Goal: Task Accomplishment & Management: Use online tool/utility

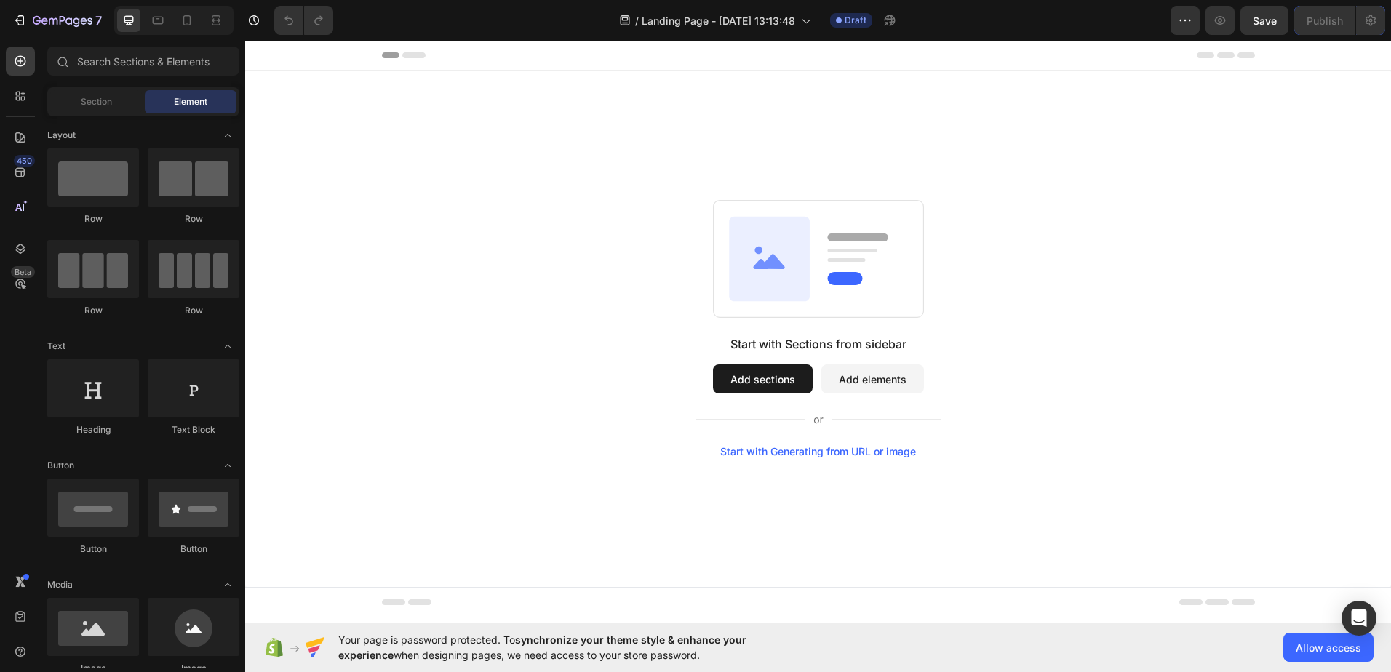
click at [1336, 653] on span "Allow access" at bounding box center [1328, 647] width 65 height 15
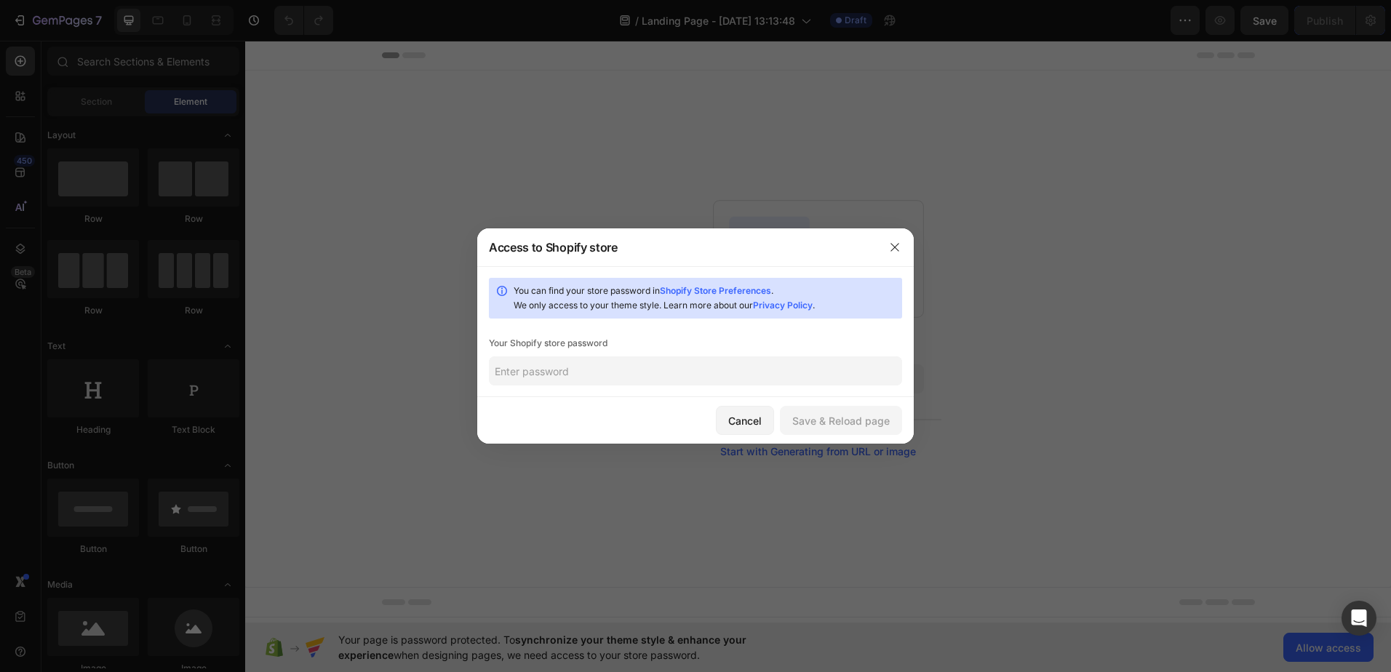
click at [570, 371] on input "text" at bounding box center [695, 370] width 413 height 29
type input "Skarz@2025"
click at [842, 420] on div "Save & Reload page" at bounding box center [840, 420] width 97 height 15
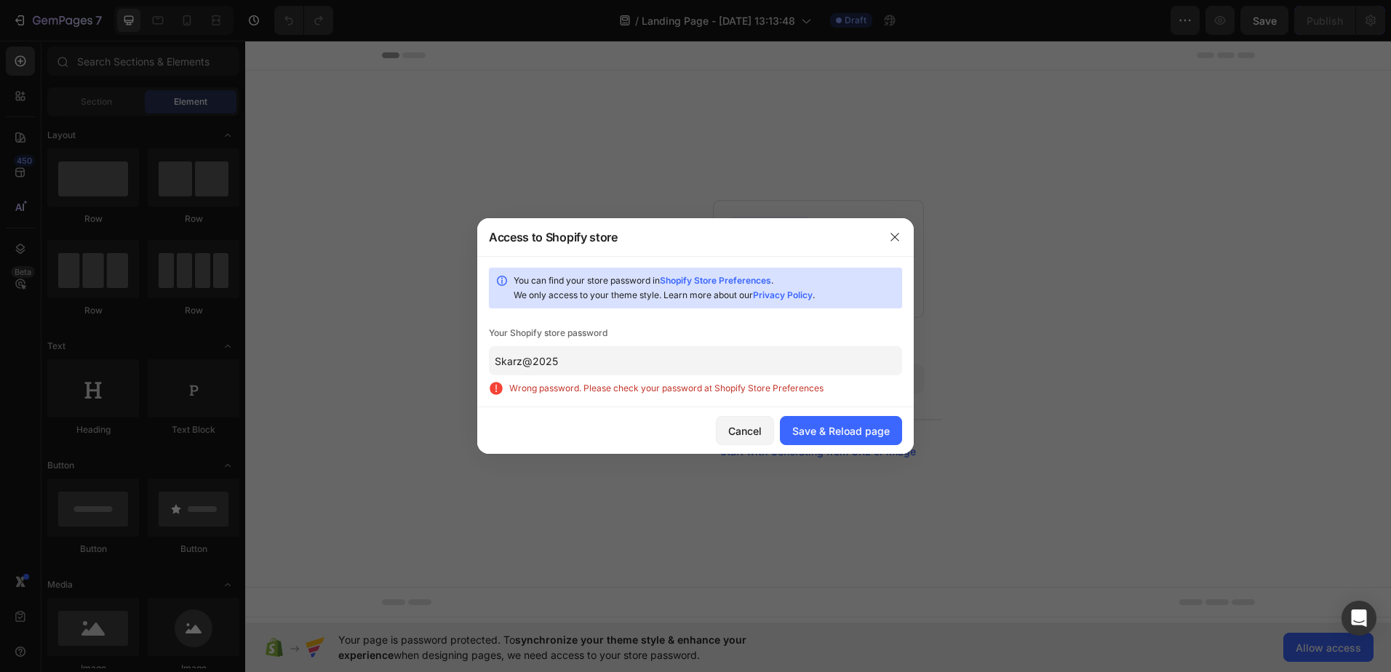
click at [861, 435] on div "Save & Reload page" at bounding box center [840, 430] width 97 height 15
click at [903, 239] on button "button" at bounding box center [894, 237] width 23 height 23
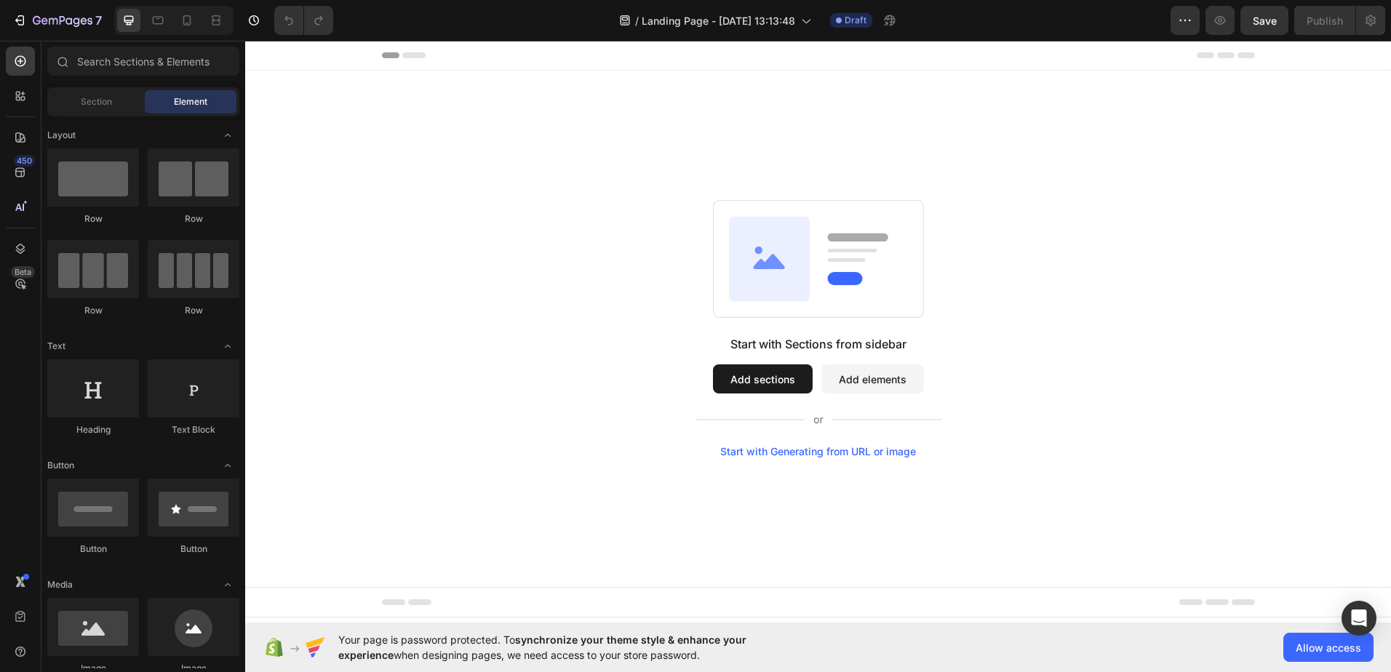
click at [1315, 645] on span "Allow access" at bounding box center [1328, 647] width 65 height 15
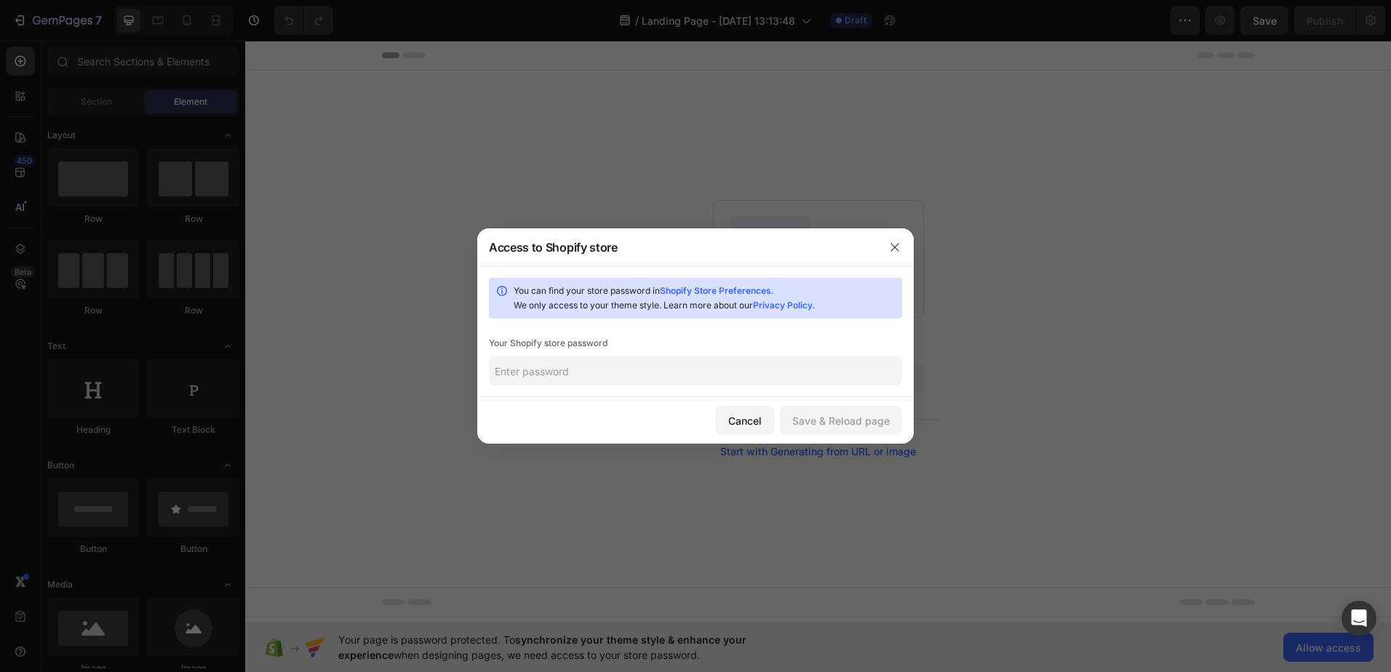
click at [679, 367] on input "text" at bounding box center [695, 370] width 413 height 29
type input "skarz@2025"
click at [856, 421] on div "Save & Reload page" at bounding box center [840, 420] width 97 height 15
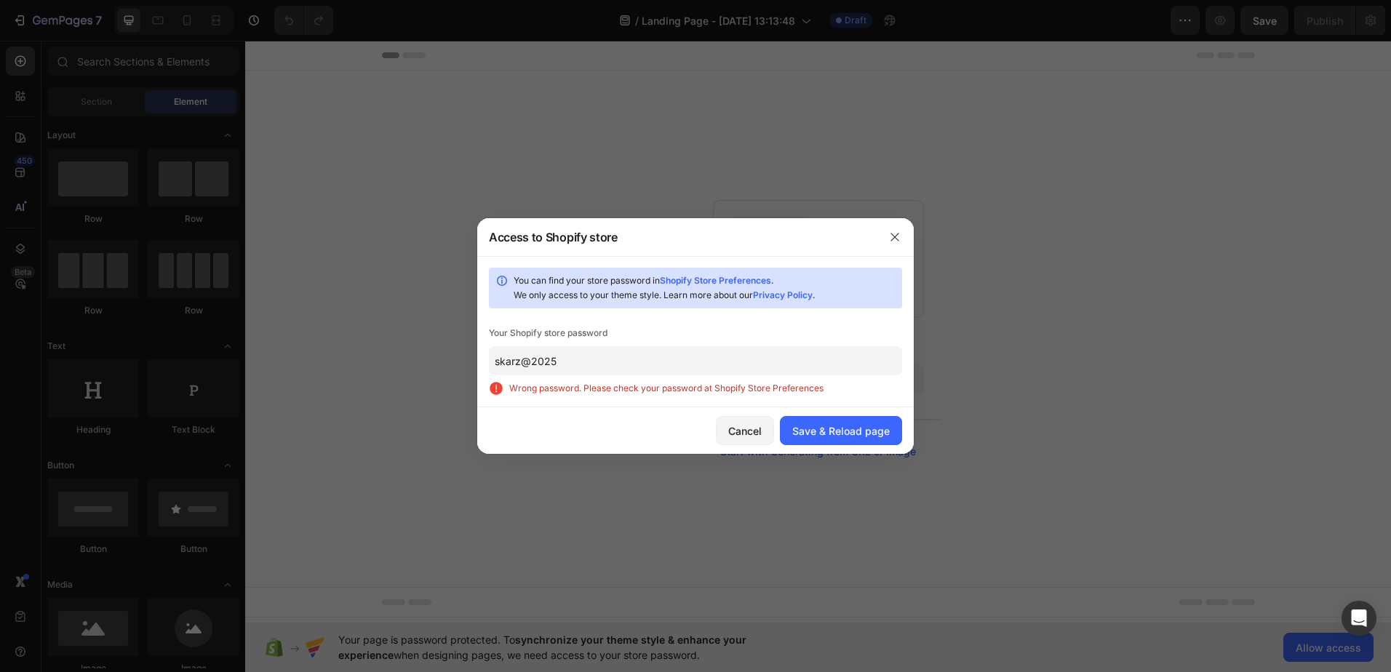
click at [896, 235] on icon "button" at bounding box center [895, 237] width 12 height 12
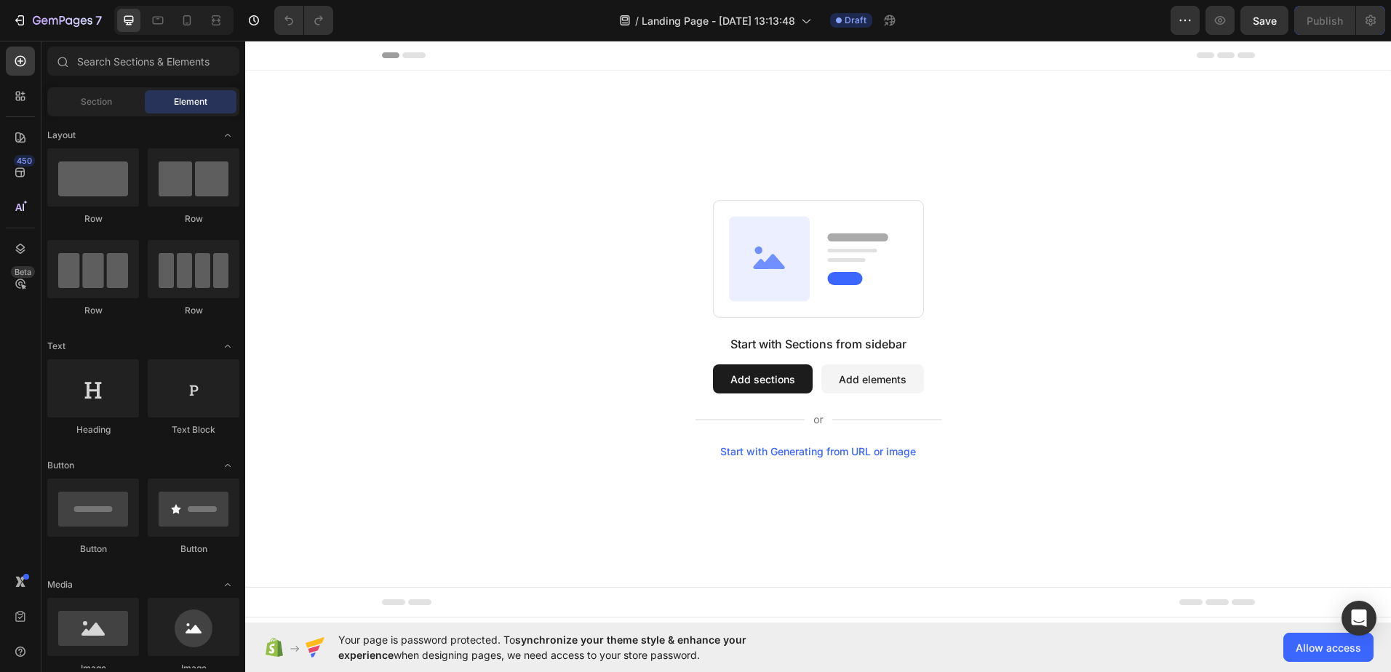
click at [1333, 643] on span "Allow access" at bounding box center [1328, 647] width 65 height 15
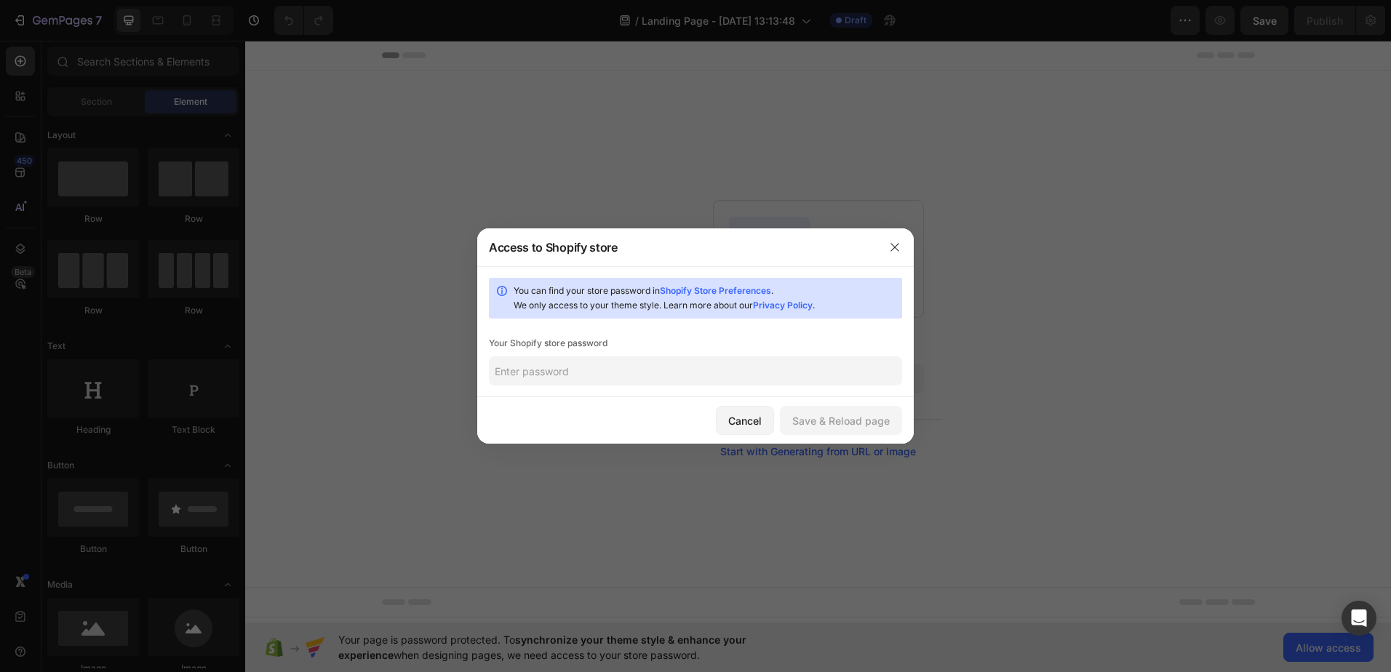
click at [589, 377] on input "text" at bounding box center [695, 370] width 413 height 29
type input "Skarz@2025"
click at [823, 410] on button "Save & Reload page" at bounding box center [841, 420] width 122 height 29
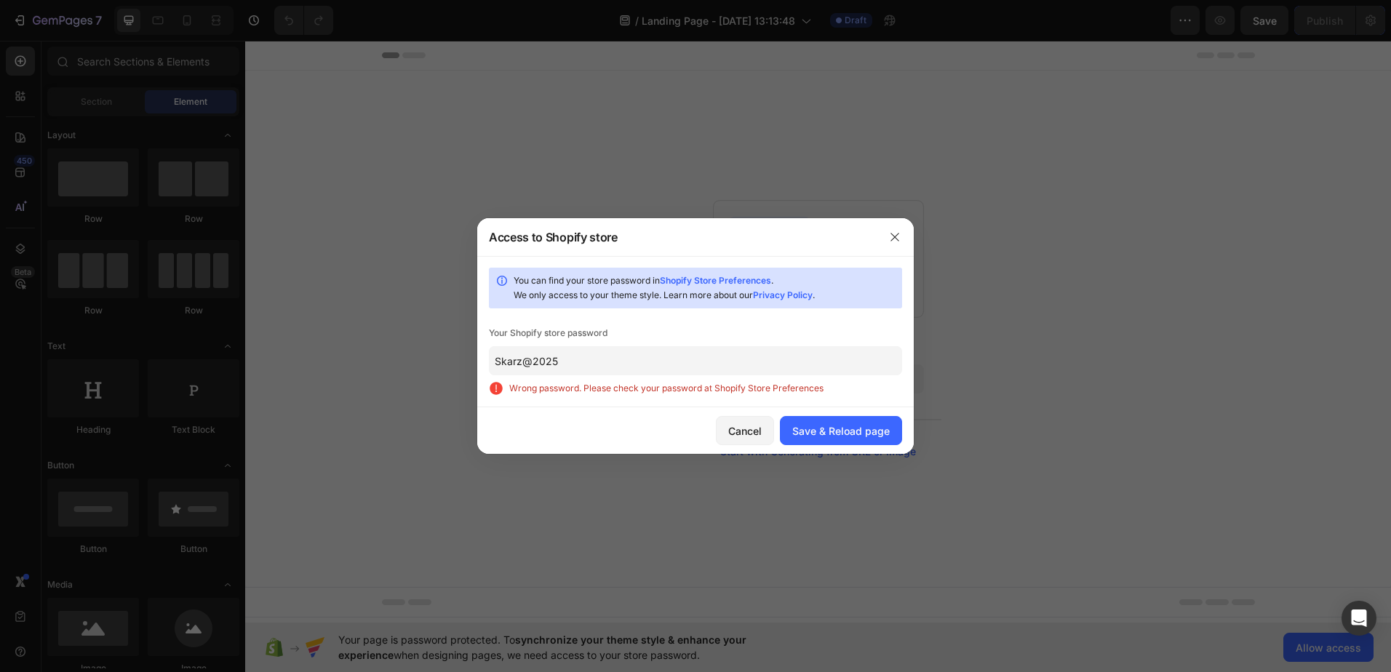
click at [896, 240] on icon "button" at bounding box center [895, 237] width 12 height 12
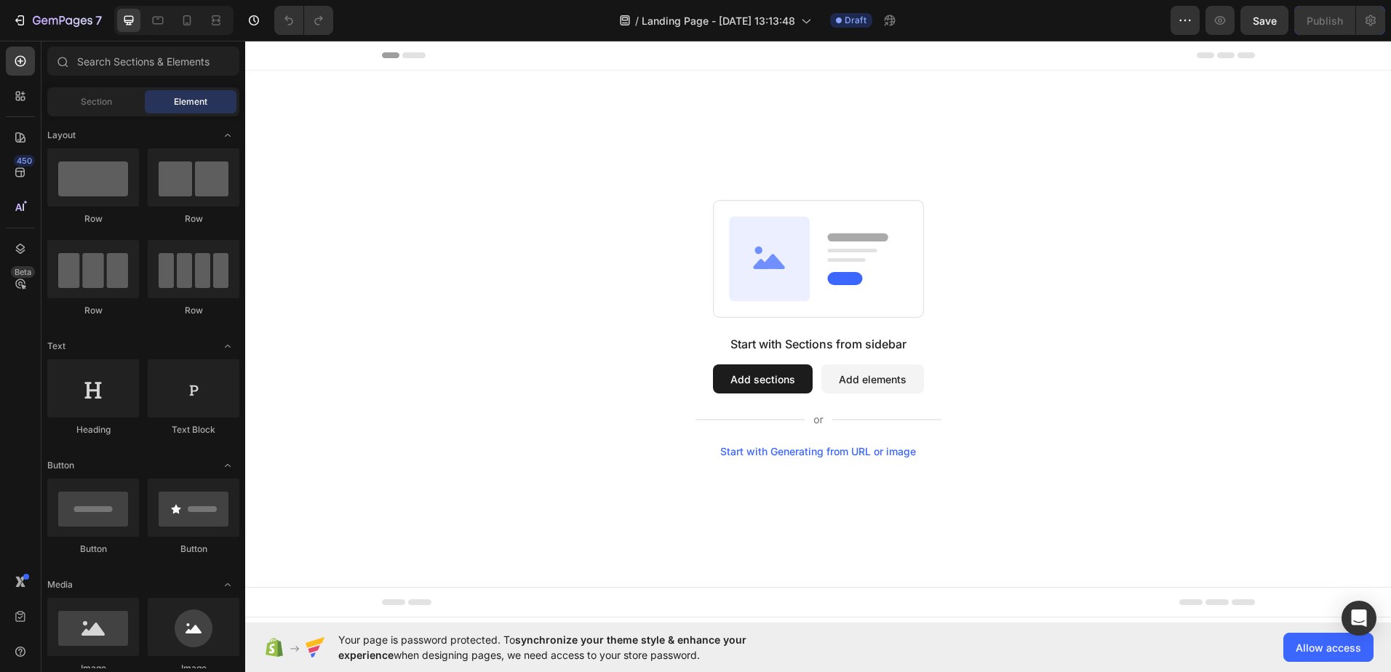
click at [1310, 642] on span "Allow access" at bounding box center [1328, 647] width 65 height 15
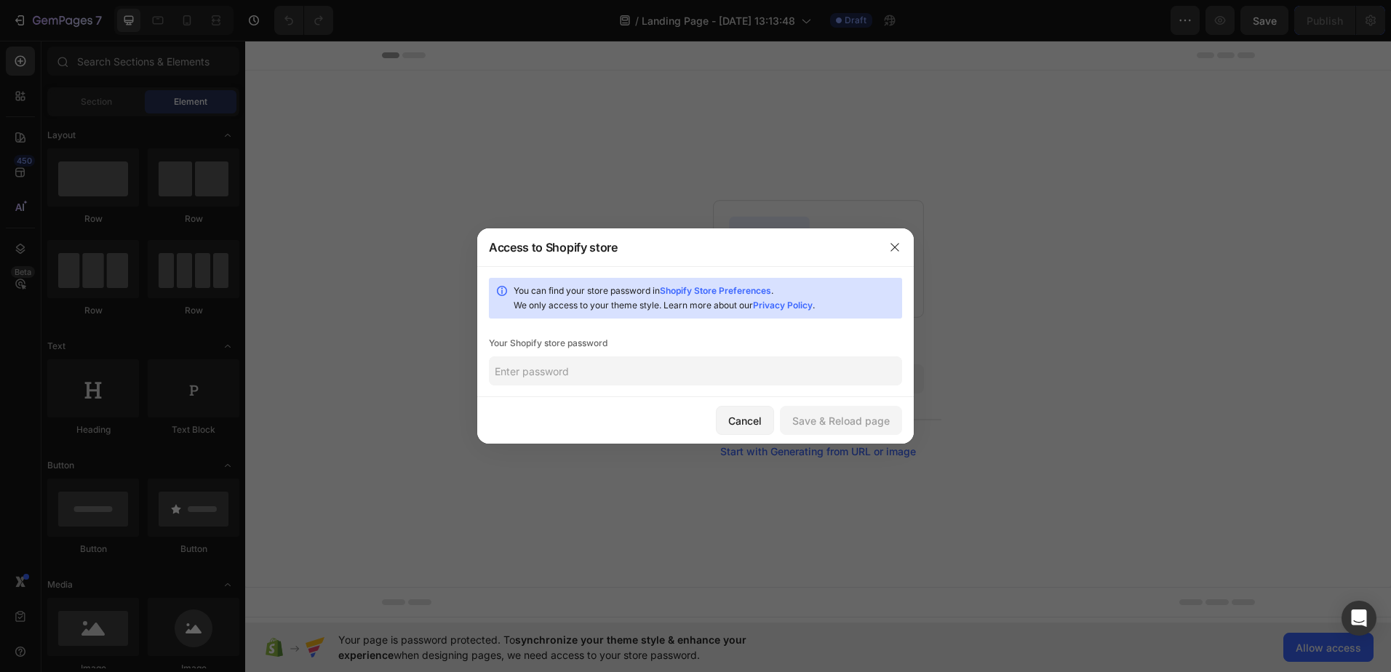
click at [593, 360] on input "text" at bounding box center [695, 370] width 413 height 29
type input "Skarz@2025"
click at [855, 421] on div "Save & Reload page" at bounding box center [840, 420] width 97 height 15
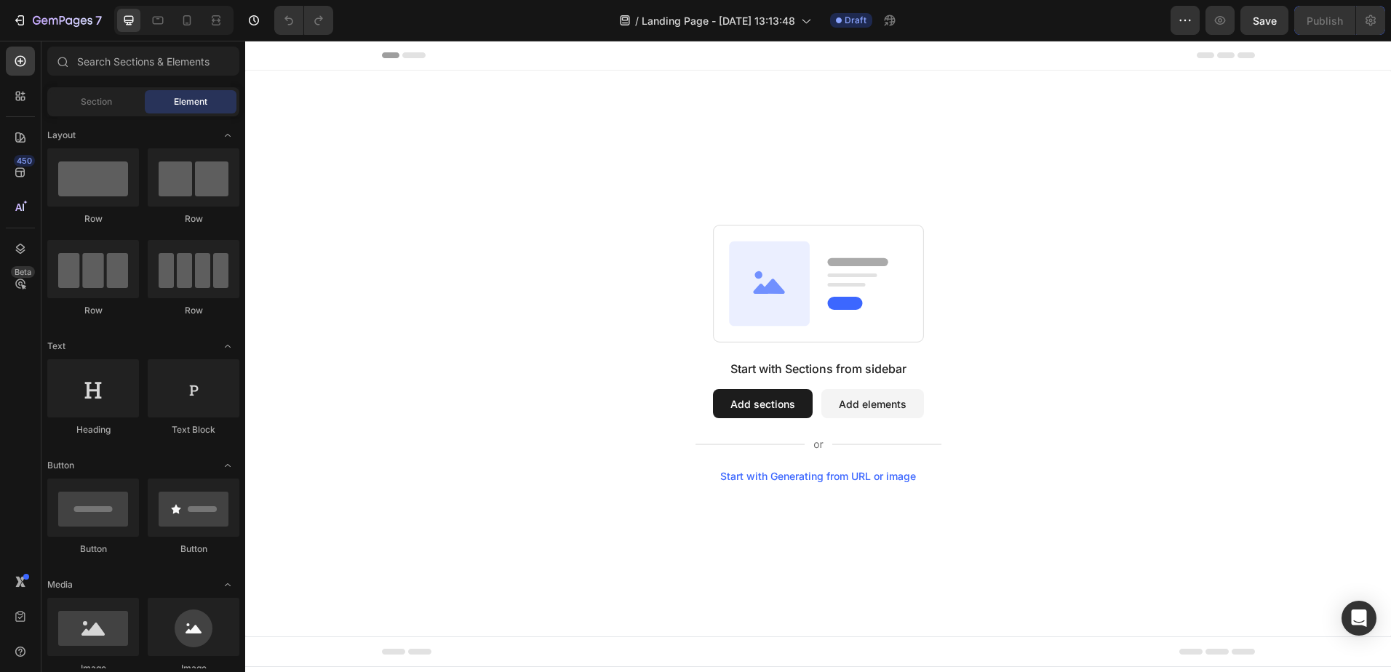
click at [92, 97] on span "Section" at bounding box center [96, 101] width 31 height 13
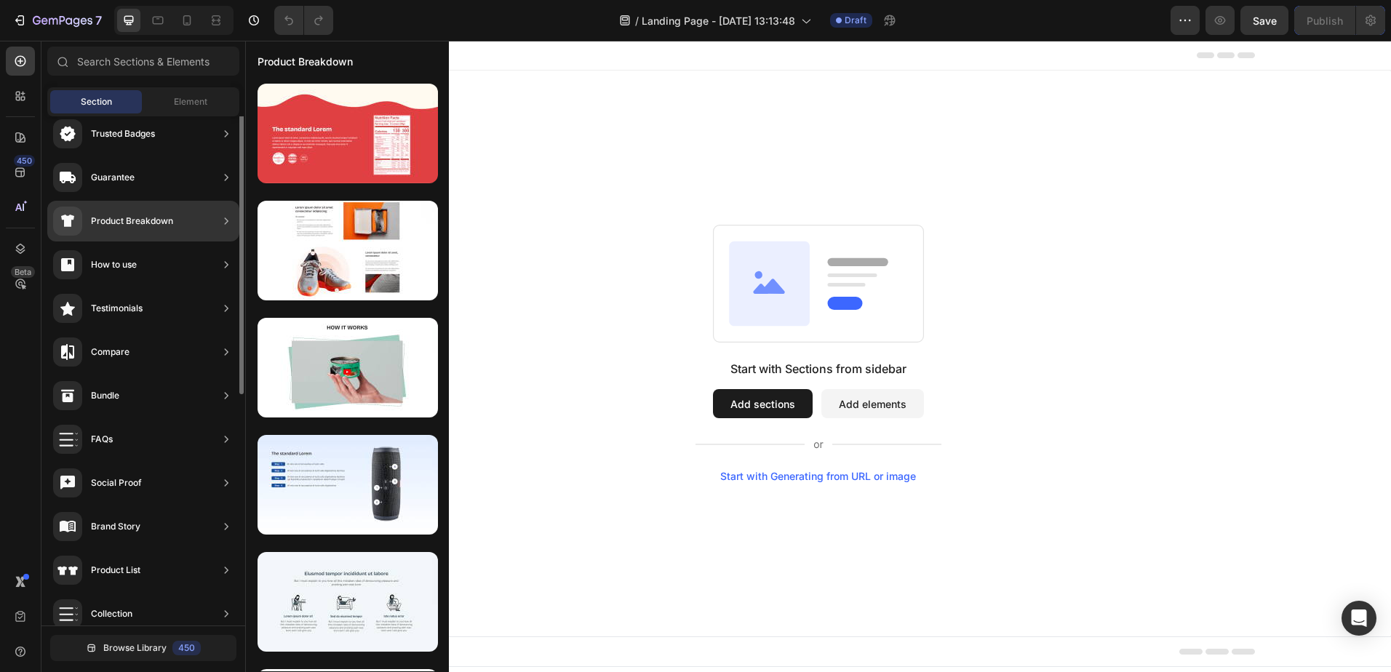
scroll to position [335, 0]
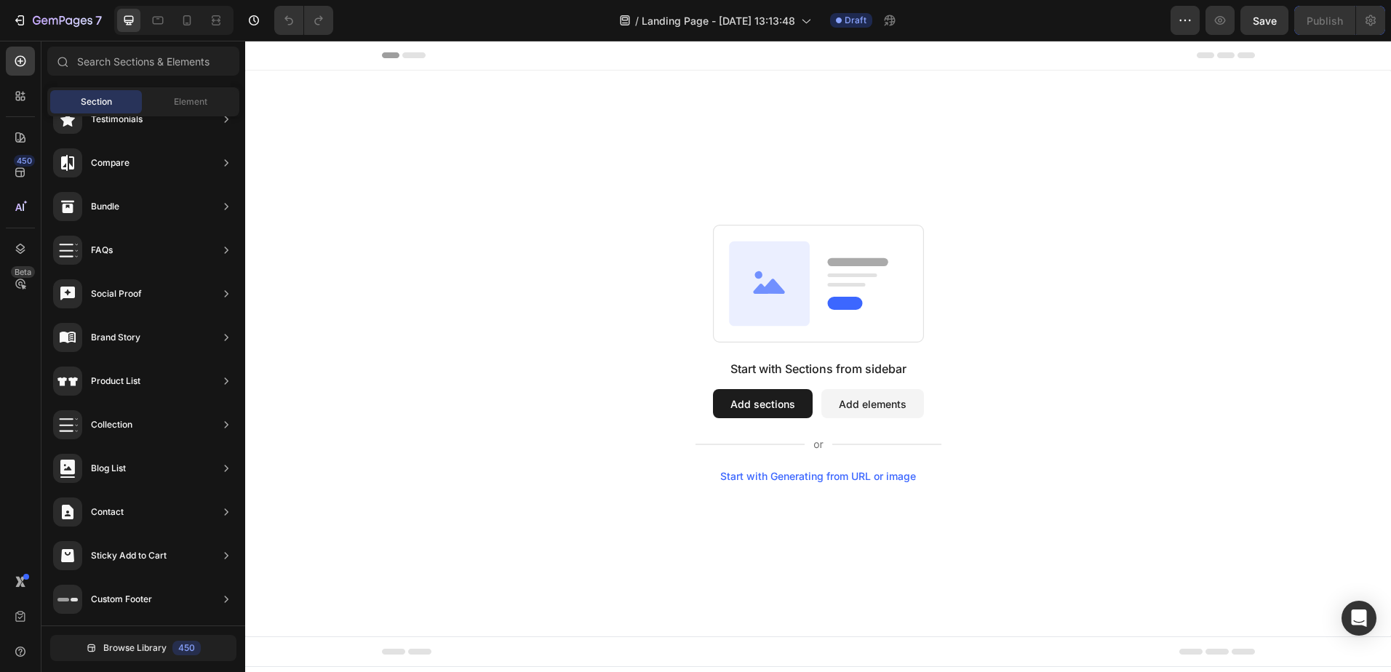
click at [472, 137] on div "Start with Sections from sidebar Add sections Add elements Start with Generatin…" at bounding box center [818, 354] width 1146 height 566
click at [198, 93] on div "Element" at bounding box center [191, 101] width 92 height 23
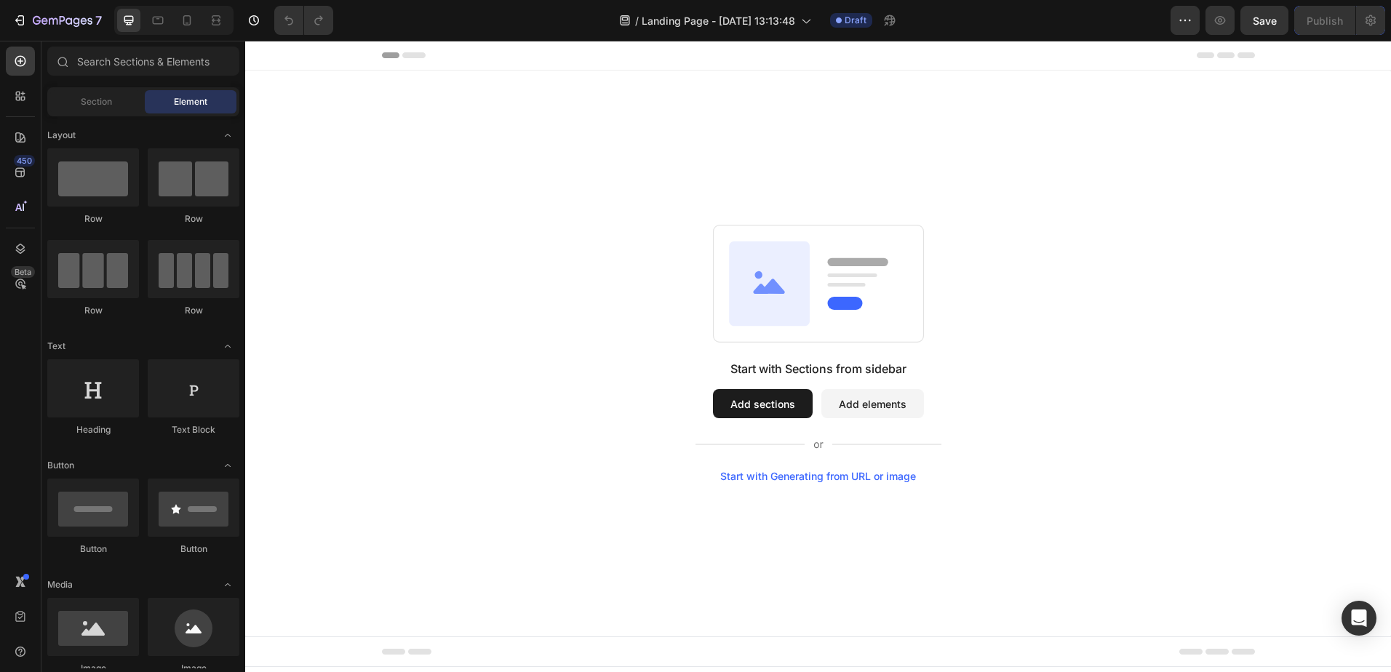
click at [97, 99] on span "Section" at bounding box center [96, 101] width 31 height 13
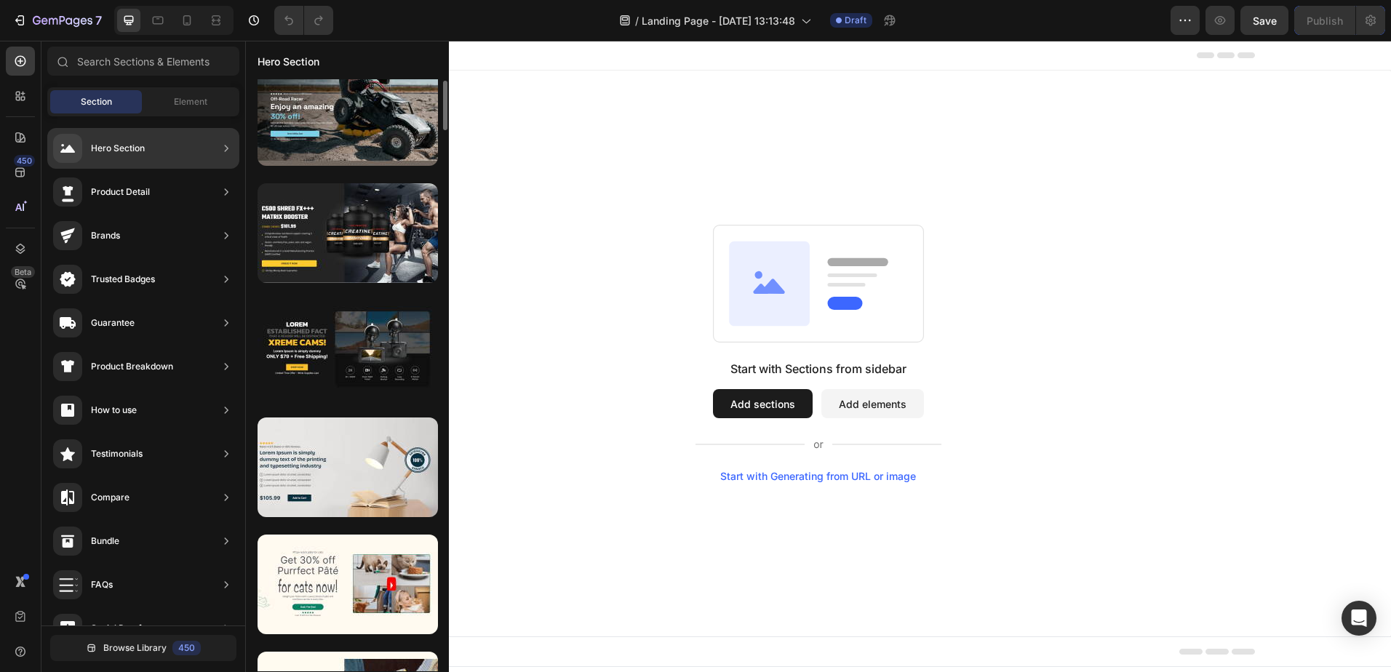
scroll to position [0, 0]
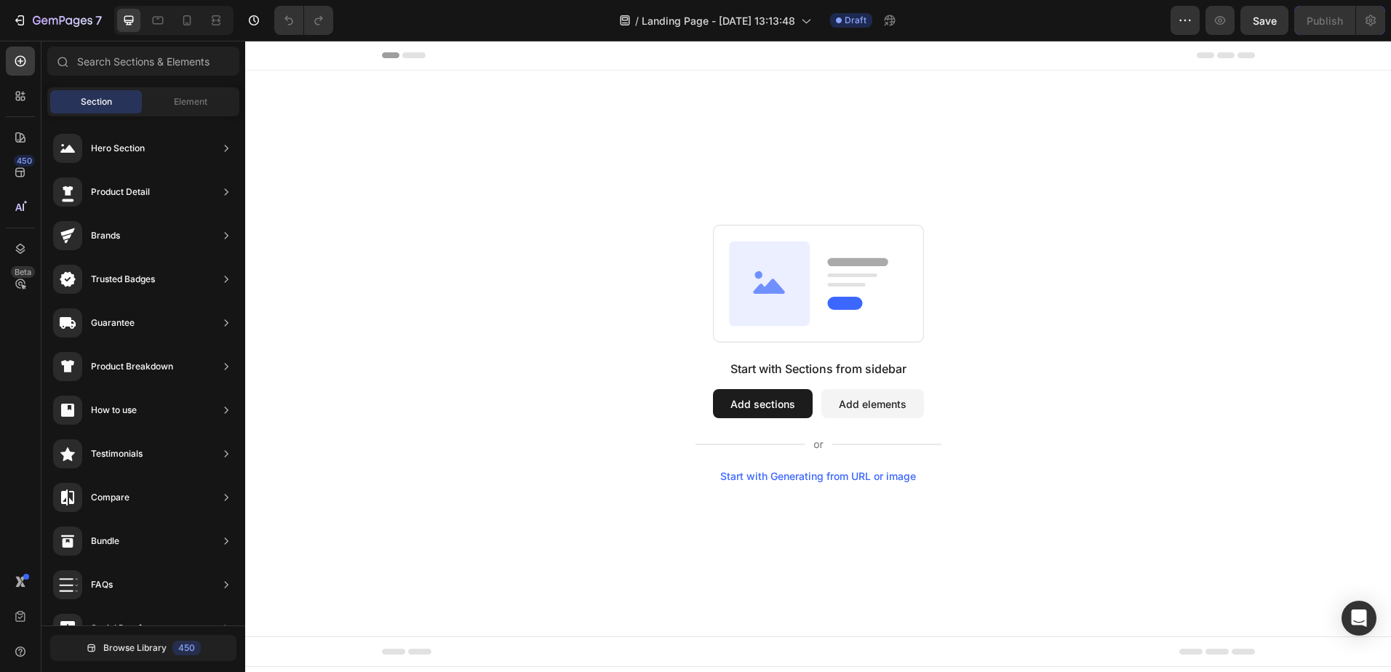
click at [613, 239] on div "Start with Sections from sidebar Add sections Add elements Start with Generatin…" at bounding box center [818, 354] width 1041 height 258
click at [776, 396] on button "Add sections" at bounding box center [763, 403] width 100 height 29
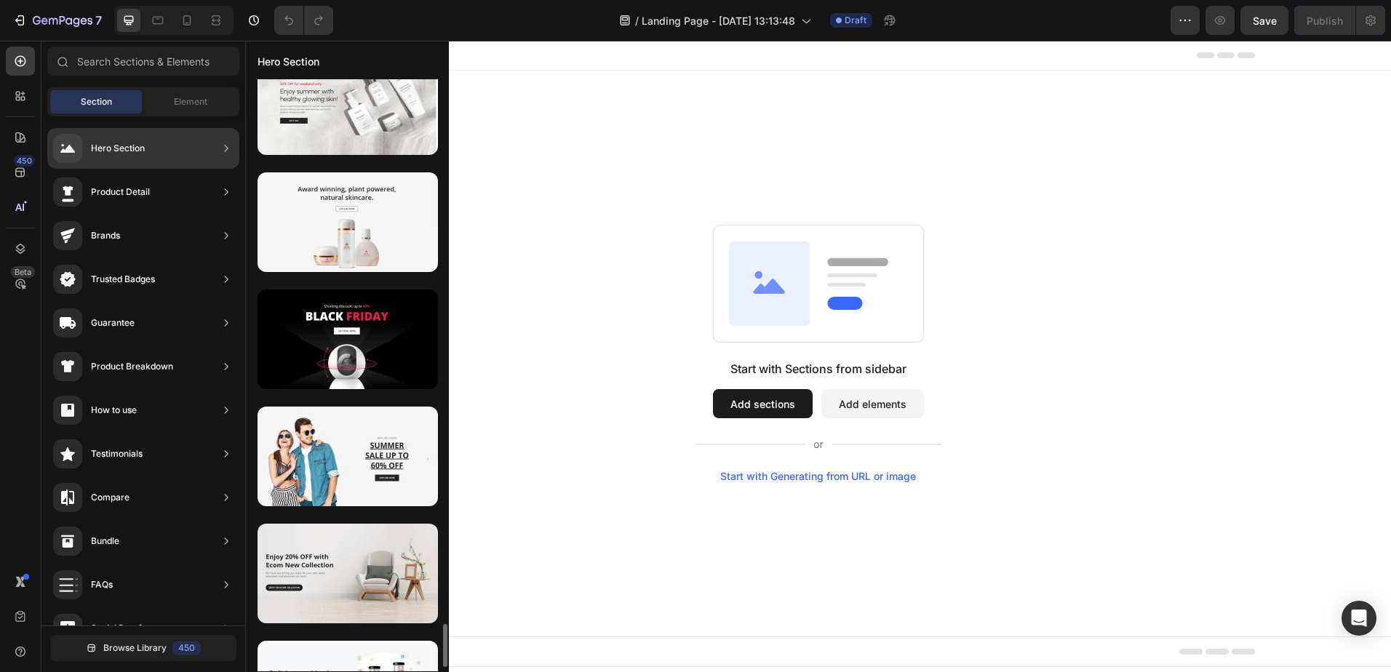
scroll to position [5444, 0]
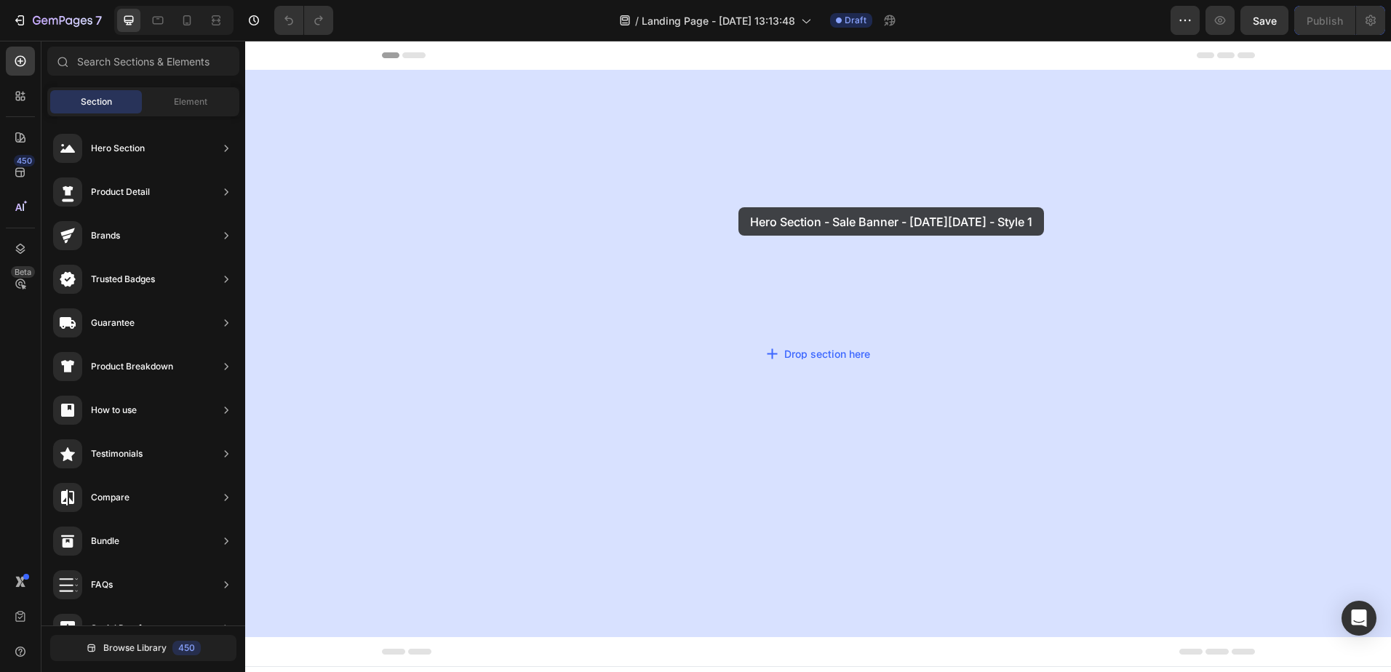
drag, startPoint x: 588, startPoint y: 250, endPoint x: 735, endPoint y: 207, distance: 153.6
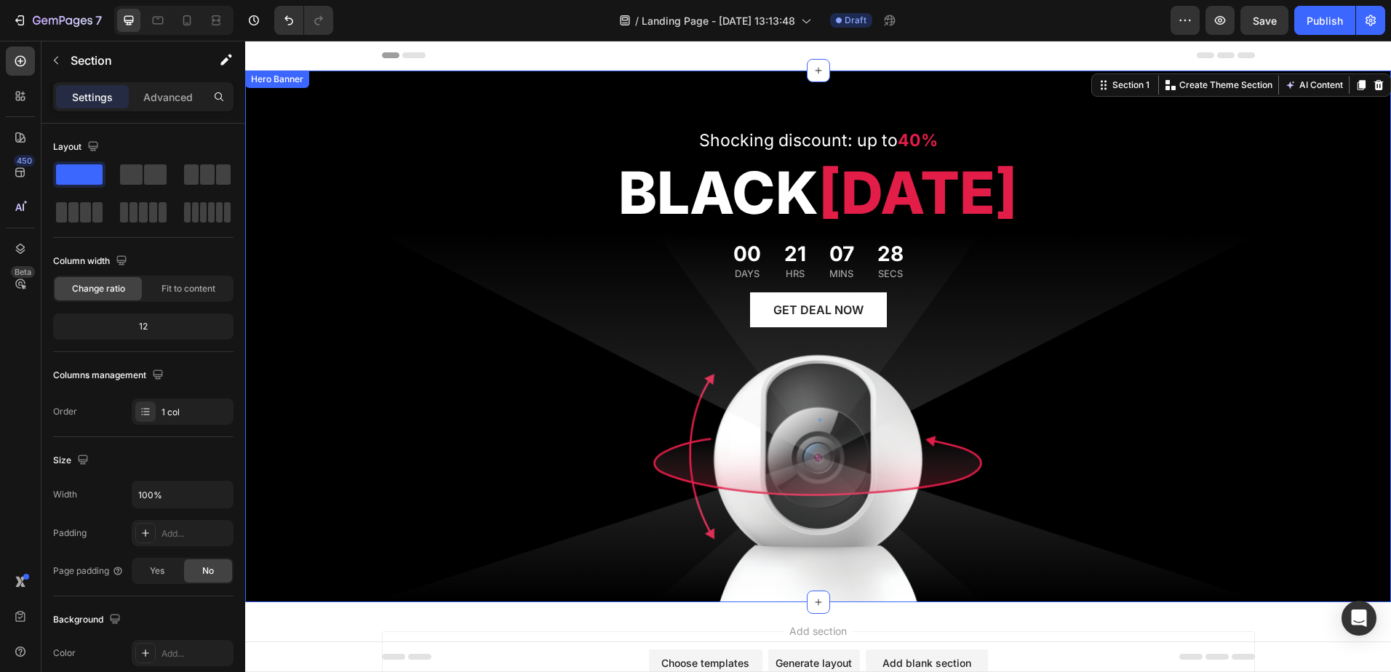
click at [1299, 364] on div "Overlay" at bounding box center [818, 337] width 1146 height 532
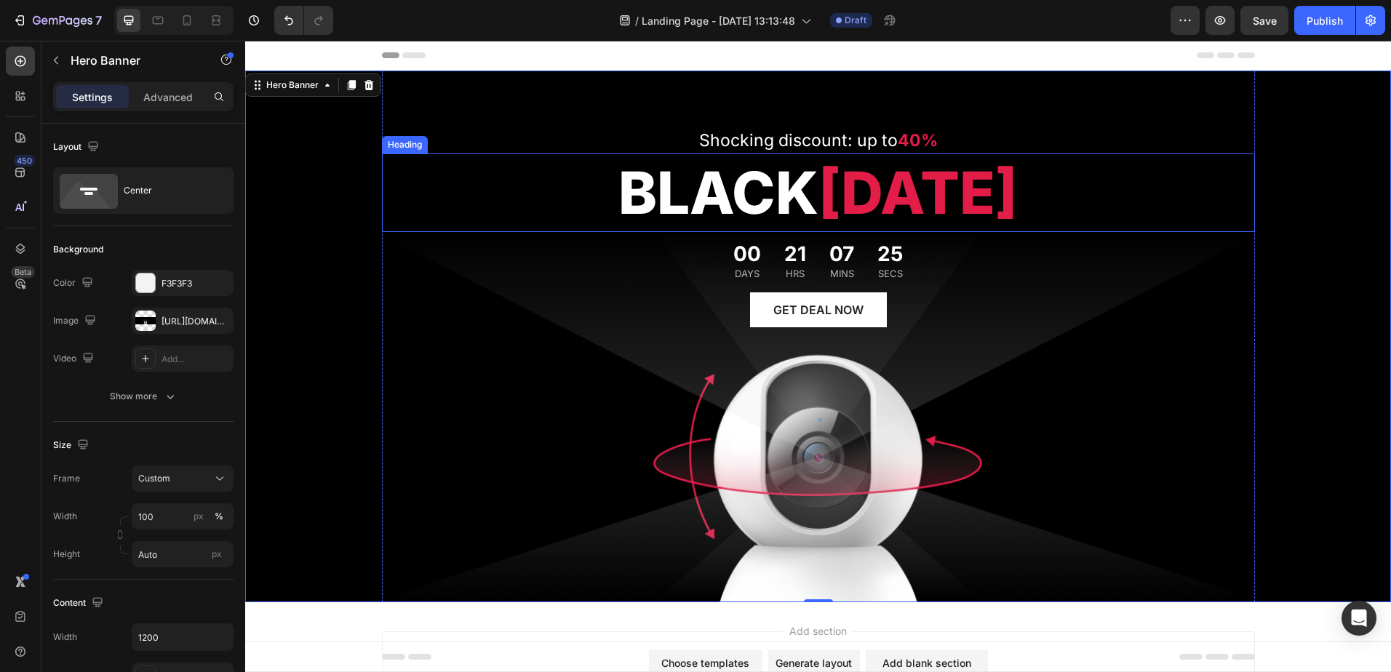
click at [866, 193] on span "[DATE]" at bounding box center [917, 192] width 199 height 71
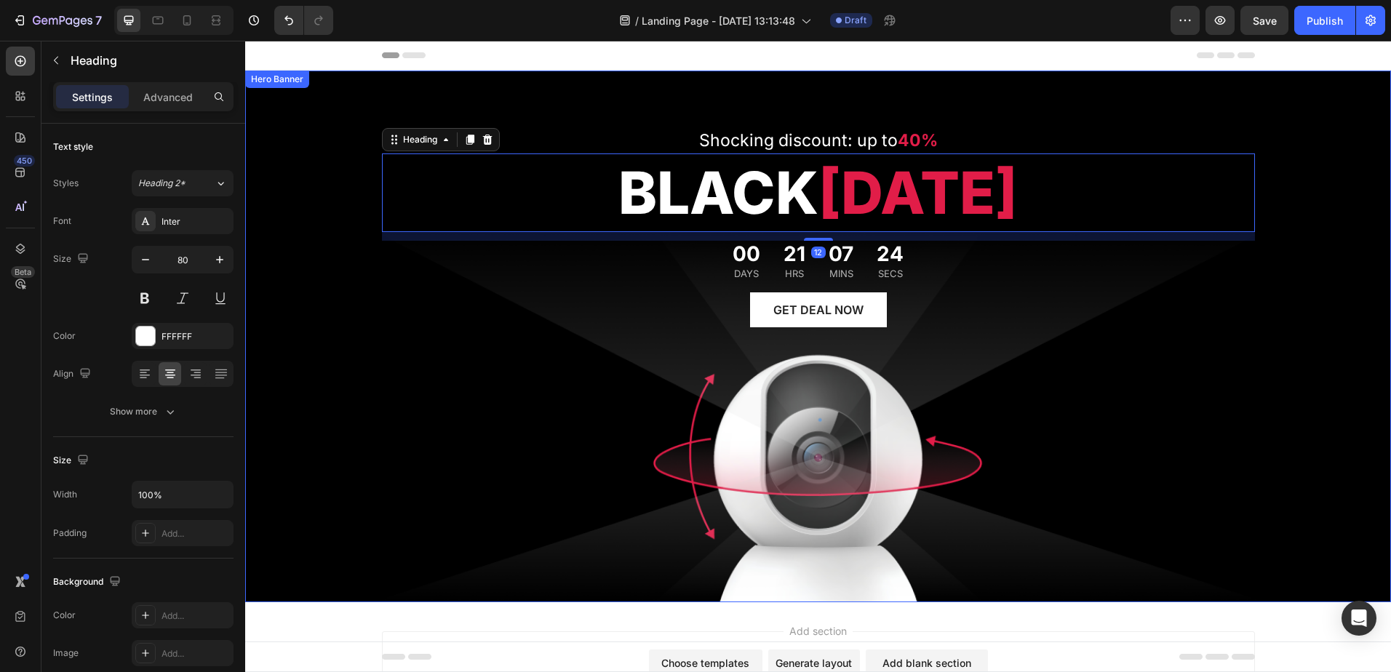
click at [332, 108] on div "Overlay" at bounding box center [818, 337] width 1146 height 532
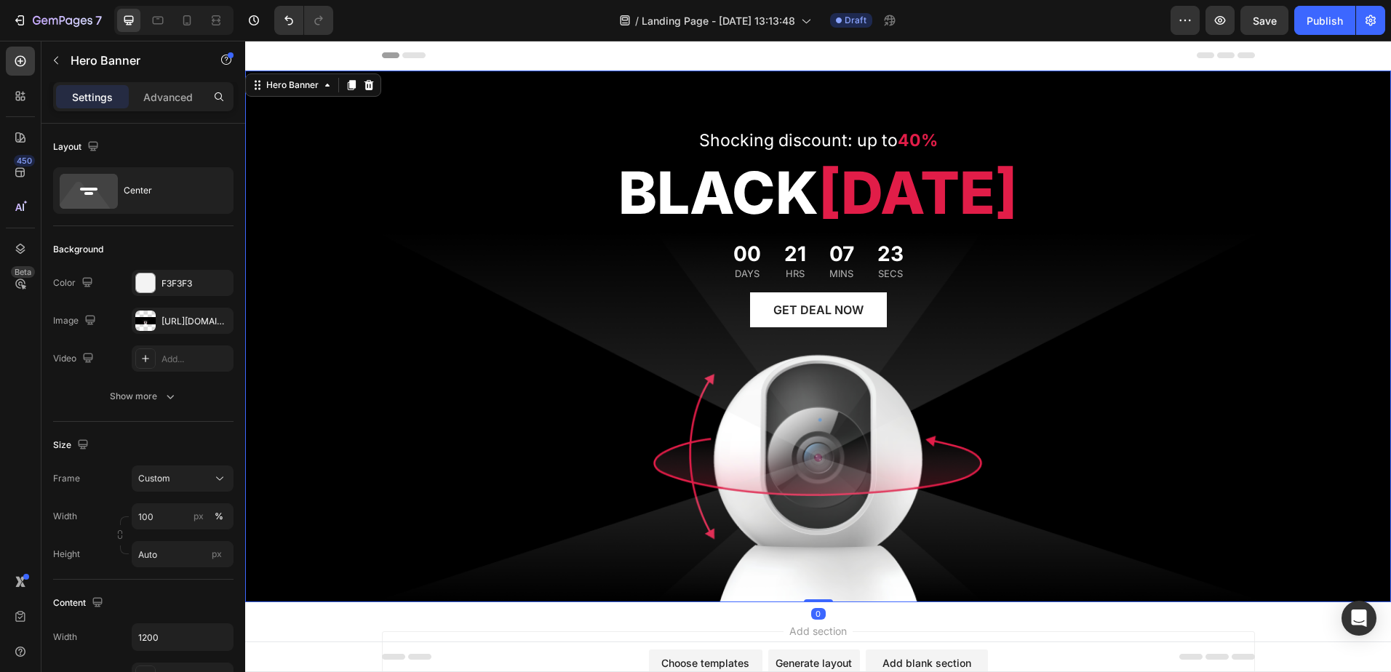
click at [369, 87] on icon at bounding box center [368, 85] width 9 height 10
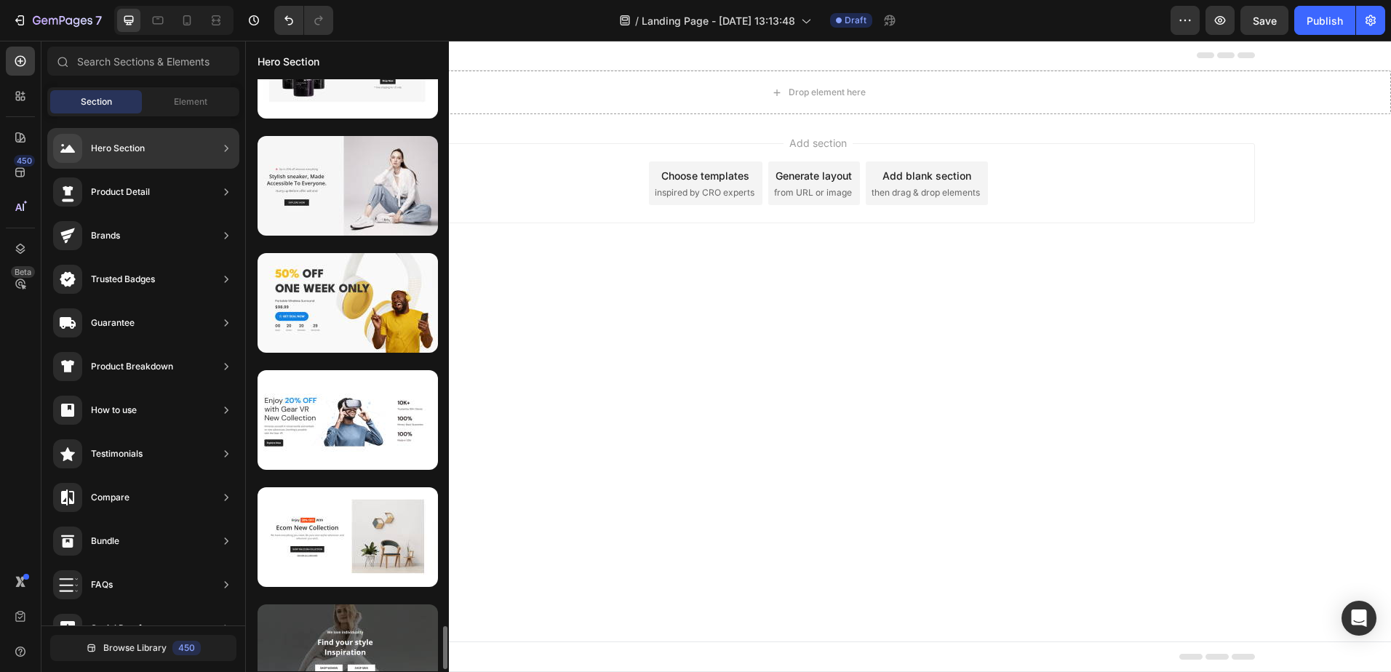
scroll to position [6826, 0]
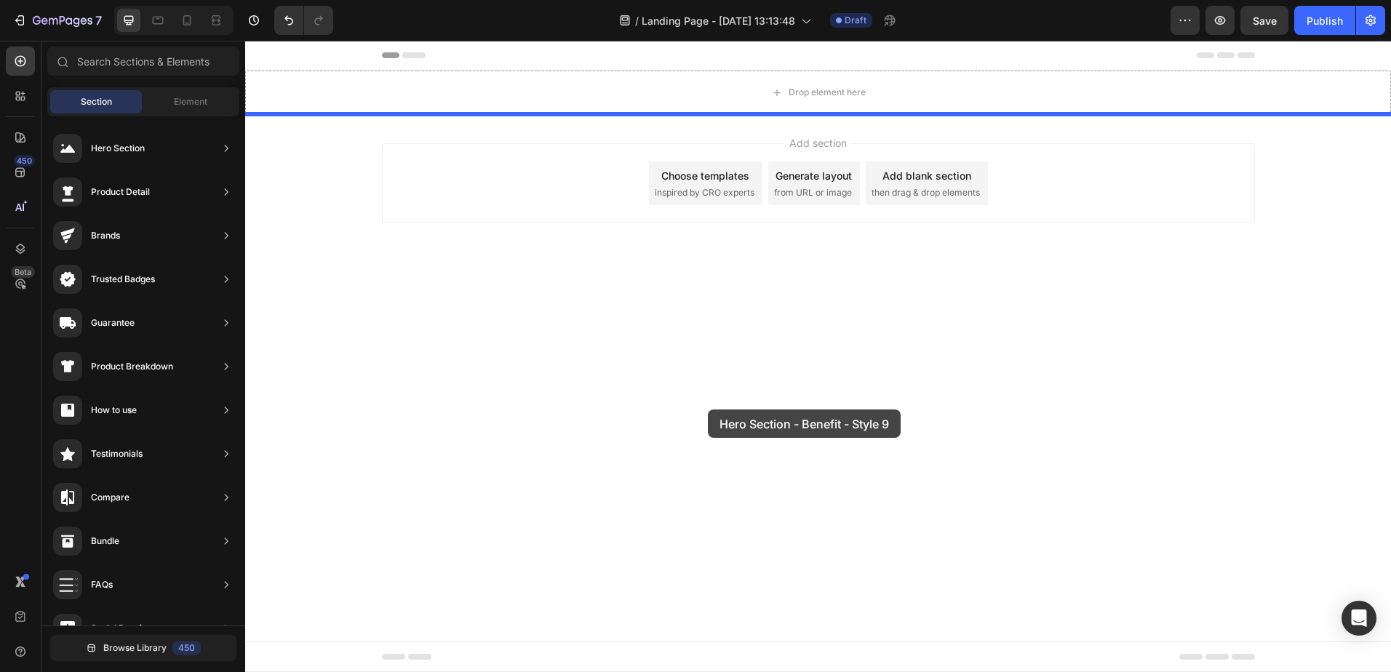
drag, startPoint x: 581, startPoint y: 505, endPoint x: 758, endPoint y: 399, distance: 206.5
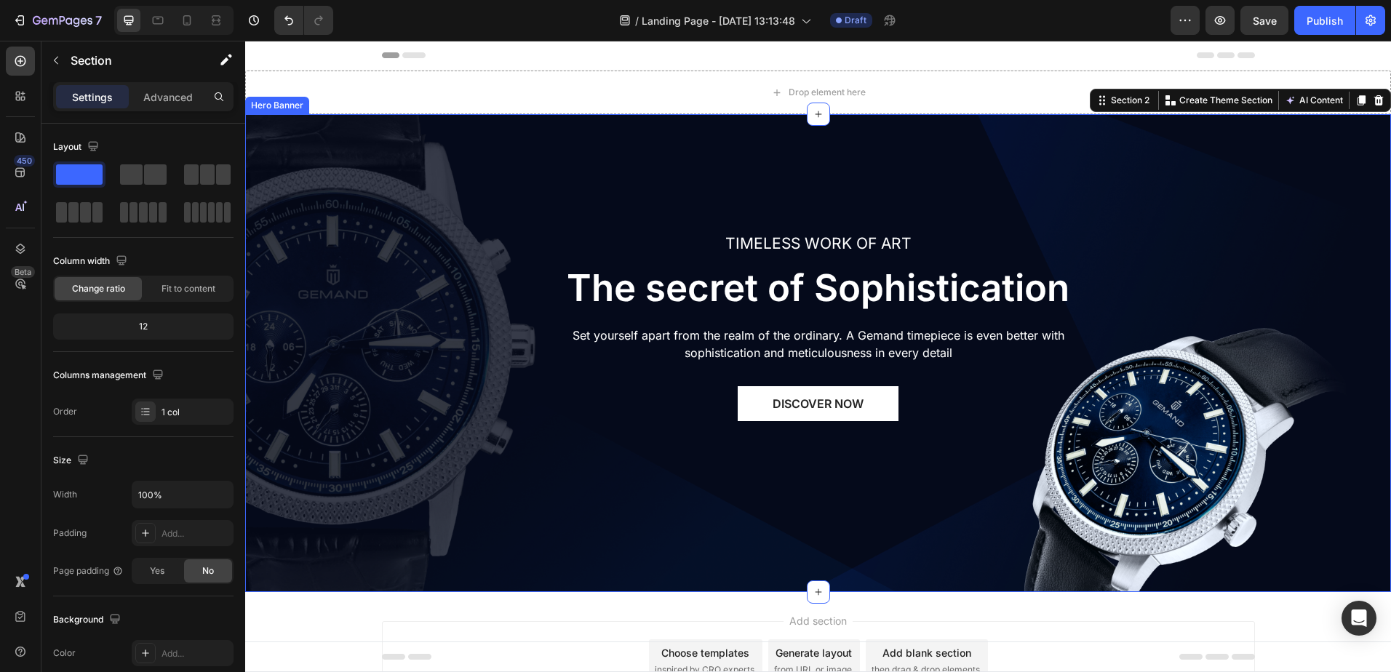
drag, startPoint x: 1187, startPoint y: 443, endPoint x: 1179, endPoint y: 445, distance: 8.3
click at [1187, 444] on div "TIMELESS WORK OF ART Text block The secret of Sophistication Heading Set yourse…" at bounding box center [818, 353] width 1146 height 478
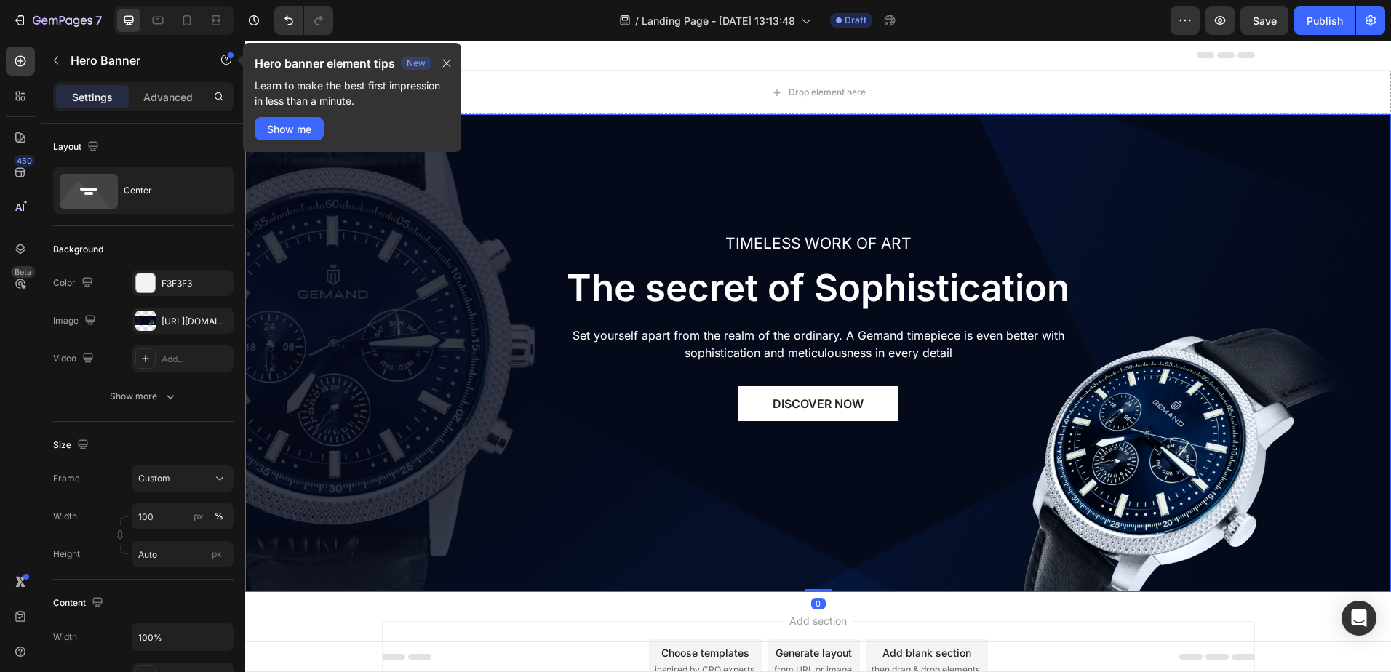
drag, startPoint x: 1162, startPoint y: 404, endPoint x: 1122, endPoint y: 447, distance: 58.7
click at [1162, 410] on div "TIMELESS WORK OF ART Text block The secret of Sophistication Heading Set yourse…" at bounding box center [818, 353] width 1146 height 478
click at [1139, 409] on div "TIMELESS WORK OF ART Text block The secret of Sophistication Heading Set yourse…" at bounding box center [818, 353] width 1146 height 478
click at [1161, 417] on div "TIMELESS WORK OF ART Text block The secret of Sophistication Heading Set yourse…" at bounding box center [818, 353] width 1146 height 478
click at [1127, 402] on div "TIMELESS WORK OF ART Text block The secret of Sophistication Heading Set yourse…" at bounding box center [818, 353] width 1146 height 478
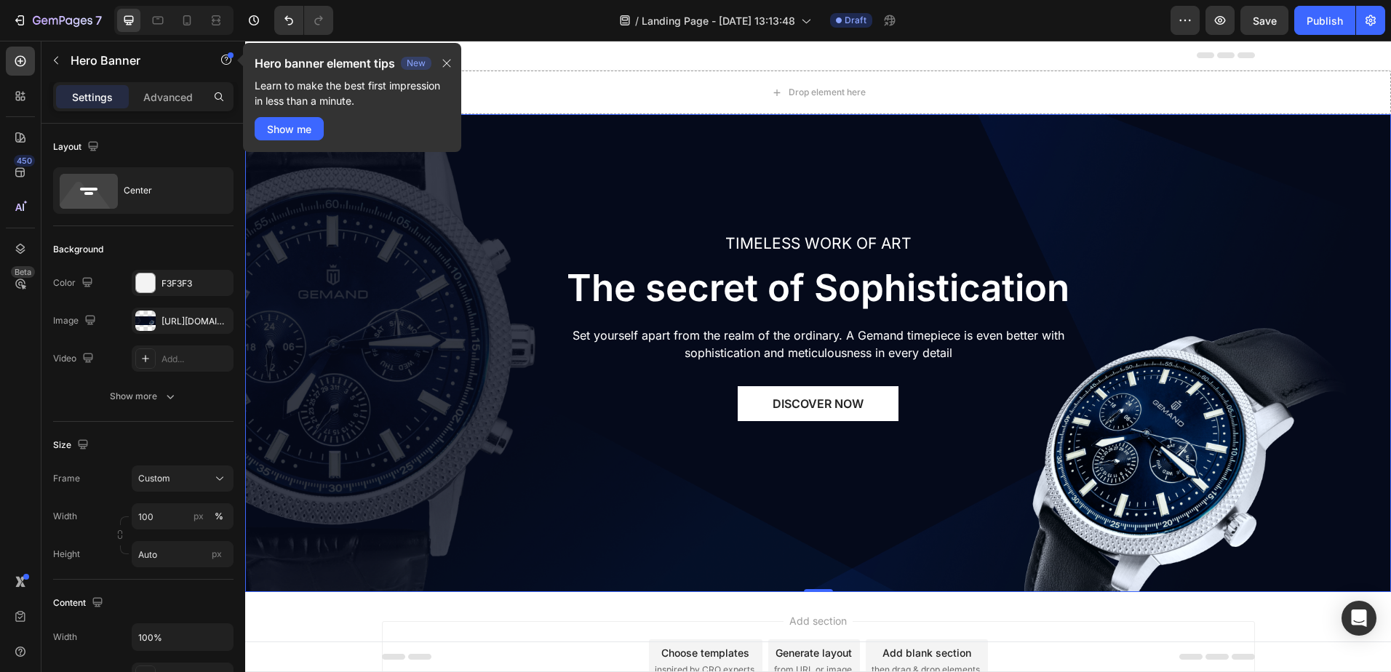
click at [1144, 379] on div "TIMELESS WORK OF ART Text block The secret of Sophistication Heading Set yourse…" at bounding box center [818, 353] width 1146 height 478
click at [1146, 408] on div "TIMELESS WORK OF ART Text block The secret of Sophistication Heading Set yourse…" at bounding box center [818, 353] width 1146 height 478
drag, startPoint x: 1183, startPoint y: 410, endPoint x: 1026, endPoint y: 308, distance: 186.2
click at [1169, 410] on div "TIMELESS WORK OF ART Text block The secret of Sophistication Heading Set yourse…" at bounding box center [818, 353] width 1146 height 478
click at [452, 65] on icon "button" at bounding box center [447, 63] width 12 height 12
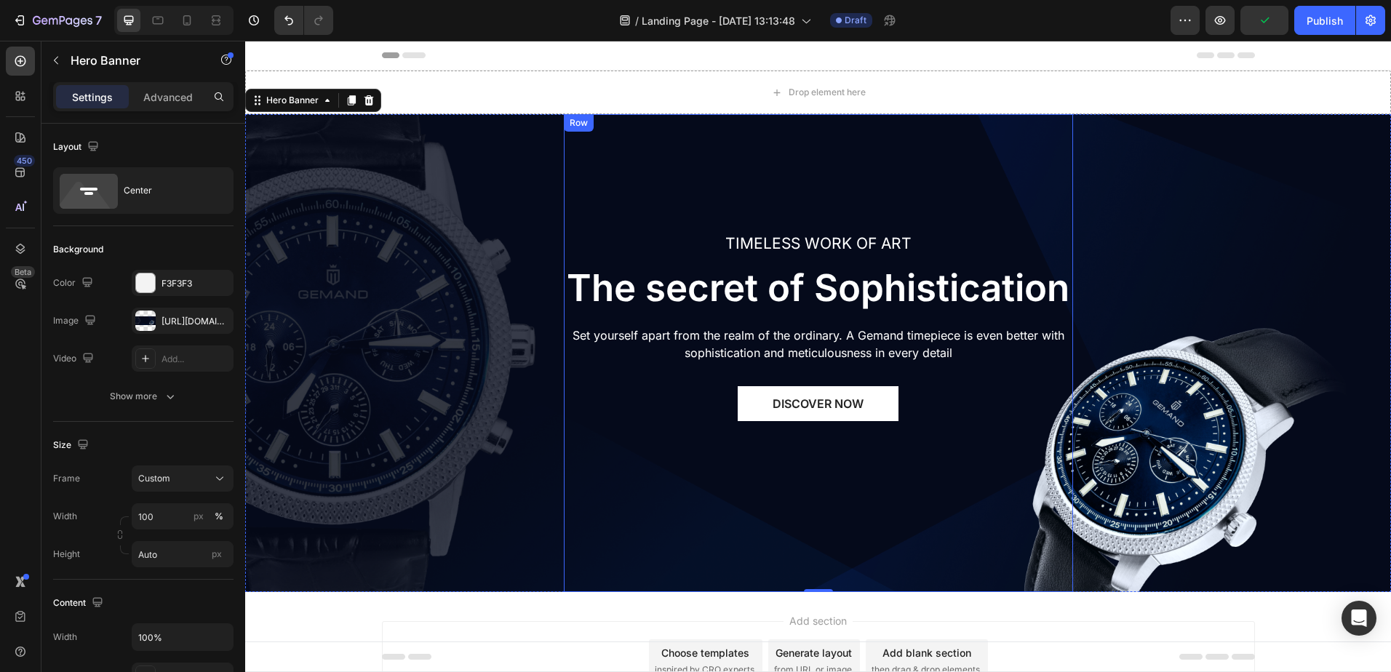
click at [545, 314] on div "TIMELESS WORK OF ART Text block The secret of Sophistication Heading Set yourse…" at bounding box center [818, 353] width 1146 height 478
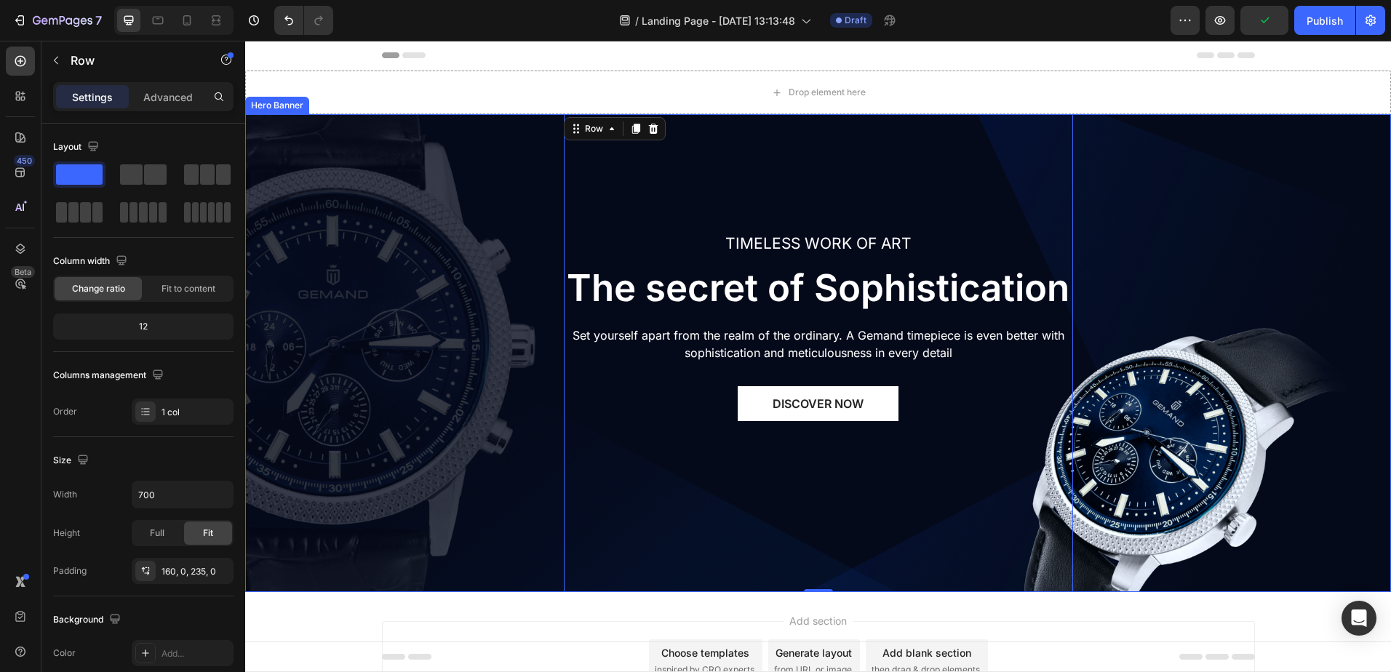
click at [375, 202] on div "TIMELESS WORK OF ART Text block The secret of Sophistication Heading Set yourse…" at bounding box center [818, 353] width 1146 height 478
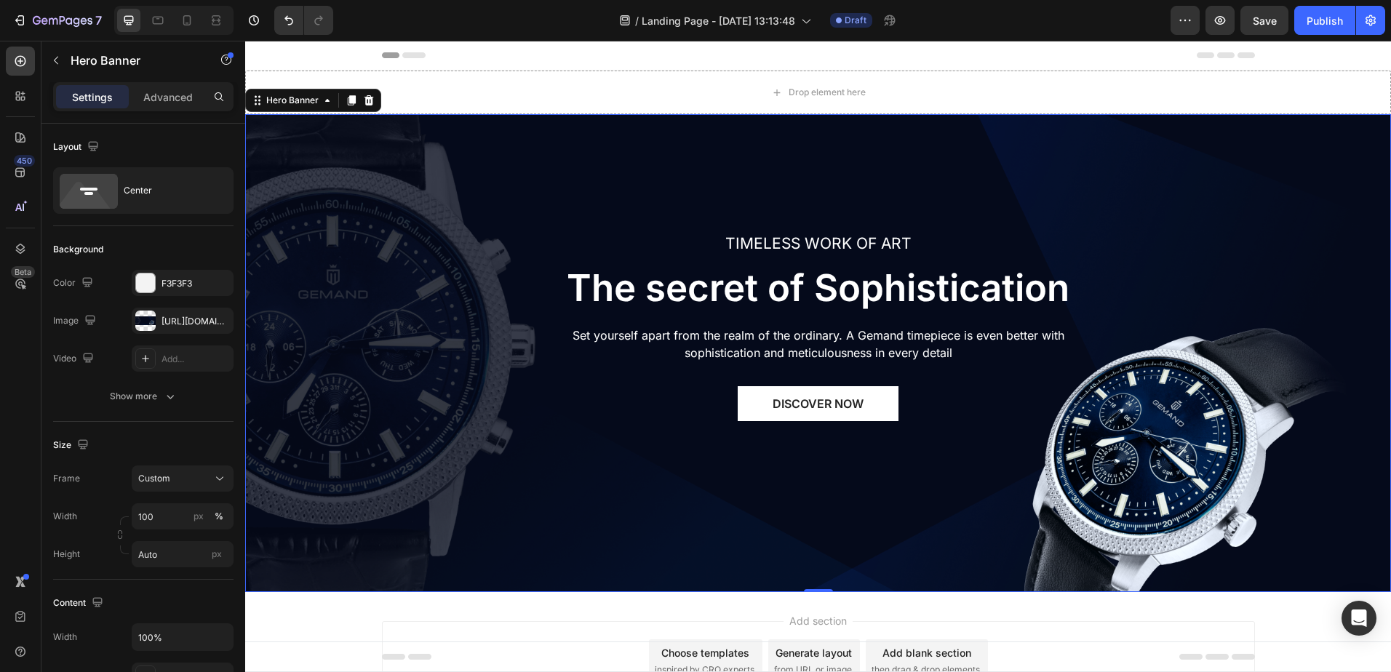
drag, startPoint x: 1224, startPoint y: 445, endPoint x: 1157, endPoint y: 479, distance: 75.8
click at [1223, 445] on div "TIMELESS WORK OF ART Text block The secret of Sophistication Heading Set yourse…" at bounding box center [818, 353] width 1146 height 478
click at [1120, 467] on div "TIMELESS WORK OF ART Text block The secret of Sophistication Heading Set yourse…" at bounding box center [818, 353] width 1146 height 478
click at [1121, 461] on div "TIMELESS WORK OF ART Text block The secret of Sophistication Heading Set yourse…" at bounding box center [818, 353] width 1146 height 478
click at [1119, 459] on div "TIMELESS WORK OF ART Text block The secret of Sophistication Heading Set yourse…" at bounding box center [818, 353] width 1146 height 478
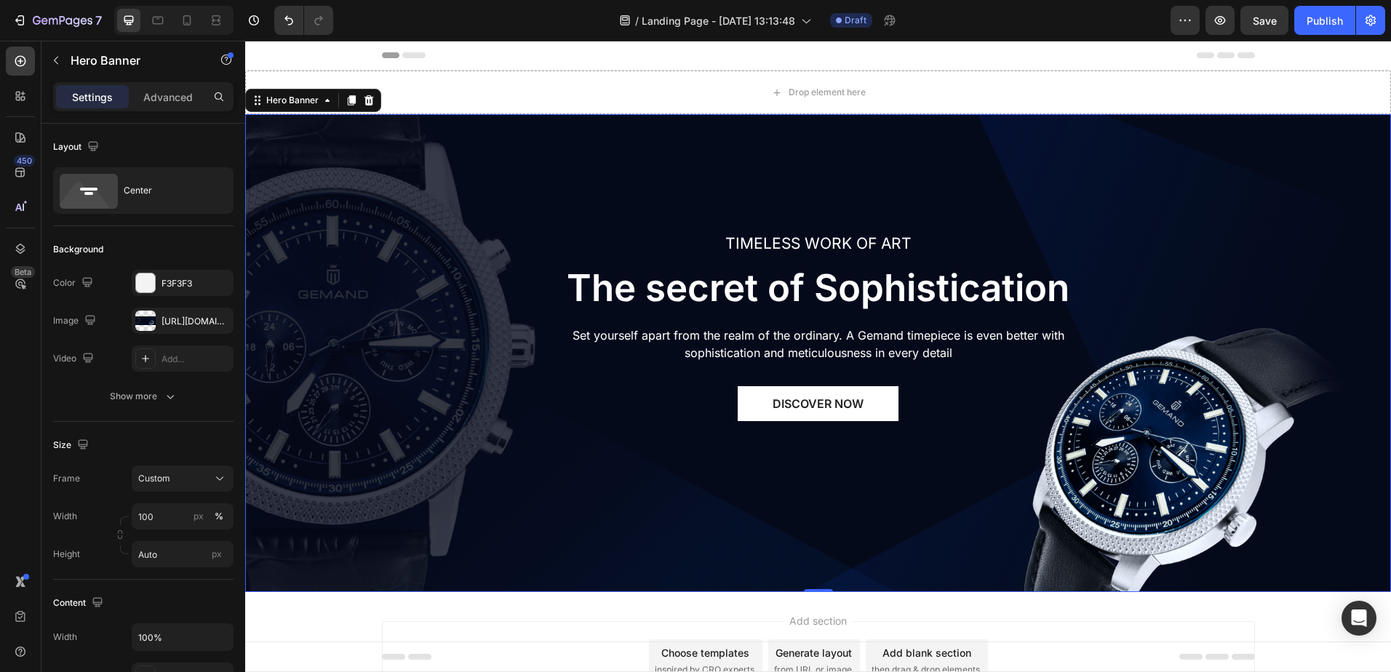
click at [372, 97] on icon at bounding box center [368, 100] width 9 height 10
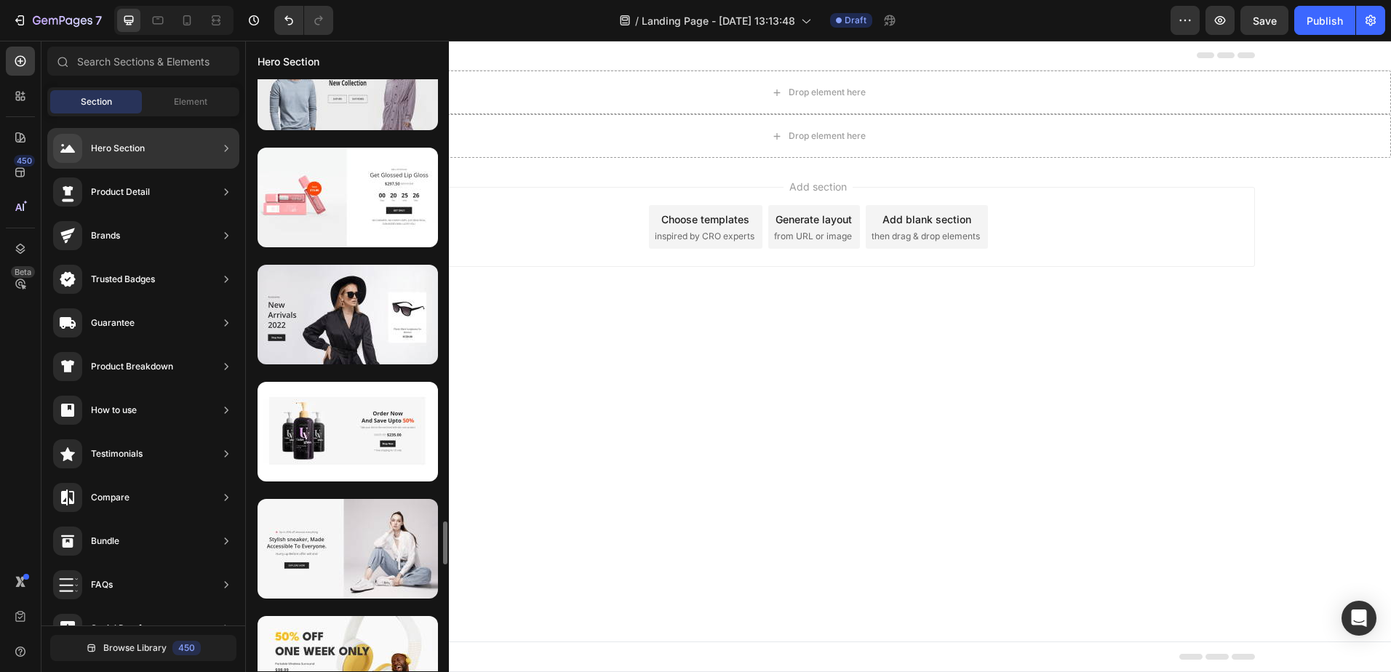
scroll to position [5735, 0]
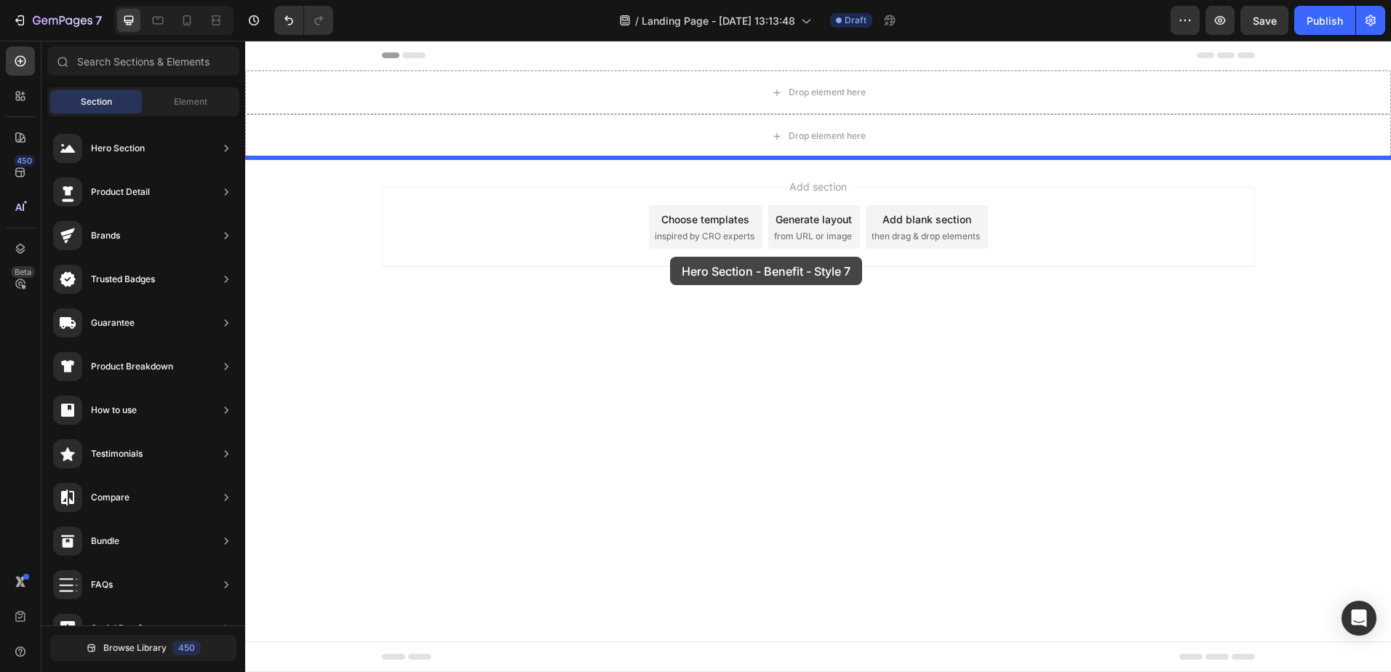
drag, startPoint x: 601, startPoint y: 298, endPoint x: 670, endPoint y: 257, distance: 80.2
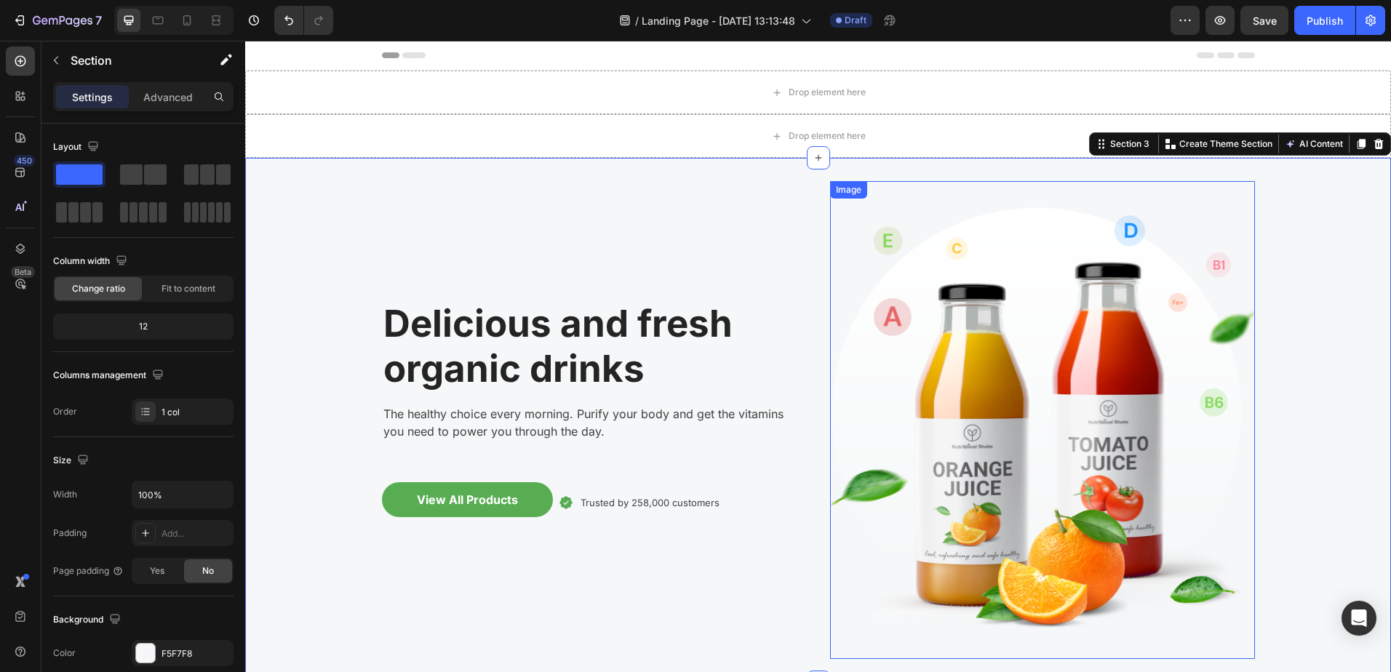
click at [1063, 357] on img at bounding box center [1042, 420] width 425 height 478
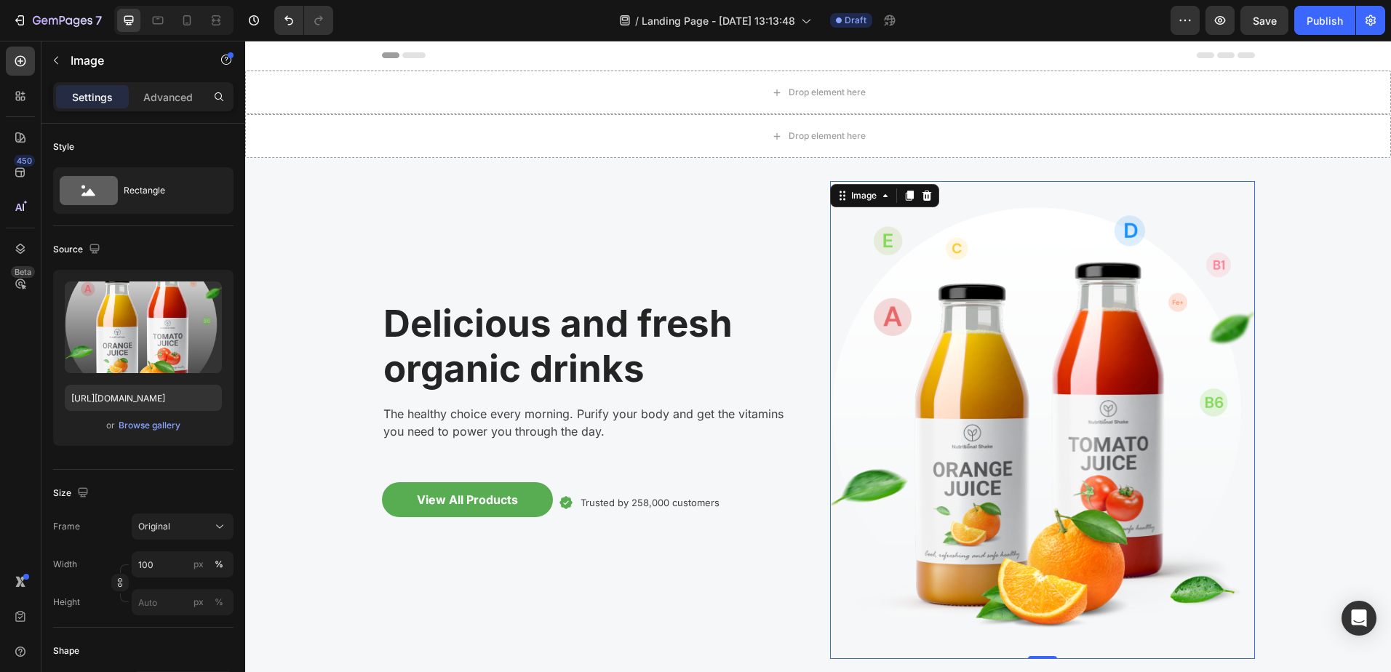
click at [880, 196] on icon at bounding box center [886, 196] width 12 height 12
click at [921, 195] on icon at bounding box center [927, 196] width 12 height 12
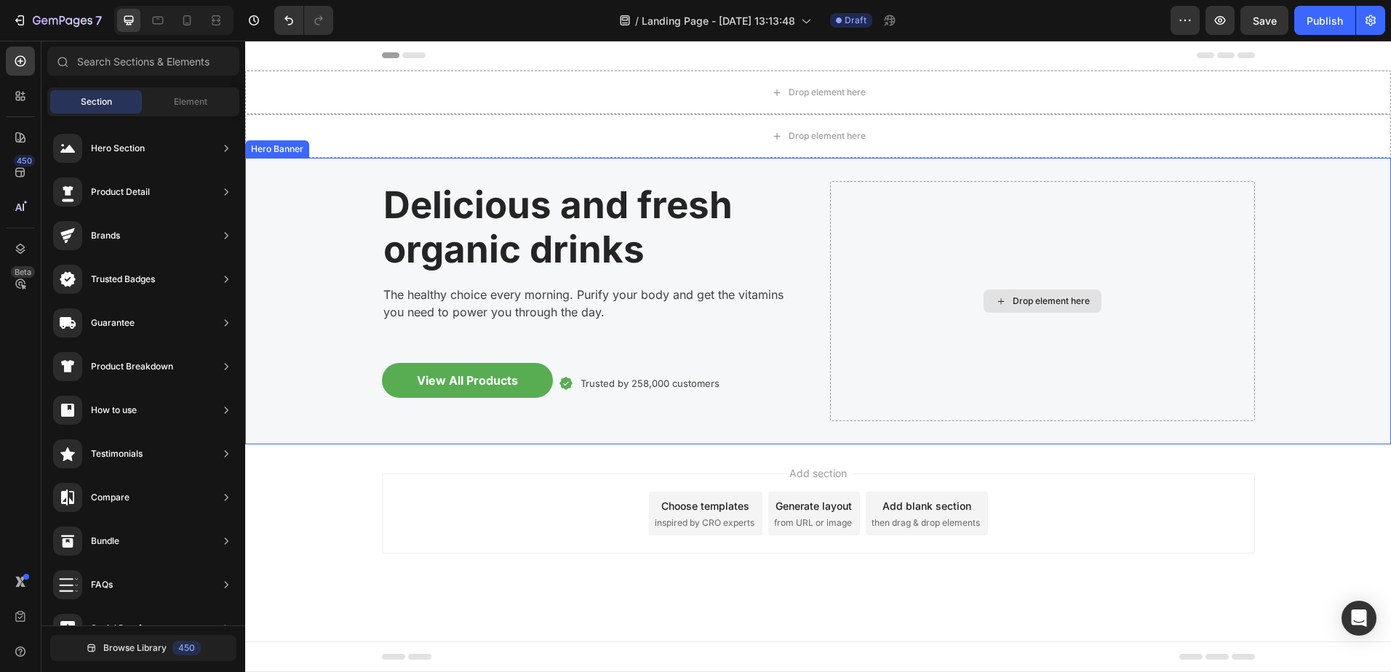
click at [1032, 295] on div "Drop element here" at bounding box center [1051, 301] width 77 height 12
click at [1018, 303] on div "Drop element here" at bounding box center [1051, 301] width 77 height 12
click at [945, 288] on div "Drop element here" at bounding box center [1042, 301] width 425 height 240
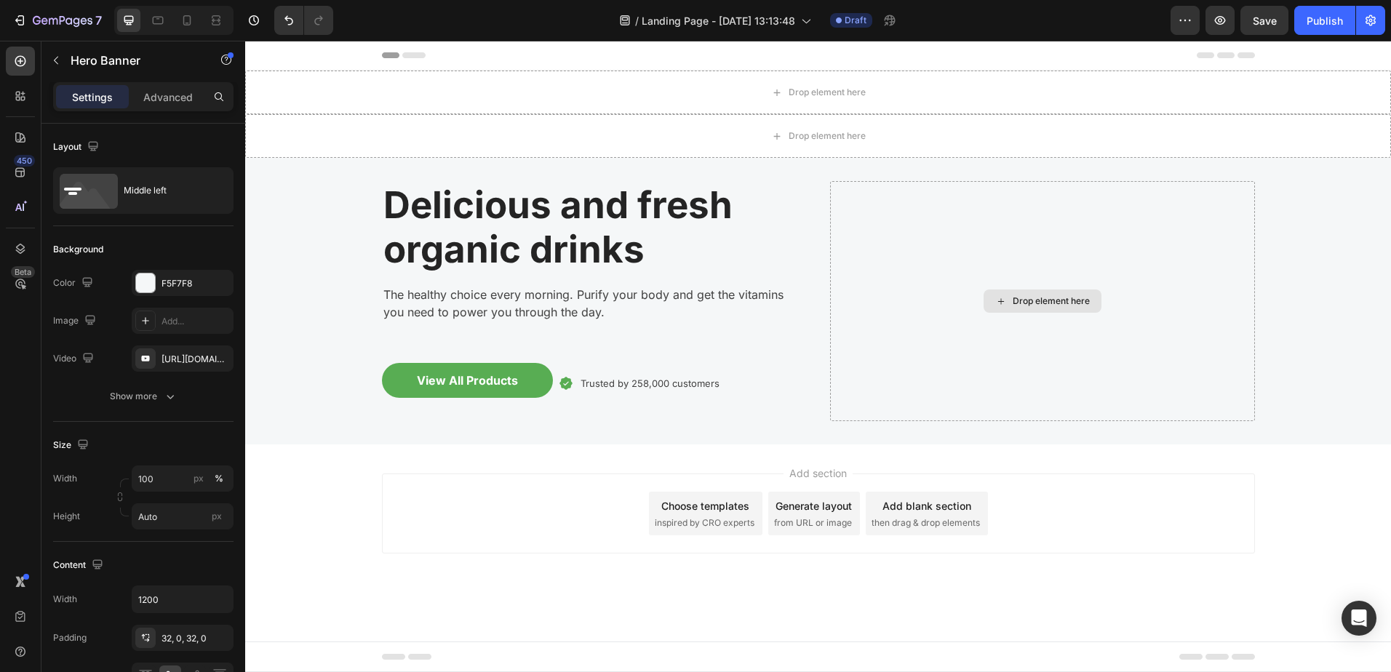
click at [1007, 299] on div "Drop element here" at bounding box center [1043, 301] width 118 height 23
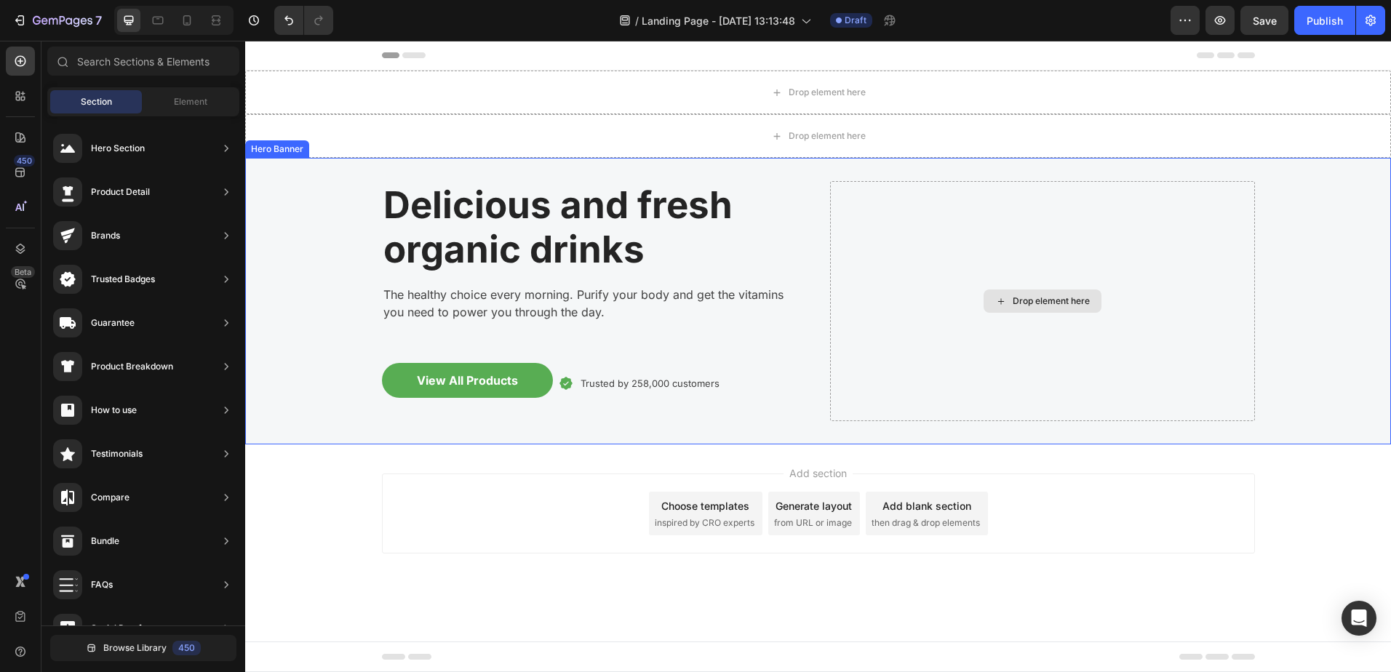
click at [1019, 304] on div "Drop element here" at bounding box center [1051, 301] width 77 height 12
click at [989, 298] on div "Drop element here" at bounding box center [1043, 301] width 118 height 23
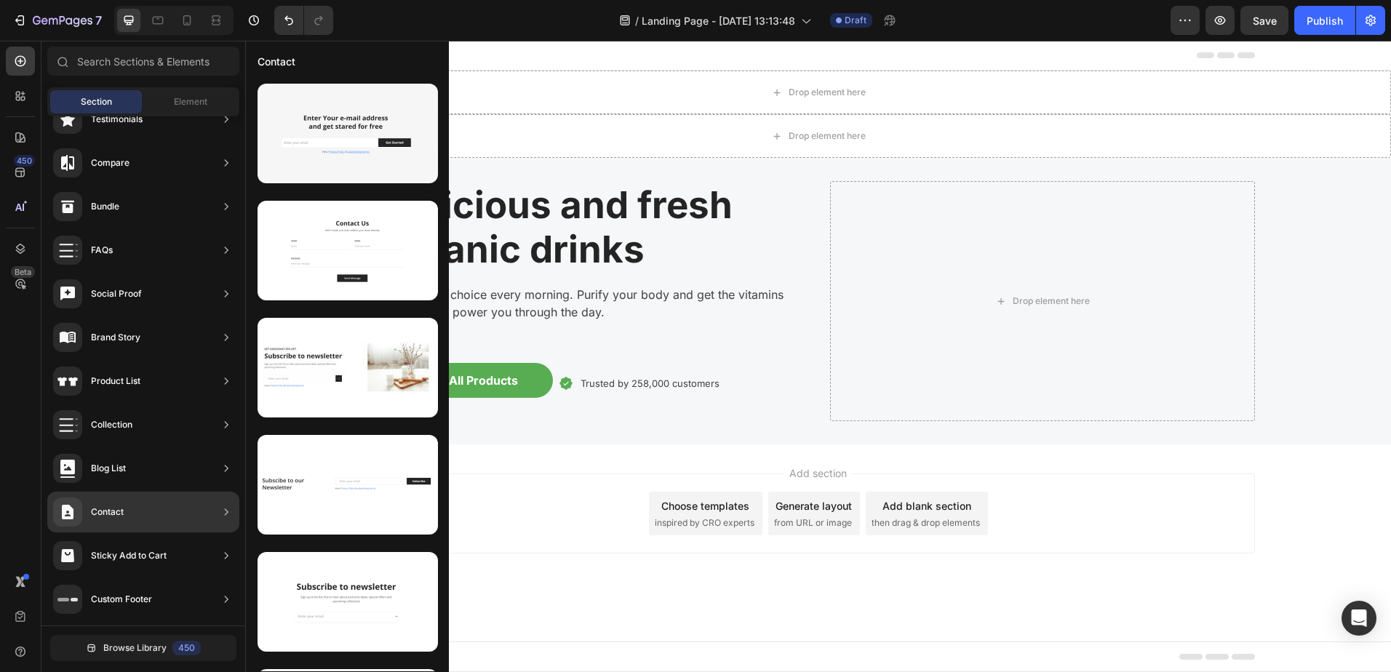
scroll to position [0, 0]
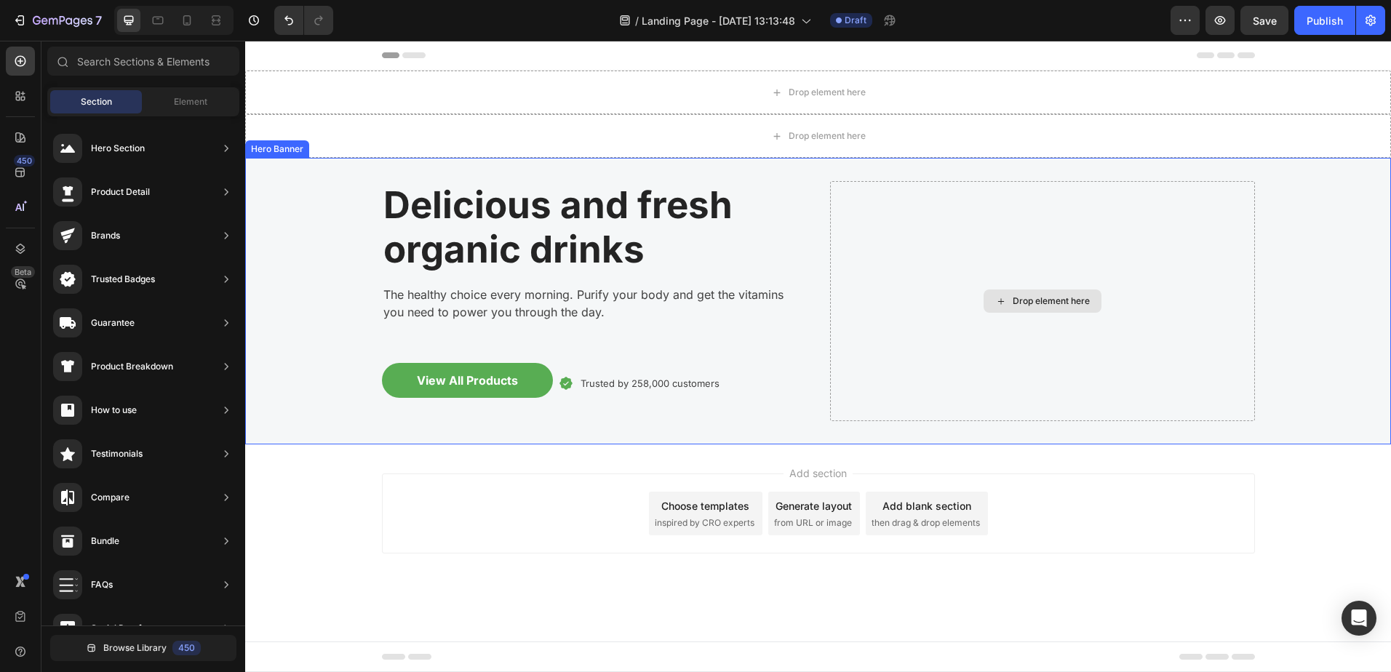
drag, startPoint x: 1037, startPoint y: 292, endPoint x: 997, endPoint y: 295, distance: 40.1
click at [1036, 292] on div "Drop element here" at bounding box center [1043, 301] width 118 height 23
click at [999, 303] on icon at bounding box center [1001, 301] width 12 height 12
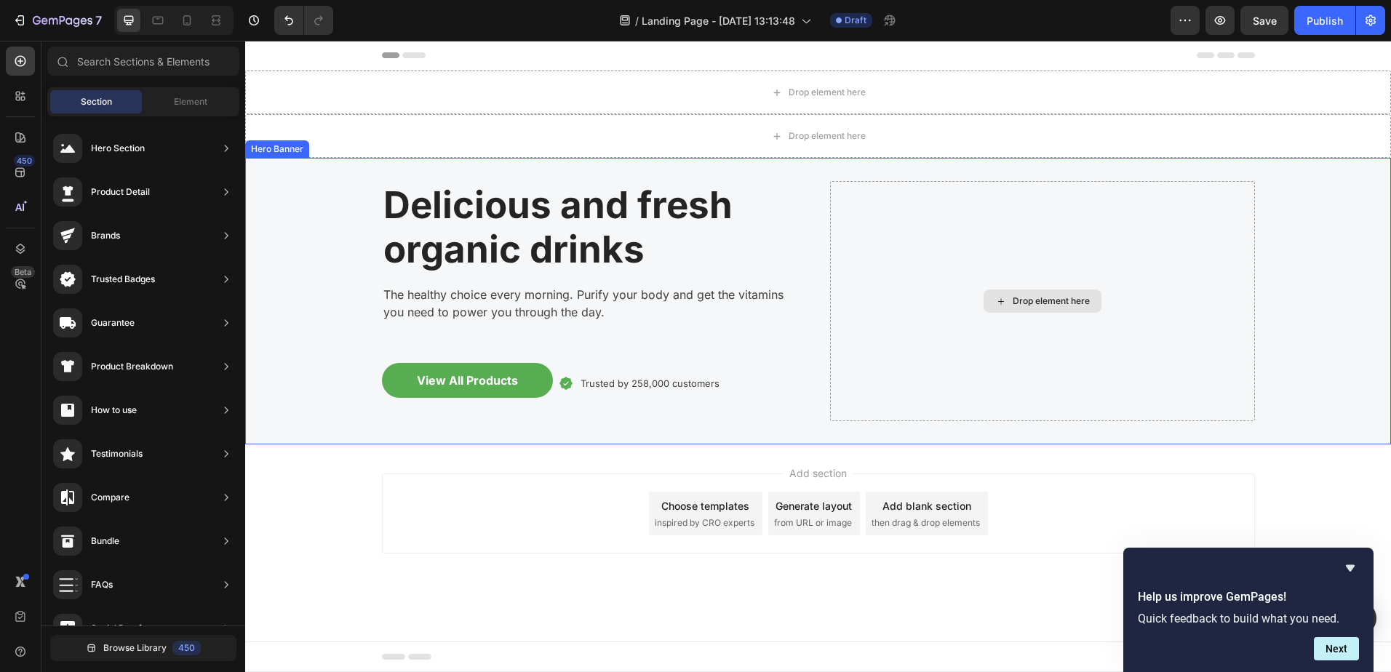
click at [1021, 295] on div "Drop element here" at bounding box center [1051, 301] width 77 height 12
click at [15, 57] on icon at bounding box center [20, 61] width 15 height 15
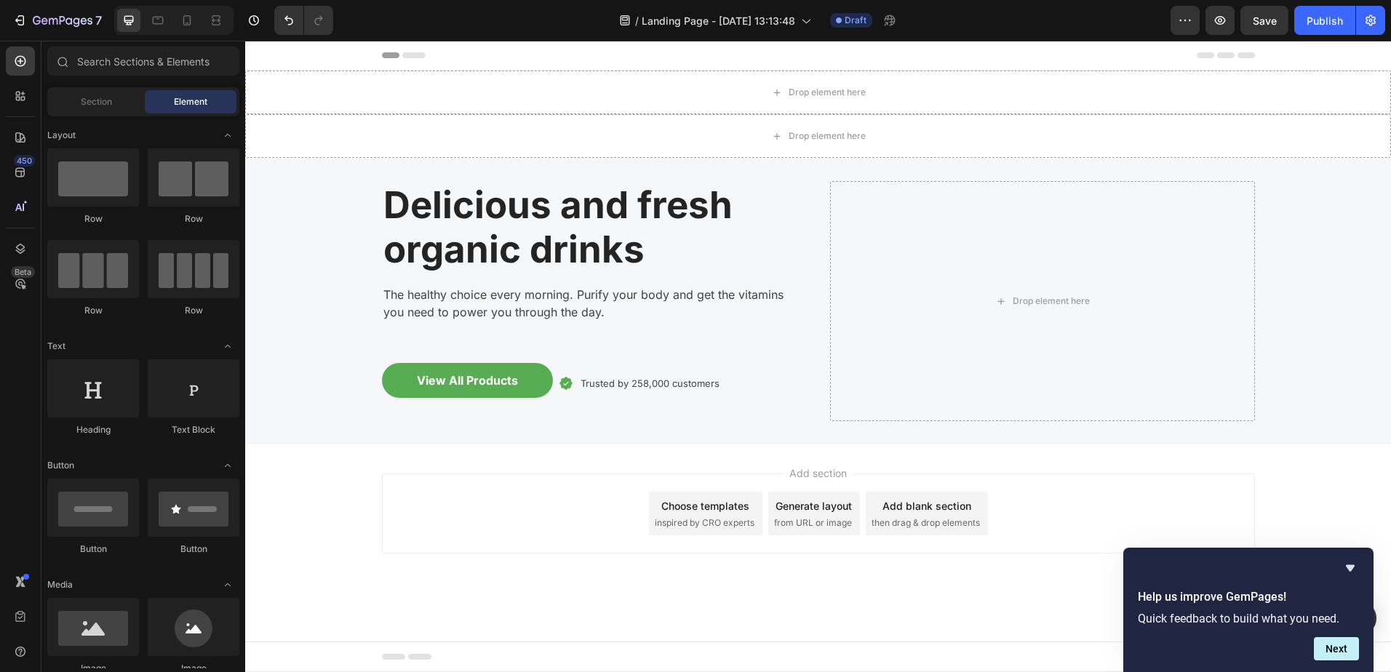
click at [100, 95] on span "Section" at bounding box center [96, 101] width 31 height 13
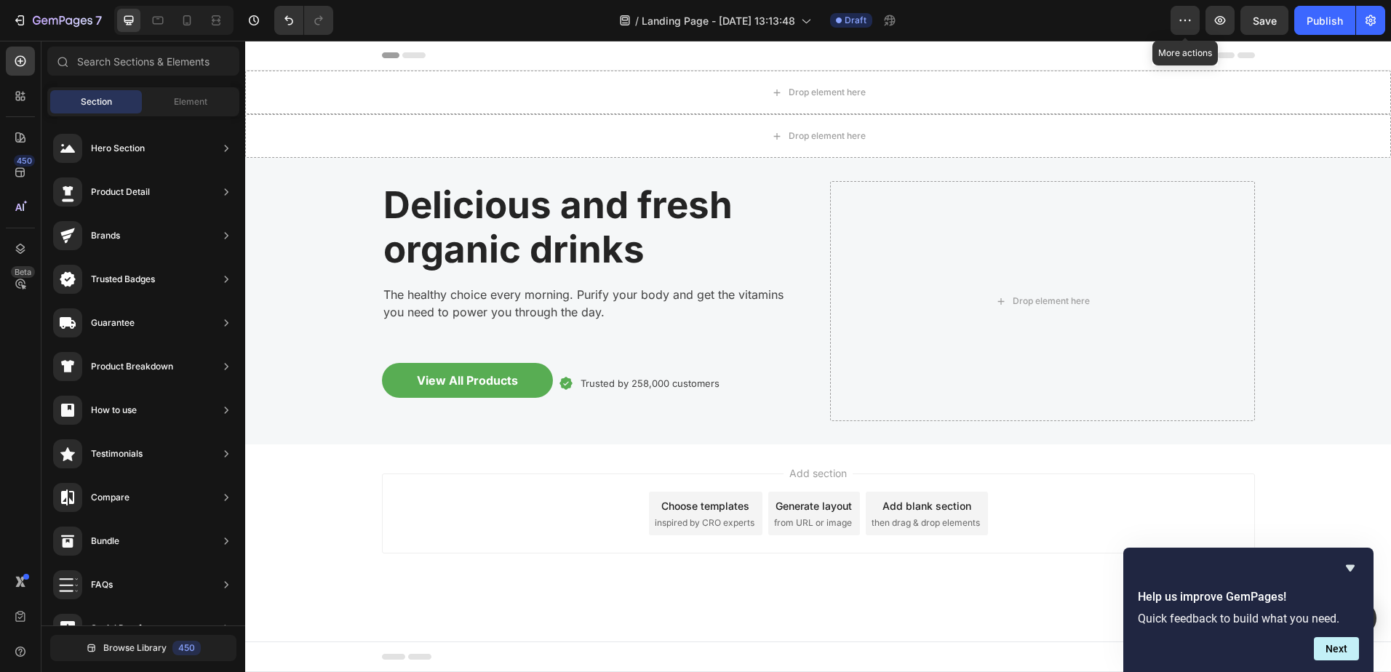
click at [1187, 21] on icon "button" at bounding box center [1185, 20] width 15 height 15
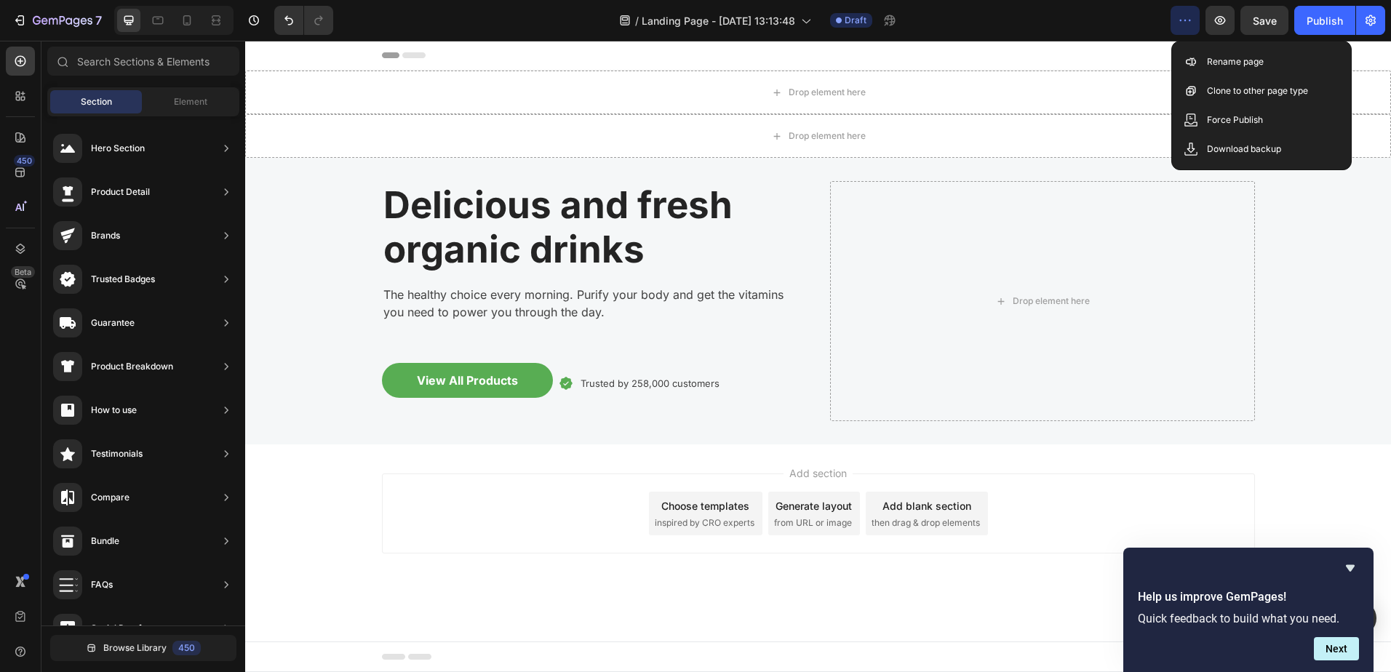
click at [1112, 27] on div "/ Landing Page - [DATE] 13:13:48 Draft" at bounding box center [758, 20] width 826 height 29
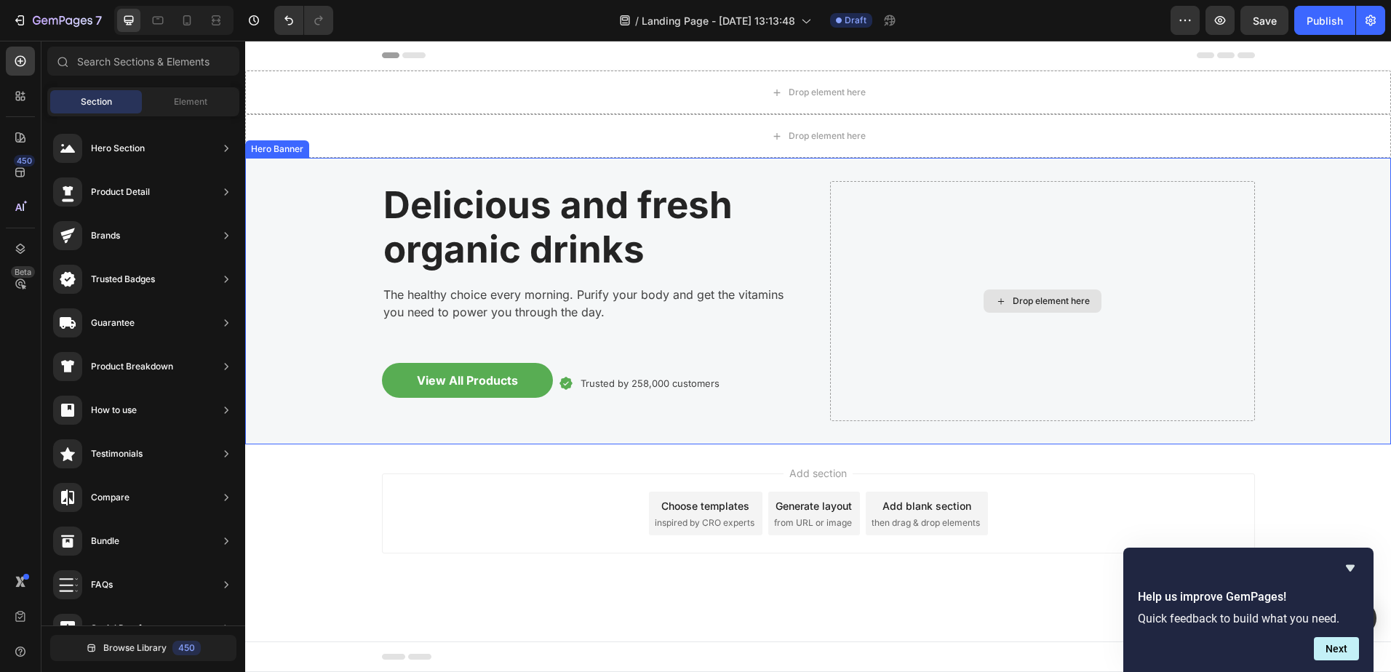
click at [1032, 260] on div "Drop element here" at bounding box center [1042, 301] width 425 height 240
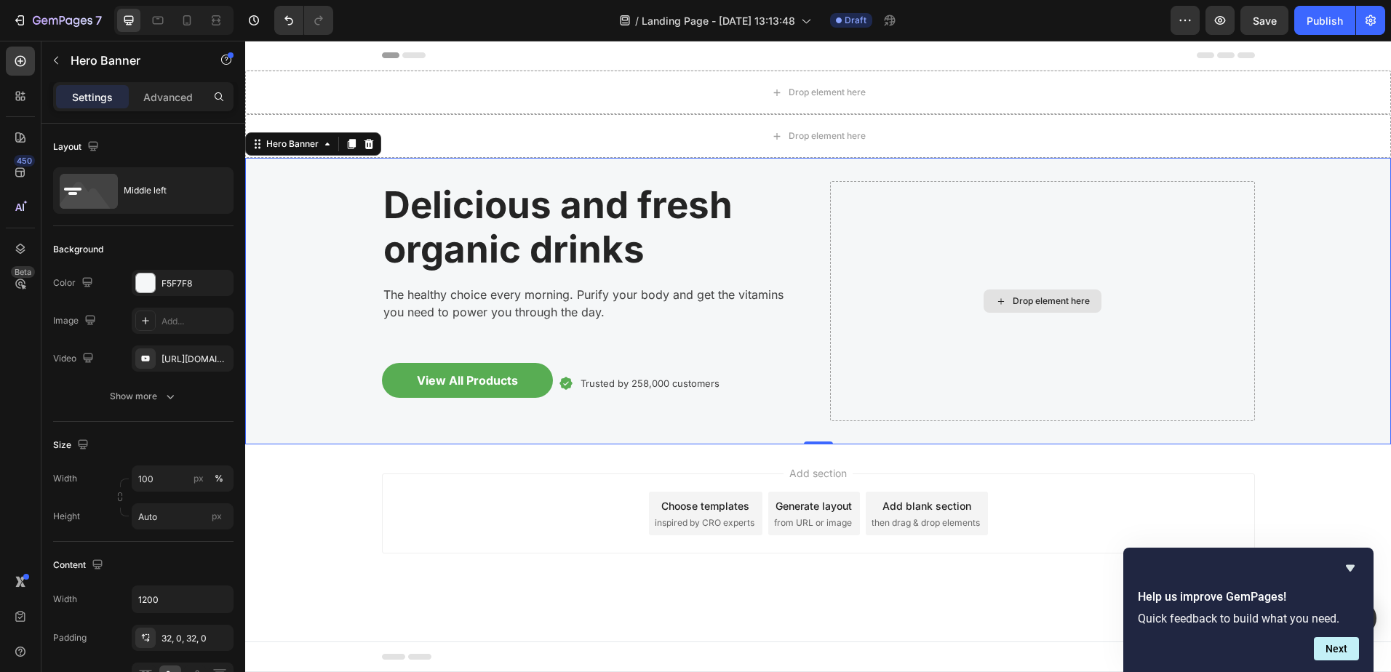
click at [1042, 302] on div "Drop element here" at bounding box center [1051, 301] width 77 height 12
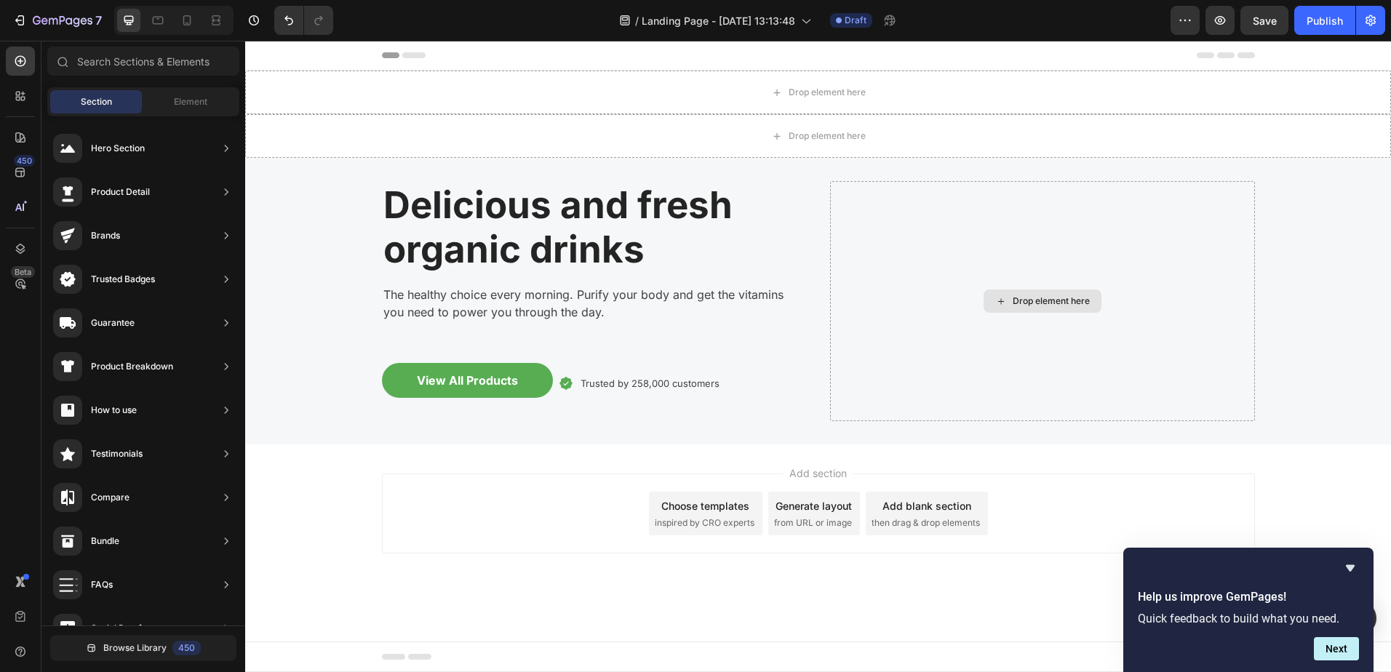
click at [1042, 302] on div "Drop element here" at bounding box center [1051, 301] width 77 height 12
click at [1034, 279] on div "Drop element here" at bounding box center [1042, 301] width 425 height 240
click at [1026, 312] on div "Drop element here" at bounding box center [1043, 301] width 118 height 23
click at [1022, 282] on div "Drop element here" at bounding box center [1042, 301] width 425 height 240
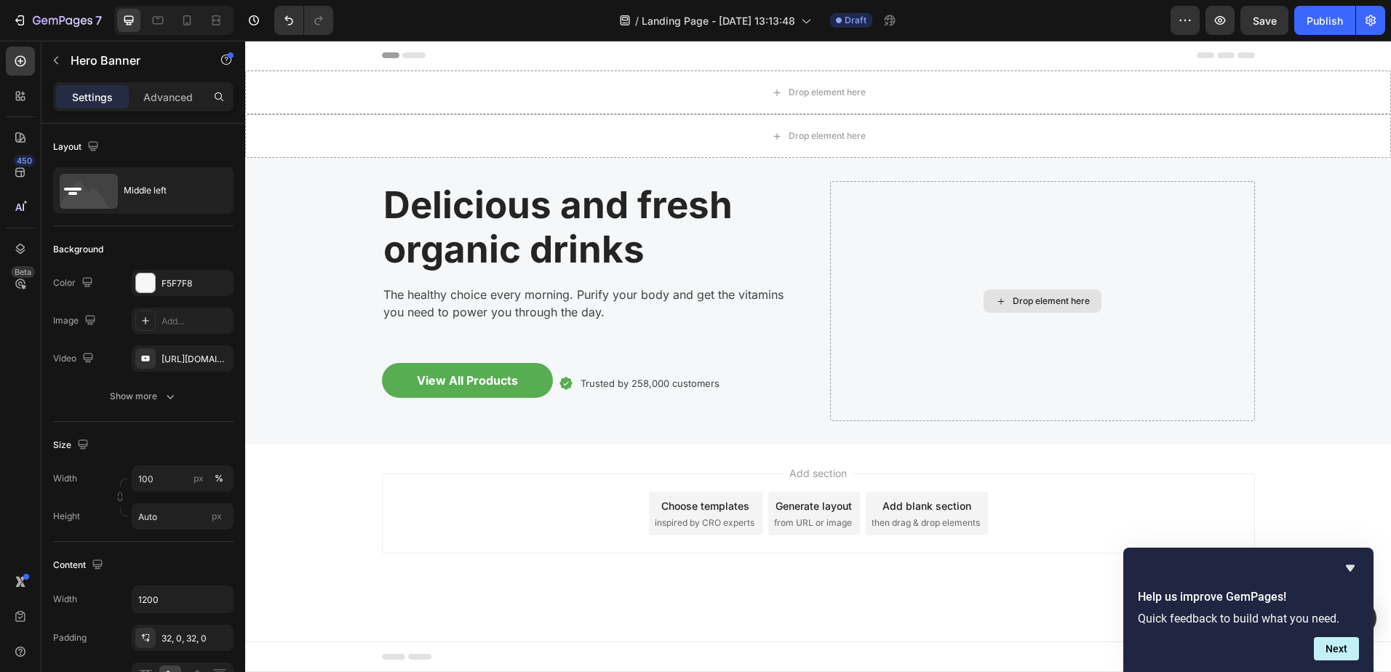
click at [1024, 309] on div "Drop element here" at bounding box center [1043, 301] width 118 height 23
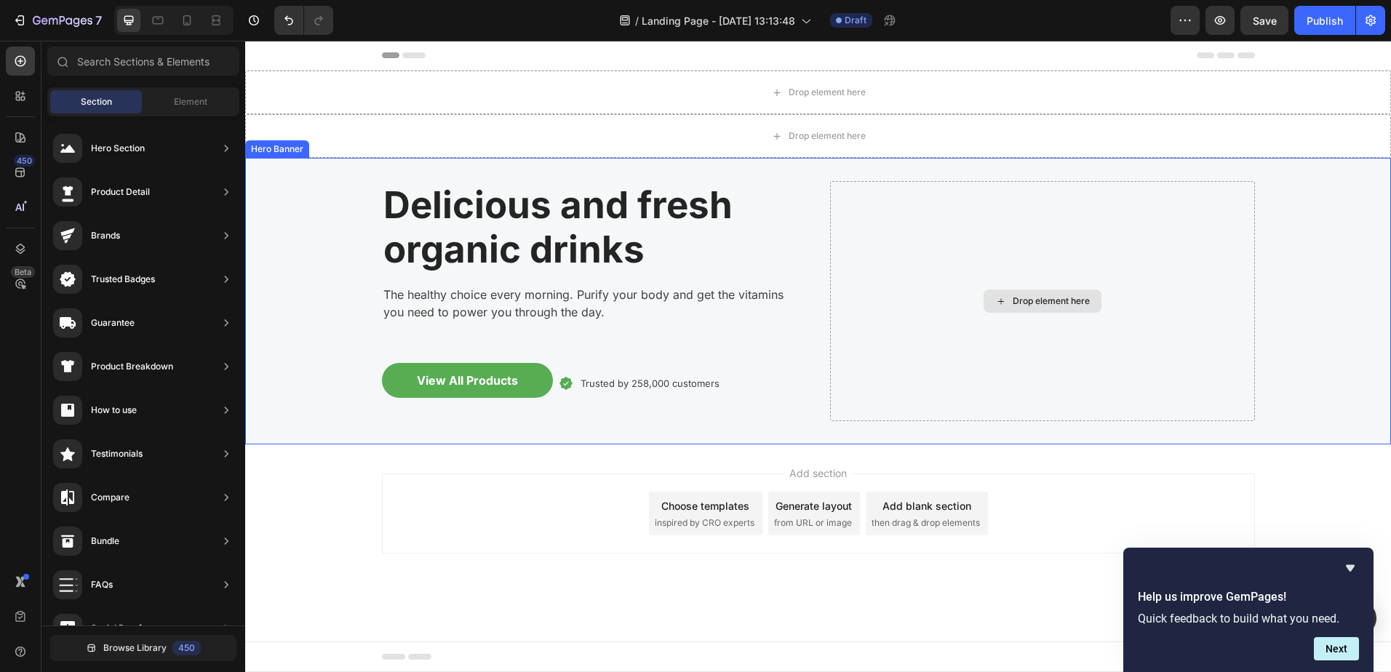
click at [1014, 259] on div "Drop element here" at bounding box center [1042, 301] width 425 height 240
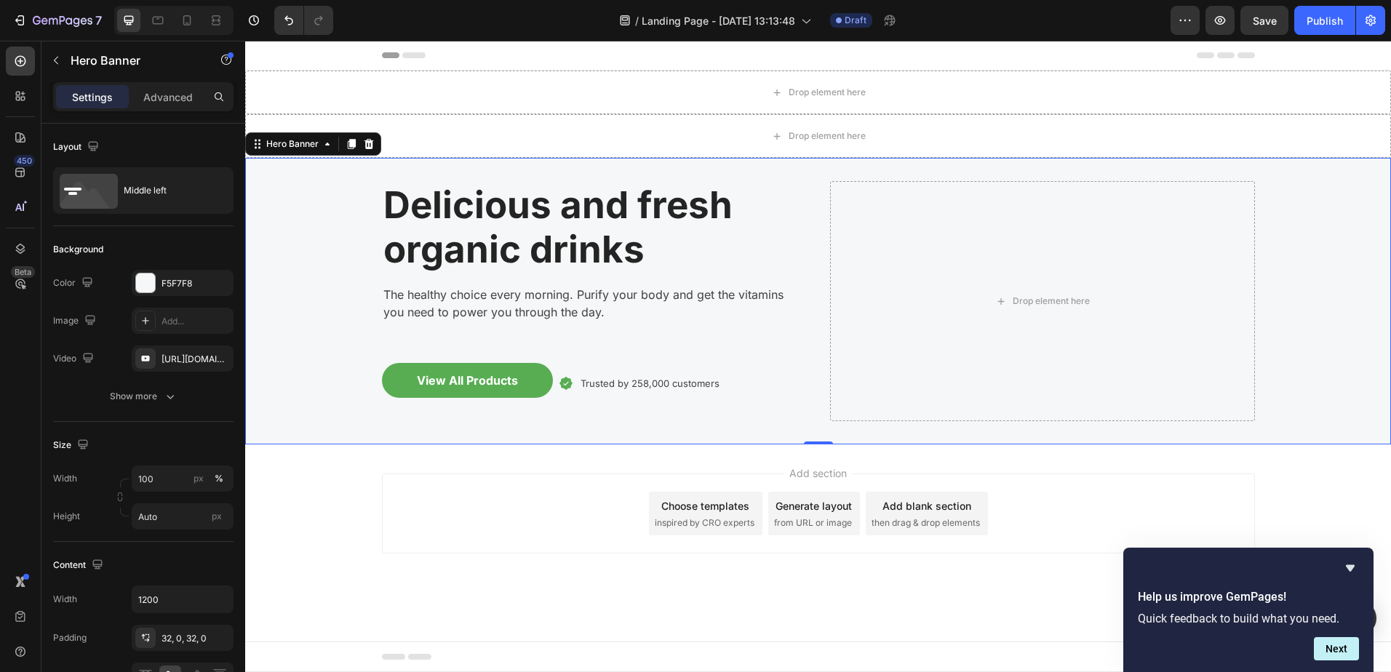
click at [186, 101] on p "Advanced" at bounding box center [167, 96] width 49 height 15
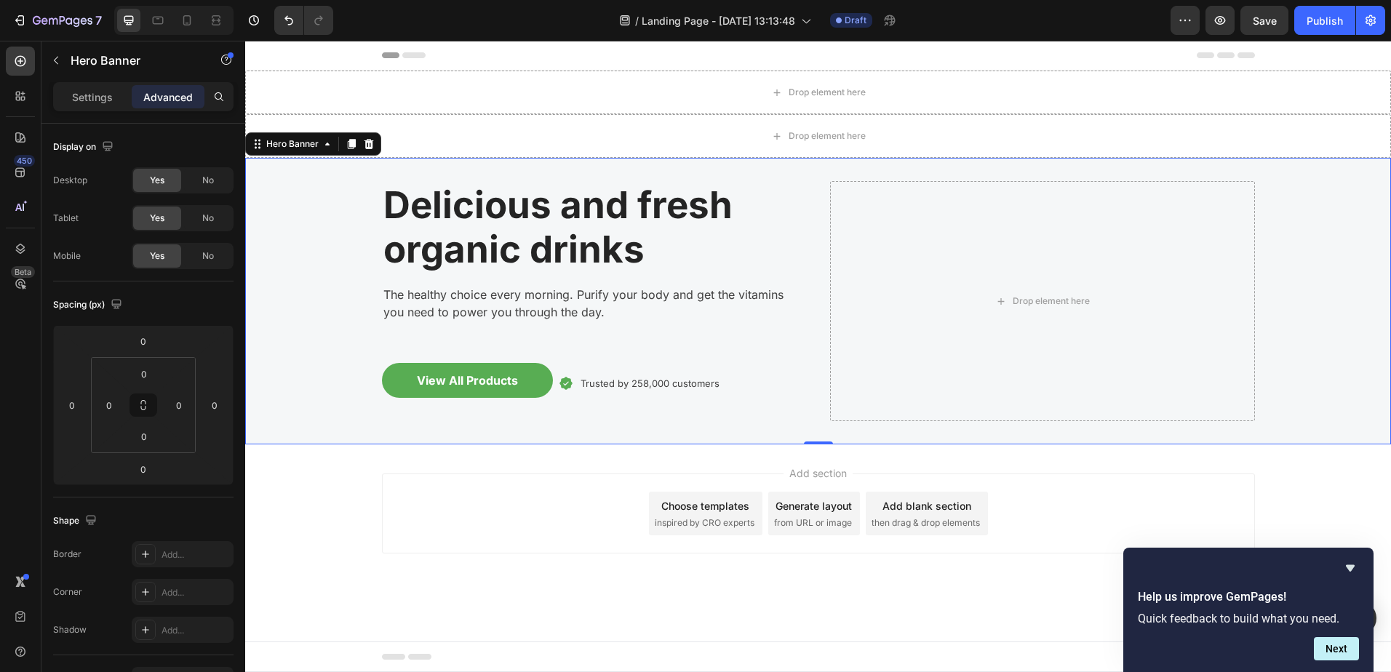
drag, startPoint x: 80, startPoint y: 100, endPoint x: 52, endPoint y: 56, distance: 52.3
click at [73, 99] on p "Settings" at bounding box center [92, 96] width 41 height 15
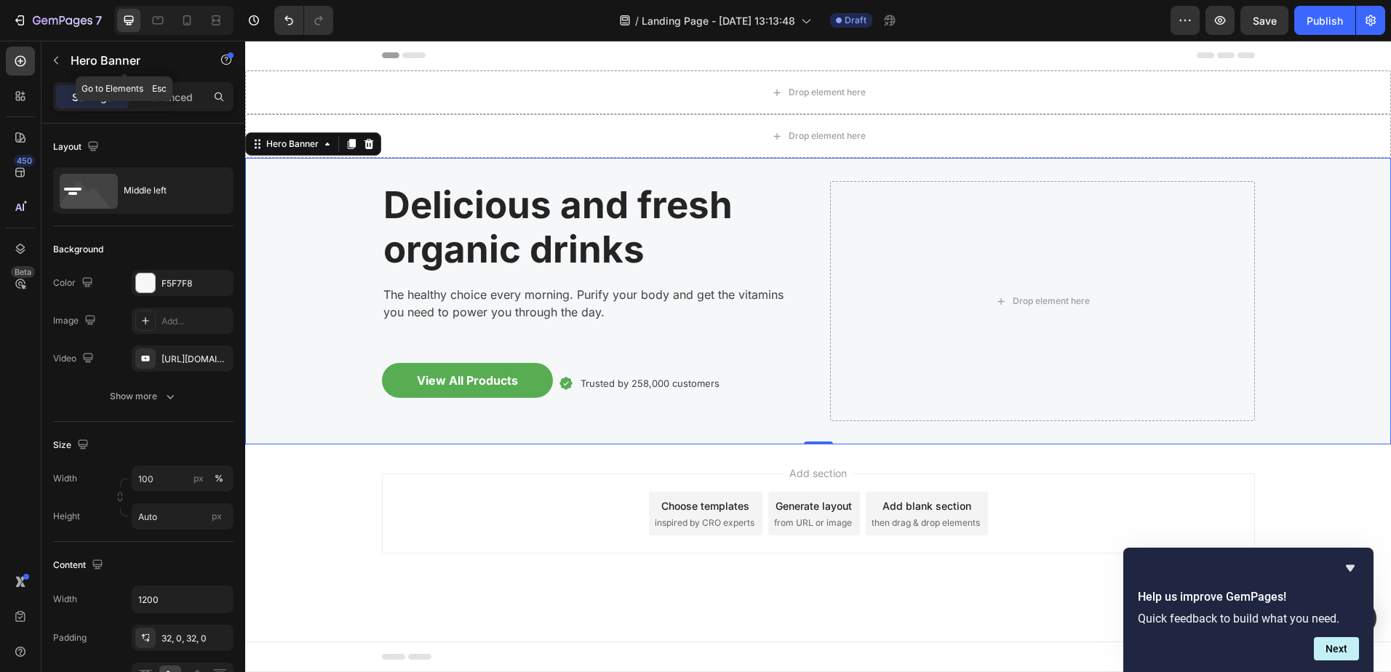
click at [57, 55] on icon "button" at bounding box center [56, 61] width 12 height 12
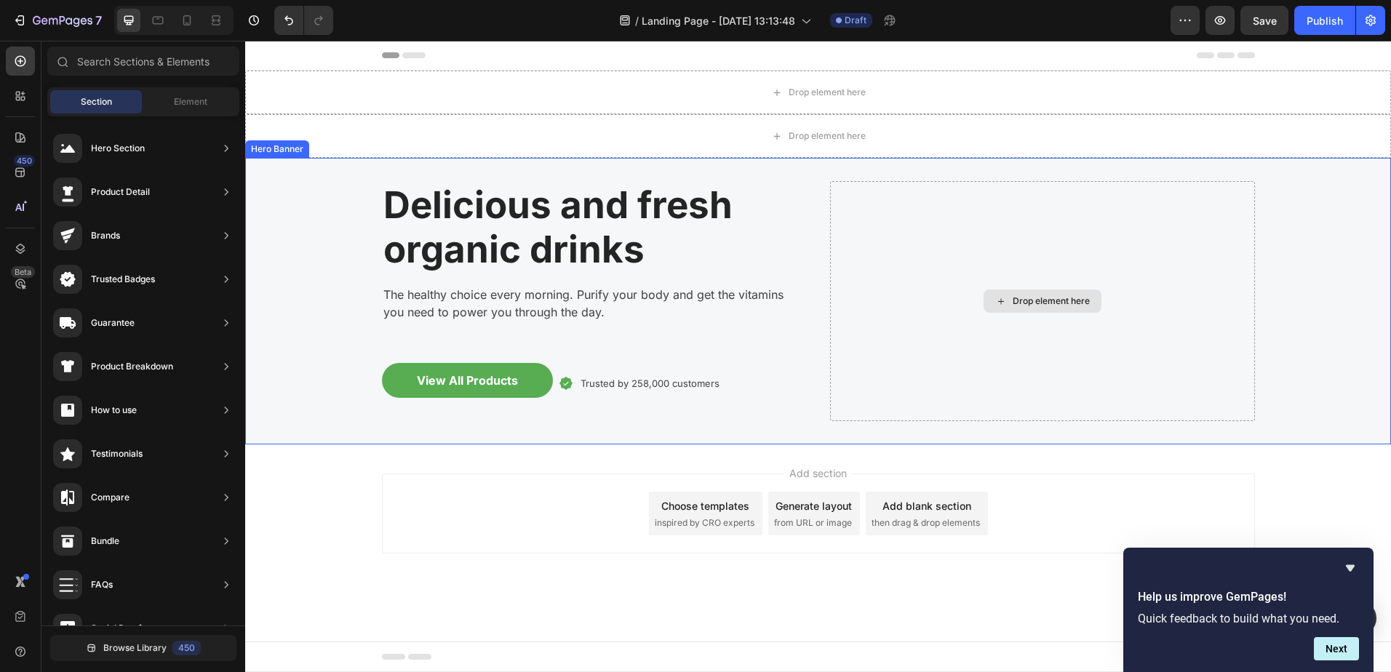
click at [1045, 295] on div "Drop element here" at bounding box center [1043, 301] width 118 height 23
click at [1034, 298] on div "Drop element here" at bounding box center [1051, 301] width 77 height 12
click at [1027, 298] on div "Drop element here" at bounding box center [1051, 301] width 77 height 12
click at [175, 94] on div "Element" at bounding box center [191, 101] width 92 height 23
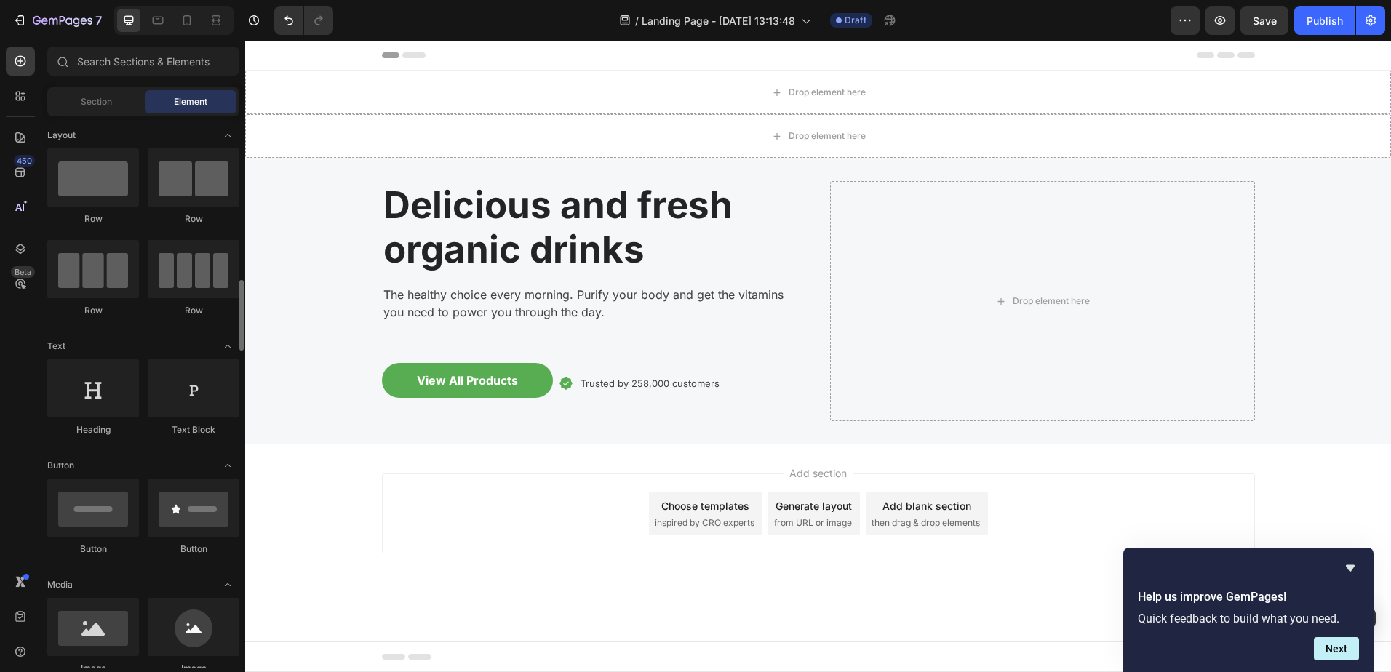
scroll to position [218, 0]
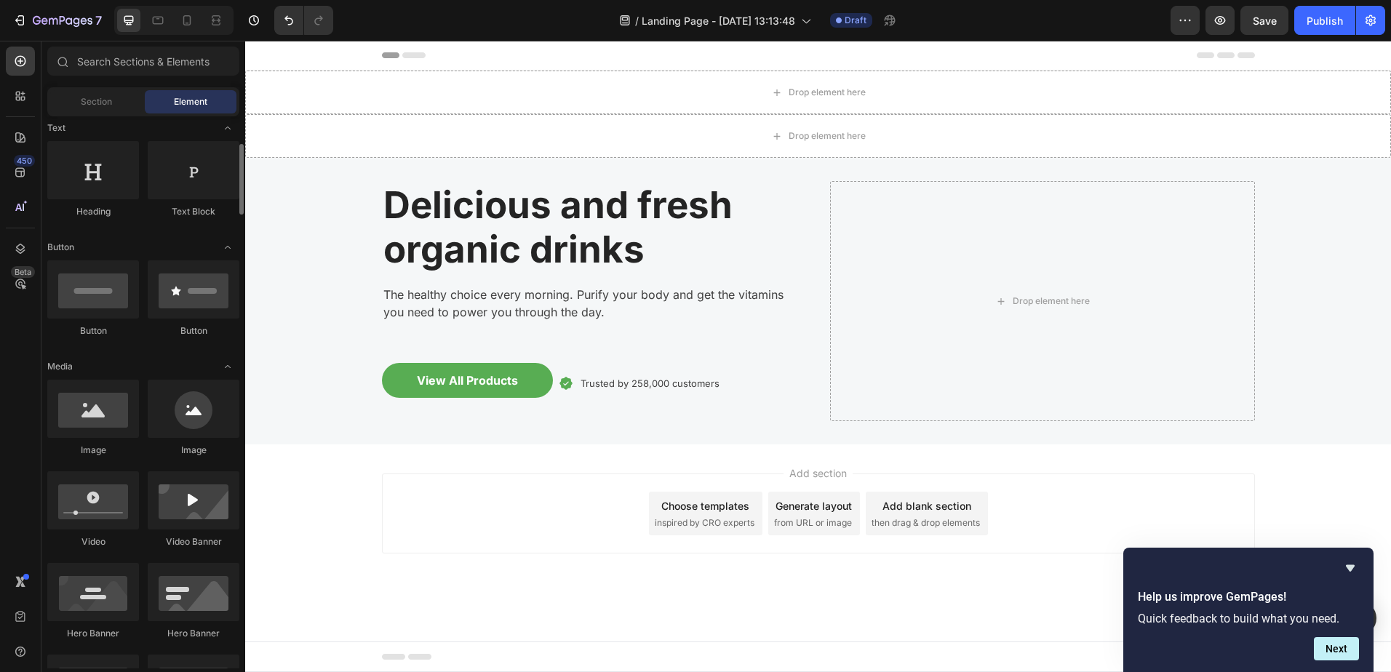
click at [99, 431] on div at bounding box center [93, 409] width 92 height 58
click at [104, 404] on div at bounding box center [93, 409] width 92 height 58
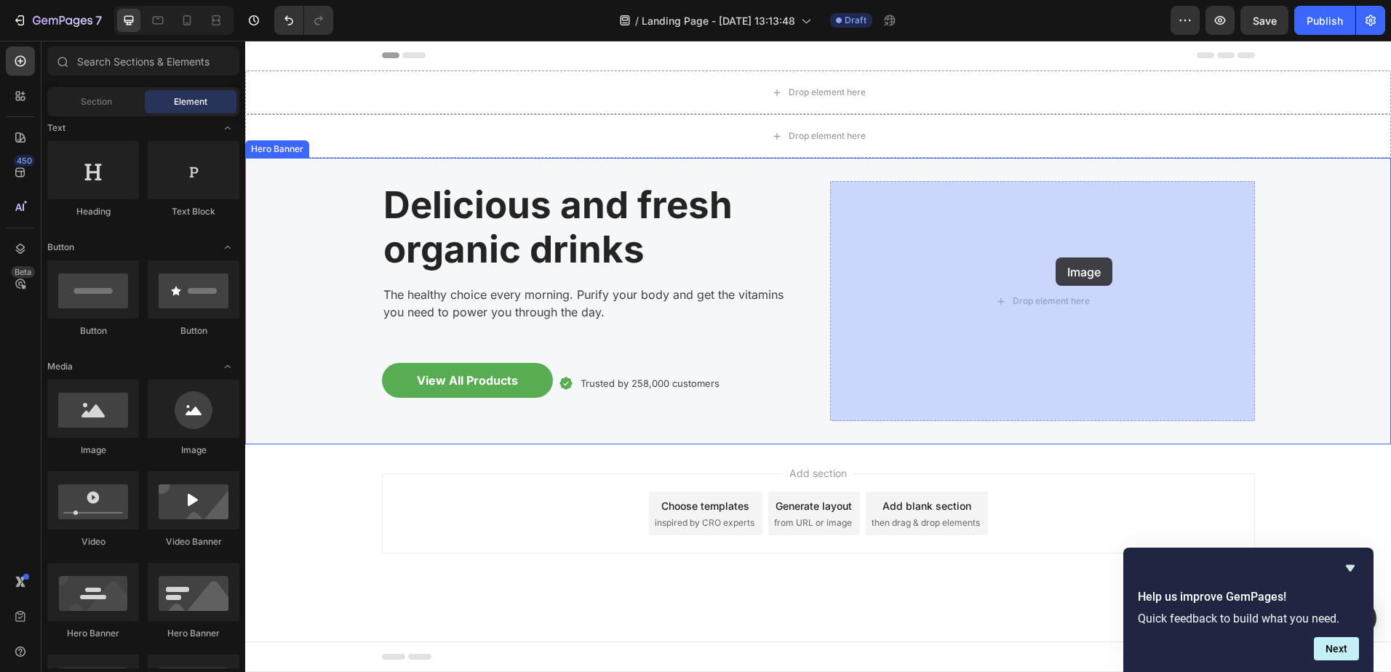
drag, startPoint x: 331, startPoint y: 457, endPoint x: 1045, endPoint y: 255, distance: 741.7
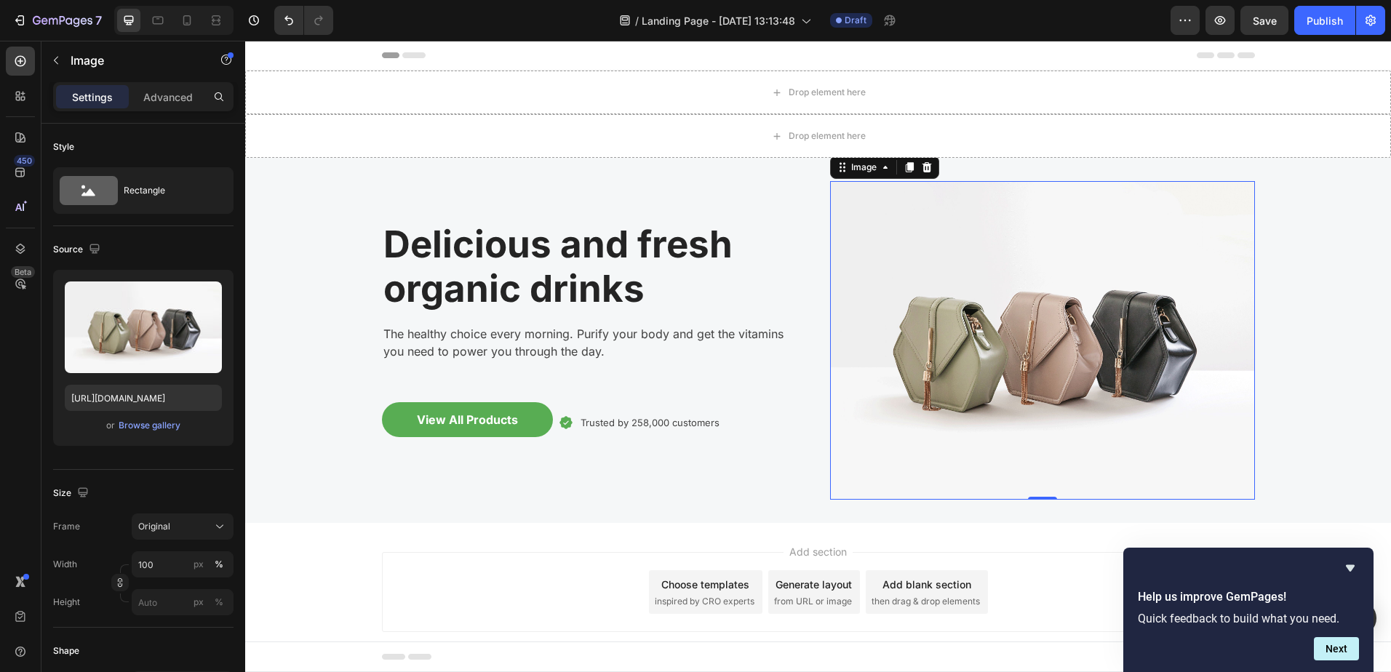
click at [152, 418] on button "Browse gallery" at bounding box center [149, 425] width 63 height 15
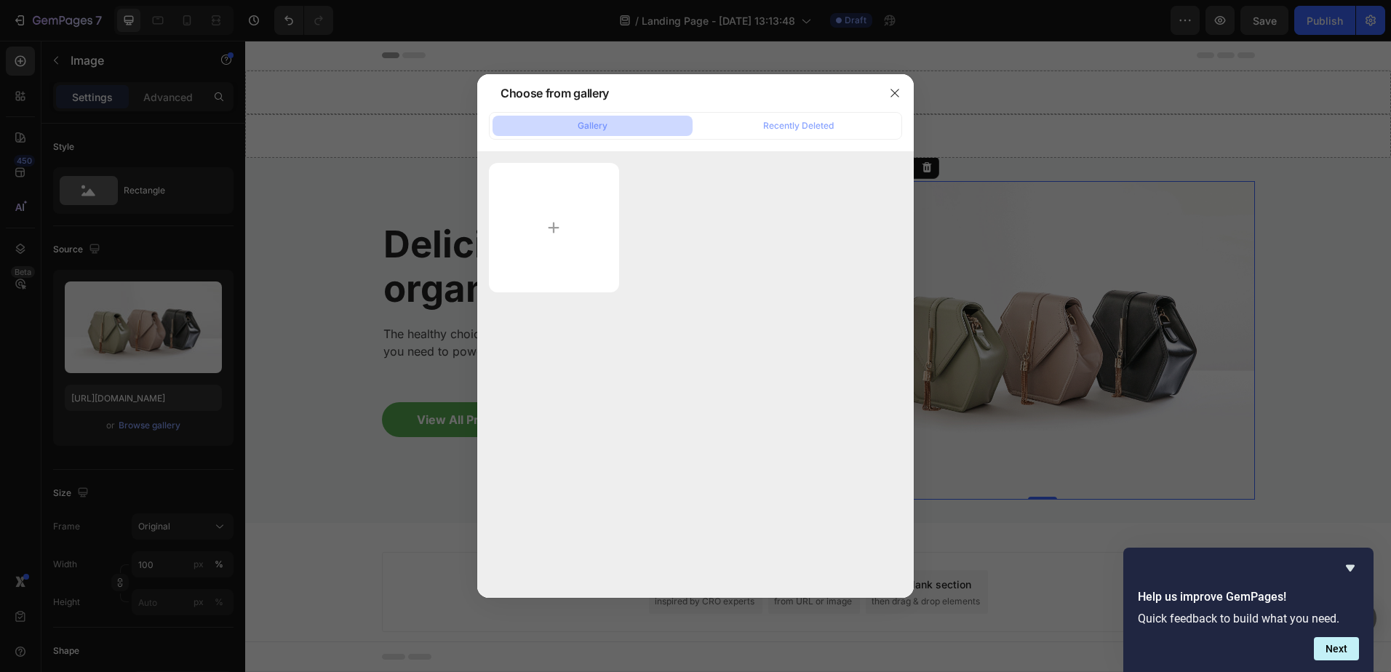
click at [580, 217] on input "file" at bounding box center [554, 227] width 130 height 129
type input "C:\fakepath\1.jpg"
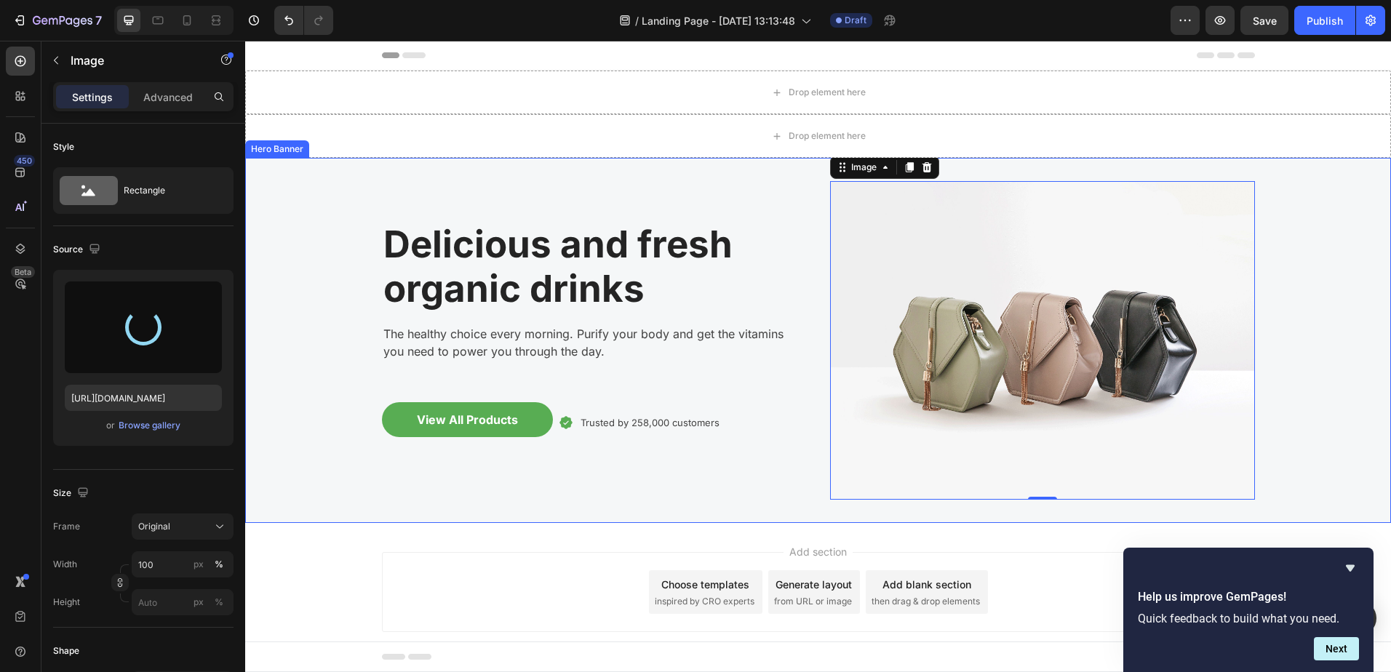
type input "[URL][DOMAIN_NAME]"
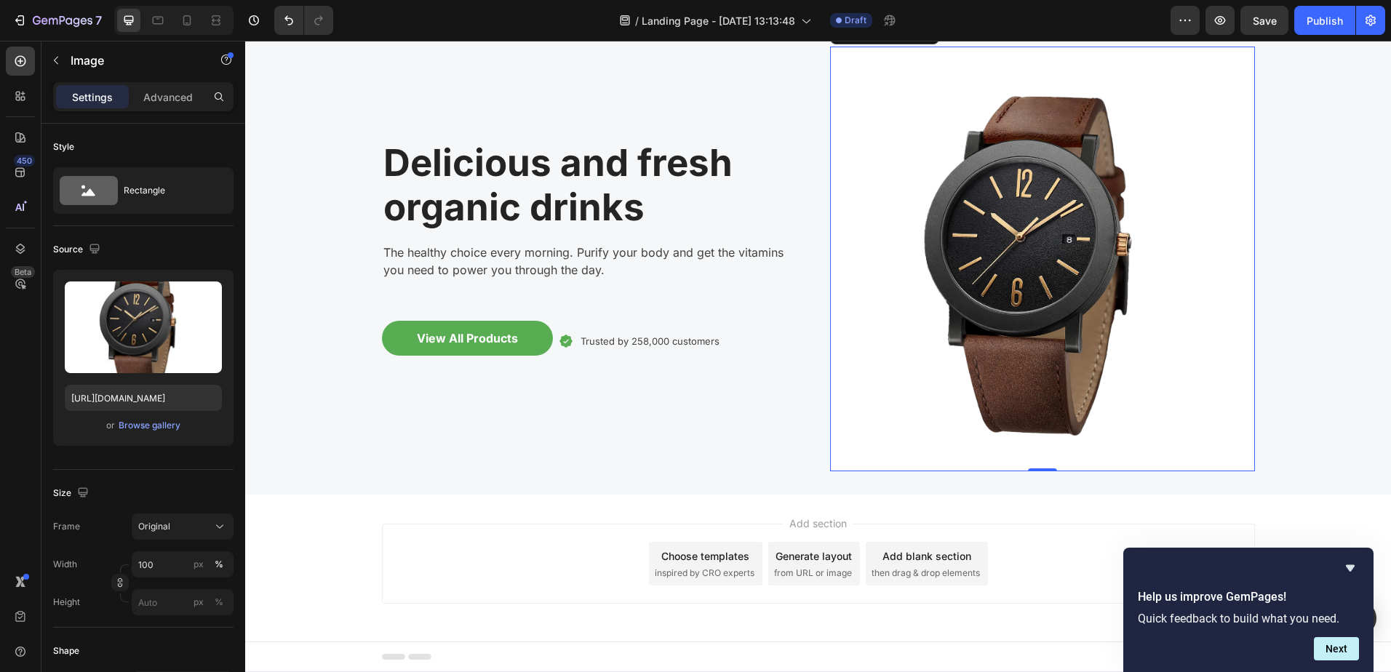
scroll to position [136, 0]
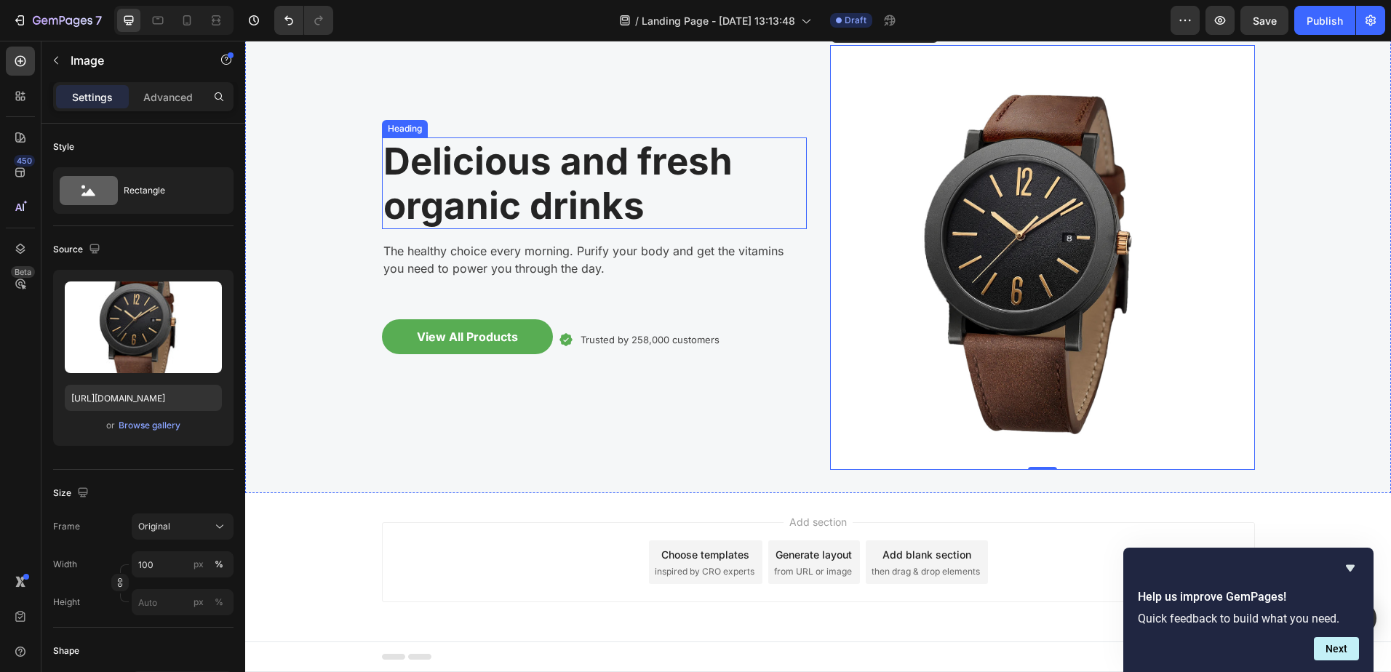
click at [484, 204] on p "Delicious and fresh organic drinks" at bounding box center [594, 183] width 422 height 89
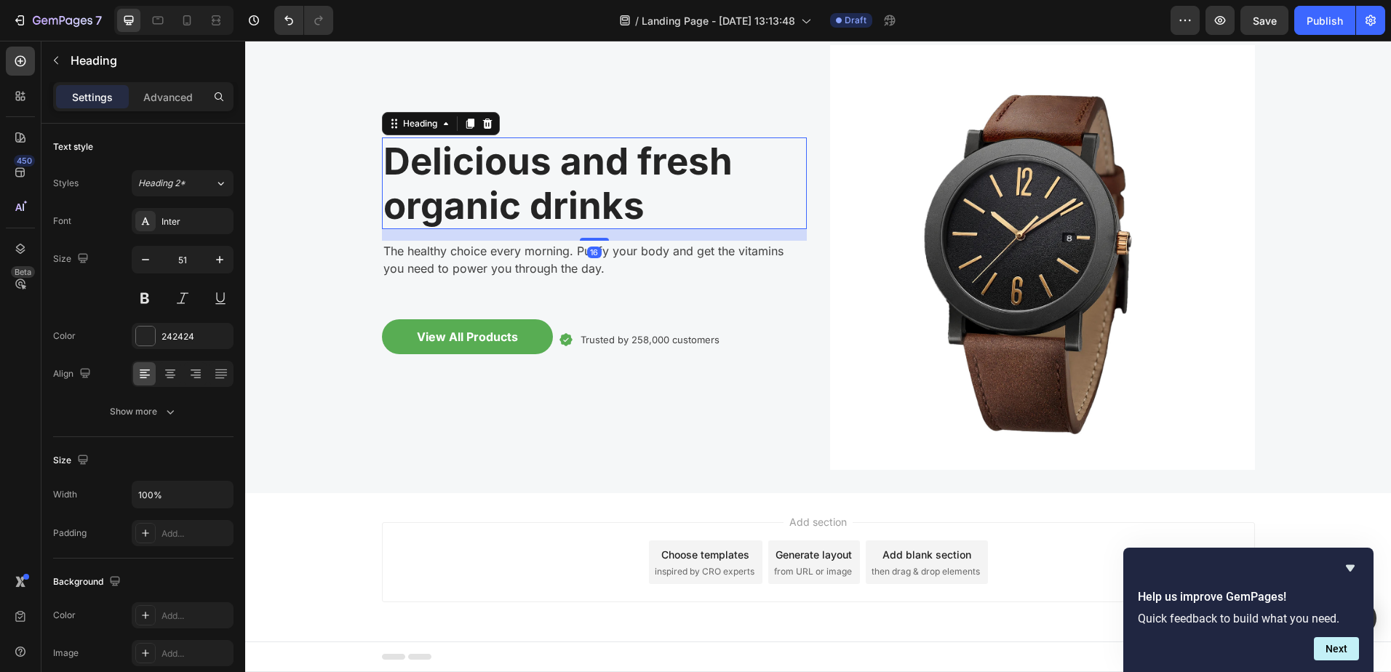
click at [484, 204] on p "Delicious and fresh organic drinks" at bounding box center [594, 183] width 422 height 89
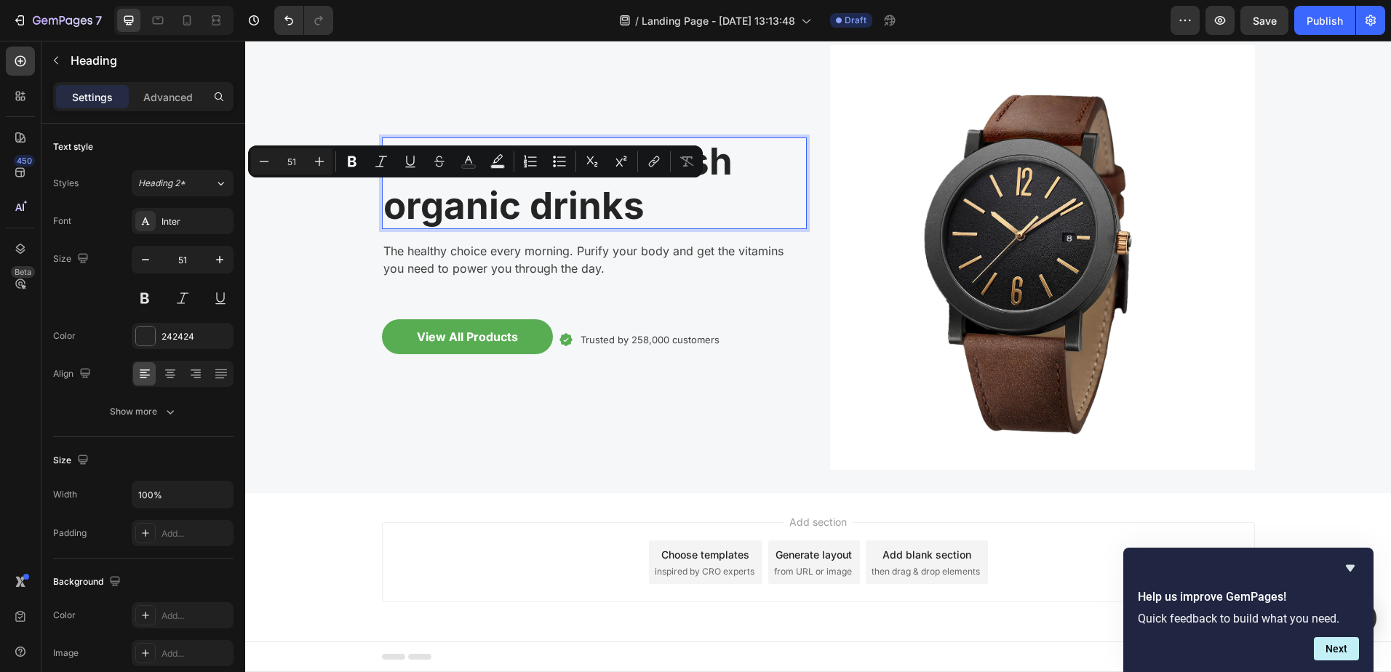
drag, startPoint x: 656, startPoint y: 206, endPoint x: 624, endPoint y: 208, distance: 32.1
click at [650, 208] on p "Delicious and fresh organic drinks" at bounding box center [594, 183] width 422 height 89
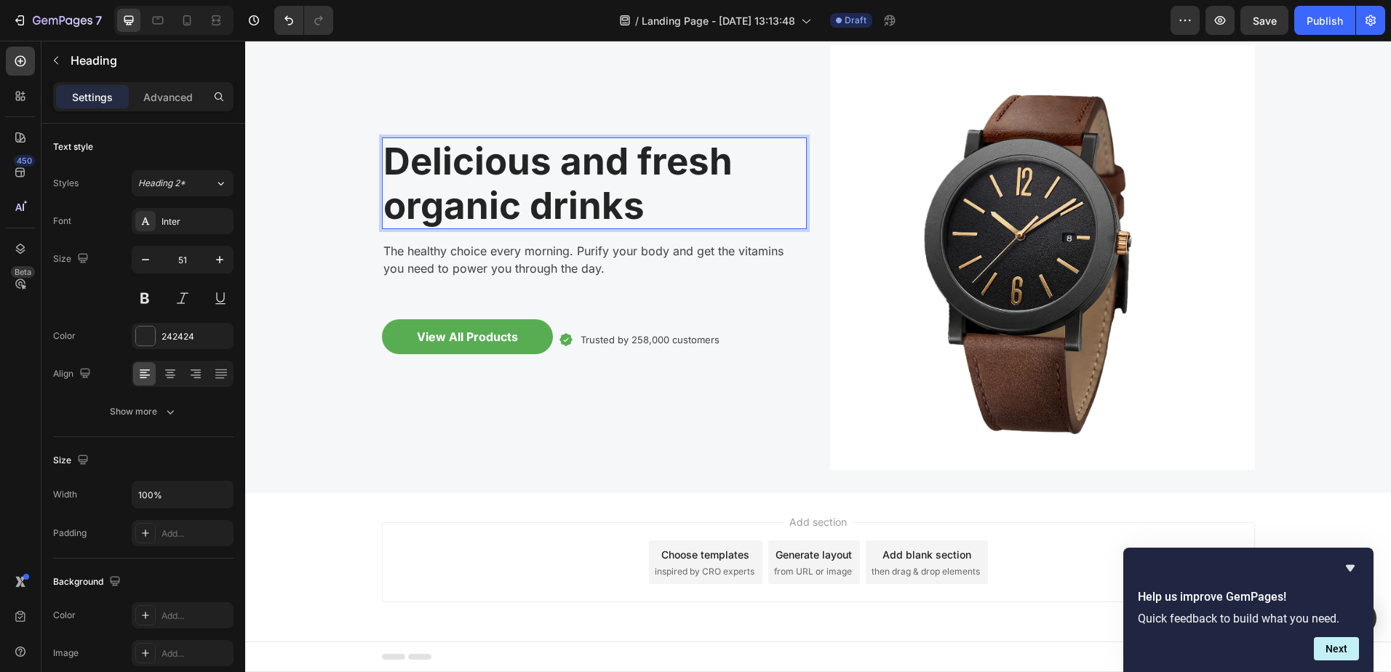
click at [652, 202] on p "Delicious and fresh organic drinks" at bounding box center [594, 183] width 422 height 89
click at [604, 203] on p "Delicious and fresh organic drinks" at bounding box center [594, 183] width 422 height 89
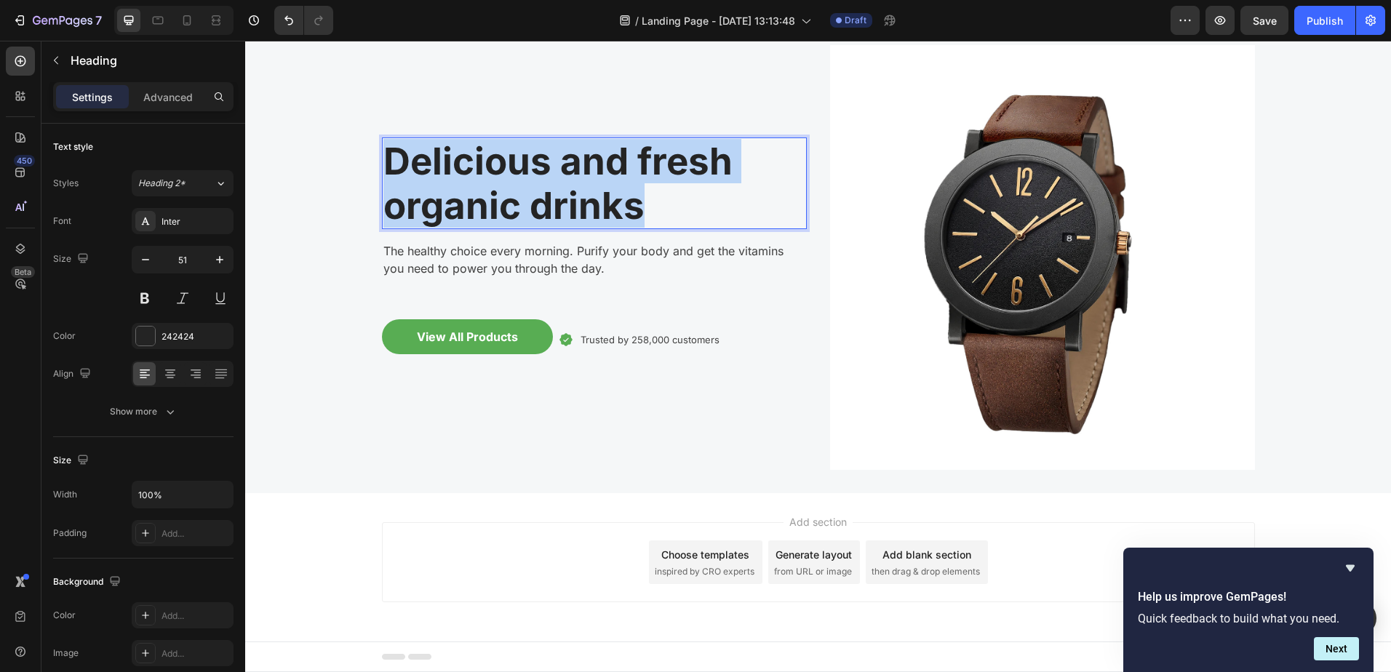
click at [604, 203] on p "Delicious and fresh organic drinks" at bounding box center [594, 183] width 422 height 89
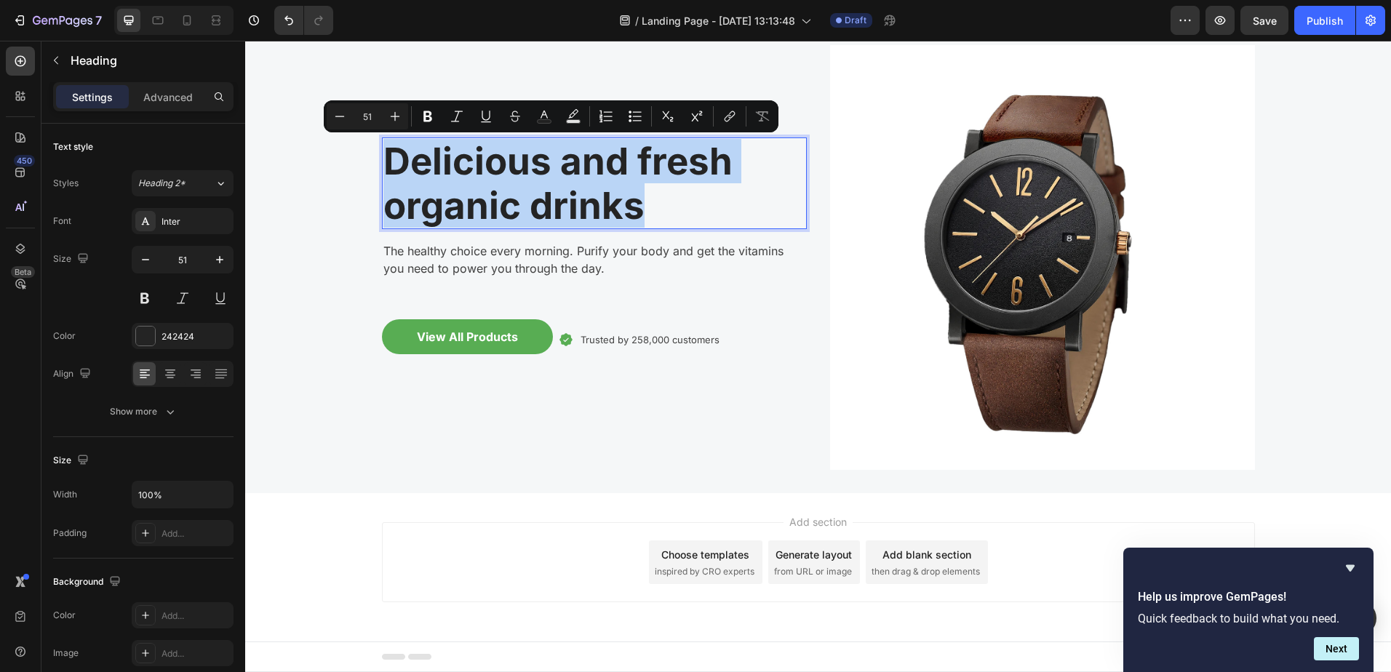
click at [548, 175] on p "Delicious and fresh organic drinks" at bounding box center [594, 183] width 422 height 89
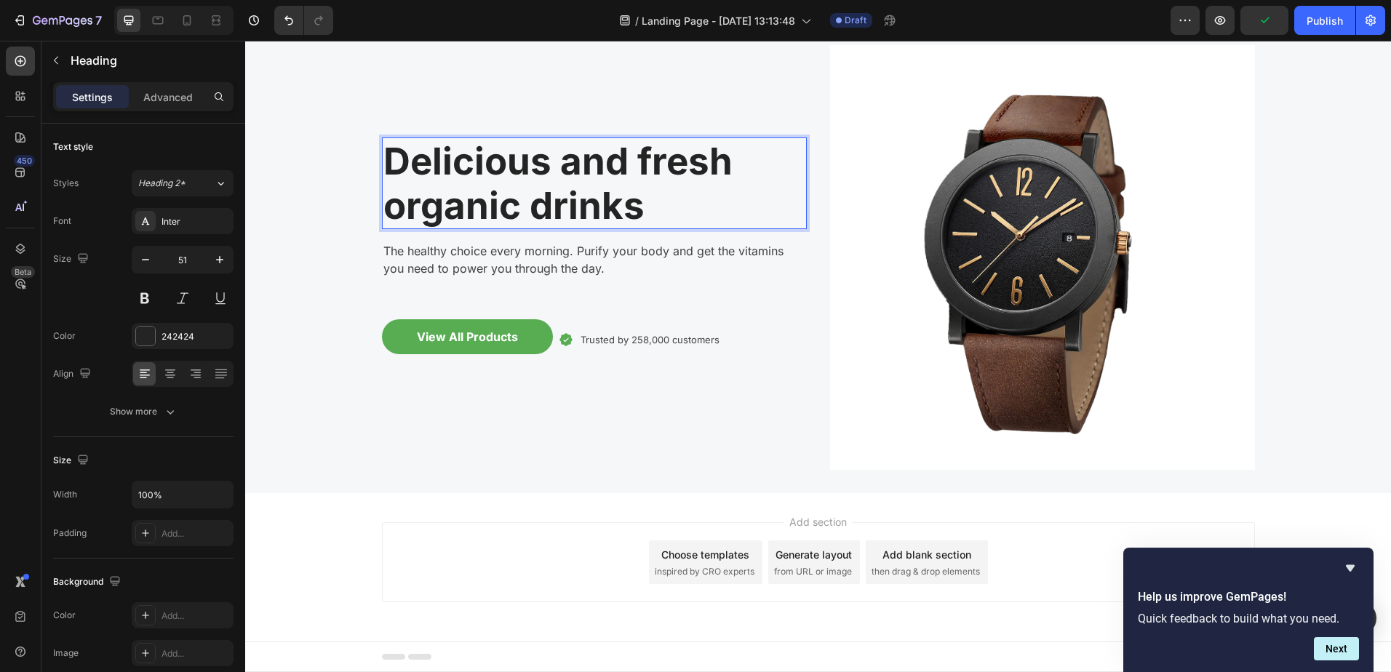
click at [564, 179] on p "Delicious and fresh organic drinks" at bounding box center [594, 183] width 422 height 89
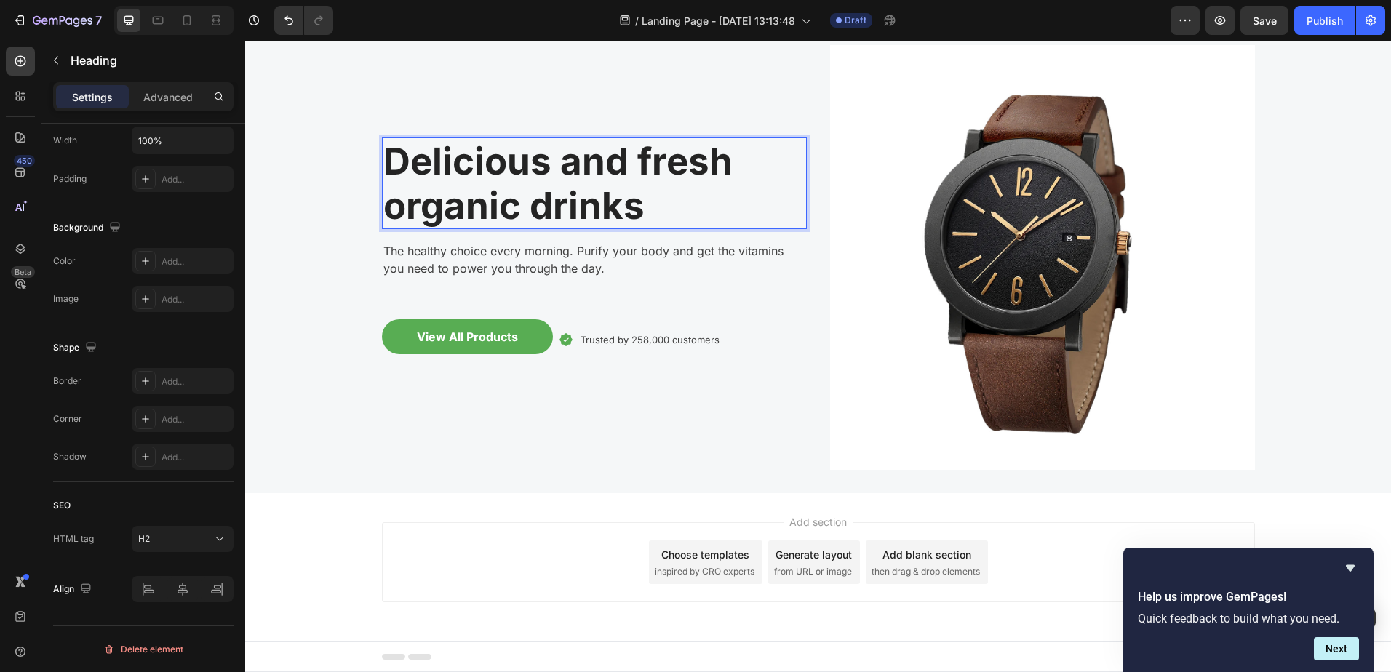
click at [534, 186] on p "Delicious and fresh organic drinks" at bounding box center [594, 183] width 422 height 89
click at [578, 204] on p "Delicious and fresh organic drinks" at bounding box center [594, 183] width 422 height 89
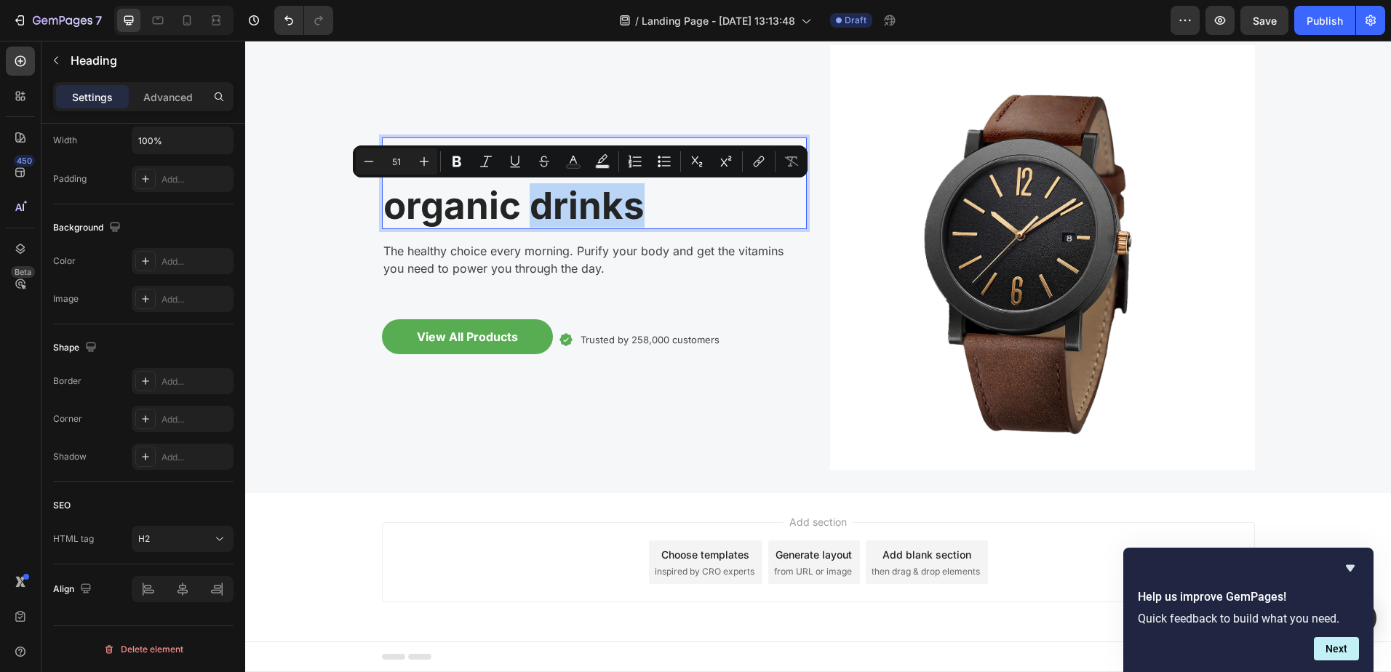
click at [618, 204] on p "Delicious and fresh organic drinks" at bounding box center [594, 183] width 422 height 89
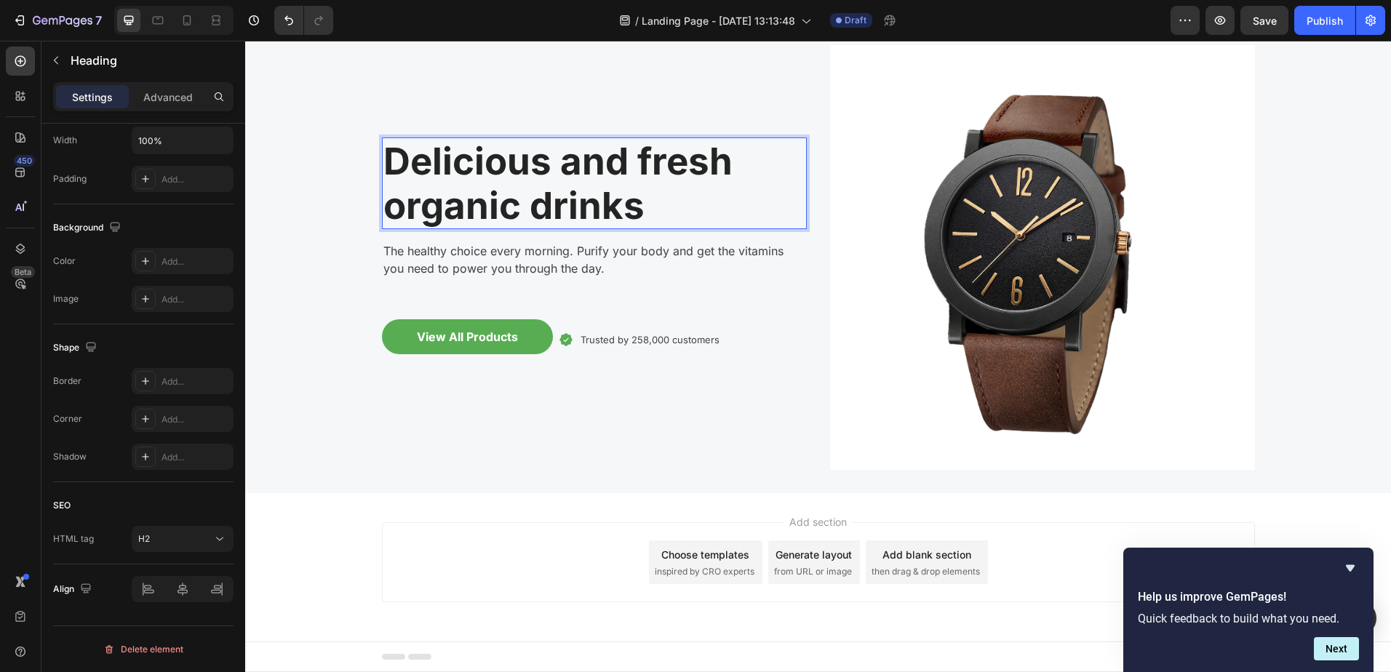
click at [651, 204] on p "Delicious and fresh organic drinks" at bounding box center [594, 183] width 422 height 89
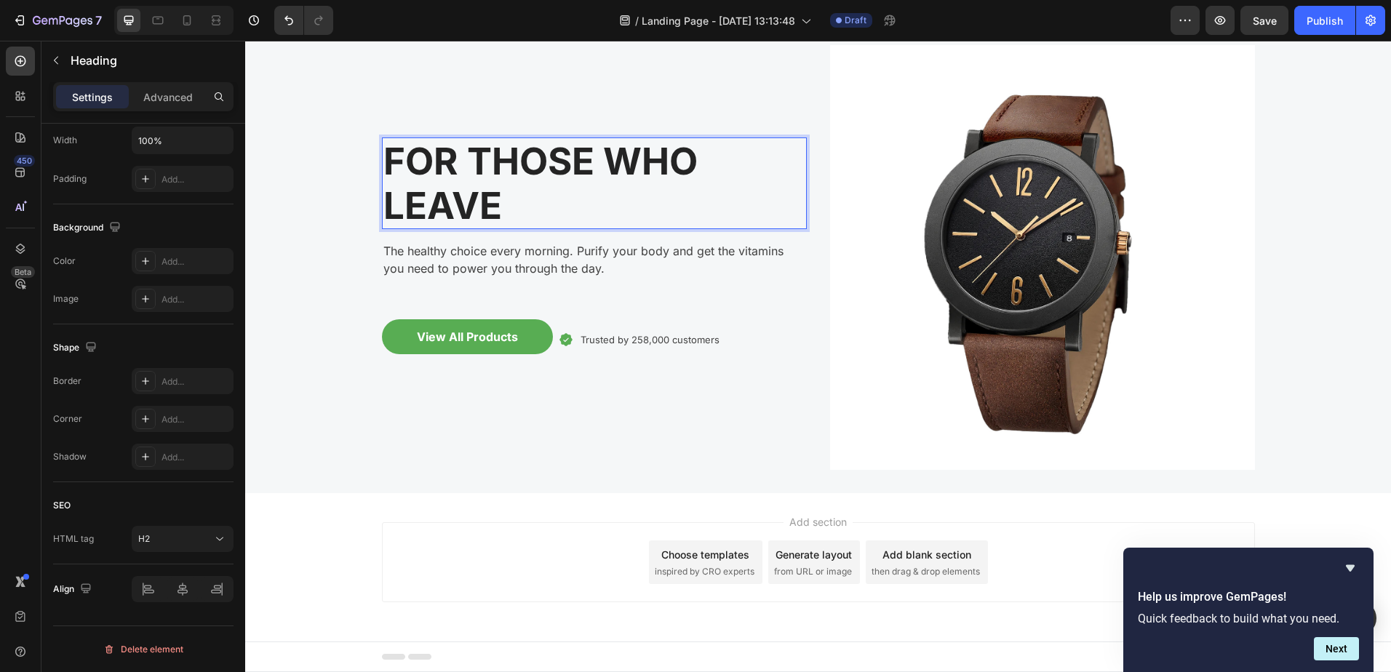
scroll to position [114, 0]
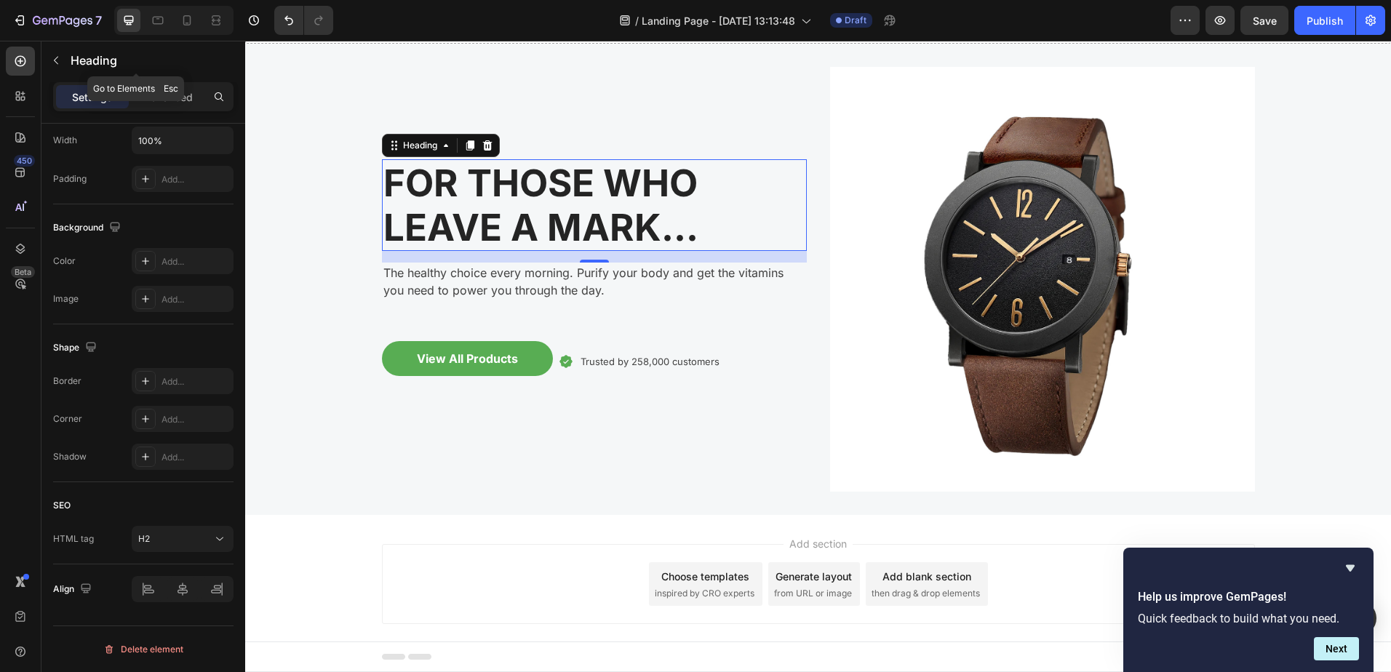
click at [57, 62] on icon "button" at bounding box center [56, 61] width 12 height 12
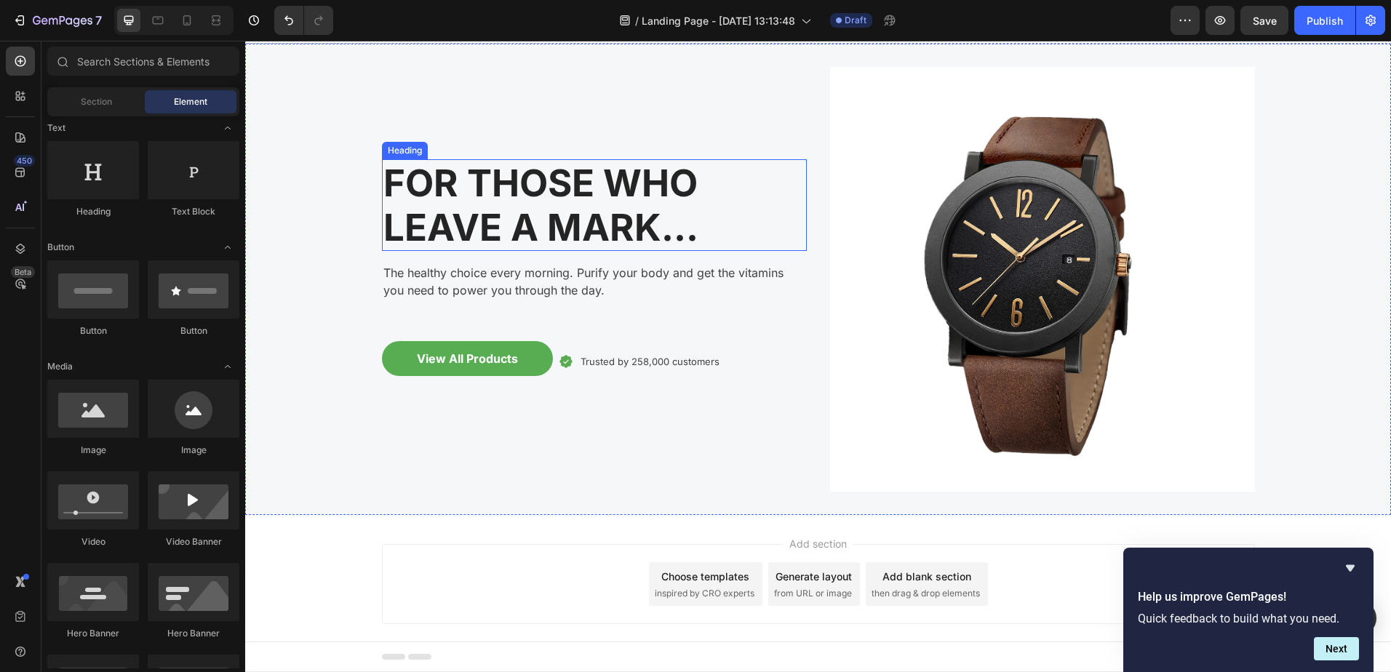
click at [531, 225] on p "FOR THOSE WHO LEAVE A MARK..." at bounding box center [594, 205] width 422 height 89
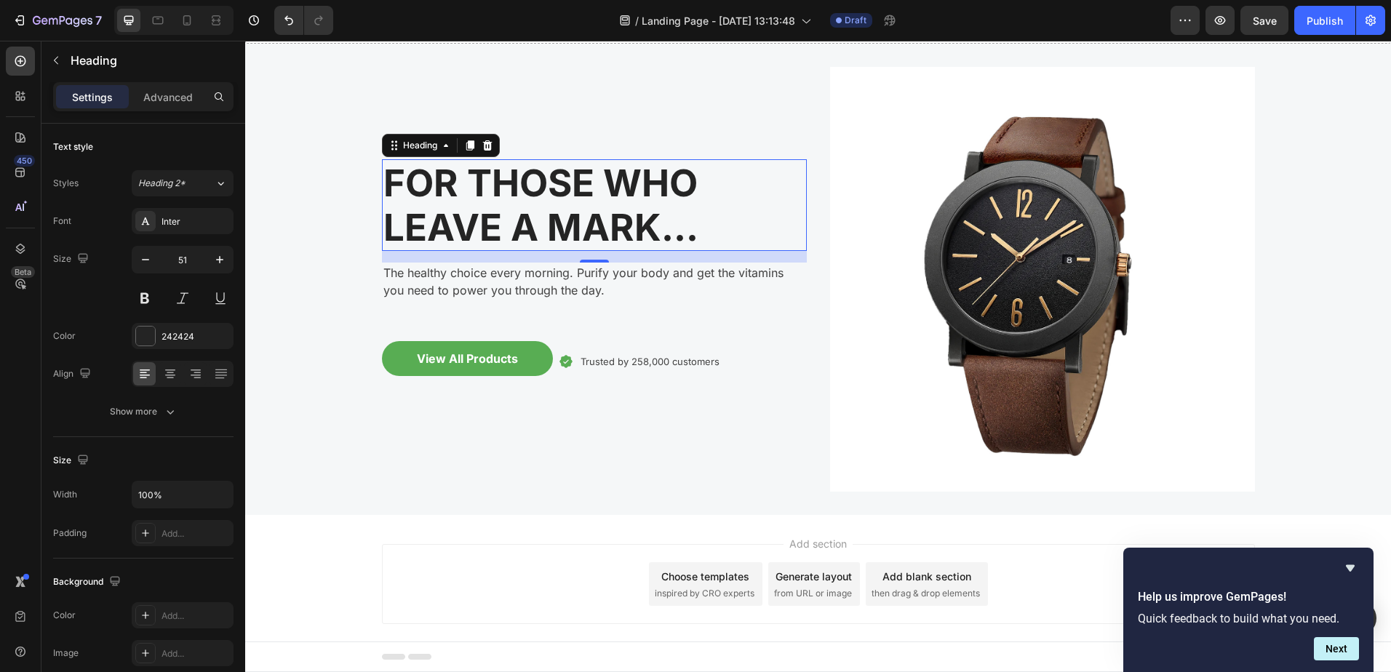
click at [197, 180] on div "Heading 2*" at bounding box center [176, 183] width 76 height 13
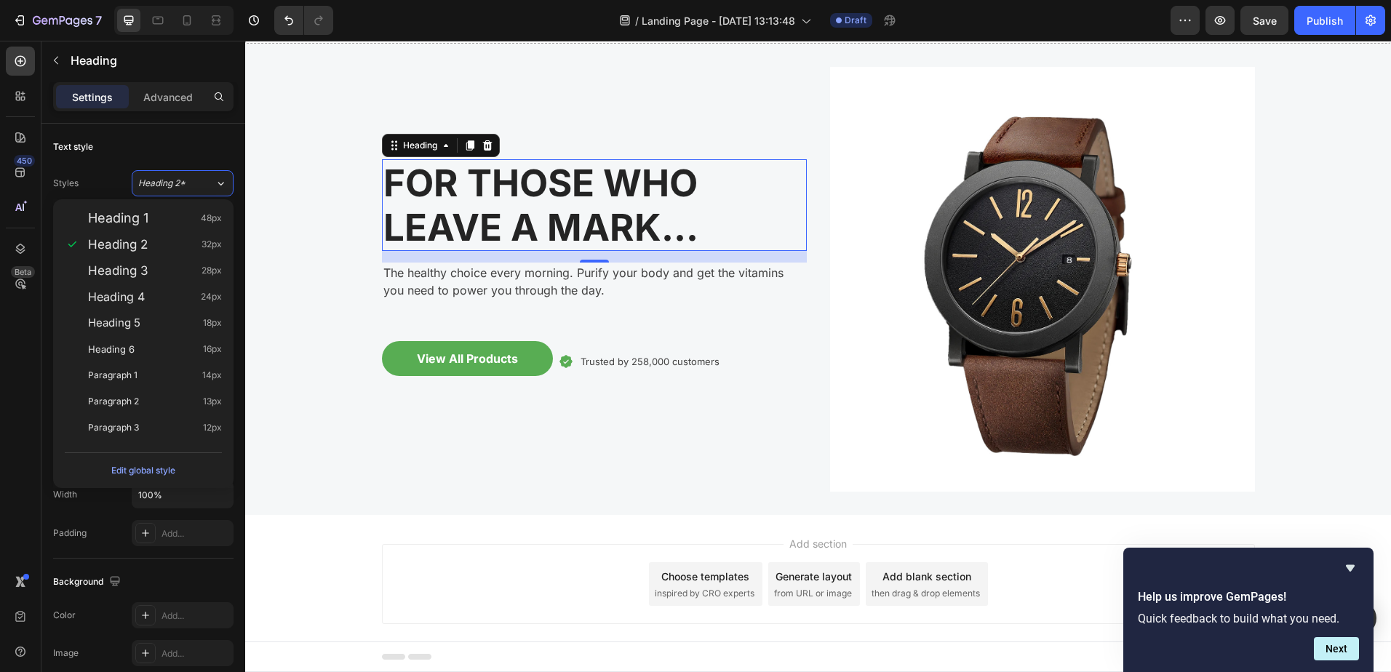
click at [134, 269] on span "Heading 3" at bounding box center [118, 270] width 60 height 15
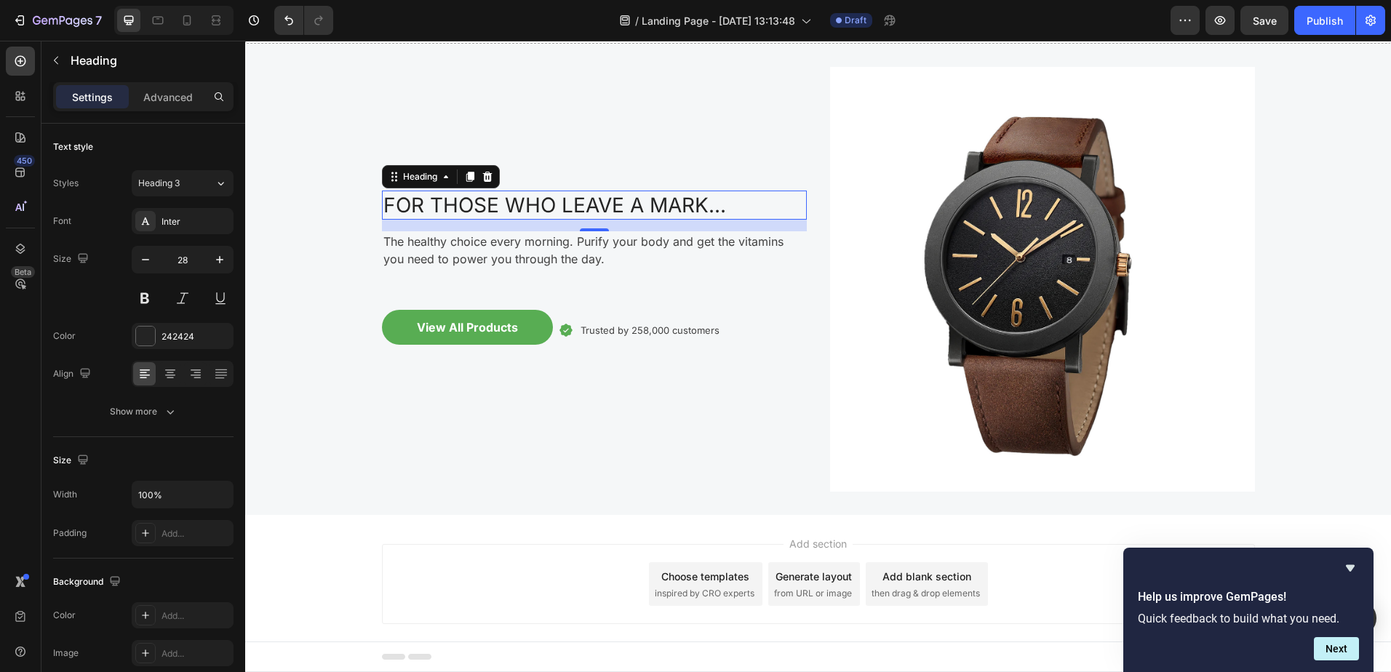
click at [180, 183] on span "Heading 3" at bounding box center [158, 183] width 41 height 13
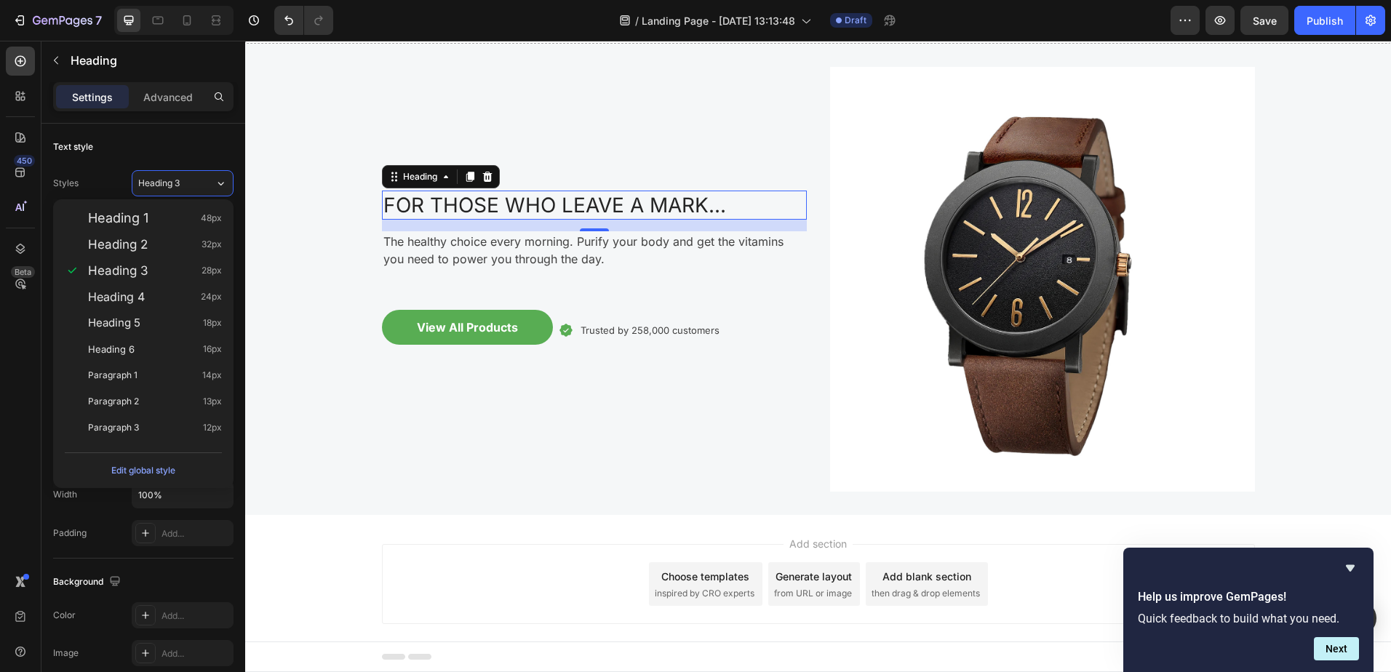
click at [158, 212] on div "Heading 1 48px" at bounding box center [155, 218] width 134 height 15
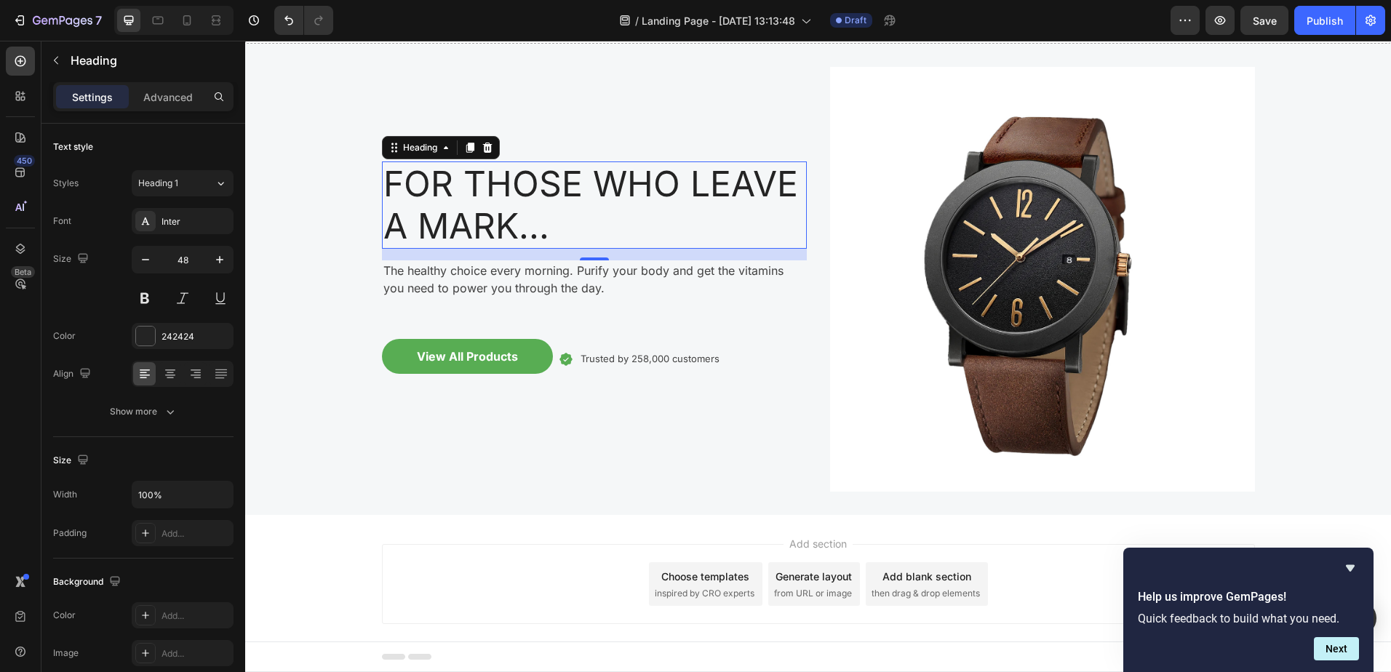
click at [167, 185] on span "Heading 1" at bounding box center [158, 183] width 40 height 13
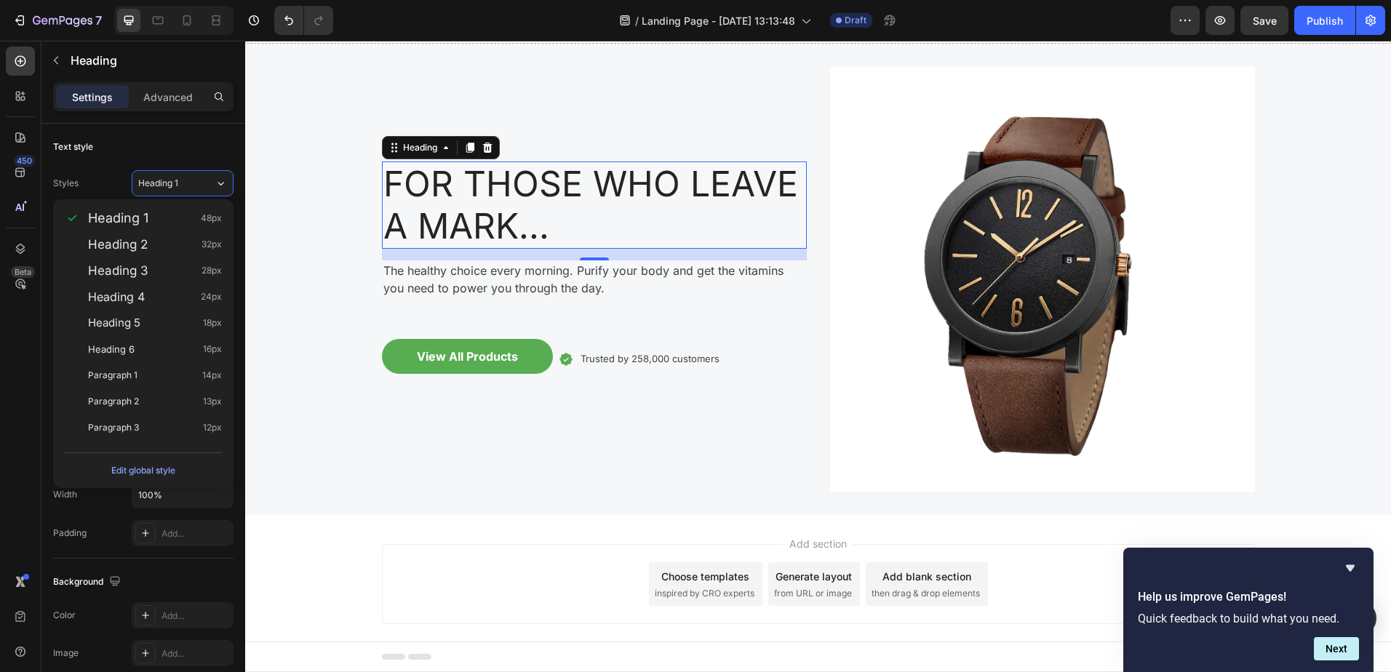
drag, startPoint x: 142, startPoint y: 297, endPoint x: 152, endPoint y: 273, distance: 26.1
click at [142, 296] on span "Heading 4" at bounding box center [116, 297] width 57 height 15
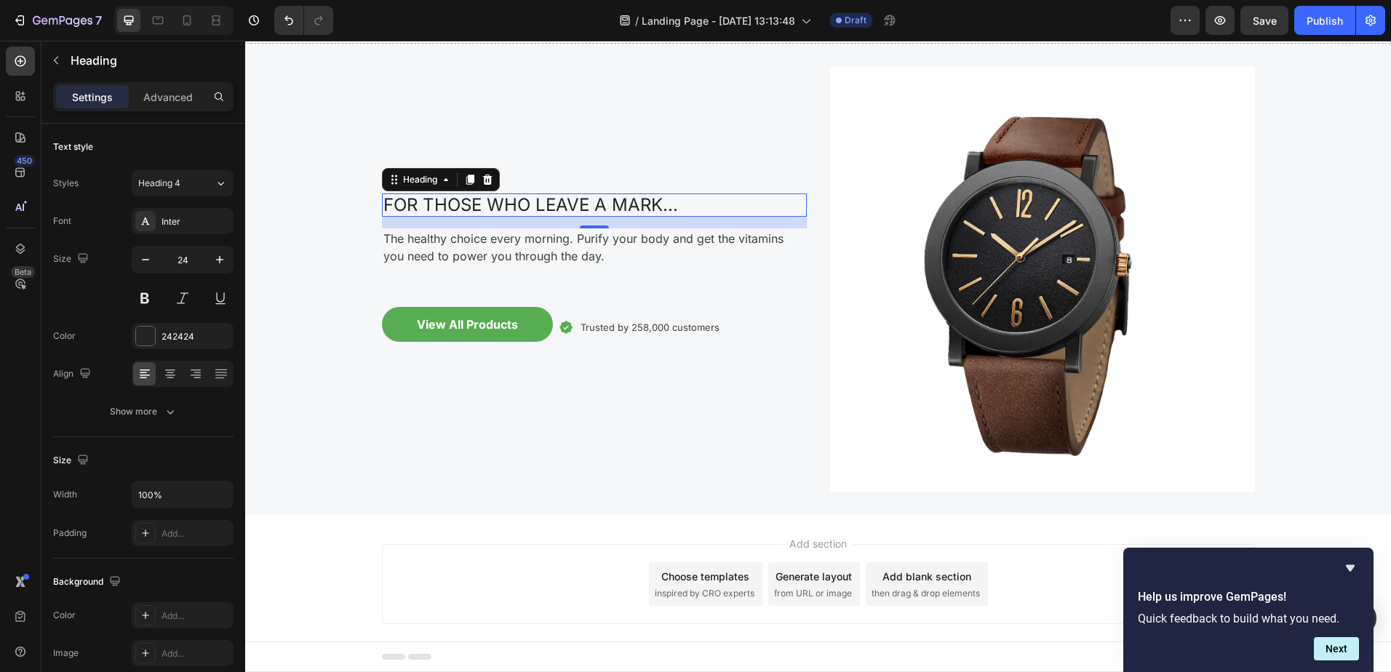
click at [178, 186] on span "Heading 4" at bounding box center [159, 183] width 42 height 13
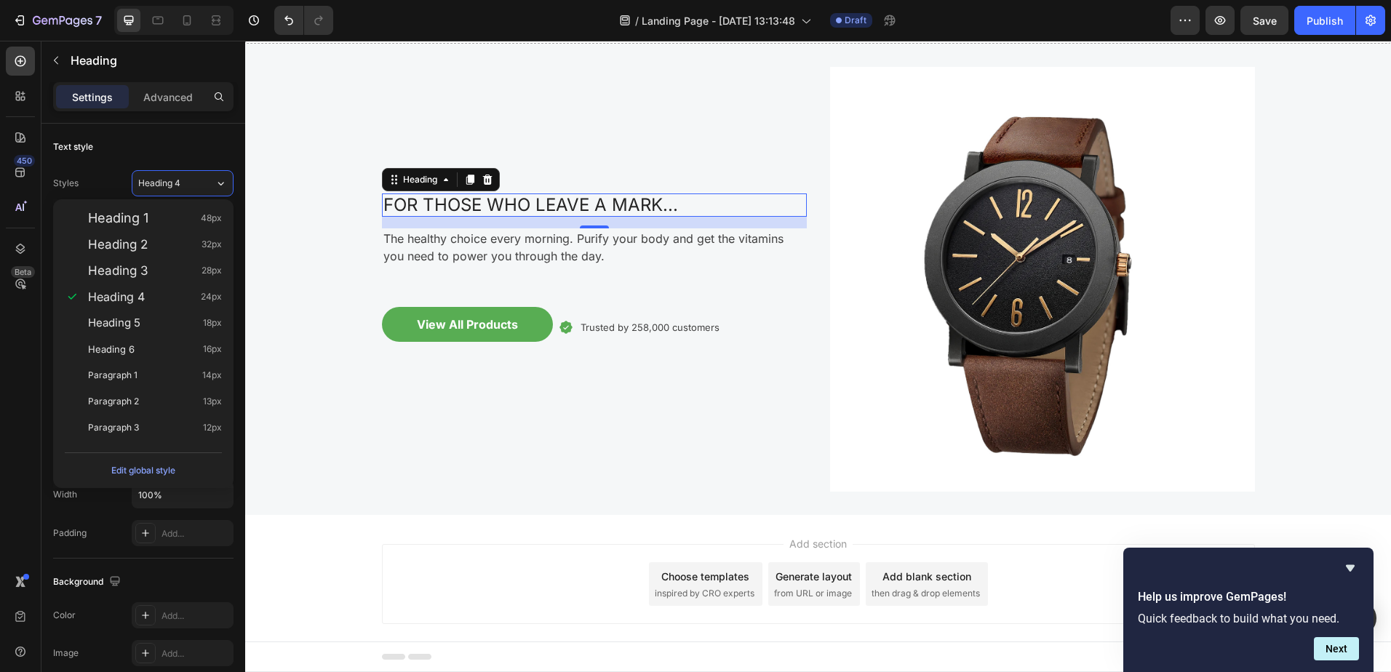
click at [161, 244] on div "Heading 2 32px" at bounding box center [155, 244] width 134 height 15
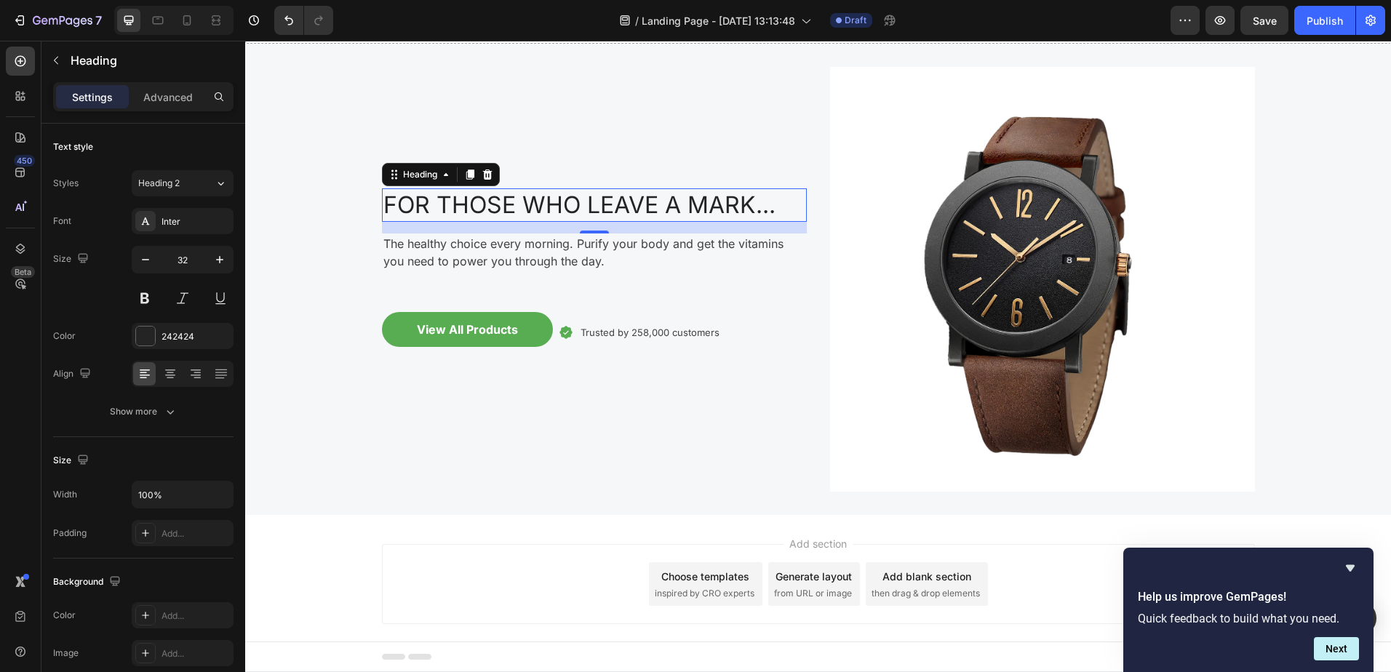
click at [191, 188] on div "Heading 2" at bounding box center [167, 183] width 59 height 13
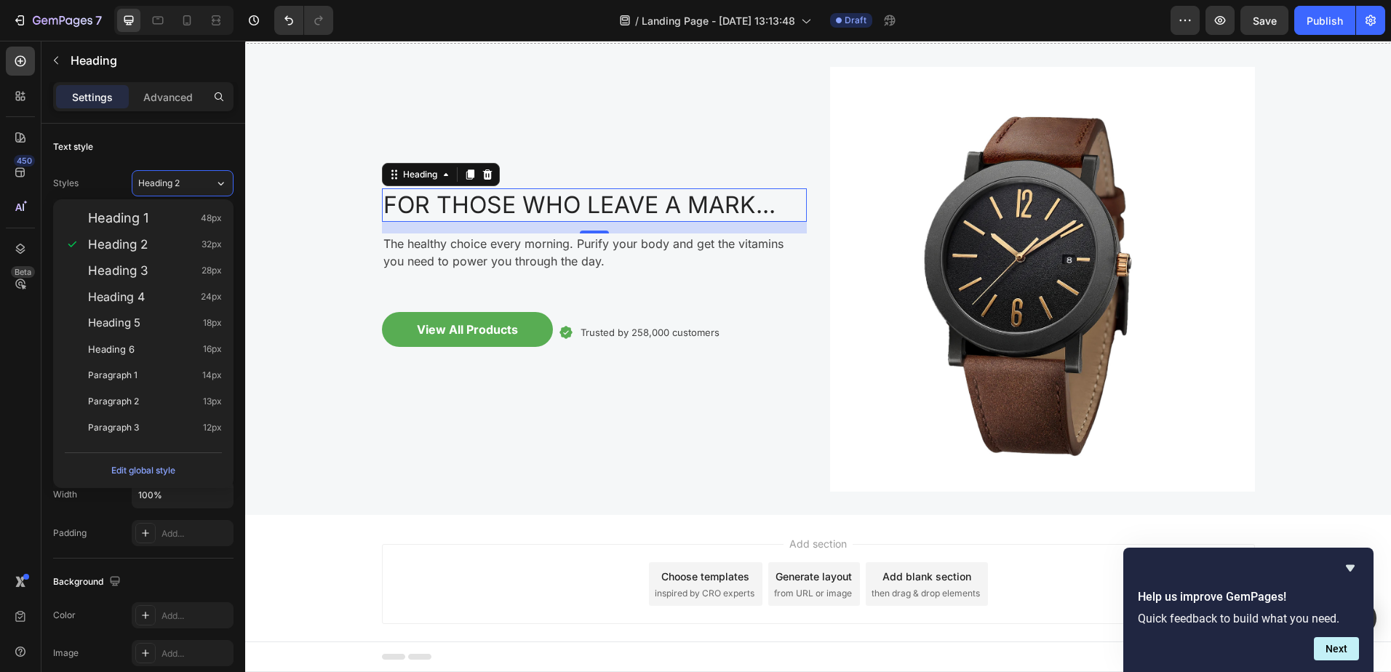
click at [186, 222] on div "Heading 1 48px" at bounding box center [155, 218] width 134 height 15
type input "48"
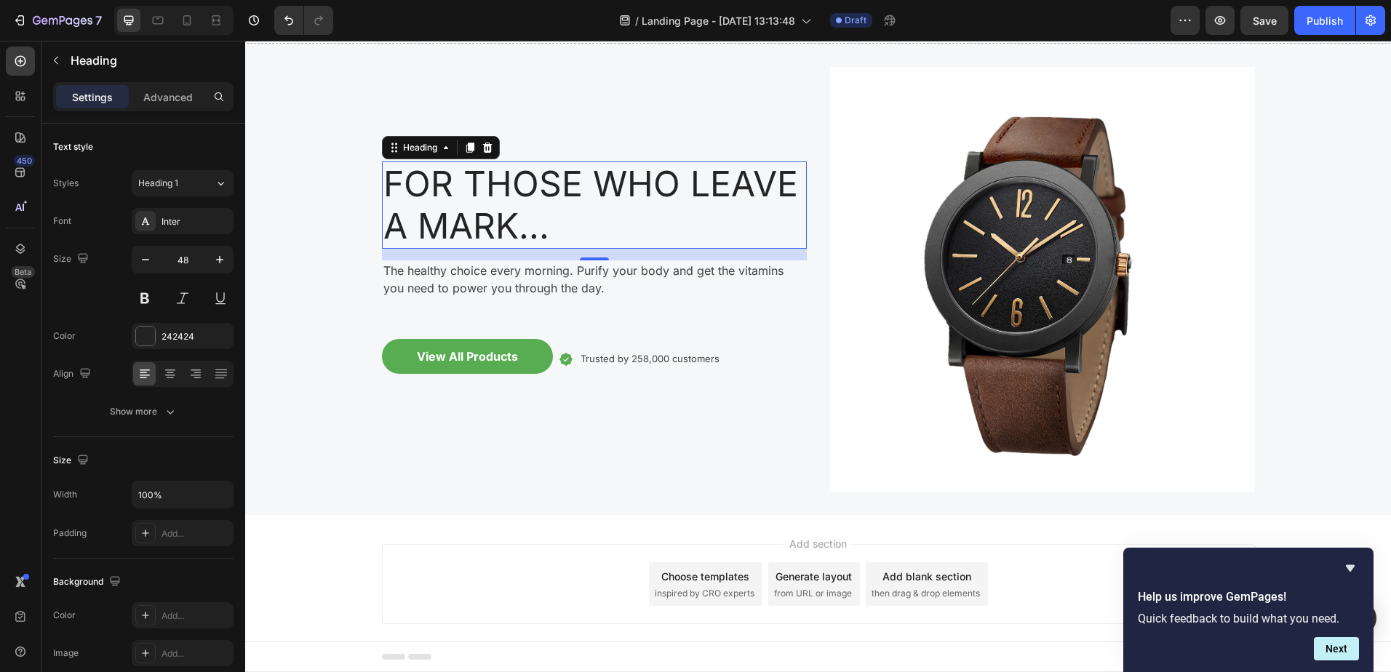
click at [0, 0] on icon "button" at bounding box center [0, 0] width 0 height 0
click at [212, 227] on div "Inter" at bounding box center [195, 221] width 68 height 13
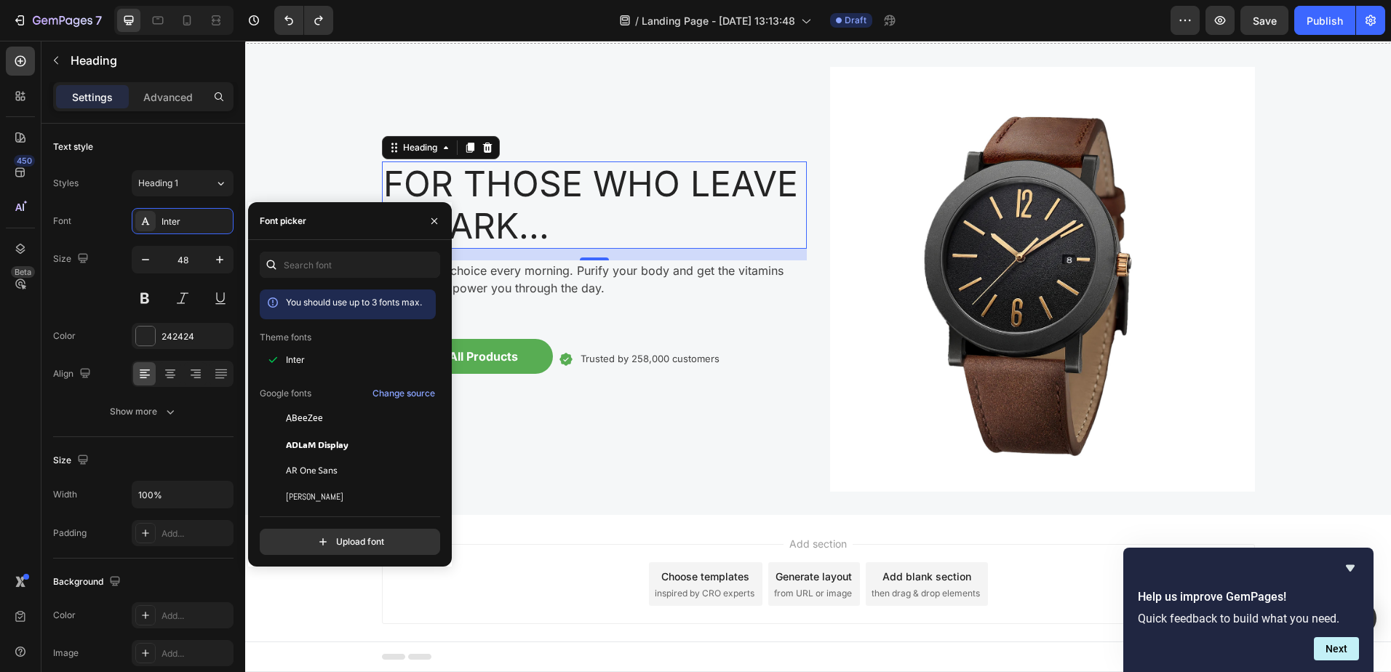
click at [314, 415] on span "ABeeZee" at bounding box center [304, 418] width 37 height 13
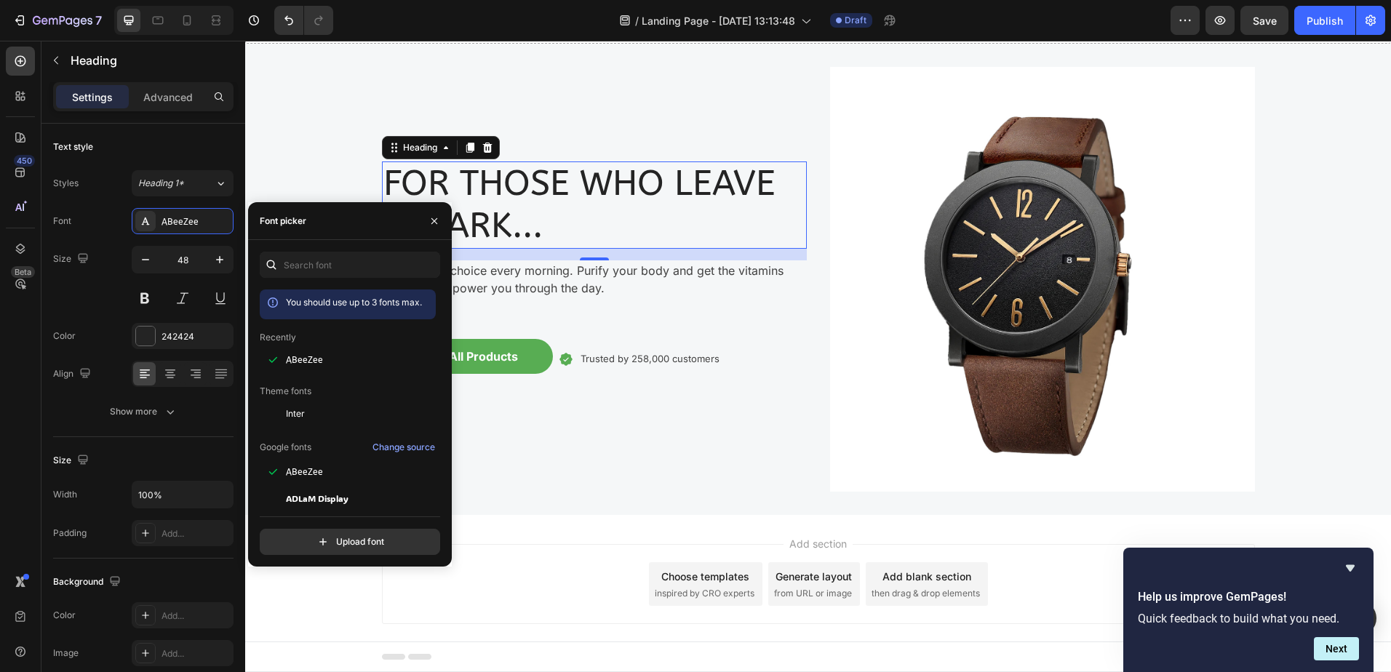
drag, startPoint x: 316, startPoint y: 438, endPoint x: 314, endPoint y: 447, distance: 9.2
click at [303, 420] on div "Inter" at bounding box center [348, 414] width 176 height 26
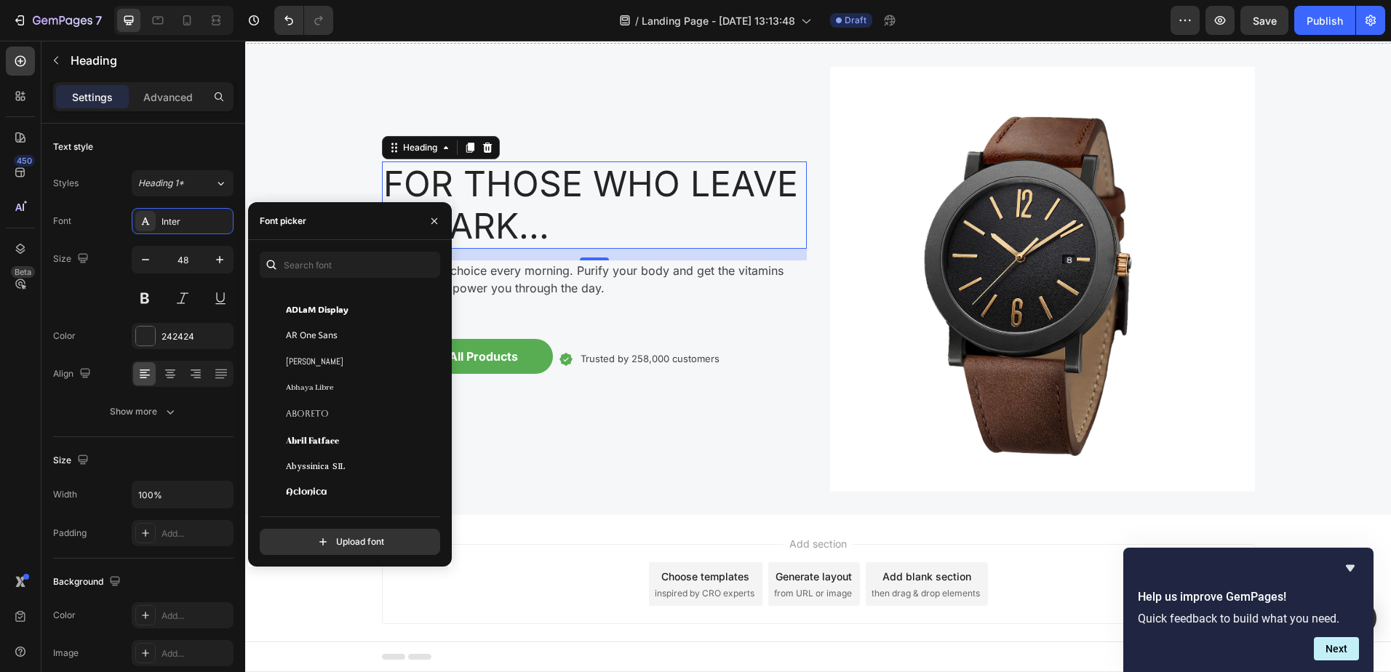
scroll to position [218, 0]
click at [303, 419] on div "Aboreto" at bounding box center [348, 411] width 176 height 26
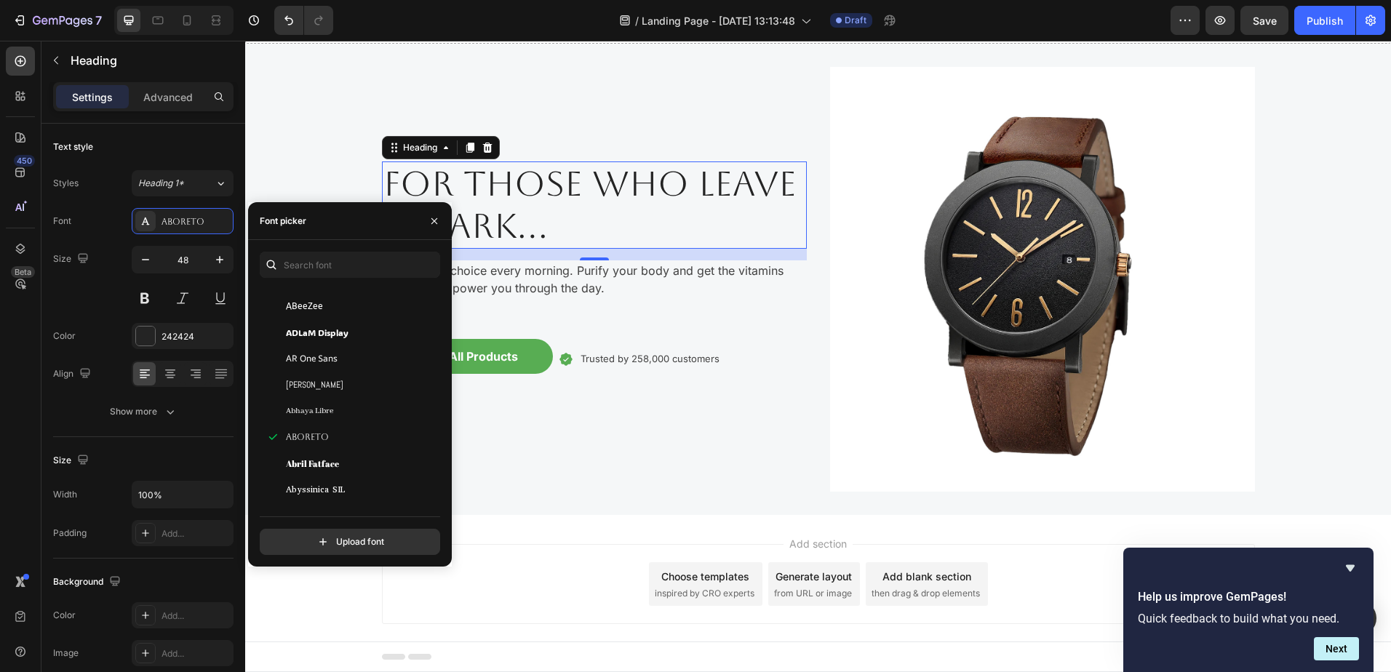
click at [308, 439] on span "Aboreto" at bounding box center [307, 437] width 43 height 13
click at [319, 391] on div "Acme" at bounding box center [359, 394] width 147 height 13
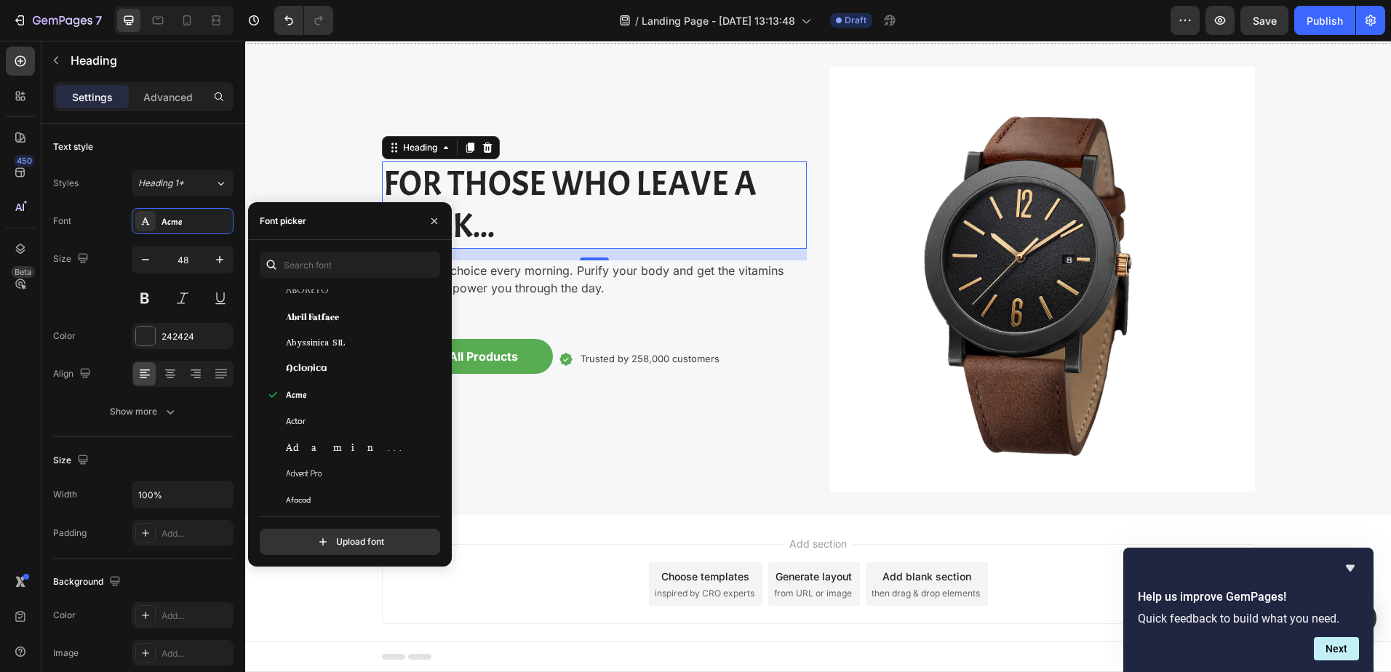
click at [323, 426] on div "Actor" at bounding box center [359, 421] width 147 height 13
click at [324, 446] on div "Adamina" at bounding box center [359, 447] width 147 height 13
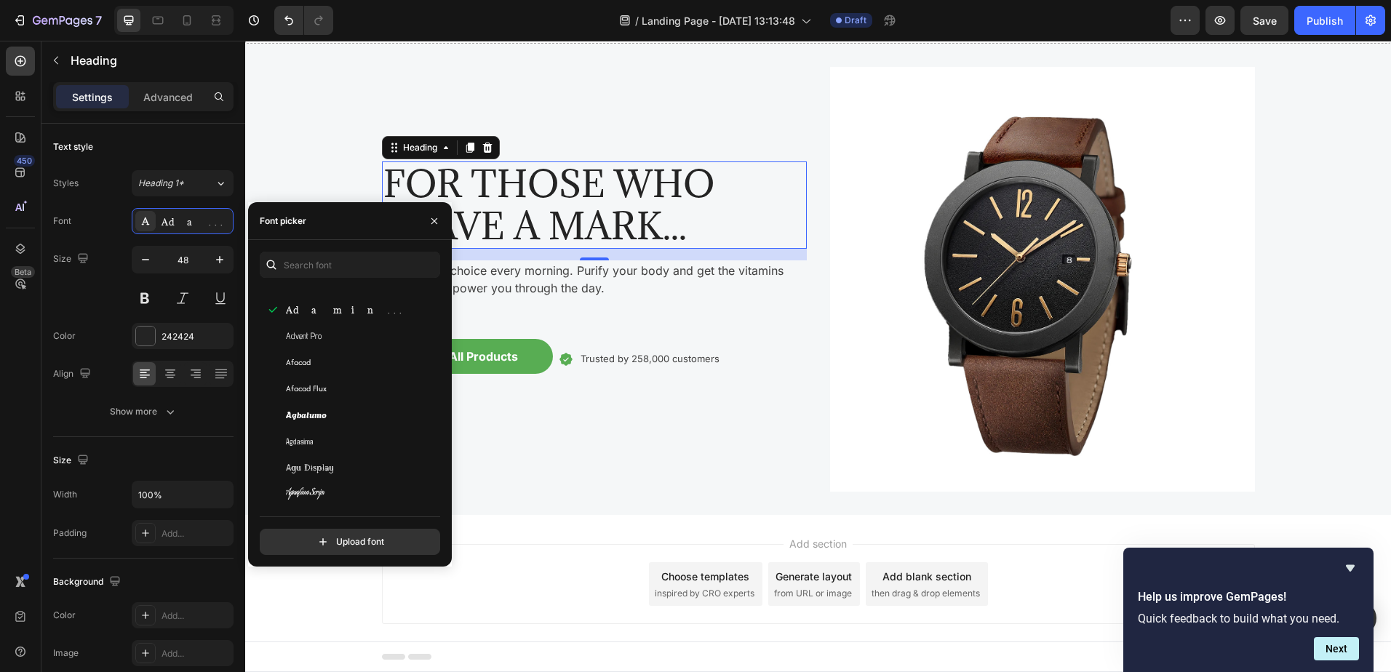
scroll to position [655, 0]
click at [330, 431] on div "Akronim" at bounding box center [359, 437] width 147 height 13
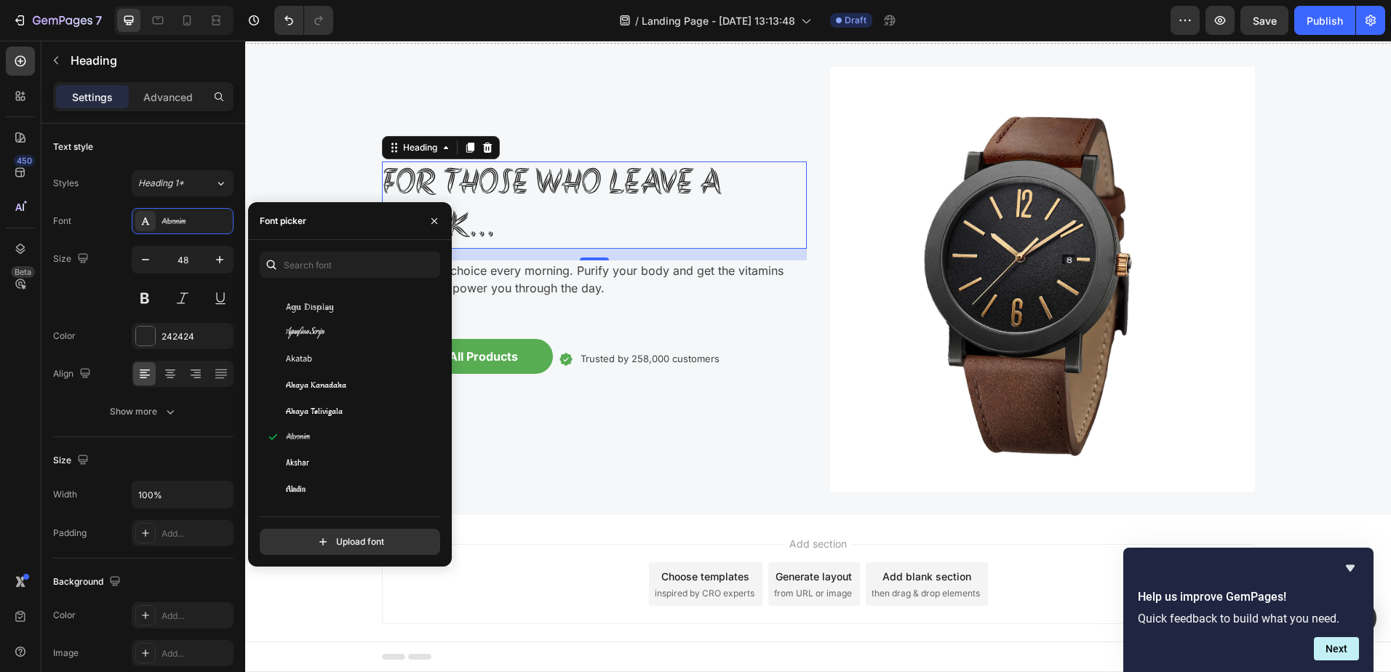
click at [319, 460] on div "Akshar" at bounding box center [359, 463] width 147 height 13
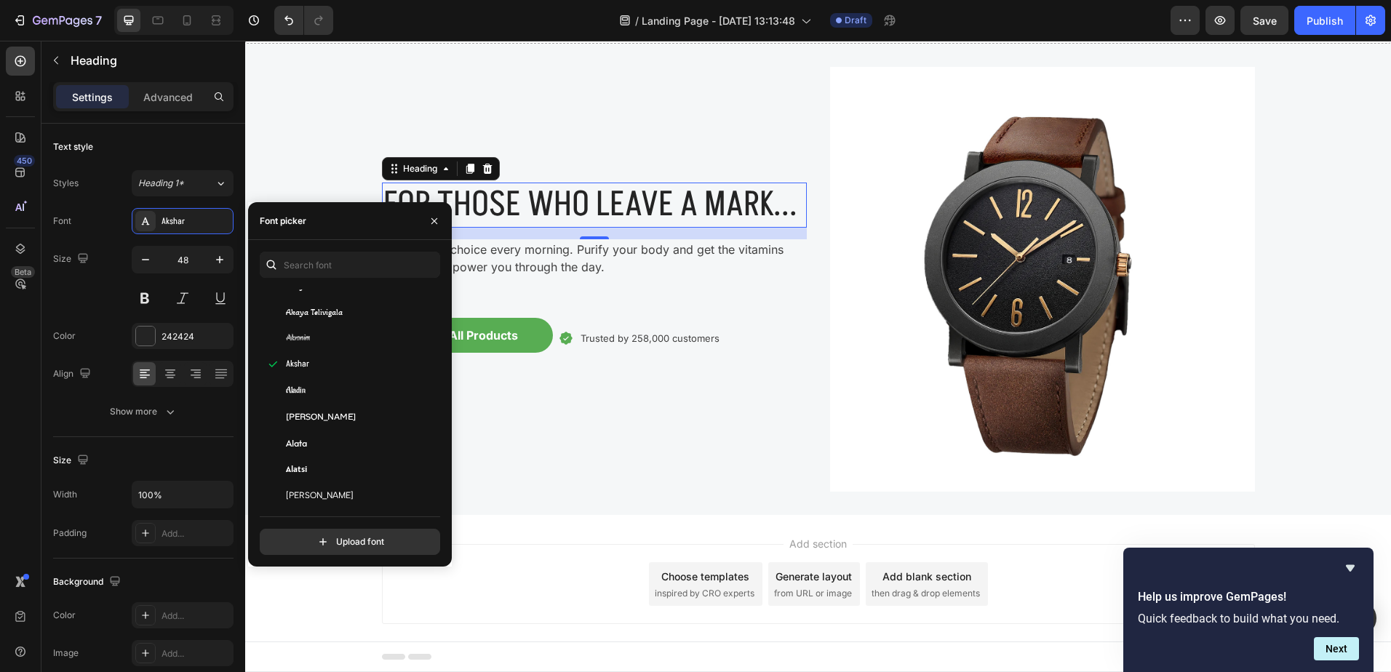
scroll to position [1018, 0]
click at [318, 385] on span "Alegreya Sans SC" at bounding box center [317, 387] width 62 height 13
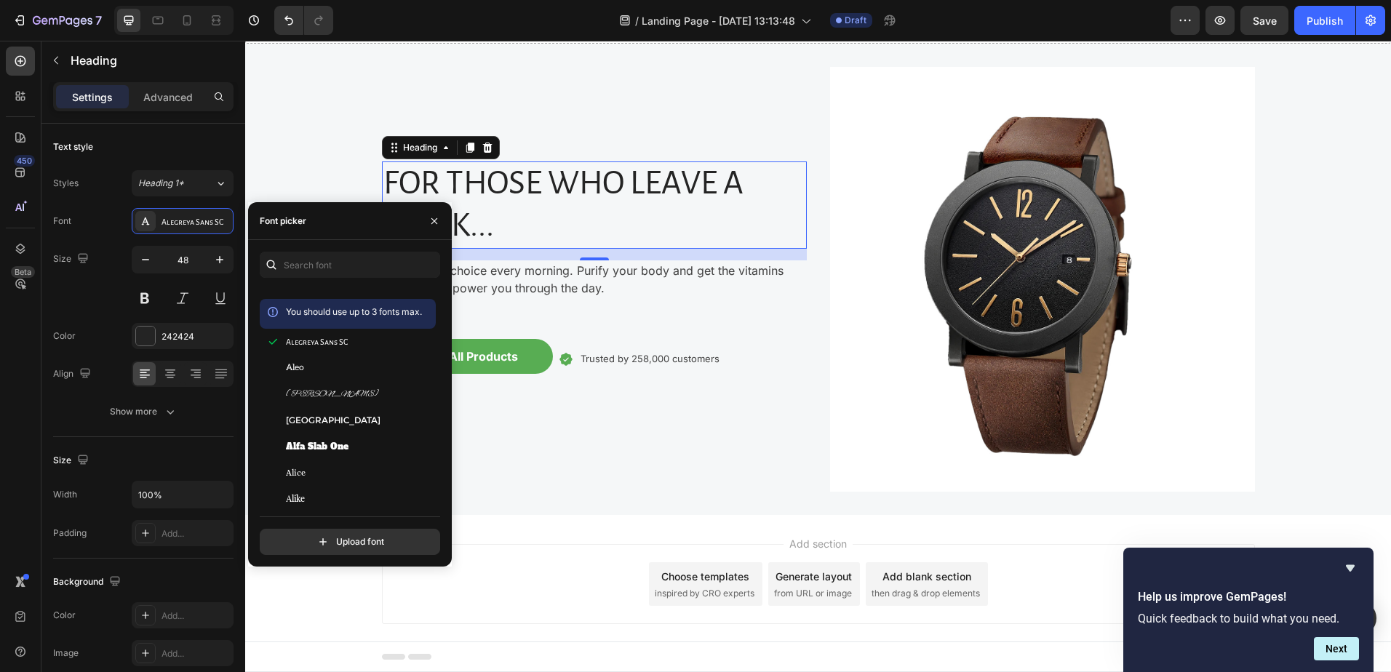
scroll to position [1309, 0]
click at [322, 412] on span "Allerta Stencil" at bounding box center [317, 410] width 62 height 13
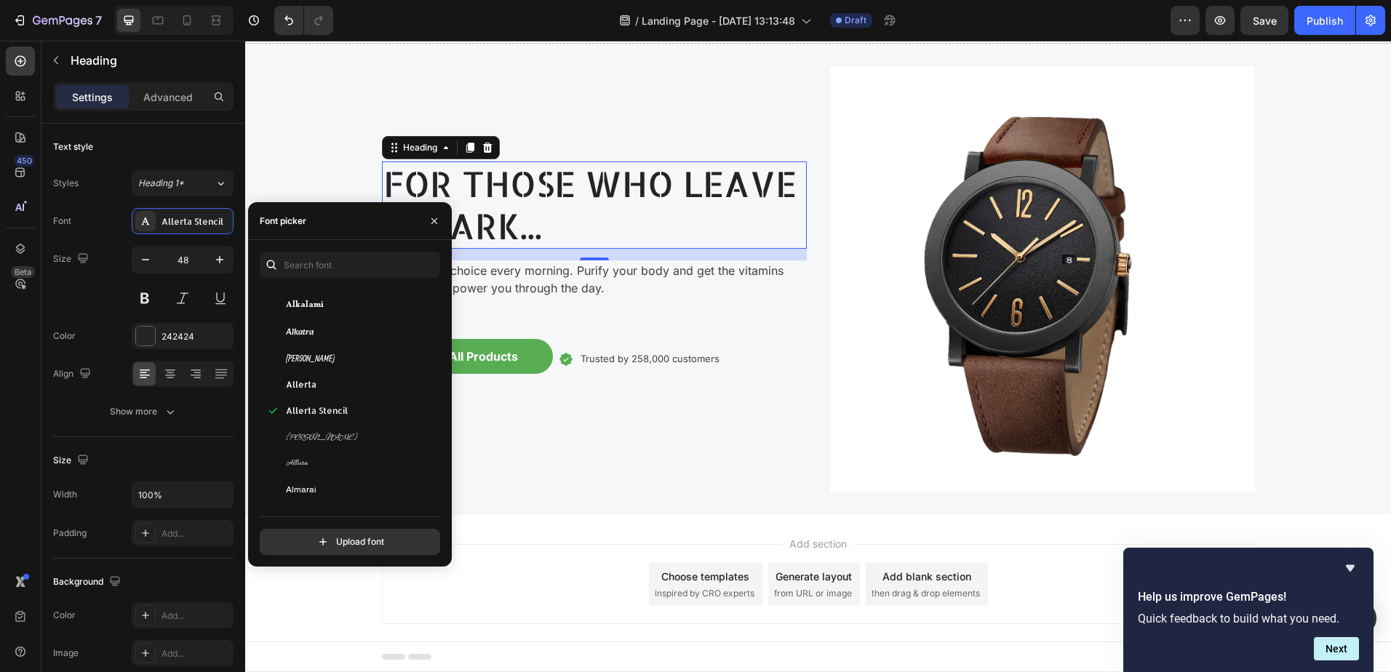
click at [310, 439] on div "[PERSON_NAME]" at bounding box center [359, 437] width 147 height 13
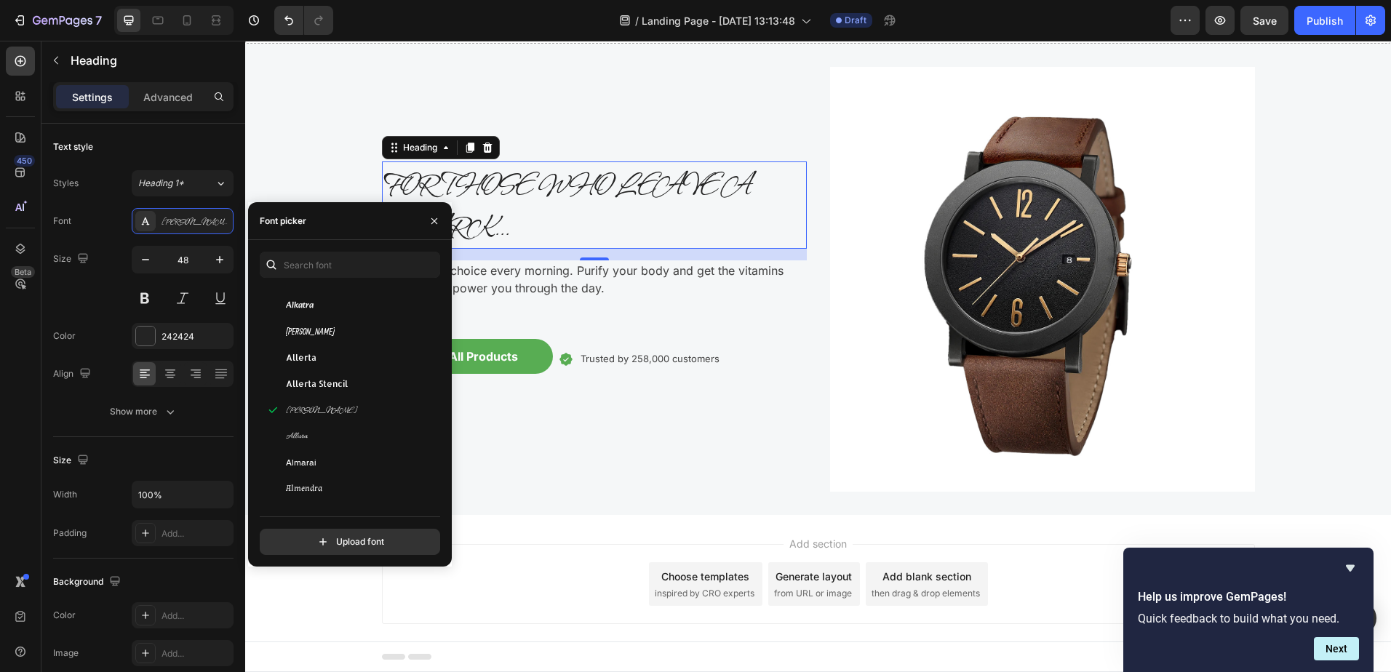
scroll to position [1455, 0]
click at [333, 397] on span "Almendra Display" at bounding box center [319, 396] width 67 height 13
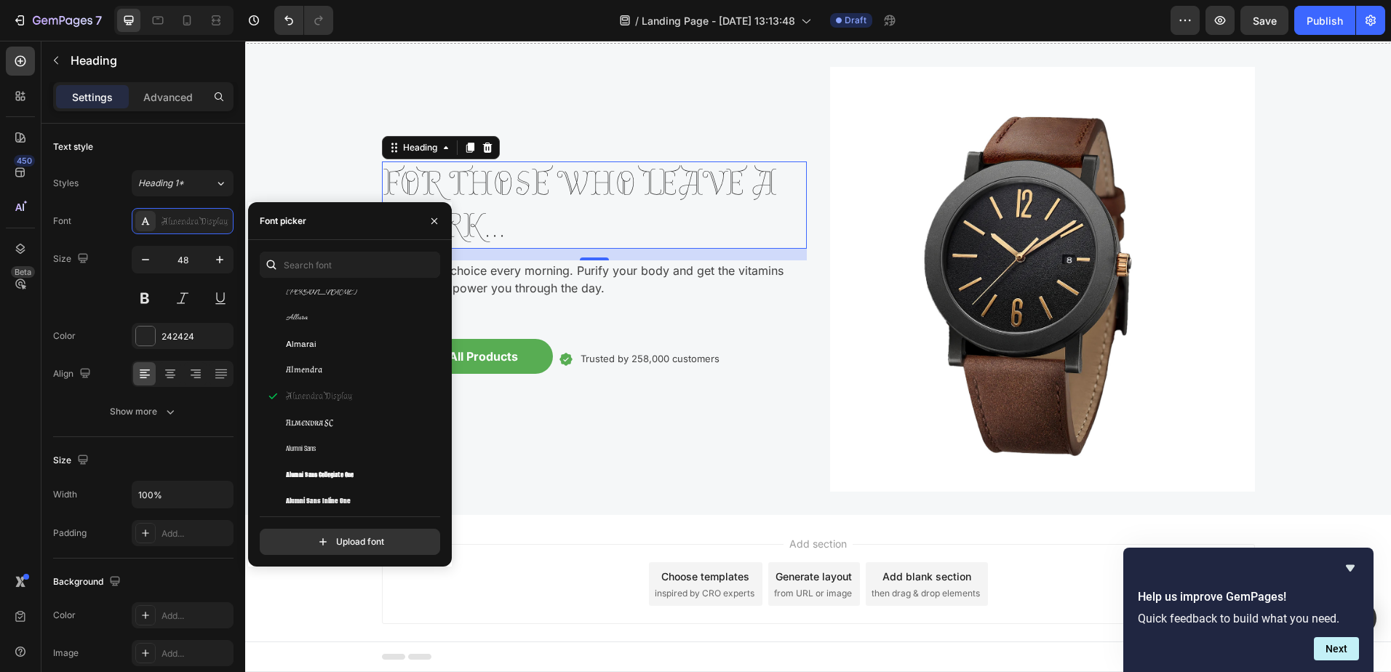
click at [332, 439] on div "Alumni Sans" at bounding box center [348, 449] width 176 height 26
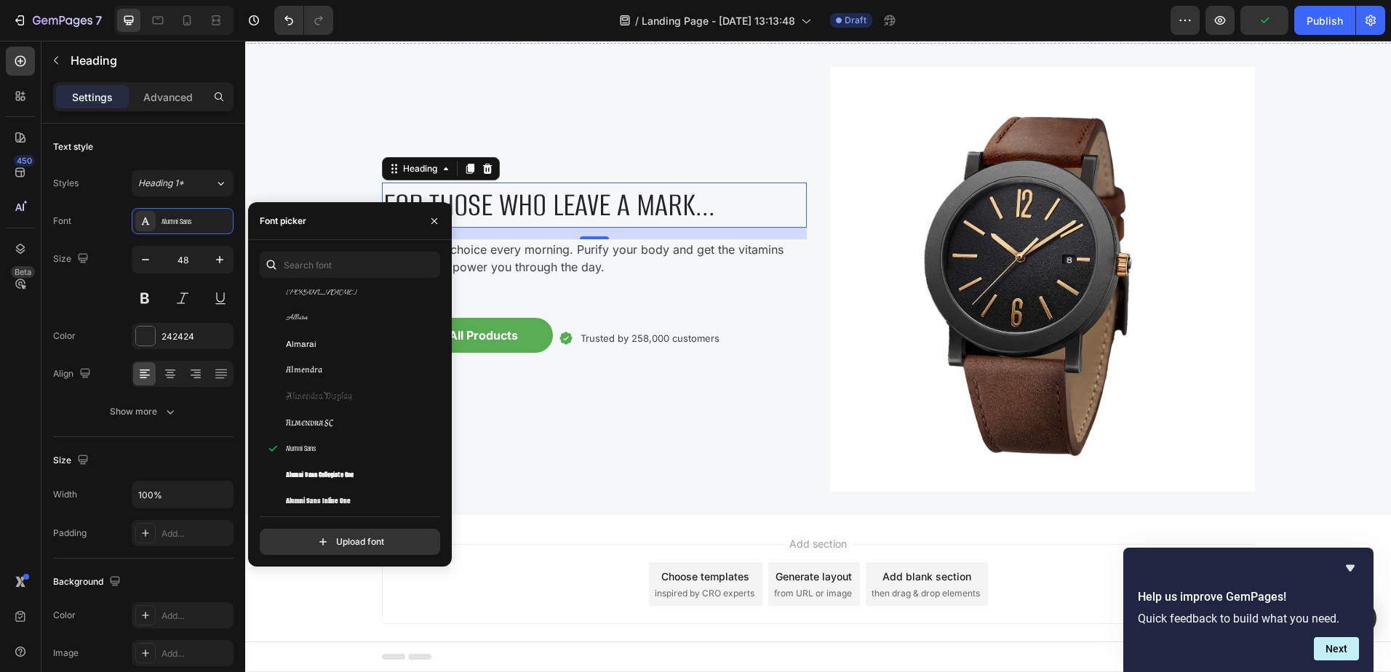
click at [337, 419] on div "Almendra SC" at bounding box center [359, 422] width 147 height 13
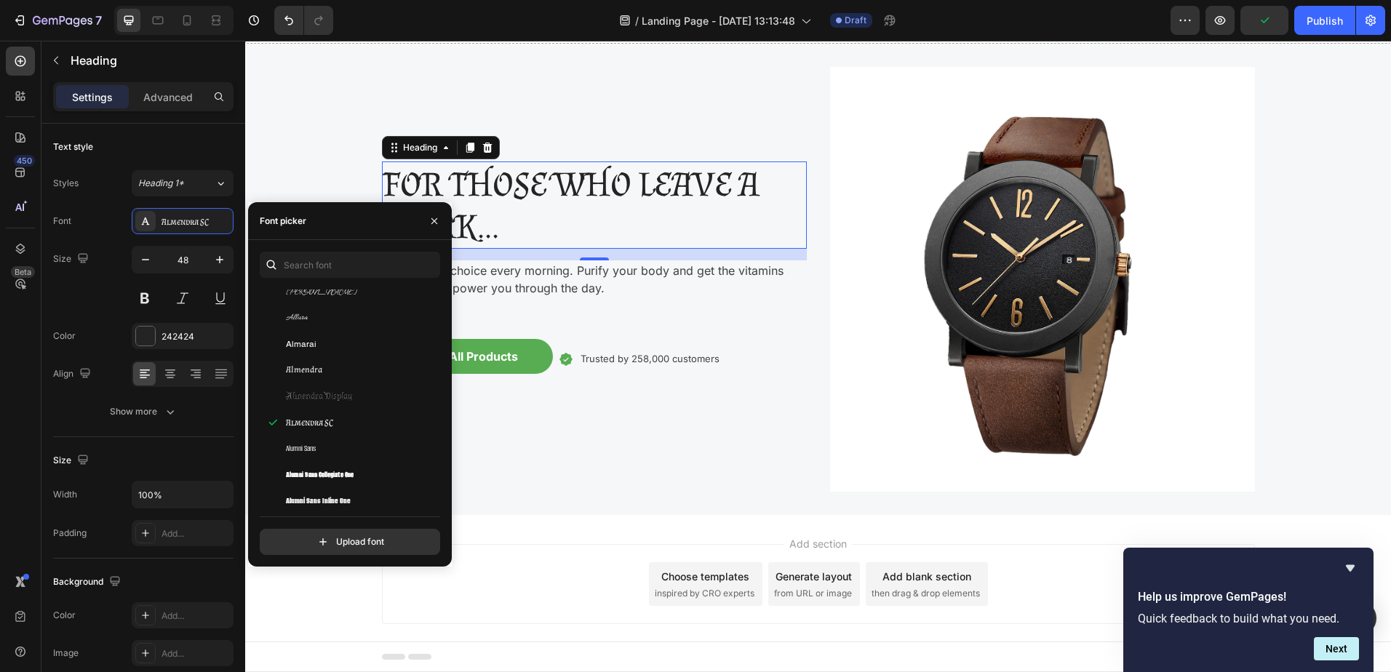
scroll to position [1600, 0]
click at [334, 359] on span "Alumni Sans Inline One" at bounding box center [318, 355] width 65 height 13
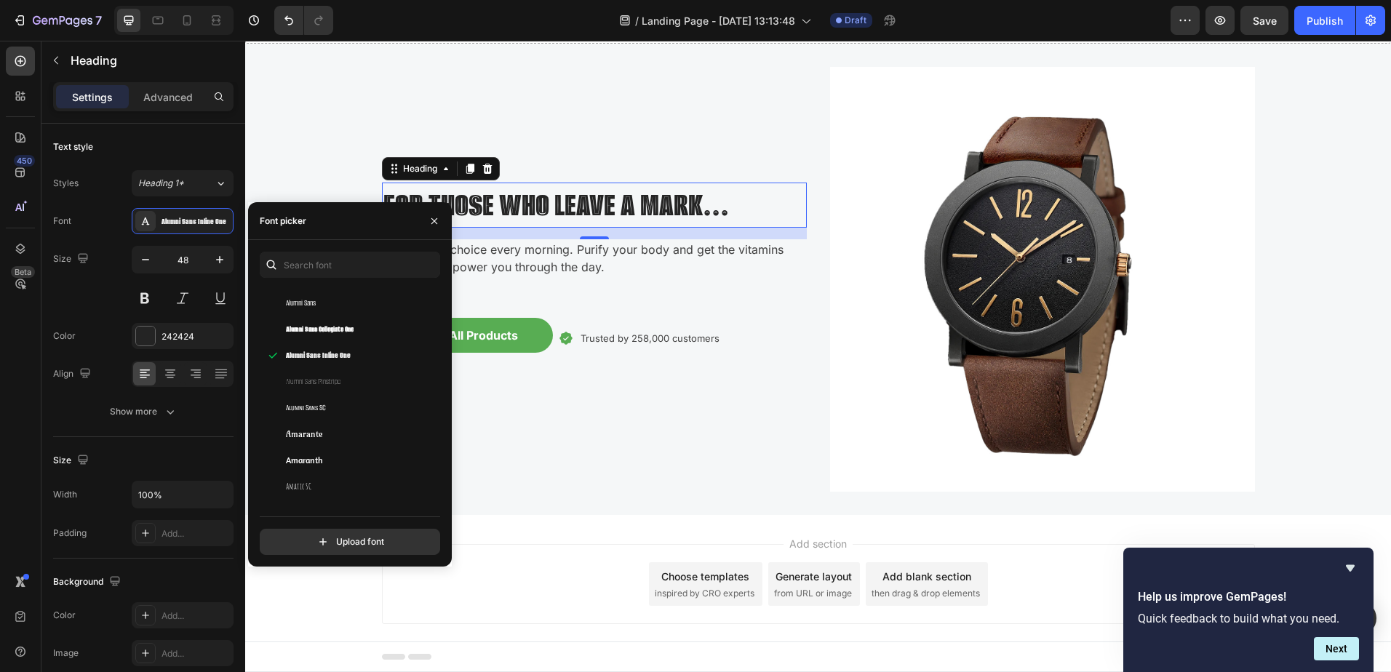
click at [337, 333] on span "Alumni Sans Collegiate One" at bounding box center [320, 329] width 68 height 13
click at [337, 389] on div "Alumni Sans Pinstripe" at bounding box center [348, 382] width 176 height 26
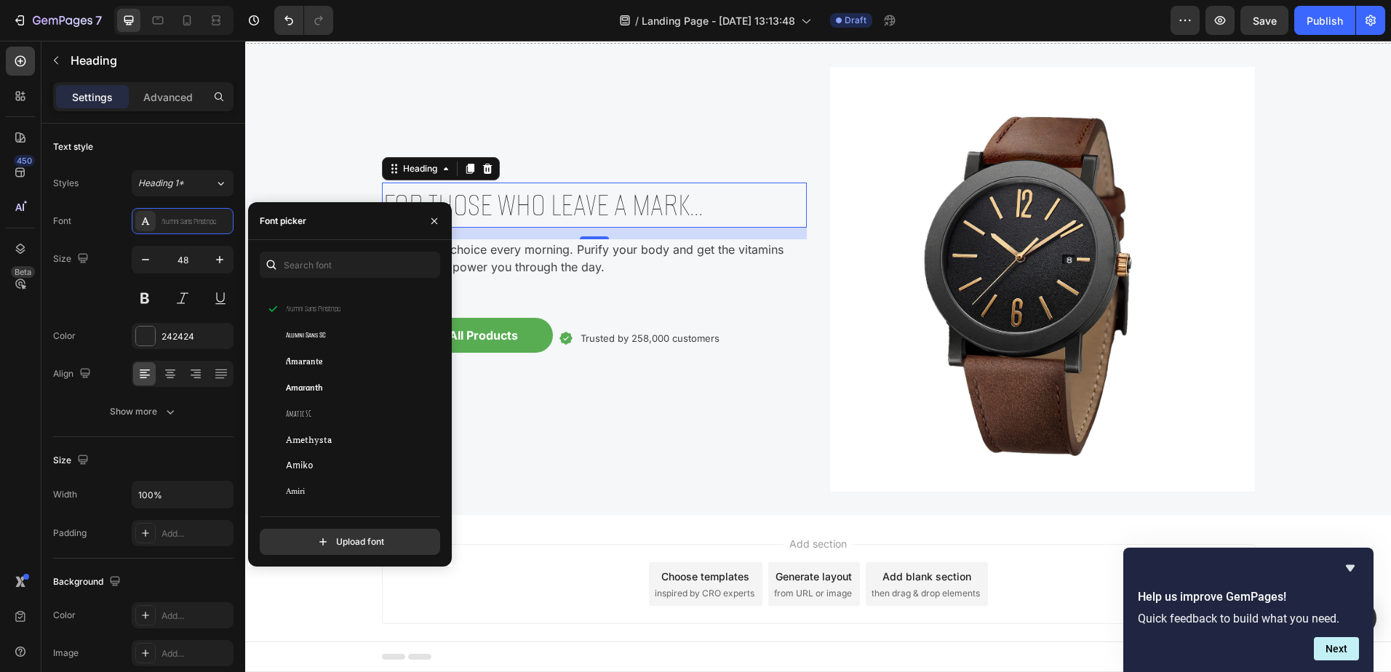
click at [333, 335] on div "Alumni Sans SC" at bounding box center [359, 335] width 147 height 13
click at [333, 370] on div "Amarante" at bounding box center [348, 361] width 176 height 26
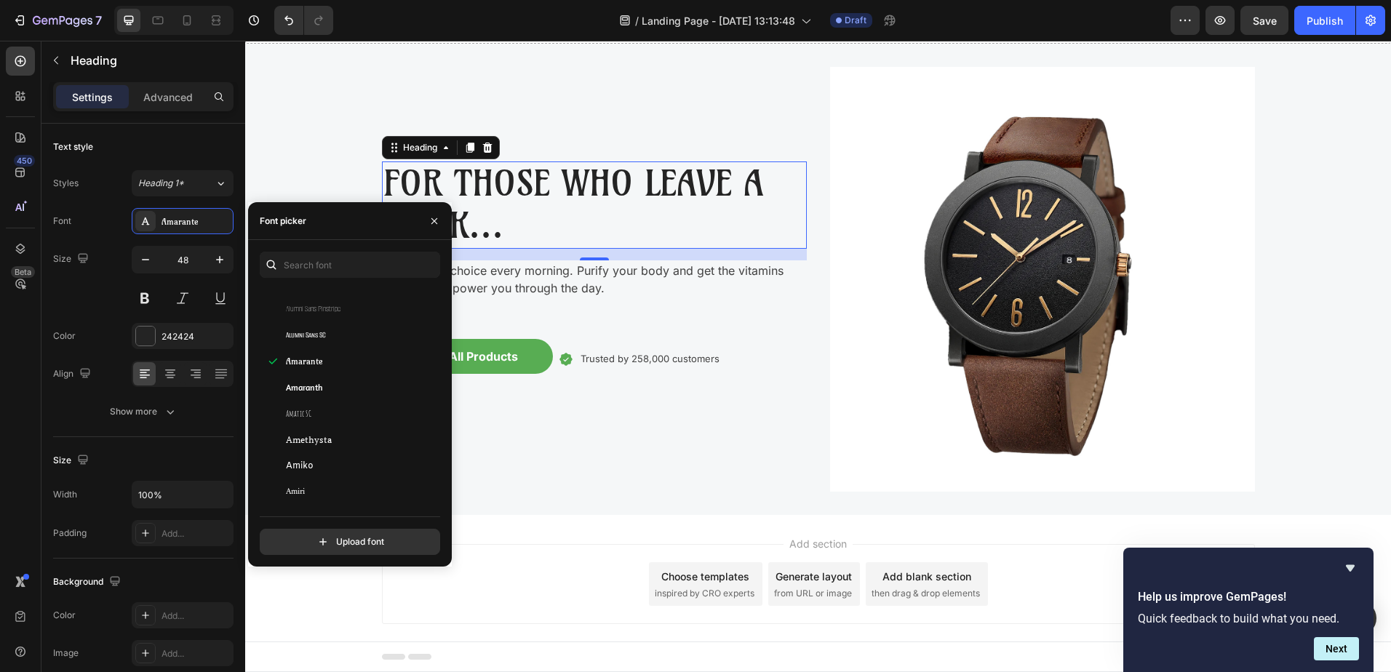
click at [329, 391] on div "Amaranth" at bounding box center [359, 387] width 147 height 13
click at [327, 409] on div "Amatic SC" at bounding box center [359, 413] width 147 height 13
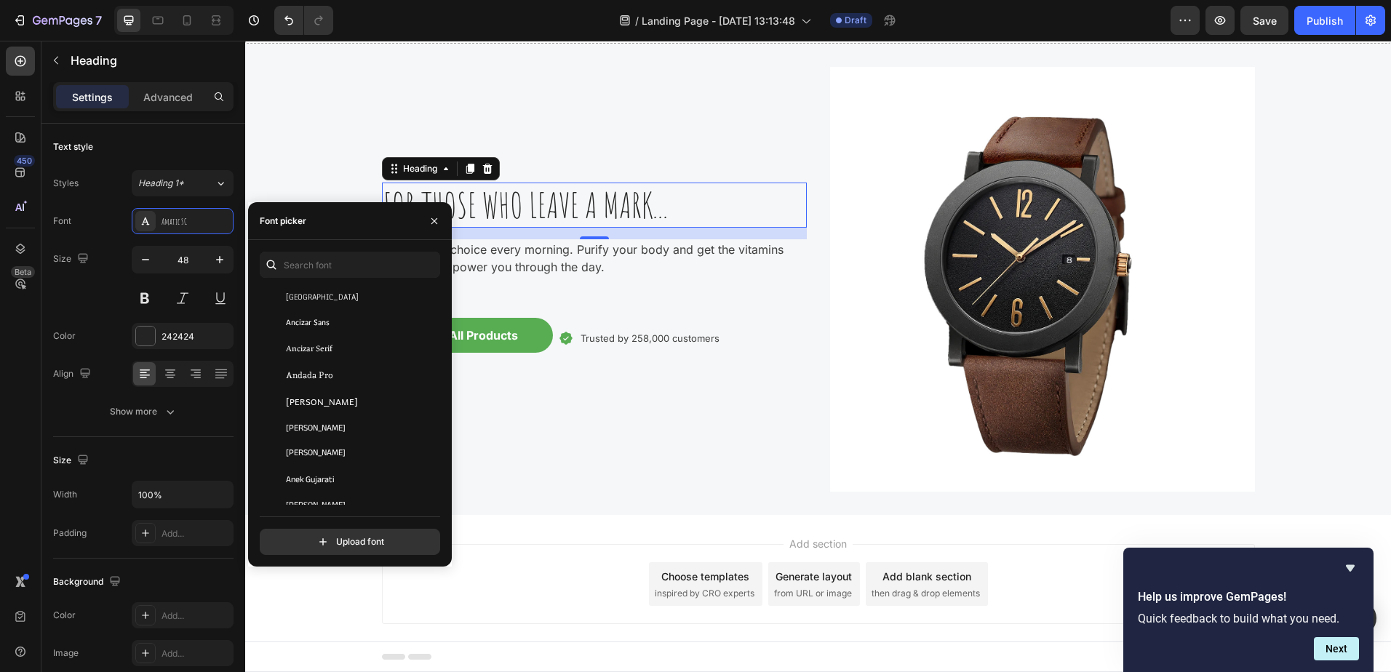
scroll to position [1964, 0]
click at [326, 364] on span "Andada Pro" at bounding box center [309, 358] width 47 height 13
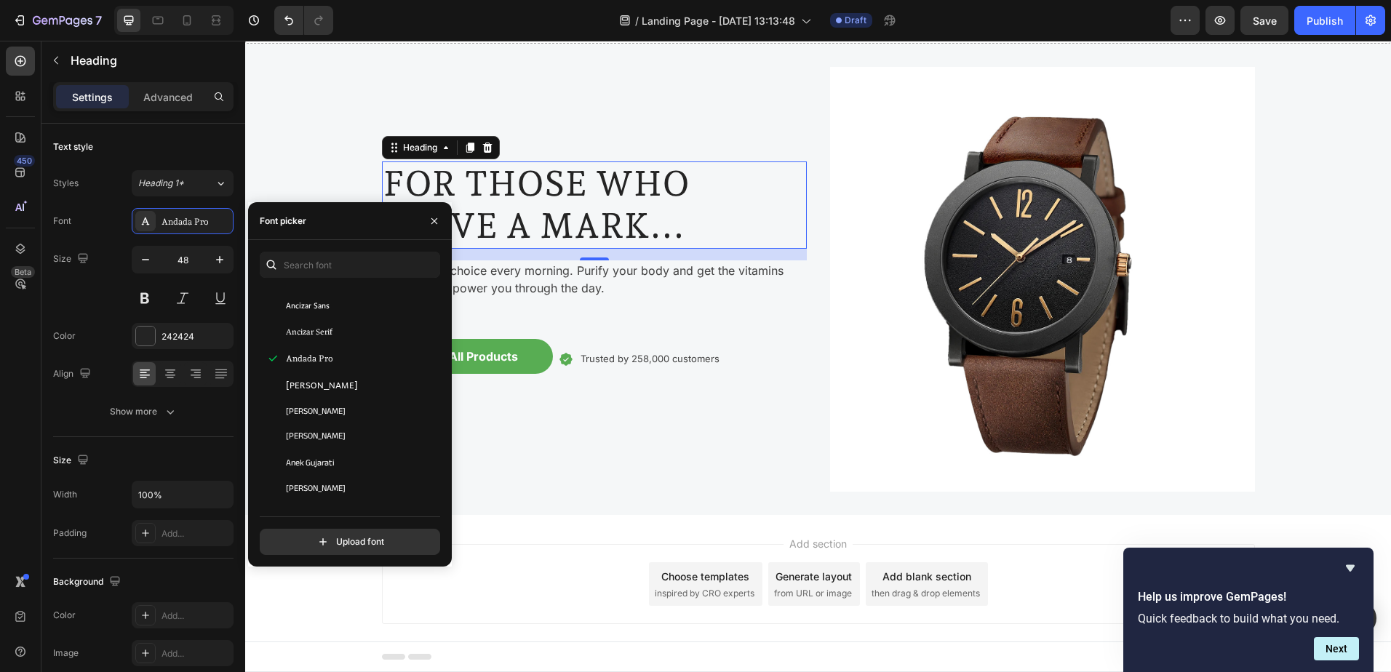
click at [323, 388] on div "[PERSON_NAME]" at bounding box center [359, 384] width 147 height 13
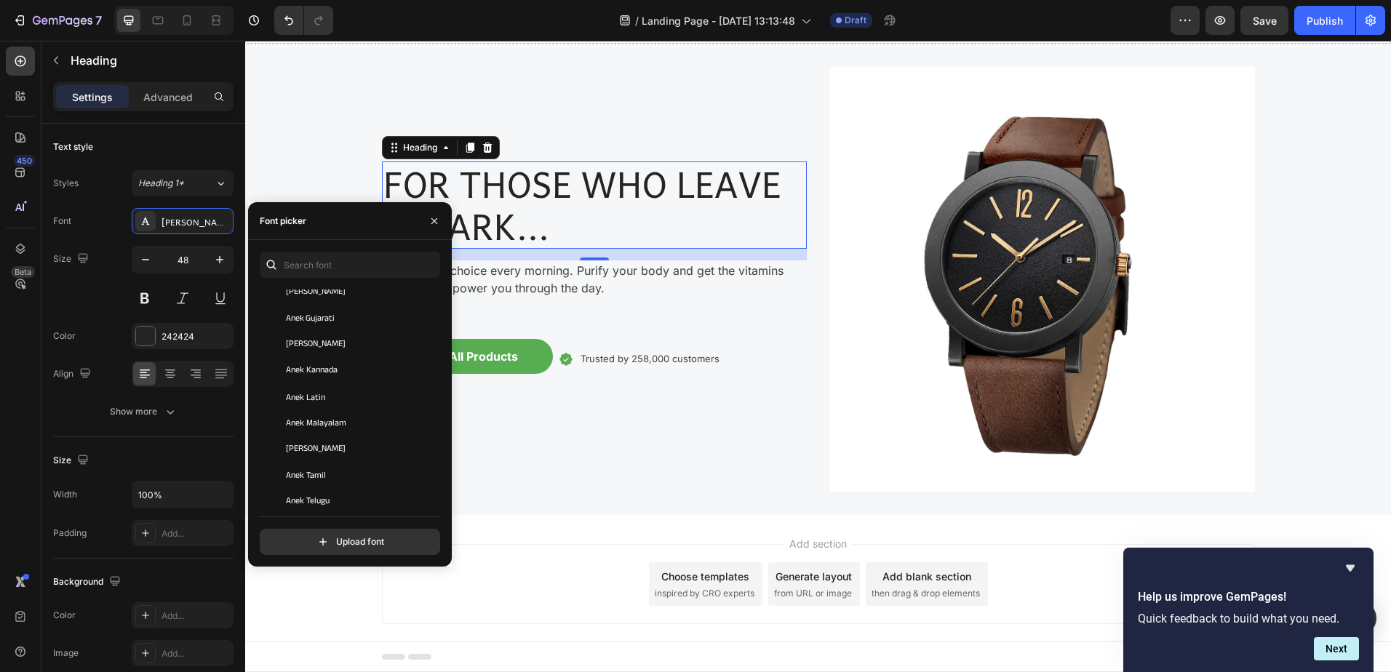
scroll to position [2110, 0]
click at [318, 266] on input "text" at bounding box center [350, 265] width 180 height 26
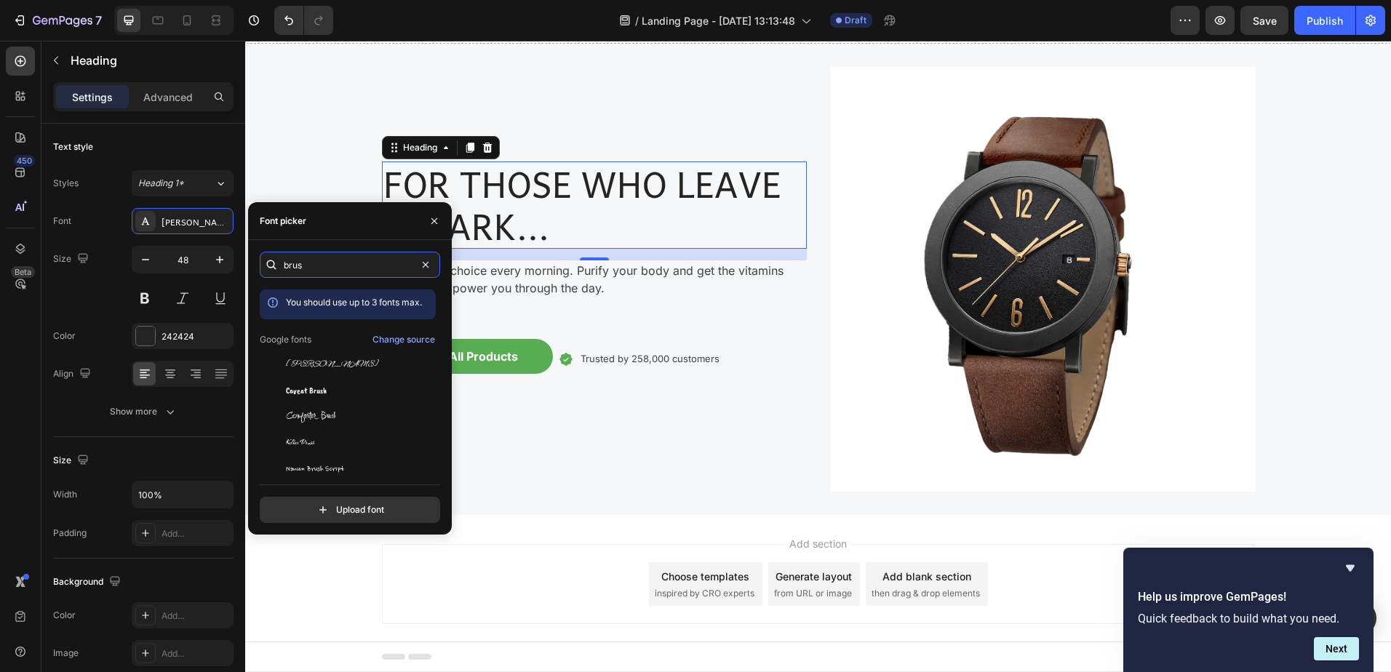
type input "brush"
drag, startPoint x: 423, startPoint y: 260, endPoint x: 413, endPoint y: 266, distance: 11.1
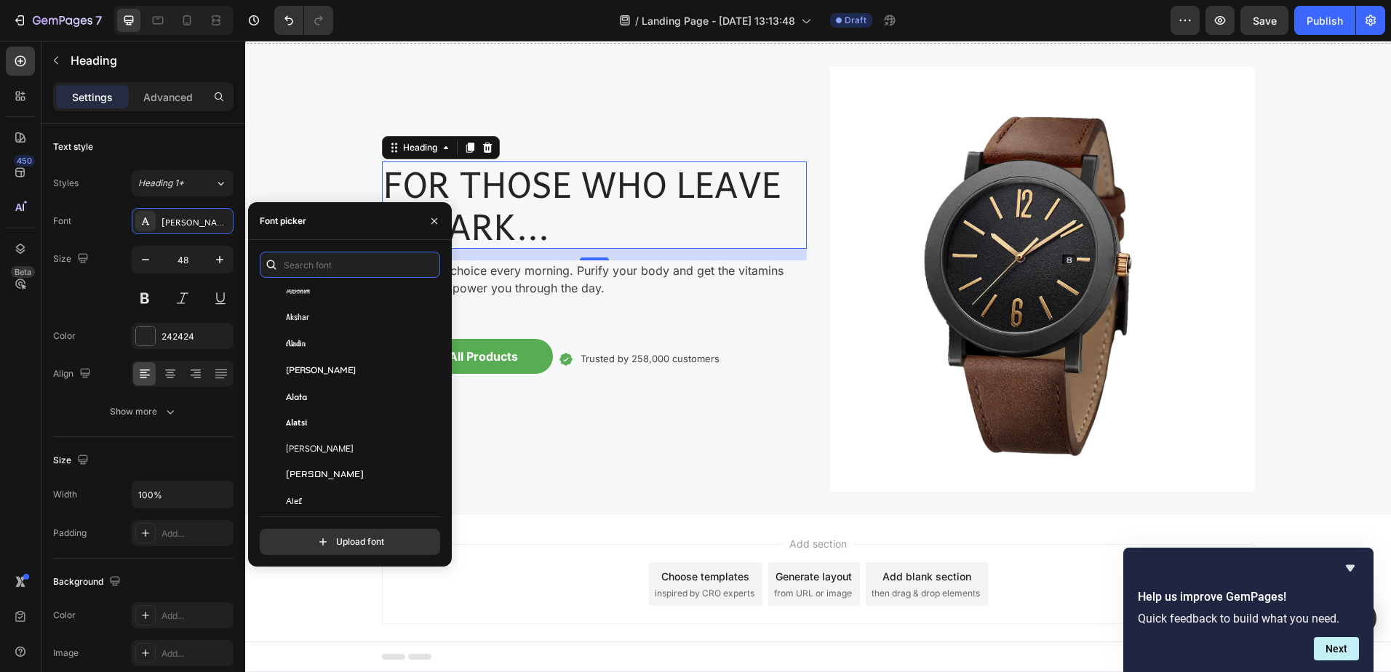
scroll to position [655, 0]
click at [337, 328] on div "Aguafina Script" at bounding box center [359, 332] width 147 height 13
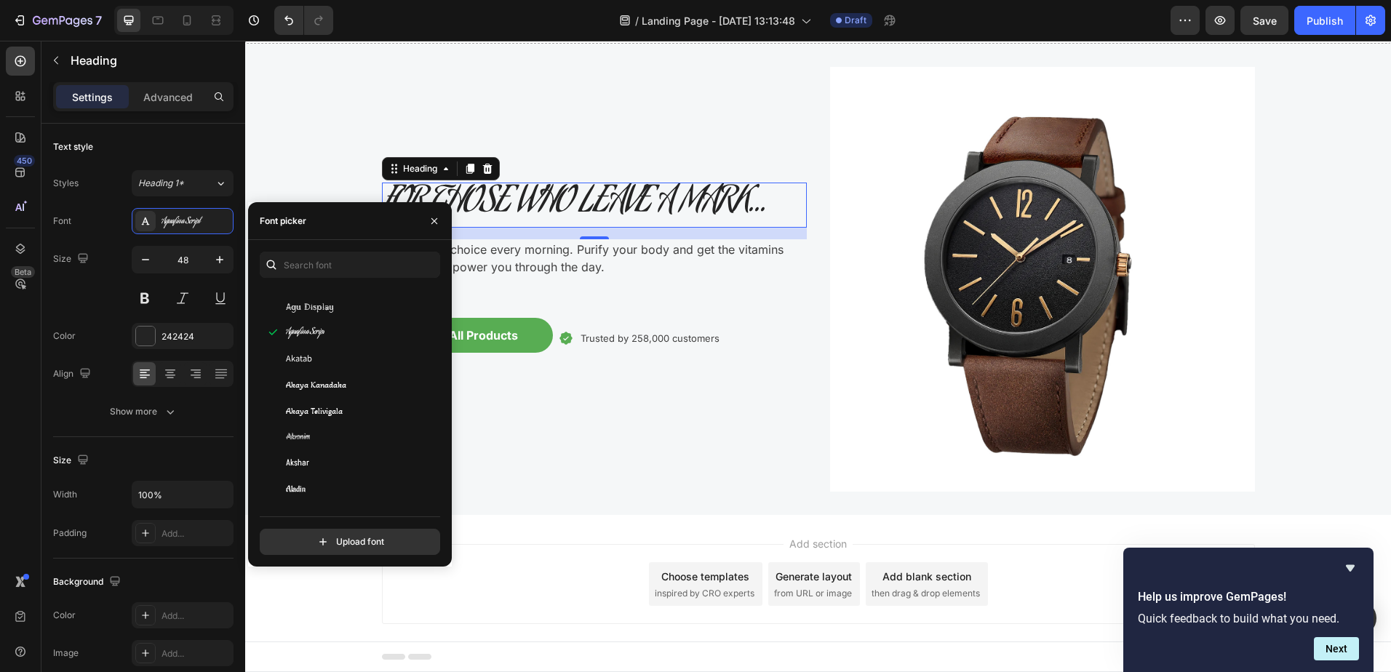
click at [326, 351] on div "Akatab" at bounding box center [348, 359] width 176 height 26
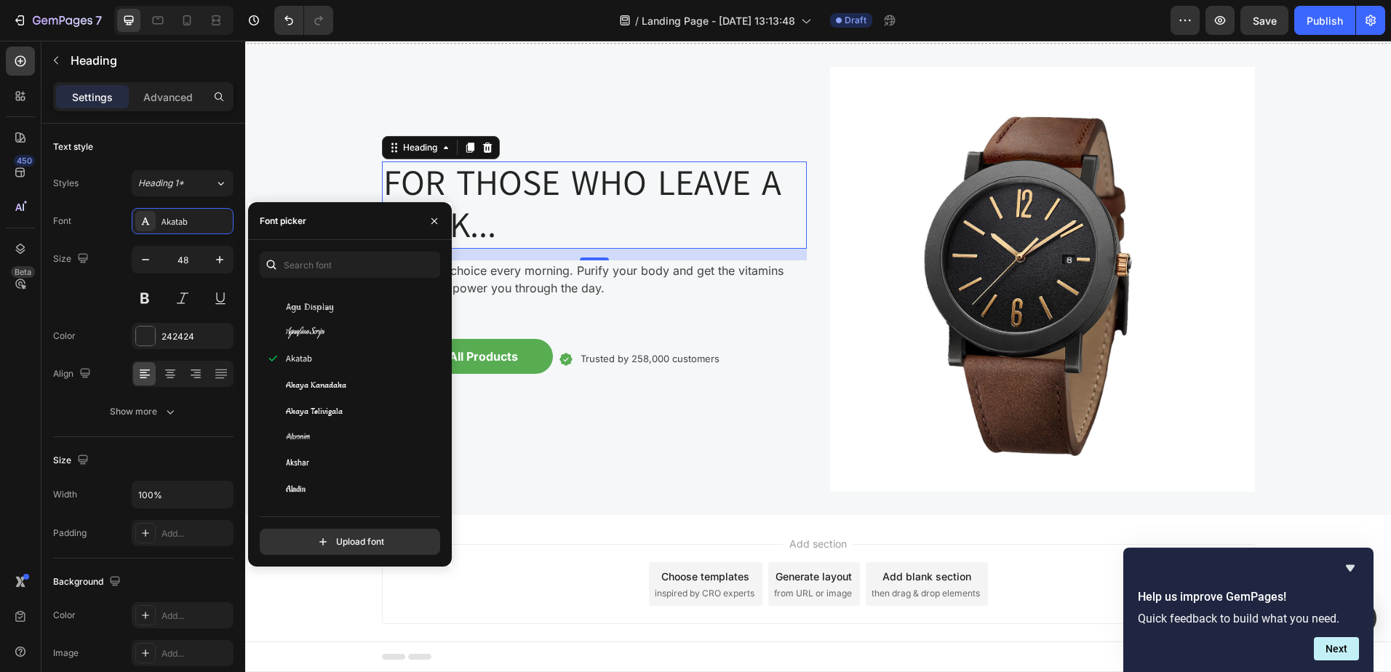
click at [342, 311] on div "Agu Display" at bounding box center [359, 306] width 147 height 13
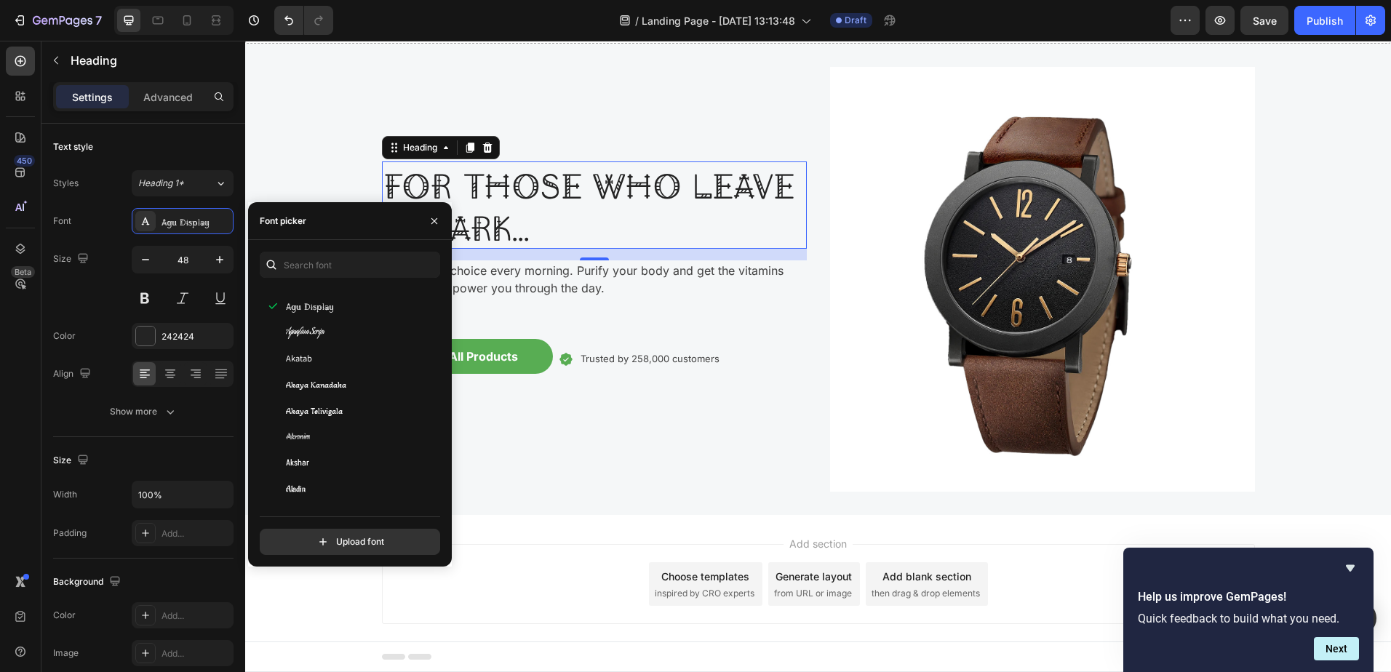
click at [339, 406] on span "Akaya Telivigala" at bounding box center [314, 410] width 57 height 13
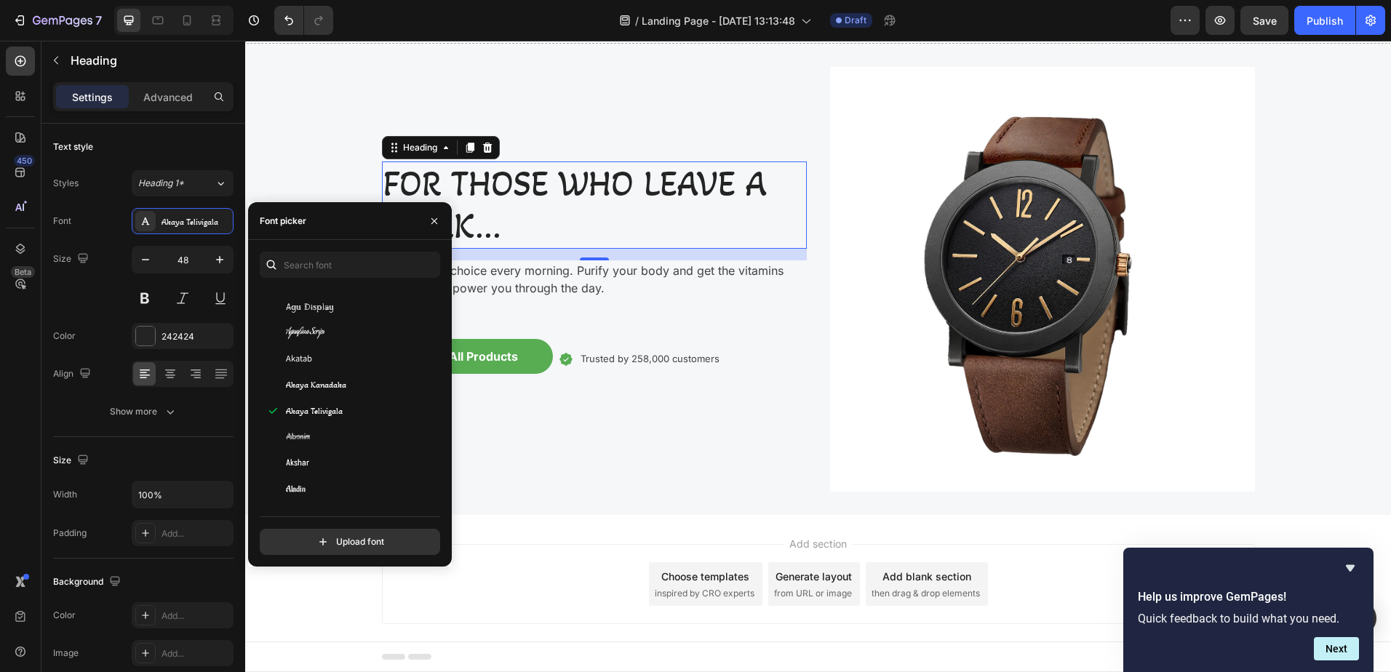
click at [345, 383] on span "Akaya Kanadaka" at bounding box center [316, 384] width 60 height 13
drag, startPoint x: 338, startPoint y: 430, endPoint x: 330, endPoint y: 403, distance: 28.1
click at [338, 429] on div "Alatsi" at bounding box center [348, 423] width 176 height 26
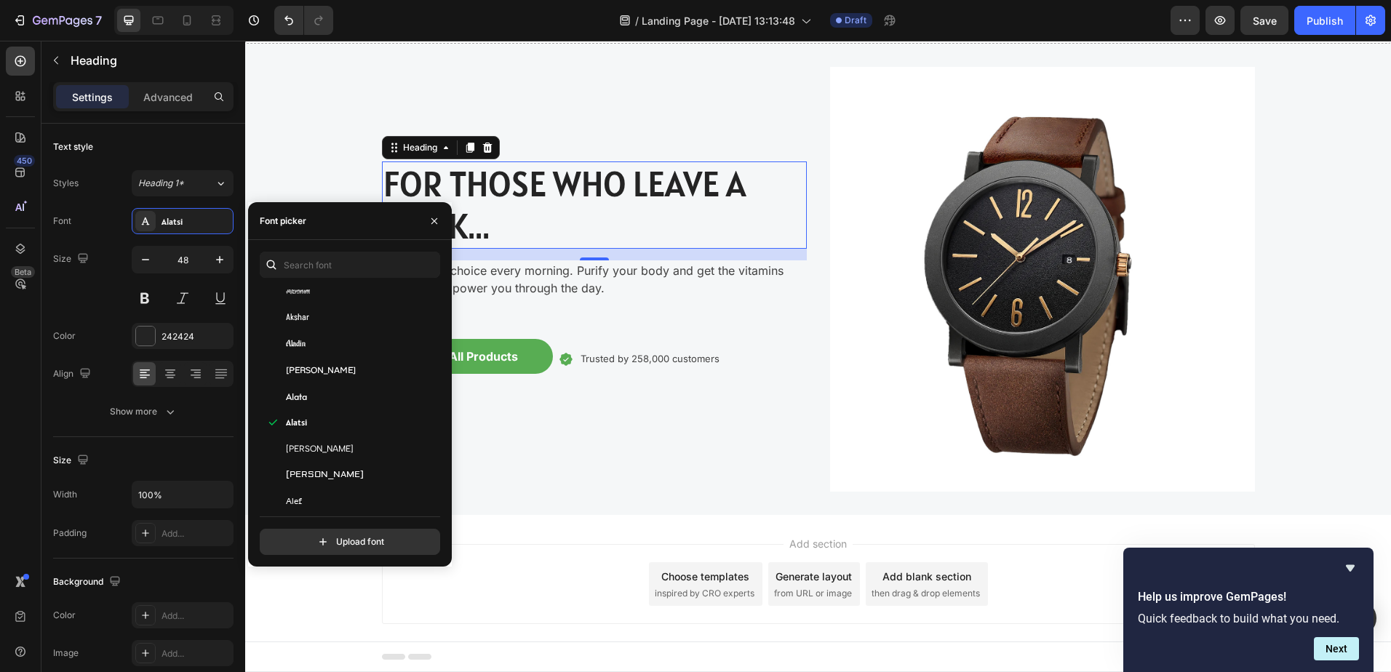
click at [330, 391] on div "Alata" at bounding box center [359, 396] width 147 height 13
click at [343, 362] on div "[PERSON_NAME]" at bounding box center [348, 370] width 176 height 26
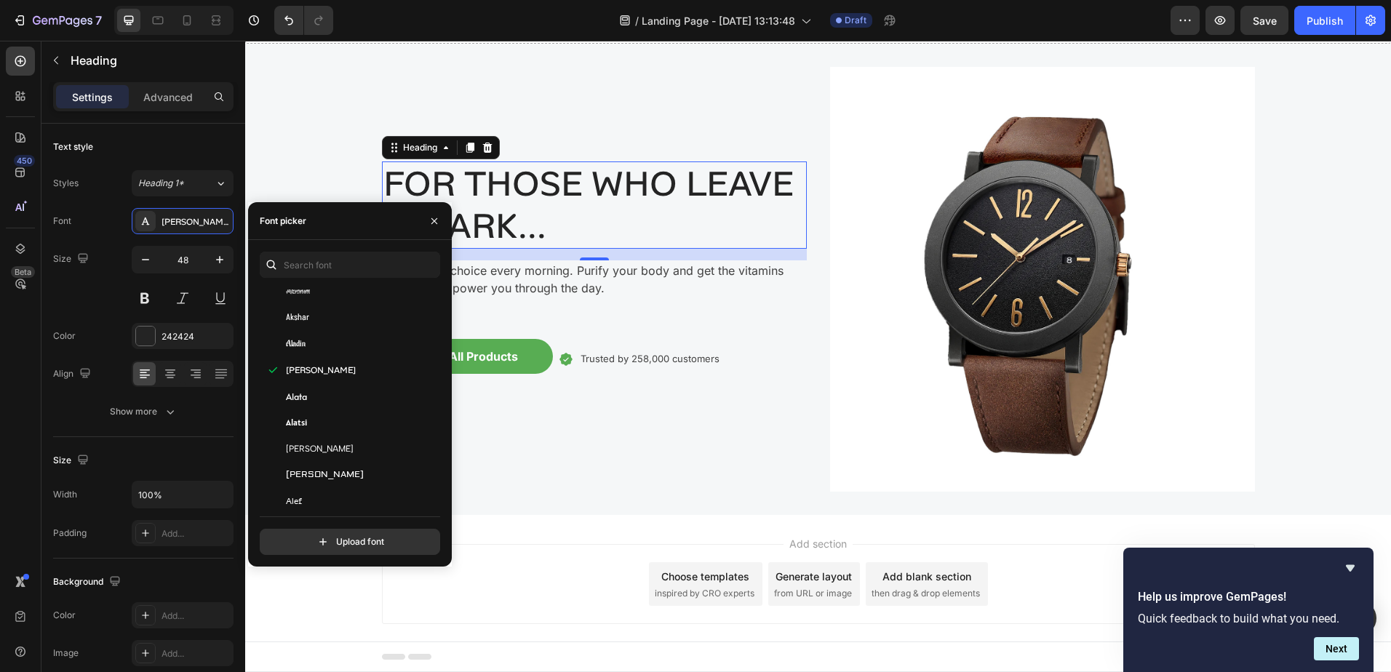
scroll to position [1164, 0]
click at [338, 398] on div "Alike" at bounding box center [359, 399] width 147 height 13
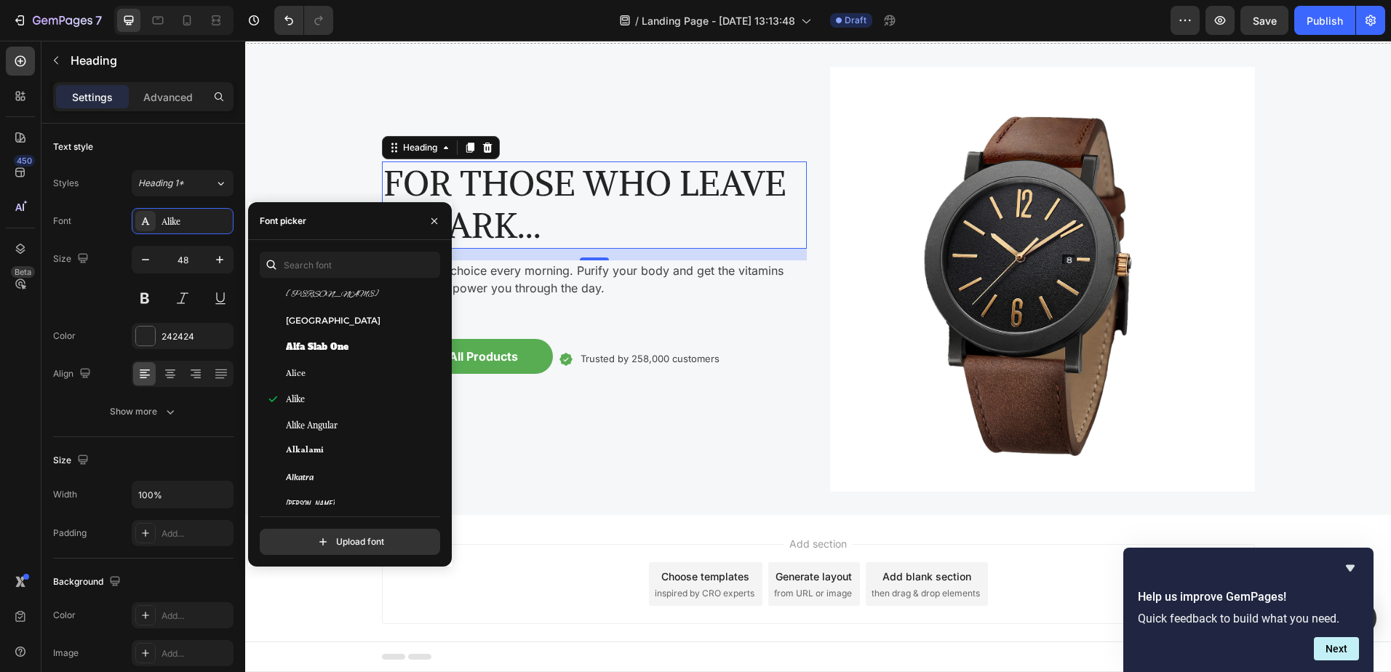
click at [338, 421] on span "Alike Angular" at bounding box center [312, 425] width 52 height 13
click at [324, 362] on div "Almendra" at bounding box center [348, 370] width 176 height 26
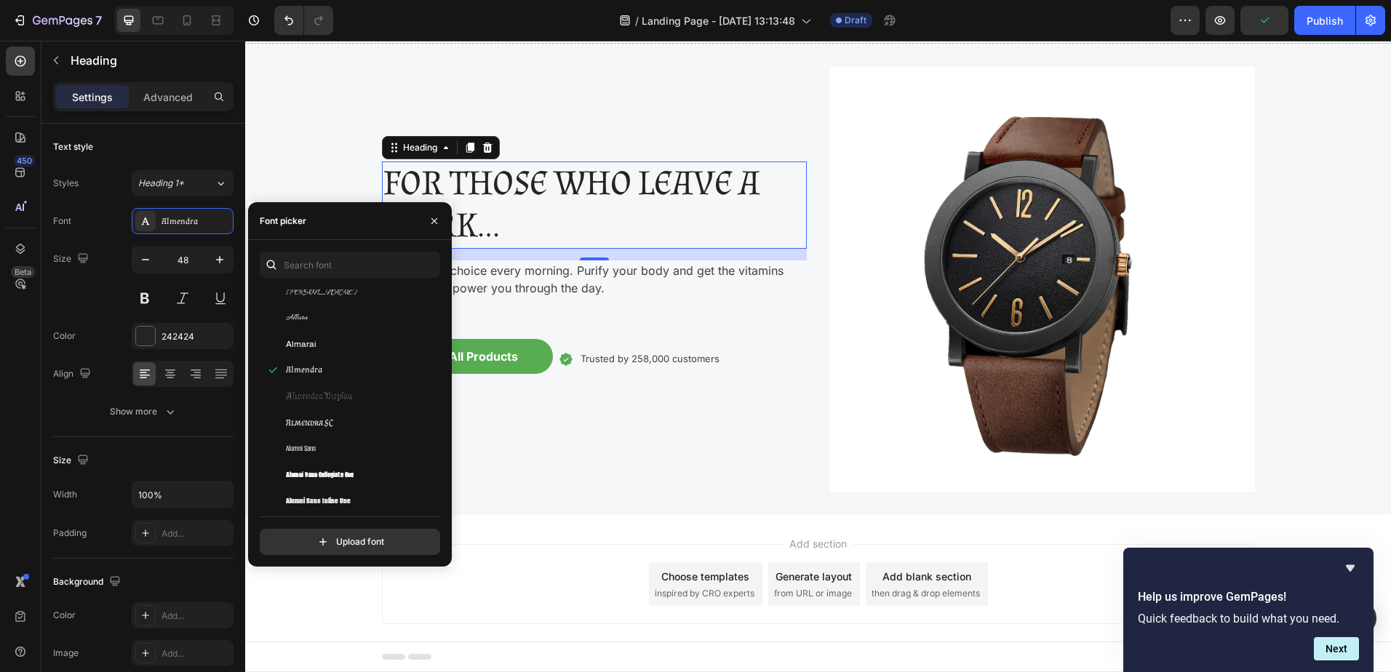
click at [336, 324] on div "Allura" at bounding box center [348, 318] width 176 height 26
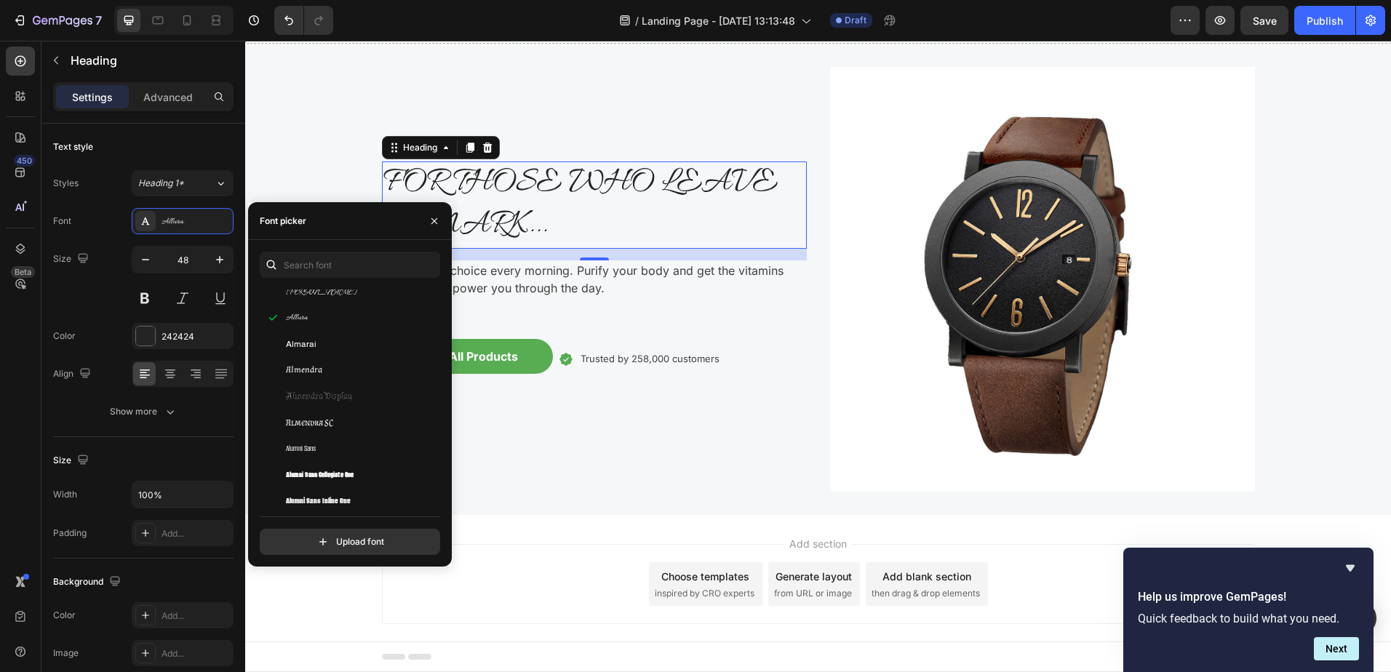
click at [330, 335] on div "Almarai" at bounding box center [348, 344] width 176 height 26
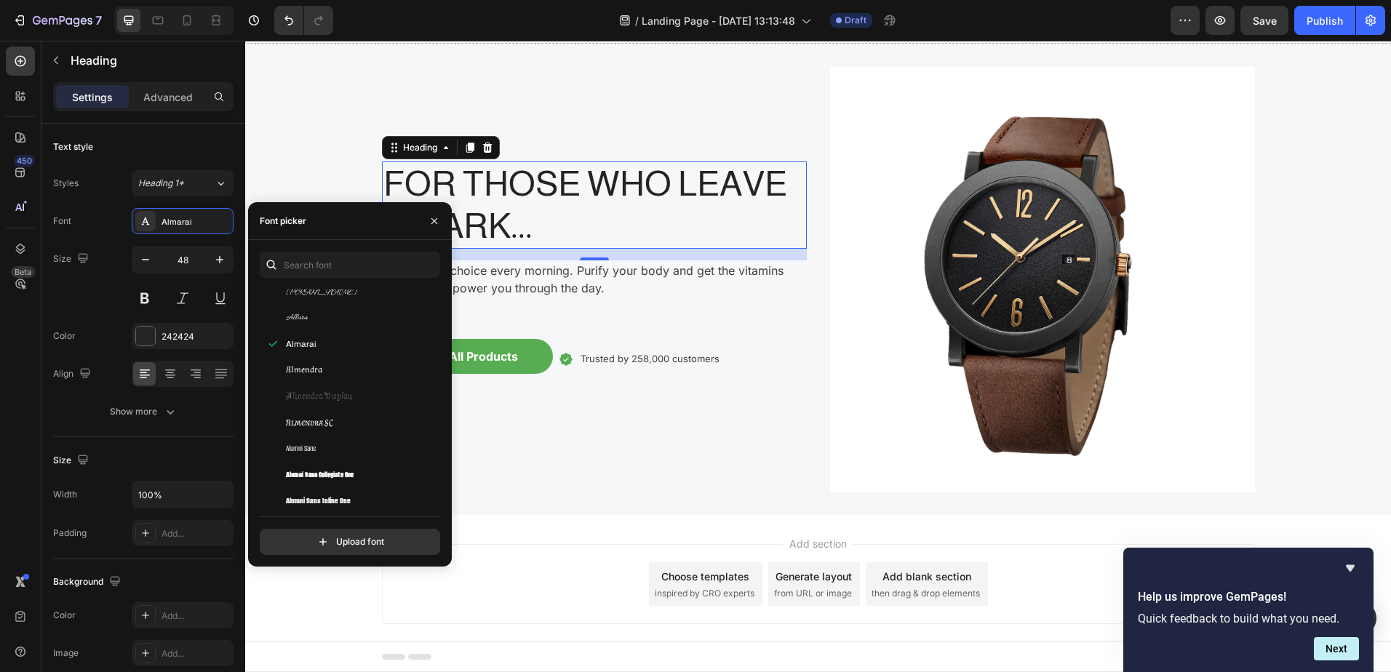
click at [346, 402] on span "Almendra Display" at bounding box center [319, 396] width 67 height 13
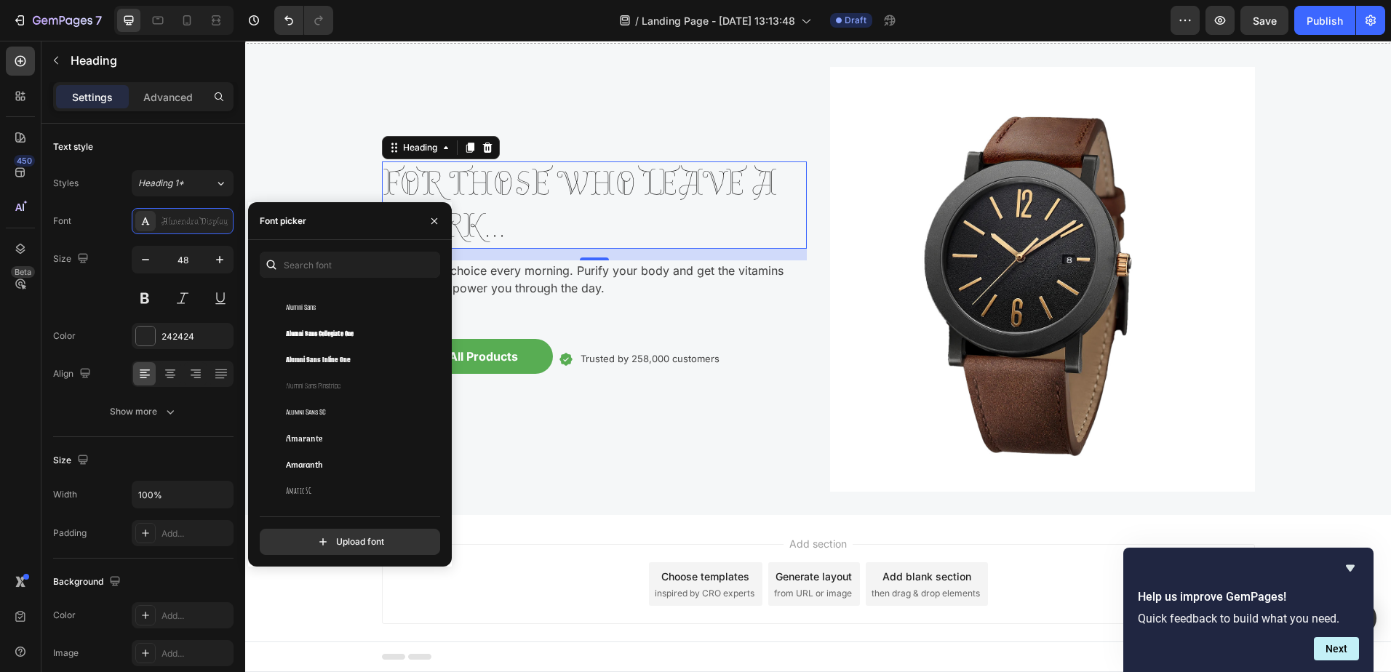
scroll to position [1600, 0]
click at [332, 332] on span "Alumni Sans Collegiate One" at bounding box center [320, 329] width 68 height 13
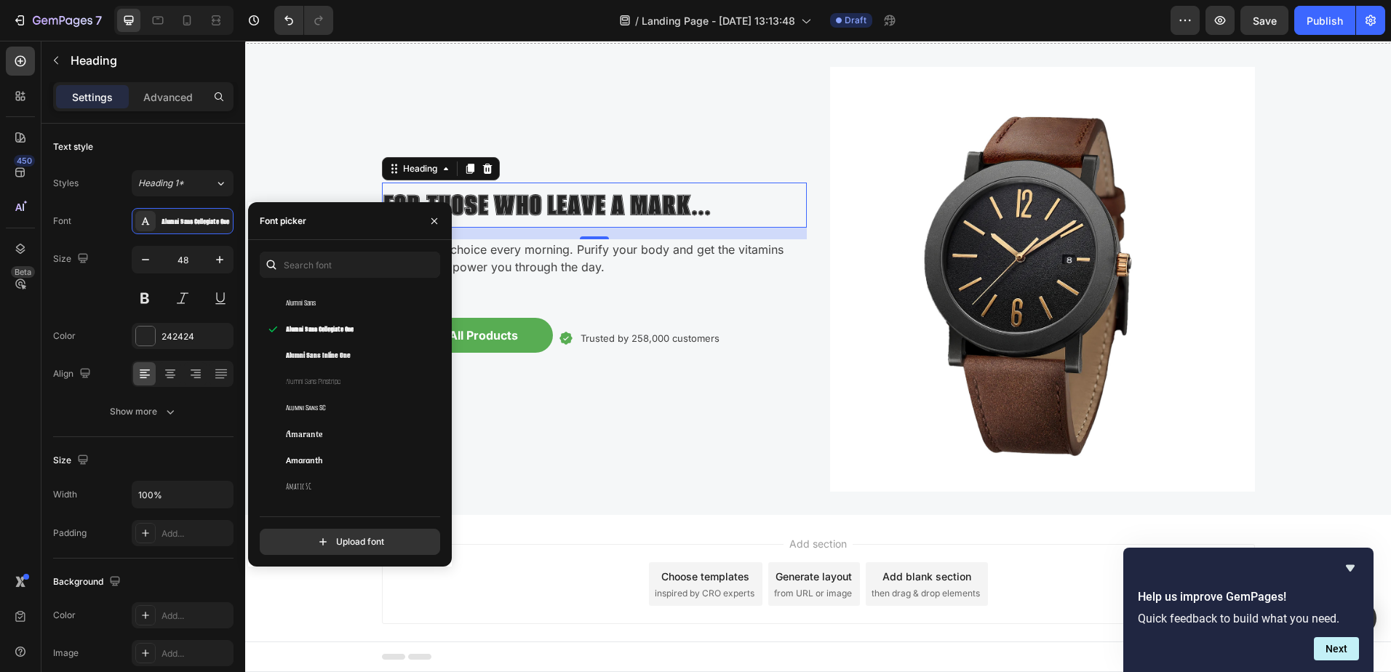
click at [333, 359] on span "Alumni Sans Inline One" at bounding box center [318, 355] width 65 height 13
click at [335, 378] on span "Alumni Sans Pinstripe" at bounding box center [313, 381] width 55 height 13
click at [335, 402] on div "Alumni Sans SC" at bounding box center [359, 408] width 147 height 13
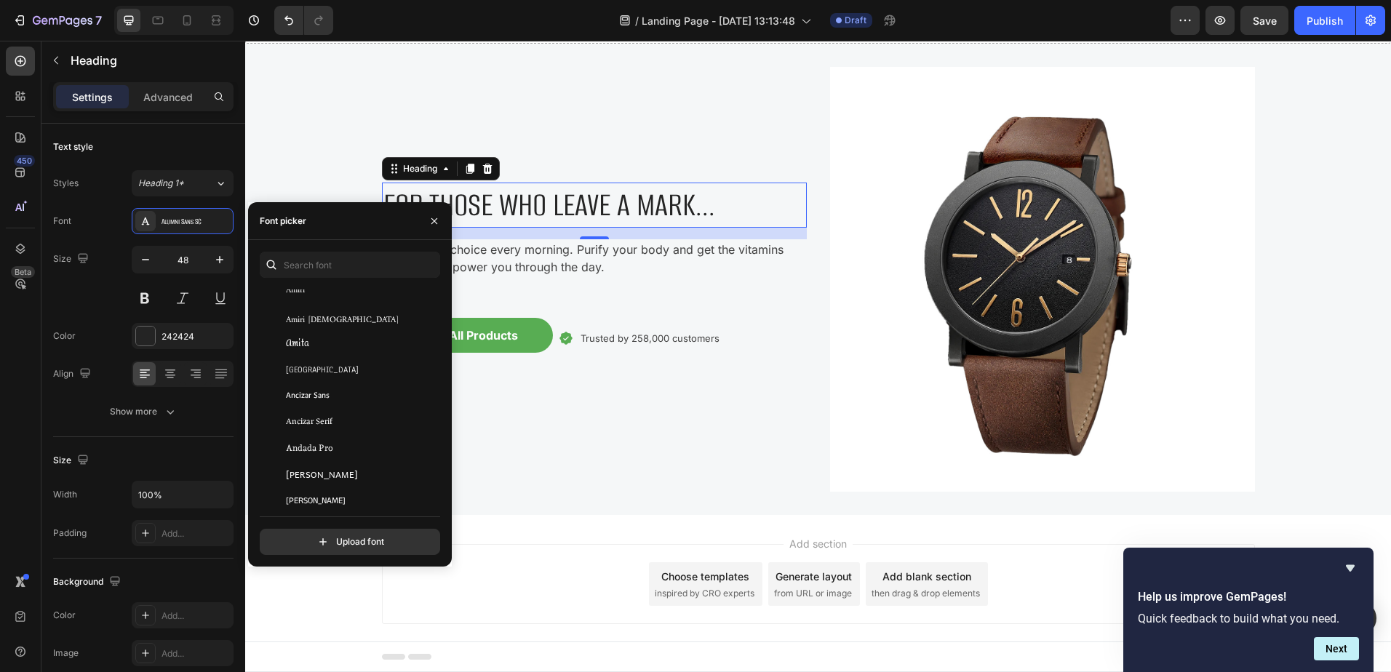
scroll to position [1891, 0]
click at [326, 367] on div "Ancizar Sans" at bounding box center [348, 379] width 176 height 26
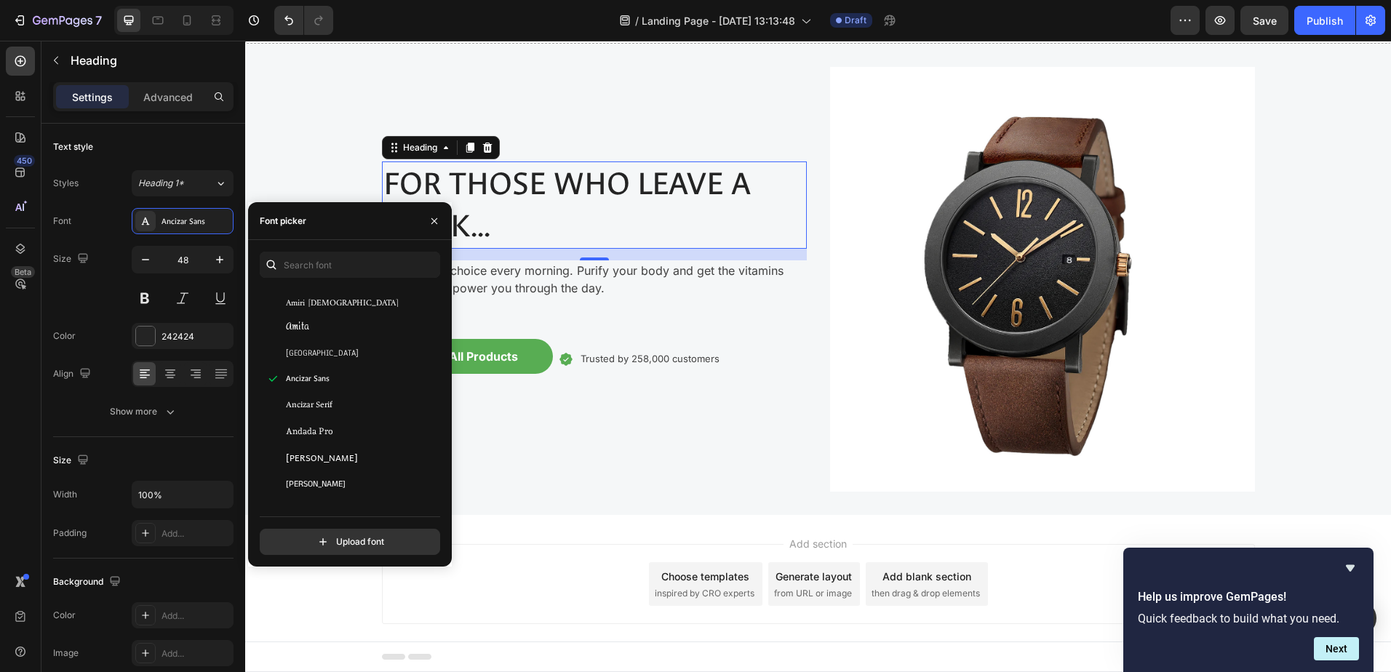
click at [330, 346] on div "[GEOGRAPHIC_DATA]" at bounding box center [359, 352] width 147 height 13
click at [329, 415] on div "Ancizar Serif" at bounding box center [348, 405] width 176 height 26
click at [334, 423] on div "Andada Pro" at bounding box center [348, 431] width 176 height 26
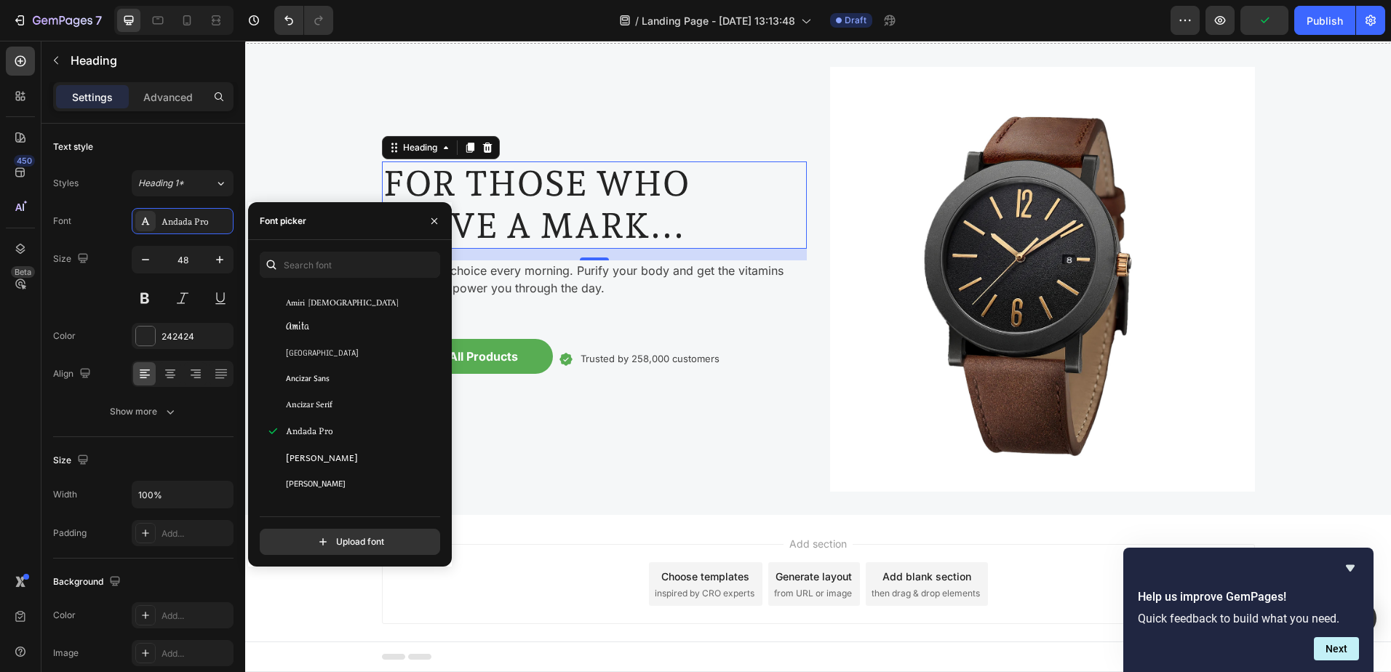
scroll to position [2110, 0]
click at [340, 418] on span "Anek Malayalam" at bounding box center [316, 422] width 60 height 13
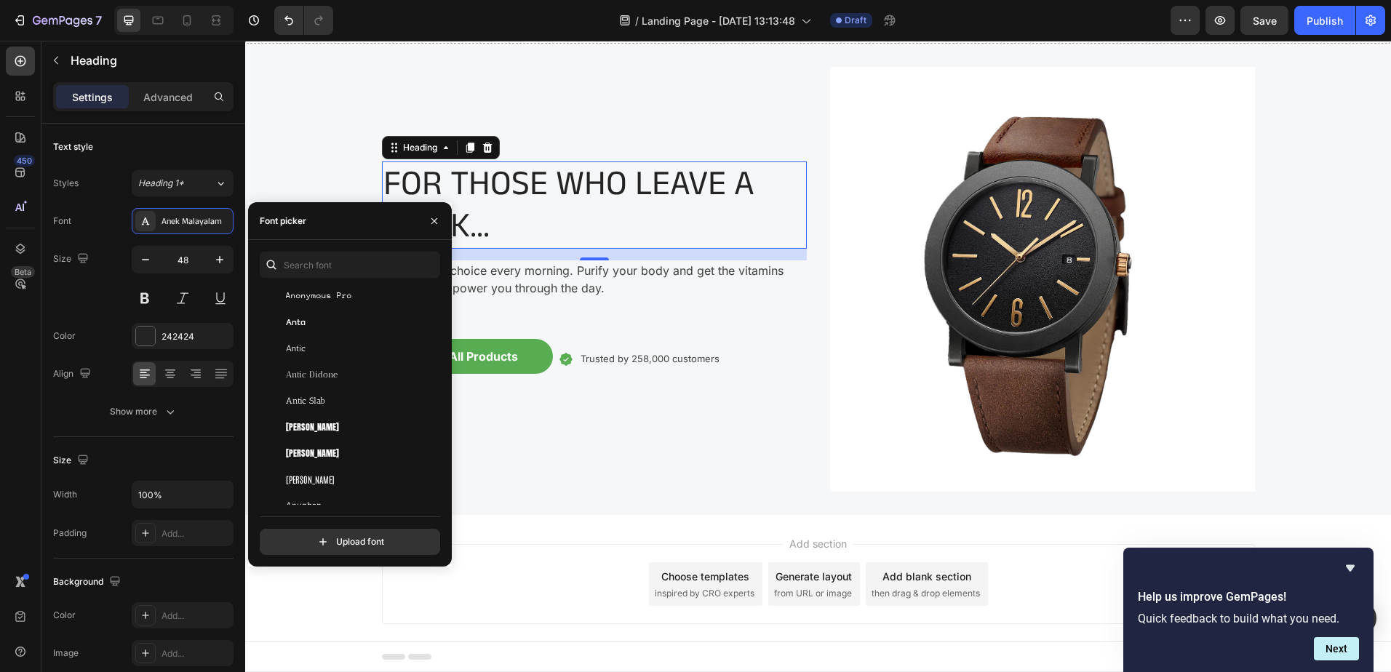
scroll to position [2546, 0]
drag, startPoint x: 319, startPoint y: 446, endPoint x: 317, endPoint y: 454, distance: 8.1
click at [317, 454] on div "Arapey" at bounding box center [359, 457] width 147 height 13
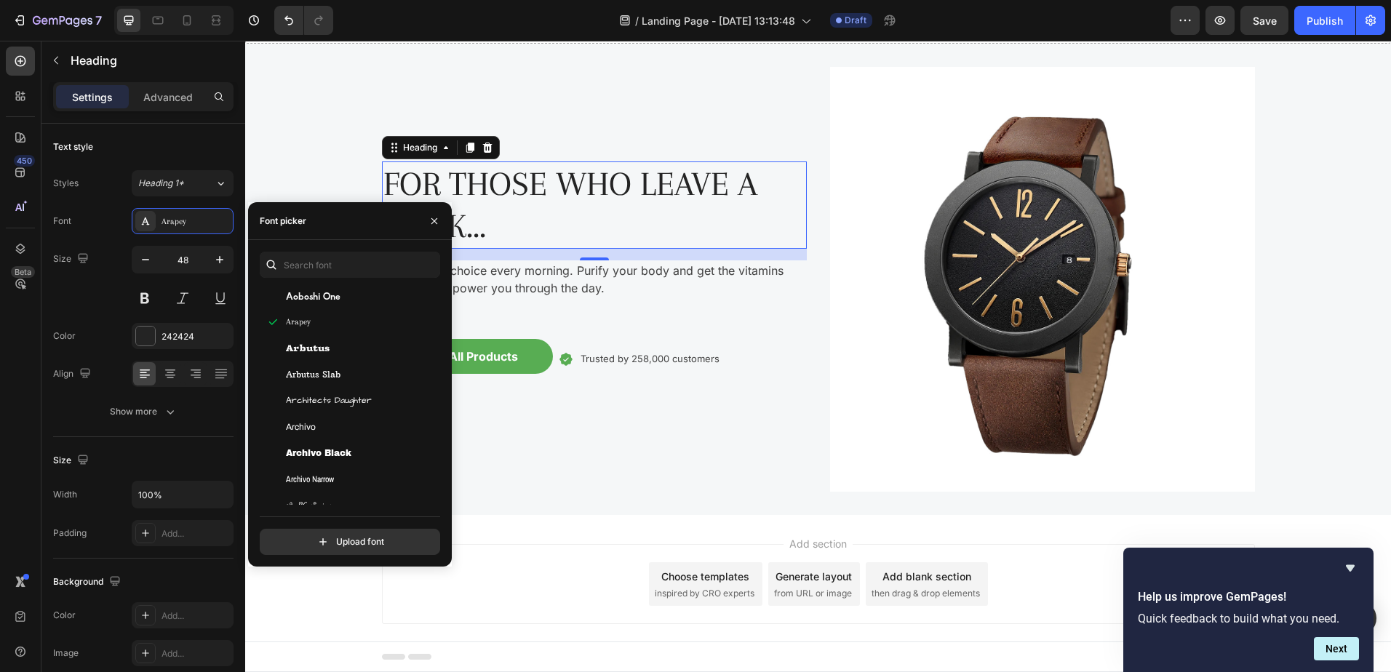
scroll to position [2837, 0]
click at [334, 397] on span "Aref Ruqaa Ink" at bounding box center [316, 402] width 61 height 13
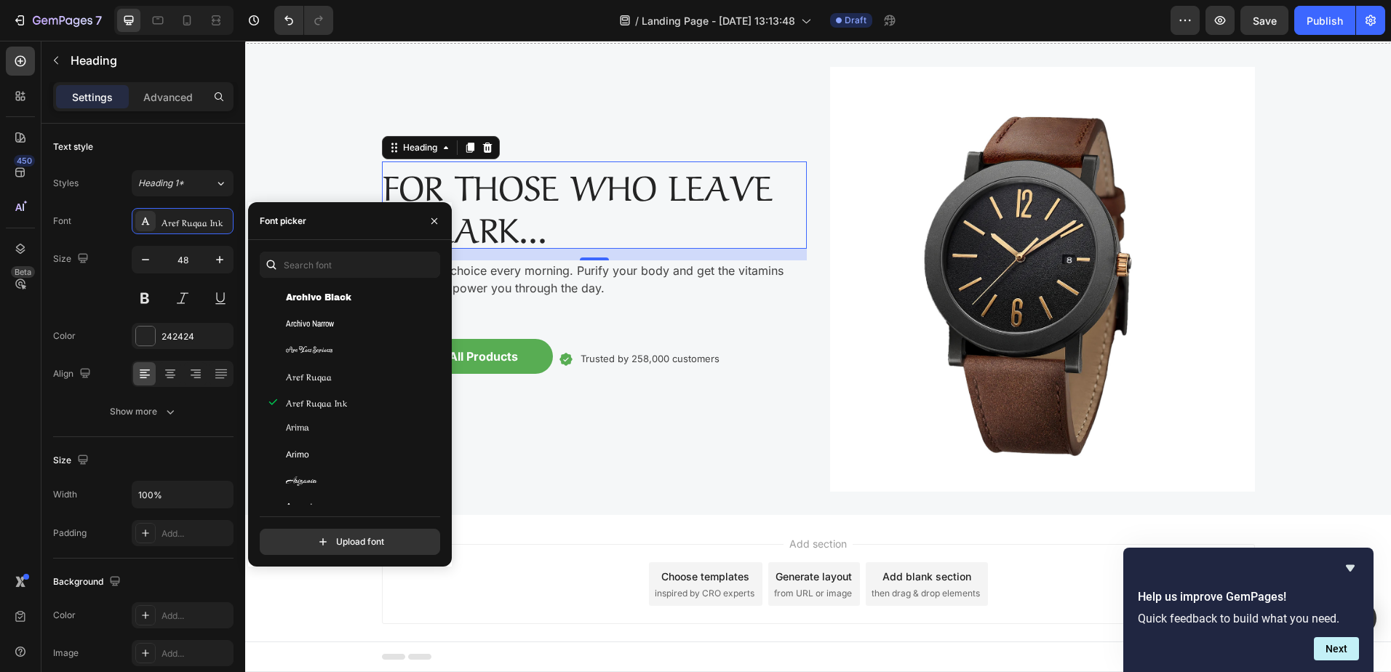
click at [332, 487] on div "Arizonia" at bounding box center [348, 481] width 176 height 26
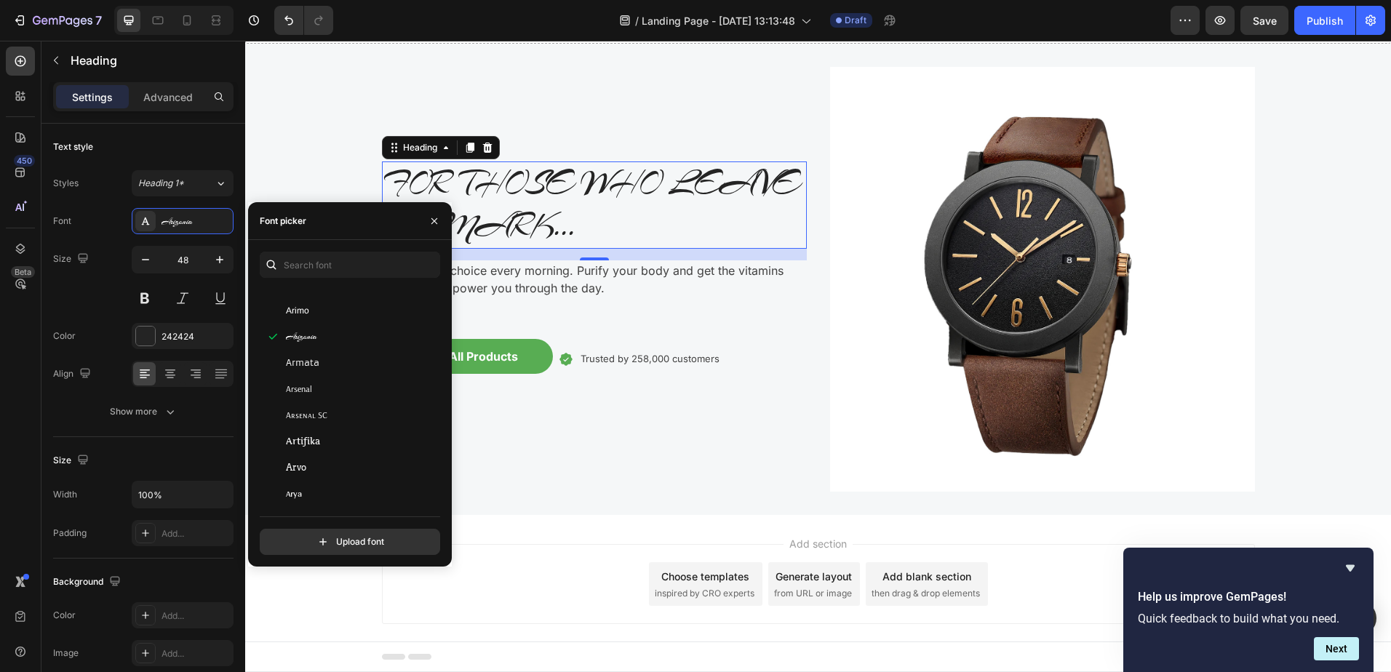
scroll to position [2983, 0]
click at [433, 218] on icon "button" at bounding box center [434, 221] width 12 height 12
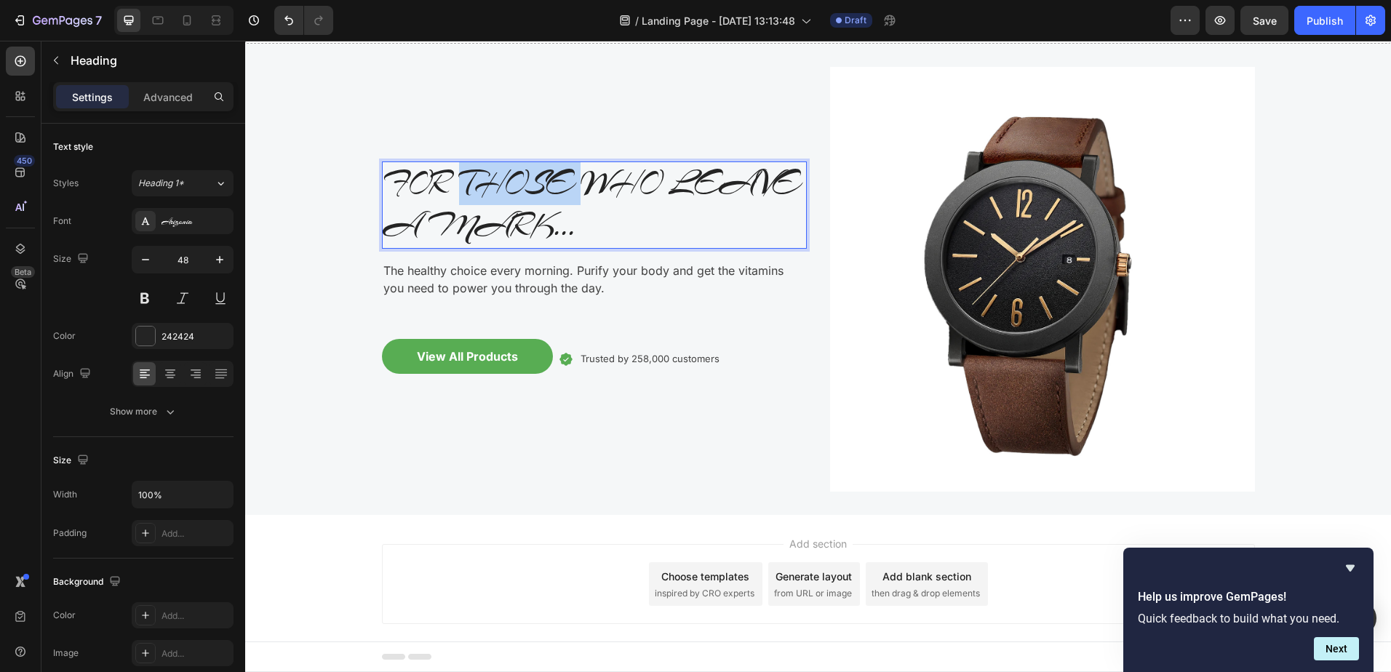
click at [500, 183] on p "FOR THOSE WHO LEAVE A MARK..." at bounding box center [594, 205] width 422 height 84
click at [514, 216] on p "FOR THOSE WHO LEAVE A MARK..." at bounding box center [594, 205] width 422 height 84
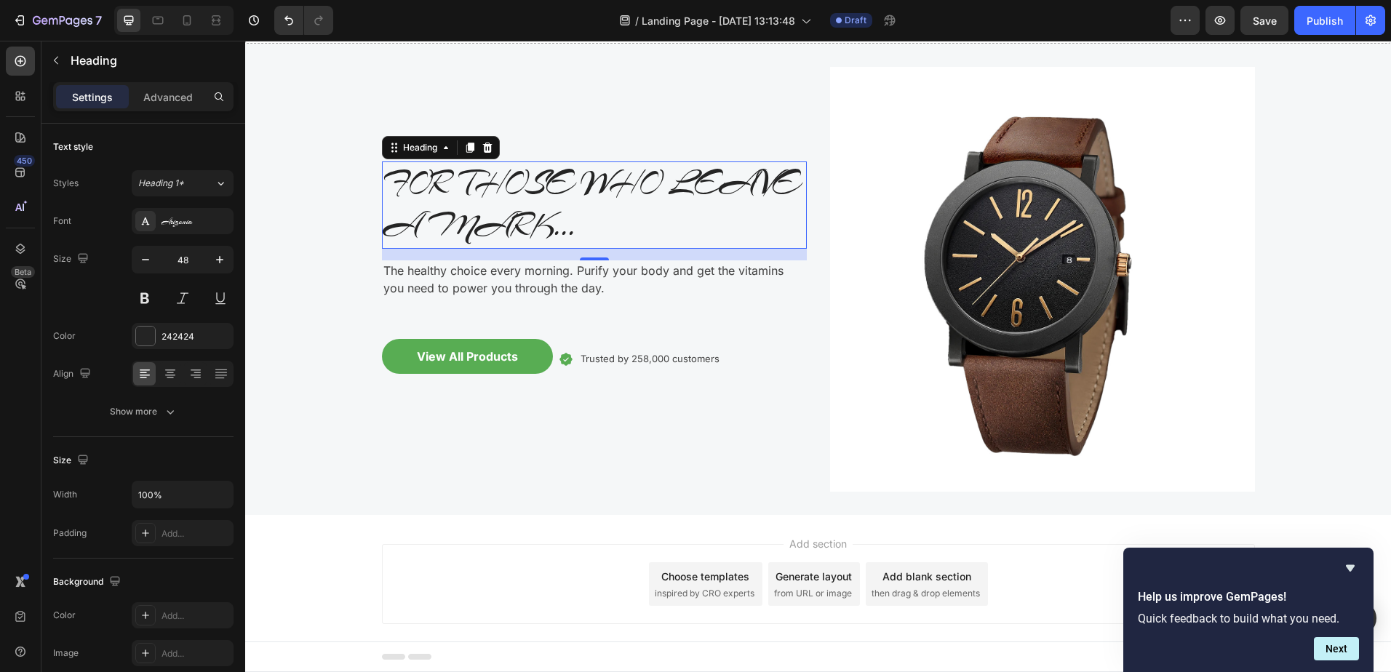
click at [199, 224] on div "Arizonia" at bounding box center [195, 221] width 68 height 13
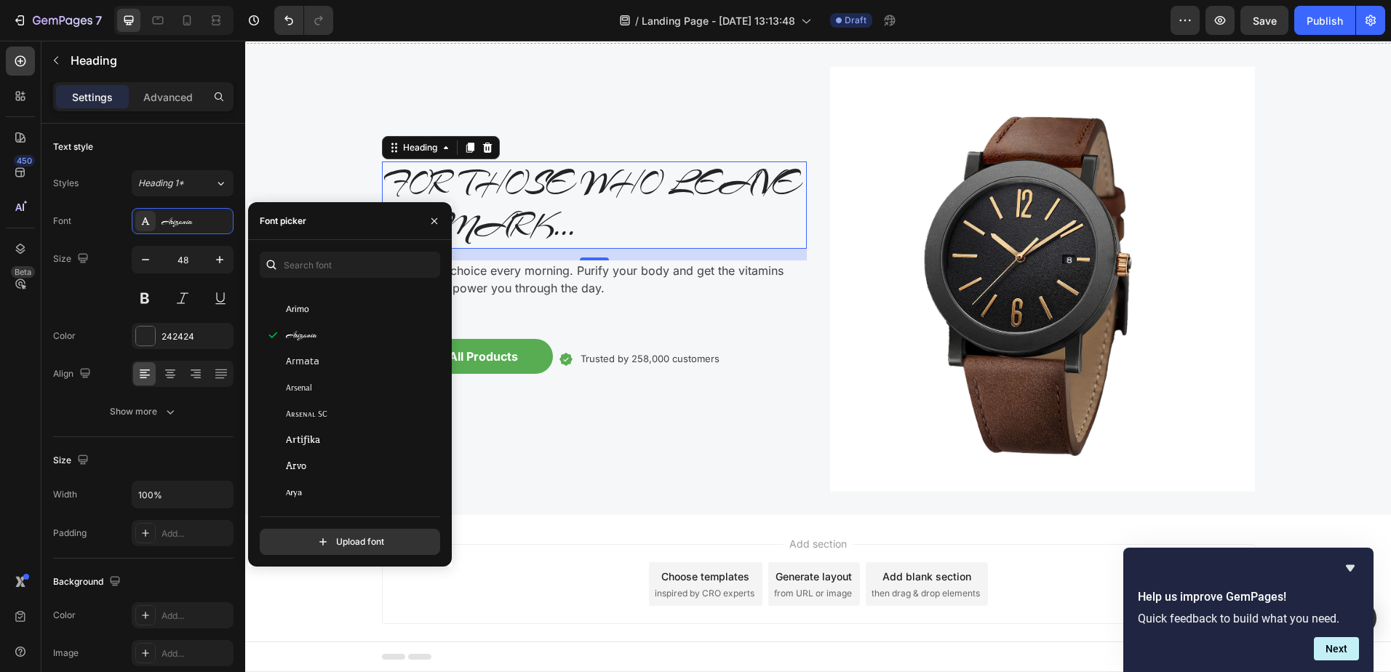
click at [307, 374] on div "Armata" at bounding box center [348, 361] width 176 height 26
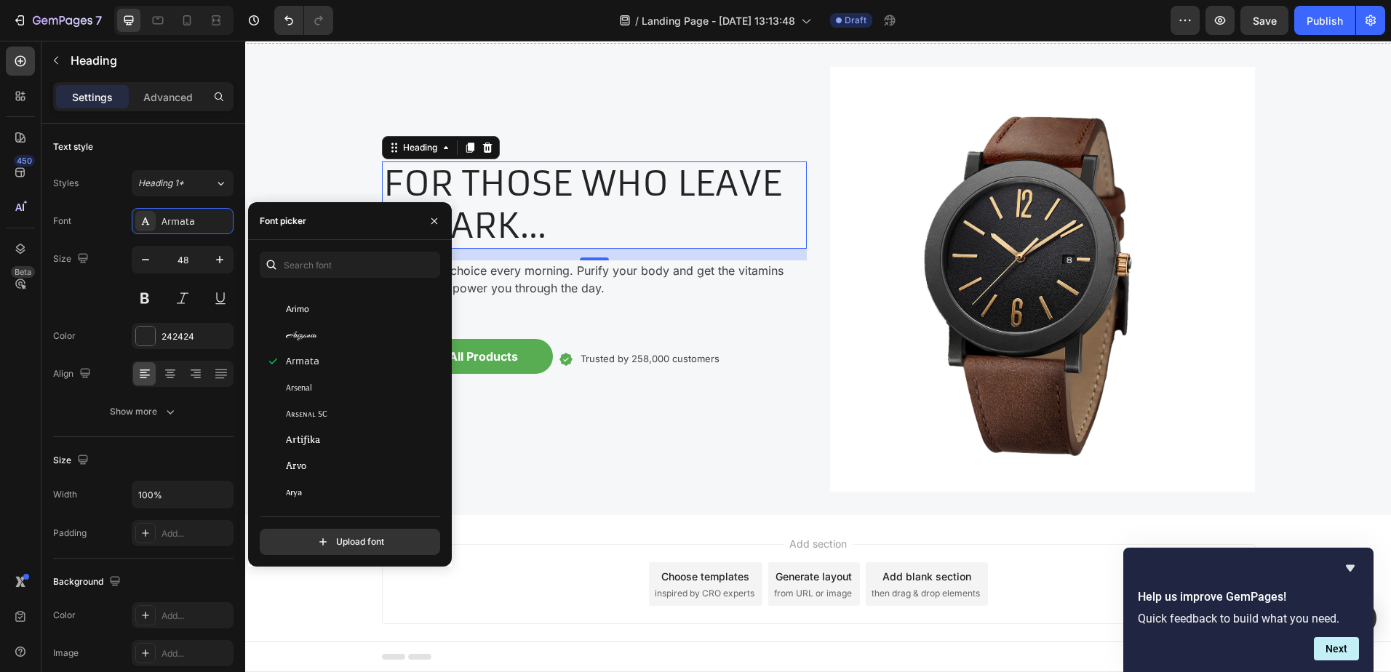
drag, startPoint x: 308, startPoint y: 387, endPoint x: 307, endPoint y: 399, distance: 11.7
click at [308, 390] on span "Arsenal" at bounding box center [299, 387] width 26 height 13
drag, startPoint x: 307, startPoint y: 399, endPoint x: 315, endPoint y: 408, distance: 12.4
click at [315, 408] on span "Arsenal SC" at bounding box center [306, 413] width 41 height 13
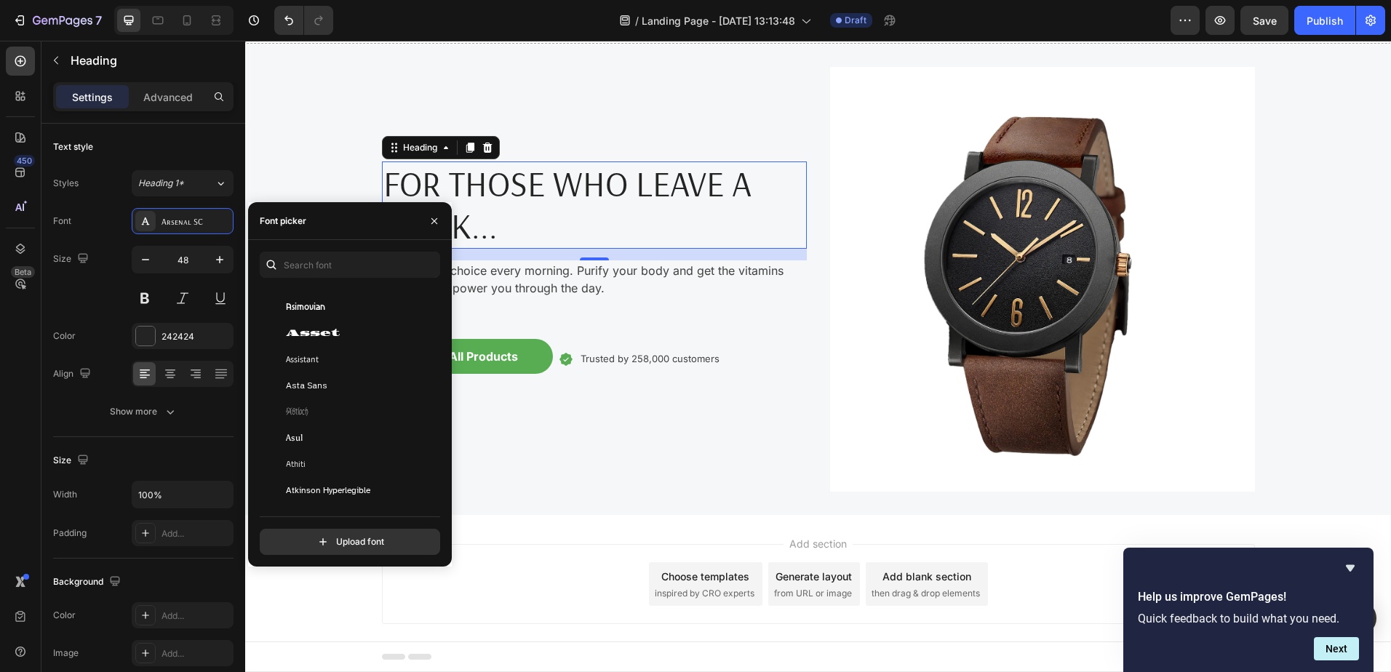
scroll to position [3274, 0]
click at [315, 408] on div "Astloch" at bounding box center [359, 410] width 147 height 13
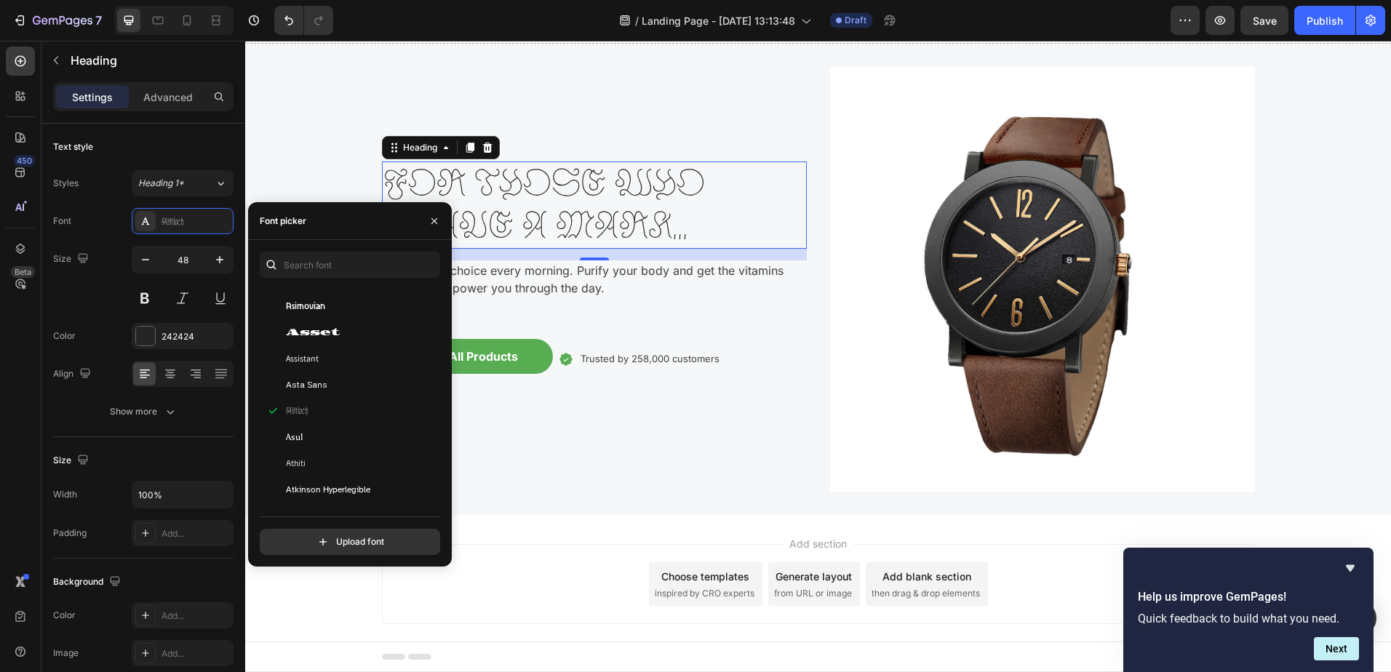
scroll to position [3419, 0]
click at [327, 386] on div "Atkinson Hyperlegible Next" at bounding box center [348, 396] width 176 height 26
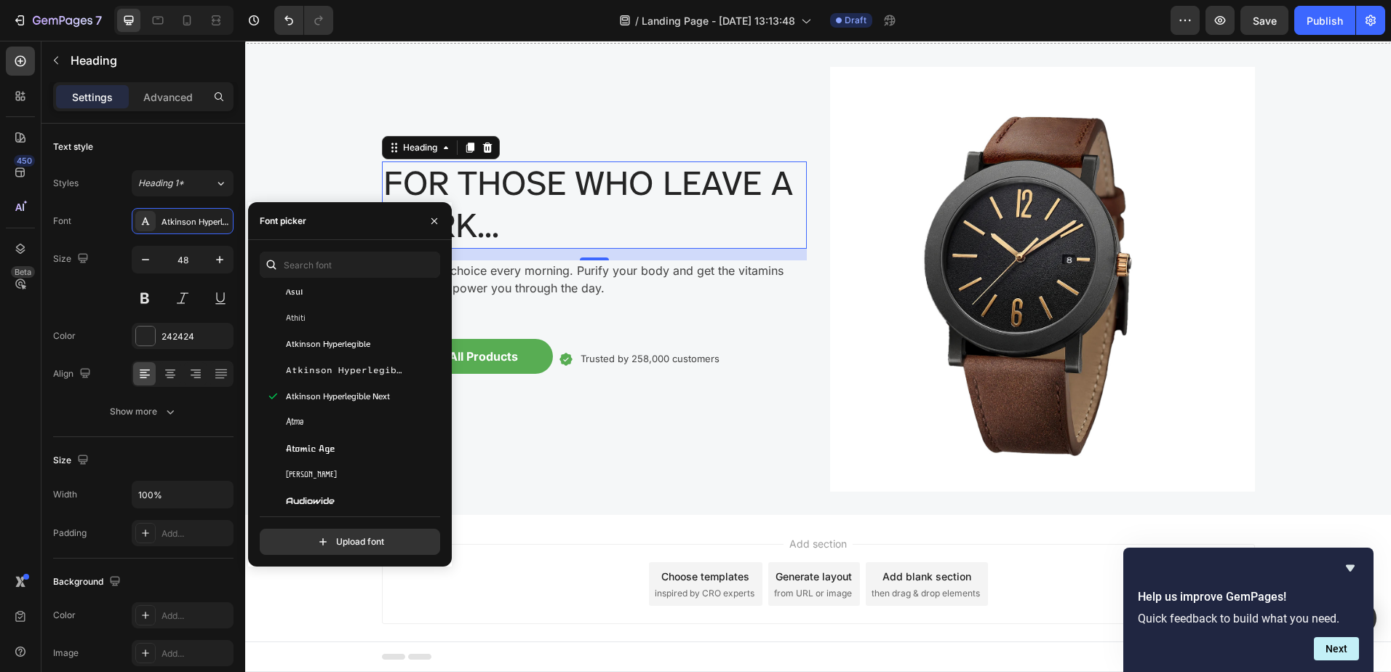
click at [335, 361] on div "Atkinson Hyperlegible Mono" at bounding box center [348, 370] width 176 height 26
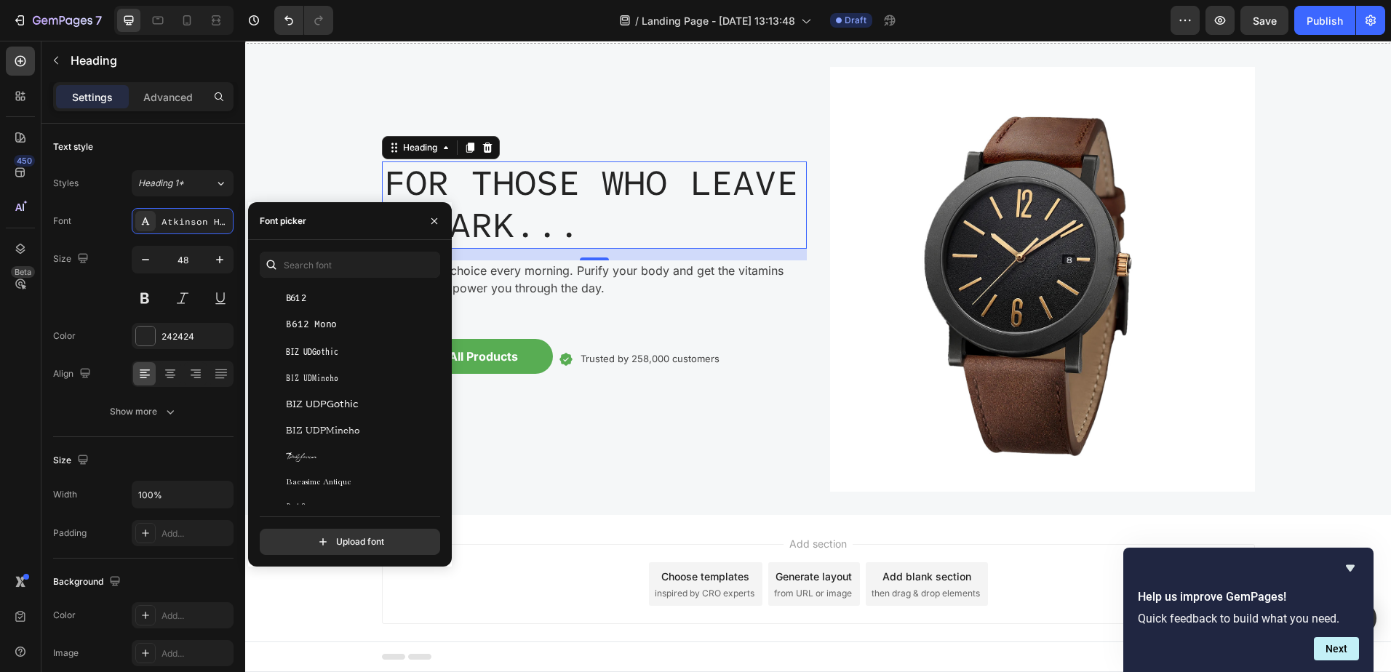
scroll to position [3928, 0]
click at [324, 380] on div "Babylonica" at bounding box center [359, 384] width 147 height 13
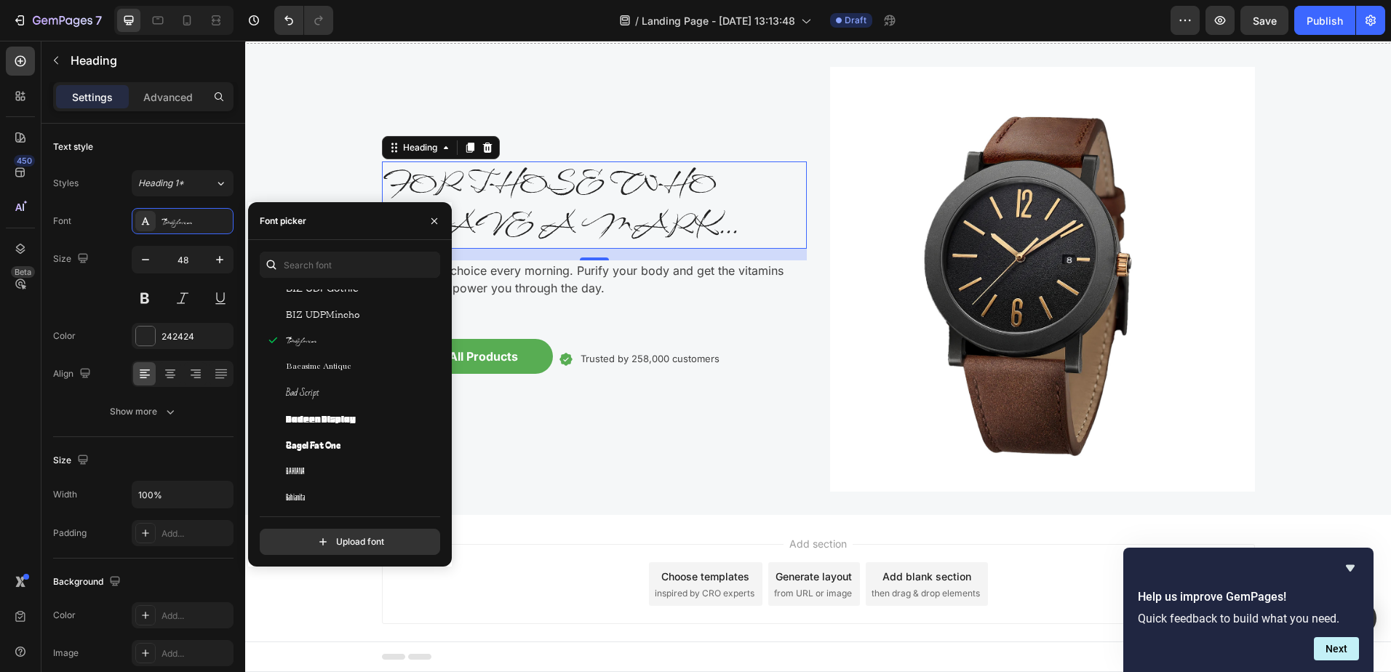
scroll to position [4074, 0]
click at [319, 476] on div "Ballet" at bounding box center [359, 474] width 147 height 13
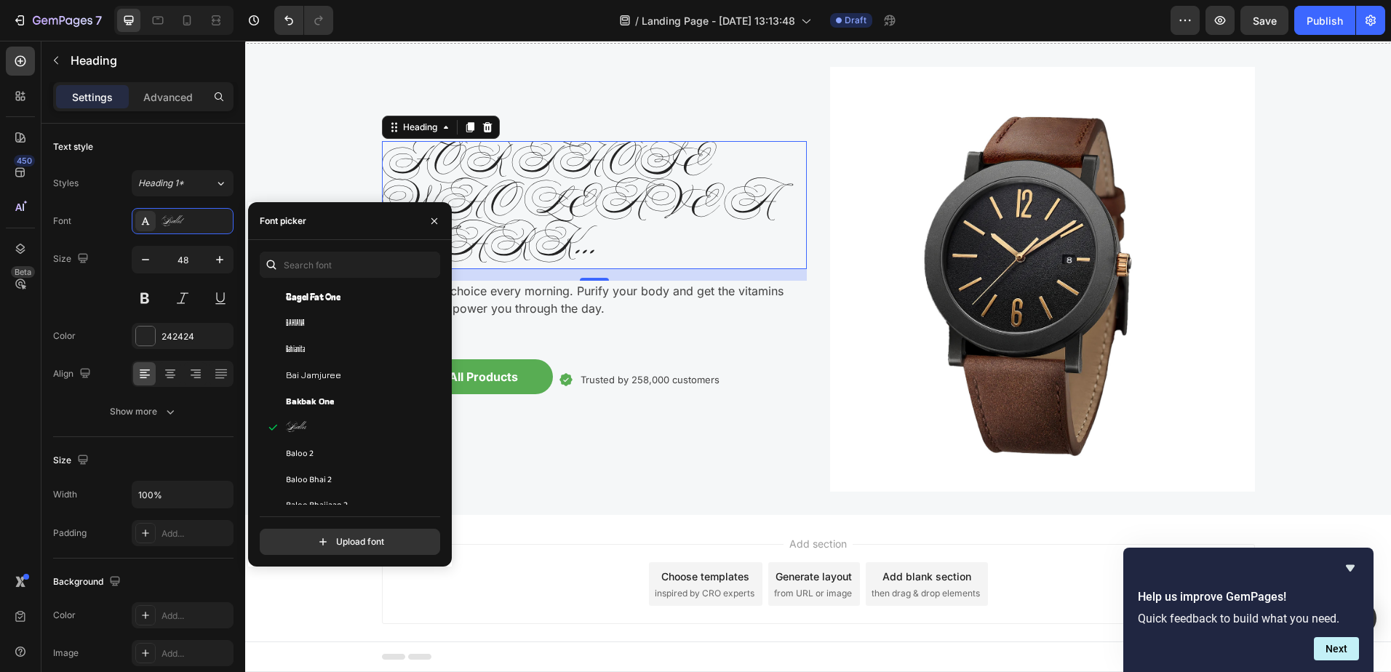
scroll to position [4219, 0]
click at [337, 366] on div "Baloo 2" at bounding box center [348, 356] width 176 height 26
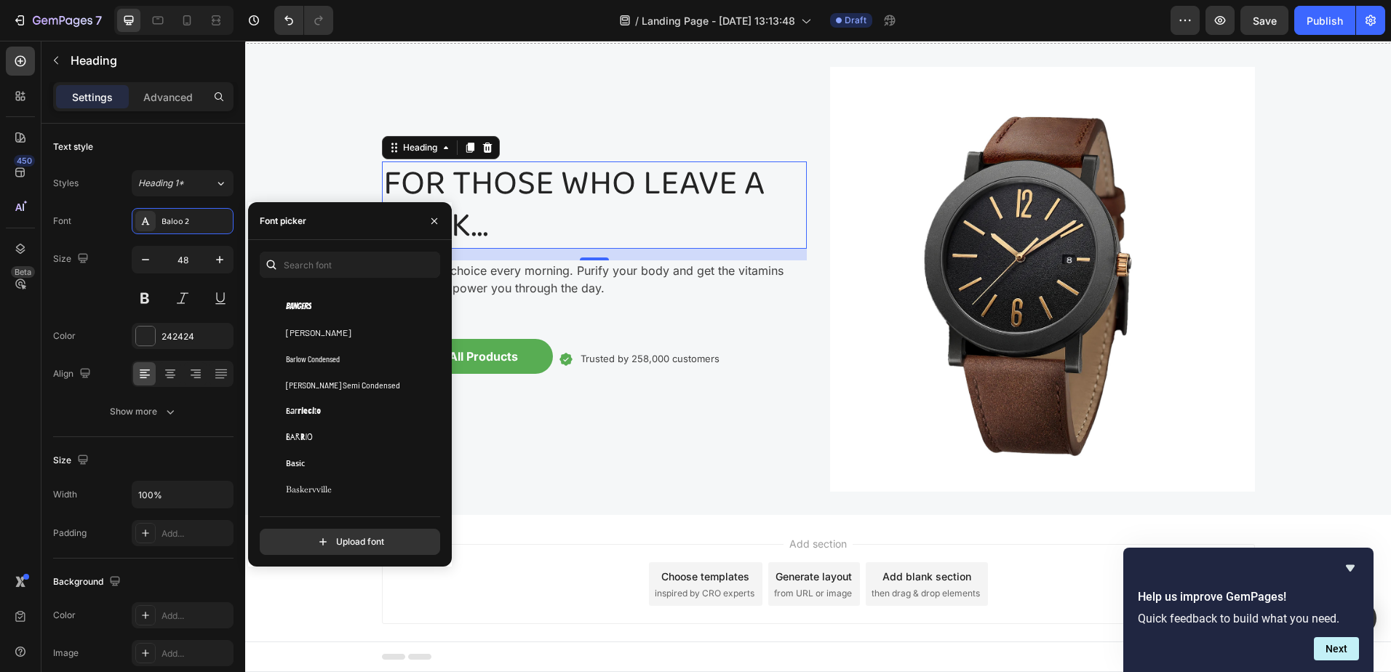
scroll to position [4656, 0]
click at [350, 363] on div "Barrio" at bounding box center [359, 364] width 147 height 13
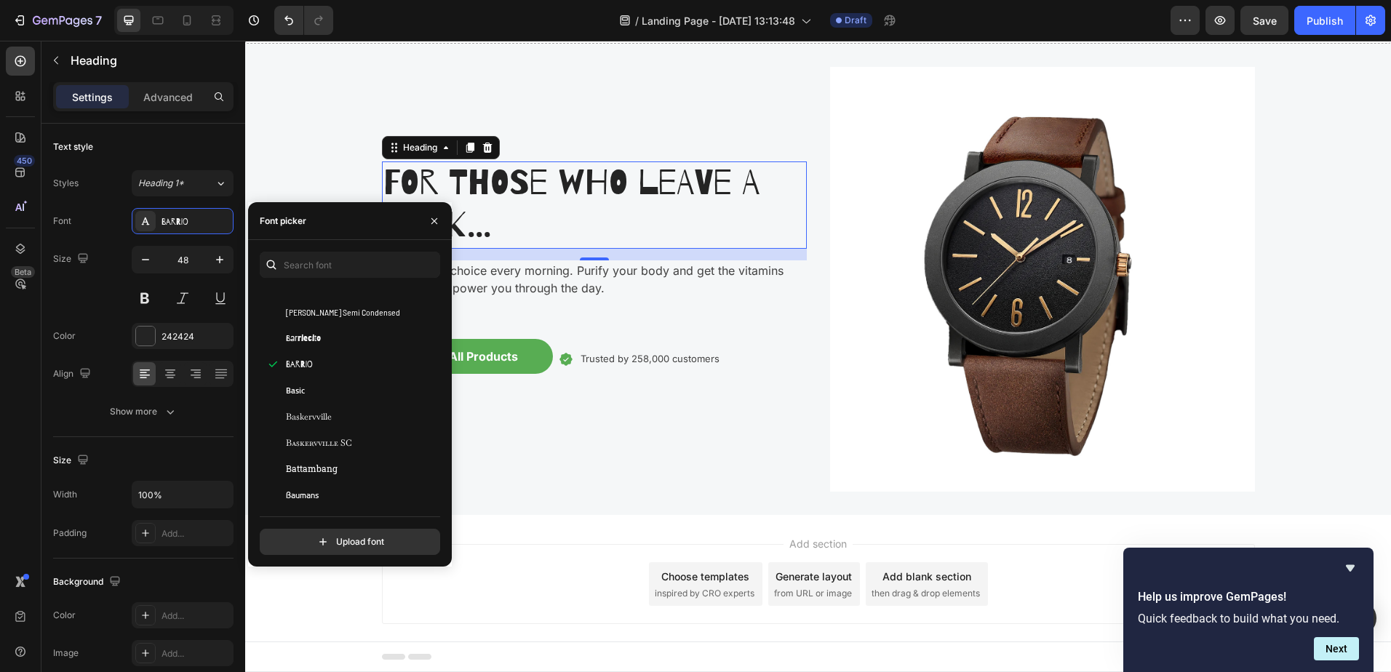
scroll to position [4801, 0]
drag, startPoint x: 344, startPoint y: 409, endPoint x: 339, endPoint y: 419, distance: 11.4
click at [343, 410] on div "Be Vietnam Pro" at bounding box center [348, 402] width 176 height 26
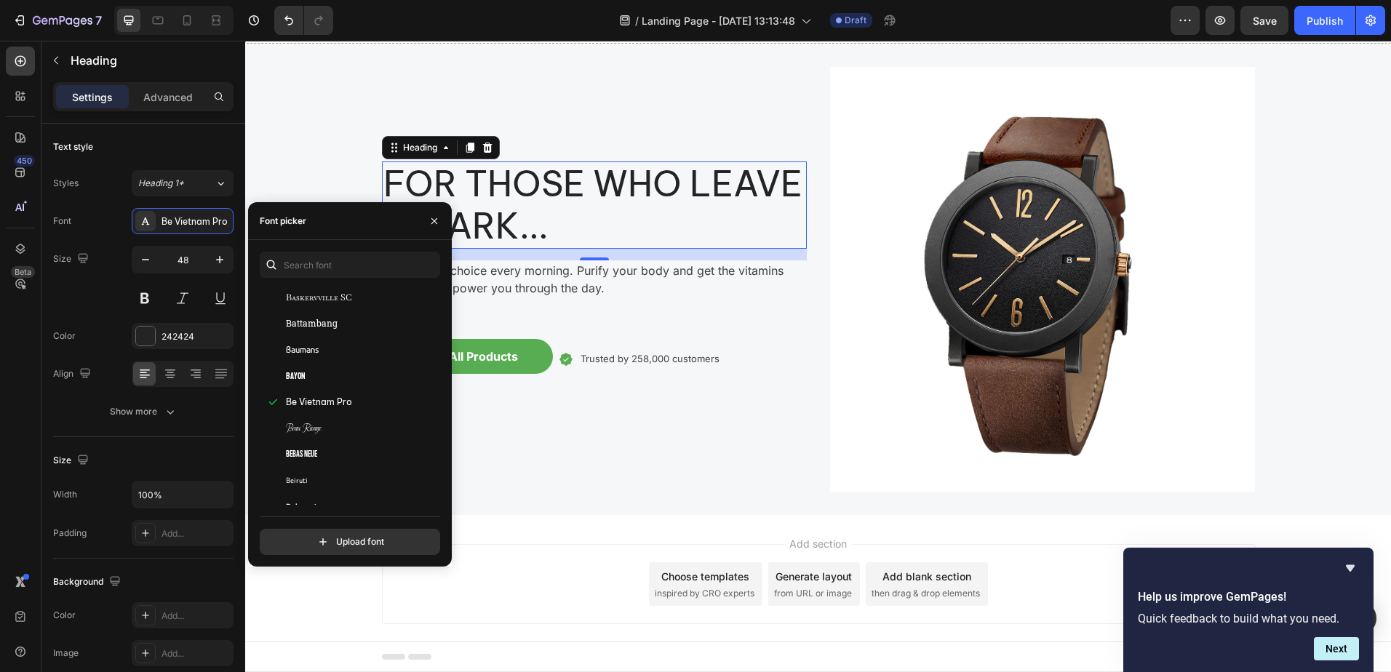
drag, startPoint x: 339, startPoint y: 419, endPoint x: 323, endPoint y: 442, distance: 28.2
click at [323, 442] on div "Bebas Neue" at bounding box center [348, 455] width 176 height 26
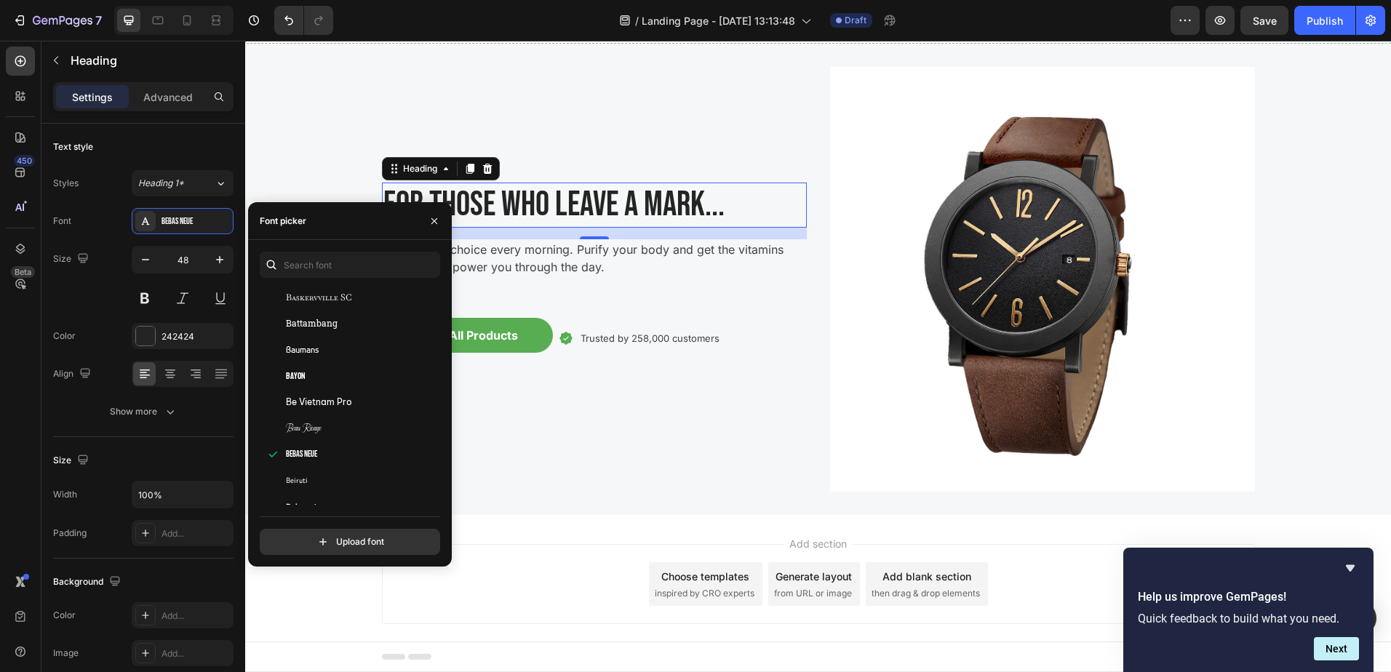
click at [322, 431] on span "Beau Rivage" at bounding box center [304, 428] width 36 height 13
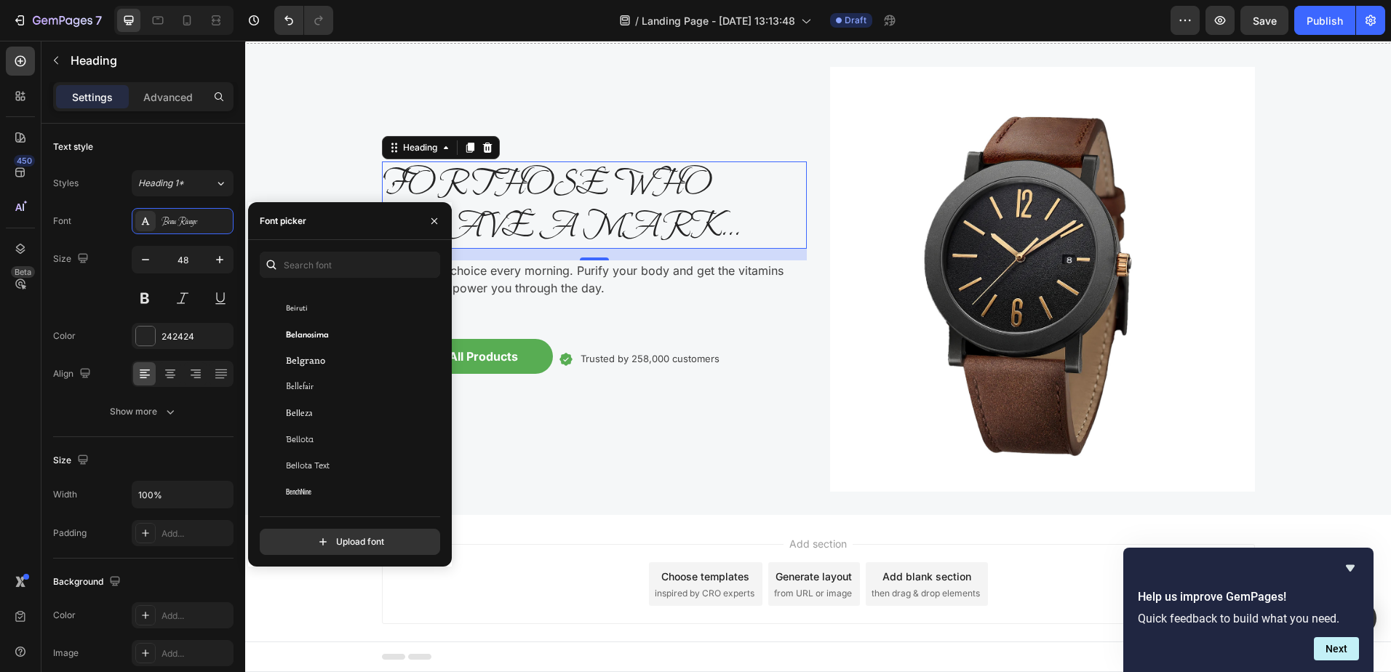
scroll to position [5020, 0]
click at [312, 317] on span "Belgrano" at bounding box center [305, 314] width 39 height 13
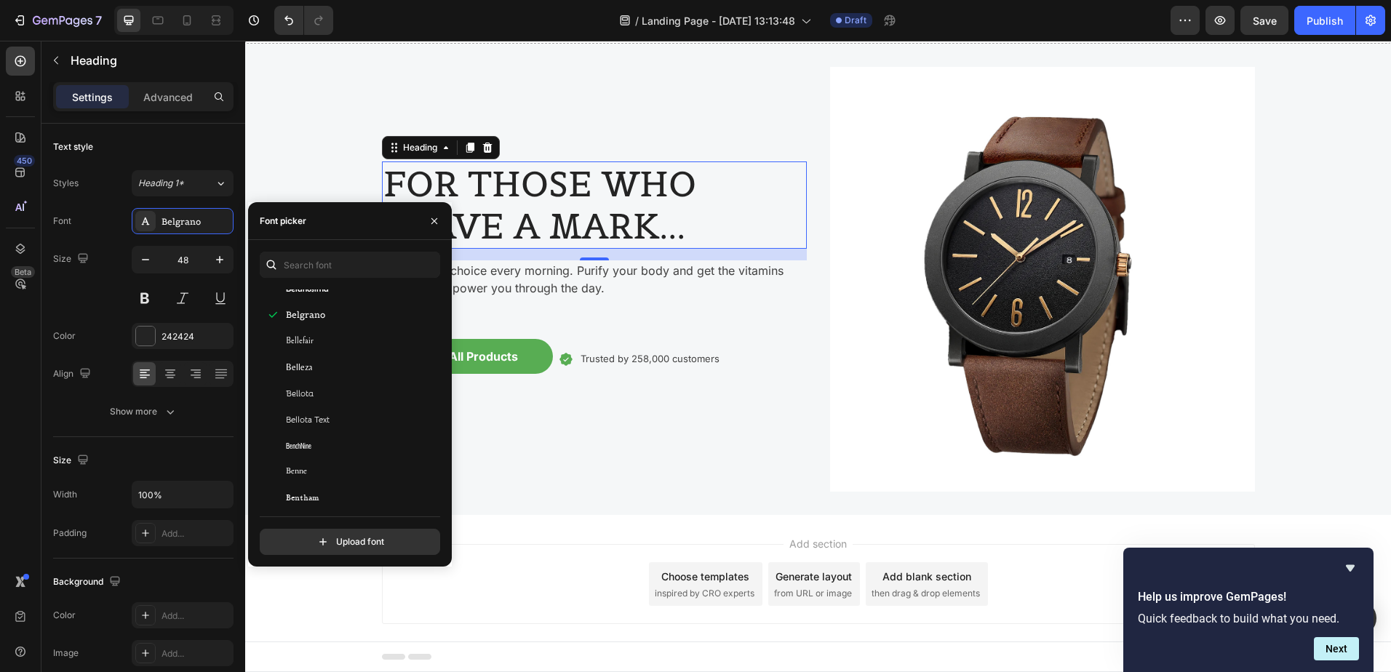
click at [312, 341] on span "Bellefair" at bounding box center [300, 341] width 28 height 13
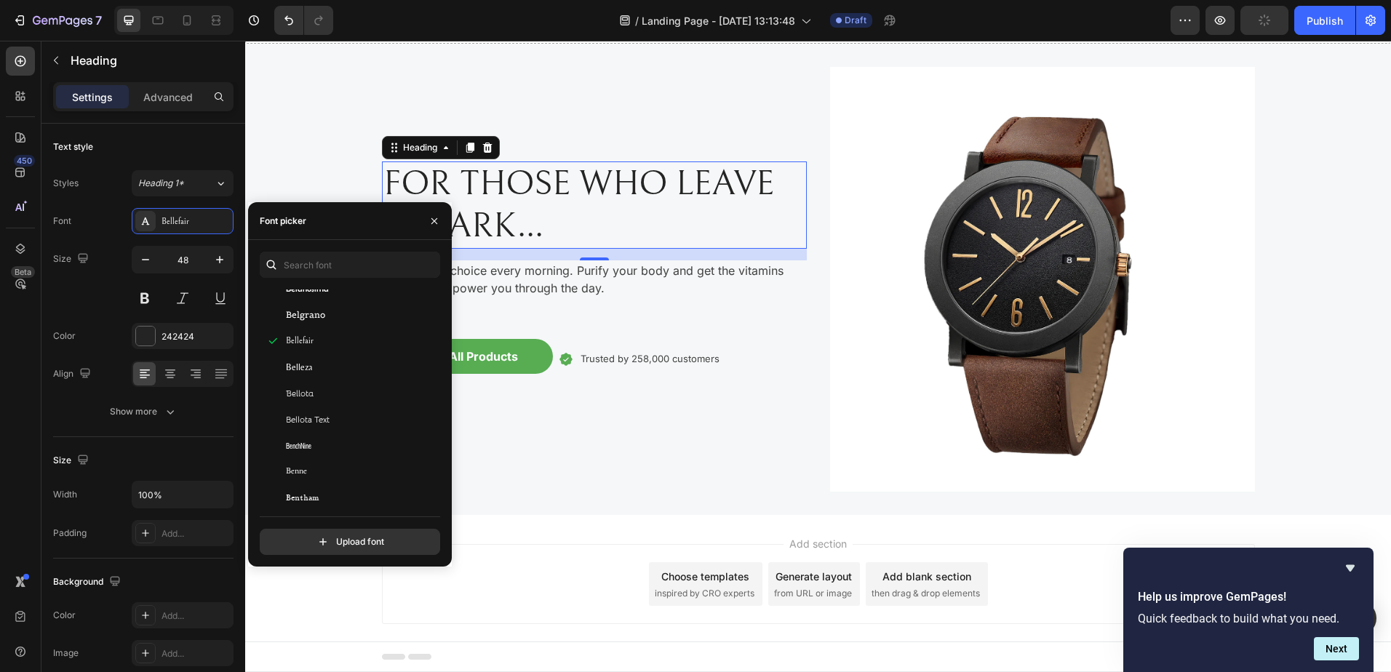
click at [316, 438] on div "BenchNine" at bounding box center [348, 446] width 176 height 26
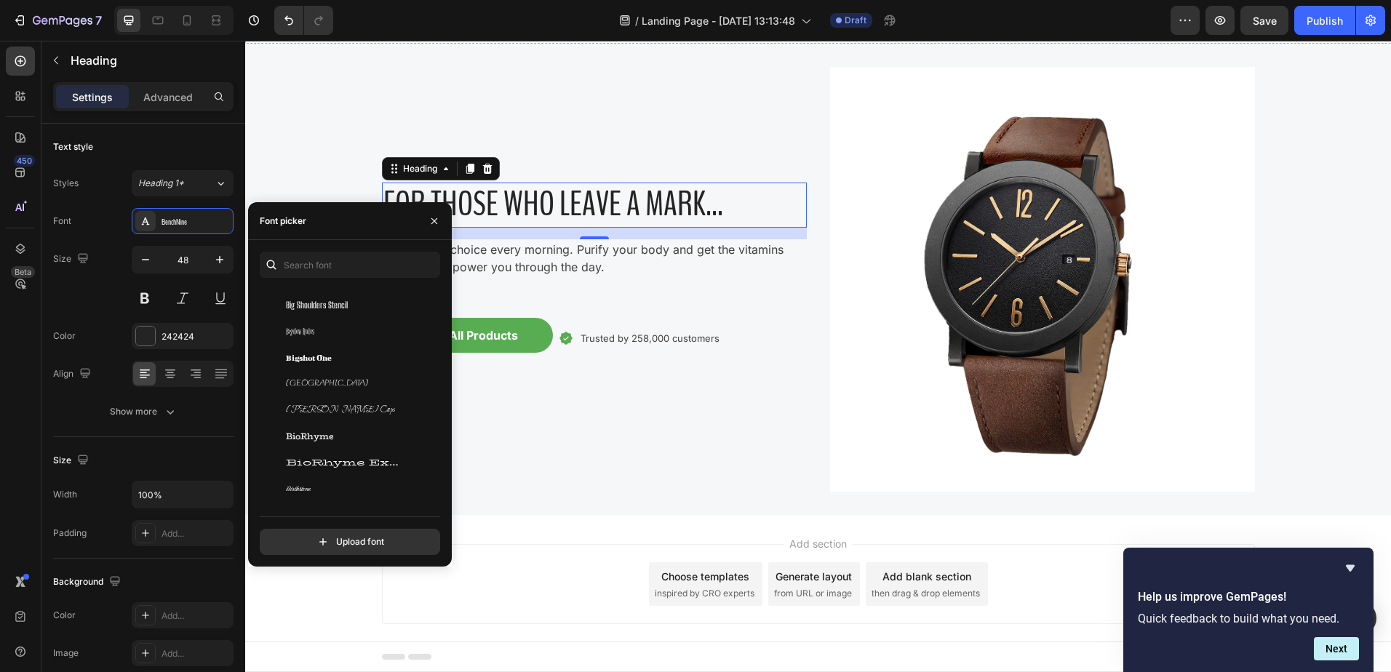
scroll to position [5529, 0]
click at [331, 263] on input "text" at bounding box center [350, 265] width 180 height 26
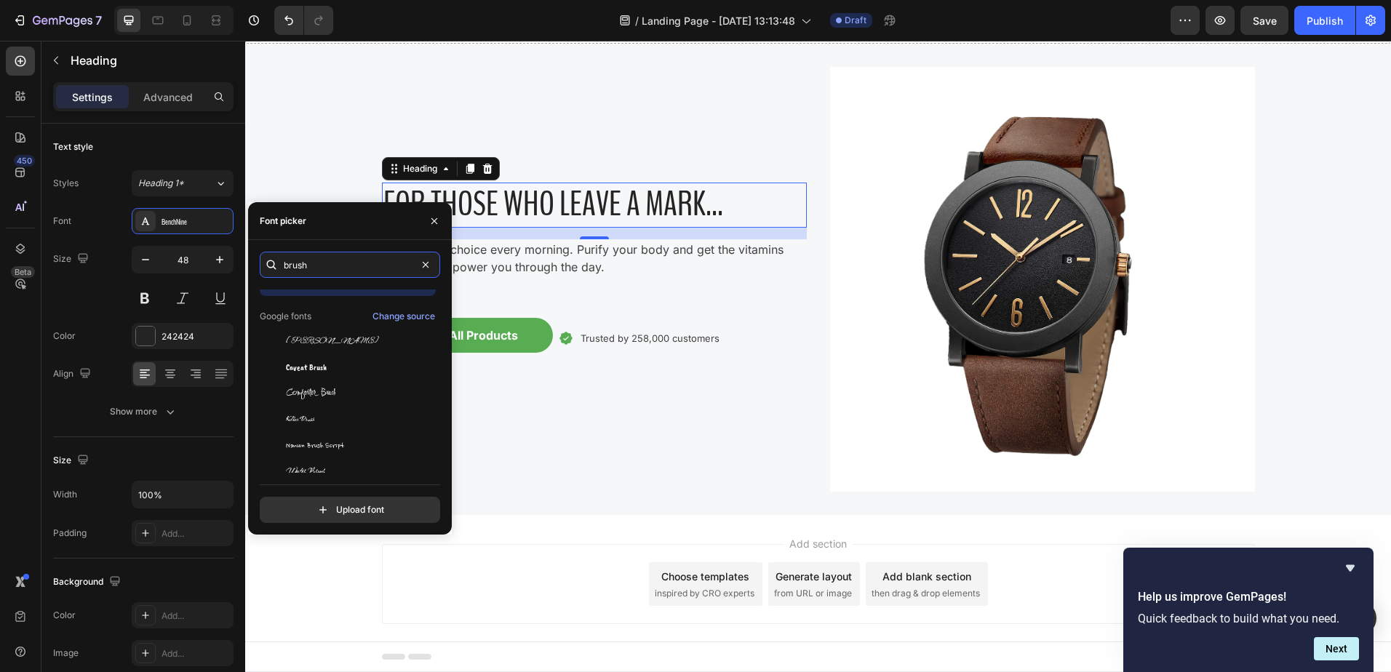
scroll to position [36, 0]
type input "brush"
click at [327, 466] on div "Water Brush" at bounding box center [359, 459] width 147 height 13
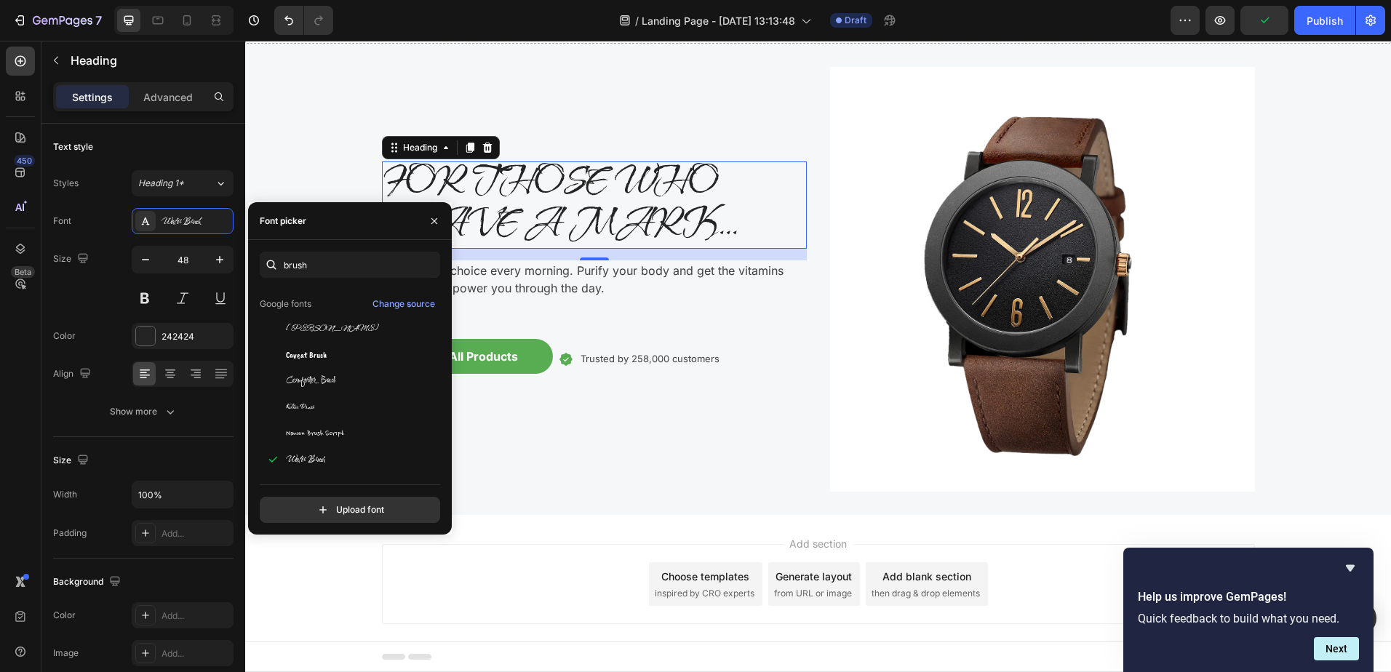
click at [330, 415] on div "Kolker Brush" at bounding box center [348, 407] width 176 height 26
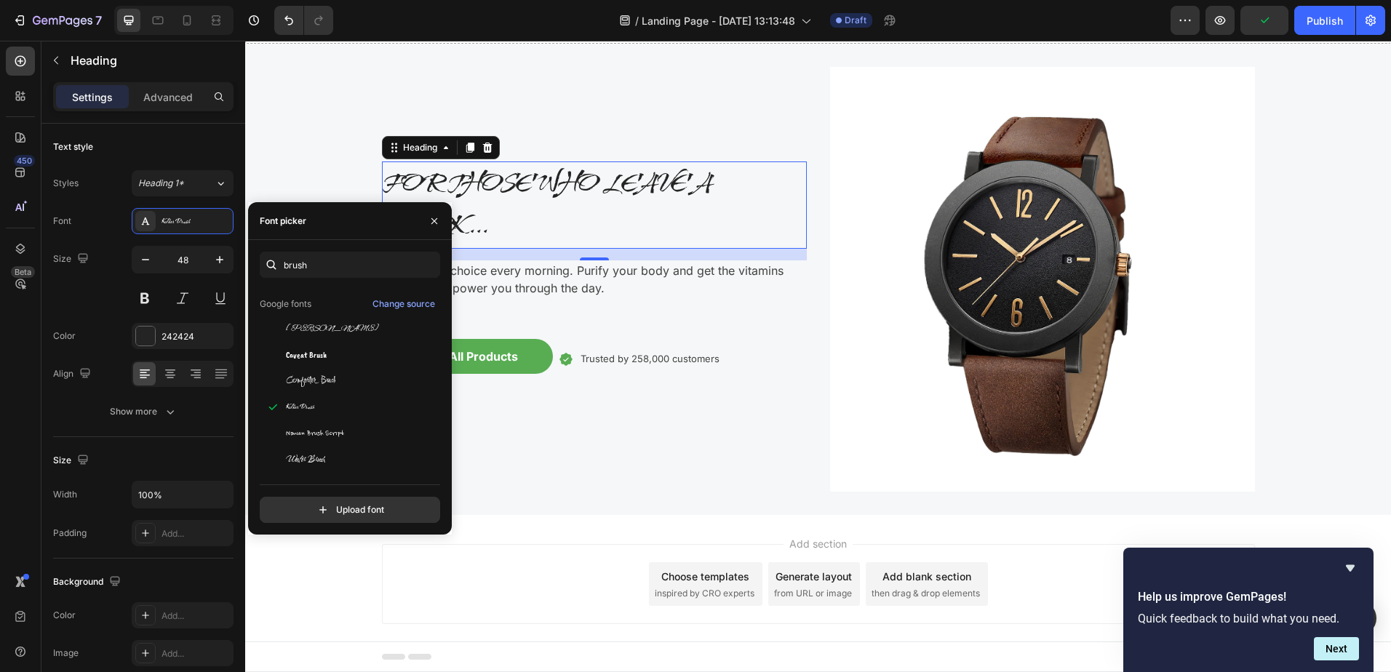
click at [330, 426] on div "Nanum Brush Script" at bounding box center [348, 433] width 176 height 26
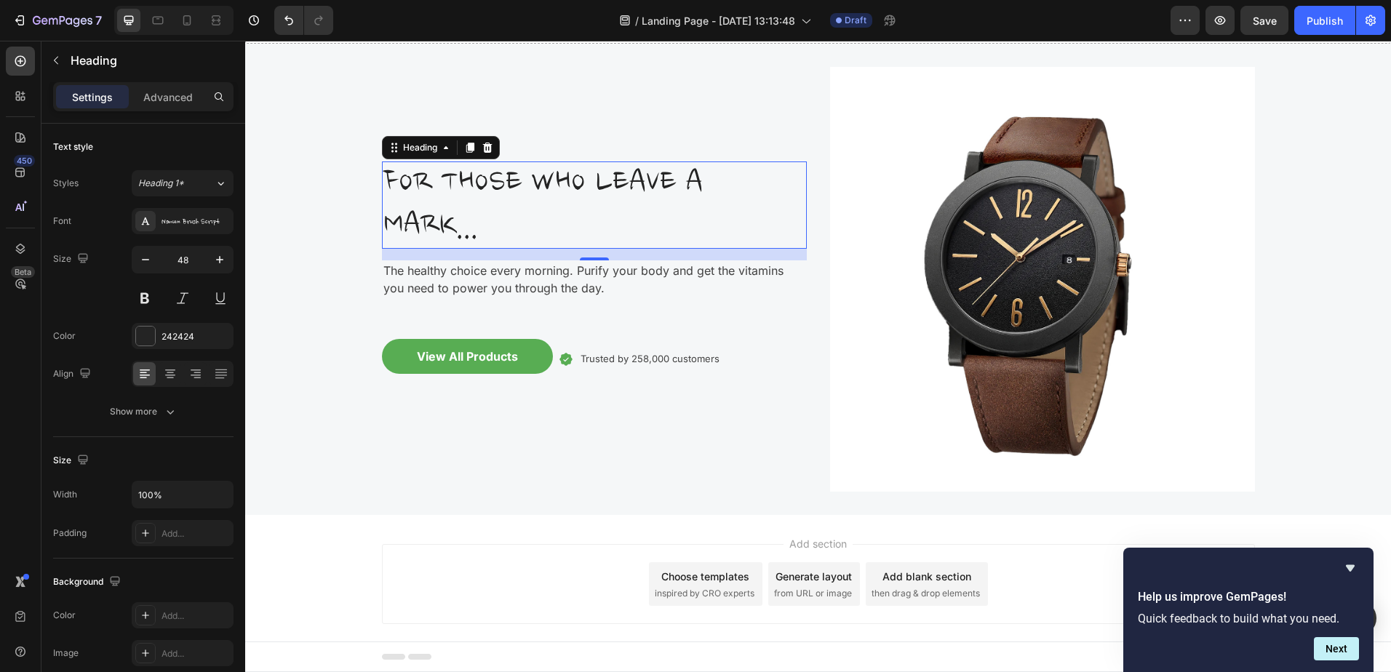
click at [1347, 568] on icon "Hide survey" at bounding box center [1349, 567] width 17 height 17
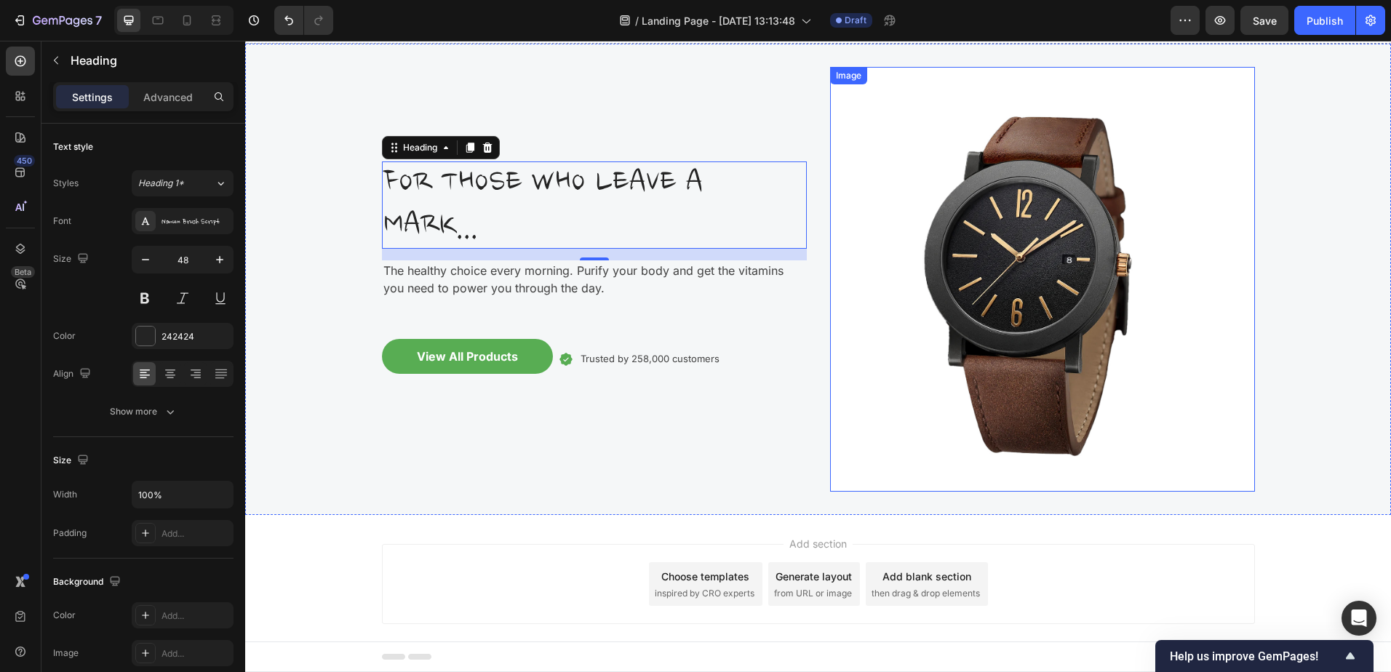
click at [1034, 287] on img at bounding box center [1042, 279] width 425 height 425
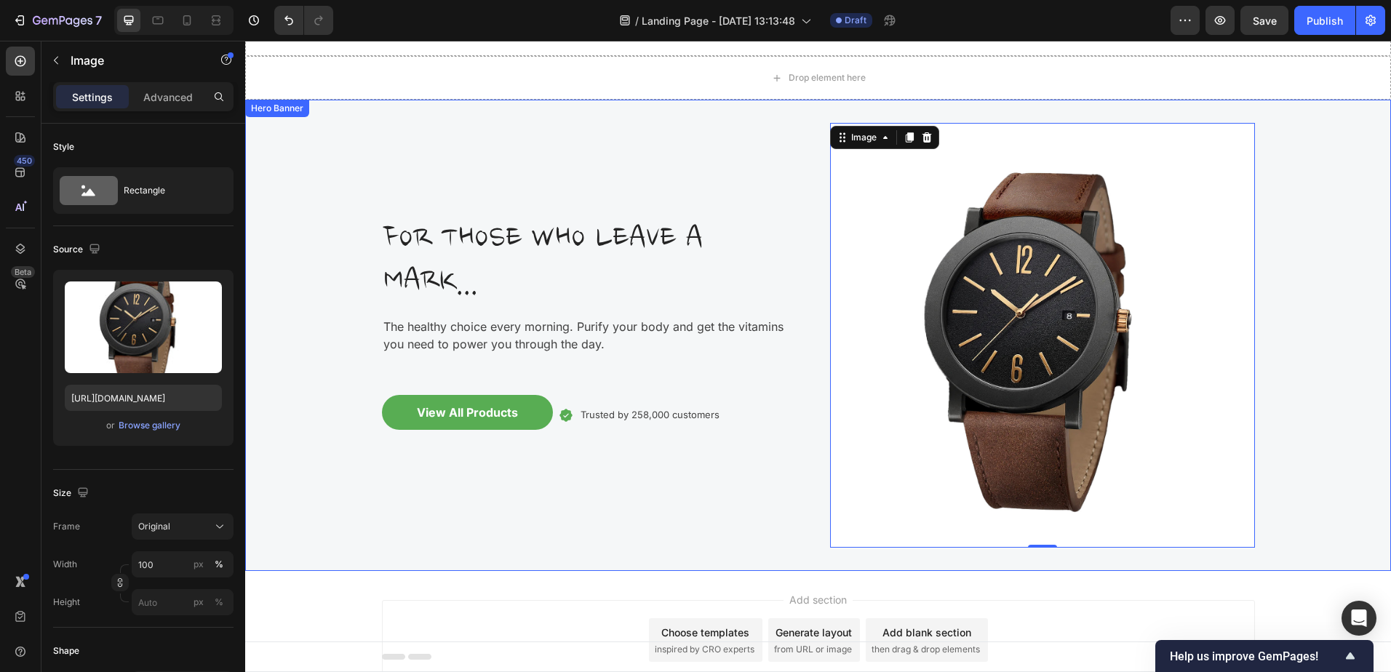
scroll to position [0, 0]
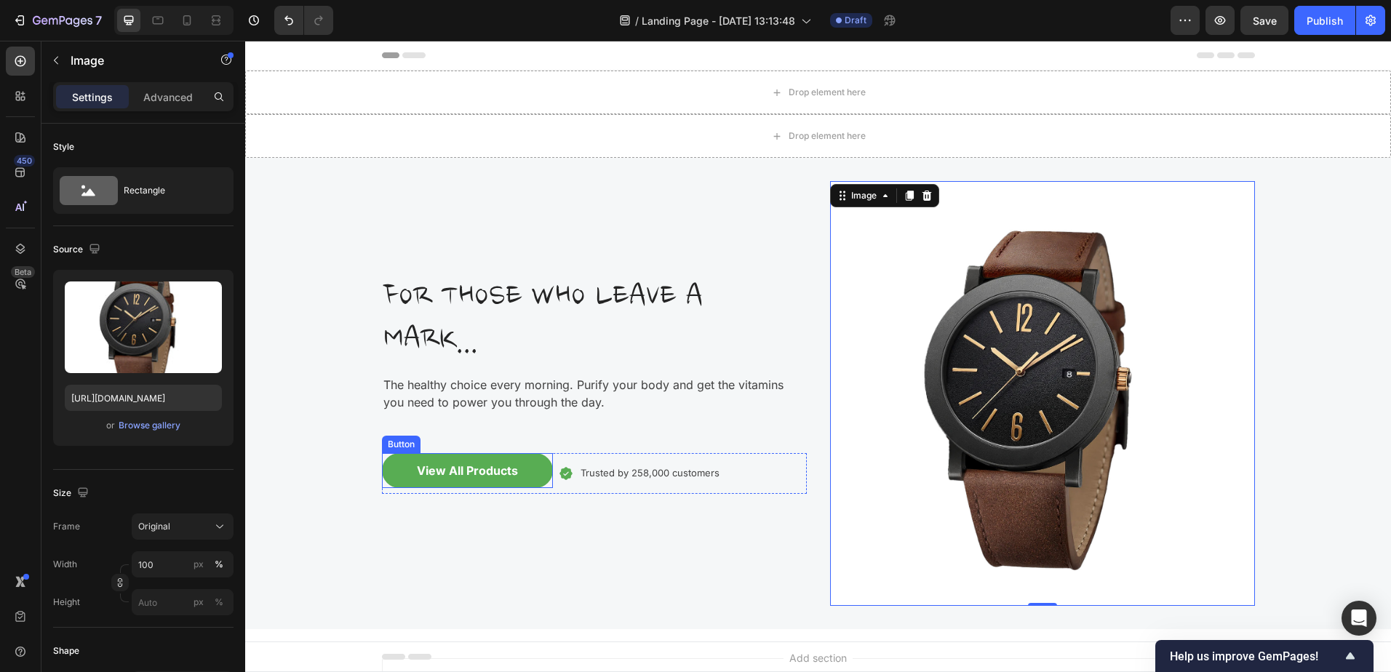
click at [468, 471] on div "View All Products" at bounding box center [467, 470] width 101 height 17
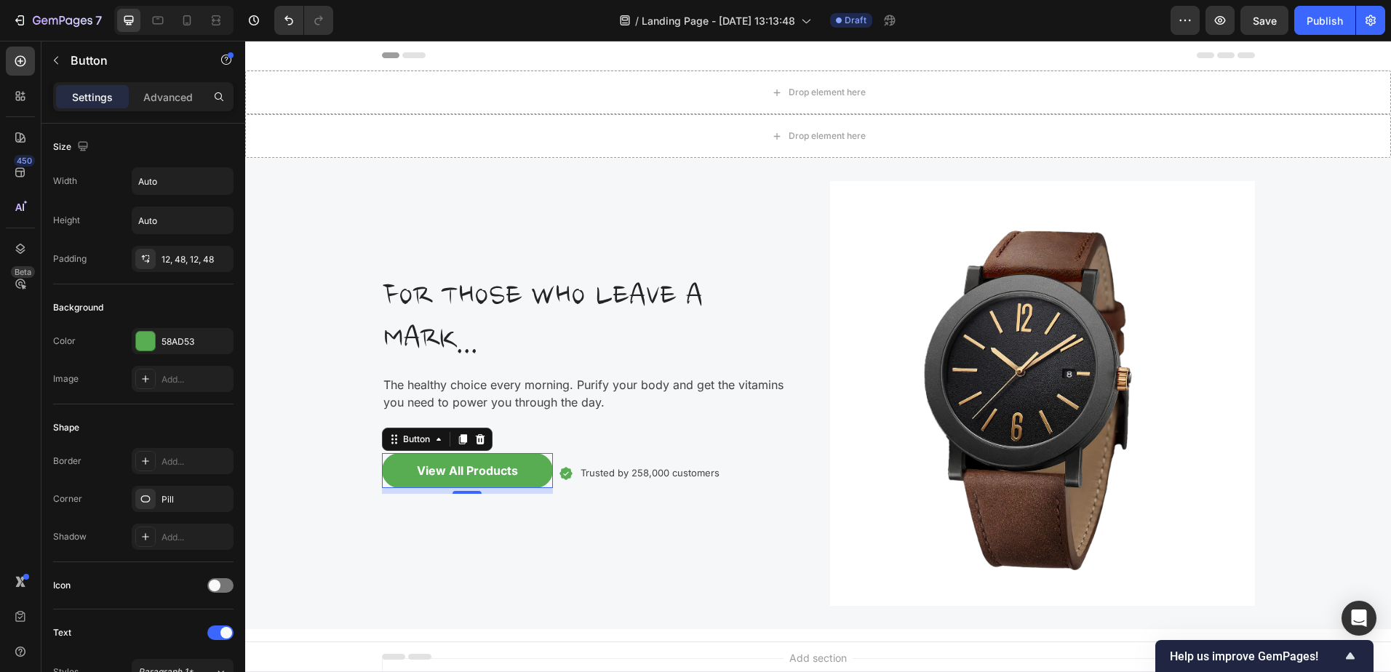
click at [186, 84] on div "Settings Advanced" at bounding box center [143, 96] width 180 height 29
click at [180, 102] on p "Advanced" at bounding box center [167, 96] width 49 height 15
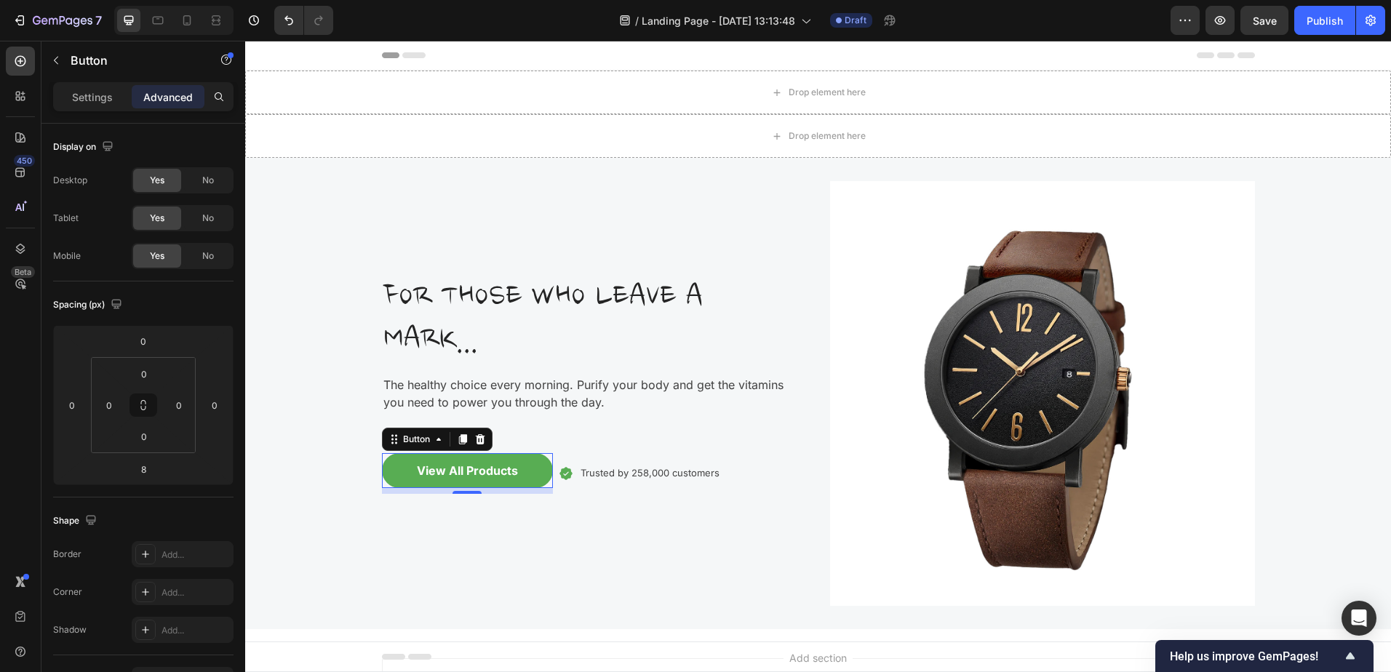
scroll to position [420, 0]
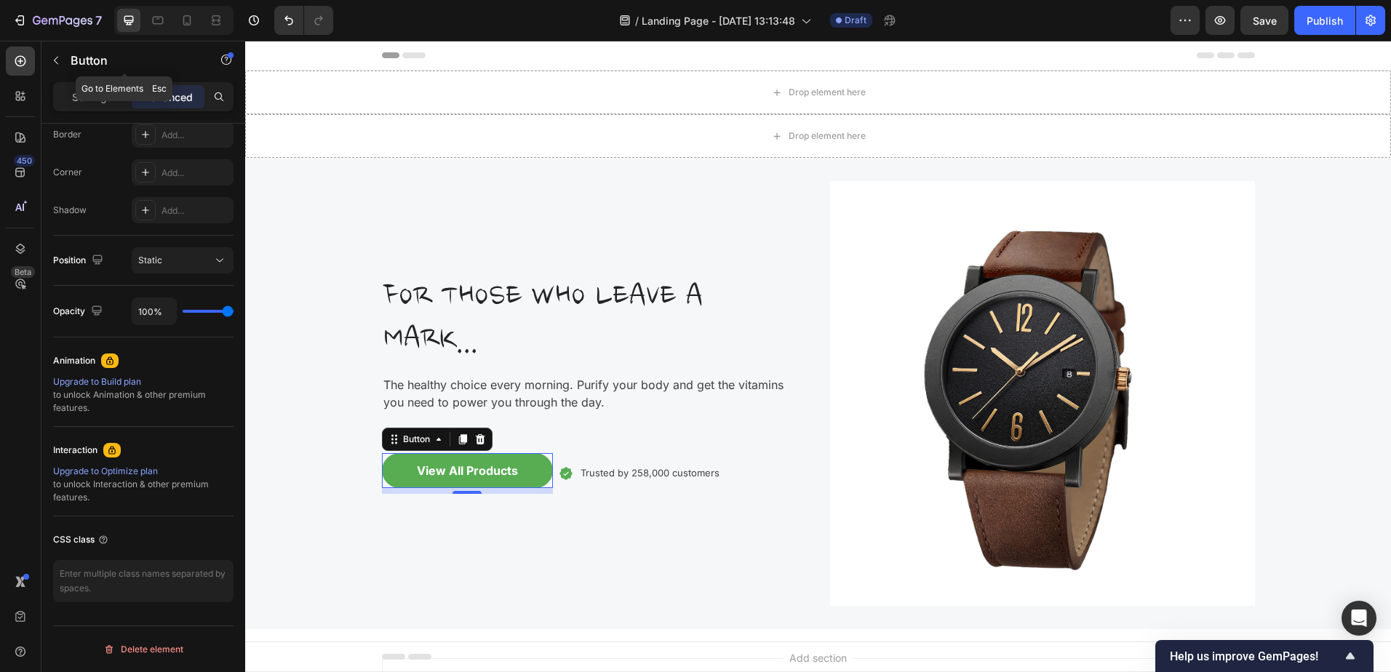
click at [57, 60] on icon "button" at bounding box center [56, 61] width 12 height 12
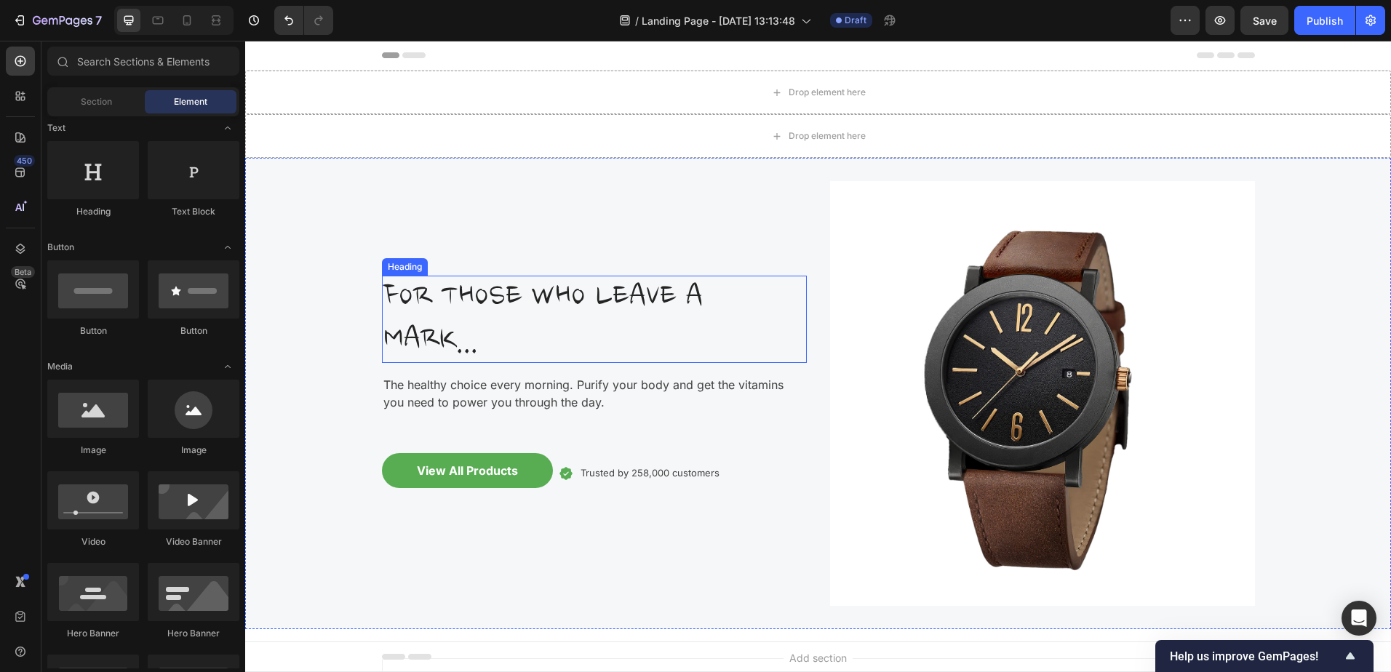
click at [383, 308] on p "FOR THOSE WHO LEAVE A MARK..." at bounding box center [594, 319] width 422 height 84
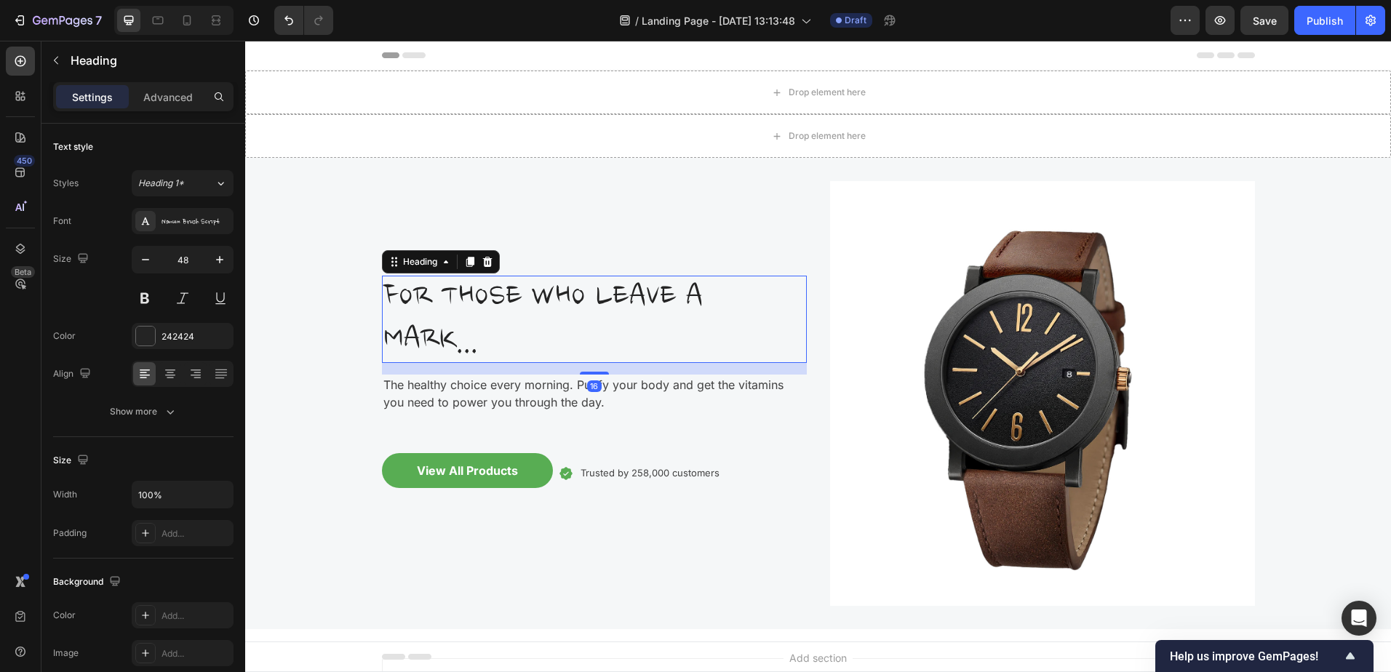
click at [0, 0] on icon "button" at bounding box center [0, 0] width 0 height 0
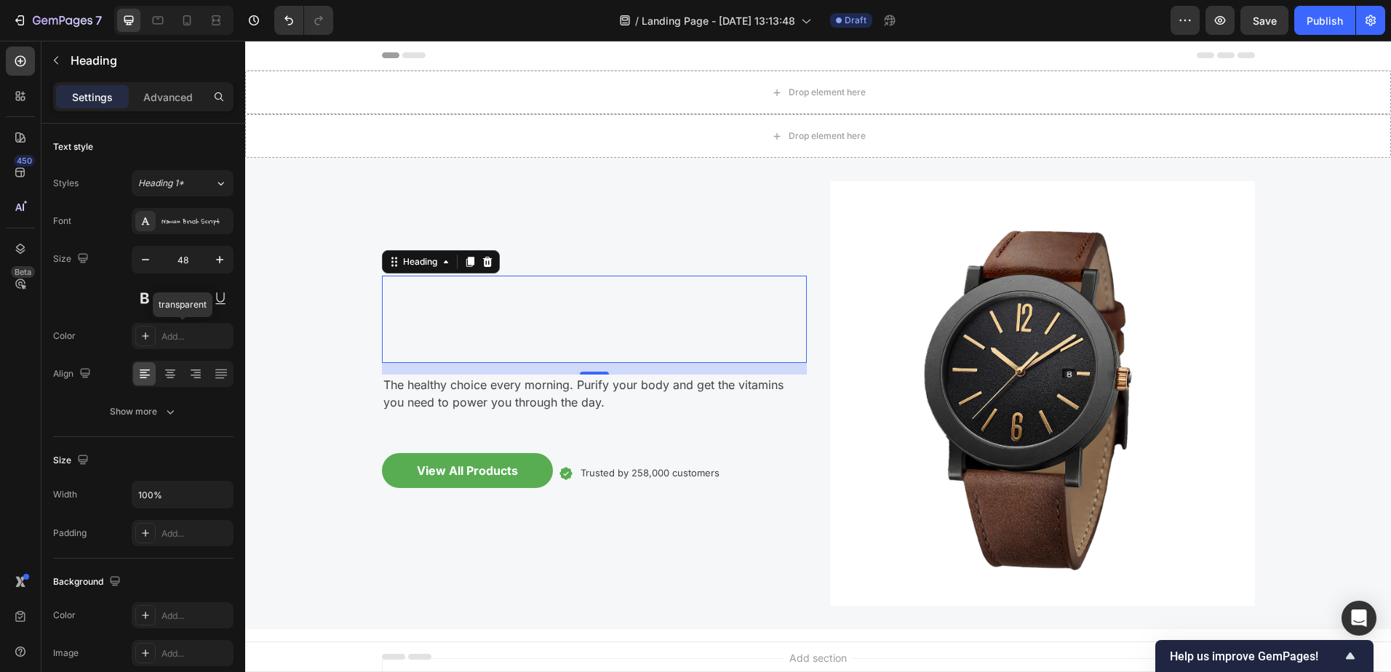
click at [153, 332] on div at bounding box center [145, 336] width 20 height 20
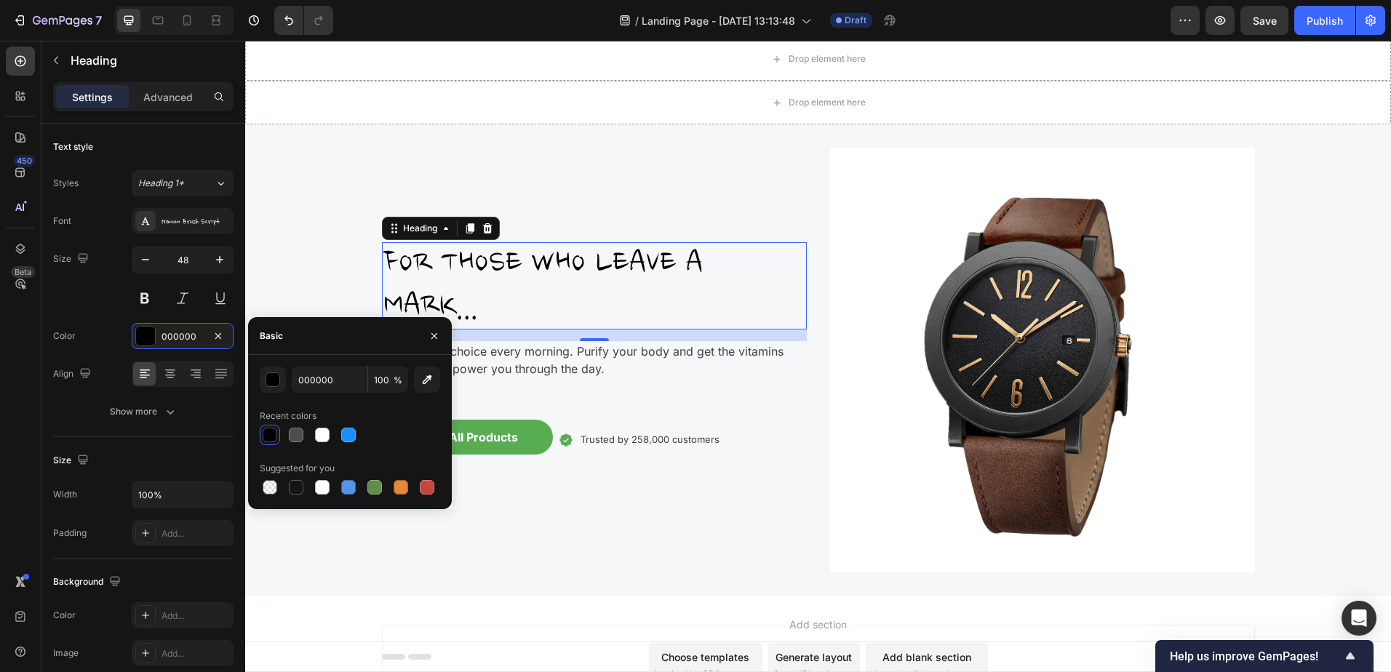
scroll to position [0, 0]
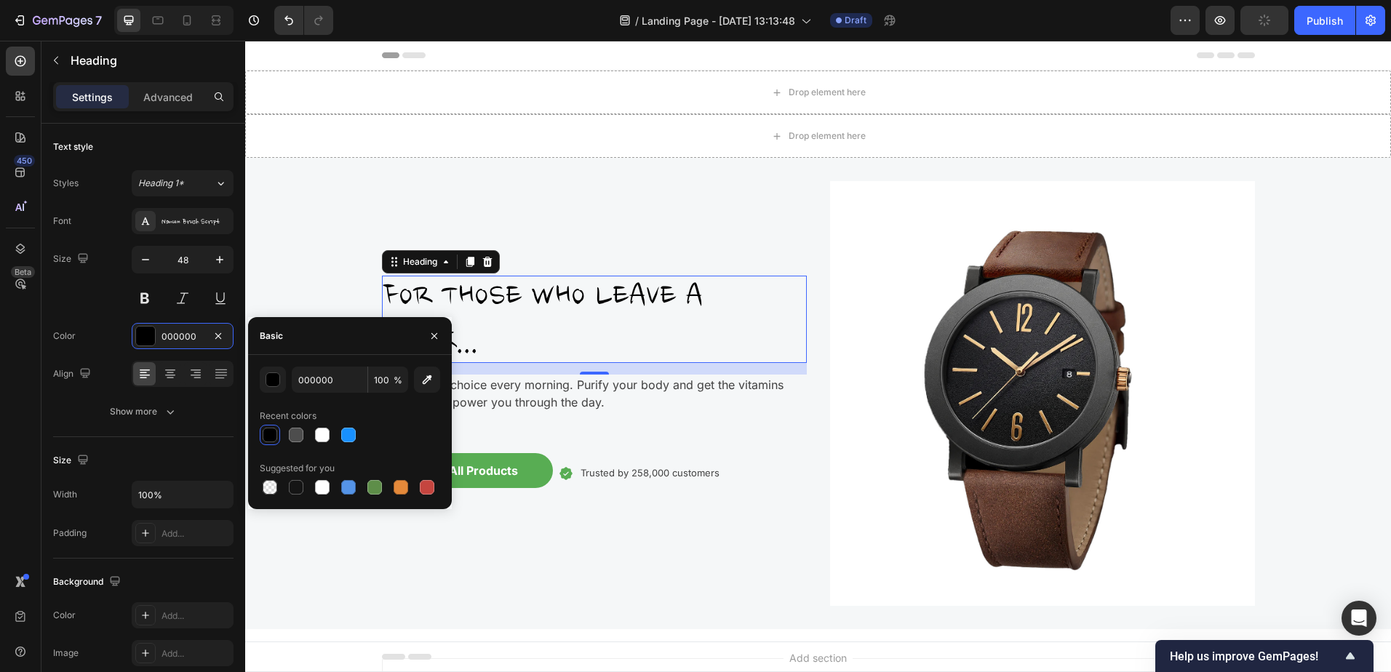
click at [428, 380] on icon "button" at bounding box center [427, 379] width 15 height 15
click at [348, 438] on div at bounding box center [348, 435] width 15 height 15
click at [347, 482] on div at bounding box center [348, 487] width 15 height 15
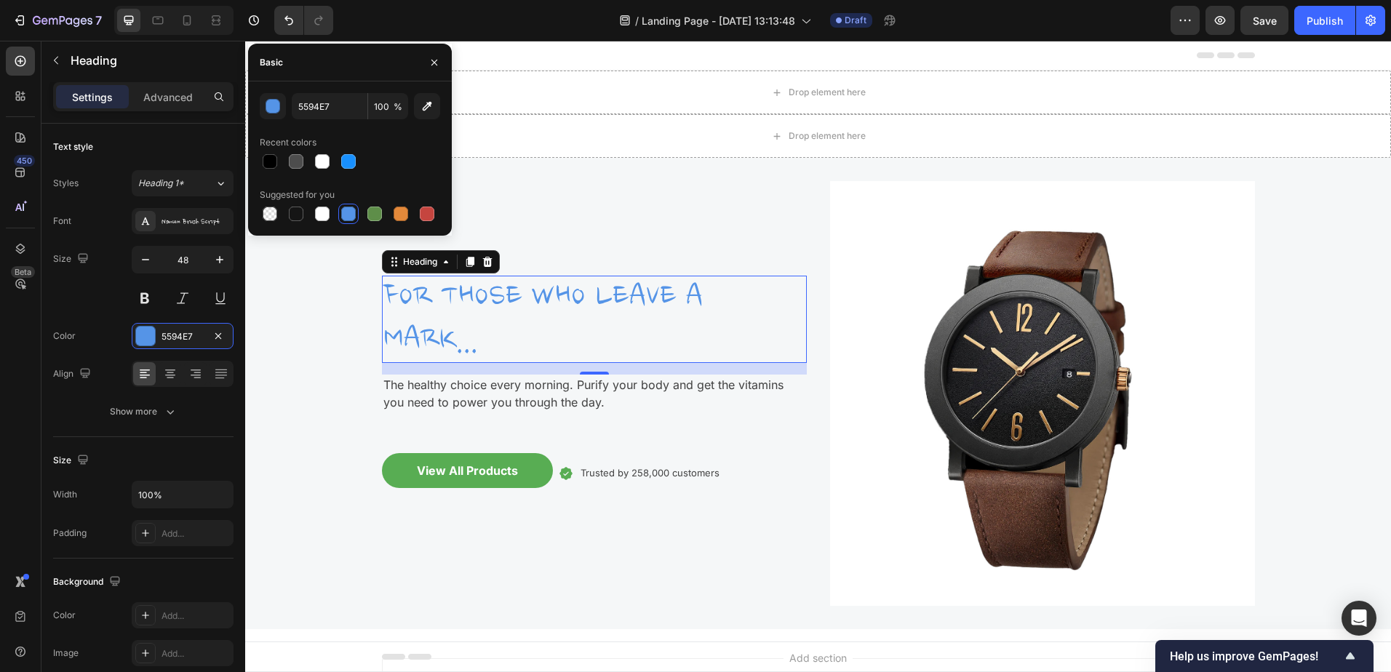
scroll to position [354, 0]
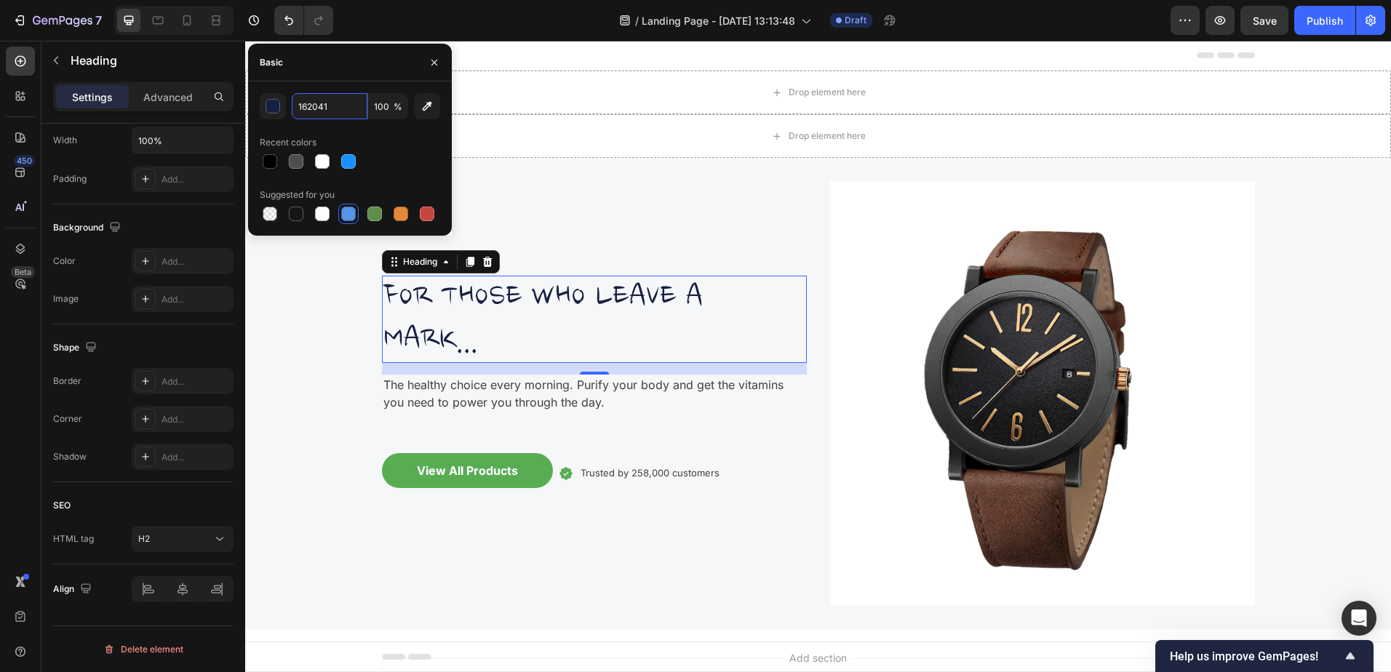
type input "162041"
click at [583, 176] on div "FOR THOSE WHO LEAVE A MARK... Heading 16 The healthy choice every morning. Puri…" at bounding box center [818, 393] width 873 height 471
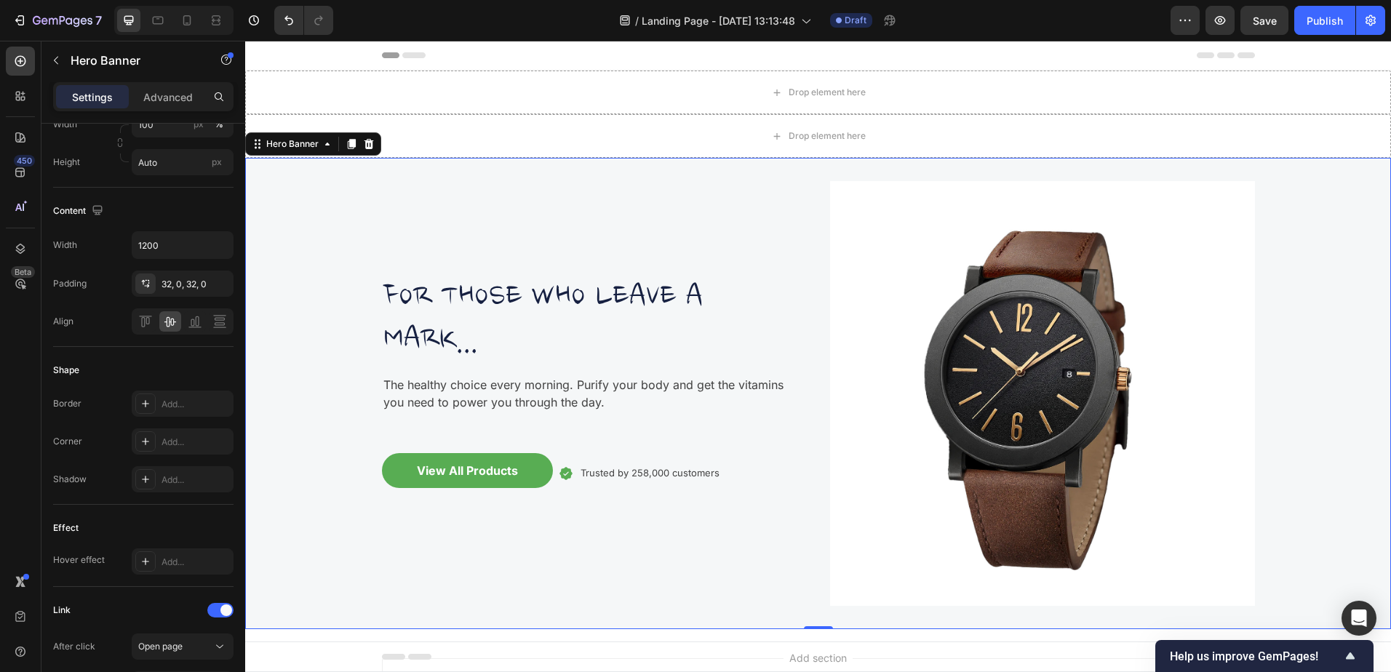
scroll to position [0, 0]
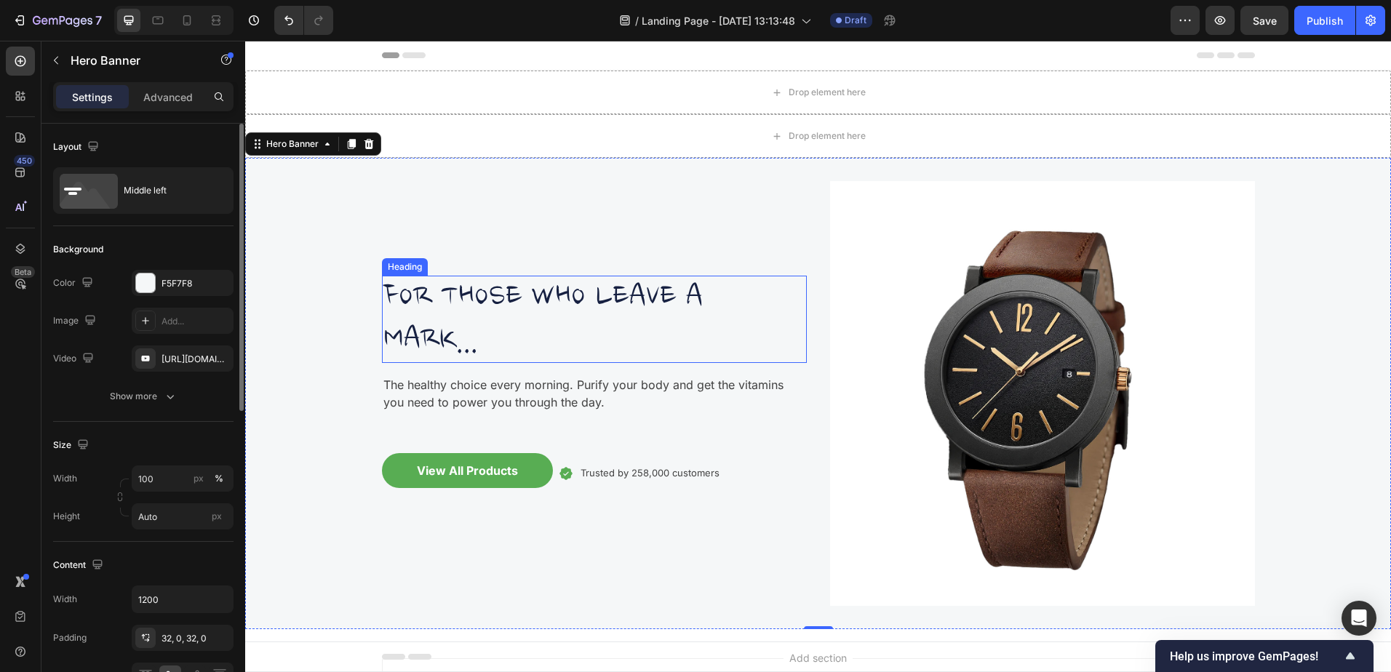
click at [557, 302] on p "FOR THOSE WHO LEAVE A MARK..." at bounding box center [594, 319] width 422 height 84
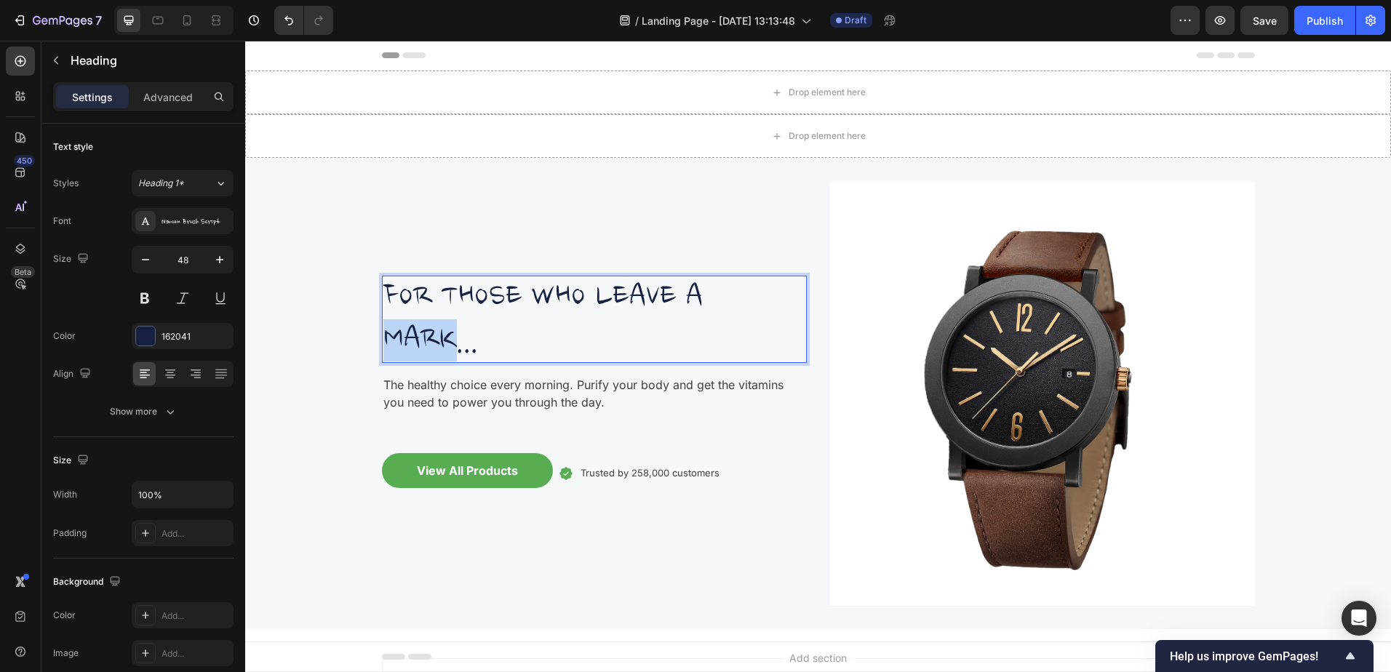
click at [427, 329] on p "FOR THOSE WHO LEAVE A MARK..." at bounding box center [594, 319] width 422 height 84
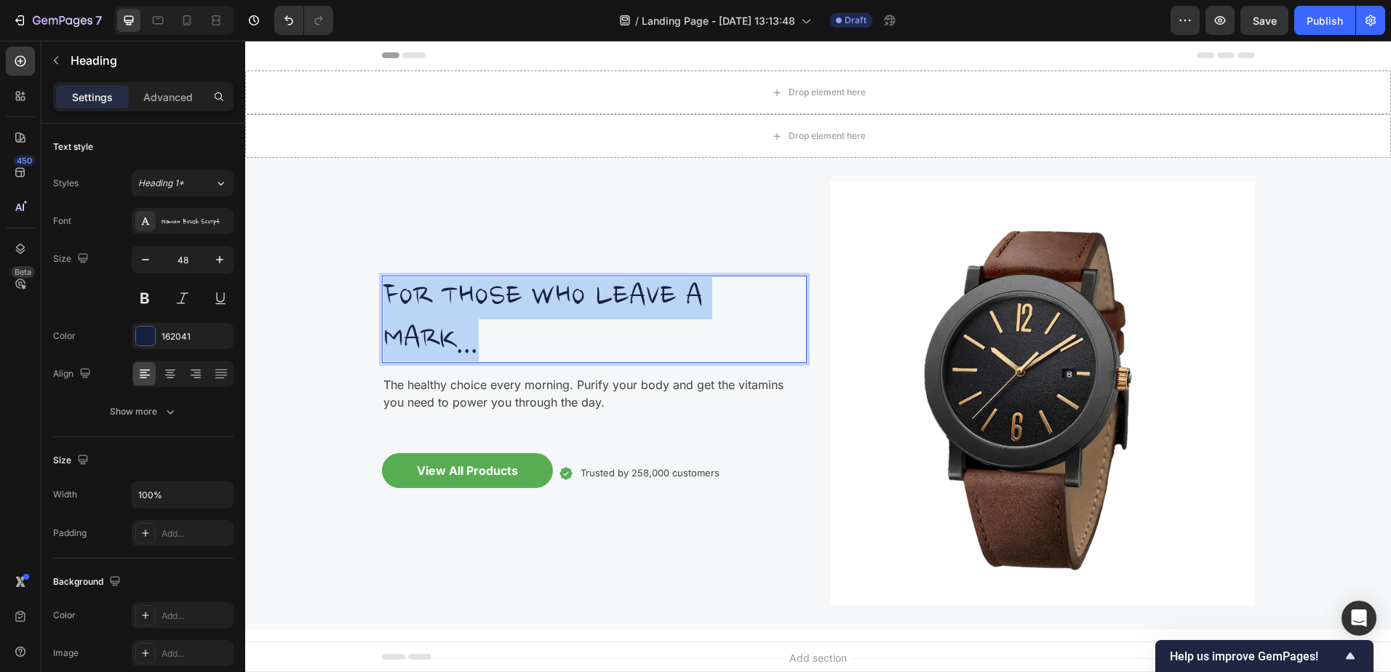
click at [427, 329] on p "FOR THOSE WHO LEAVE A MARK..." at bounding box center [594, 319] width 422 height 84
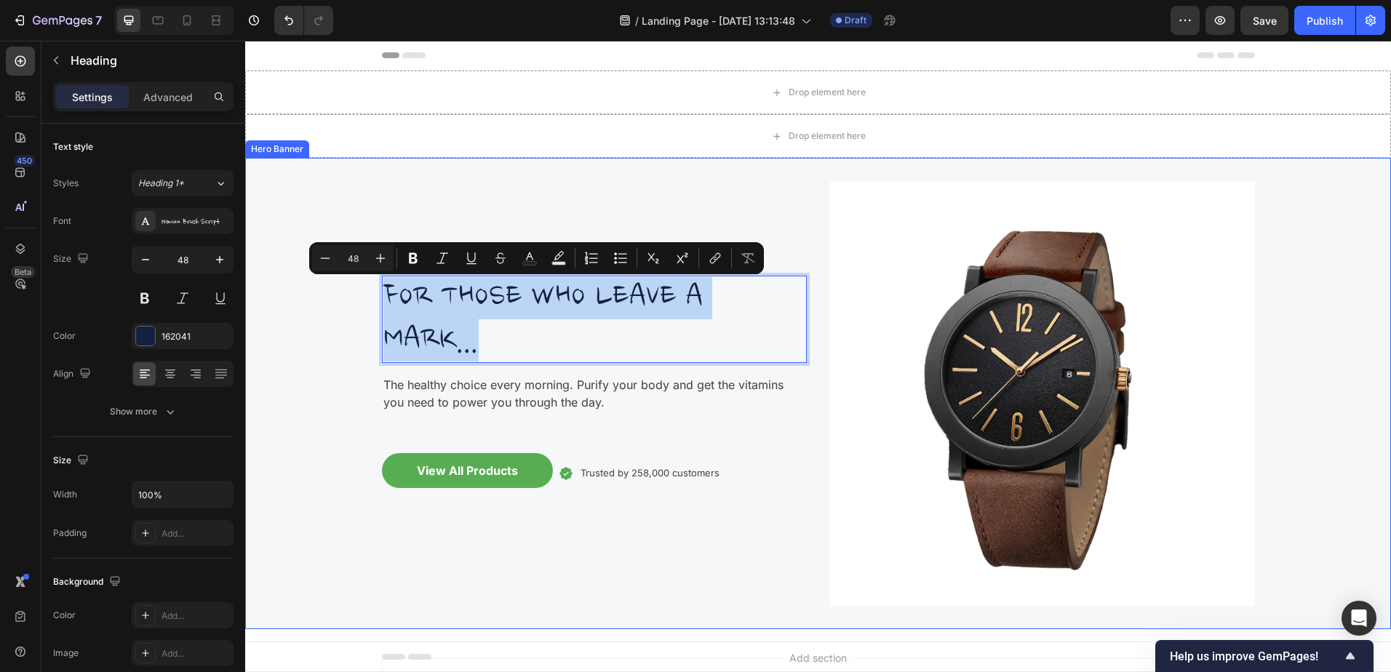
click at [498, 184] on div "FOR THOSE WHO LEAVE A MARK... Heading 16 The healthy choice every morning. Puri…" at bounding box center [594, 393] width 425 height 425
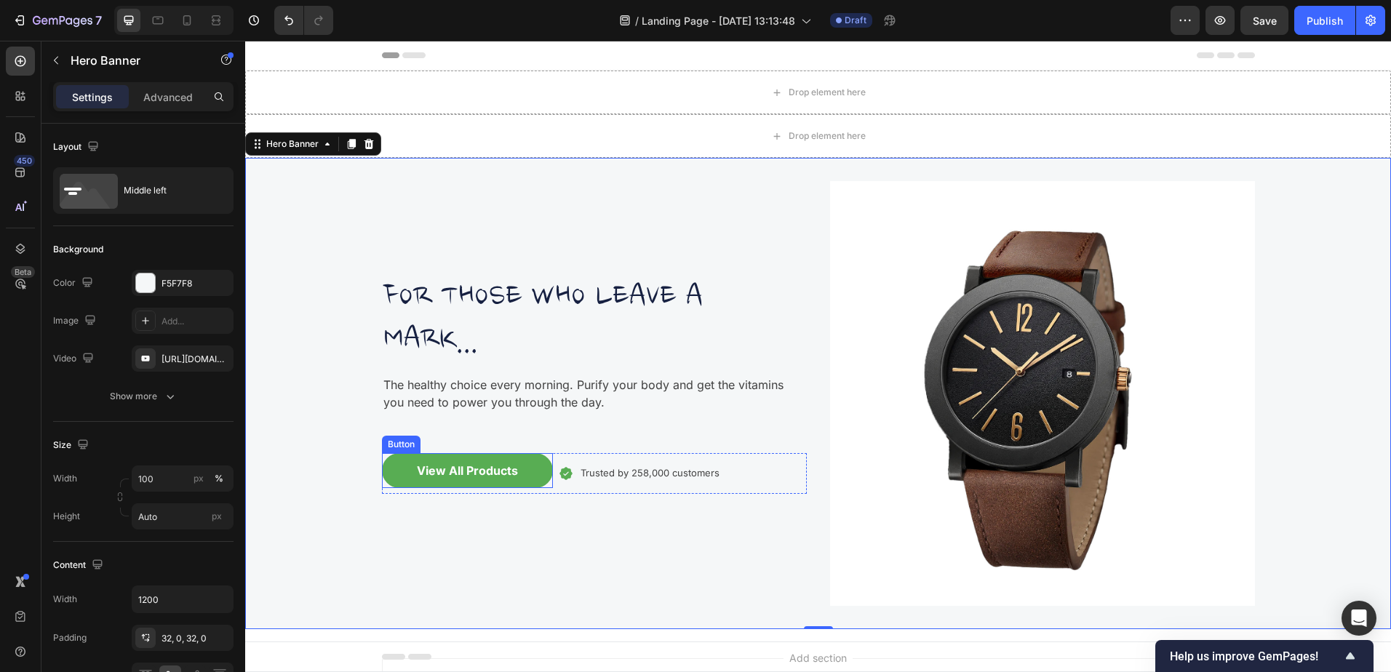
click at [530, 480] on button "View All Products" at bounding box center [467, 470] width 171 height 35
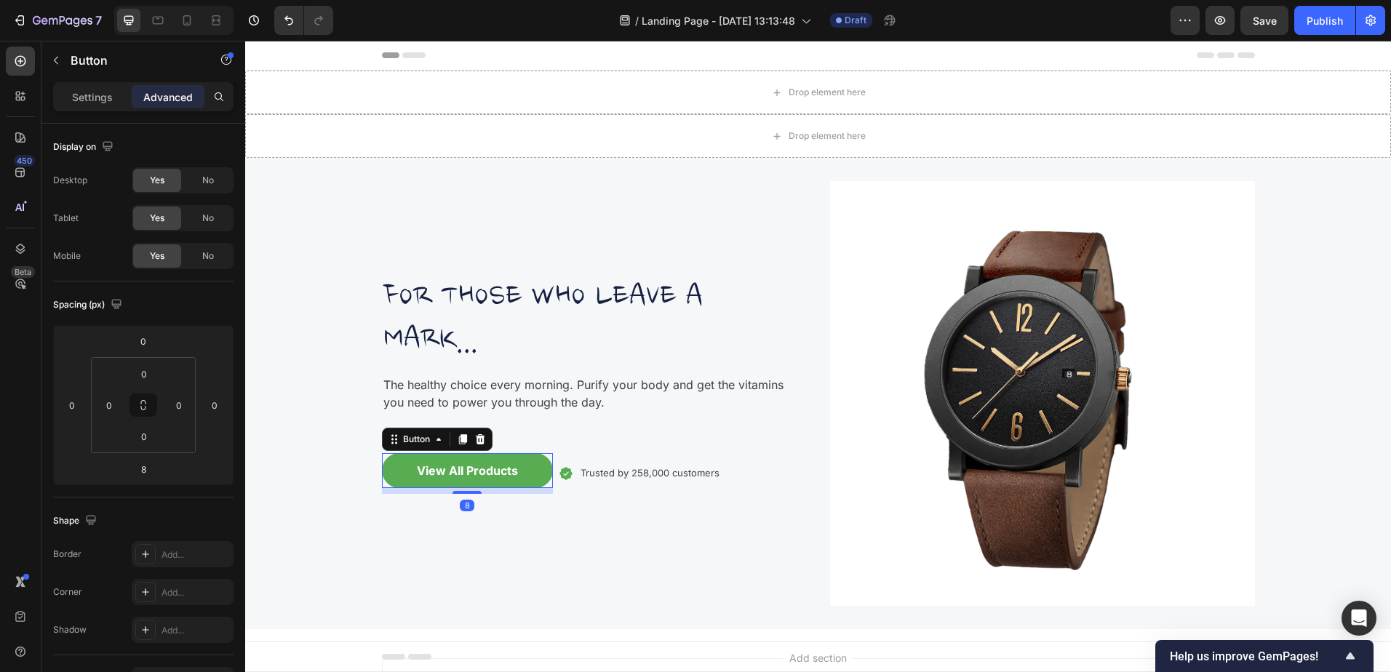
click at [99, 99] on p "Settings" at bounding box center [92, 96] width 41 height 15
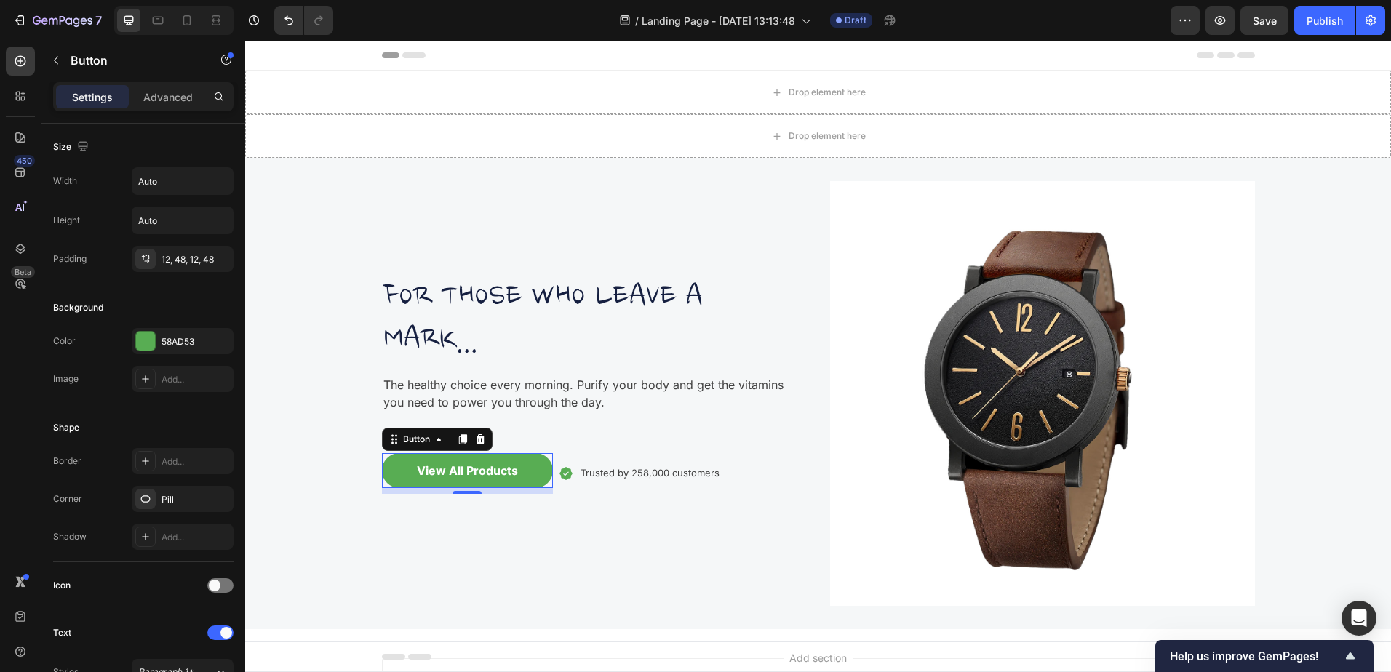
click at [154, 344] on div at bounding box center [145, 341] width 19 height 19
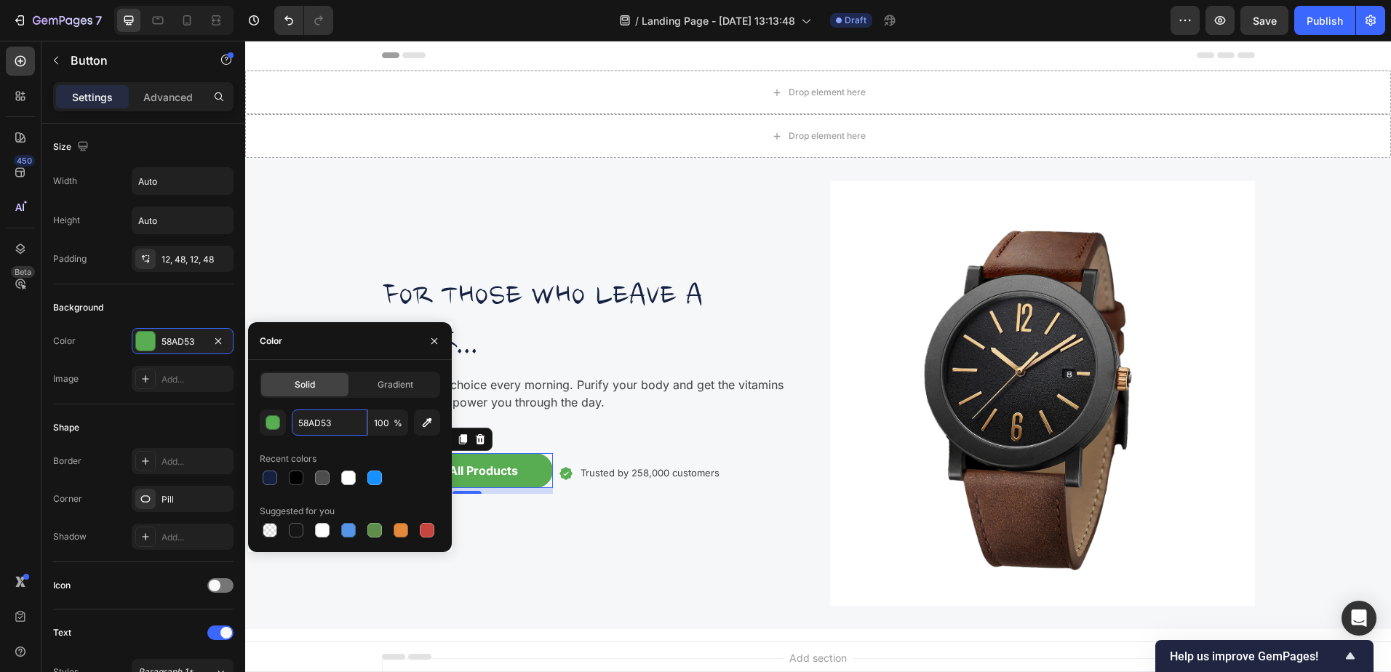
click at [348, 426] on input "58AD53" at bounding box center [330, 423] width 76 height 26
drag, startPoint x: 347, startPoint y: 426, endPoint x: 332, endPoint y: 428, distance: 15.4
click at [332, 428] on input "58AD53" at bounding box center [330, 423] width 76 height 26
click at [302, 423] on input "58AD53" at bounding box center [330, 423] width 76 height 26
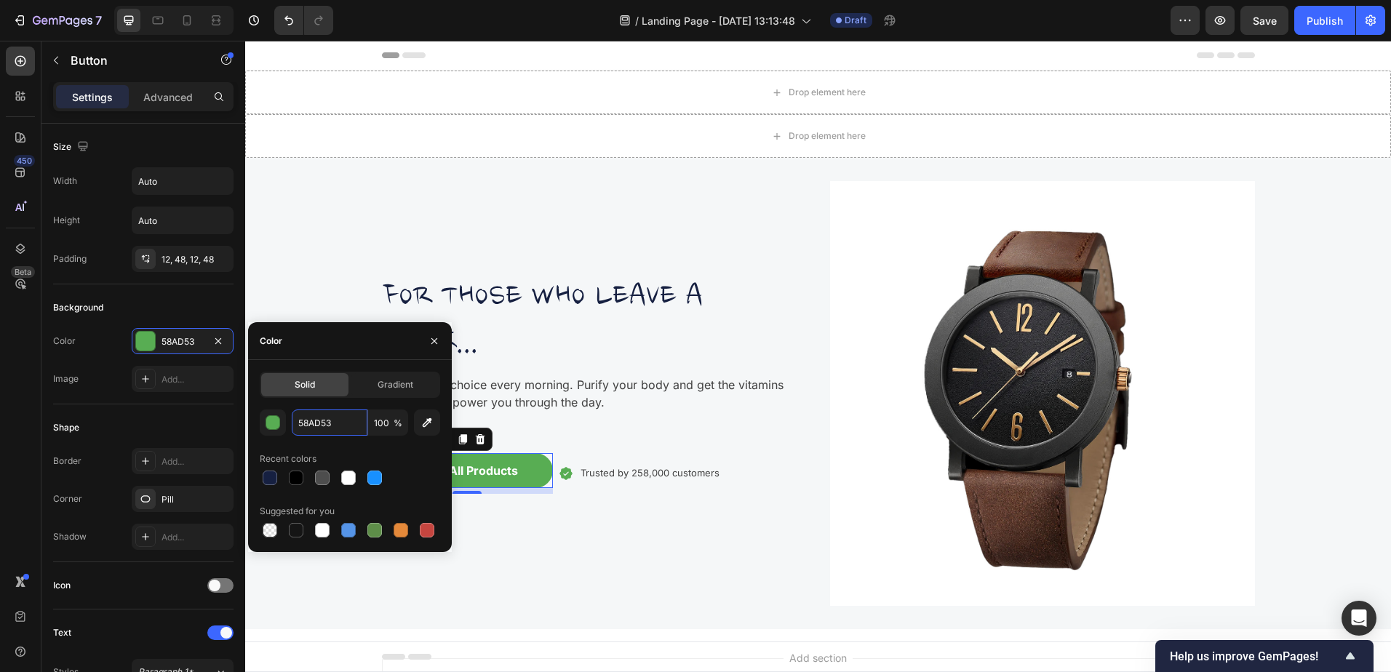
click at [302, 423] on input "58AD53" at bounding box center [330, 423] width 76 height 26
type input "162041"
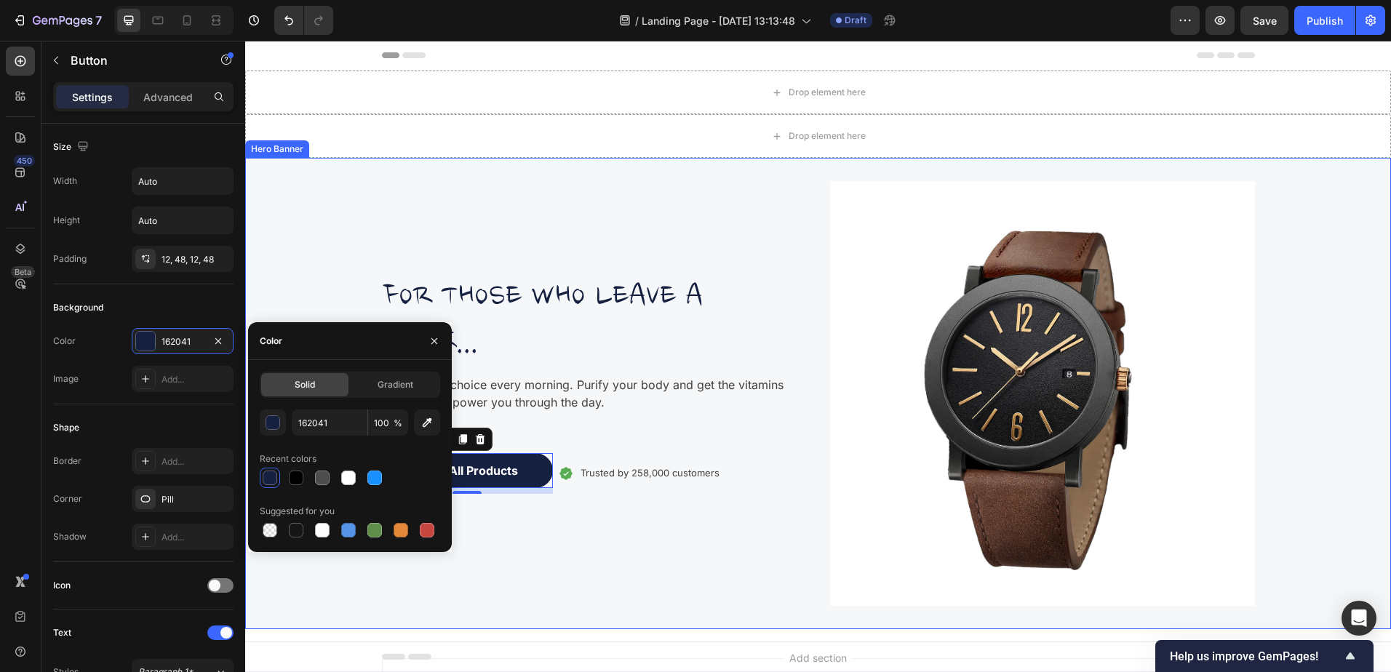
click at [545, 579] on div "FOR THOSE WHO LEAVE A MARK... Heading The healthy choice every morning. Purify …" at bounding box center [594, 393] width 425 height 425
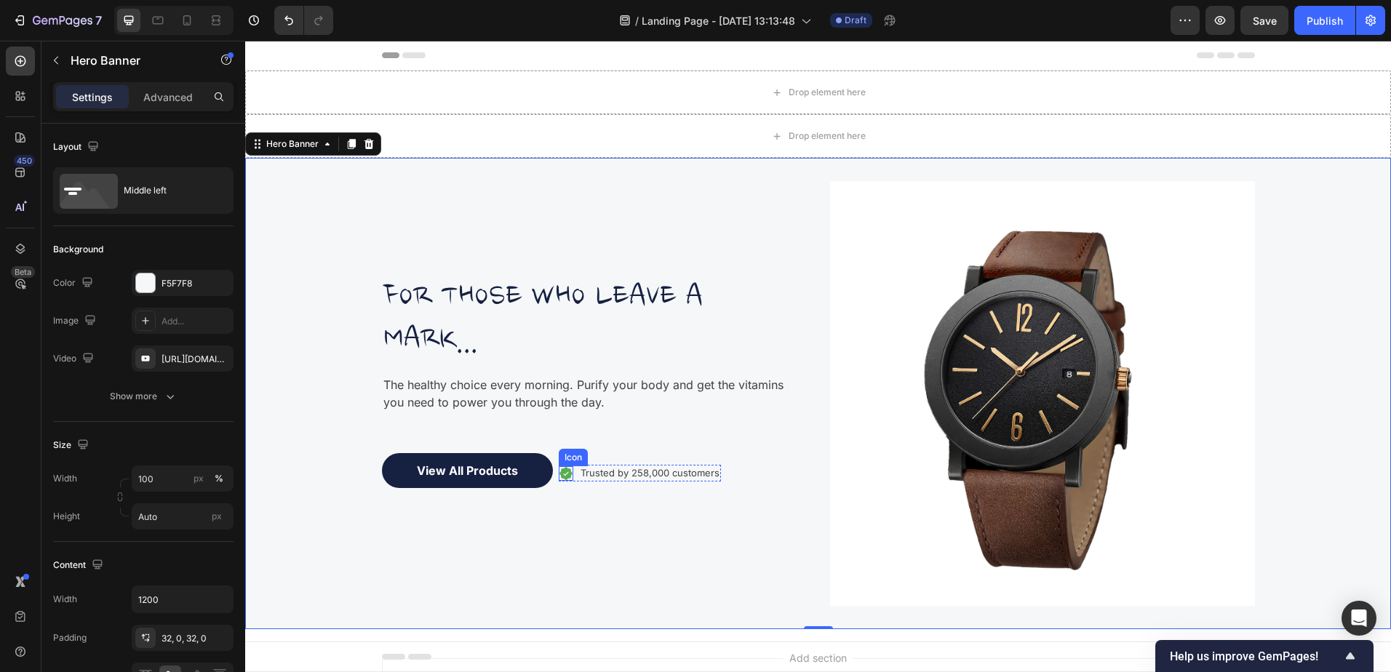
click at [559, 475] on icon at bounding box center [566, 473] width 15 height 15
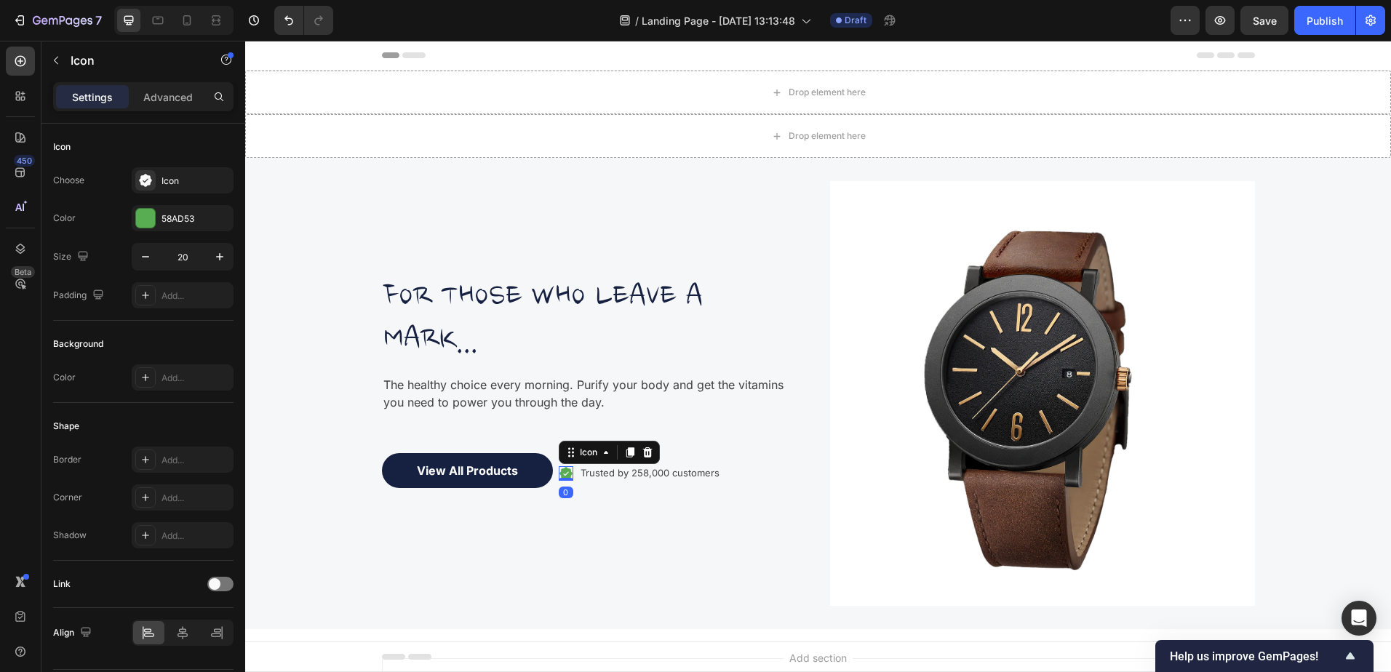
click at [149, 212] on div at bounding box center [145, 218] width 19 height 19
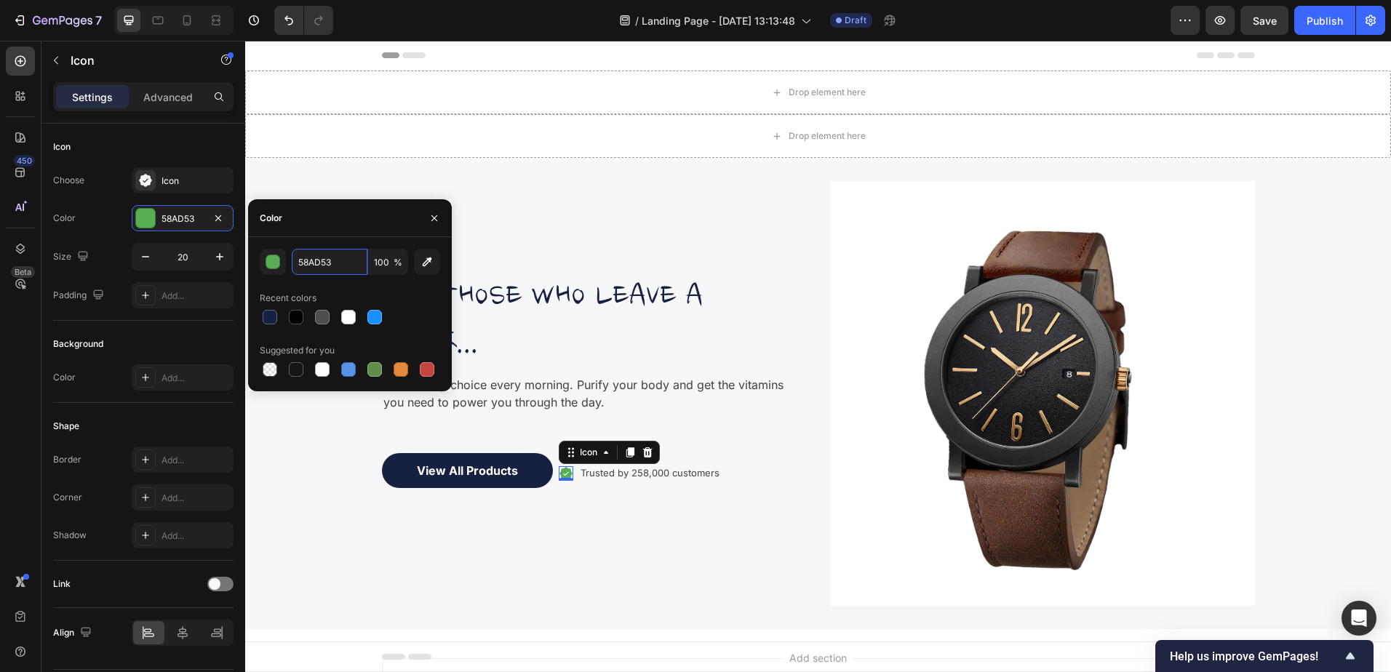
click at [330, 263] on input "58AD53" at bounding box center [330, 262] width 76 height 26
click at [273, 317] on div at bounding box center [270, 317] width 15 height 15
type input "162041"
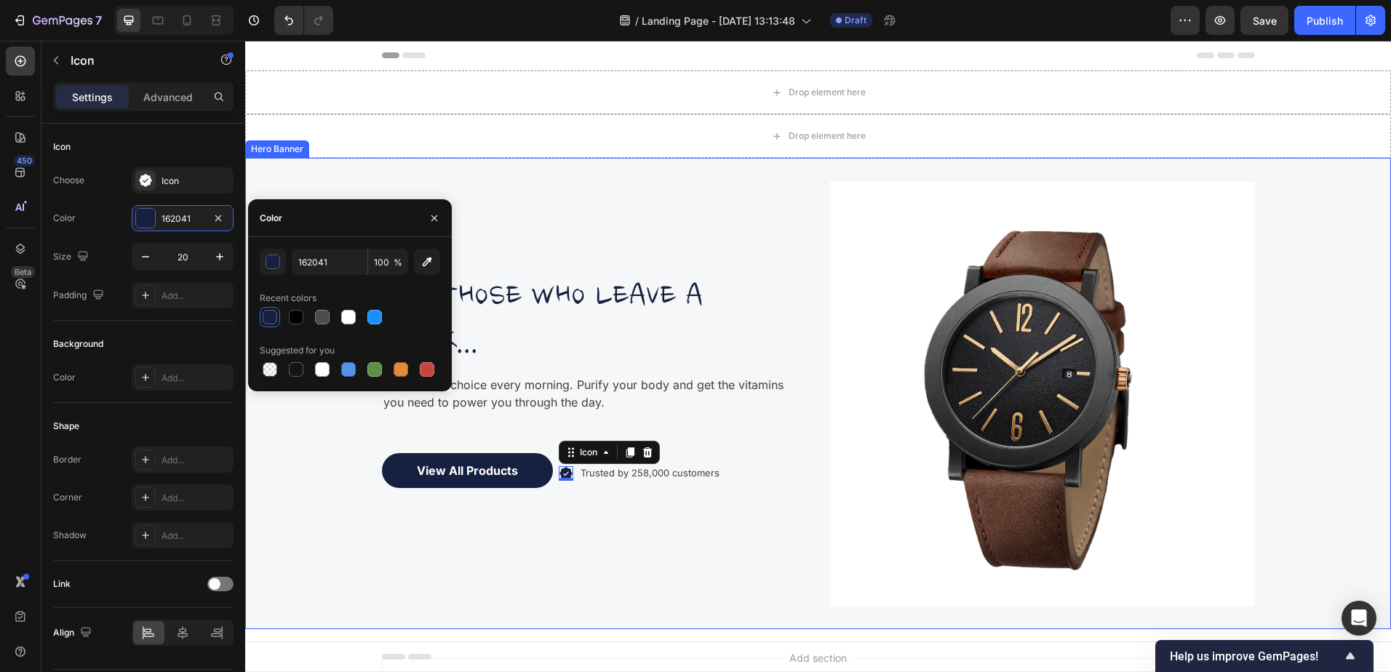
click at [439, 601] on div "FOR THOSE WHO LEAVE A MARK... Heading The healthy choice every morning. Purify …" at bounding box center [594, 393] width 425 height 425
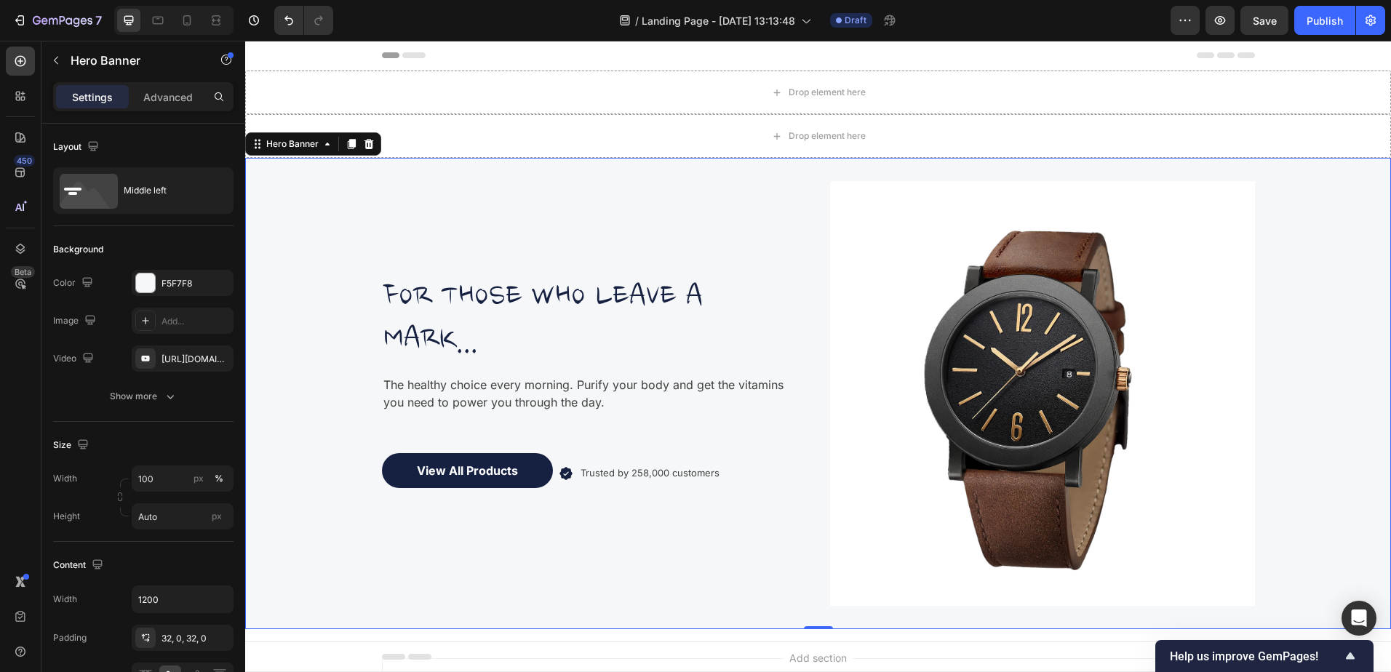
click at [489, 196] on div "FOR THOSE WHO LEAVE A MARK... Heading The healthy choice every morning. Purify …" at bounding box center [594, 393] width 425 height 425
click at [435, 221] on div "FOR THOSE WHO LEAVE A MARK... Heading The healthy choice every morning. Purify …" at bounding box center [594, 393] width 425 height 425
click at [152, 281] on div at bounding box center [145, 283] width 19 height 19
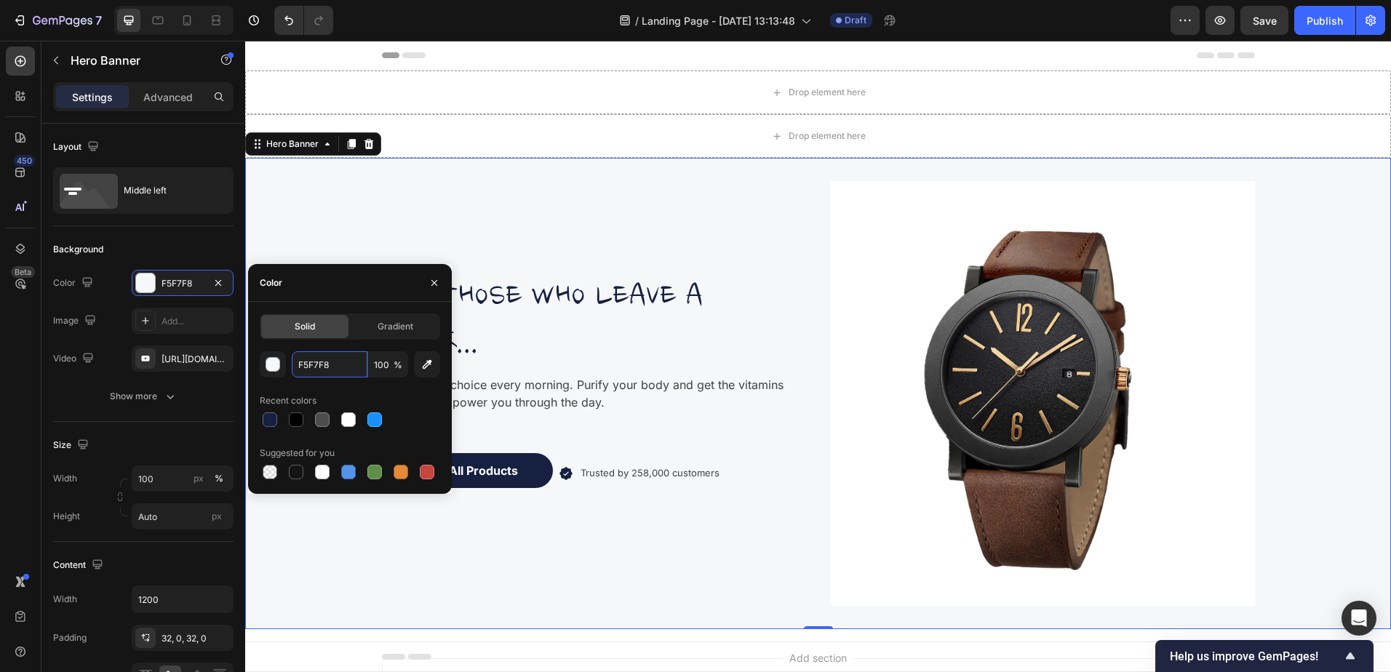
click at [338, 367] on input "F5F7F8" at bounding box center [330, 364] width 76 height 26
click at [276, 422] on div at bounding box center [270, 419] width 15 height 15
type input "162041"
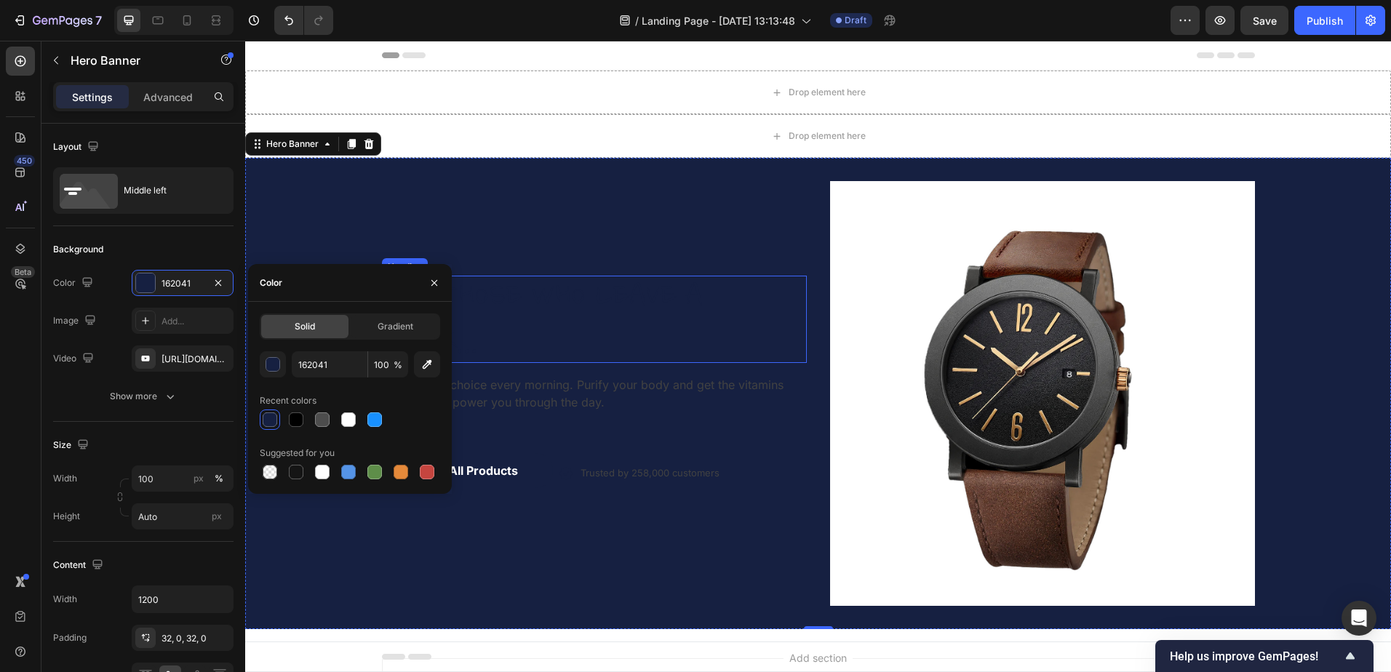
click at [582, 289] on p "FOR THOSE WHO LEAVE A MARK..." at bounding box center [594, 319] width 422 height 84
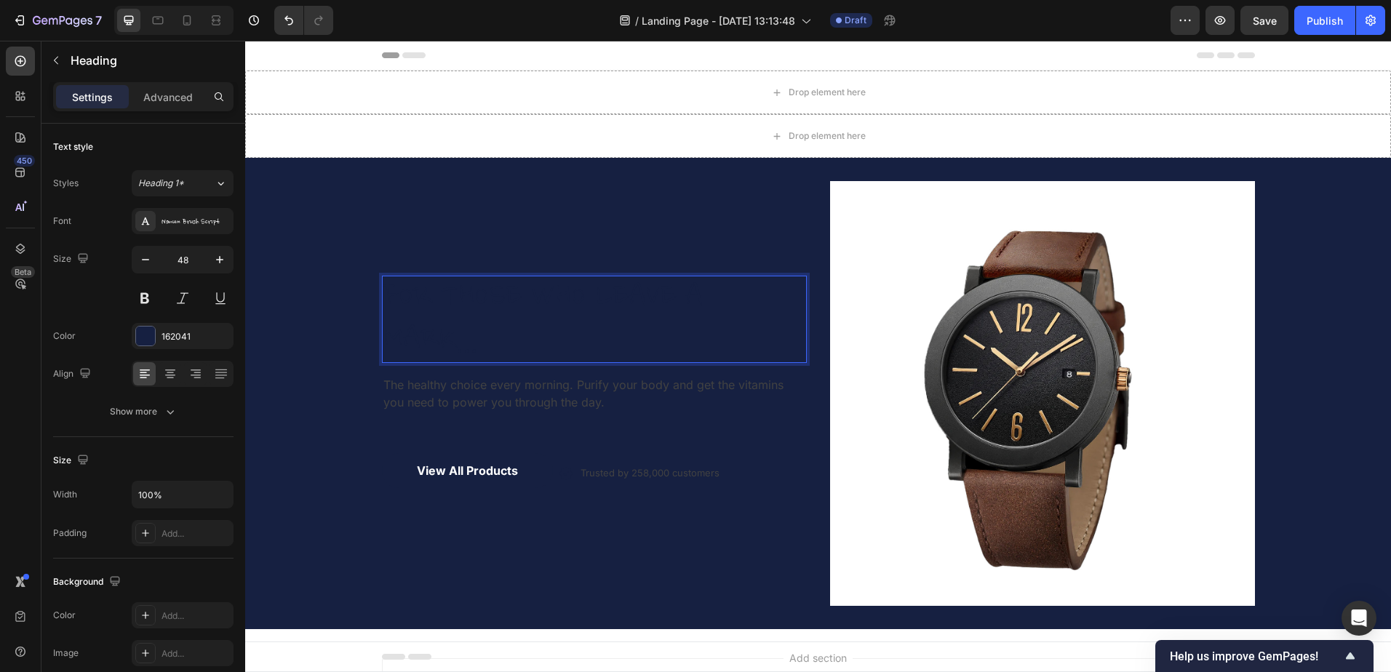
click at [491, 303] on p "FOR THOSE WHO LEAVE A MARK..." at bounding box center [594, 319] width 422 height 84
click at [529, 326] on p "FOR THOSE WHO LEAVE A MARK..." at bounding box center [594, 319] width 422 height 84
click at [169, 335] on div "162041" at bounding box center [195, 336] width 68 height 13
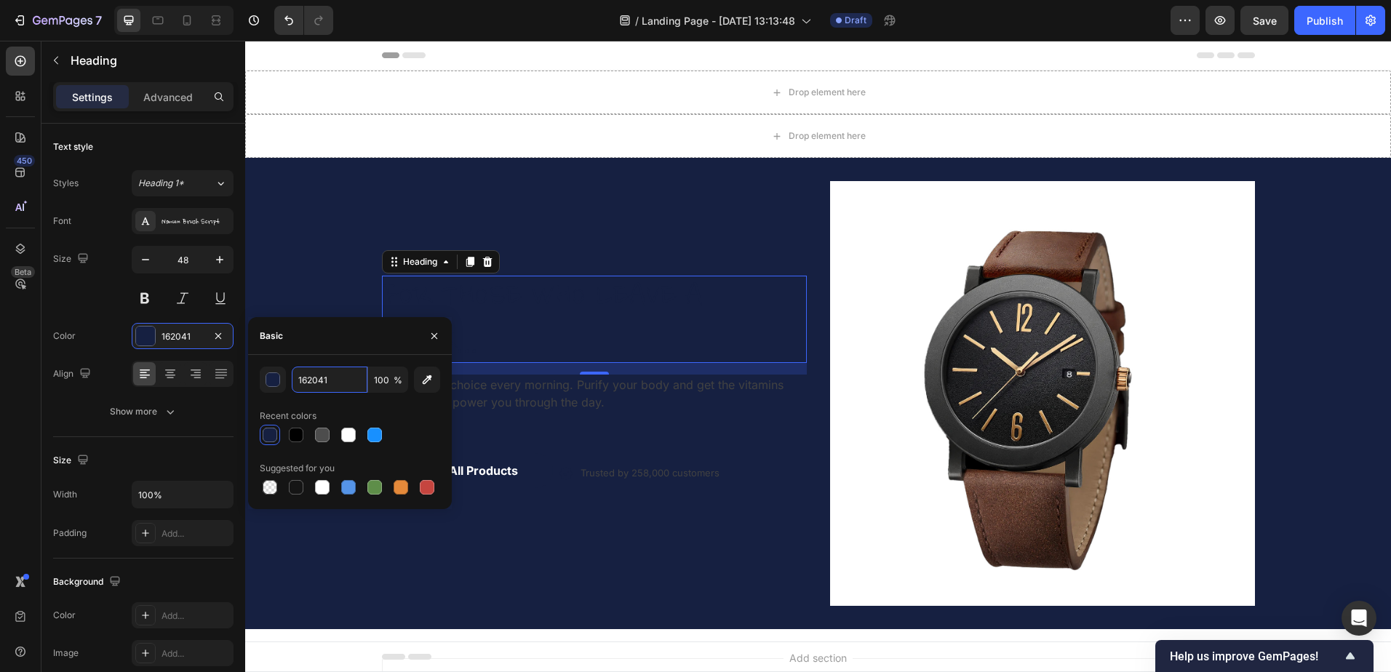
click at [321, 373] on input "162041" at bounding box center [330, 380] width 76 height 26
type input "AAABAB"
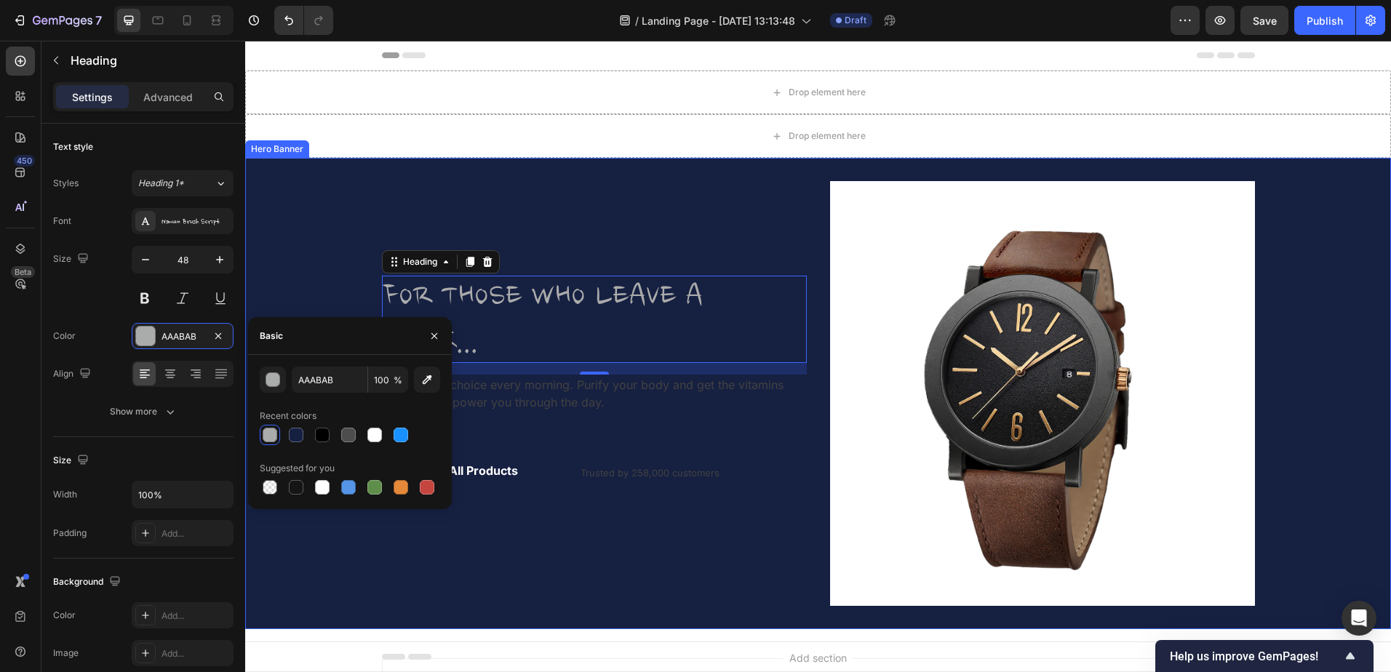
click at [402, 602] on div "FOR THOSE WHO LEAVE A MARK... Heading 16 The healthy choice every morning. Puri…" at bounding box center [594, 393] width 425 height 425
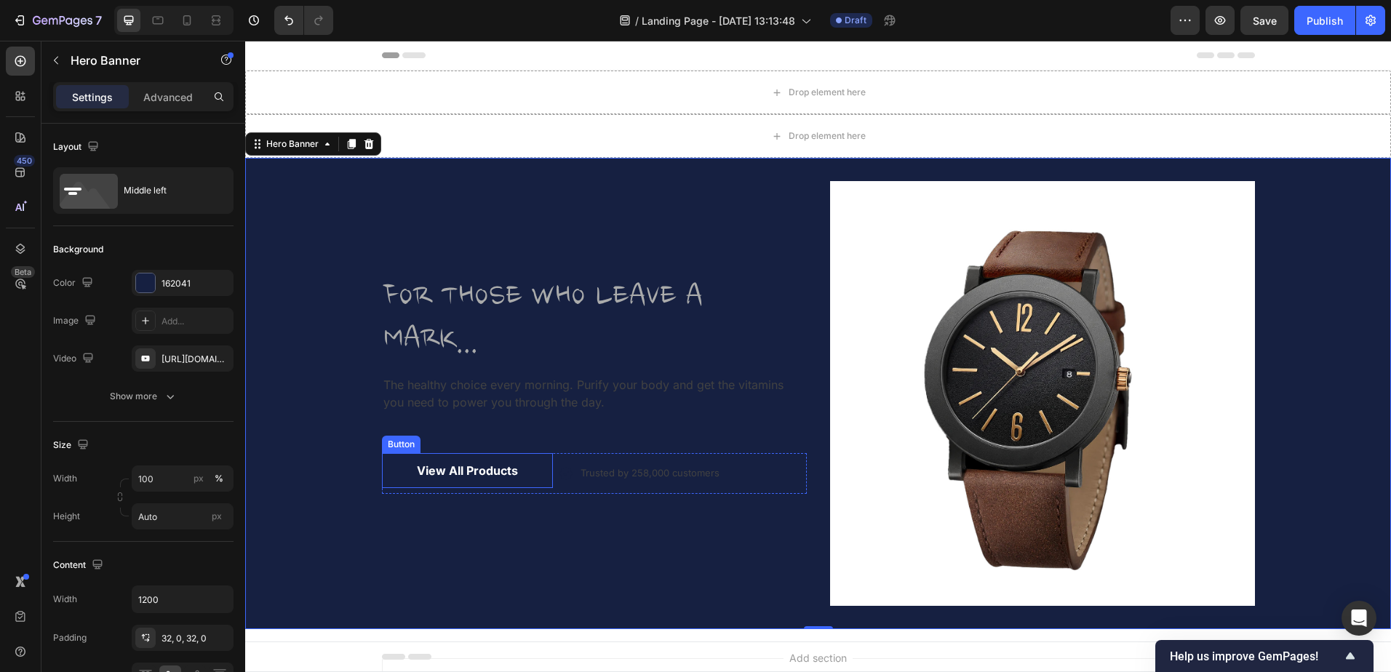
click at [382, 471] on button "View All Products" at bounding box center [467, 470] width 171 height 35
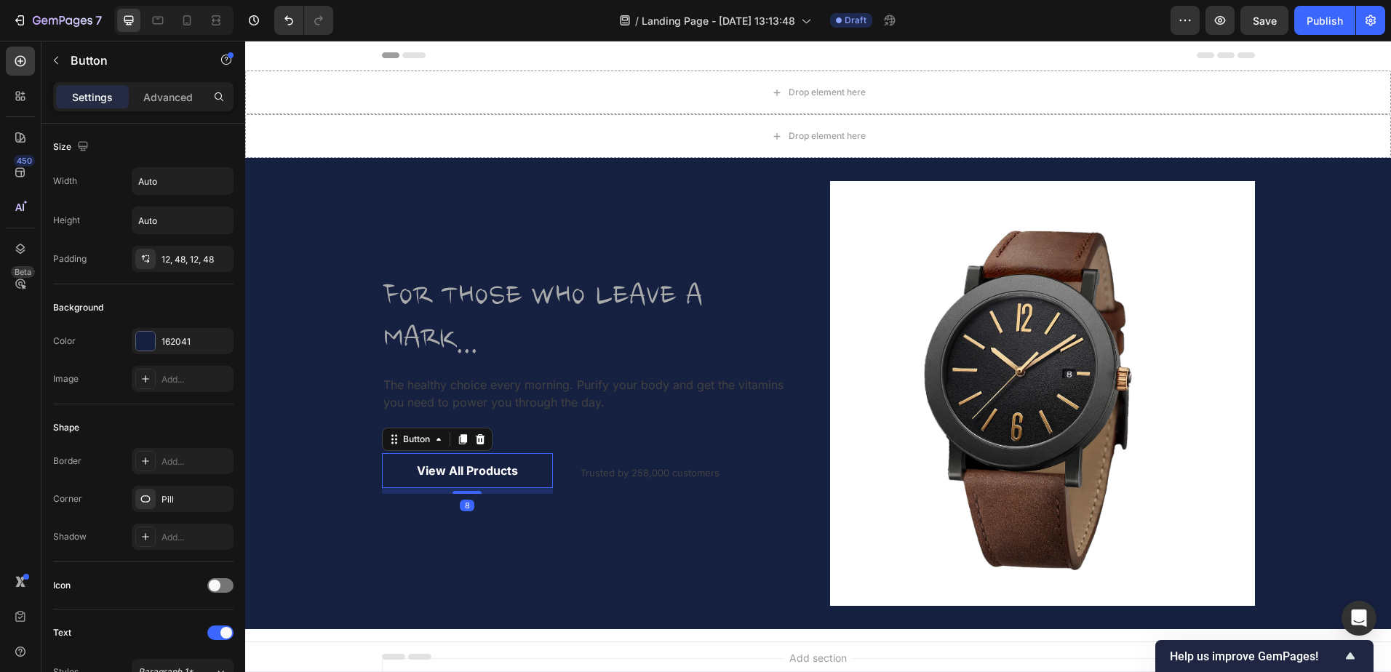
click at [394, 474] on button "View All Products" at bounding box center [467, 470] width 171 height 35
click at [186, 337] on div "162041" at bounding box center [195, 341] width 68 height 13
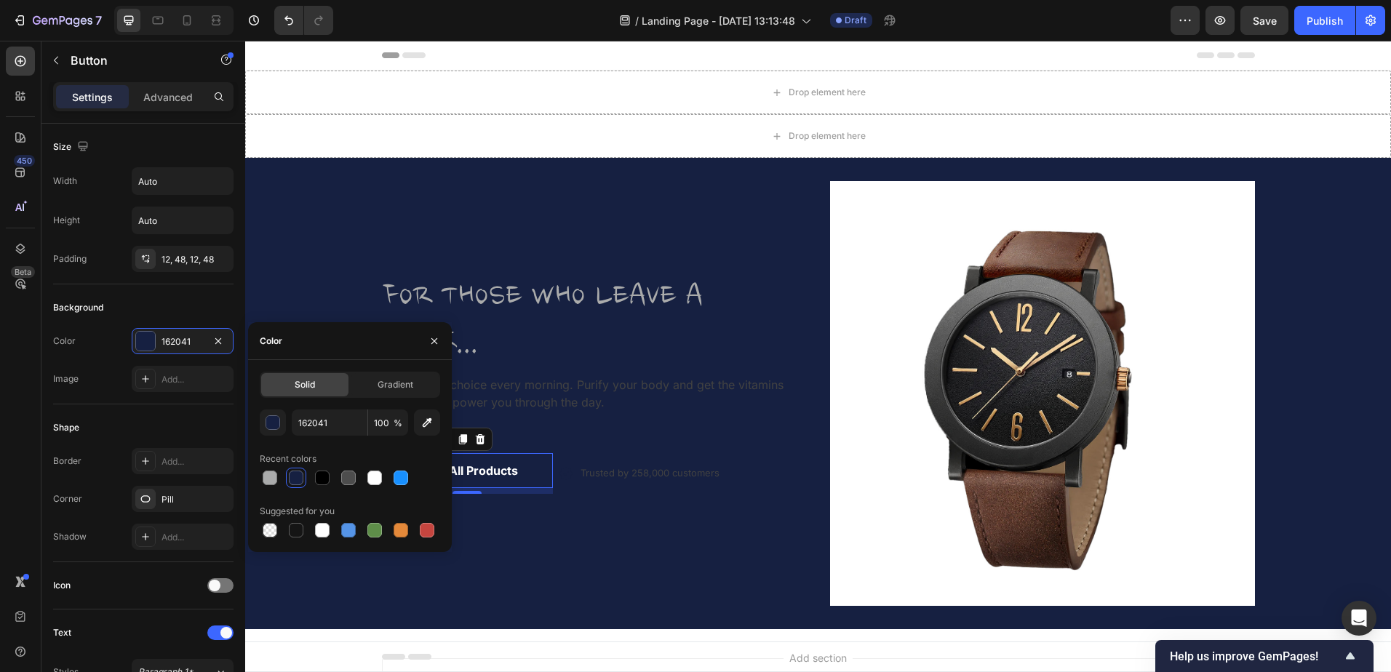
click at [267, 477] on div at bounding box center [270, 478] width 15 height 15
type input "AAABAB"
drag, startPoint x: 513, startPoint y: 555, endPoint x: 525, endPoint y: 549, distance: 14.0
click at [515, 555] on div "FOR THOSE WHO LEAVE A MARK... Heading The healthy choice every morning. Purify …" at bounding box center [594, 393] width 425 height 425
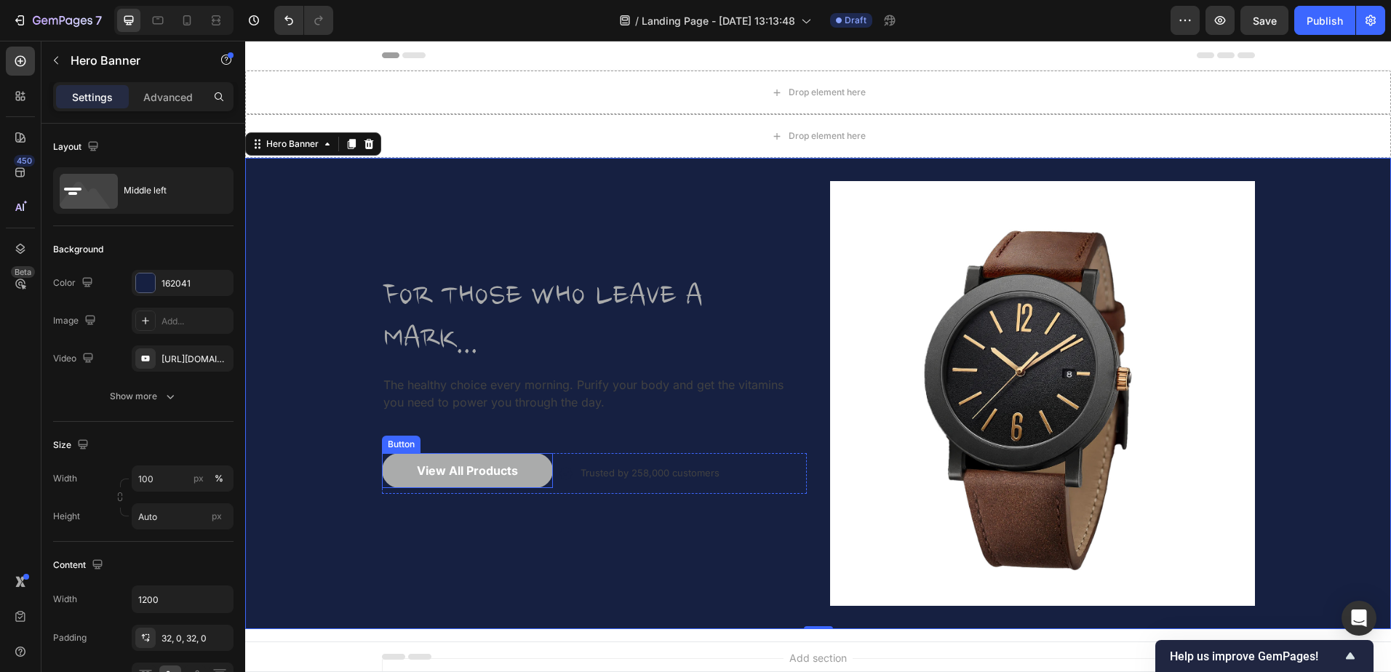
click at [492, 468] on div "View All Products" at bounding box center [467, 470] width 101 height 17
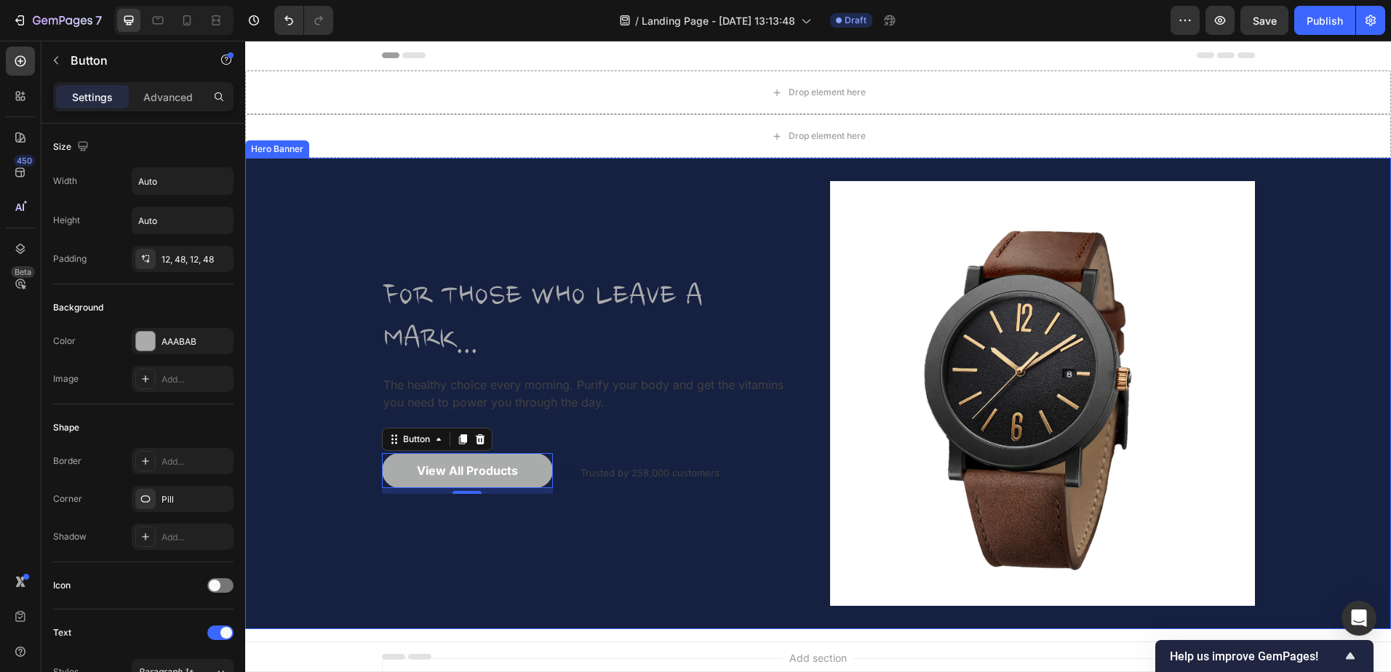
drag, startPoint x: 529, startPoint y: 543, endPoint x: 551, endPoint y: 497, distance: 51.1
click at [530, 543] on div "FOR THOSE WHO LEAVE A MARK... Heading The healthy choice every morning. Purify …" at bounding box center [594, 393] width 425 height 425
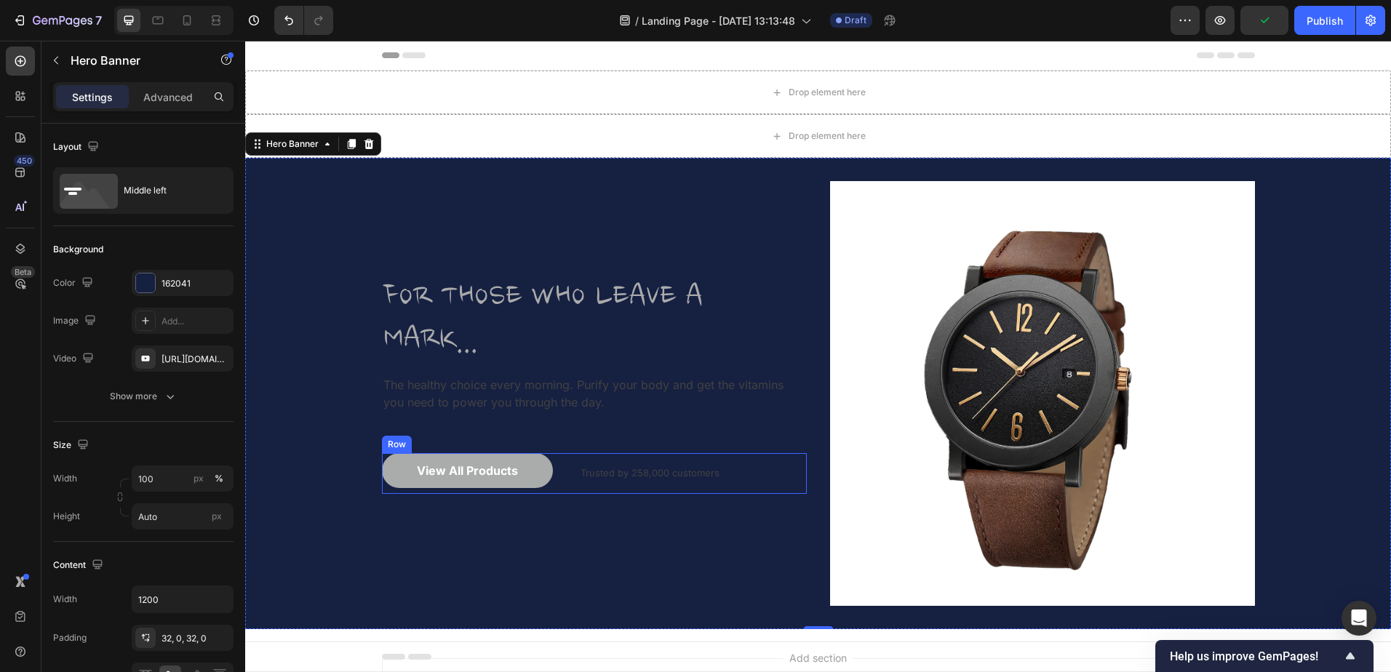
click at [559, 476] on icon at bounding box center [565, 473] width 13 height 13
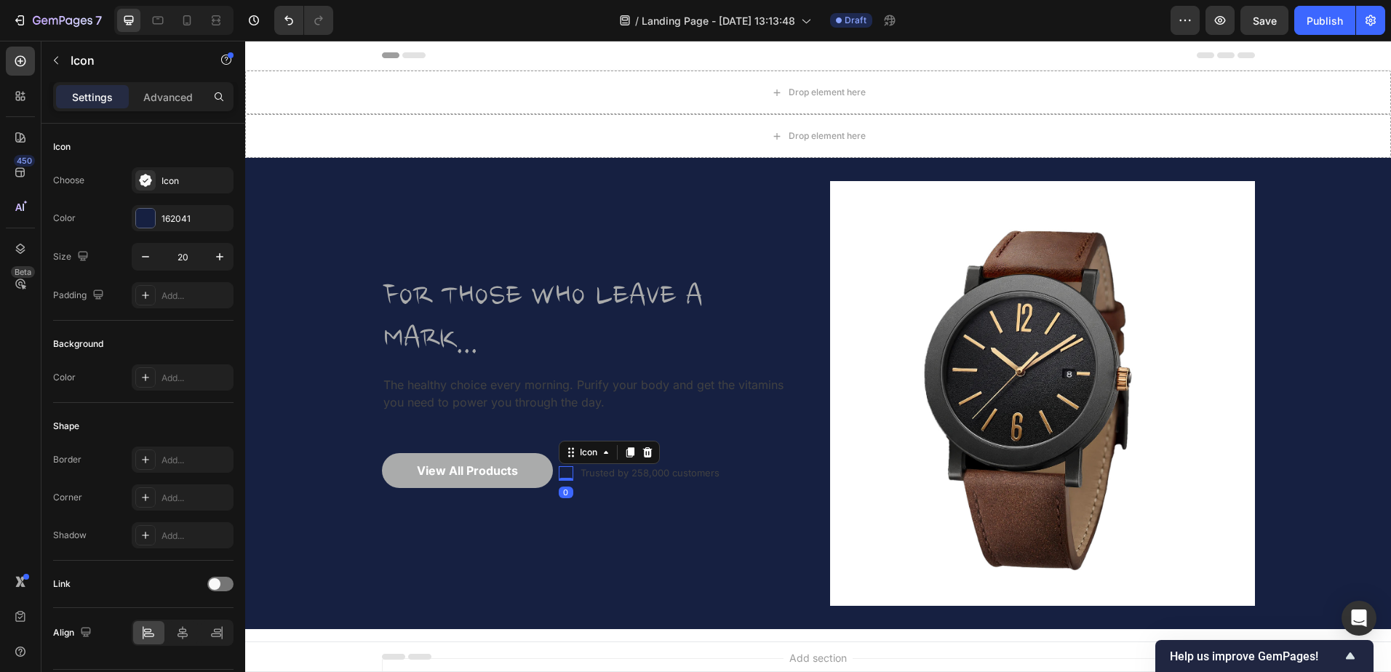
click at [0, 0] on button "button" at bounding box center [0, 0] width 0 height 0
click at [175, 216] on div "Add..." at bounding box center [195, 218] width 68 height 13
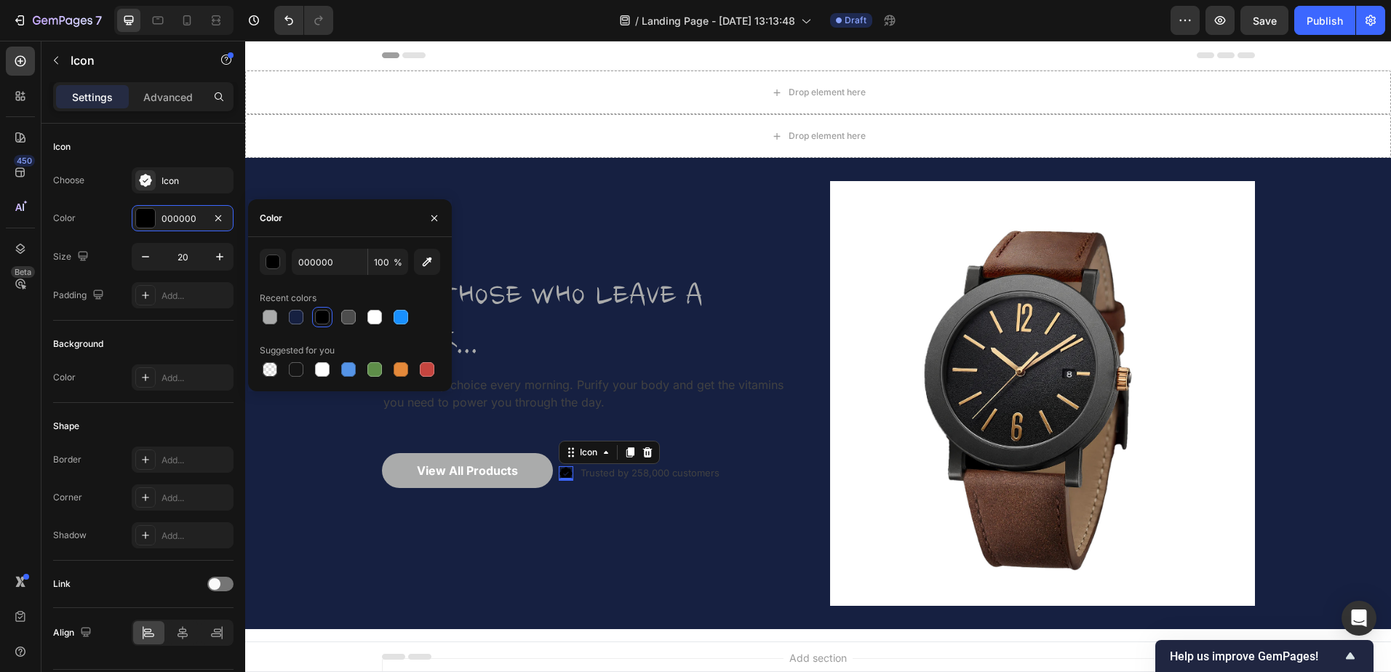
click at [270, 321] on div at bounding box center [270, 317] width 15 height 15
type input "AAABAB"
click at [444, 525] on div "FOR THOSE WHO LEAVE A MARK... Heading The healthy choice every morning. Purify …" at bounding box center [594, 393] width 425 height 425
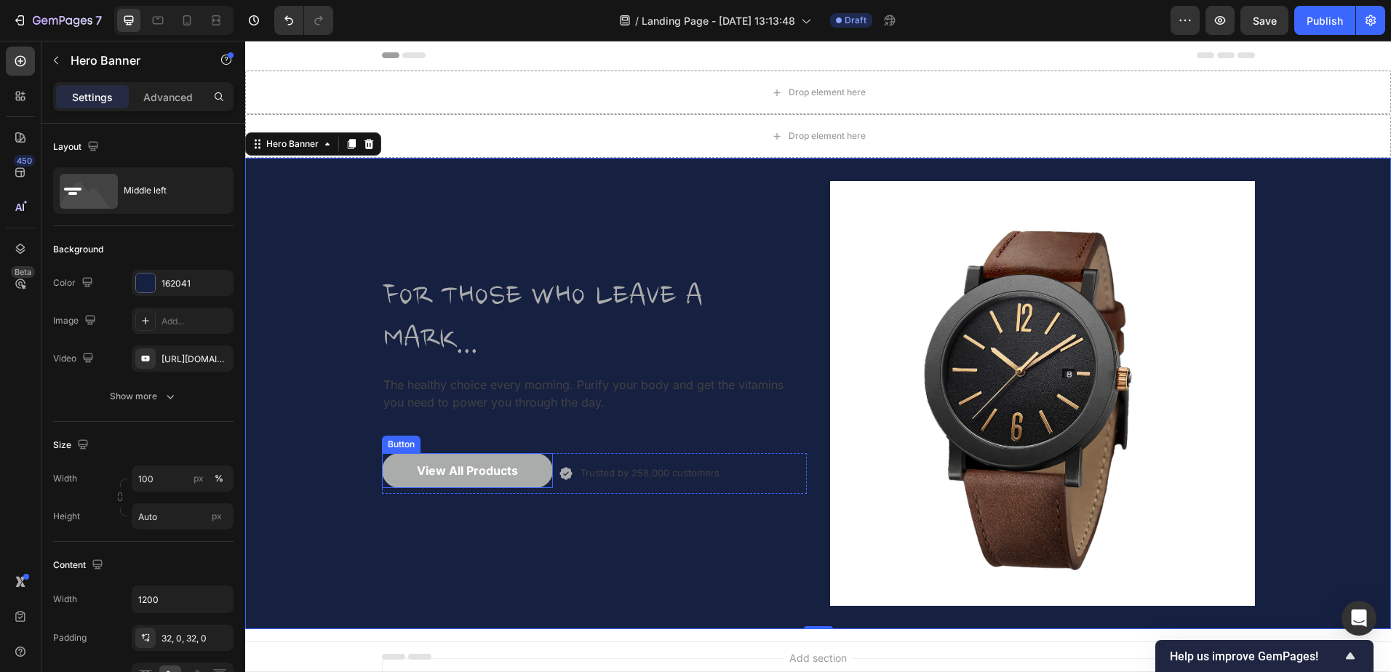
click at [463, 472] on div "View All Products" at bounding box center [467, 470] width 101 height 17
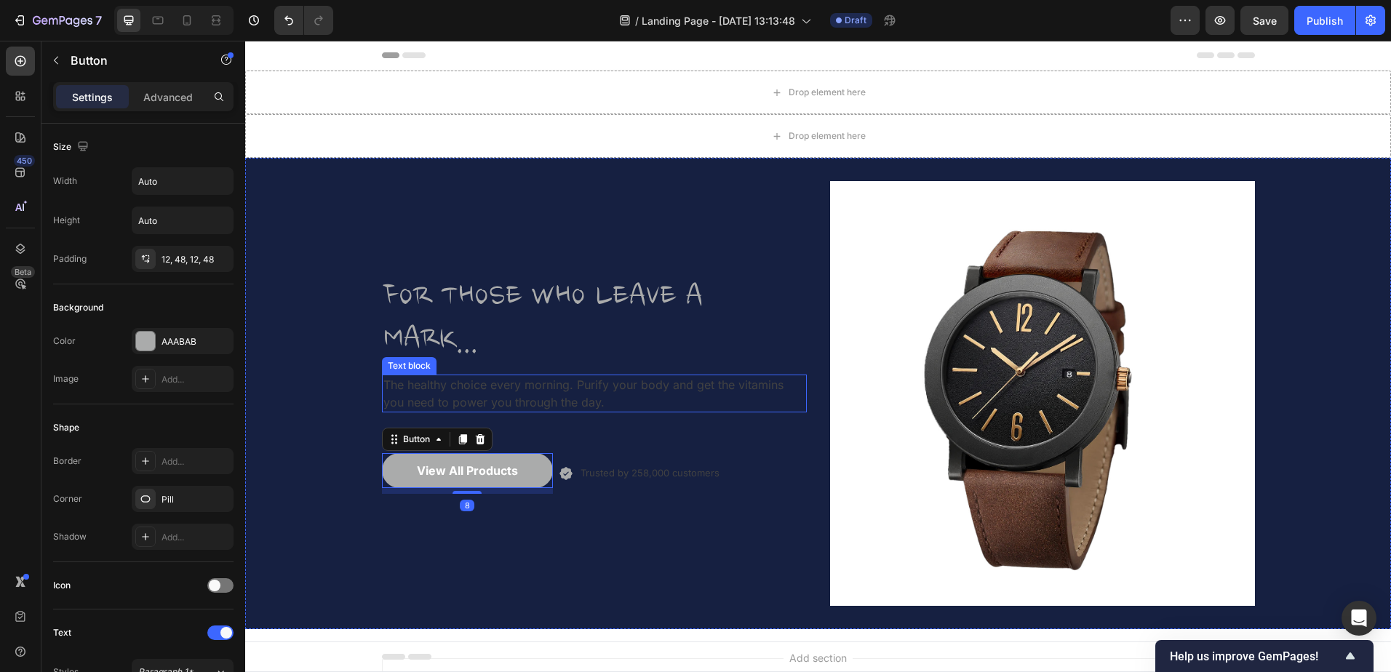
click at [452, 397] on p "The healthy choice every morning. Purify your body and get the vitamins you nee…" at bounding box center [594, 393] width 422 height 35
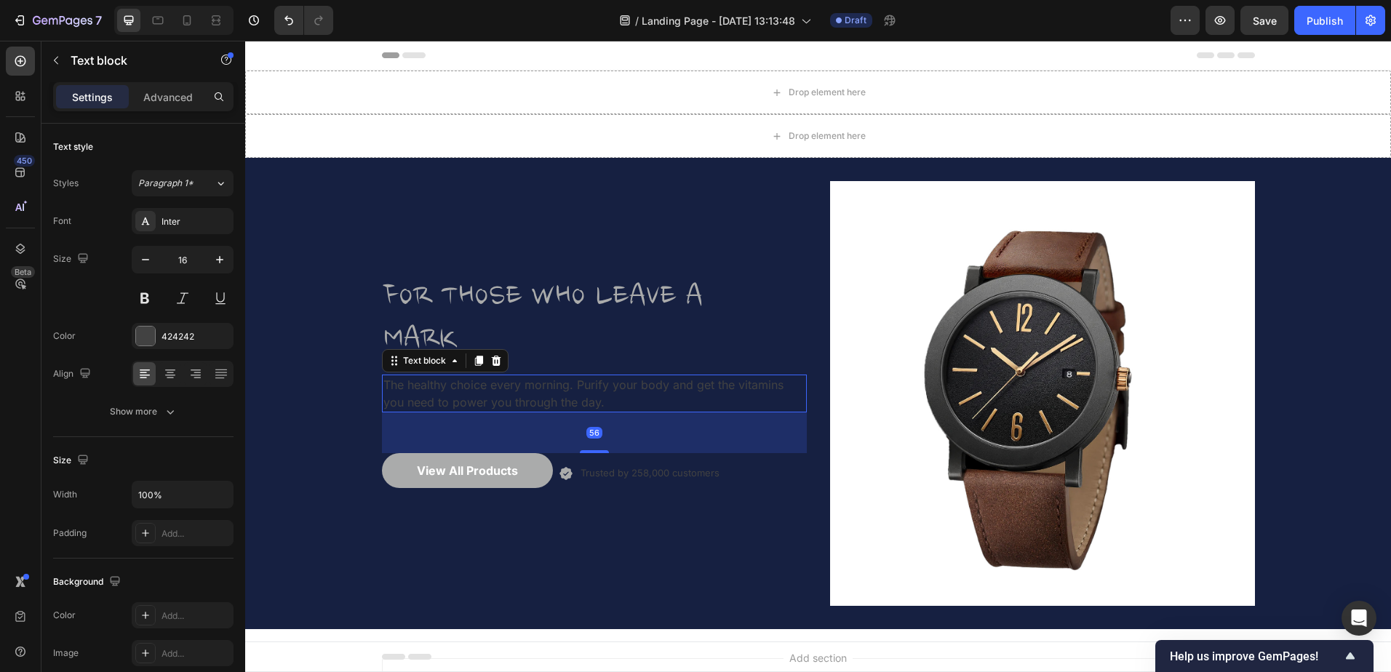
click at [490, 388] on p "The healthy choice every morning. Purify your body and get the vitamins you nee…" at bounding box center [594, 393] width 422 height 35
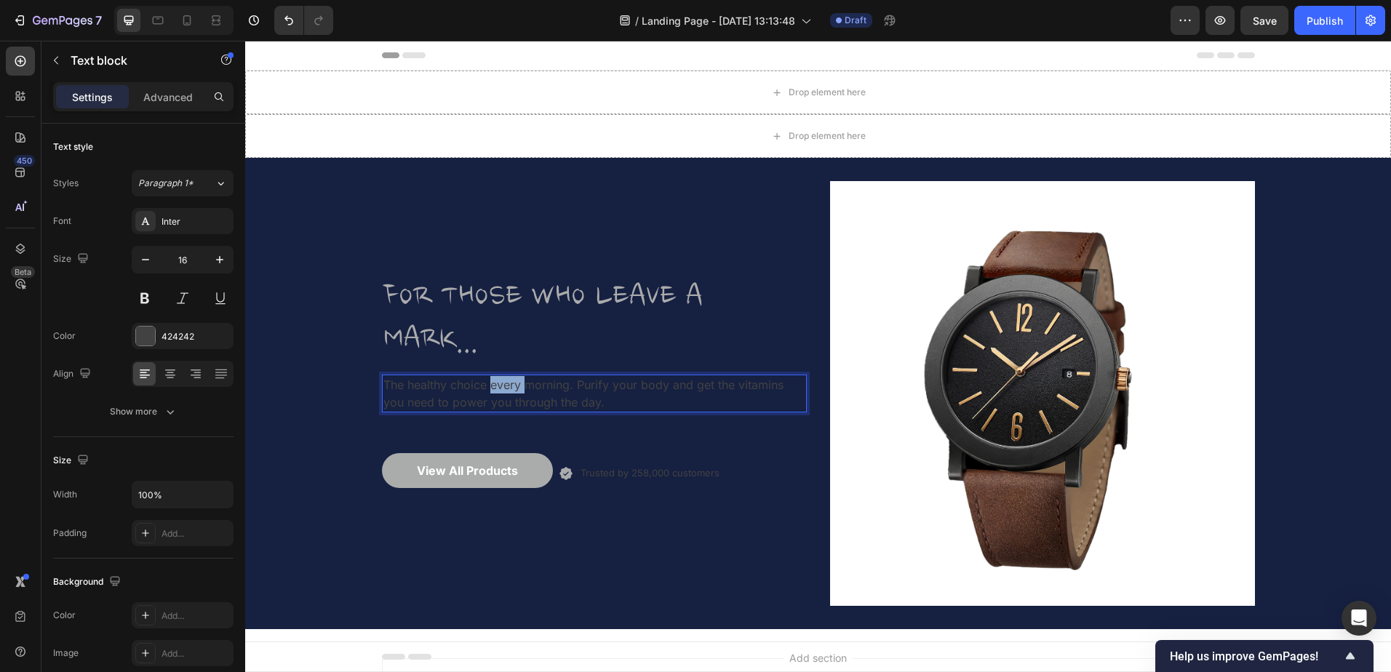
click at [490, 388] on p "The healthy choice every morning. Purify your body and get the vitamins you nee…" at bounding box center [594, 393] width 422 height 35
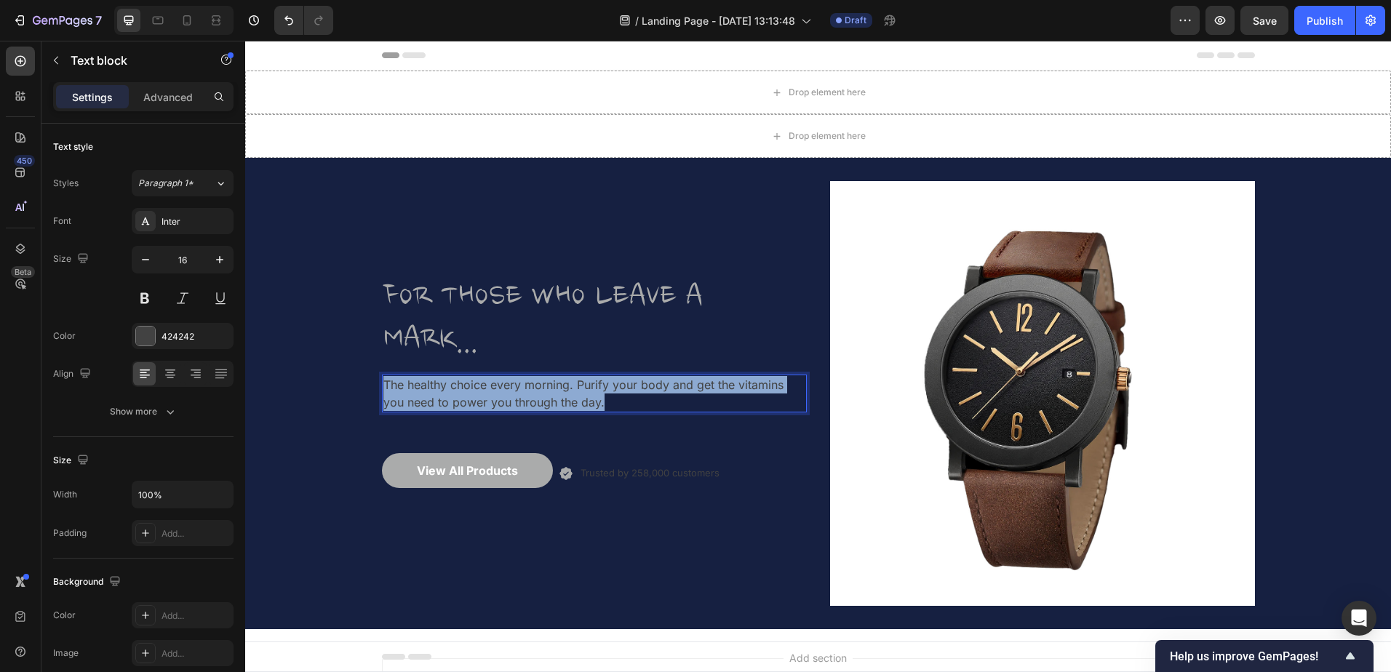
click at [490, 388] on p "The healthy choice every morning. Purify your body and get the vitamins you nee…" at bounding box center [594, 393] width 422 height 35
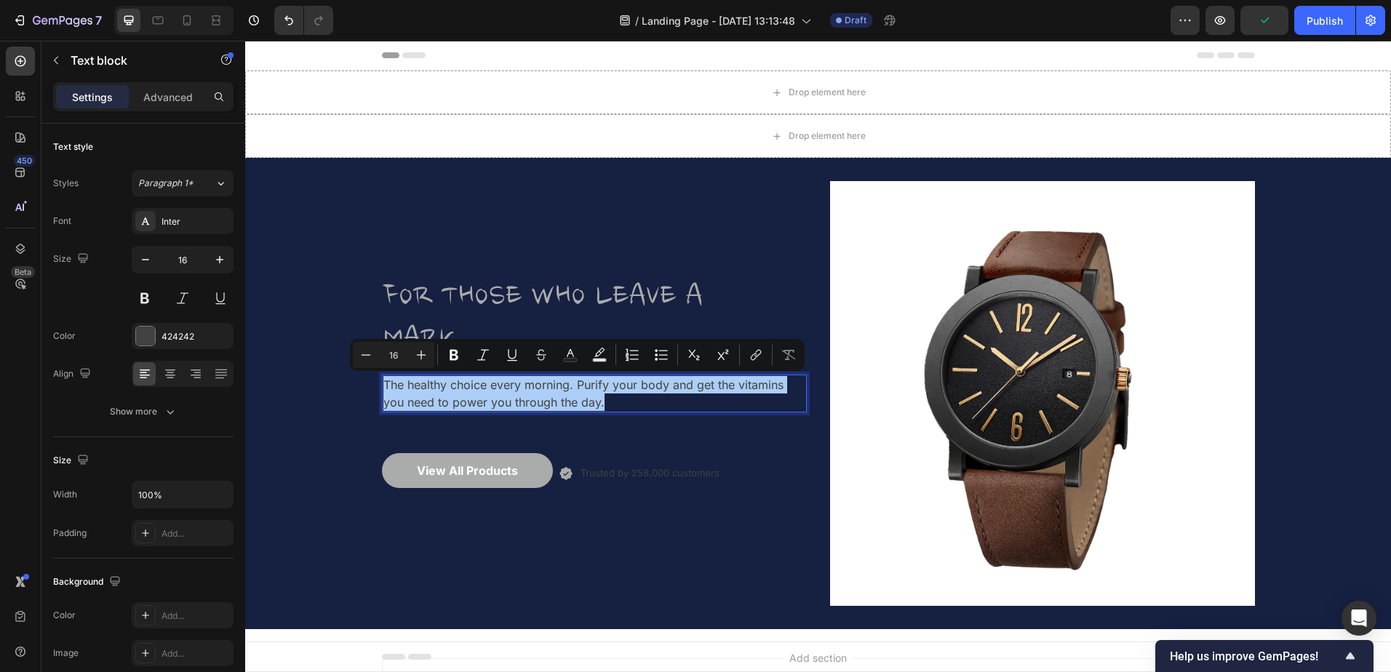
click at [186, 338] on div "424242" at bounding box center [195, 336] width 68 height 13
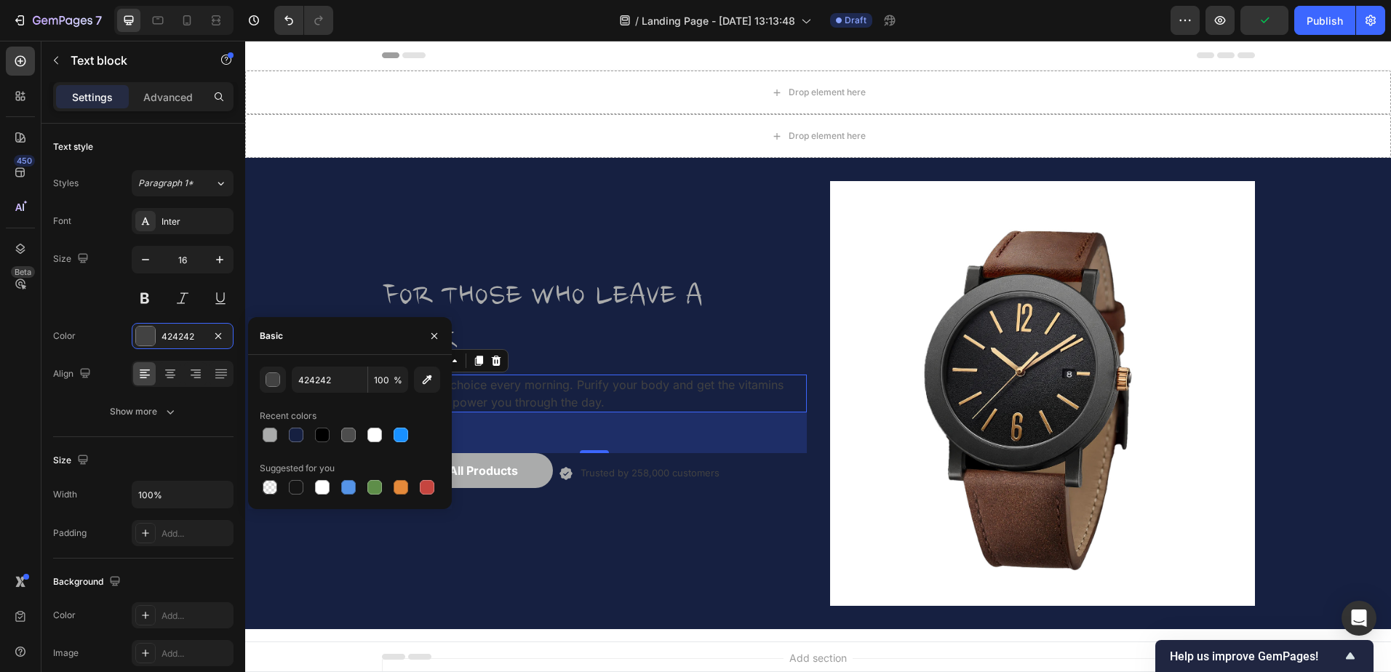
drag, startPoint x: 268, startPoint y: 433, endPoint x: 274, endPoint y: 429, distance: 7.5
click at [268, 433] on div at bounding box center [270, 435] width 15 height 15
type input "AAABAB"
click at [466, 537] on div "FOR THOSE WHO LEAVE A MARK... Heading The healthy choice every morning. Purify …" at bounding box center [594, 393] width 425 height 425
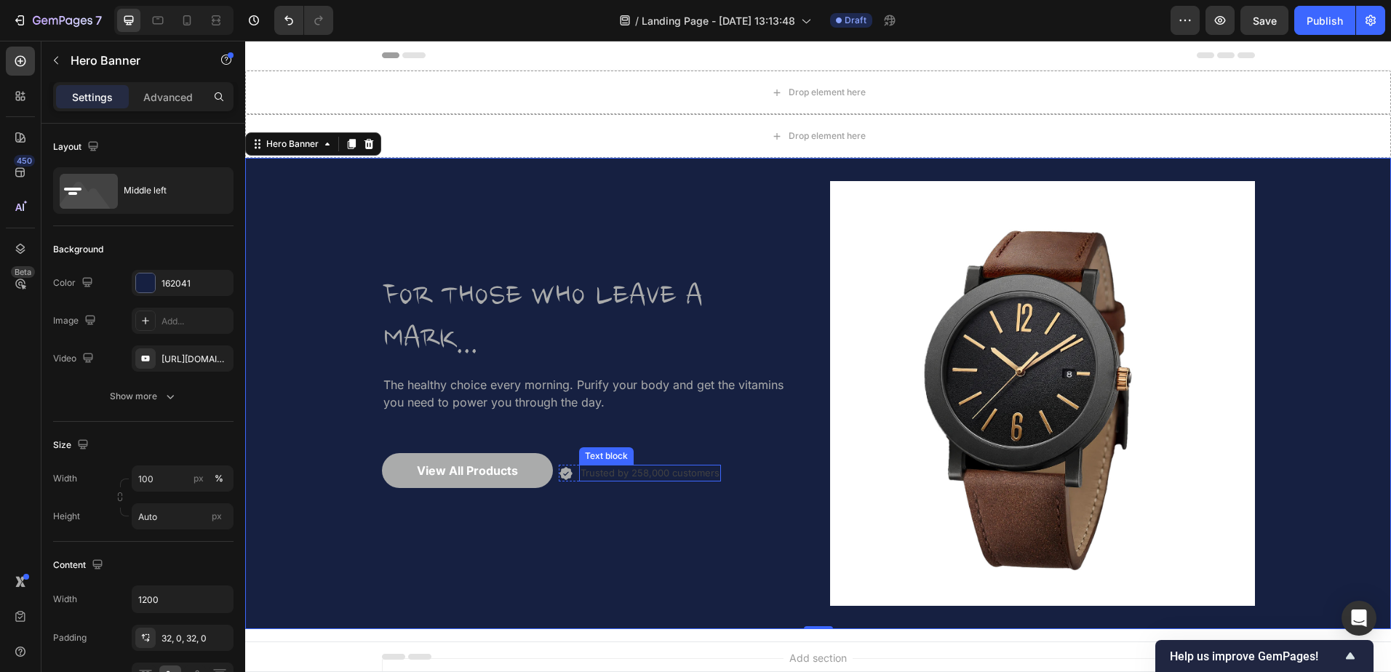
click at [618, 477] on p "Trusted by 258,000 customers" at bounding box center [650, 472] width 139 height 13
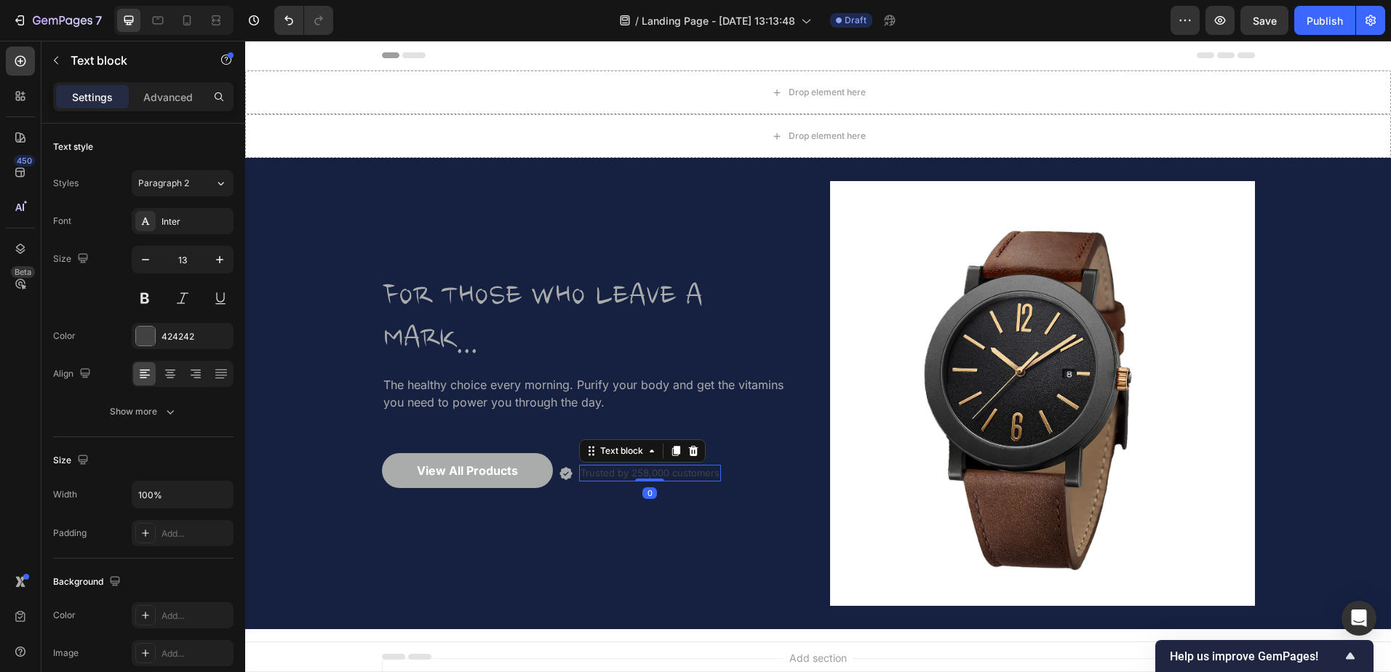
click at [618, 477] on p "Trusted by 258,000 customers" at bounding box center [650, 472] width 139 height 13
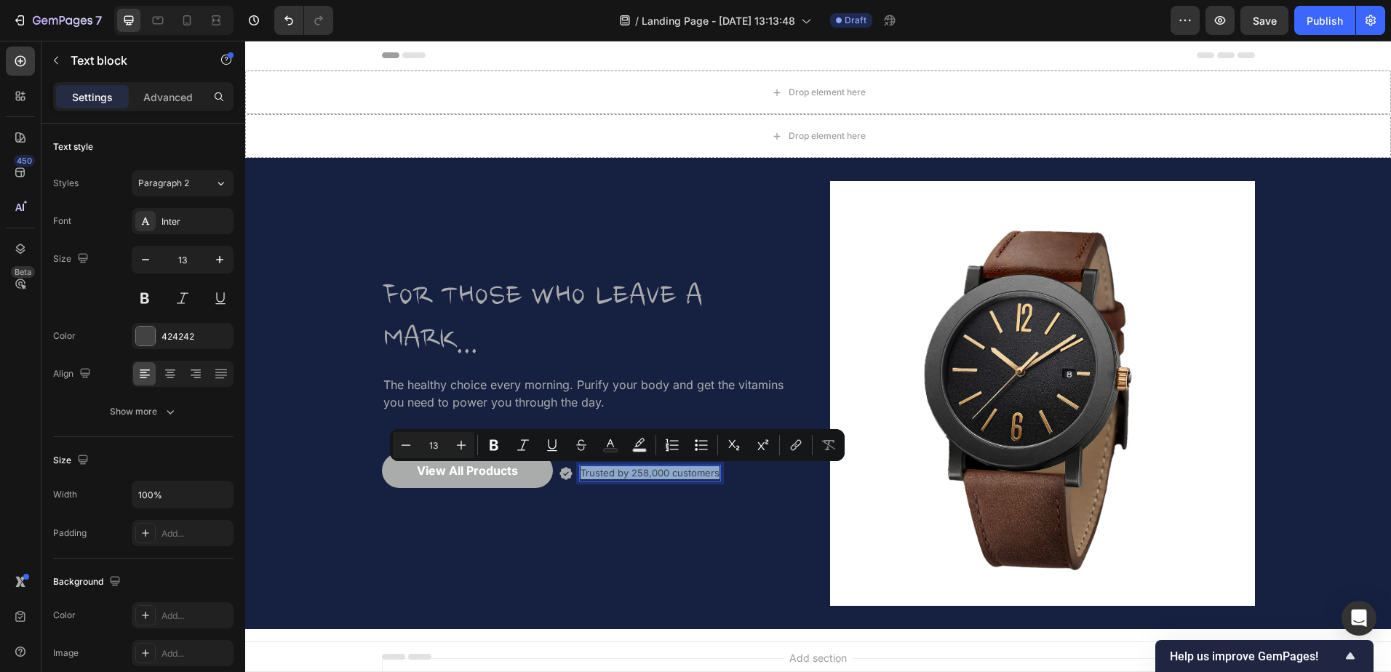
click at [618, 477] on p "Trusted by 258,000 customers" at bounding box center [650, 472] width 139 height 13
click at [169, 340] on div "424242" at bounding box center [195, 336] width 68 height 13
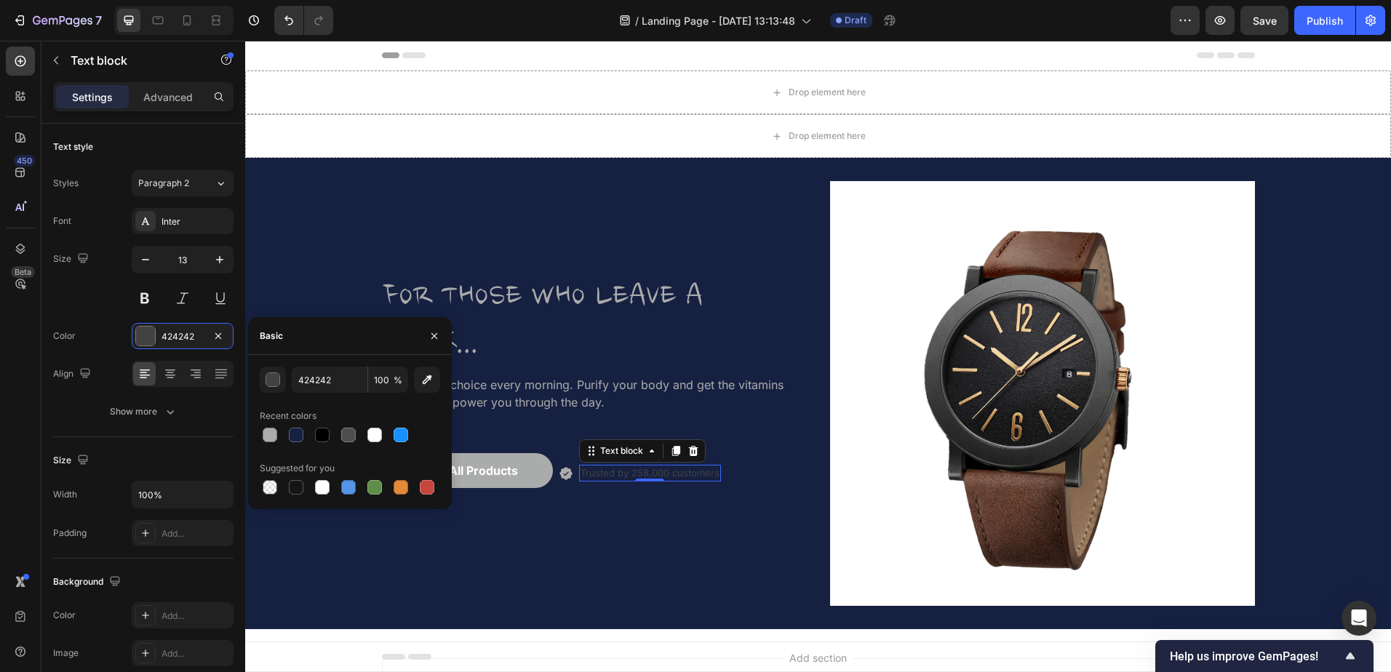
click at [259, 431] on div "424242 100 % Recent colors Suggested for you" at bounding box center [350, 432] width 204 height 131
click at [266, 435] on div at bounding box center [270, 435] width 15 height 15
type input "AAABAB"
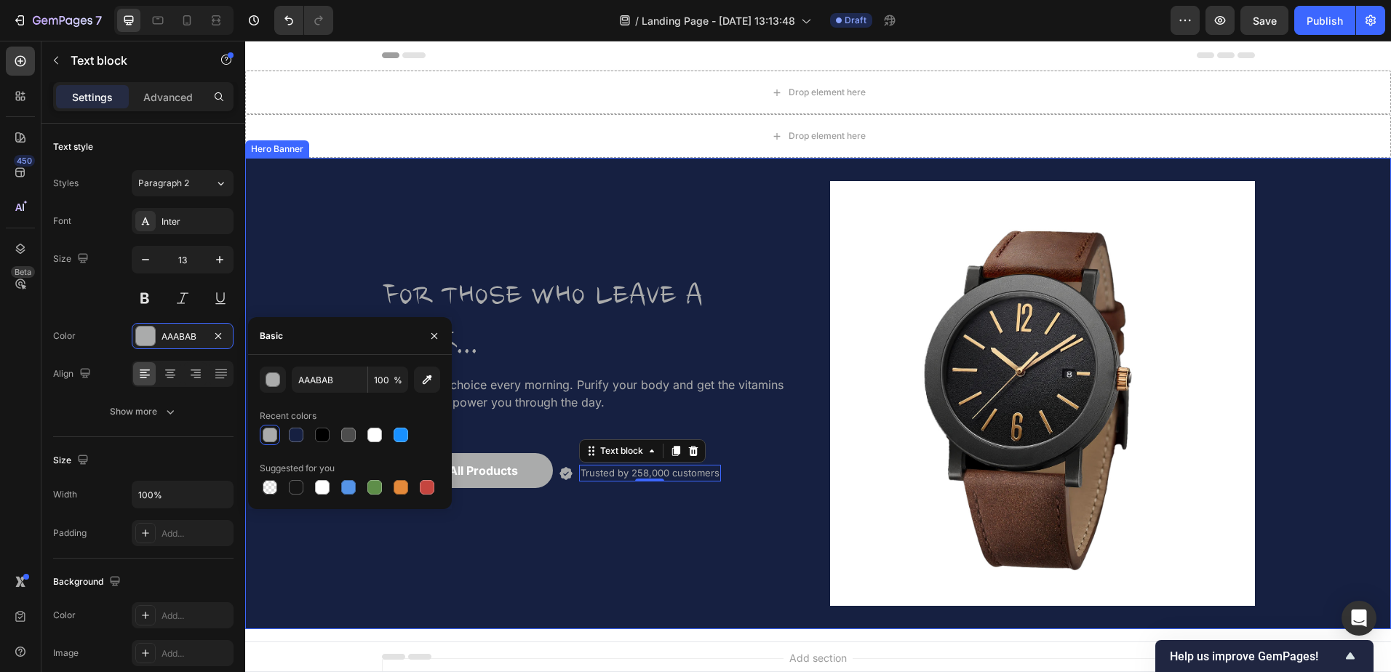
click at [578, 586] on div "FOR THOSE WHO LEAVE A MARK... Heading The healthy choice every morning. Purify …" at bounding box center [594, 393] width 425 height 425
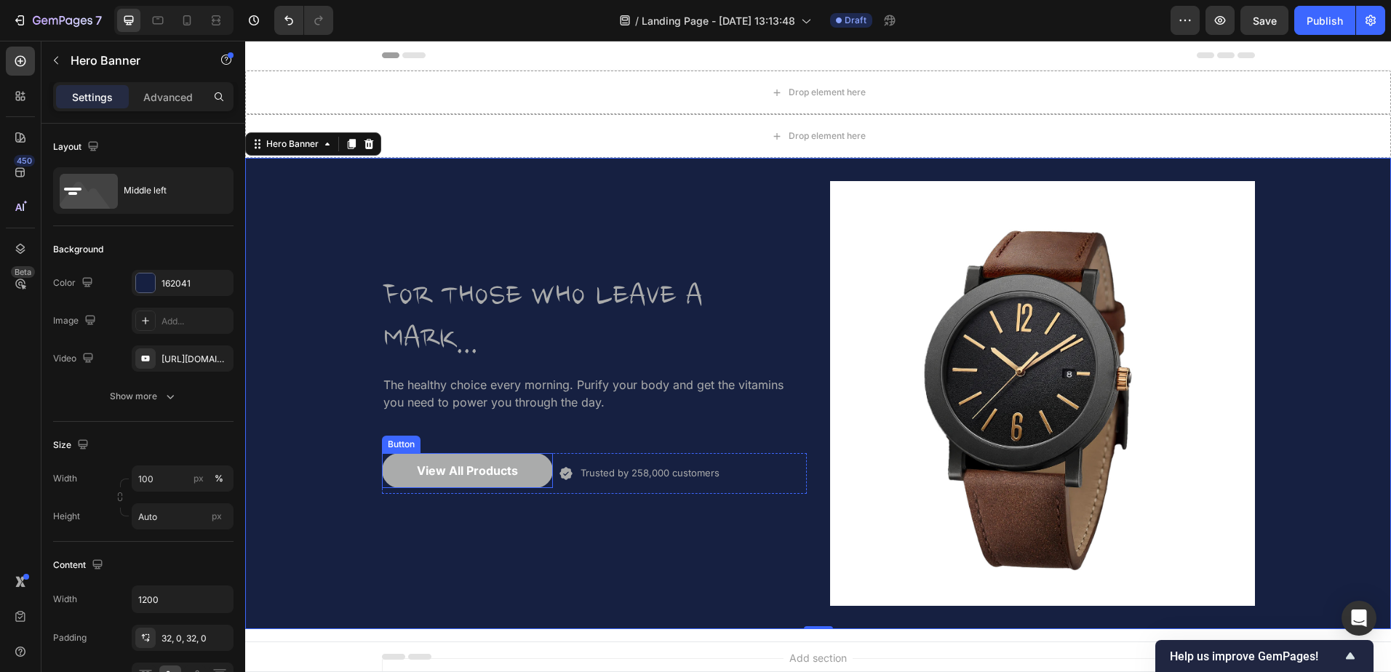
click at [474, 464] on div "View All Products" at bounding box center [467, 470] width 101 height 17
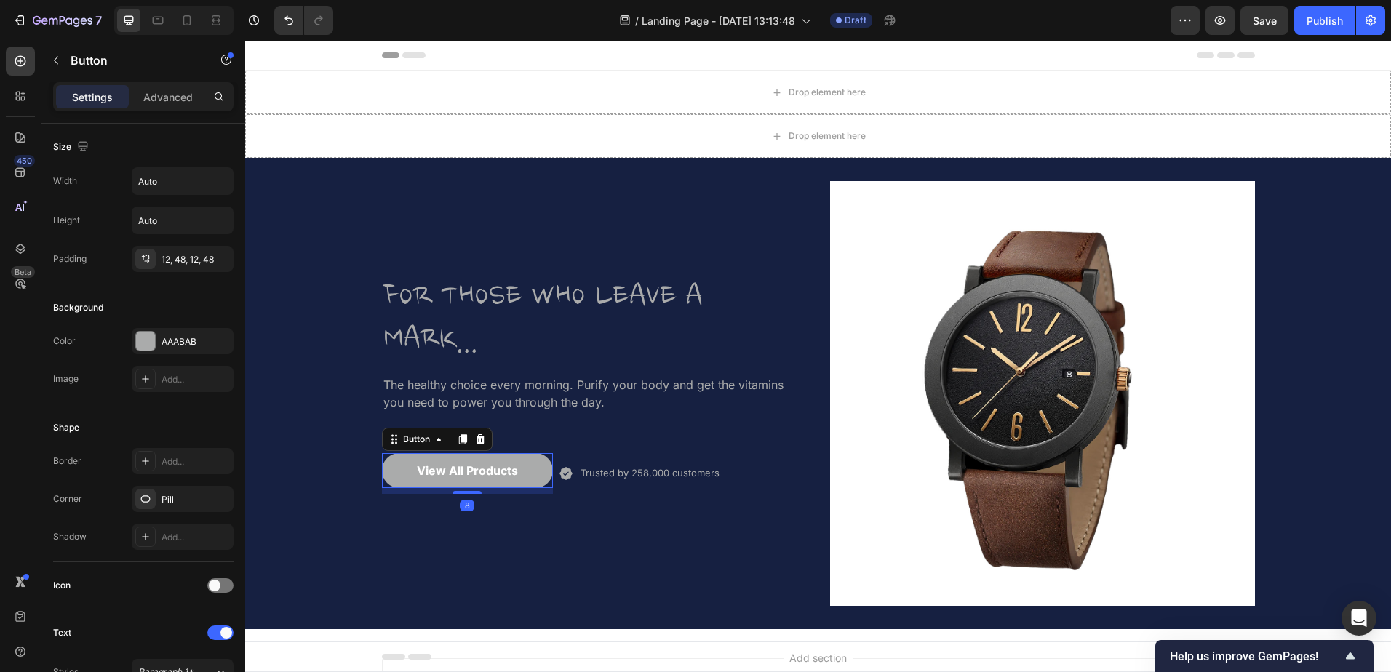
click at [466, 472] on div "View All Products" at bounding box center [467, 470] width 101 height 17
click at [480, 469] on p "View All Products" at bounding box center [467, 470] width 101 height 17
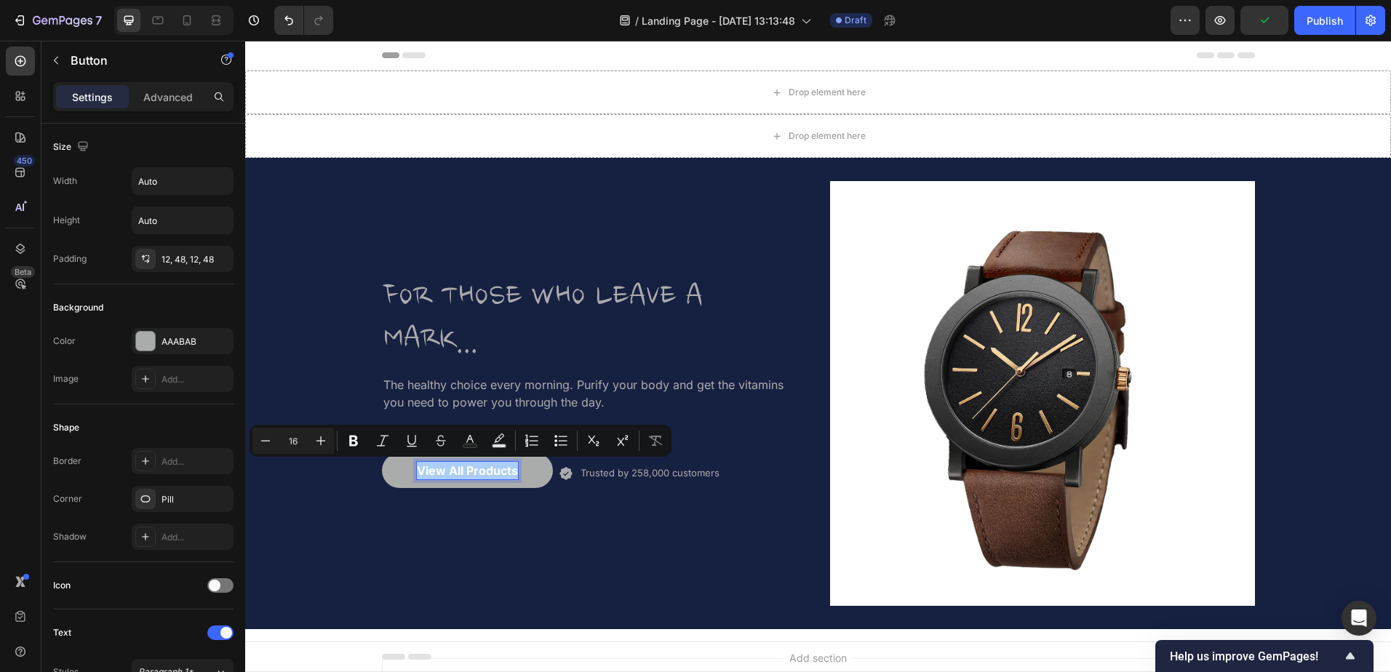
click at [153, 338] on div at bounding box center [145, 341] width 19 height 19
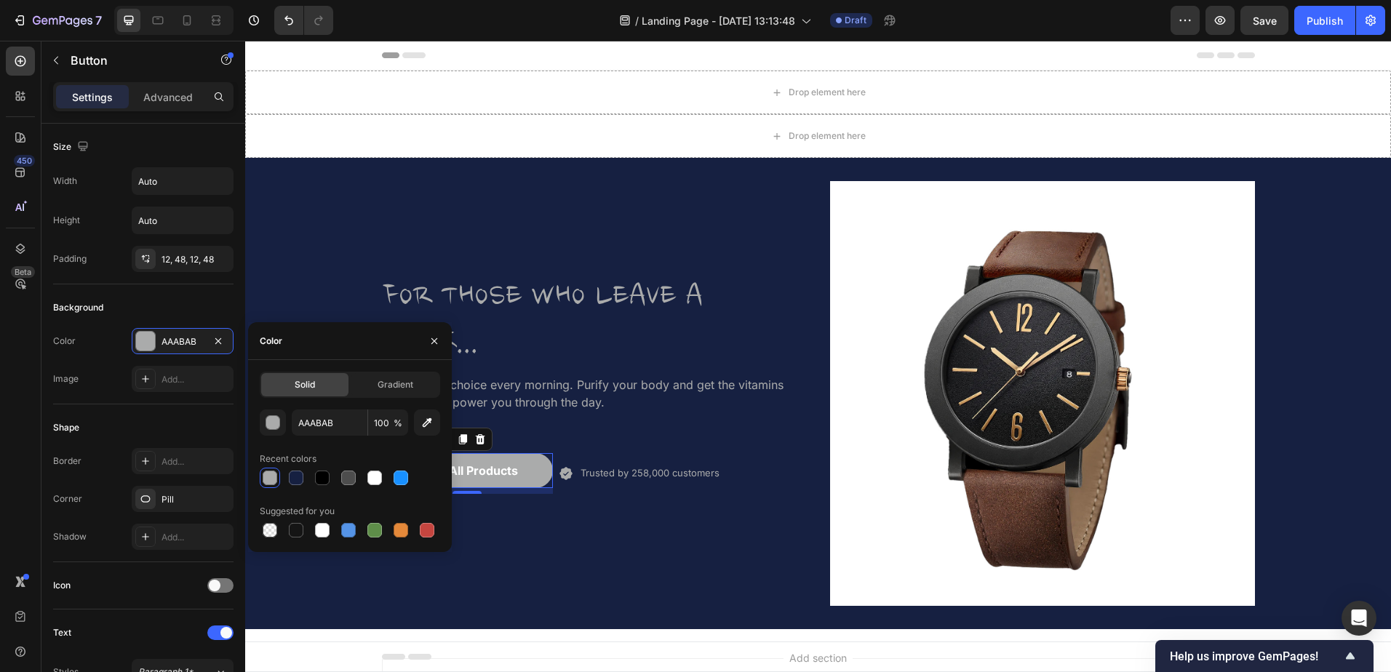
click at [290, 476] on div at bounding box center [296, 478] width 15 height 15
click at [268, 479] on div at bounding box center [270, 478] width 15 height 15
type input "AAABAB"
click at [549, 545] on div "FOR THOSE WHO LEAVE A MARK... Heading The healthy choice every morning. Purify …" at bounding box center [594, 393] width 425 height 425
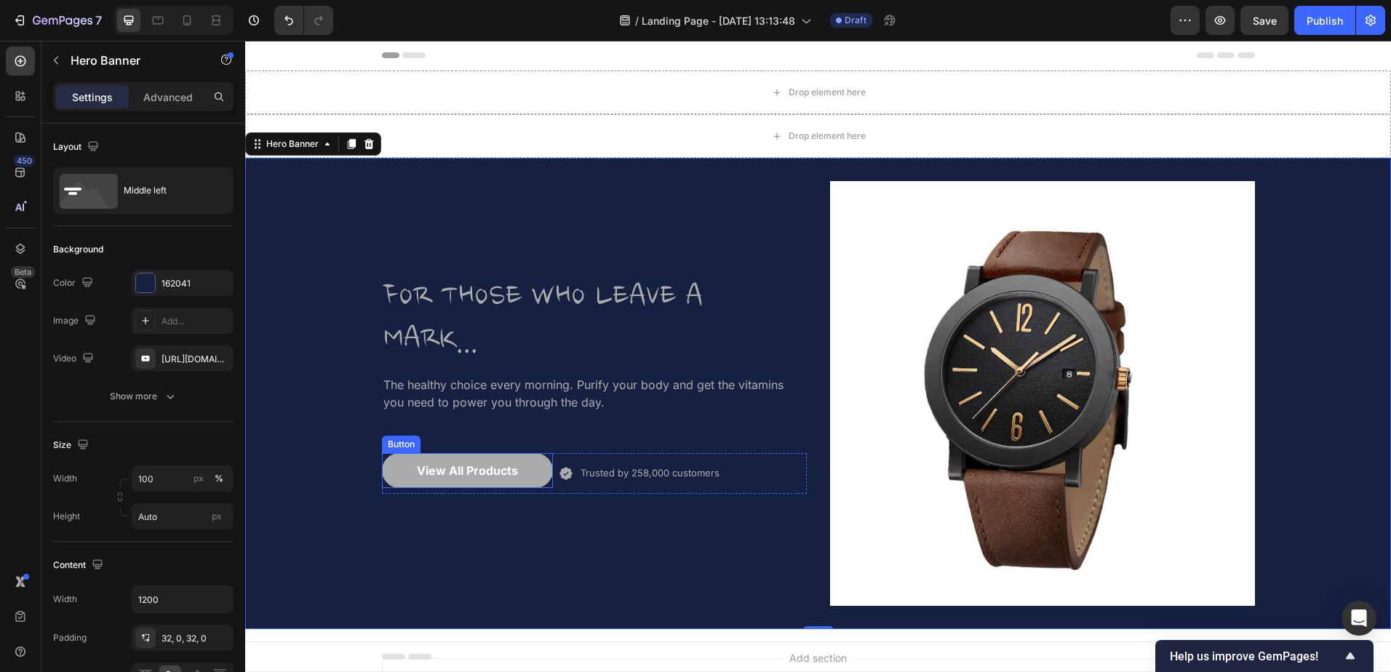
click at [450, 470] on p "View All Products" at bounding box center [467, 470] width 101 height 17
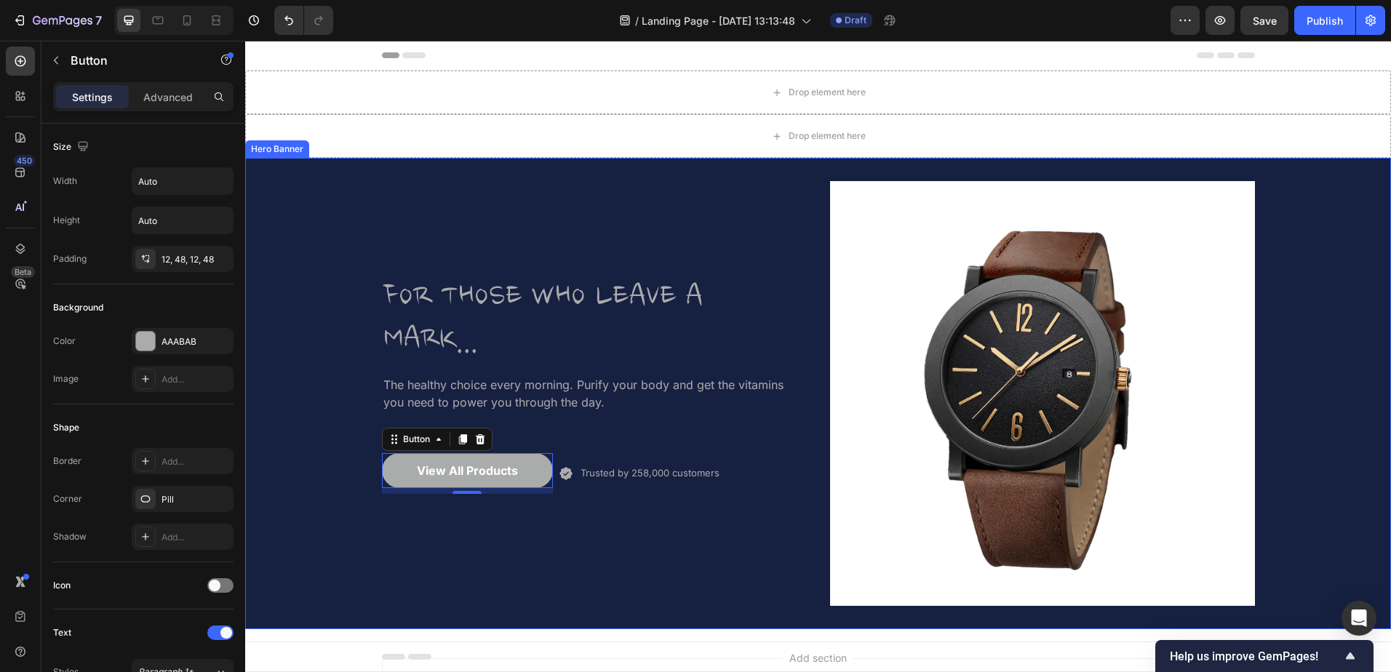
click at [527, 562] on div "FOR THOSE WHO LEAVE A MARK... Heading The healthy choice every morning. Purify …" at bounding box center [594, 393] width 425 height 425
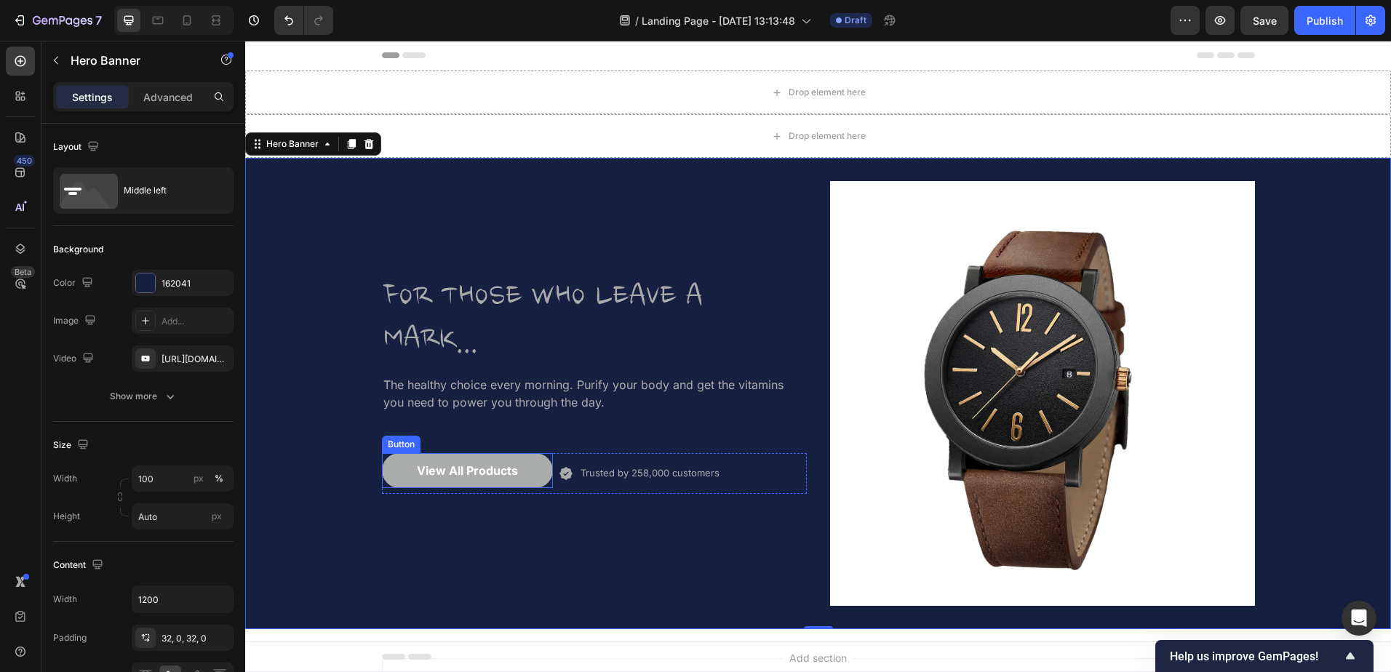
click at [482, 541] on div "FOR THOSE WHO LEAVE A MARK... Heading The healthy choice every morning. Purify …" at bounding box center [594, 393] width 425 height 425
click at [491, 469] on p "View All Products" at bounding box center [467, 470] width 101 height 17
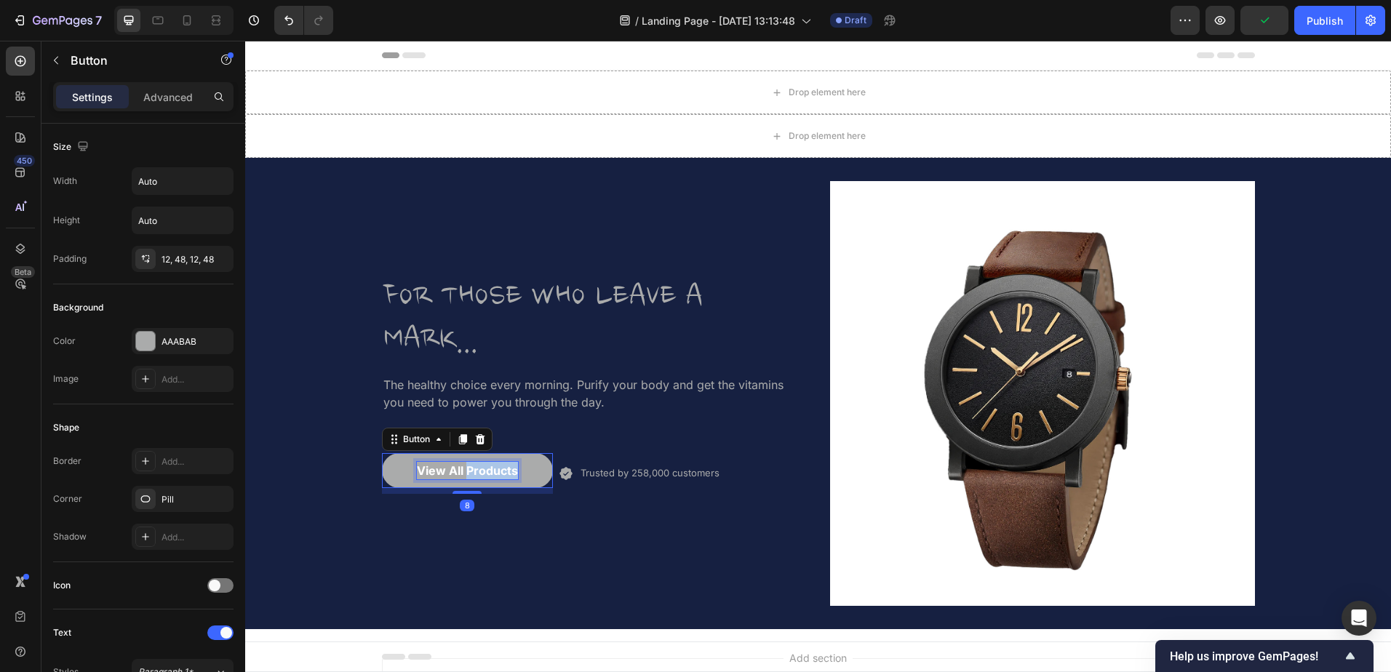
click at [467, 472] on p "View All Products" at bounding box center [467, 470] width 101 height 17
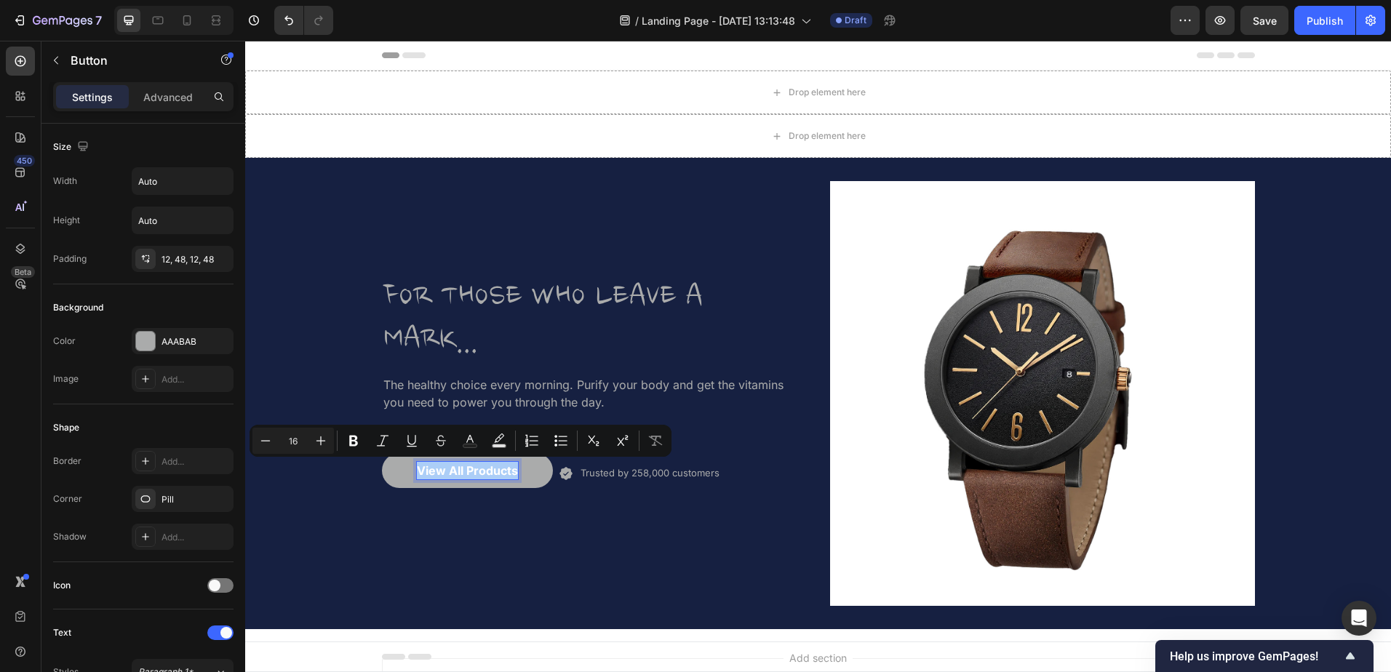
click at [172, 338] on div "AAABAB" at bounding box center [195, 341] width 68 height 13
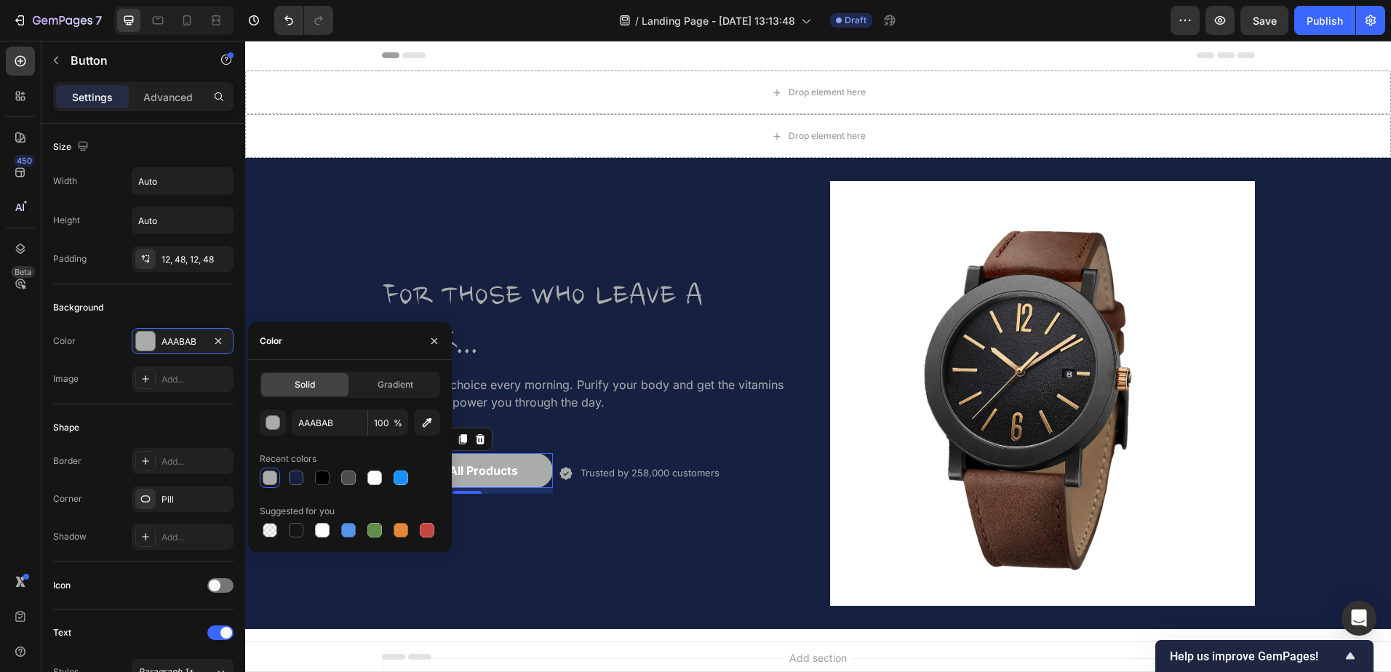
click at [293, 483] on div at bounding box center [296, 478] width 15 height 15
click at [274, 481] on div at bounding box center [270, 478] width 15 height 15
type input "AAABAB"
drag, startPoint x: 535, startPoint y: 554, endPoint x: 479, endPoint y: 498, distance: 79.2
click at [533, 554] on div "FOR THOSE WHO LEAVE A MARK... Heading The healthy choice every morning. Purify …" at bounding box center [594, 393] width 425 height 425
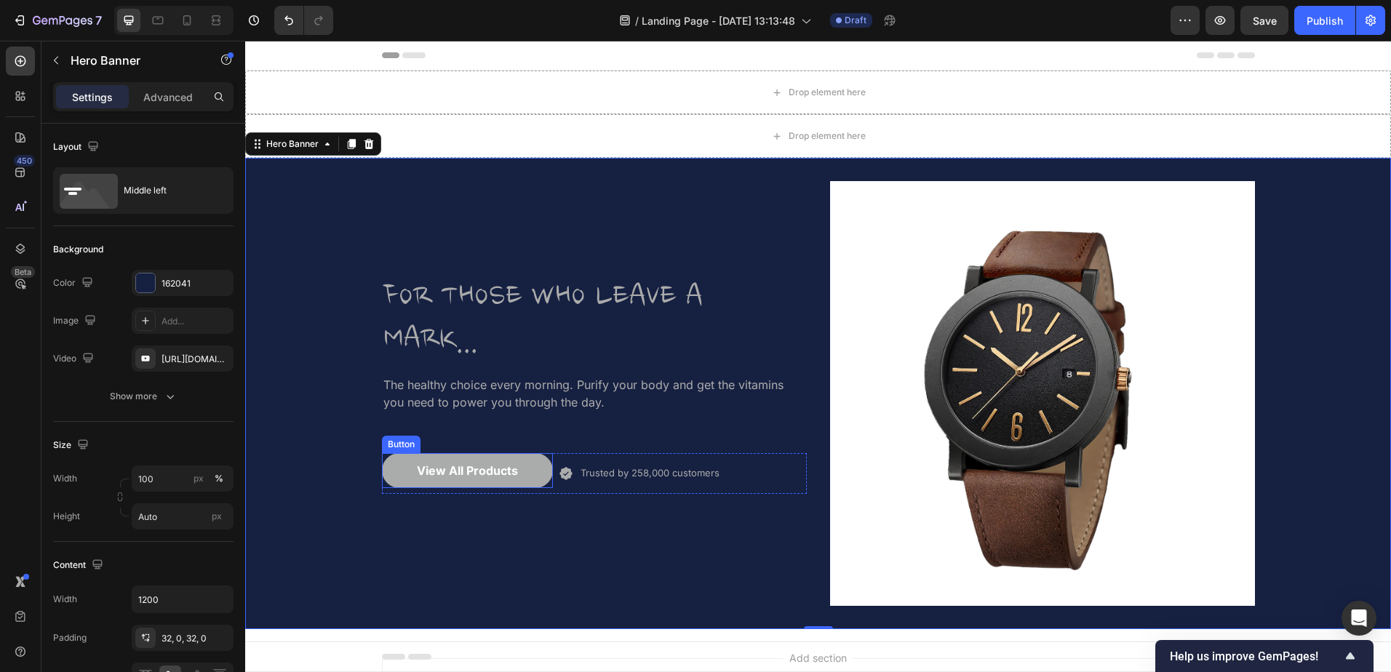
click at [471, 473] on p "View All Products" at bounding box center [467, 470] width 101 height 17
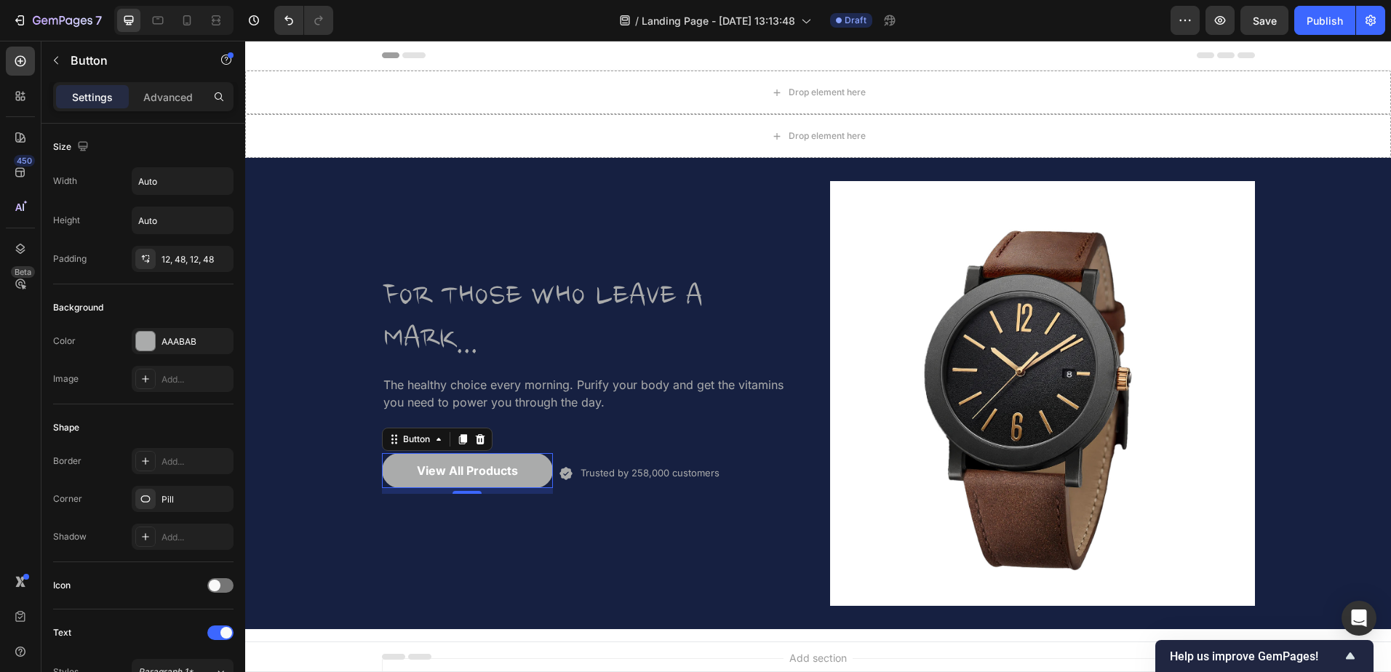
scroll to position [364, 0]
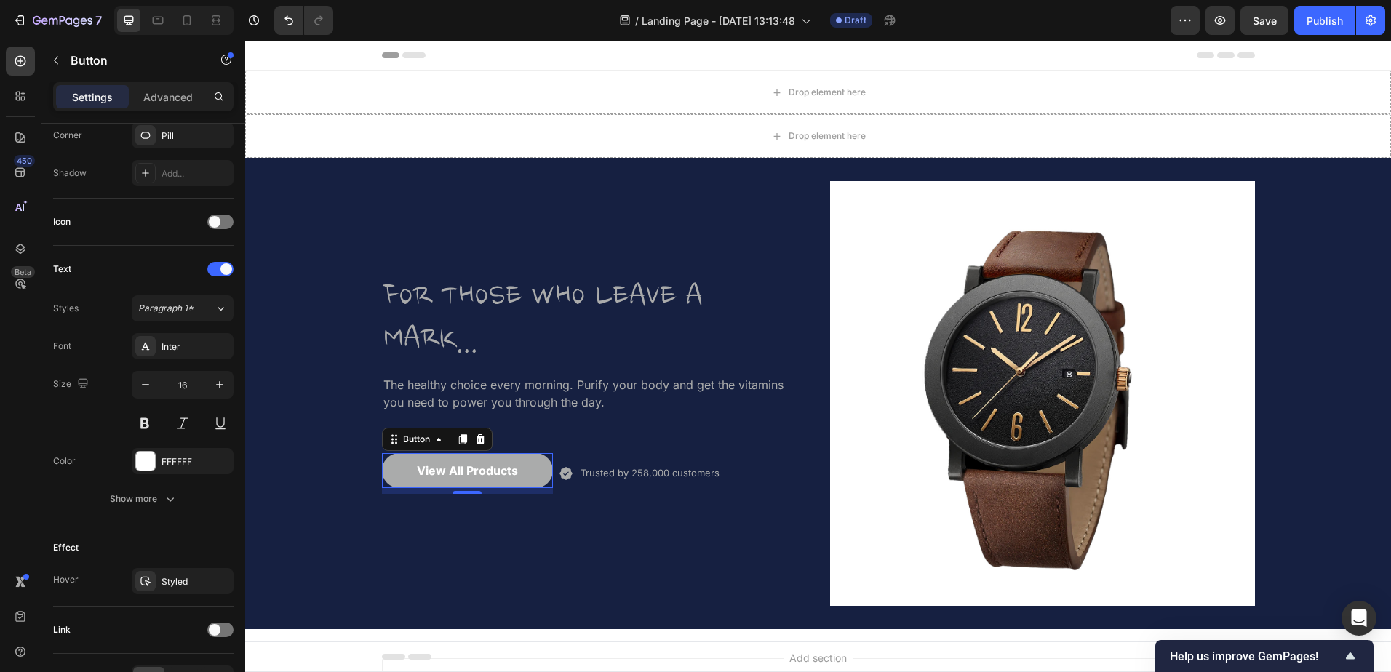
click at [148, 459] on div at bounding box center [145, 461] width 19 height 19
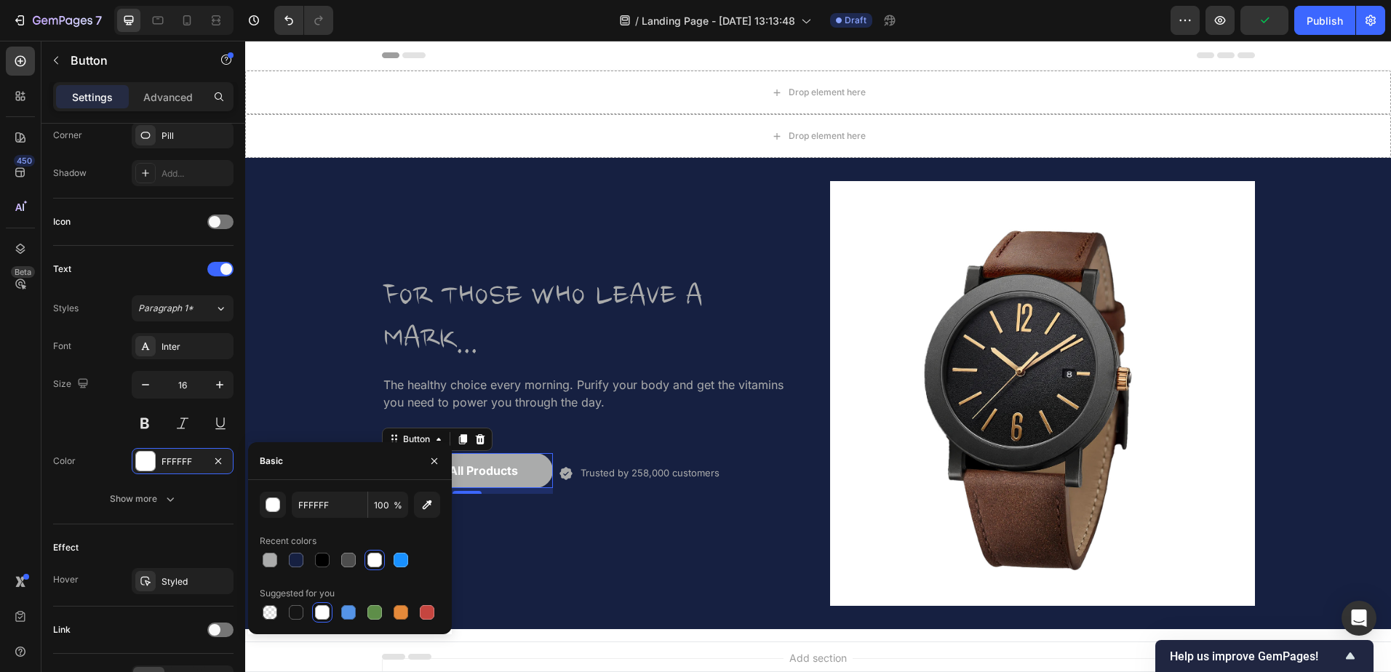
click at [295, 554] on div at bounding box center [296, 560] width 15 height 15
type input "162041"
click at [613, 573] on div "FOR THOSE WHO LEAVE A MARK... Heading The healthy choice every morning. Purify …" at bounding box center [594, 393] width 425 height 425
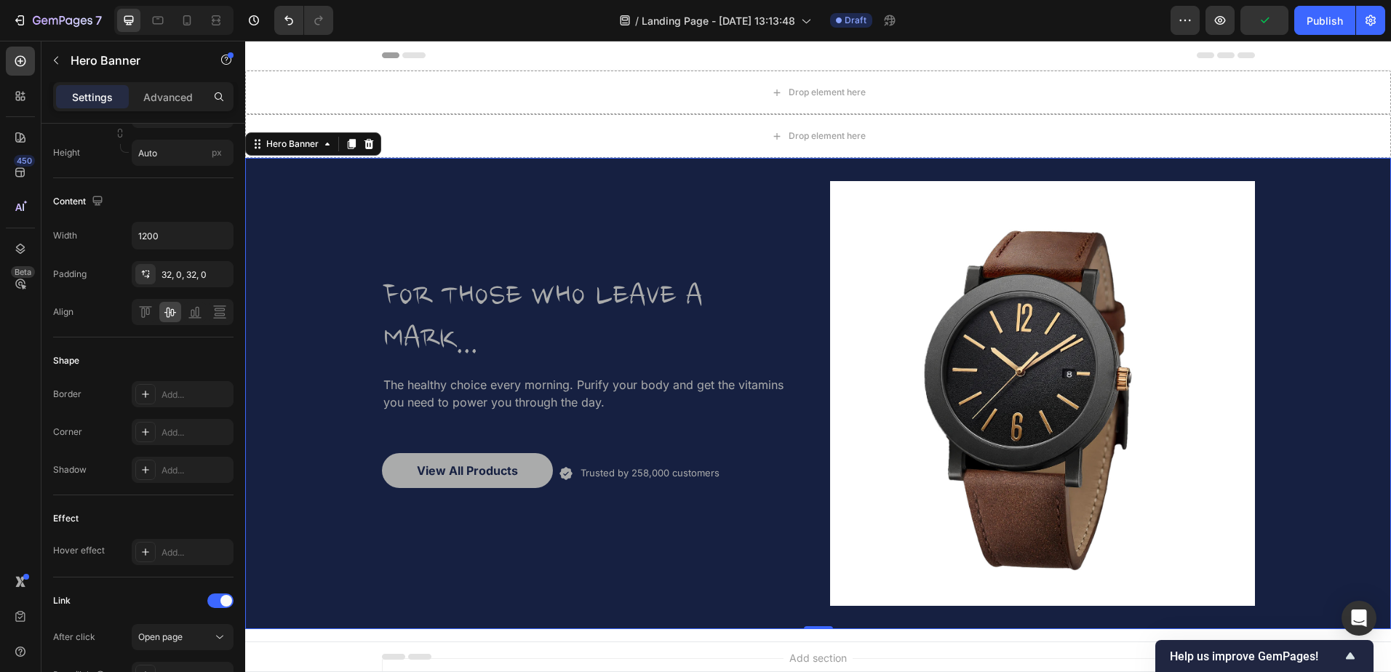
scroll to position [0, 0]
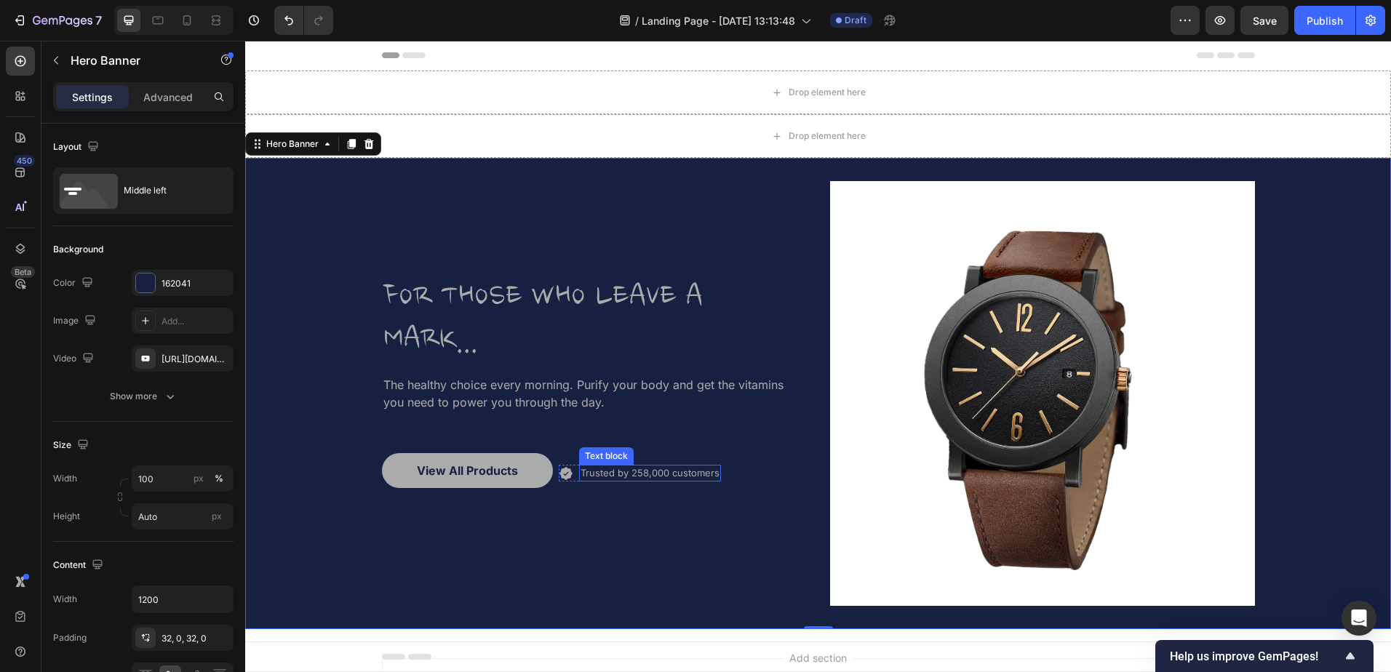
click at [606, 475] on p "Trusted by 258,000 customers" at bounding box center [650, 472] width 139 height 13
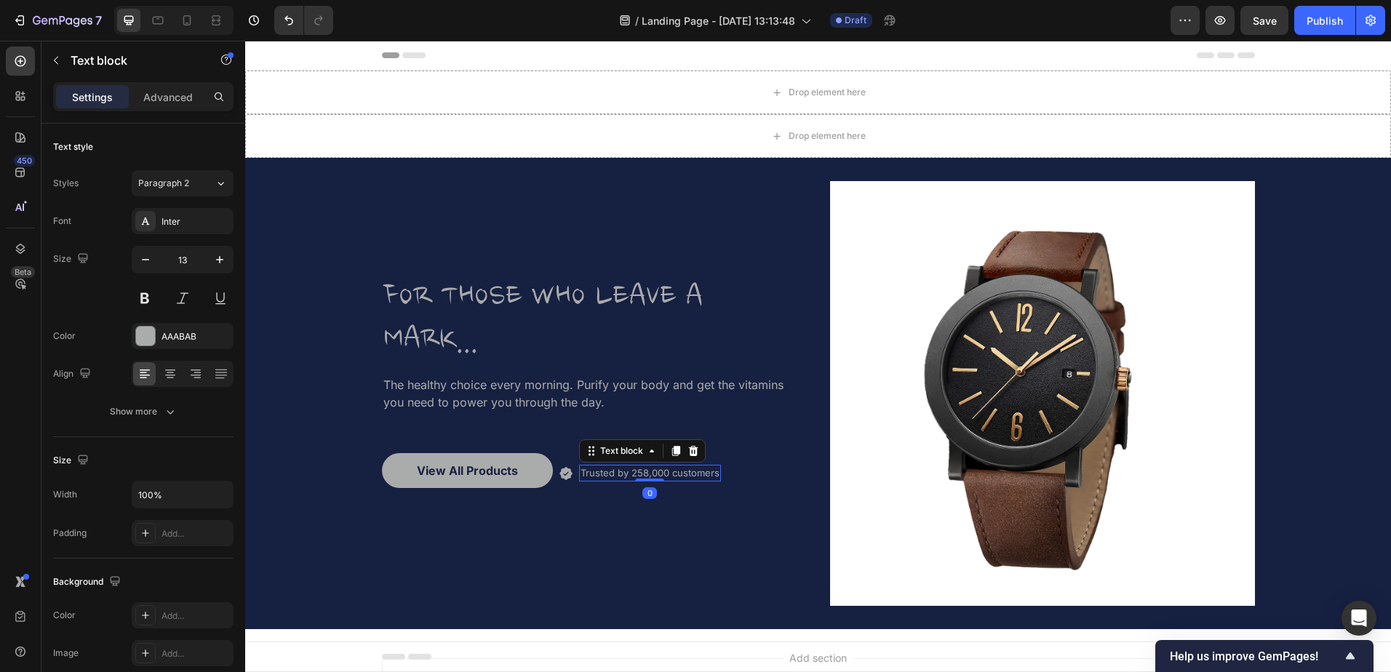
click at [556, 515] on div "FOR THOSE WHO LEAVE A MARK... Heading The healthy choice every morning. Purify …" at bounding box center [594, 393] width 425 height 425
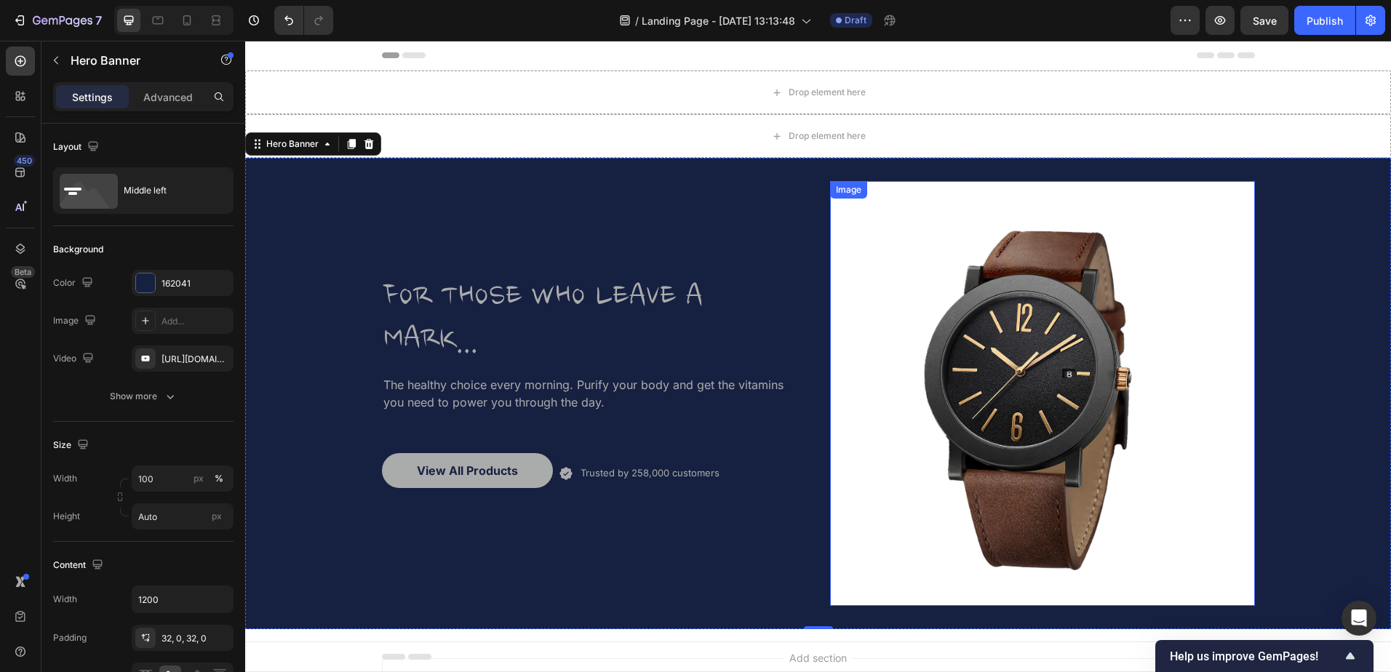
click at [864, 245] on img at bounding box center [1042, 393] width 425 height 425
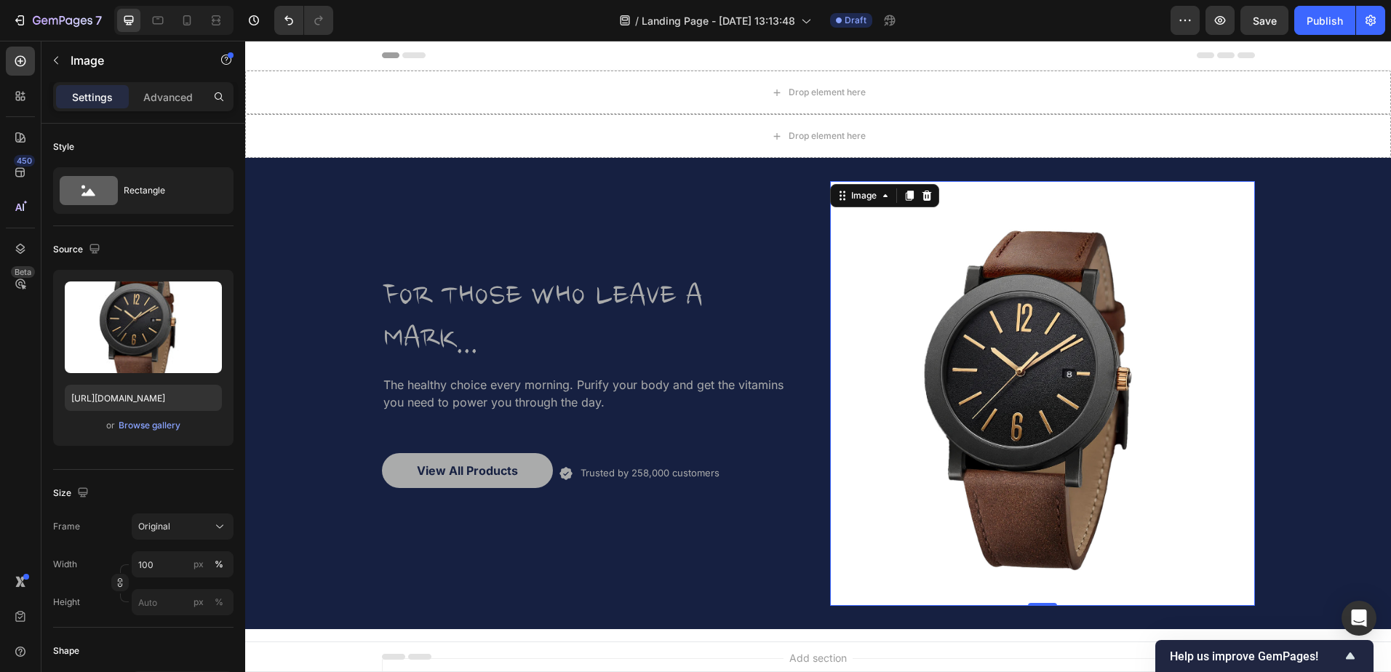
click at [139, 426] on div "Browse gallery" at bounding box center [150, 425] width 62 height 13
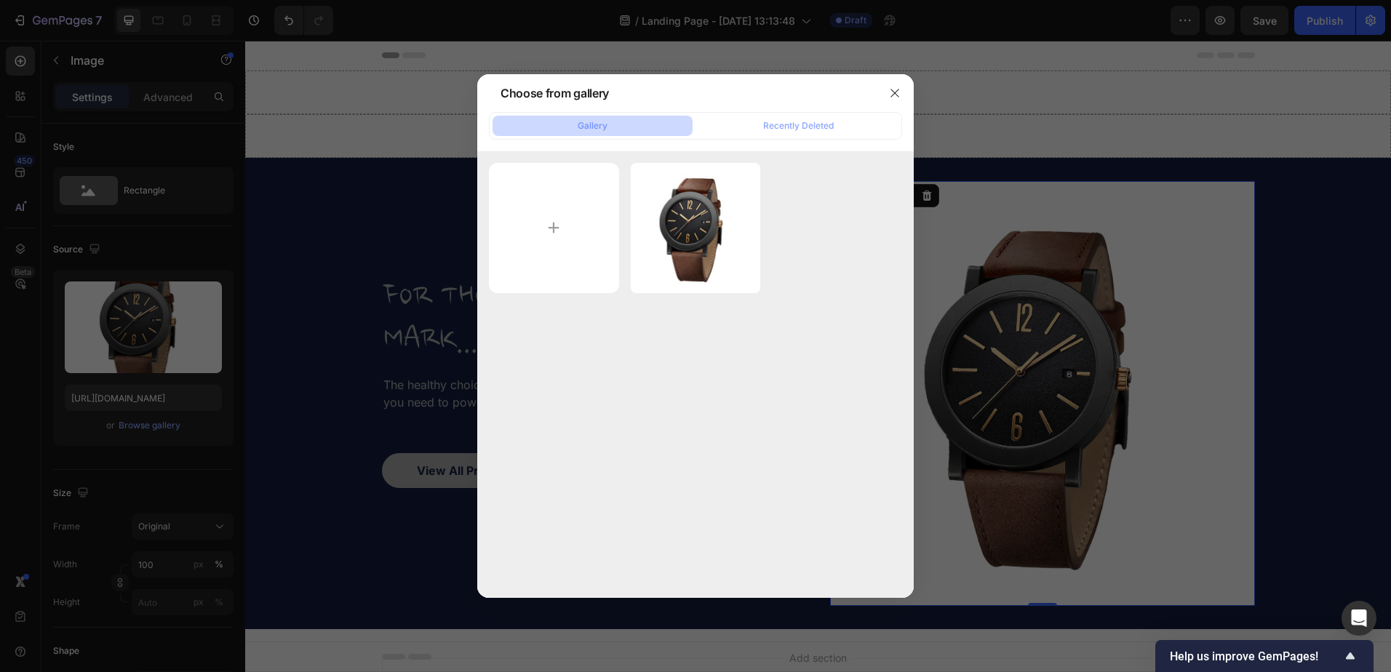
click at [539, 215] on input "file" at bounding box center [554, 228] width 130 height 130
type input "C:\fakepath\No Background.png"
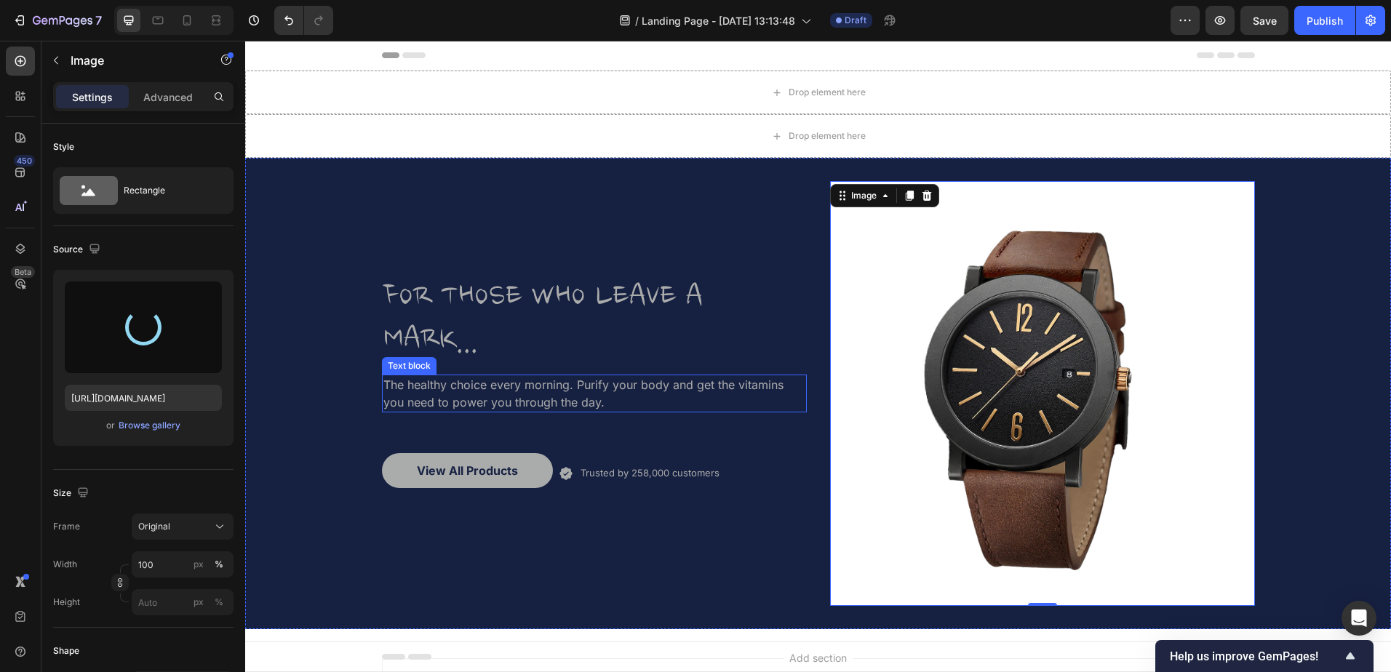
type input "[URL][DOMAIN_NAME]"
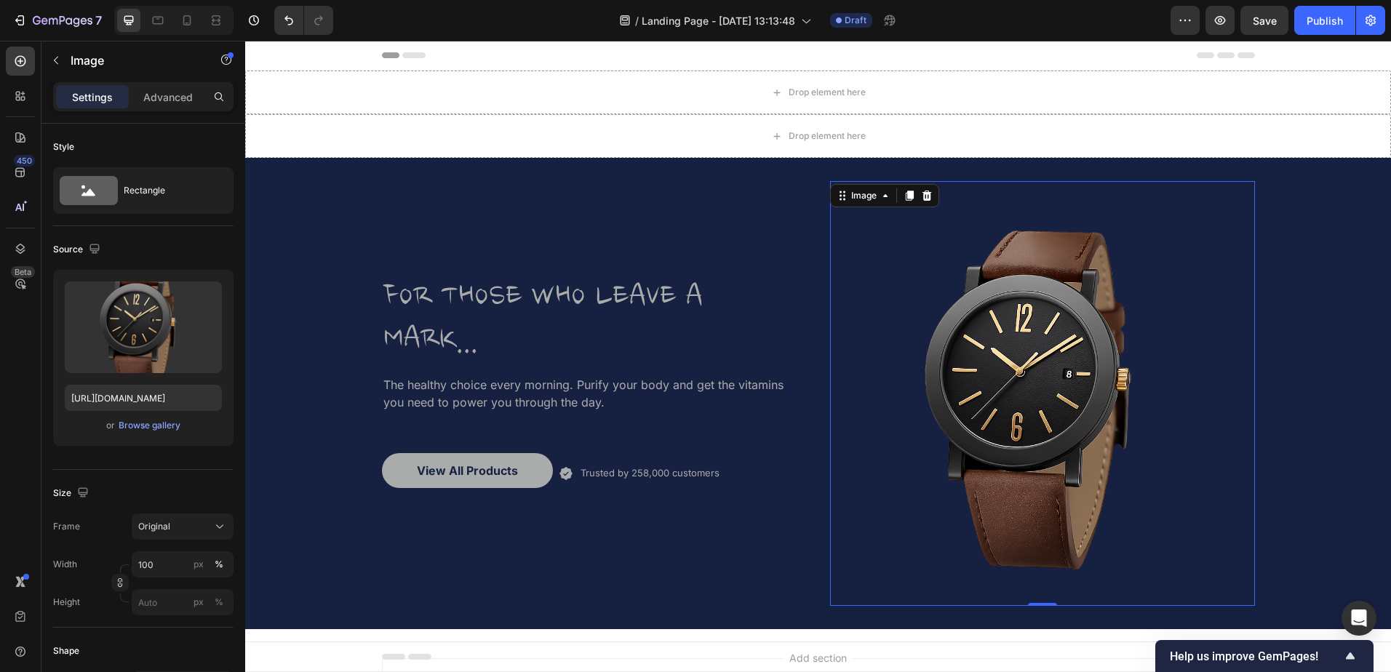
click at [514, 17] on div "/ Landing Page - [DATE] 13:13:48 Draft" at bounding box center [758, 20] width 826 height 29
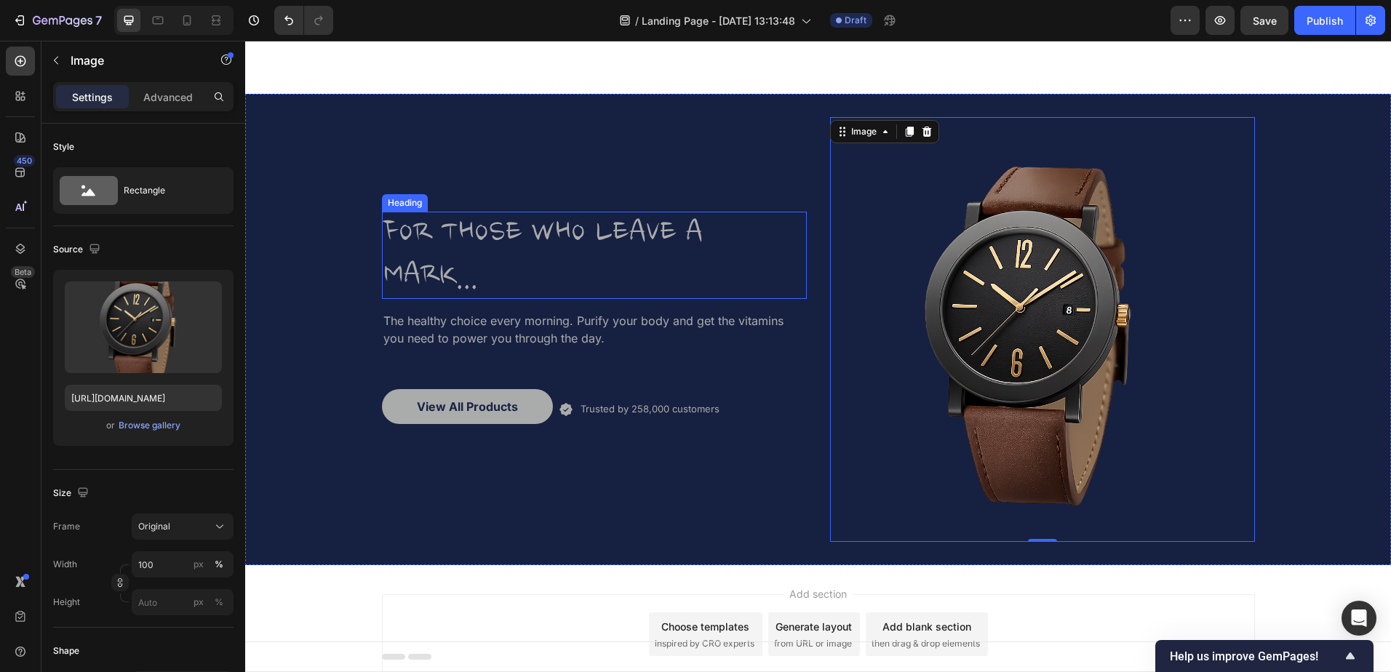
scroll to position [136, 0]
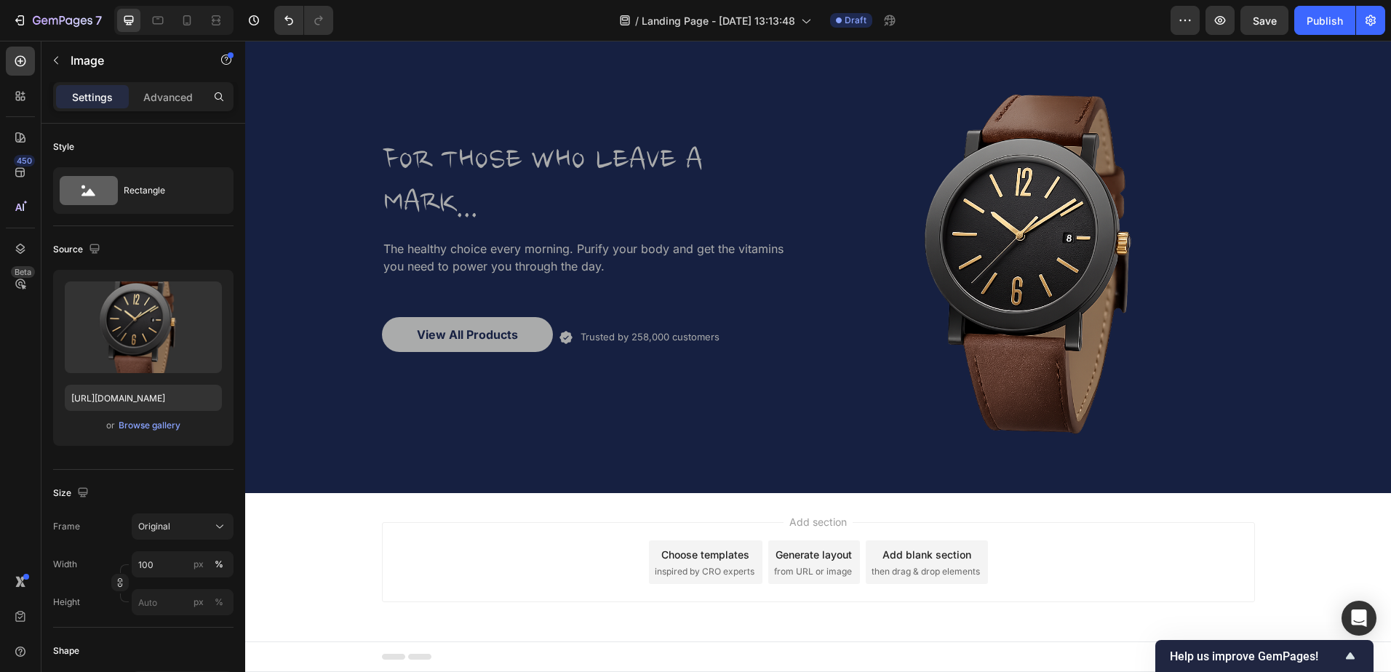
click at [1028, 511] on div "Add section Choose templates inspired by CRO experts Generate layout from URL o…" at bounding box center [818, 582] width 1146 height 179
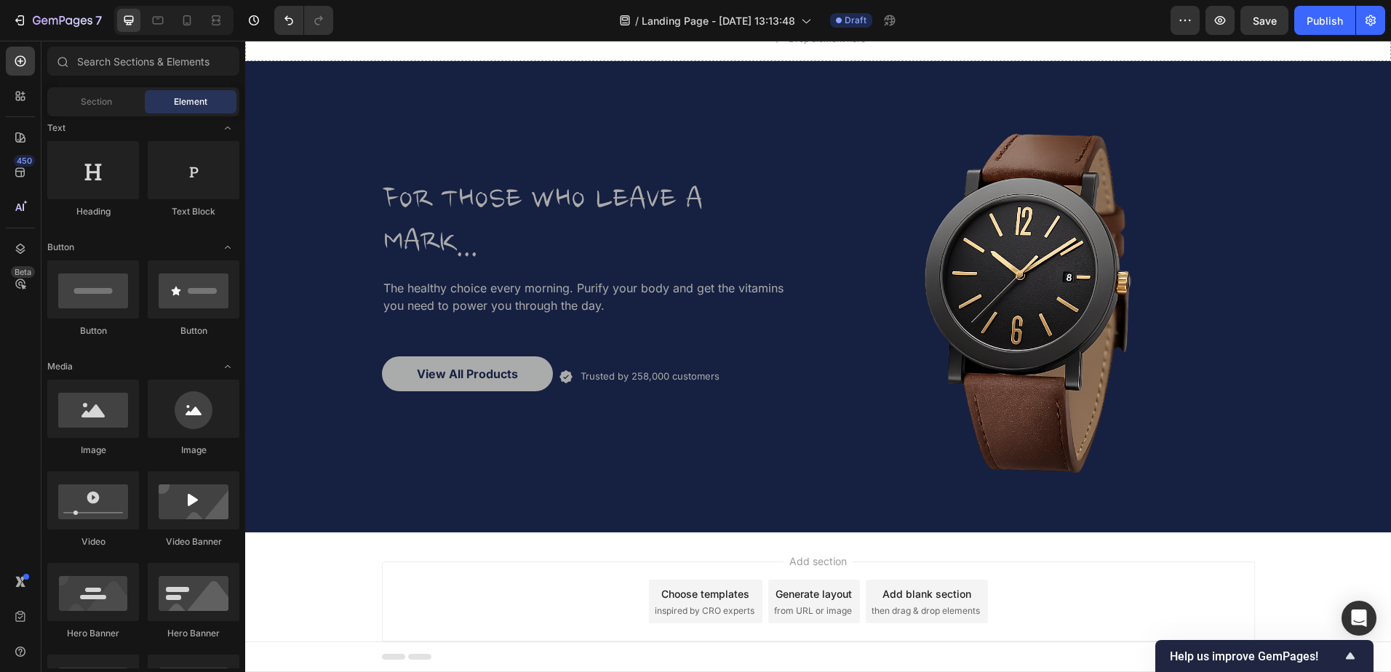
scroll to position [63, 0]
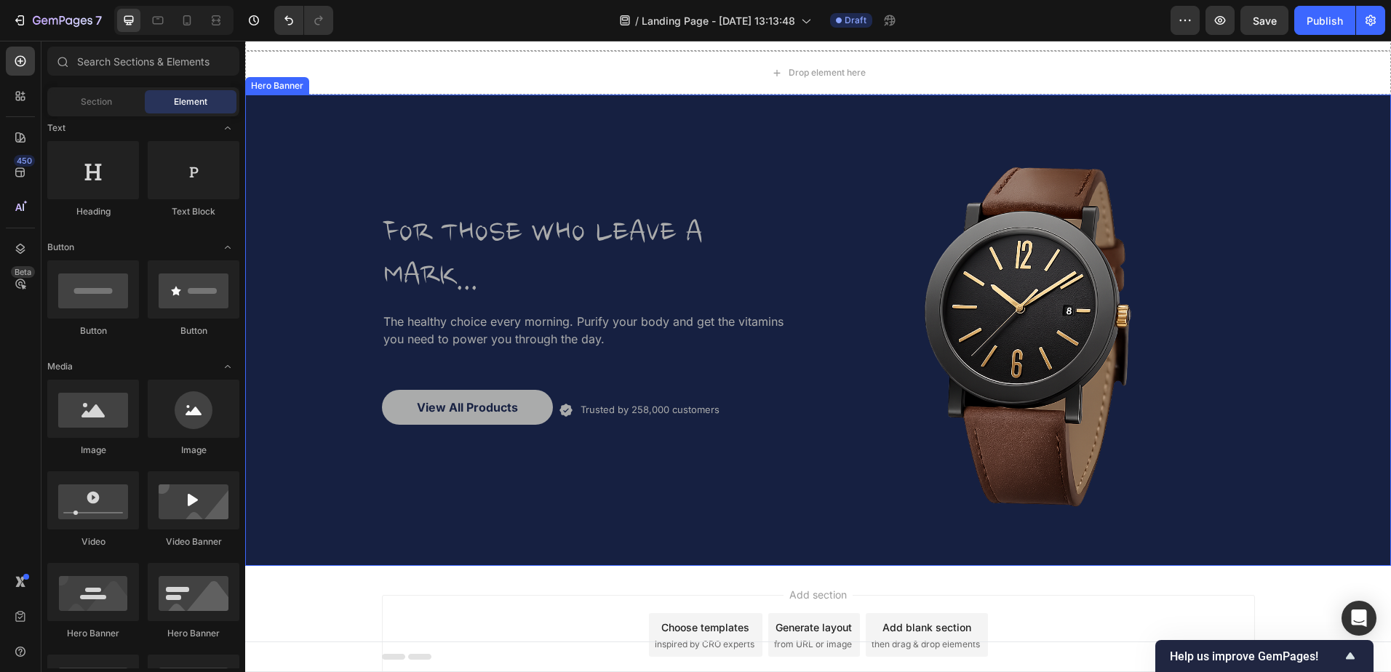
click at [805, 492] on div "FOR THOSE WHO LEAVE A MARK... Heading The healthy choice every morning. Purify …" at bounding box center [818, 330] width 873 height 471
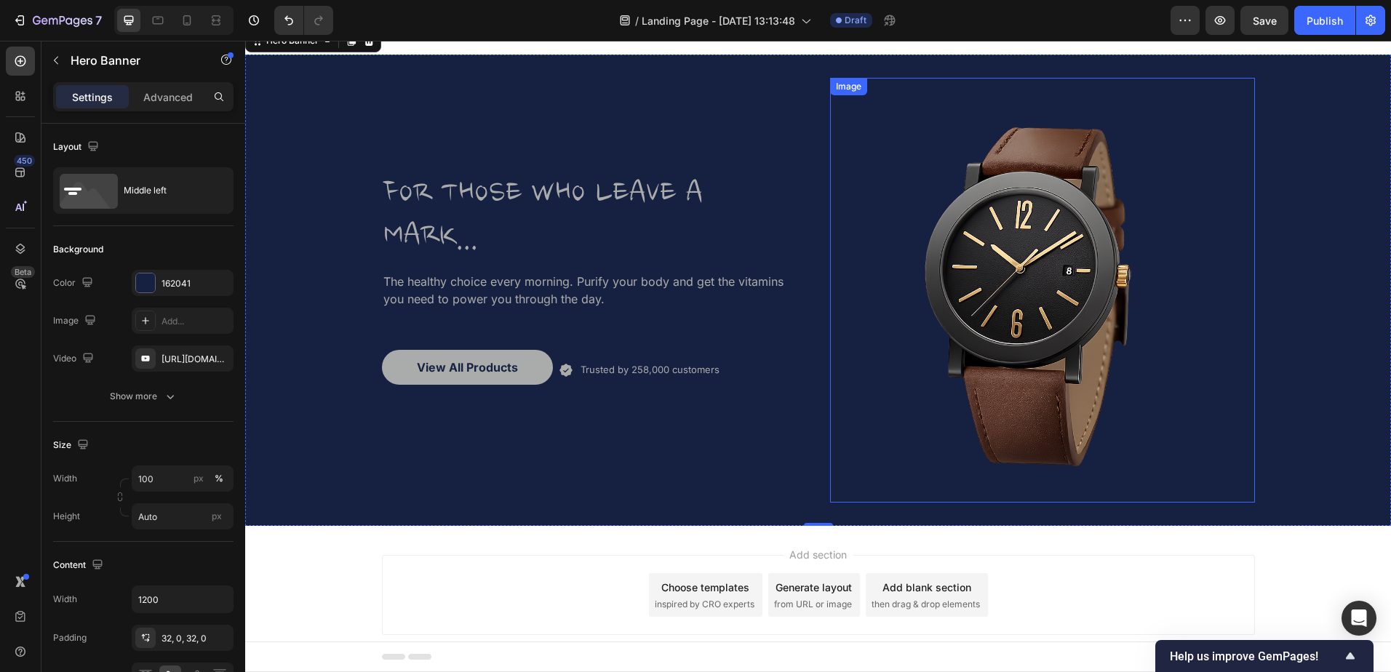
scroll to position [136, 0]
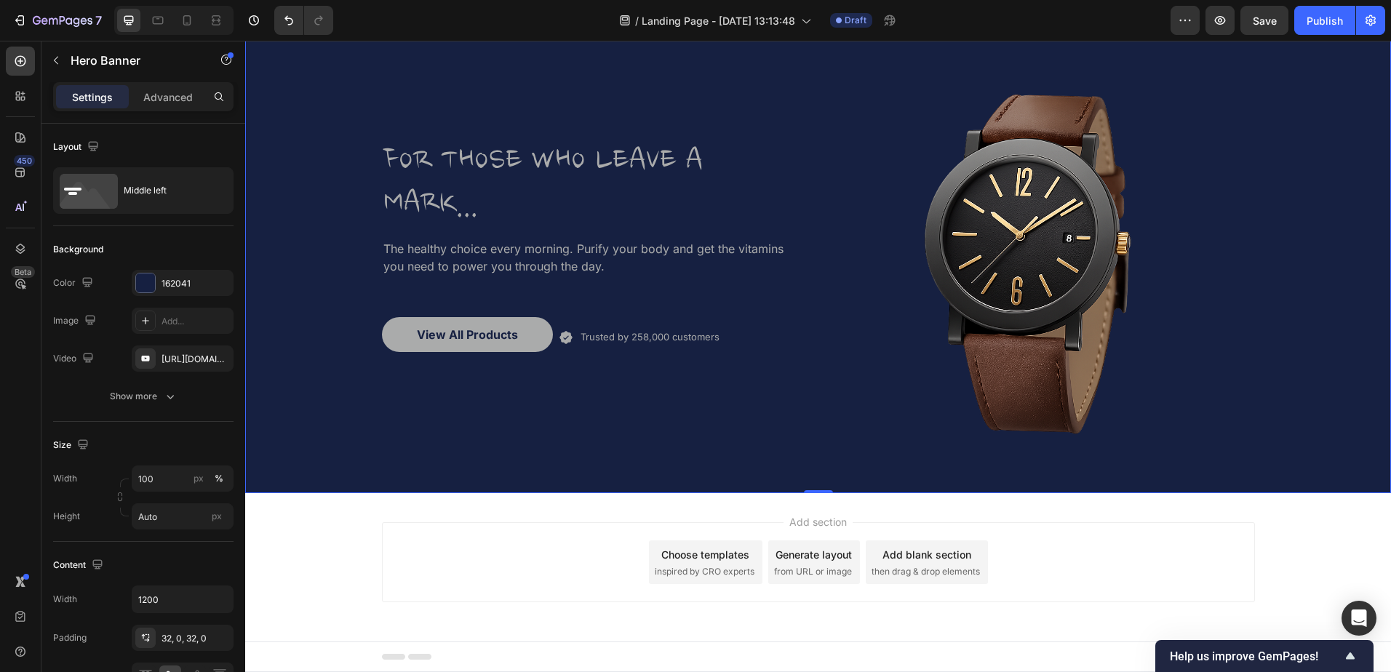
click at [177, 281] on div "162041" at bounding box center [195, 283] width 68 height 13
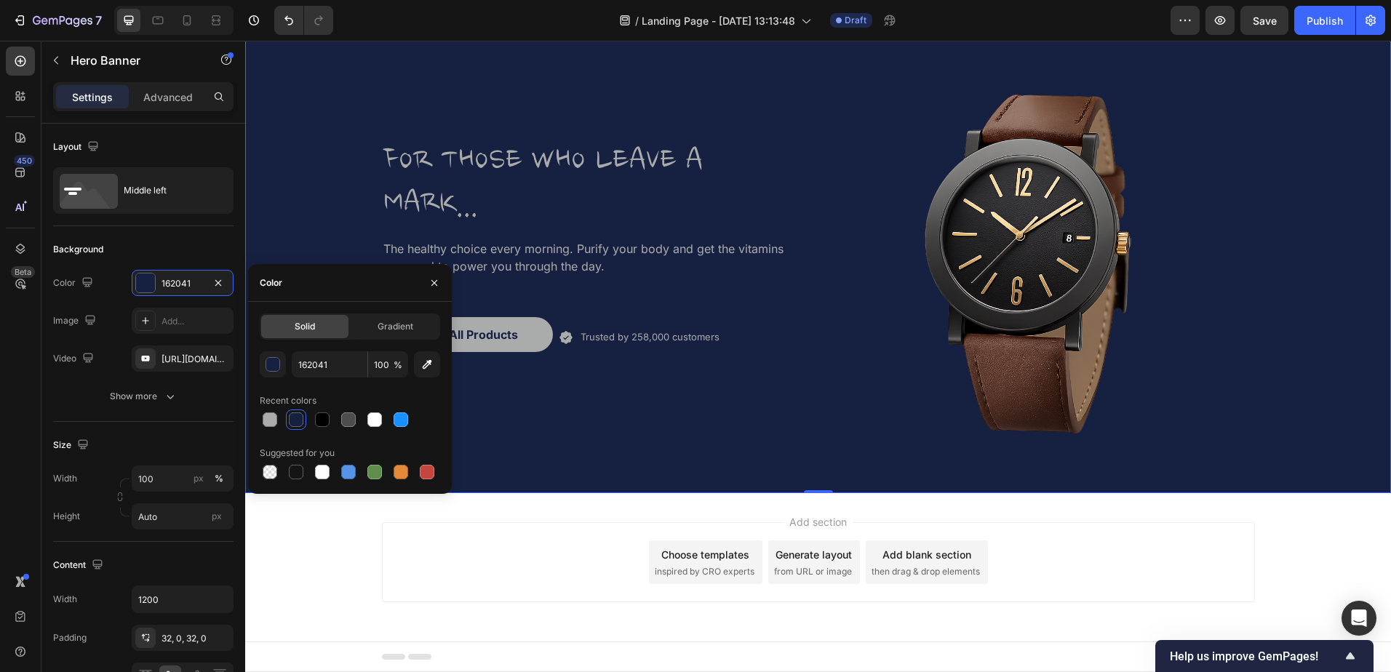
click at [177, 281] on div "162041" at bounding box center [182, 283] width 42 height 13
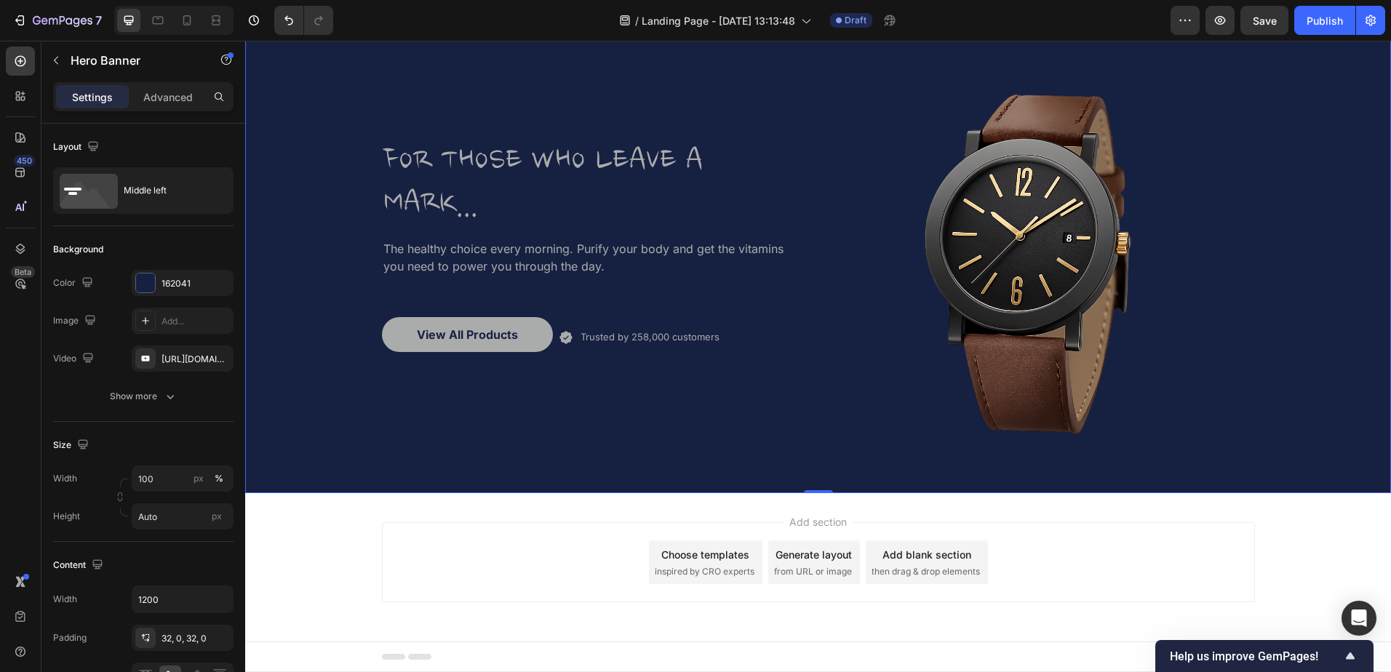
click at [183, 277] on div "162041" at bounding box center [195, 283] width 68 height 13
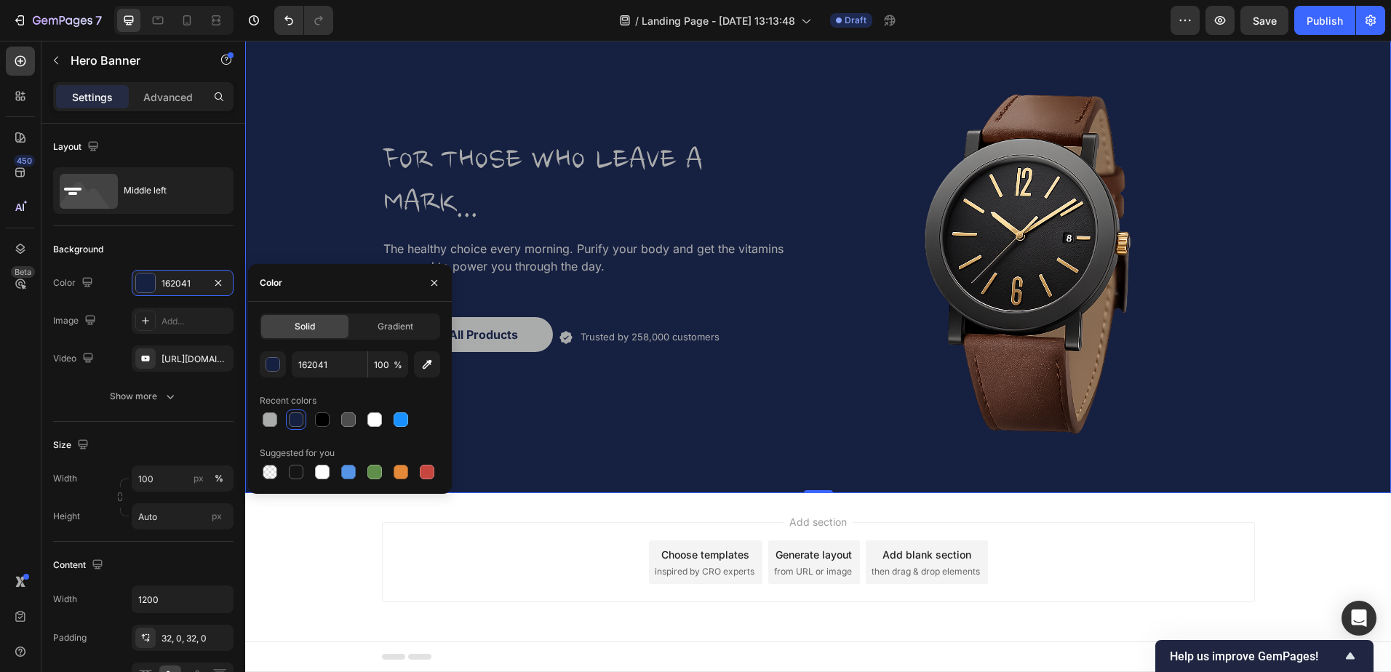
click at [319, 419] on div at bounding box center [322, 419] width 15 height 15
type input "000000"
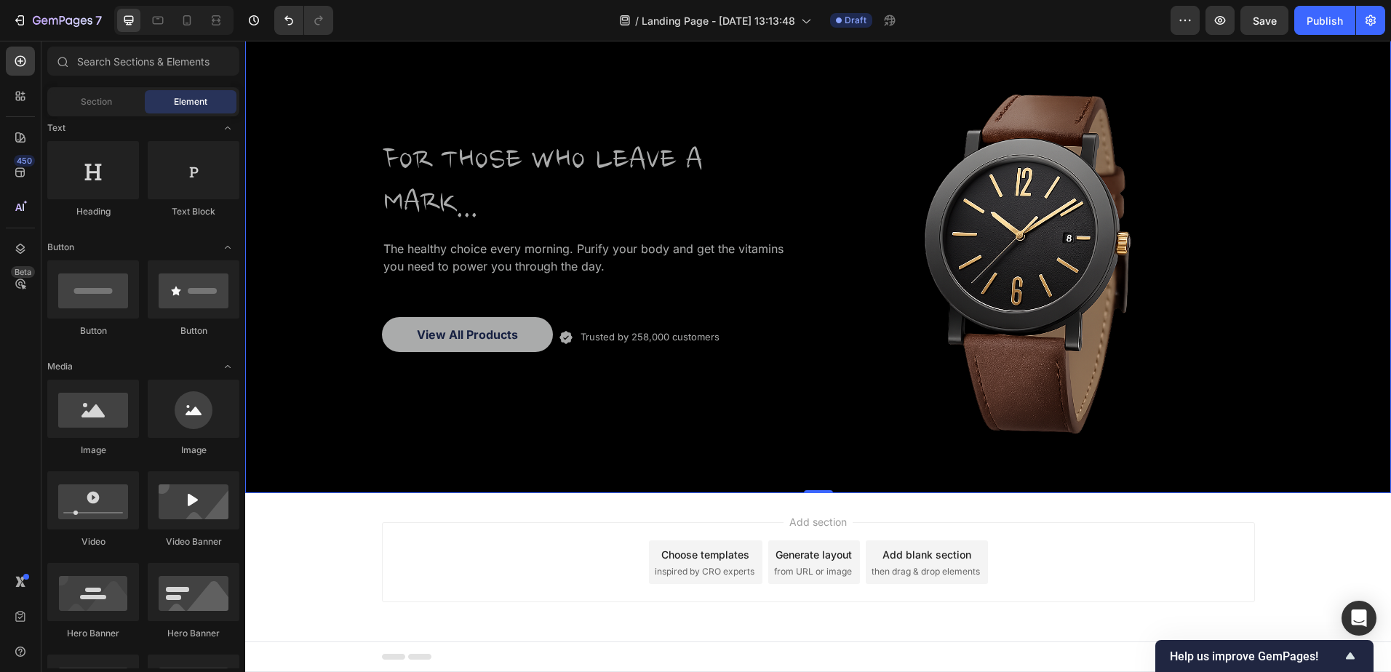
click at [563, 511] on div "Add section Choose templates inspired by CRO experts Generate layout from URL o…" at bounding box center [818, 582] width 1146 height 179
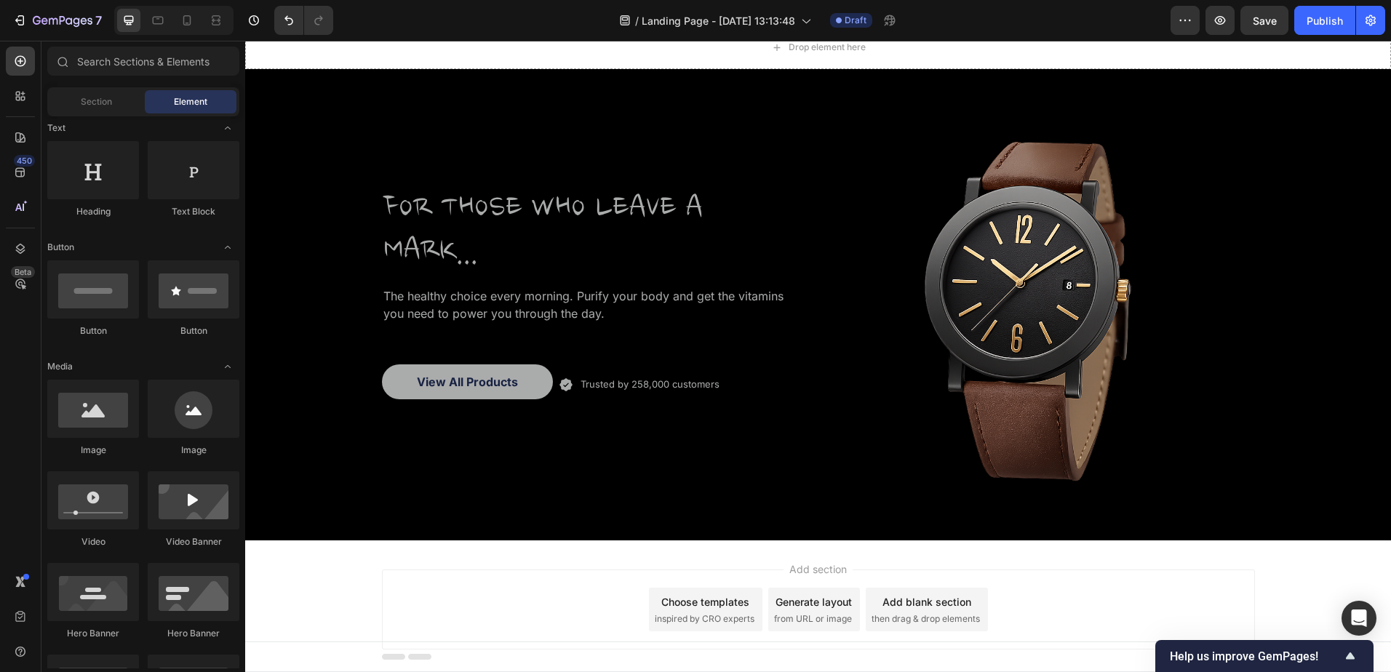
scroll to position [63, 0]
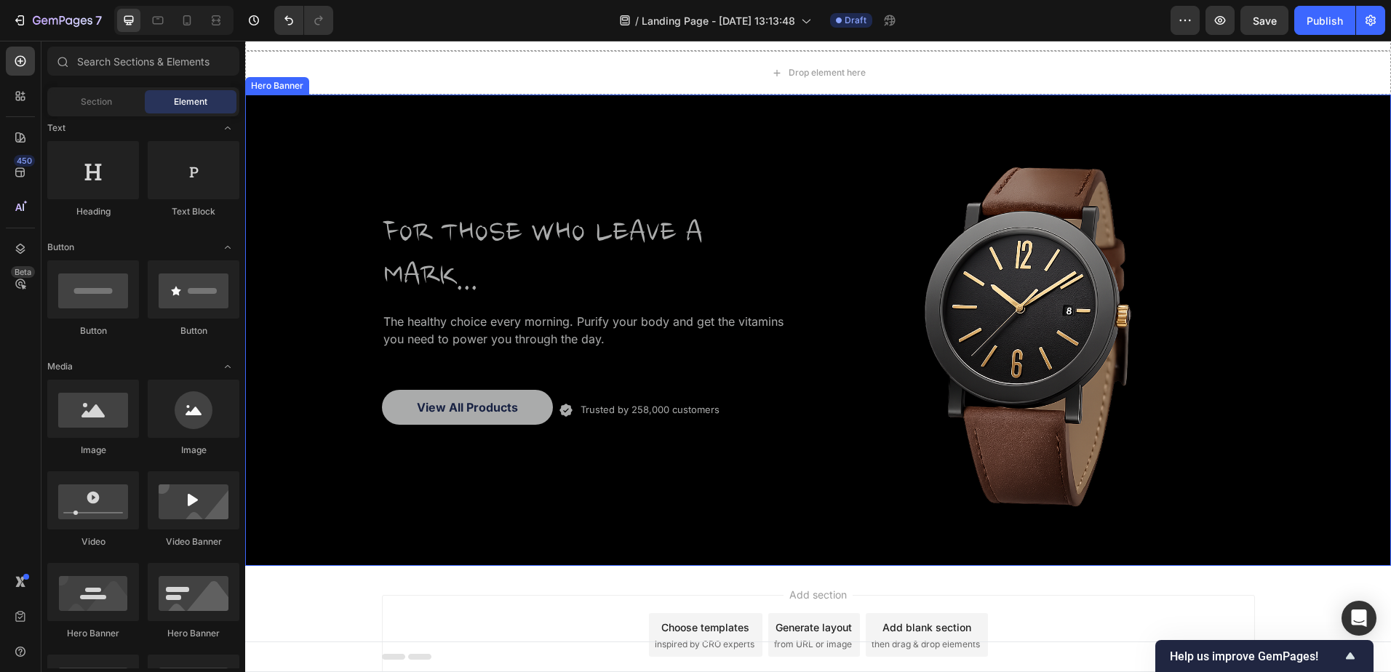
click at [542, 158] on div "FOR THOSE WHO LEAVE A MARK... Heading The healthy choice every morning. Purify …" at bounding box center [594, 330] width 425 height 425
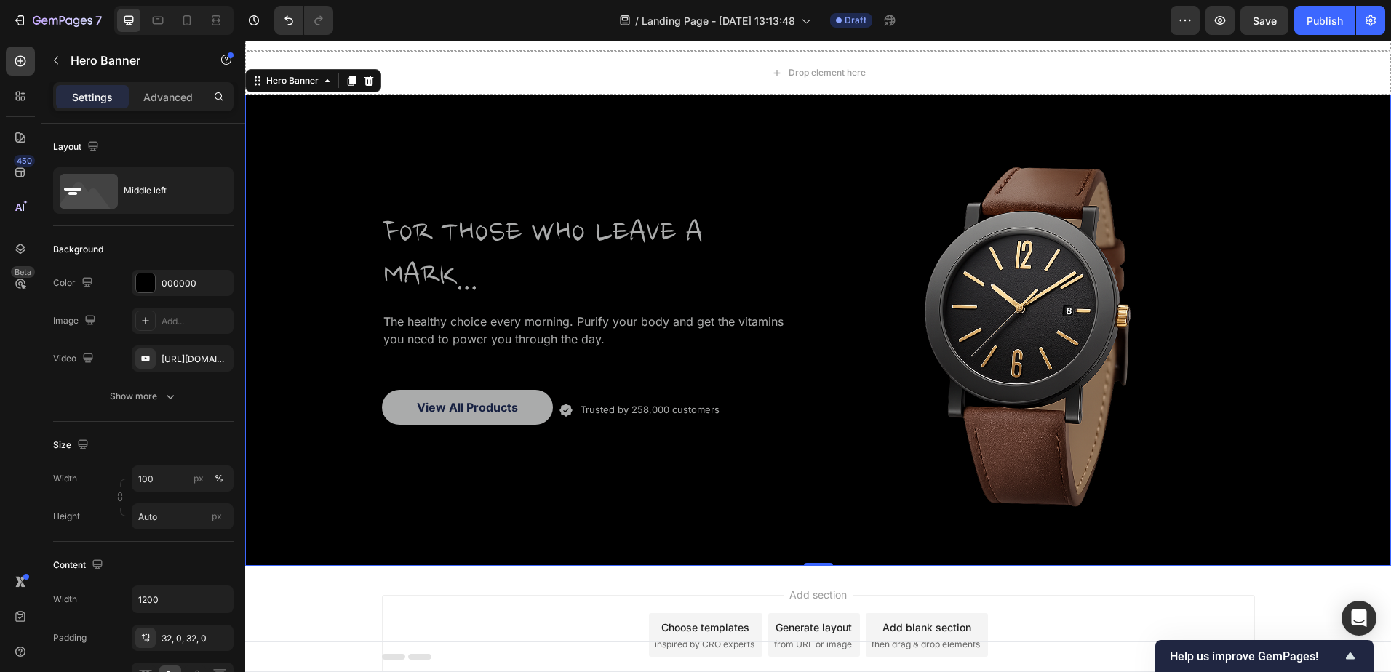
click at [176, 284] on div "000000" at bounding box center [195, 283] width 68 height 13
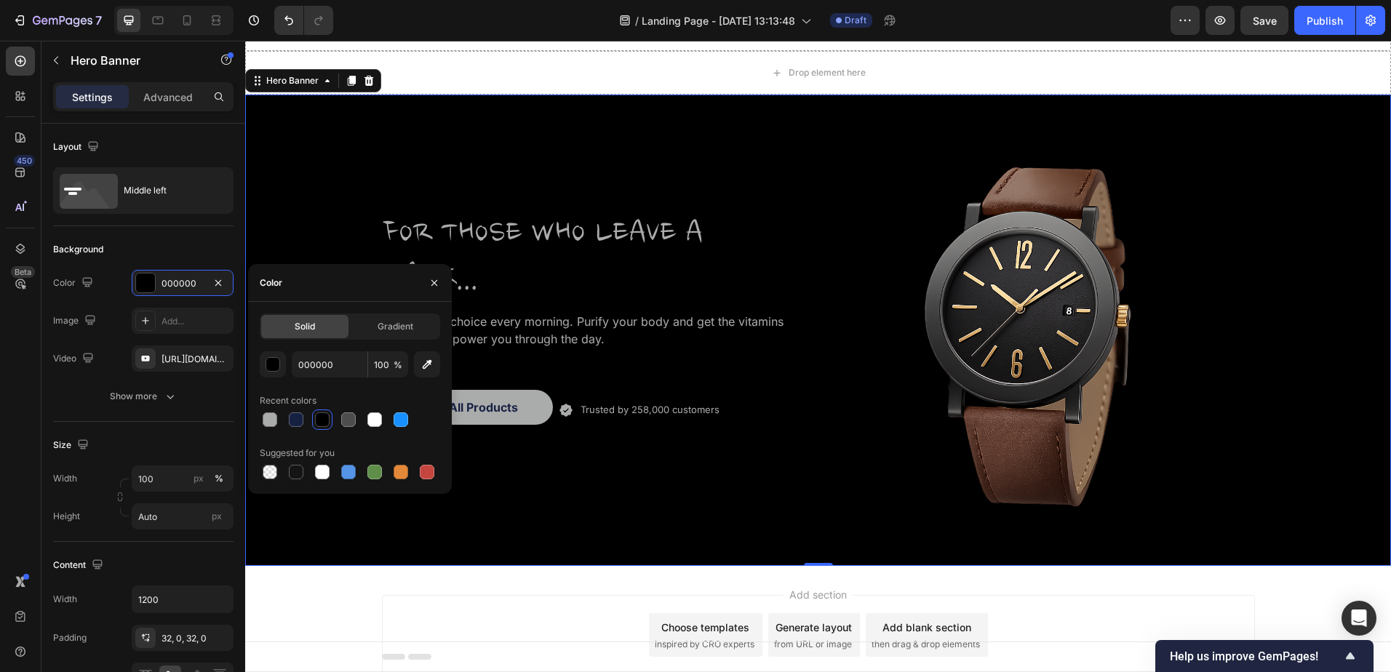
click at [275, 415] on div at bounding box center [270, 419] width 15 height 15
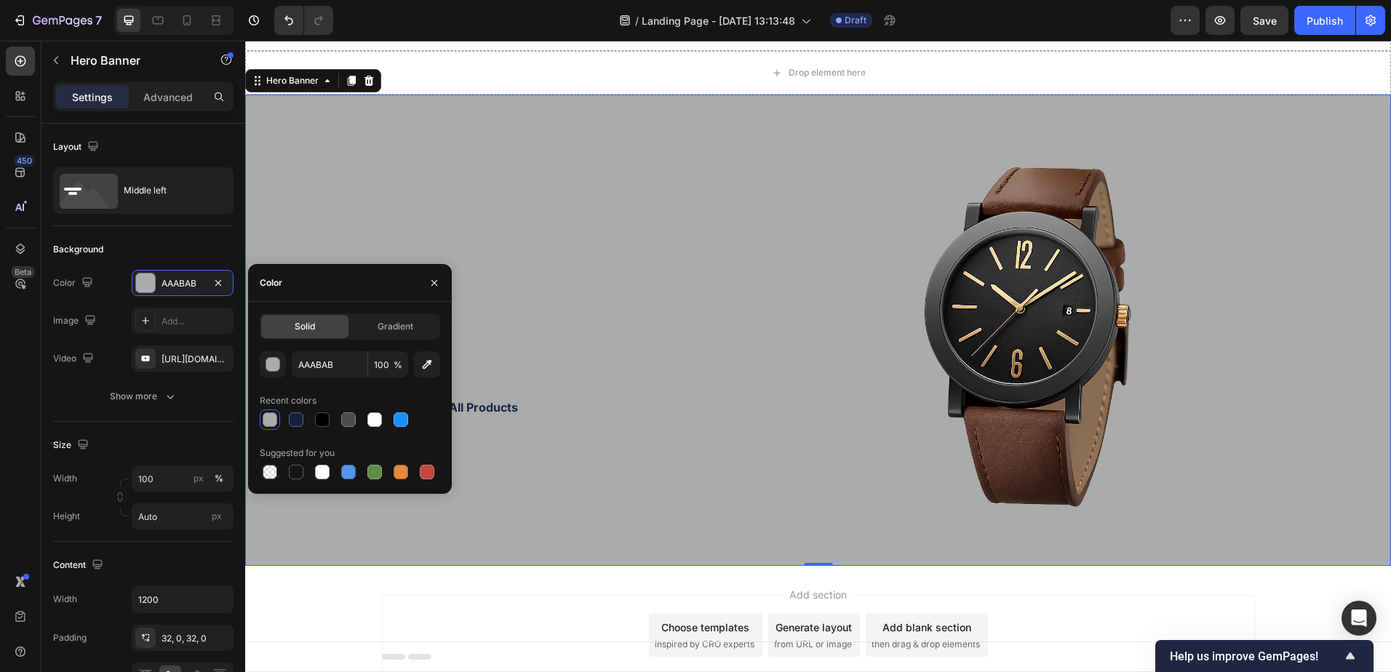
click at [317, 474] on div at bounding box center [322, 472] width 15 height 15
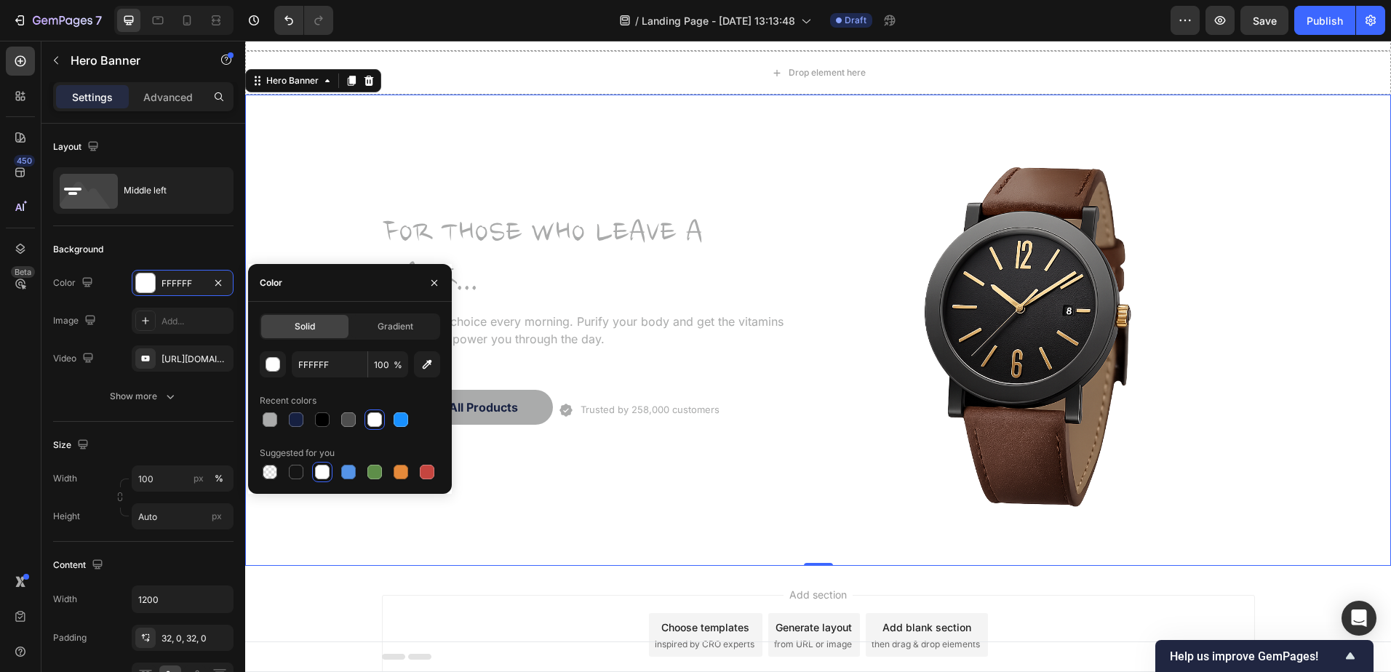
click at [327, 425] on div at bounding box center [322, 419] width 15 height 15
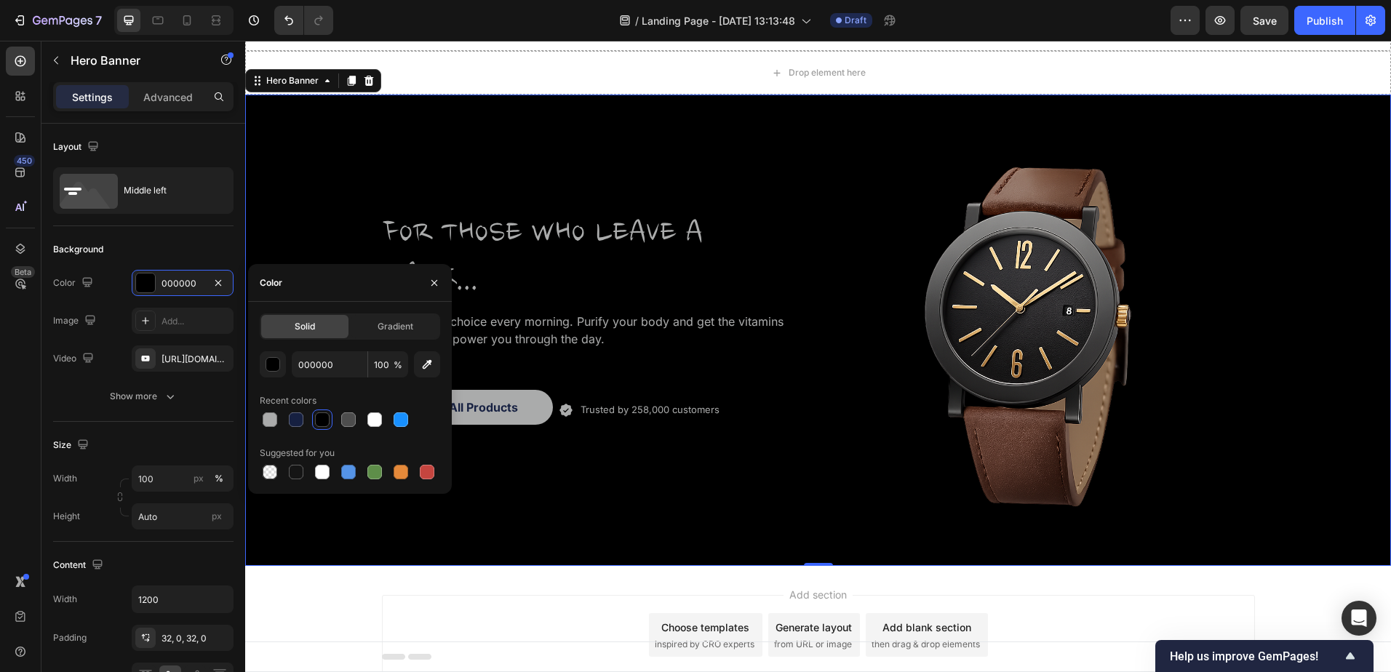
click at [342, 420] on div at bounding box center [348, 419] width 15 height 15
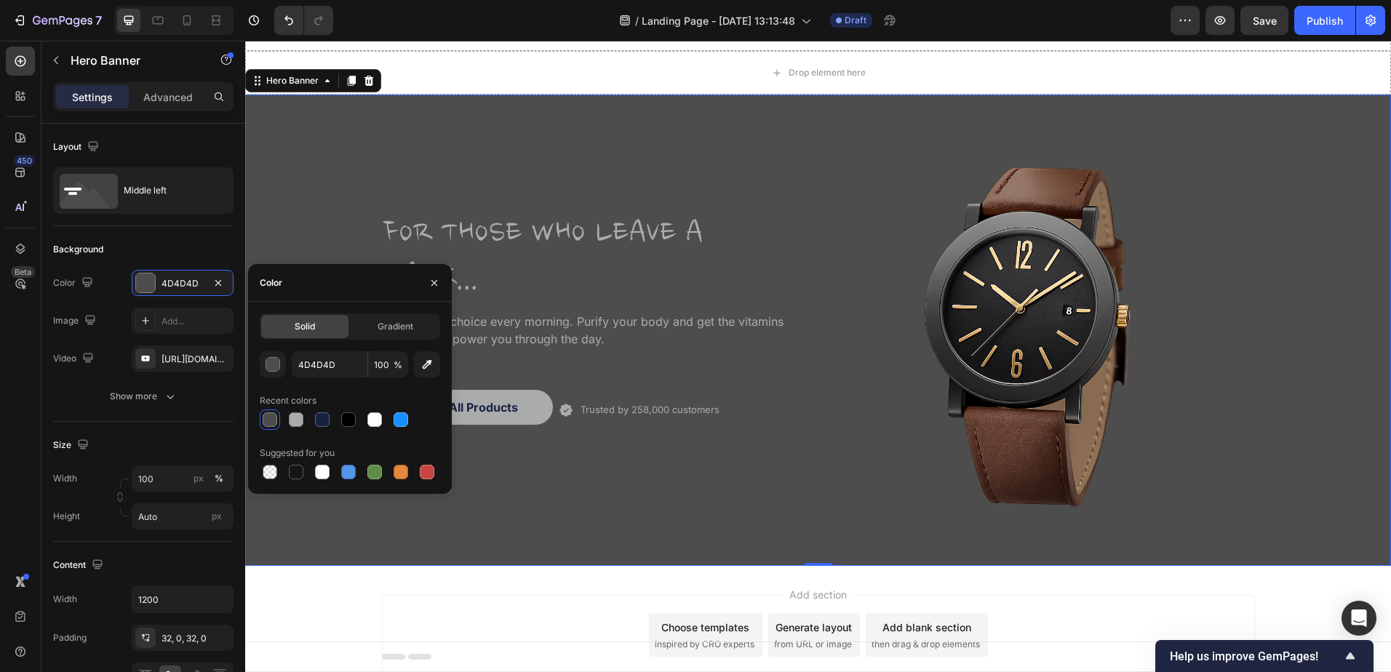
click at [402, 420] on div at bounding box center [401, 419] width 15 height 15
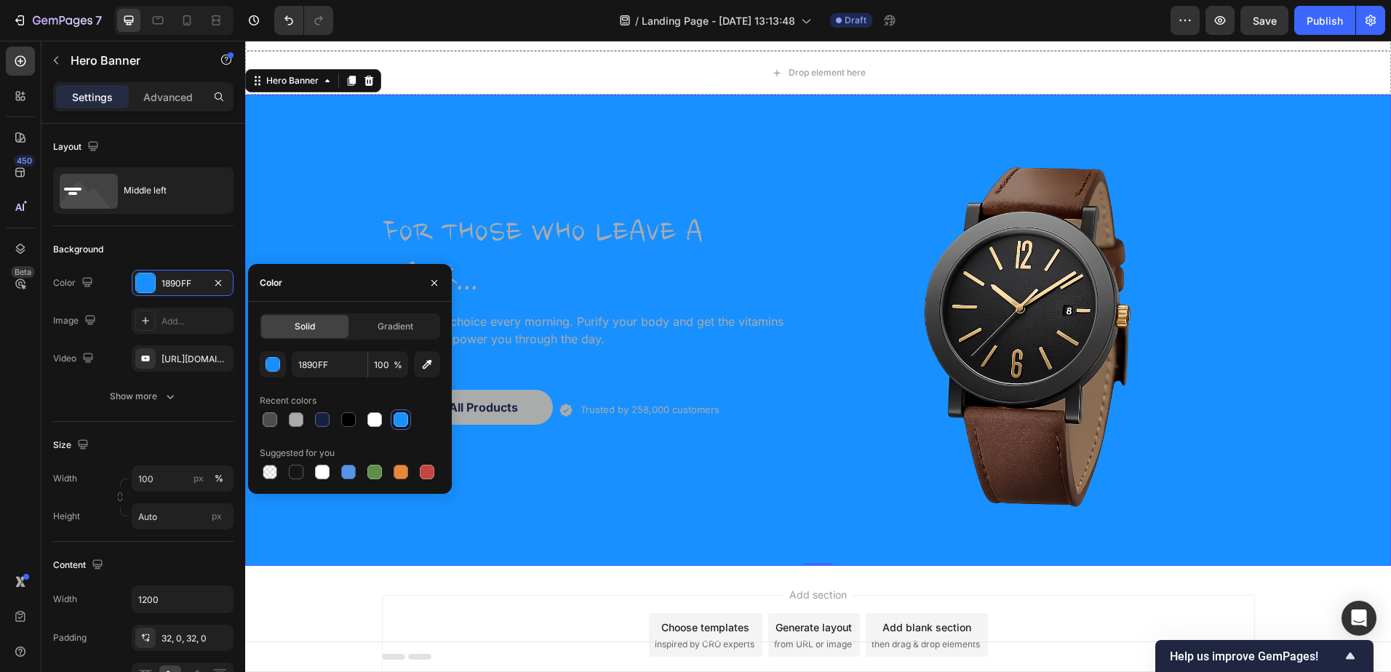
click at [321, 469] on div at bounding box center [322, 472] width 15 height 15
type input "FFFFFF"
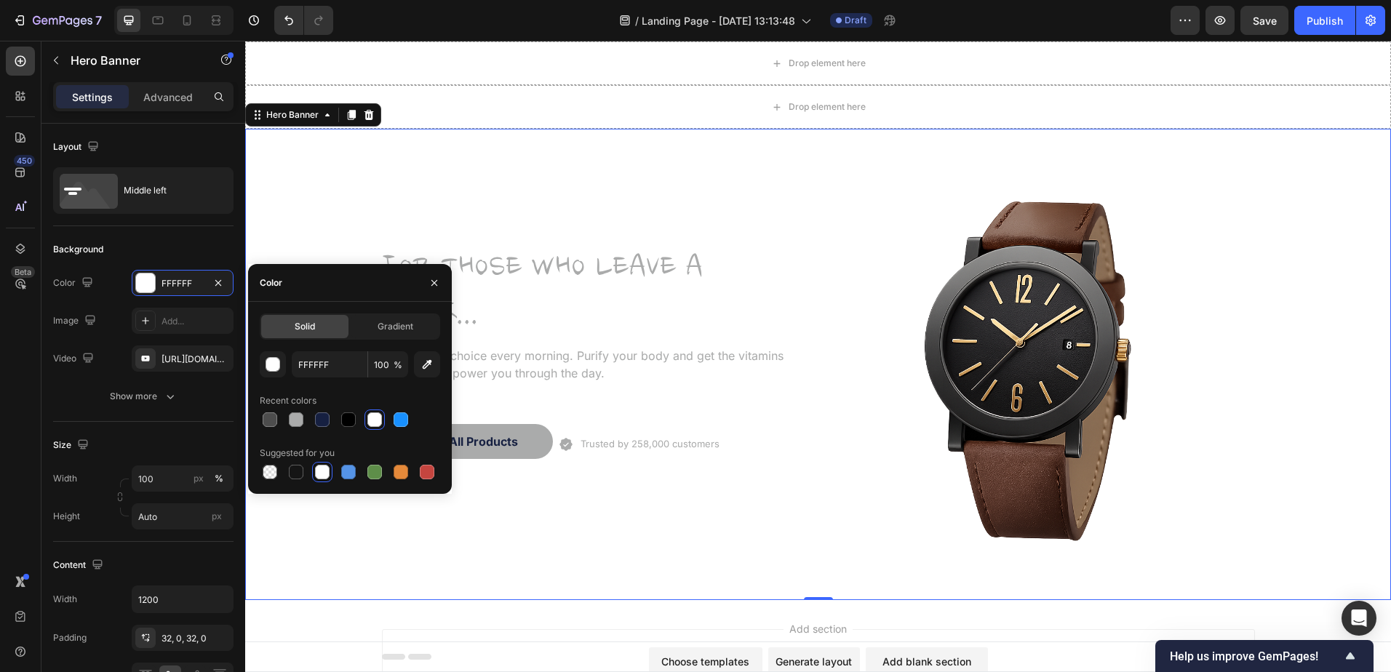
scroll to position [0, 0]
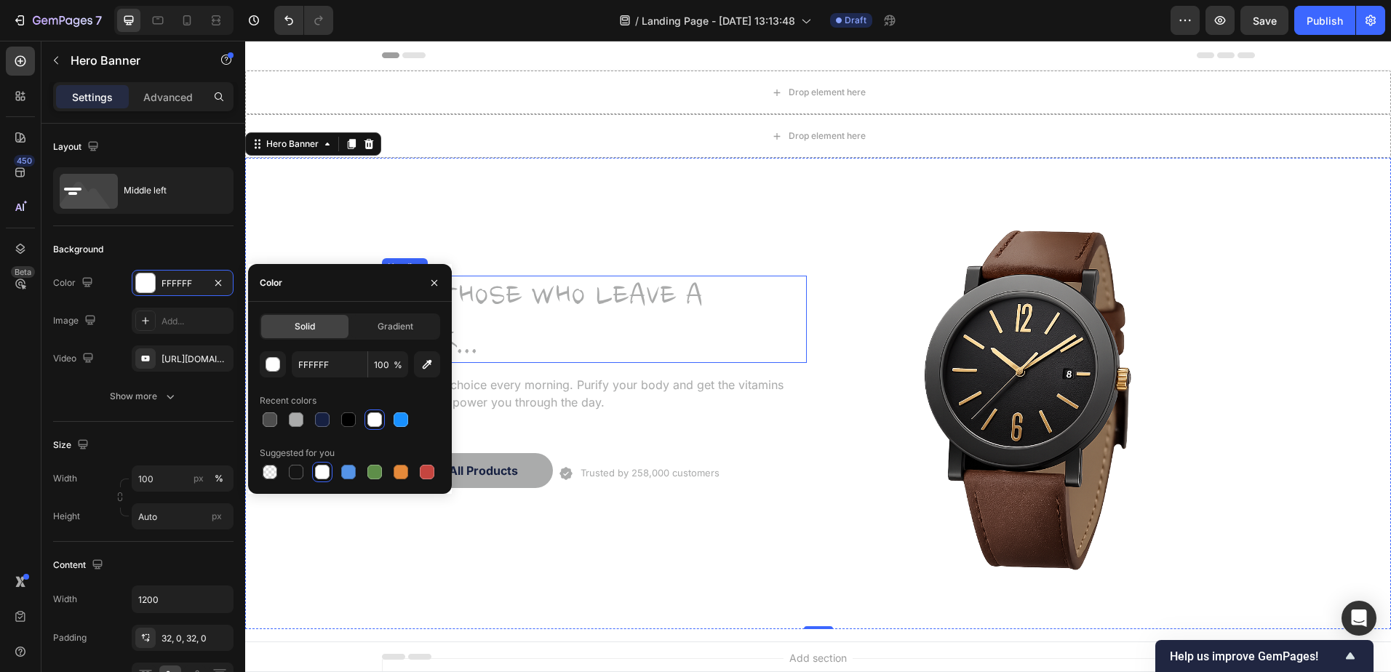
click at [541, 292] on p "FOR THOSE WHO LEAVE A MARK..." at bounding box center [594, 319] width 422 height 84
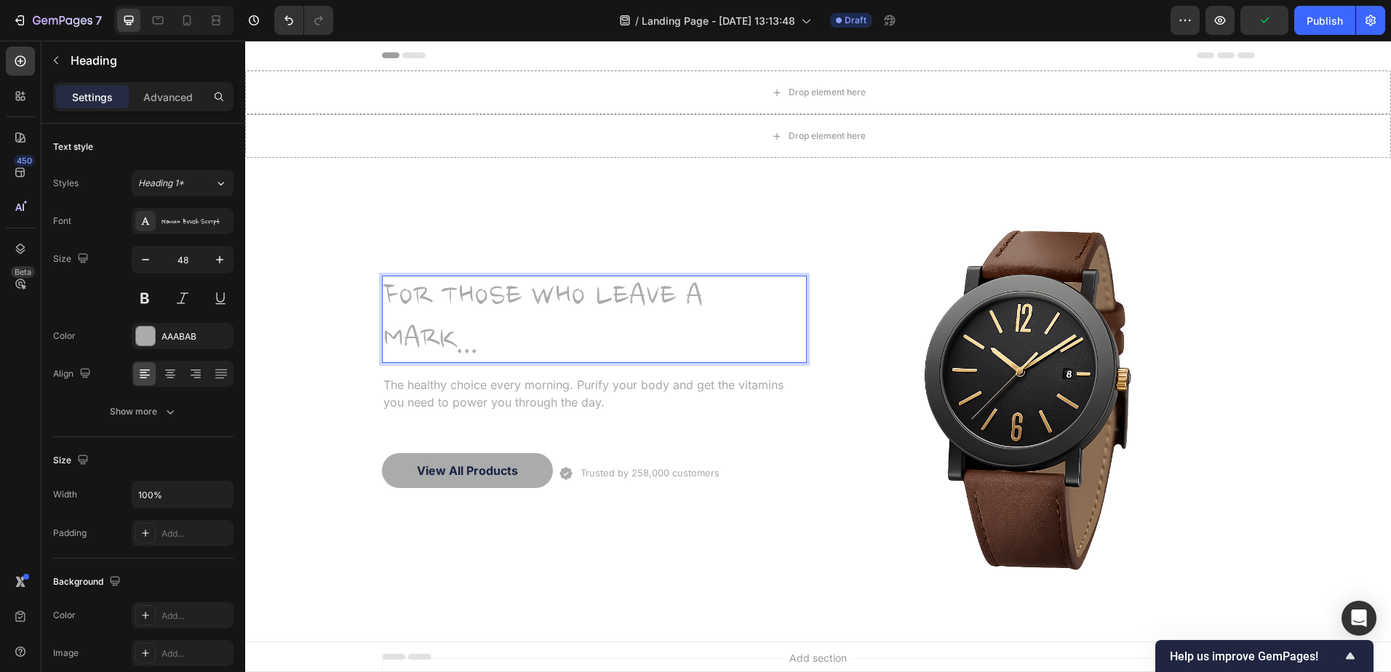
click at [541, 292] on p "FOR THOSE WHO LEAVE A MARK..." at bounding box center [594, 319] width 422 height 84
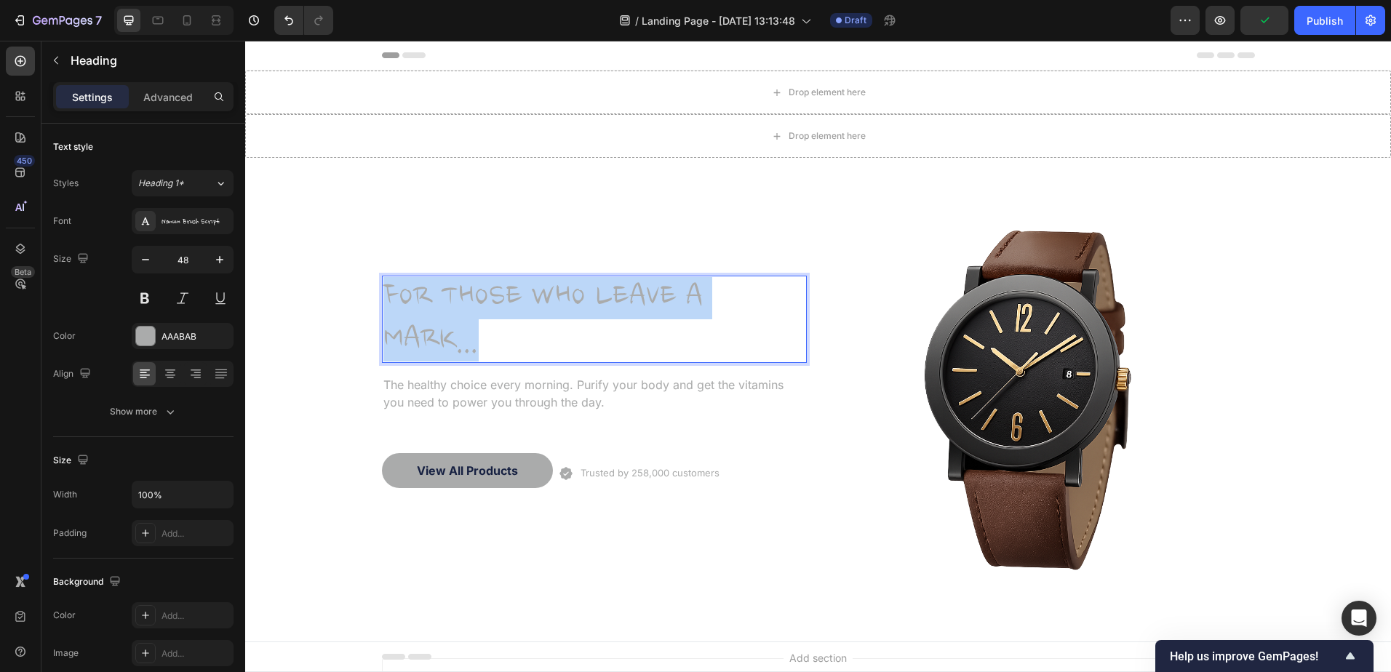
click at [541, 292] on p "FOR THOSE WHO LEAVE A MARK..." at bounding box center [594, 319] width 422 height 84
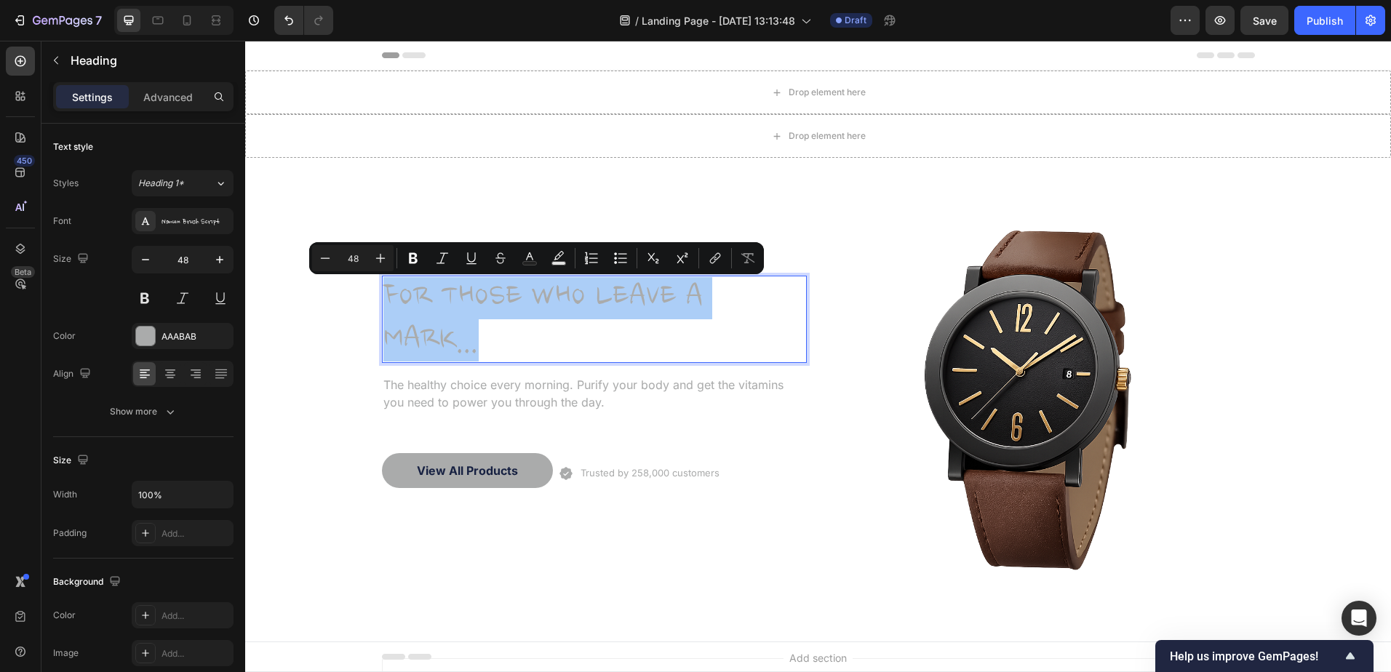
click at [184, 335] on div "AAABAB" at bounding box center [195, 336] width 68 height 13
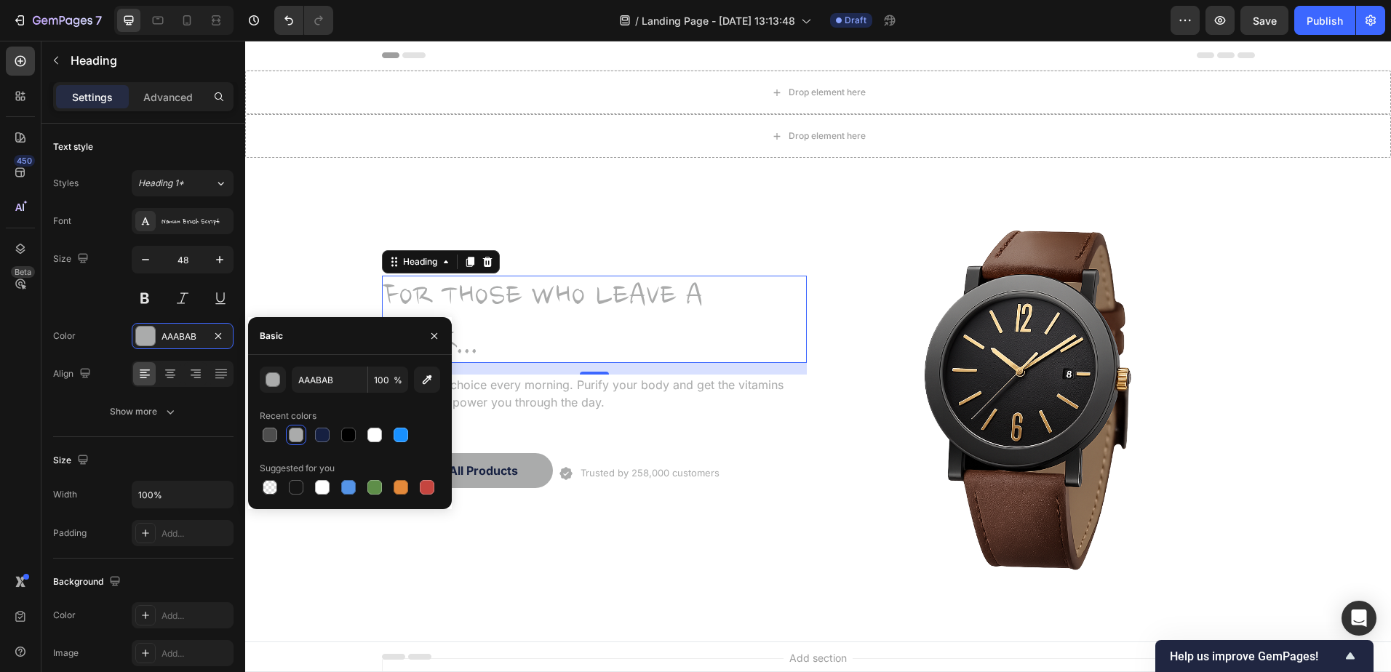
click at [316, 427] on div at bounding box center [322, 434] width 17 height 17
type input "162041"
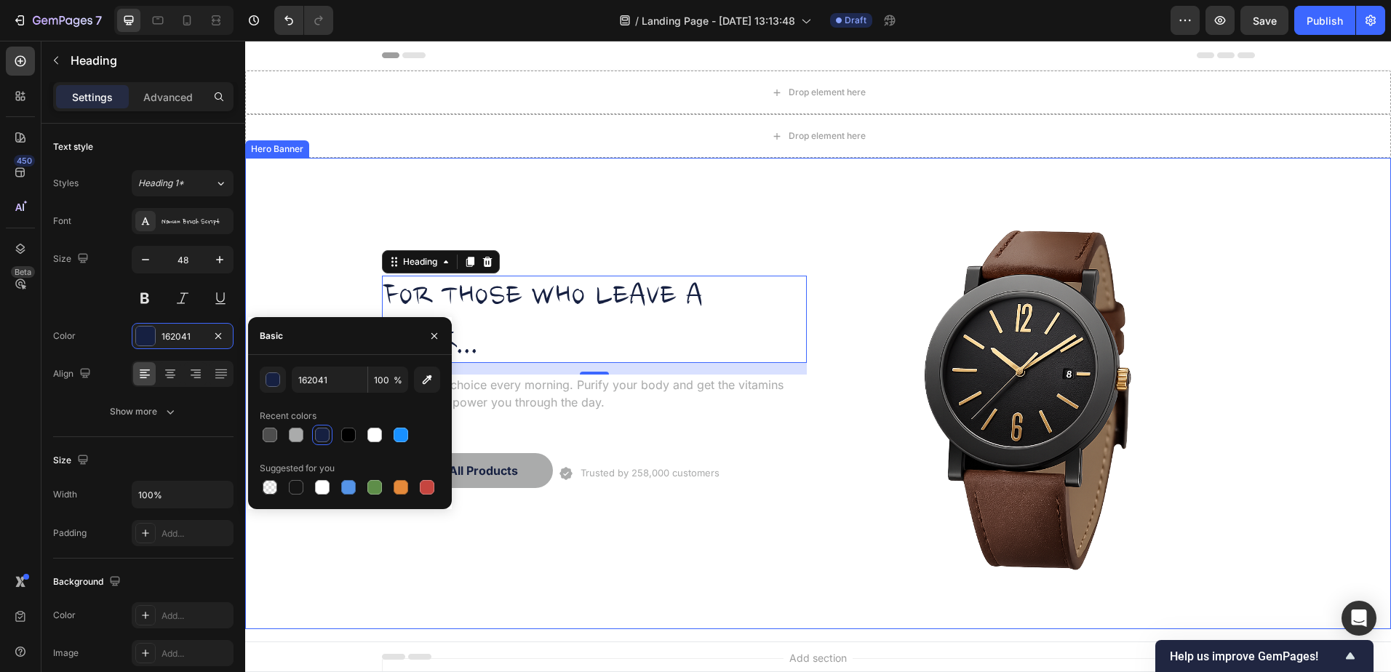
click at [558, 228] on div "FOR THOSE WHO LEAVE A MARK... Heading 16 The healthy choice every morning. Puri…" at bounding box center [594, 393] width 425 height 425
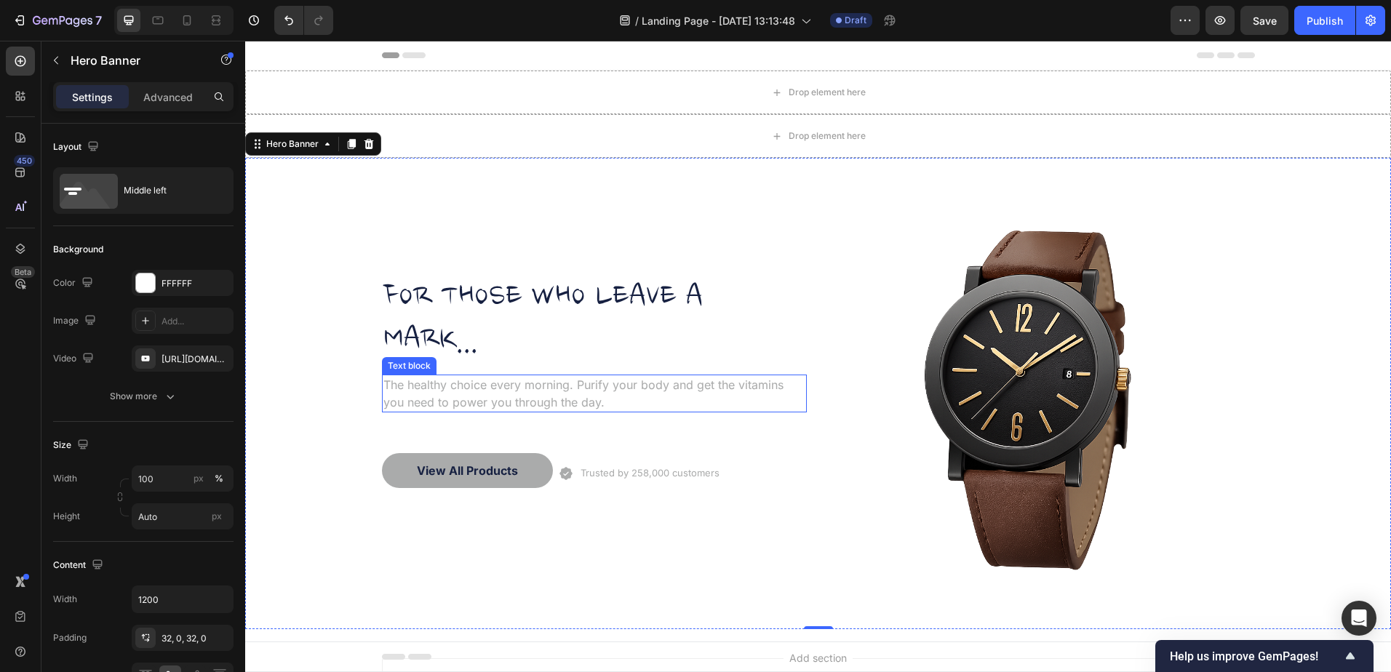
click at [459, 392] on p "The healthy choice every morning. Purify your body and get the vitamins you nee…" at bounding box center [594, 393] width 422 height 35
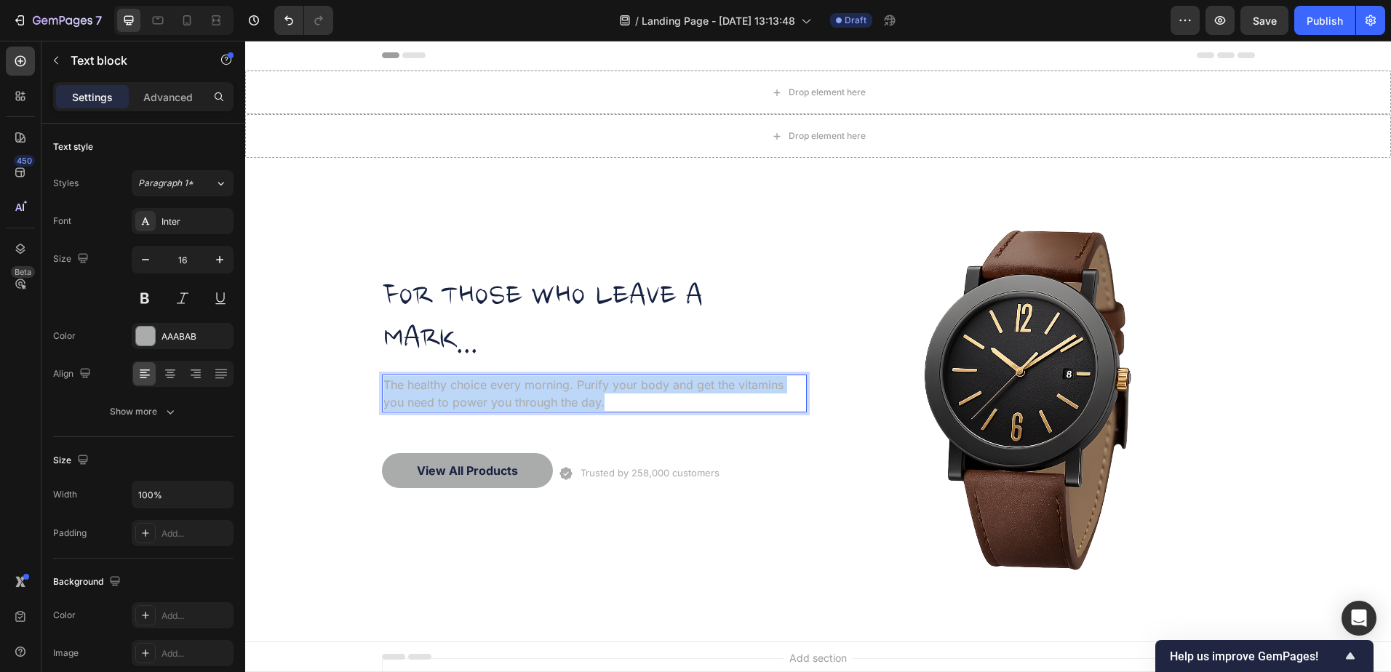
click at [459, 392] on p "The healthy choice every morning. Purify your body and get the vitamins you nee…" at bounding box center [594, 393] width 422 height 35
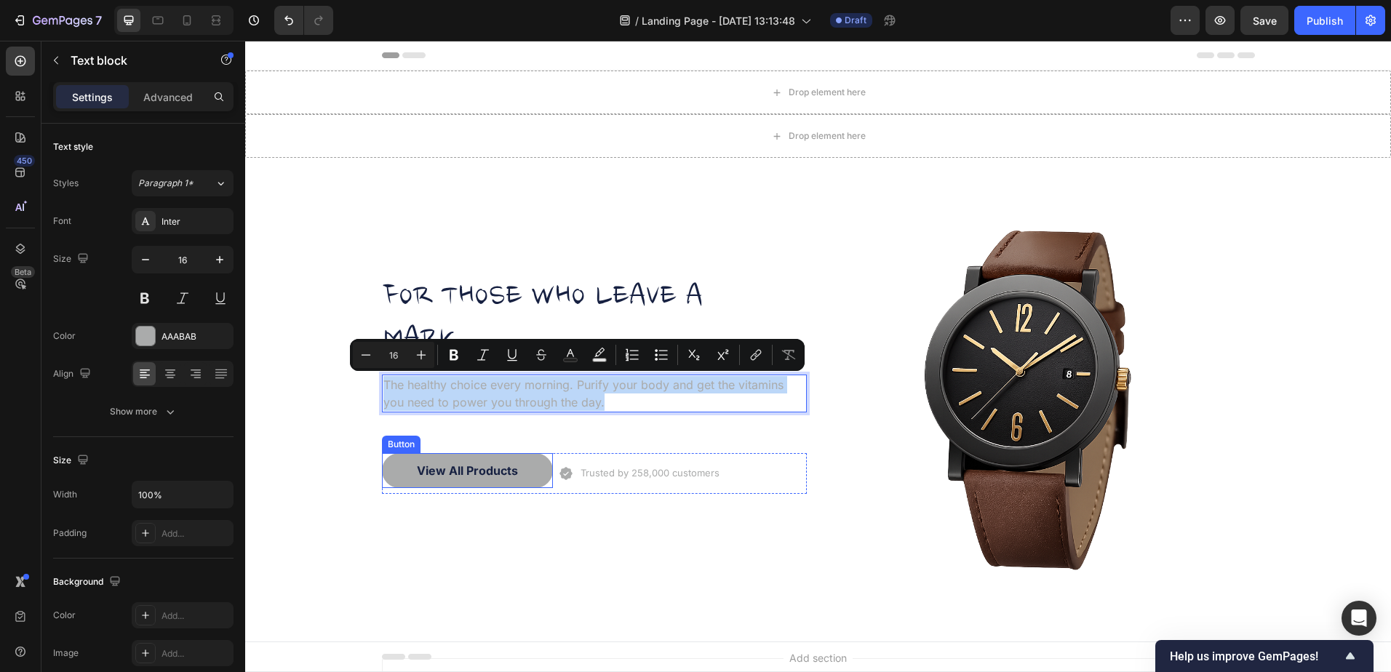
click at [531, 471] on button "View All Products" at bounding box center [467, 470] width 171 height 35
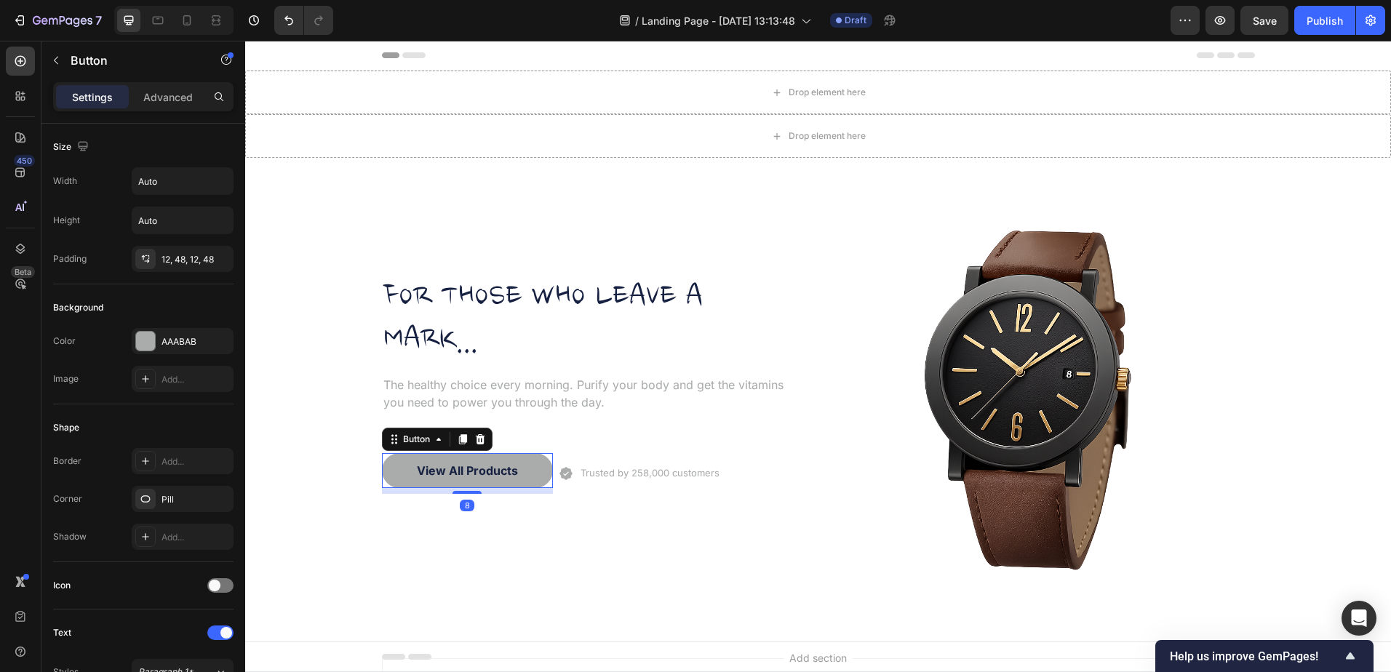
click at [183, 328] on div "AAABAB" at bounding box center [183, 341] width 102 height 26
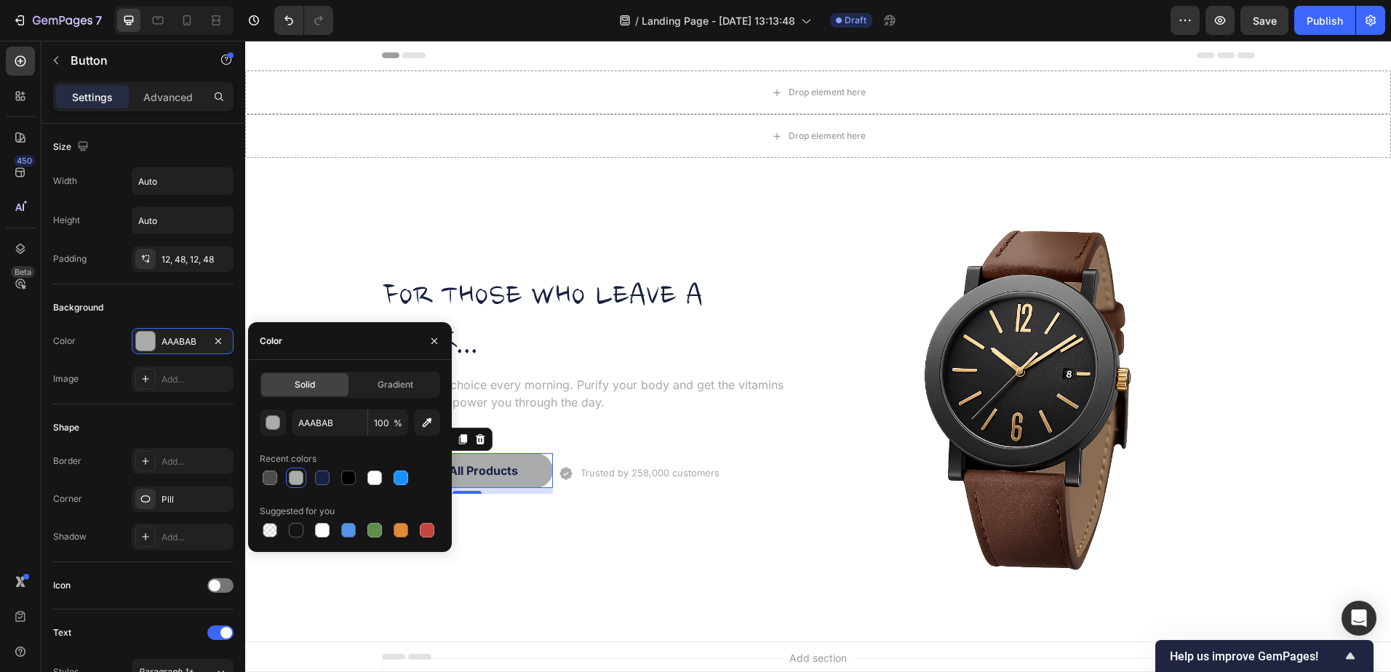
click at [316, 473] on div at bounding box center [322, 478] width 15 height 15
type input "162041"
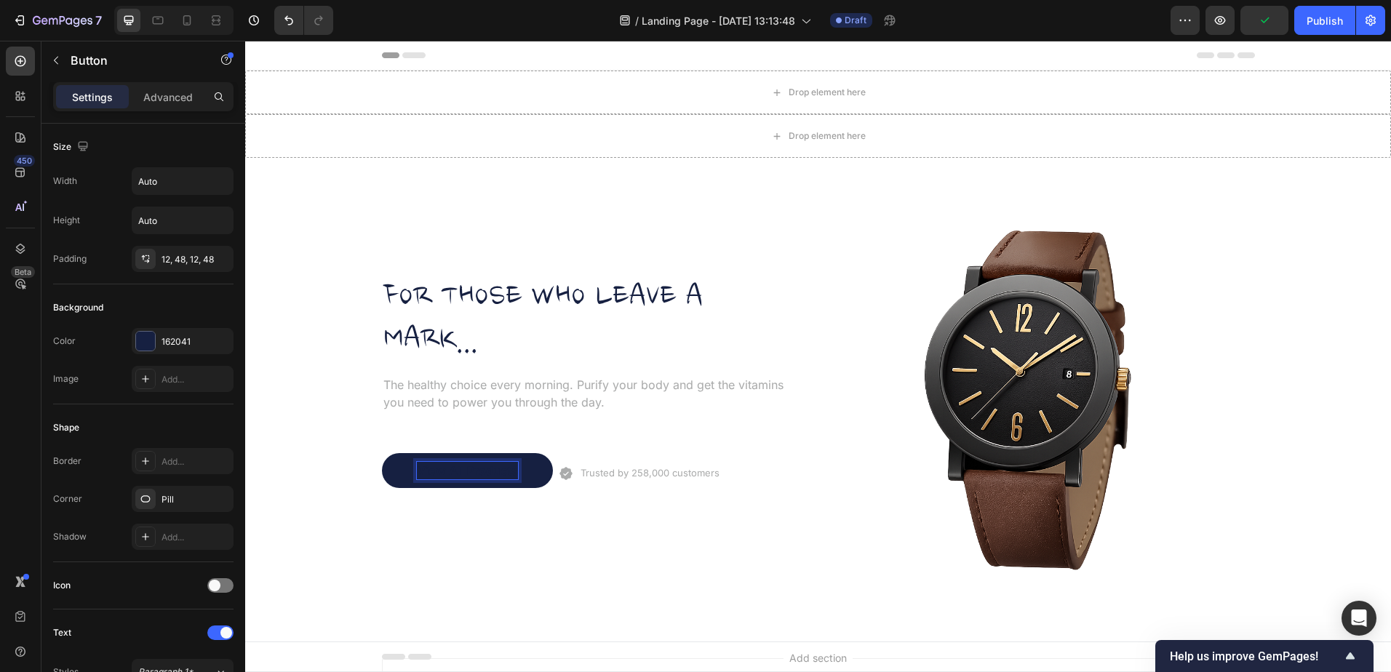
click at [481, 470] on p "View All Products" at bounding box center [467, 470] width 101 height 17
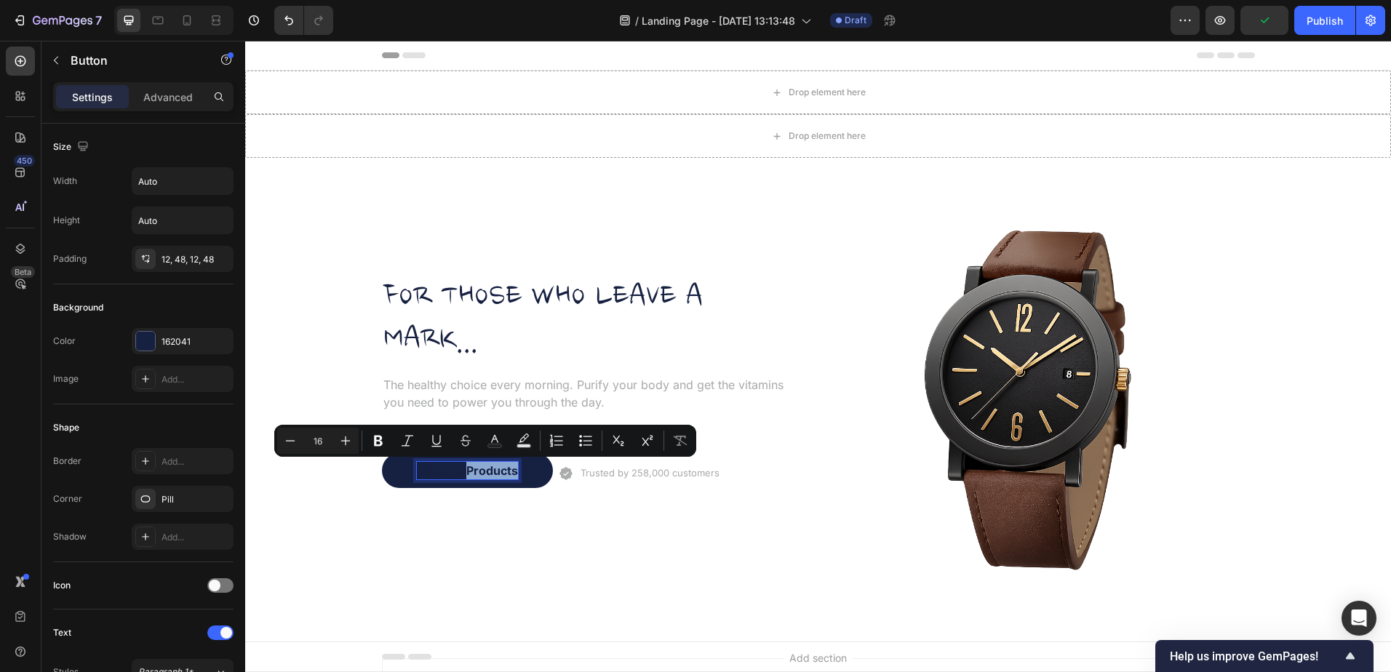
scroll to position [218, 0]
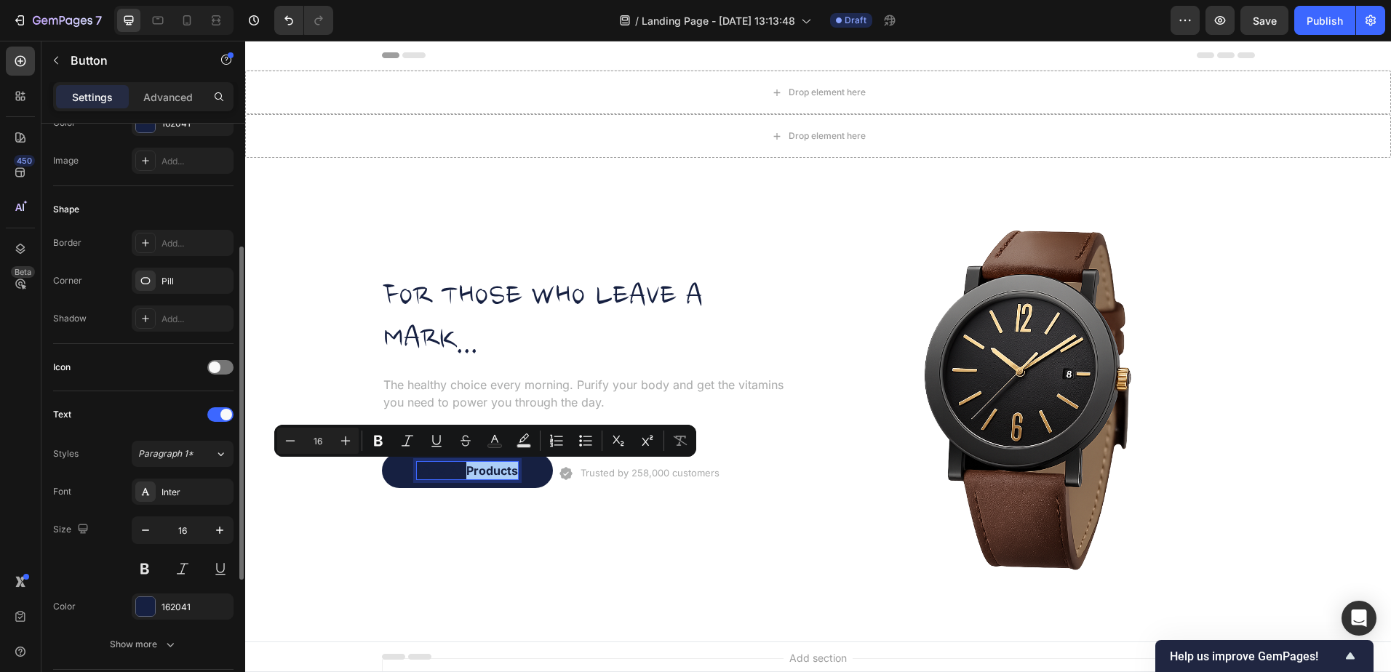
click at [179, 614] on div "162041" at bounding box center [183, 607] width 102 height 26
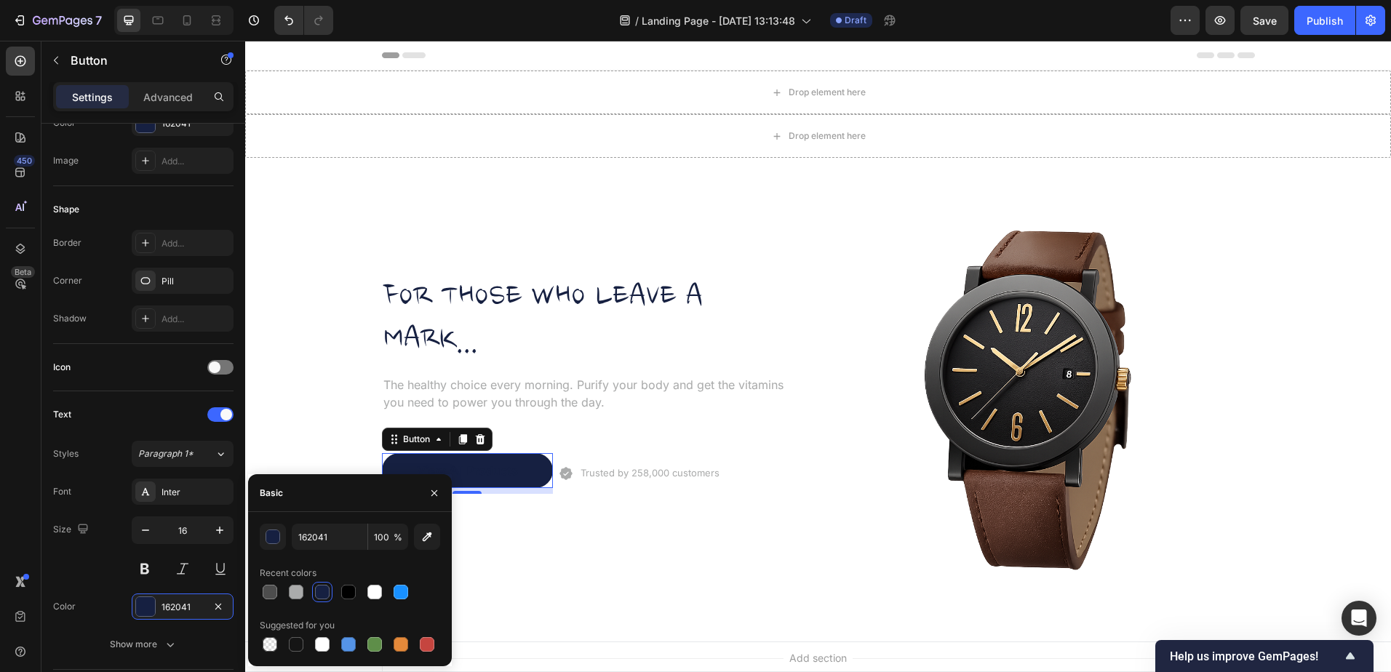
click at [323, 642] on div at bounding box center [322, 644] width 15 height 15
type input "FFFFFF"
click at [626, 468] on p "Trusted by 258,000 customers" at bounding box center [650, 472] width 139 height 13
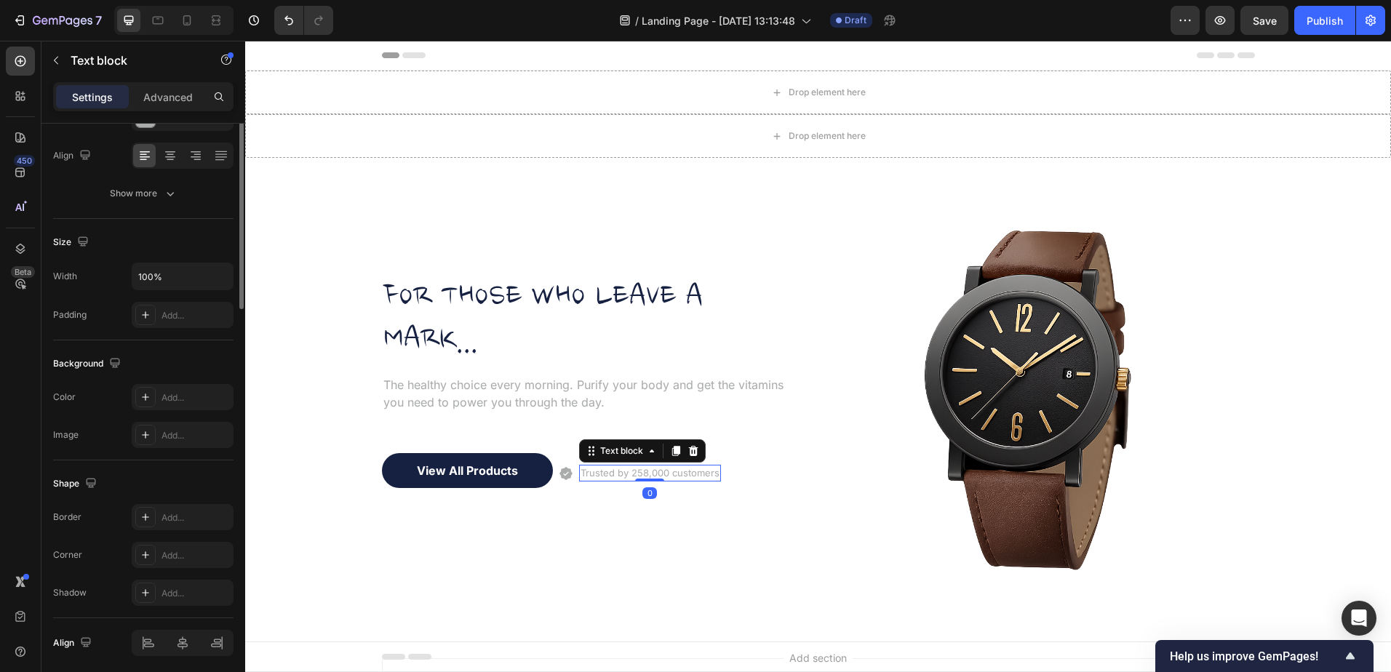
scroll to position [0, 0]
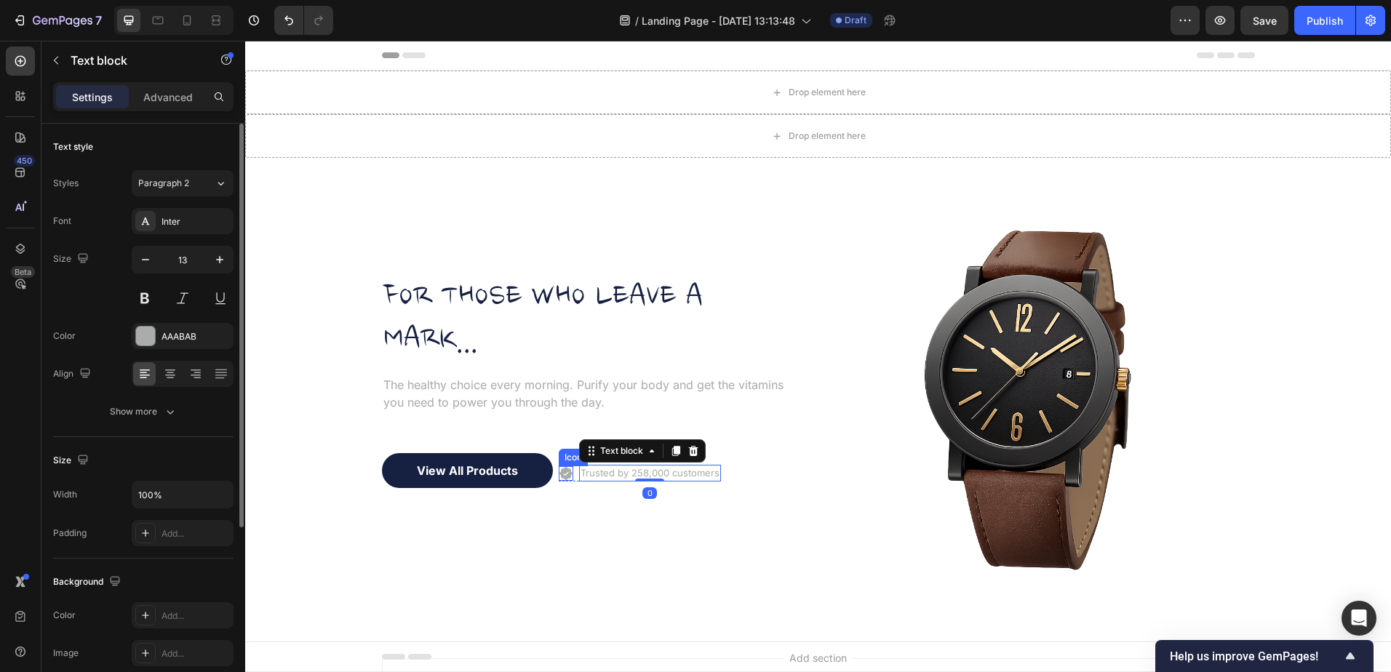
click at [559, 470] on icon at bounding box center [565, 473] width 13 height 13
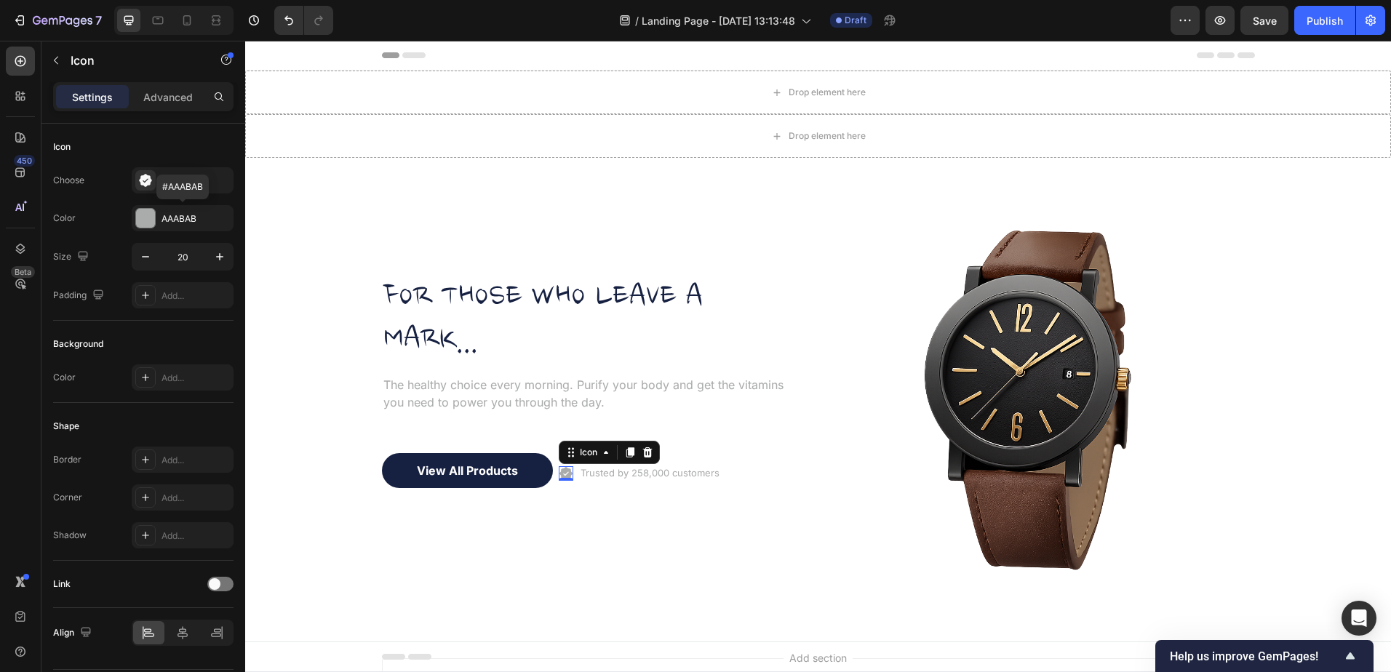
click at [177, 215] on div "AAABAB" at bounding box center [195, 218] width 68 height 13
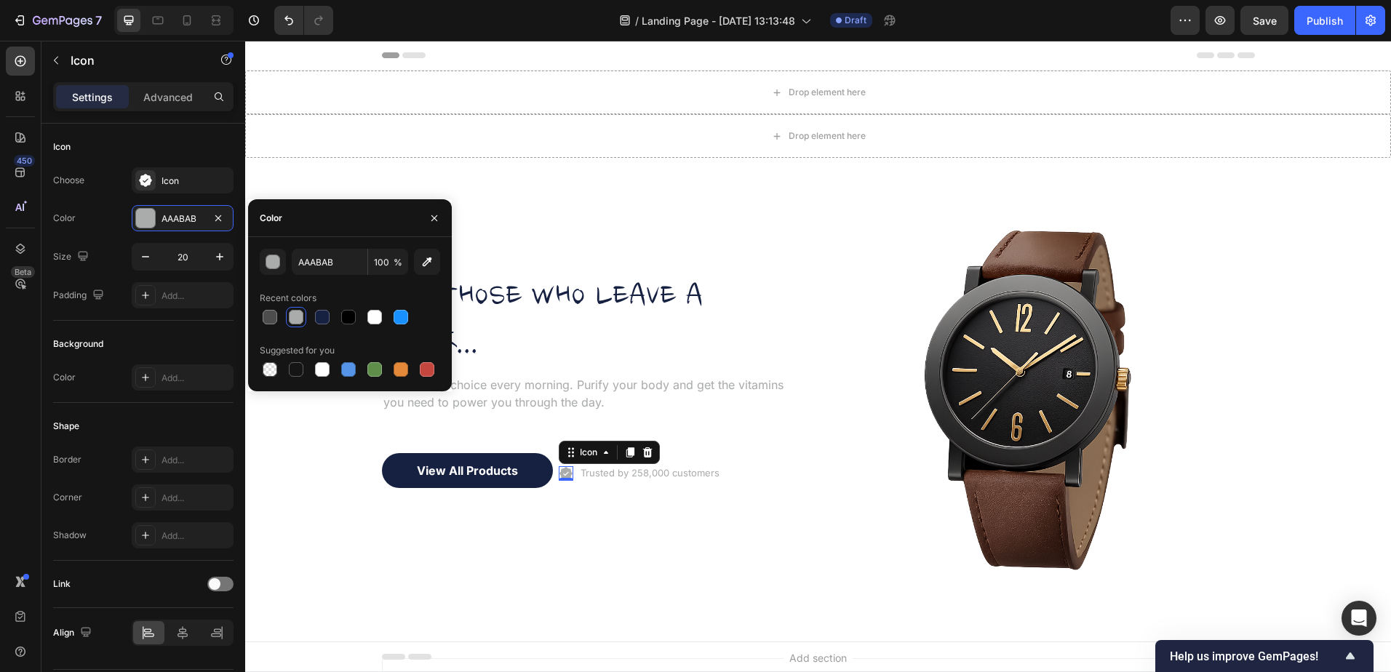
click at [319, 314] on div at bounding box center [322, 317] width 15 height 15
type input "162041"
click at [497, 551] on div "FOR THOSE WHO LEAVE A MARK... Heading The healthy choice every morning. Purify …" at bounding box center [594, 393] width 425 height 425
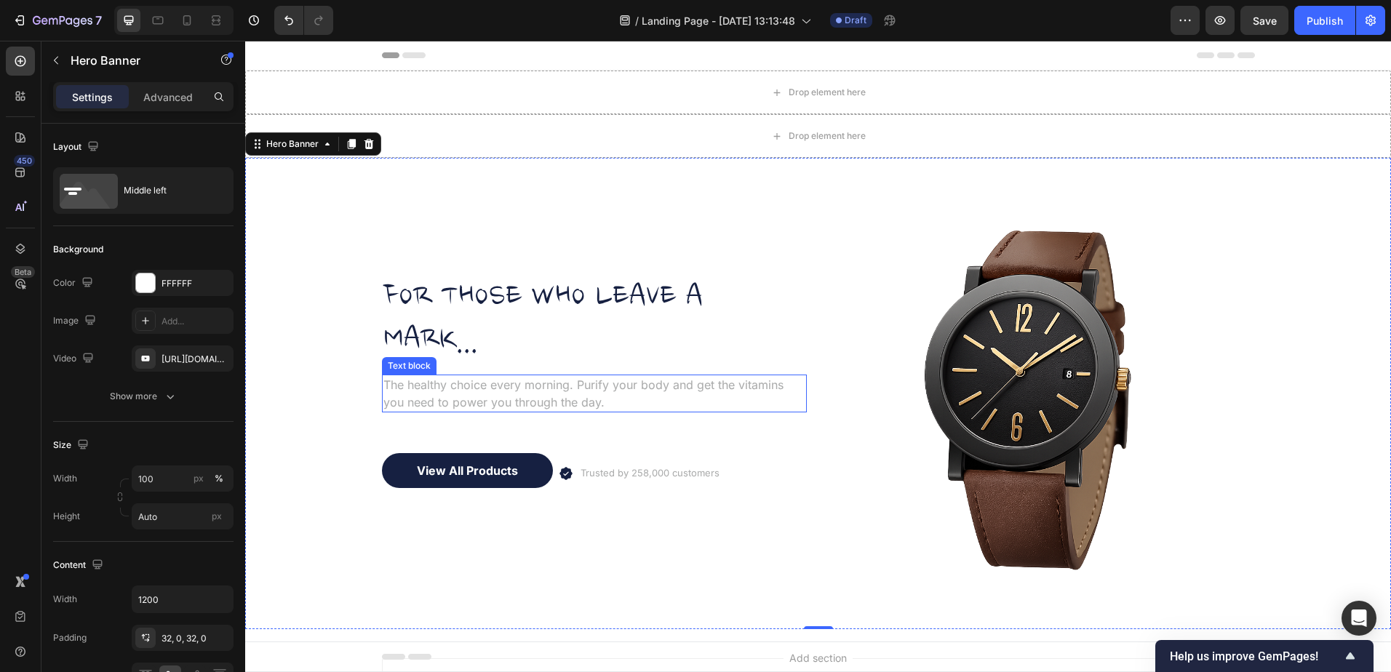
click at [454, 391] on p "The healthy choice every morning. Purify your body and get the vitamins you nee…" at bounding box center [594, 393] width 422 height 35
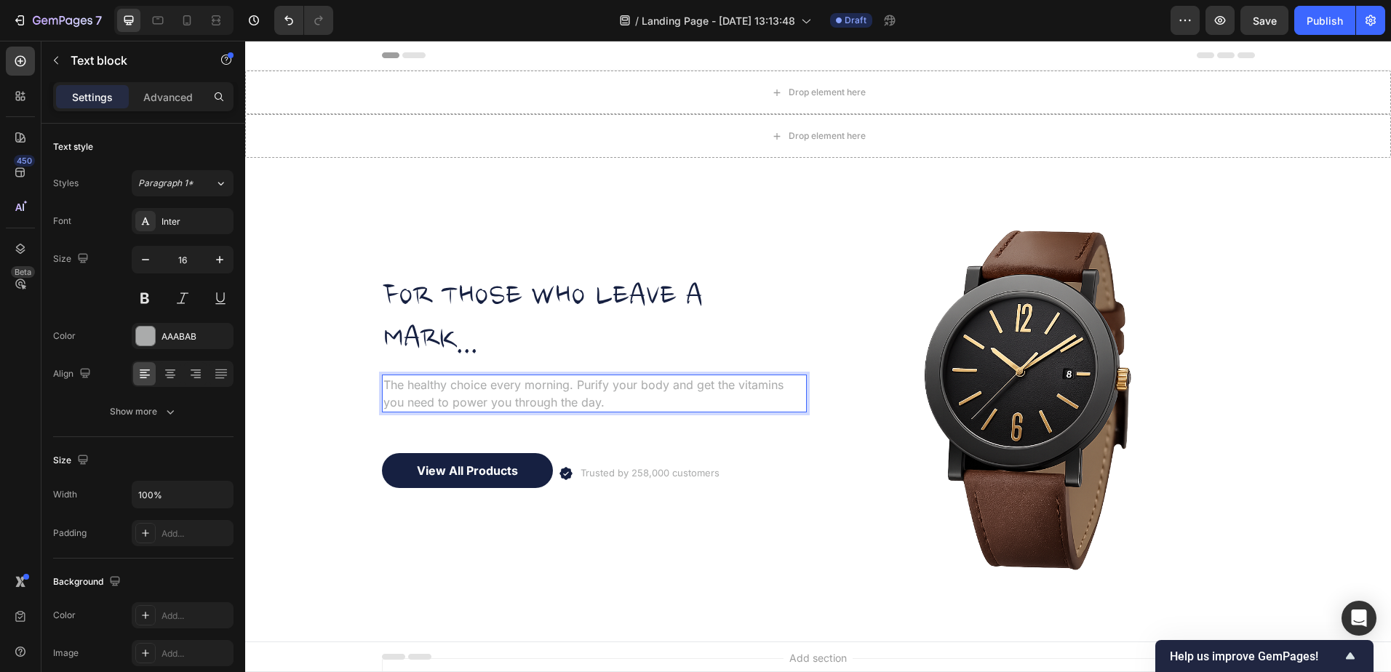
click at [454, 391] on p "The healthy choice every morning. Purify your body and get the vitamins you nee…" at bounding box center [594, 393] width 422 height 35
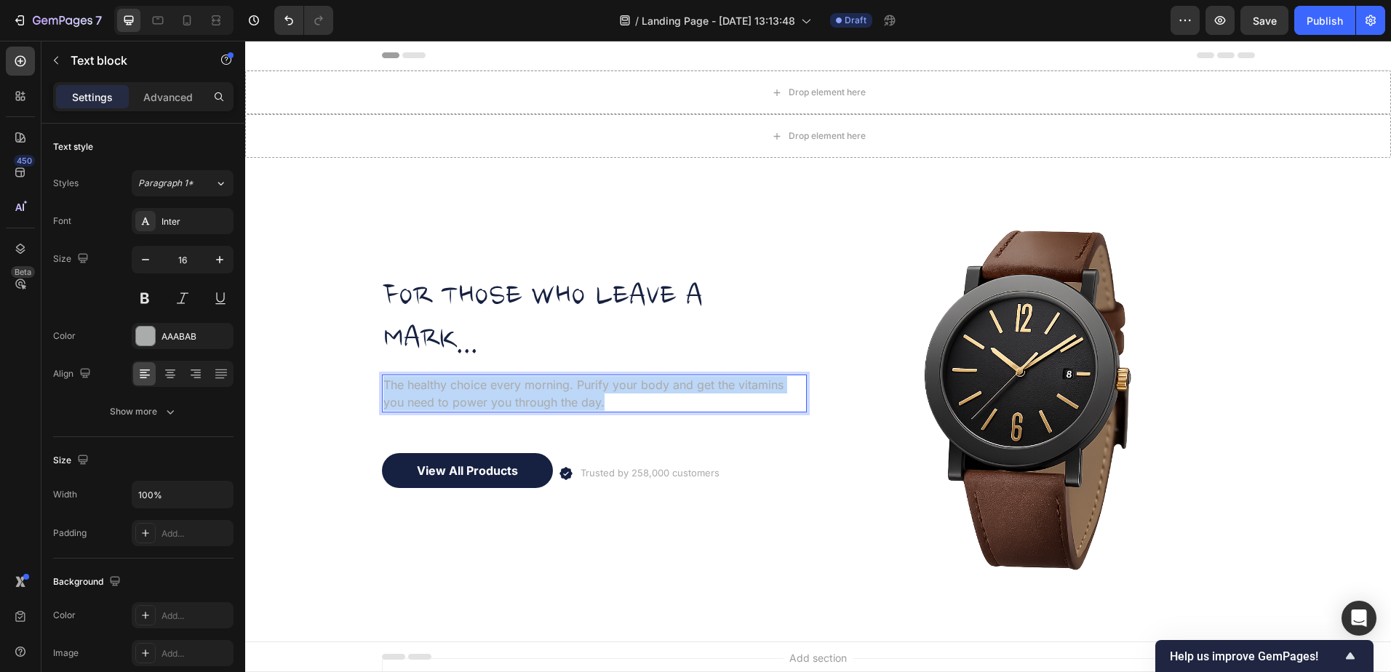
click at [454, 391] on p "The healthy choice every morning. Purify your body and get the vitamins you nee…" at bounding box center [594, 393] width 422 height 35
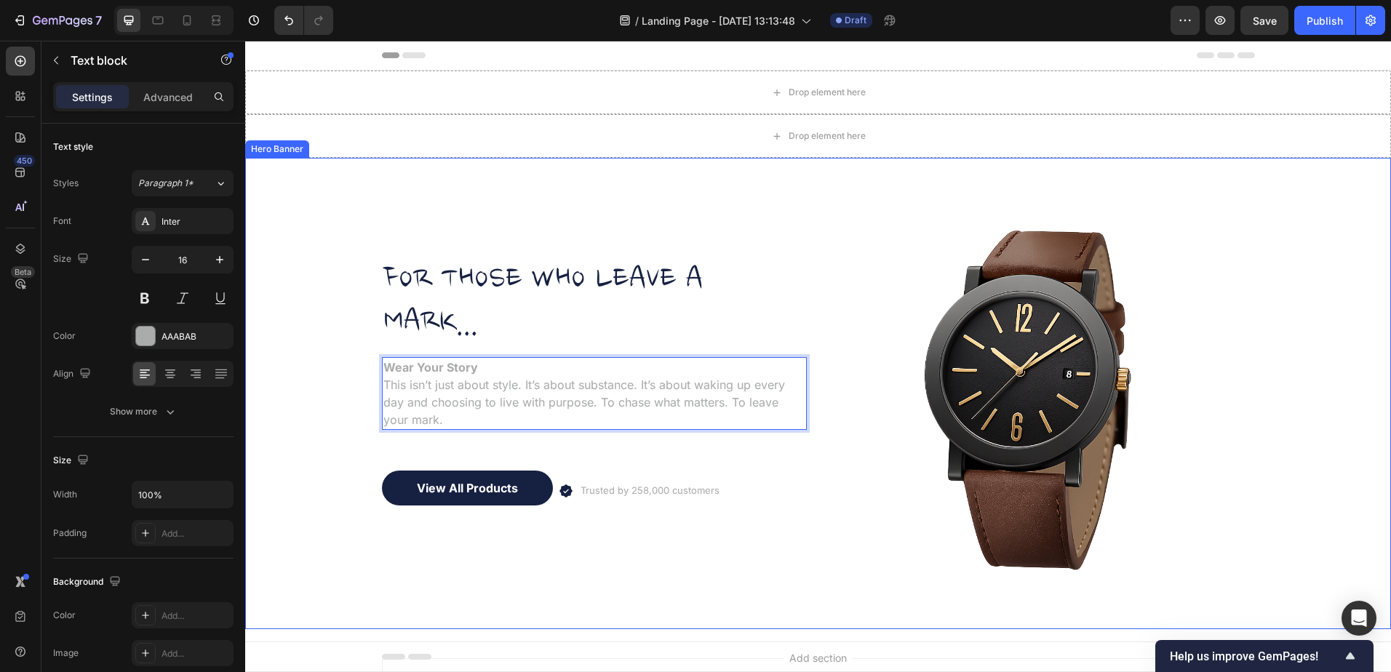
click at [452, 224] on div "FOR THOSE WHO LEAVE A MARK... Heading Wear Your Story This isn’t just about sty…" at bounding box center [594, 393] width 425 height 425
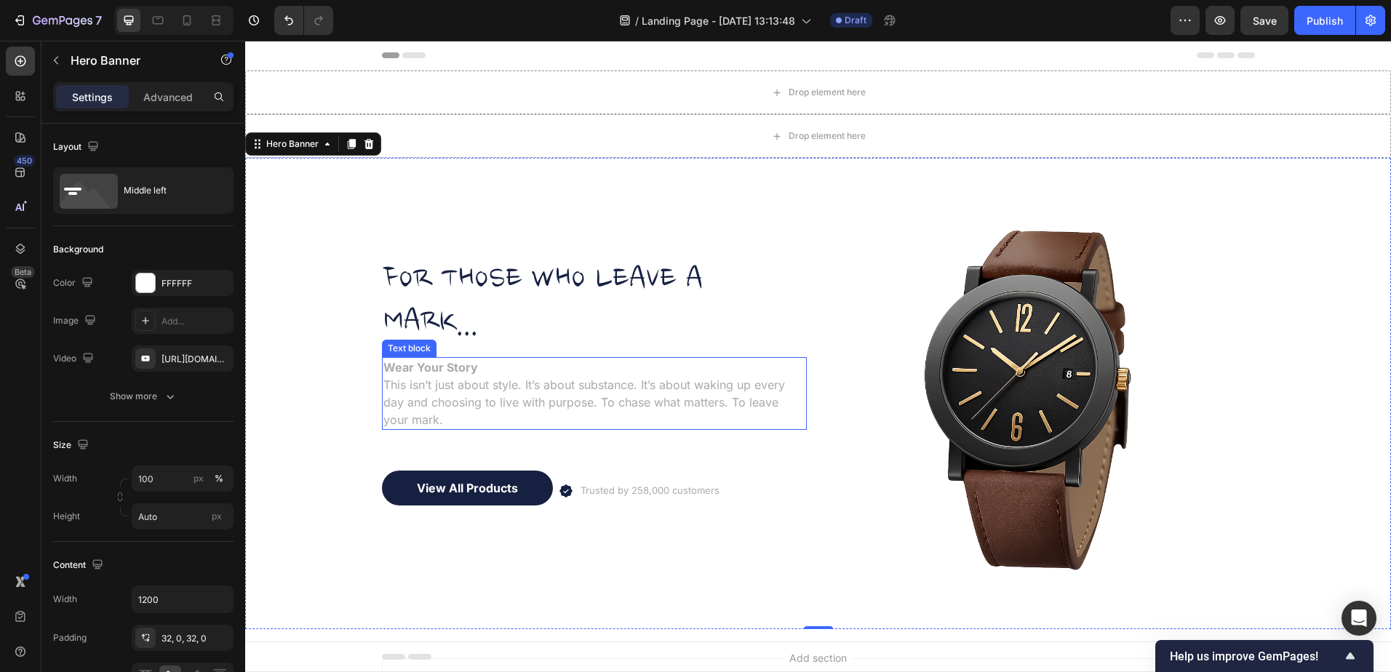
click at [431, 393] on p "This isn’t just about style. It’s about substance. It’s about waking up every d…" at bounding box center [594, 402] width 422 height 52
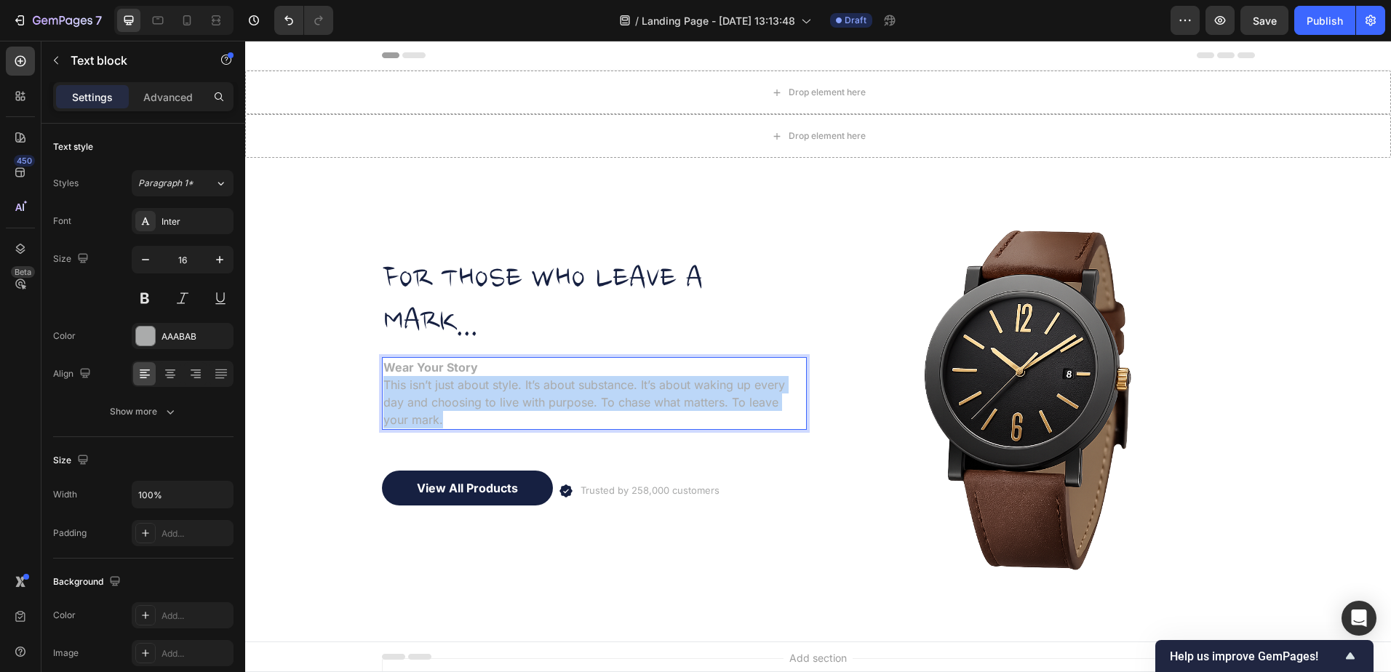
click at [431, 393] on p "This isn’t just about style. It’s about substance. It’s about waking up every d…" at bounding box center [594, 402] width 422 height 52
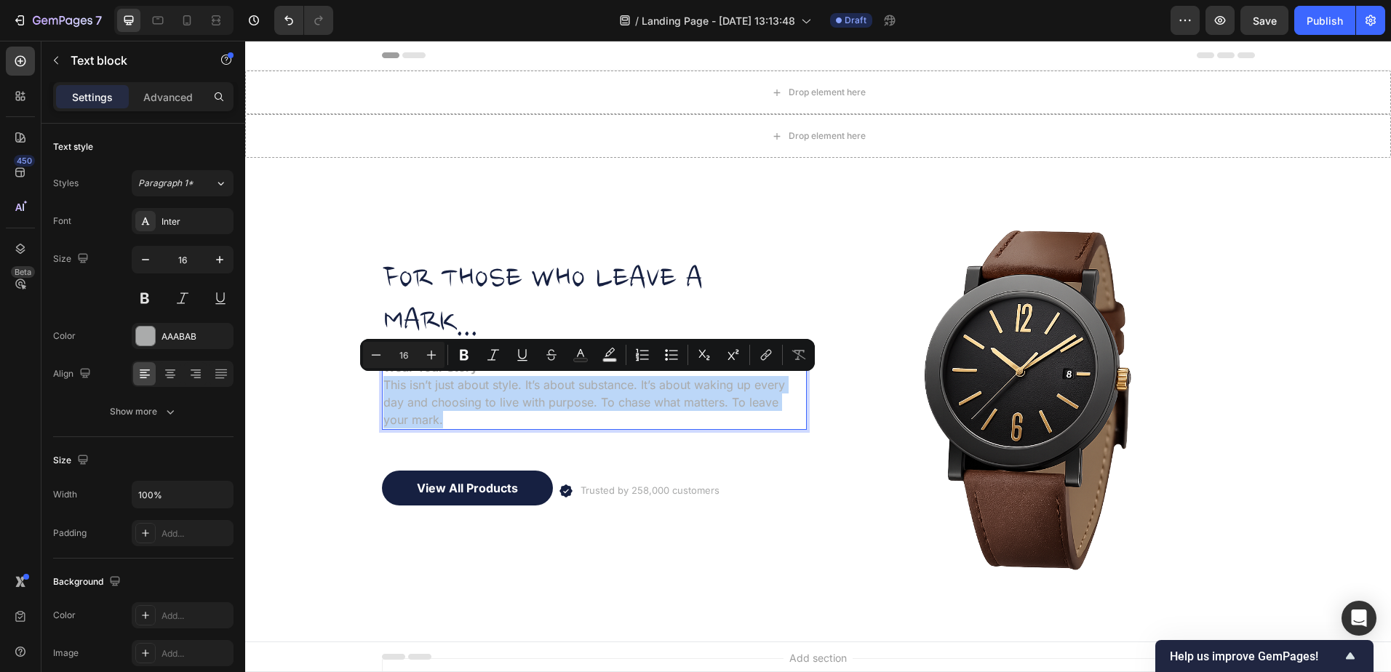
click at [431, 393] on p "This isn’t just about style. It’s about substance. It’s about waking up every d…" at bounding box center [594, 402] width 422 height 52
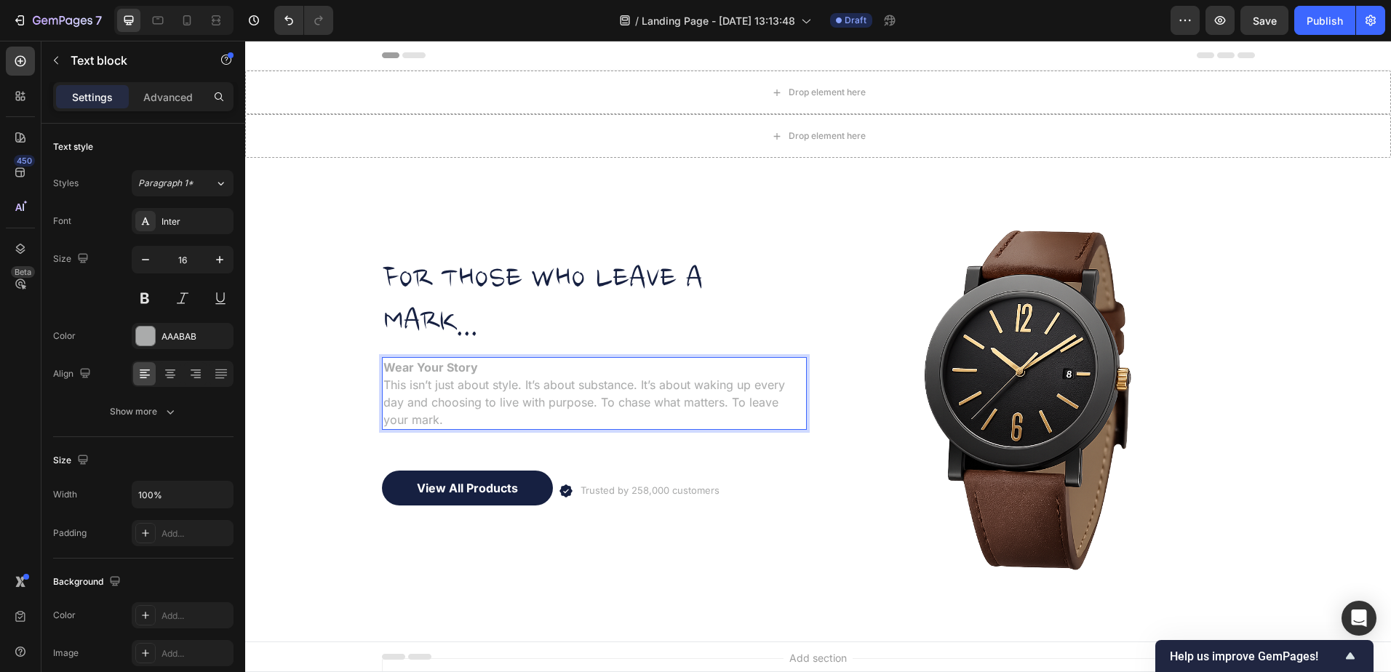
click at [420, 412] on p "This isn’t just about style. It’s about substance. It’s about waking up every d…" at bounding box center [594, 402] width 422 height 52
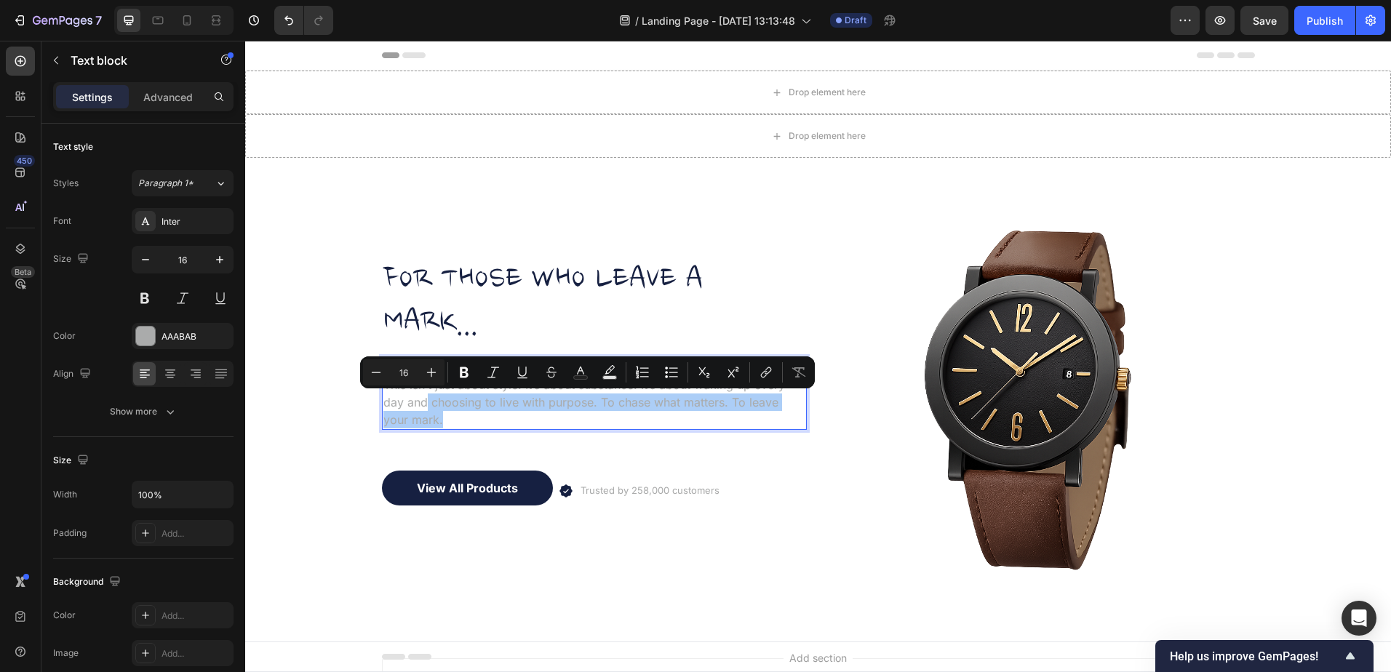
click at [402, 367] on input "16" at bounding box center [403, 372] width 29 height 17
click at [423, 404] on p "This isn’t just about style. It’s about substance. It’s about waking up every d…" at bounding box center [594, 402] width 422 height 52
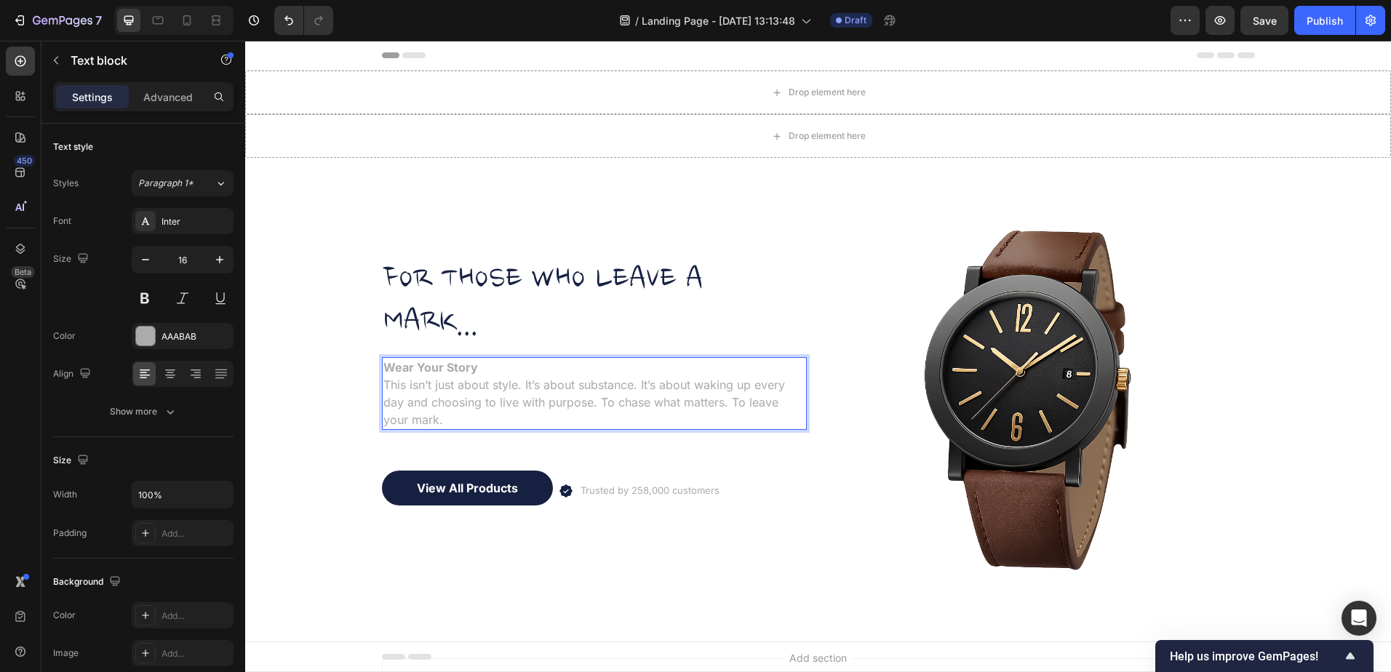
click at [403, 403] on p "This isn’t just about style. It’s about substance. It’s about waking up every d…" at bounding box center [594, 402] width 422 height 52
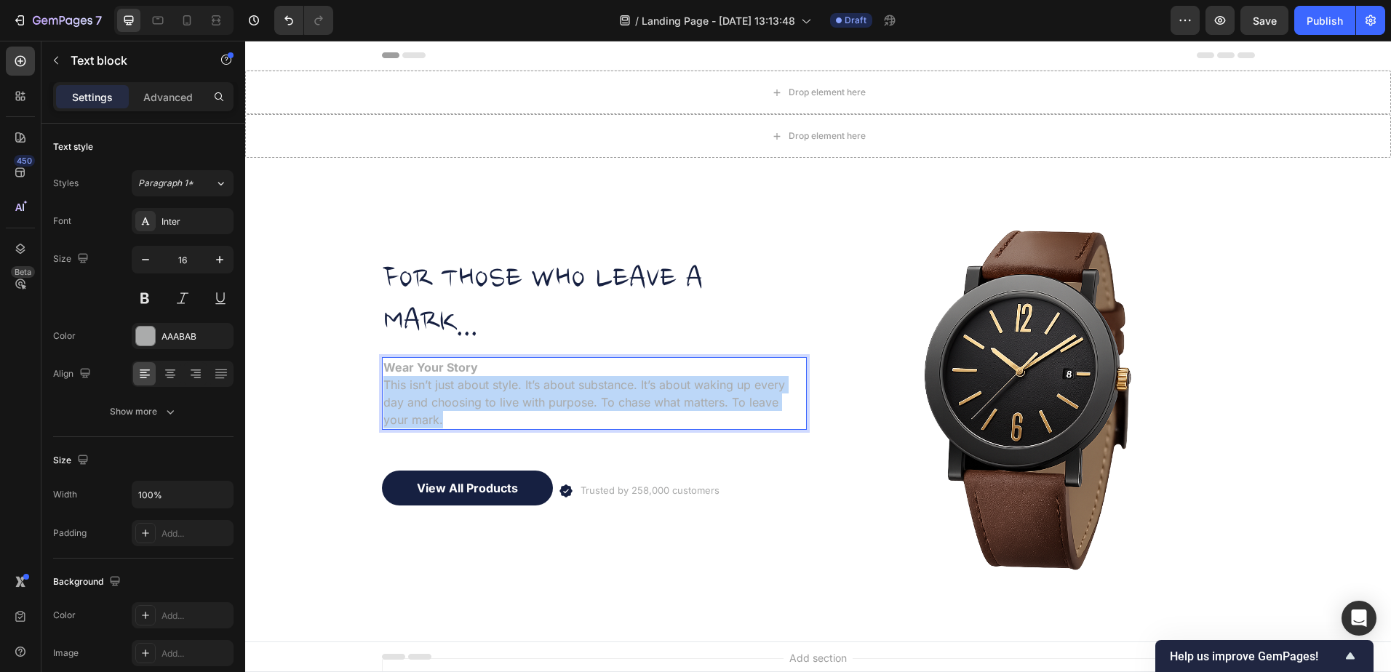
click at [403, 403] on p "This isn’t just about style. It’s about substance. It’s about waking up every d…" at bounding box center [594, 402] width 422 height 52
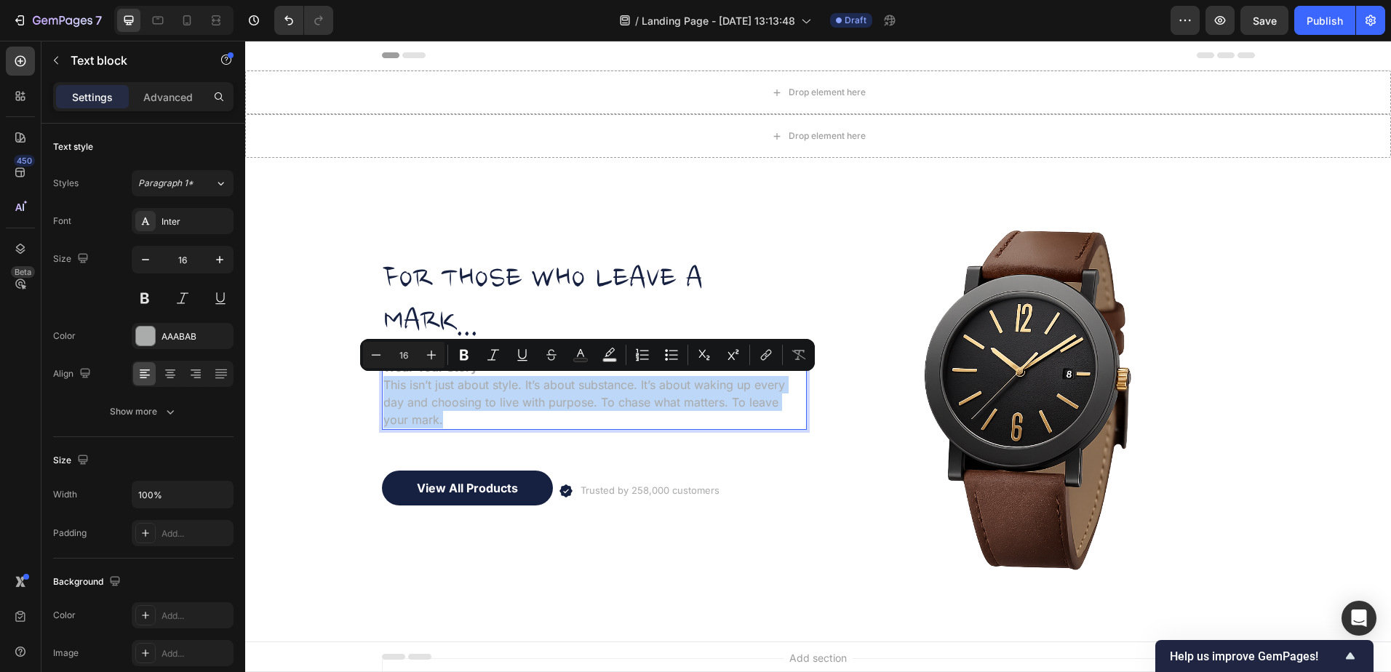
click at [403, 403] on p "This isn’t just about style. It’s about substance. It’s about waking up every d…" at bounding box center [594, 402] width 422 height 52
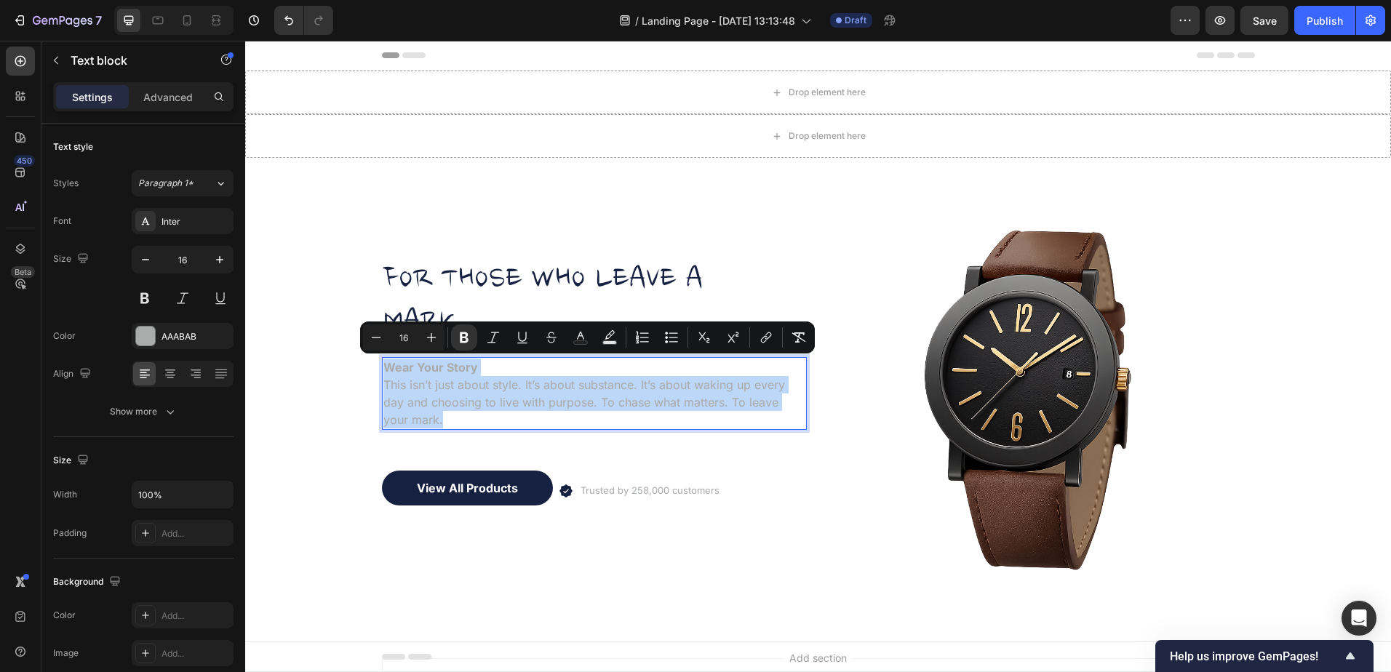
drag, startPoint x: 413, startPoint y: 421, endPoint x: 379, endPoint y: 364, distance: 66.9
click at [382, 364] on div "Wear Your Story This isn’t just about style. It’s about substance. It’s about w…" at bounding box center [594, 393] width 425 height 73
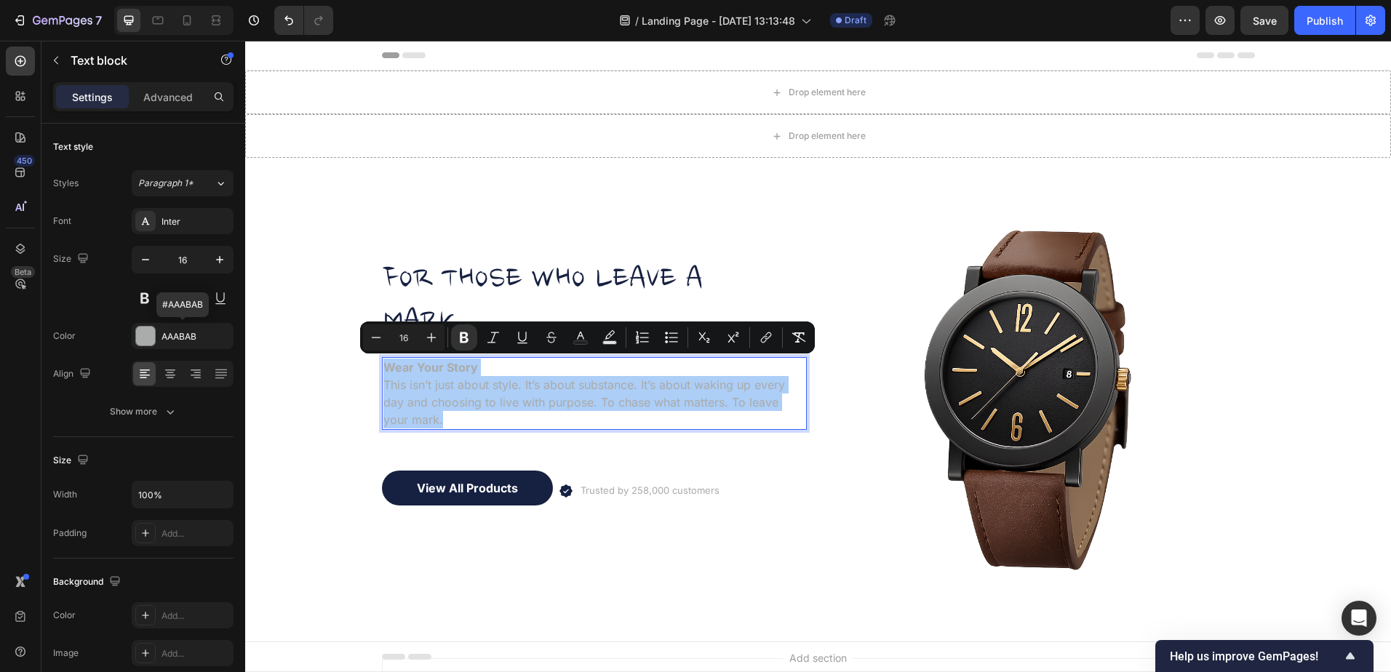
click at [181, 335] on div "AAABAB" at bounding box center [195, 336] width 68 height 13
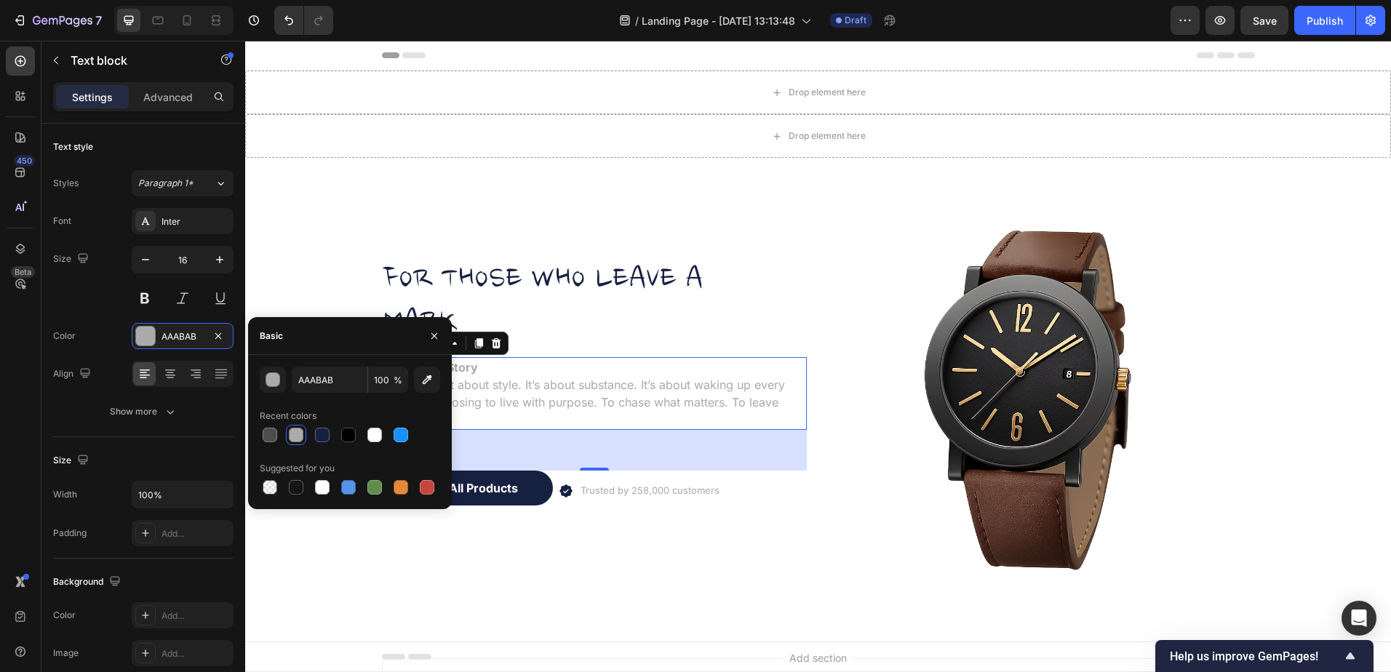
click at [317, 434] on div at bounding box center [322, 435] width 15 height 15
type input "162041"
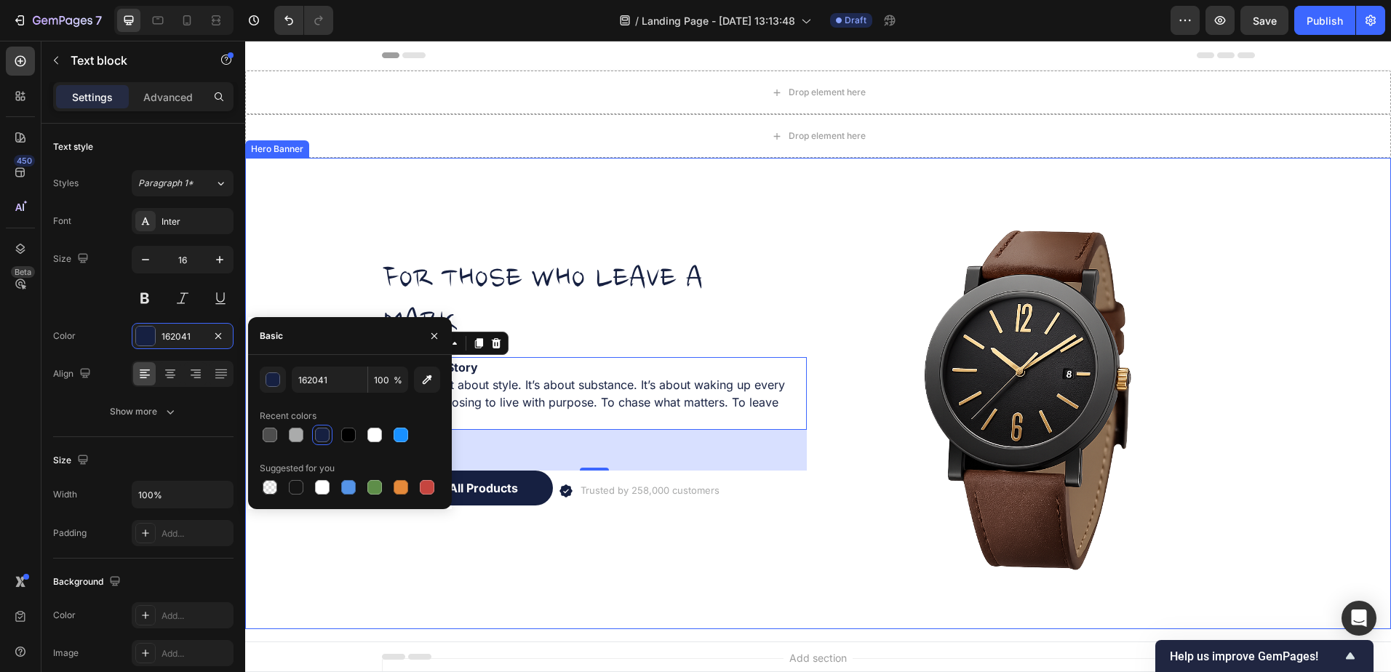
click at [719, 311] on p "FOR THOSE WHO LEAVE A MARK..." at bounding box center [594, 302] width 422 height 84
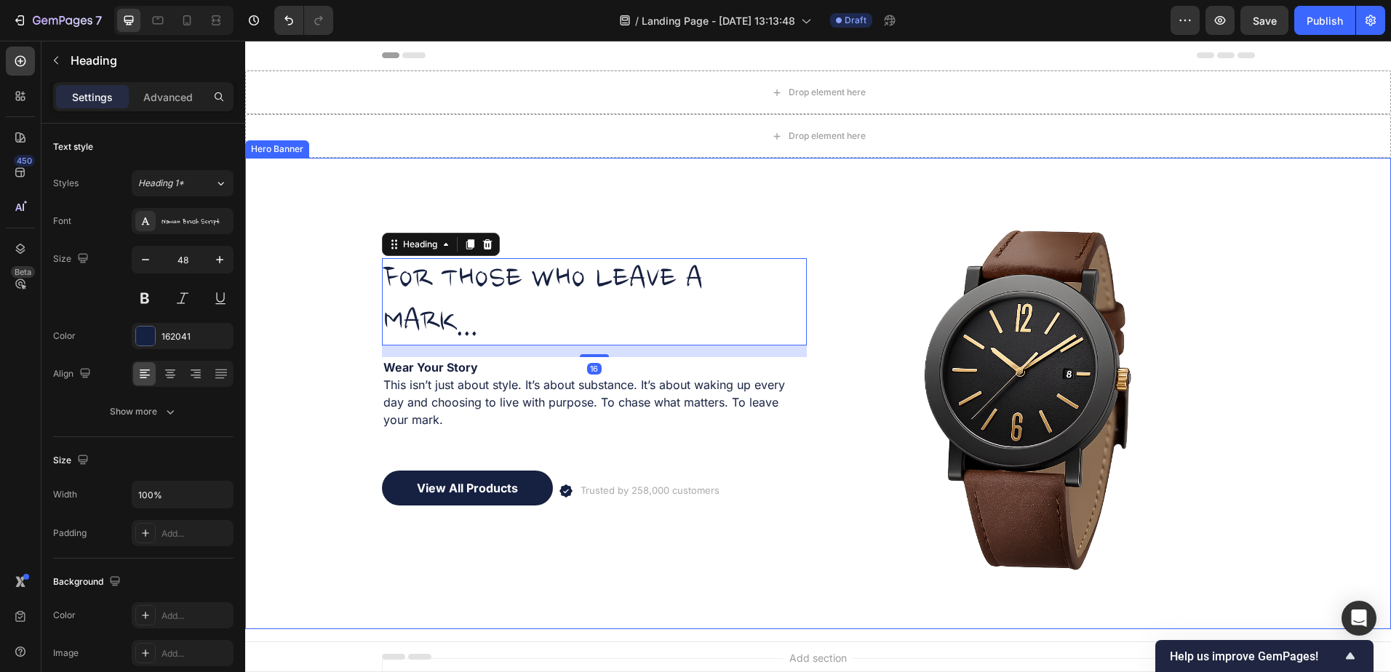
click at [538, 185] on div "FOR THOSE WHO LEAVE A MARK... Heading 16 Wear Your Story This isn’t just about …" at bounding box center [594, 393] width 425 height 425
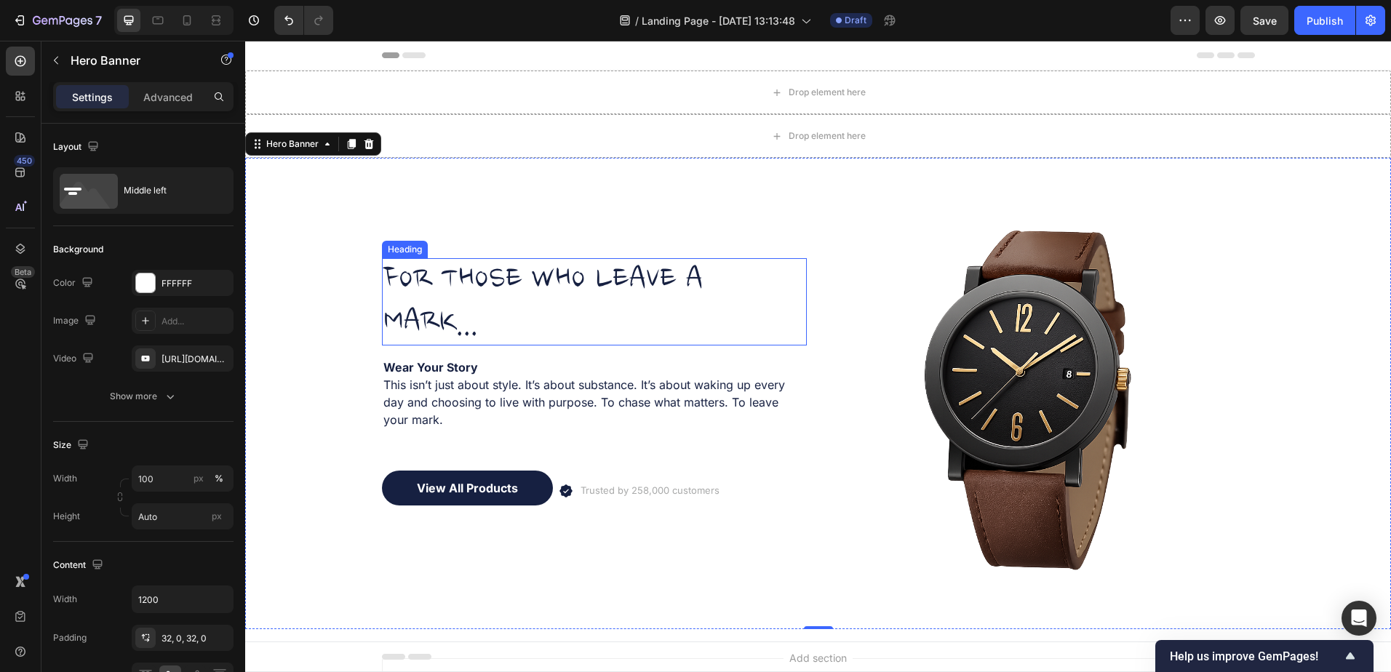
click at [665, 318] on p "FOR THOSE WHO LEAVE A MARK..." at bounding box center [594, 302] width 422 height 84
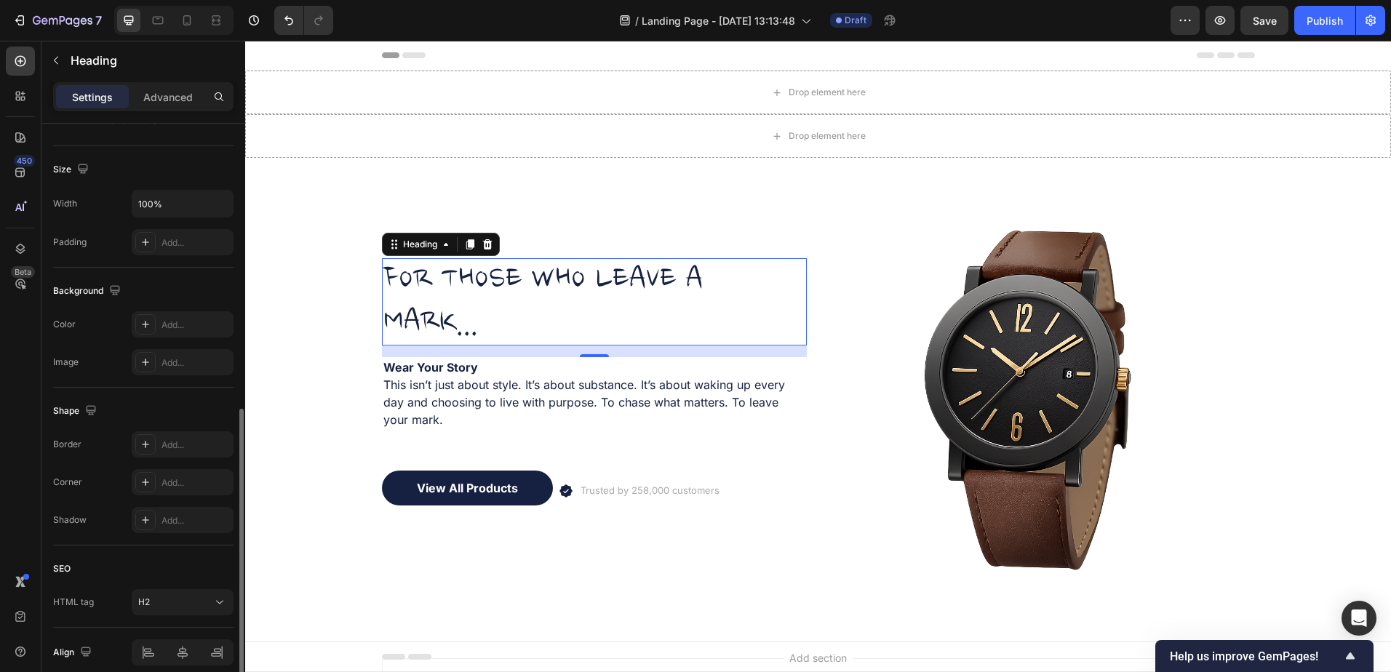
scroll to position [354, 0]
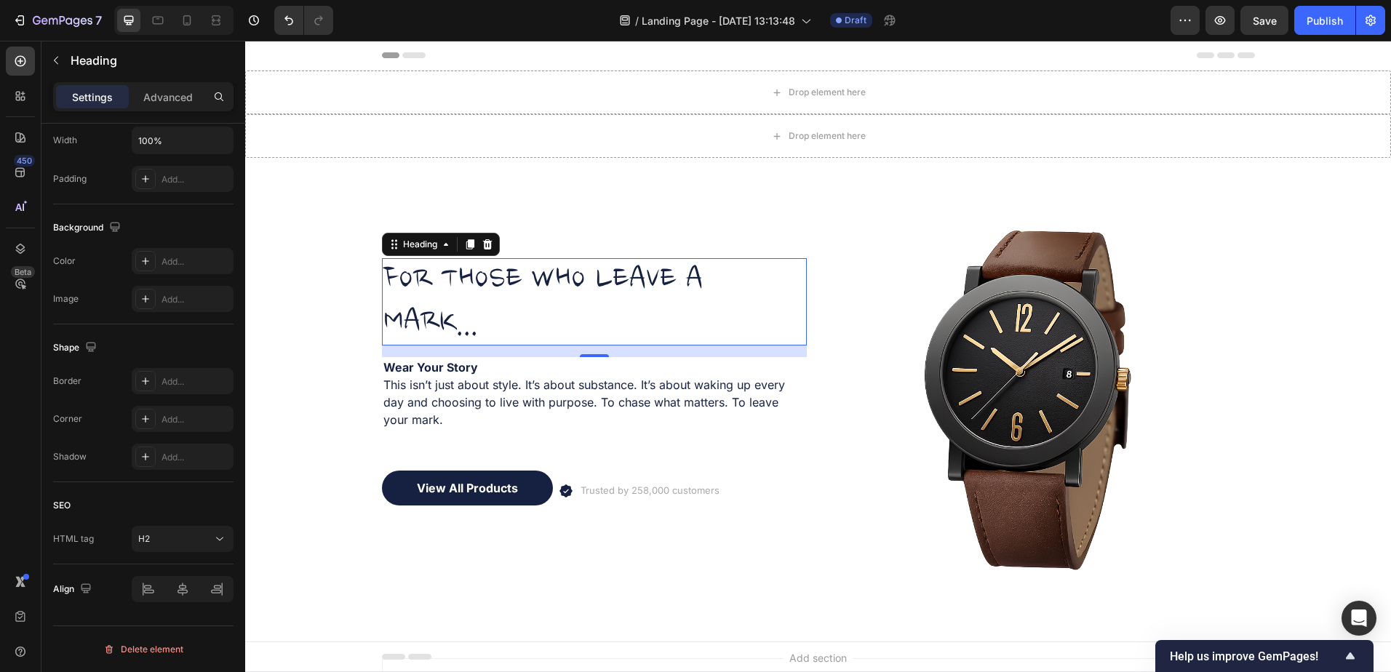
click at [178, 255] on div "Add..." at bounding box center [195, 261] width 68 height 13
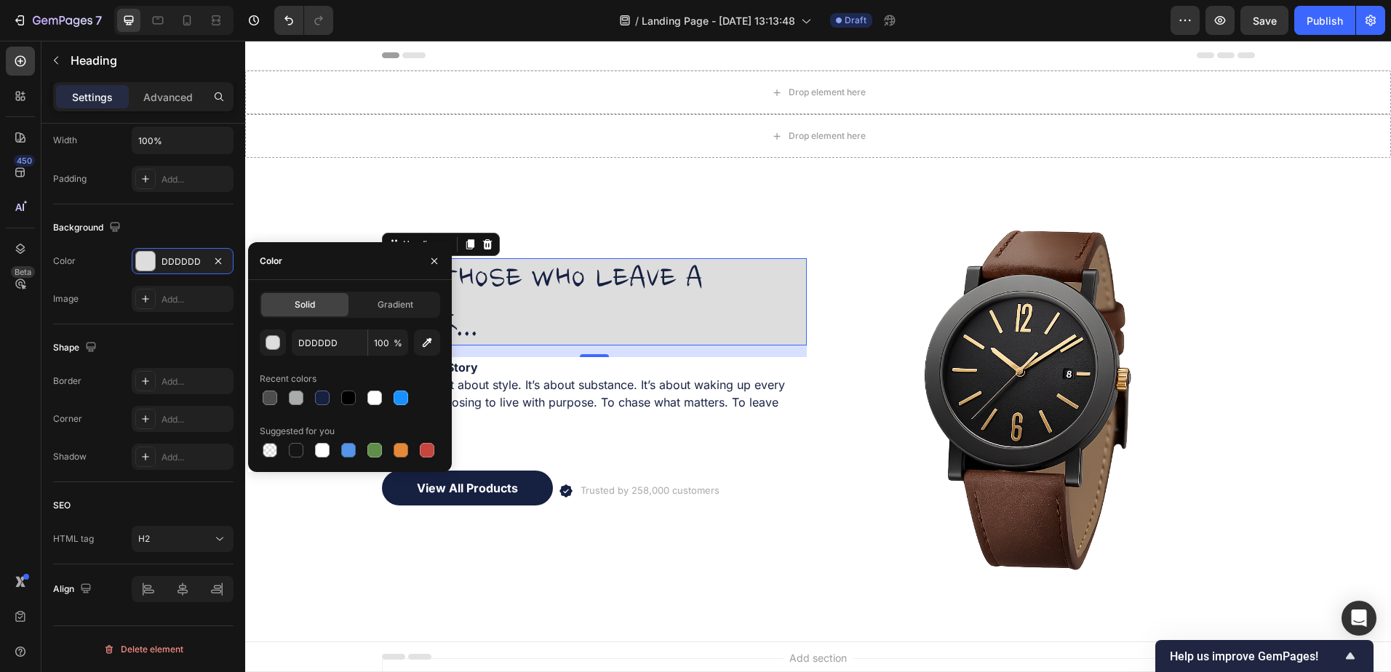
click at [320, 400] on div at bounding box center [322, 398] width 15 height 15
type input "162041"
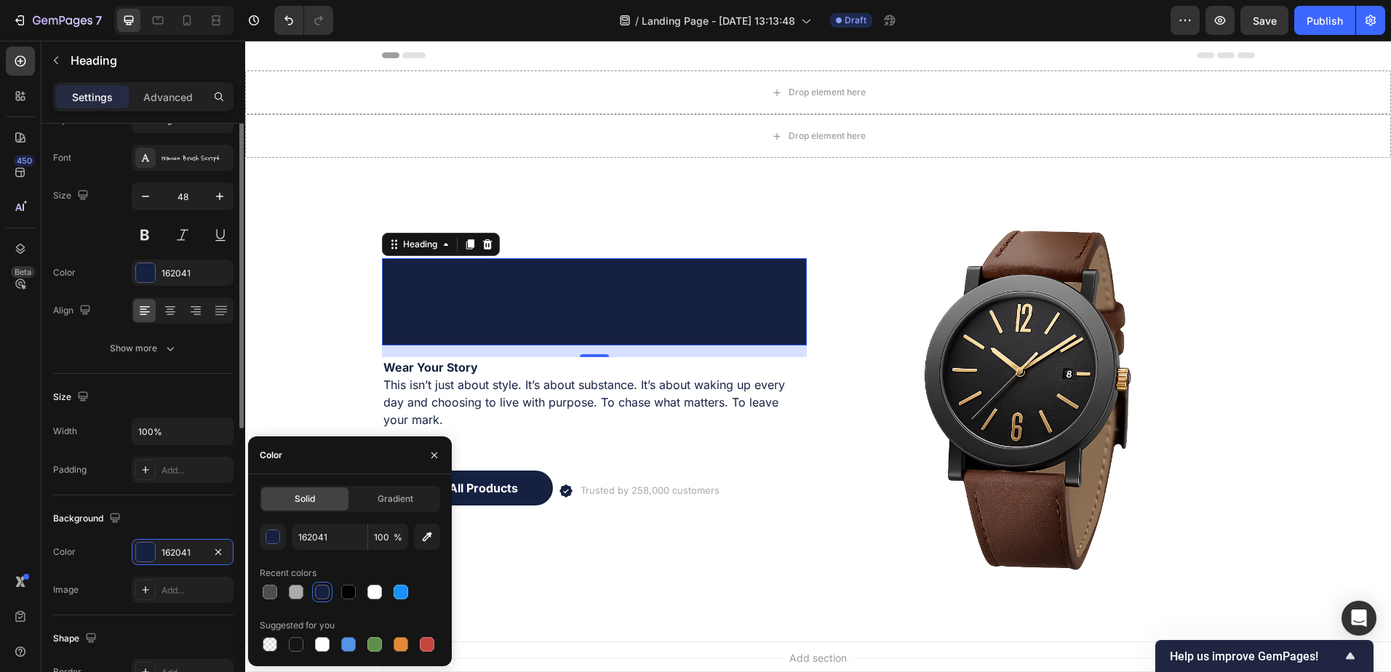
scroll to position [0, 0]
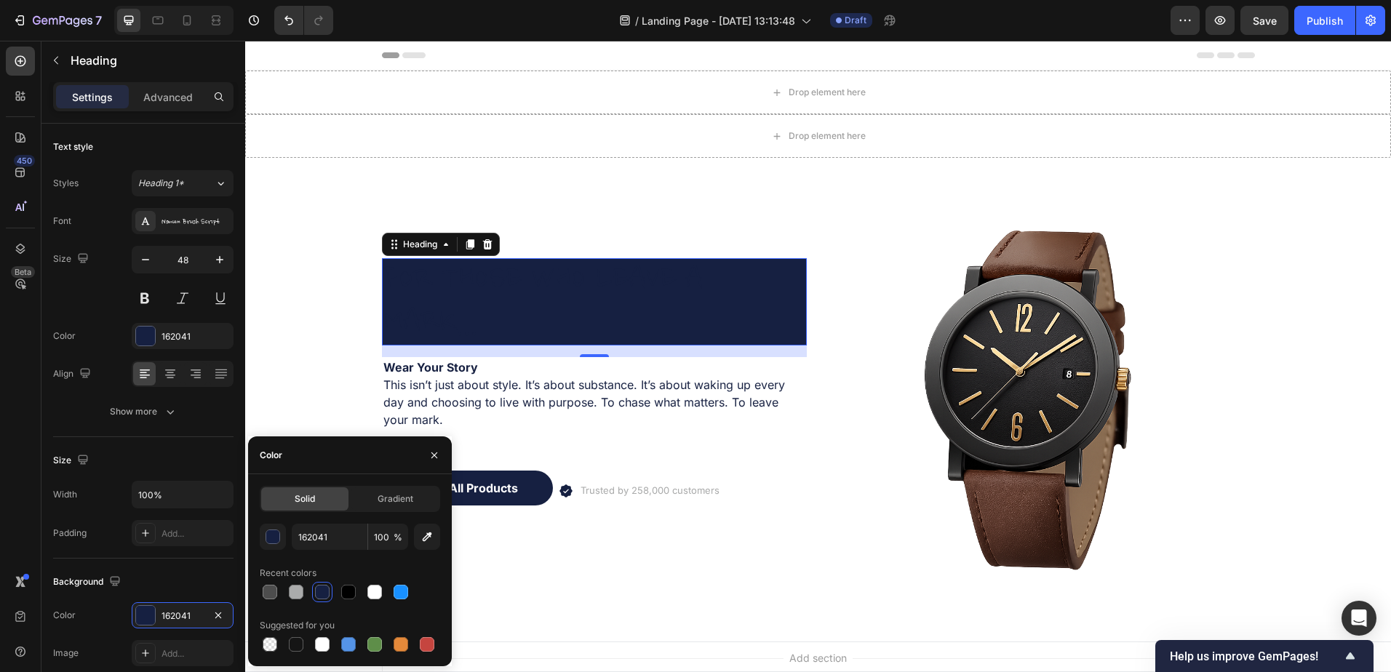
click at [173, 324] on div "162041" at bounding box center [183, 336] width 102 height 26
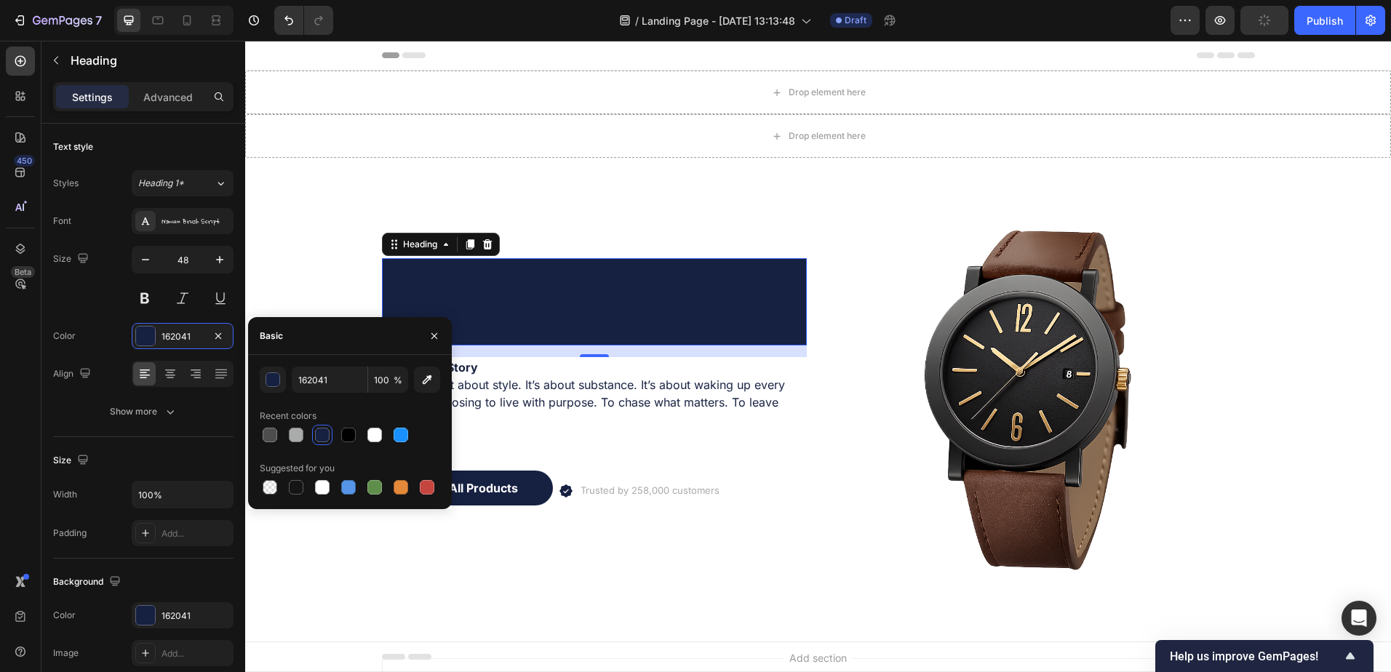
click at [294, 430] on div at bounding box center [296, 435] width 15 height 15
type input "AAABAB"
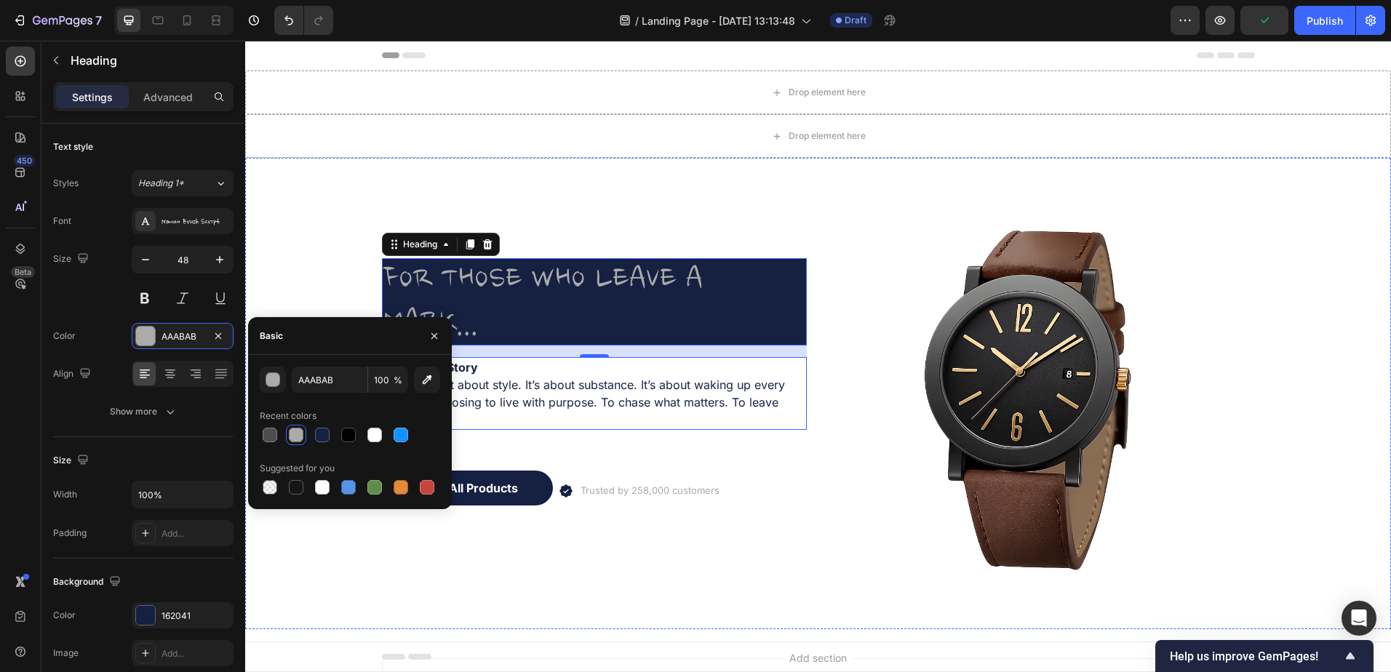
click at [590, 431] on div "FOR THOSE WHO LEAVE A MARK... Heading 16 Wear Your Story This isn’t just about …" at bounding box center [594, 393] width 425 height 425
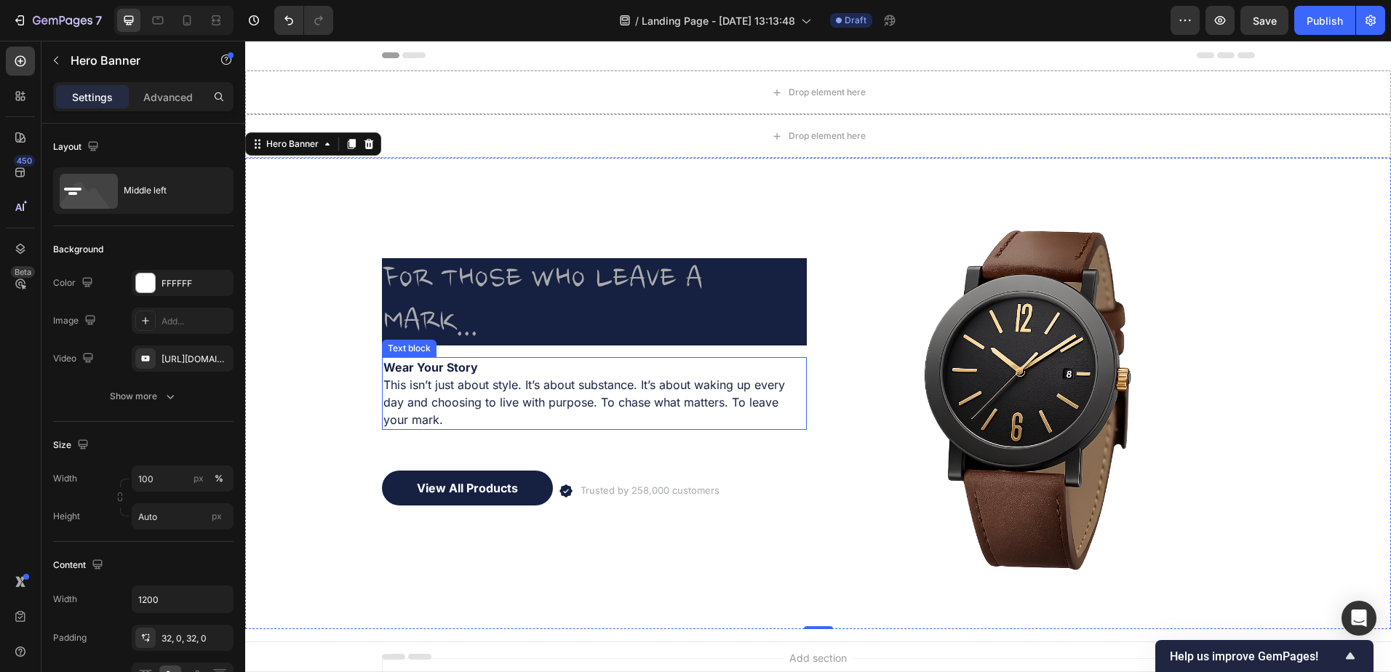
click at [473, 403] on p "This isn’t just about style. It’s about substance. It’s about waking up every d…" at bounding box center [594, 402] width 422 height 52
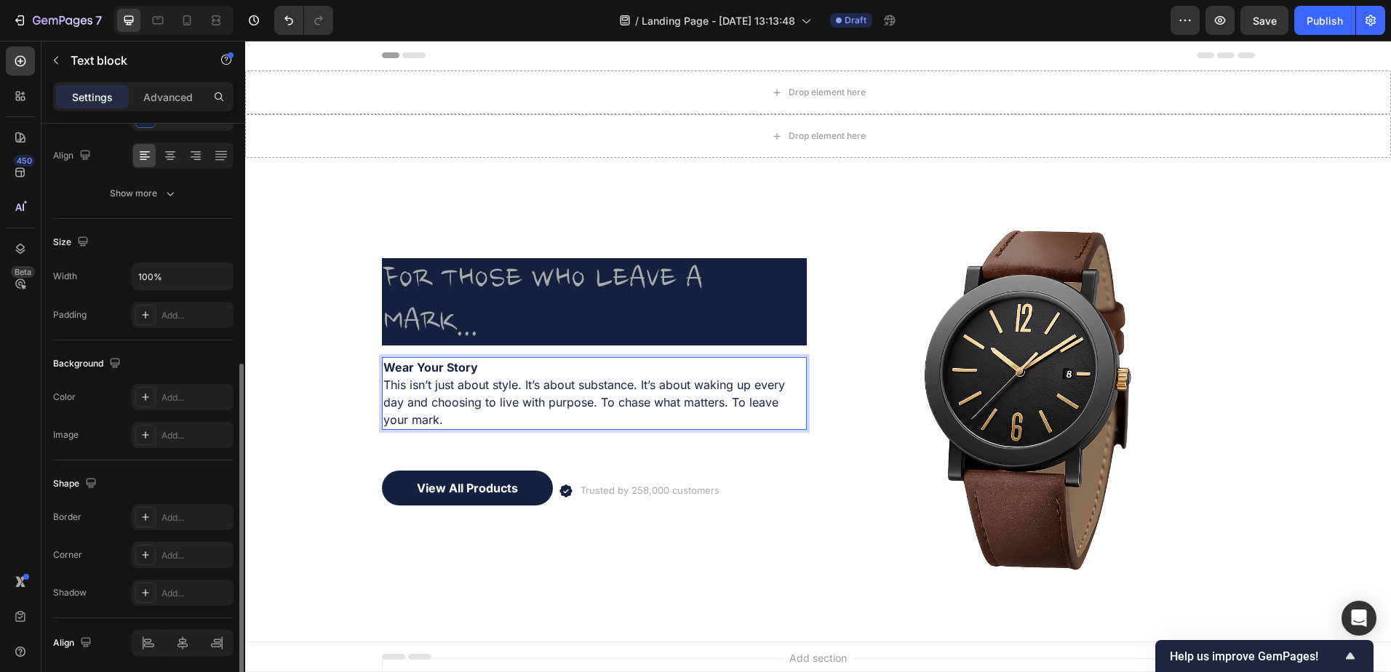
scroll to position [272, 0]
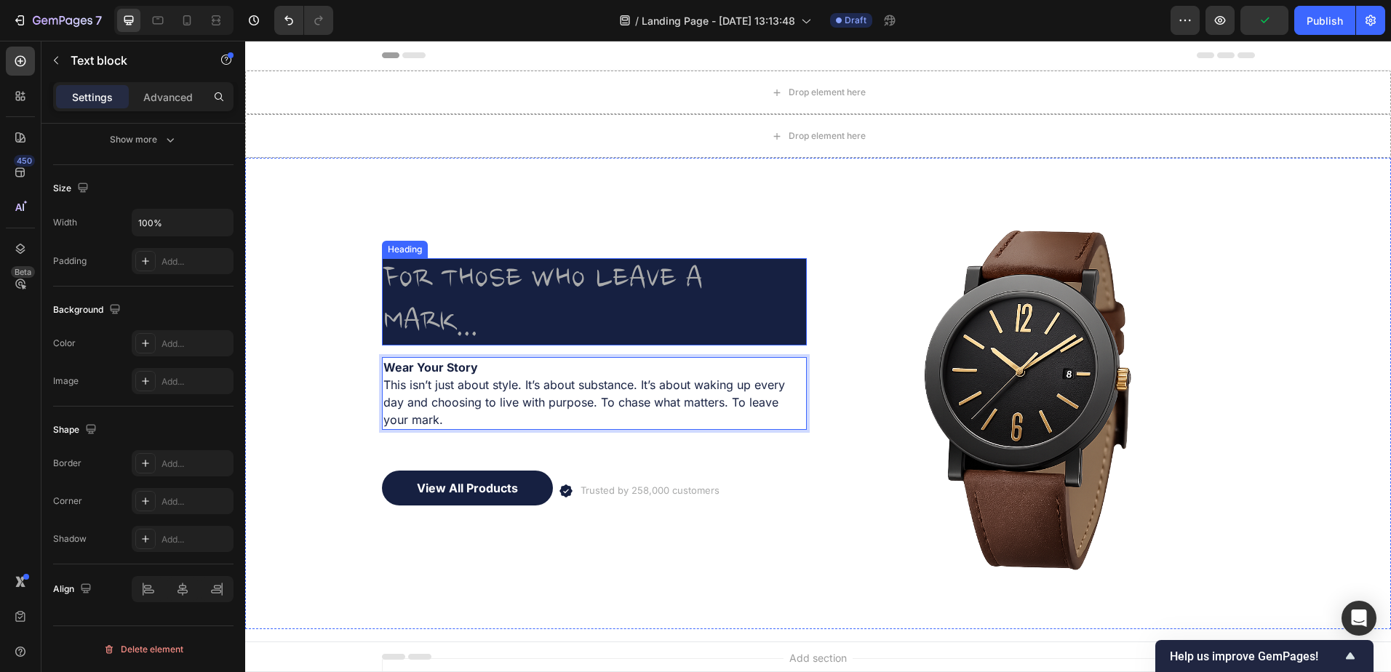
click at [552, 295] on p "FOR THOSE WHO LEAVE A MARK..." at bounding box center [594, 302] width 422 height 84
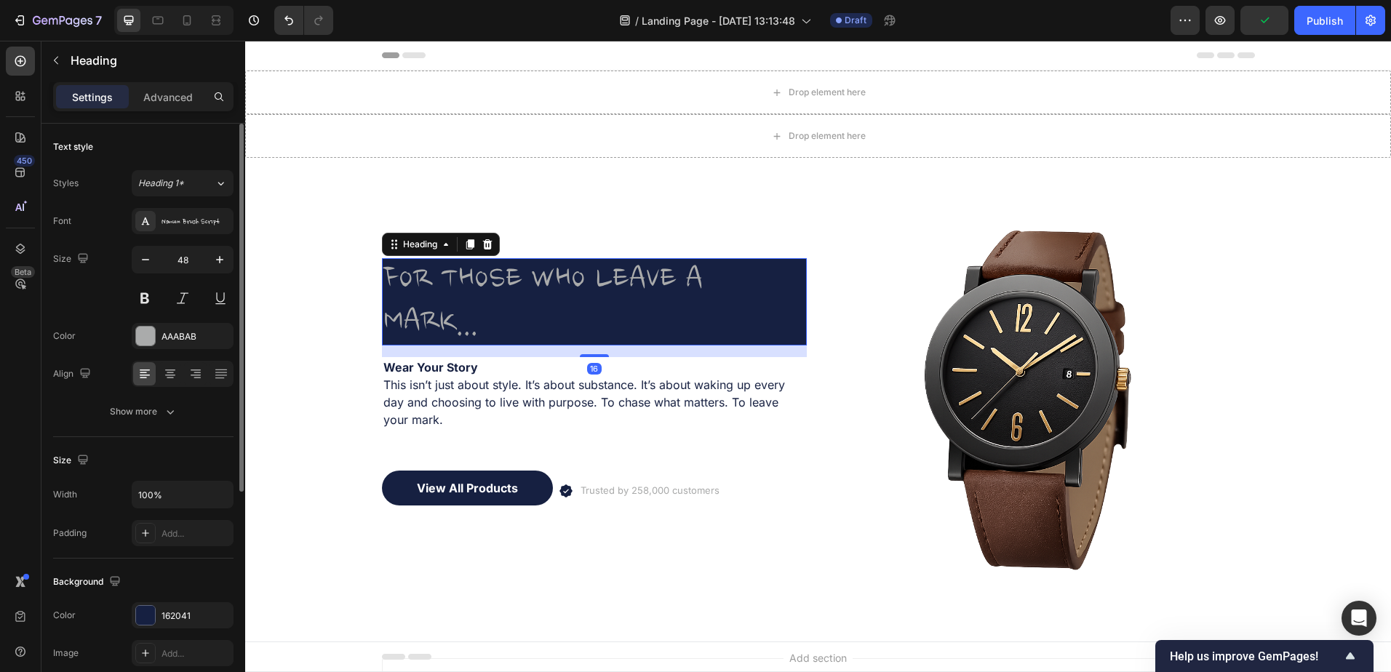
scroll to position [354, 0]
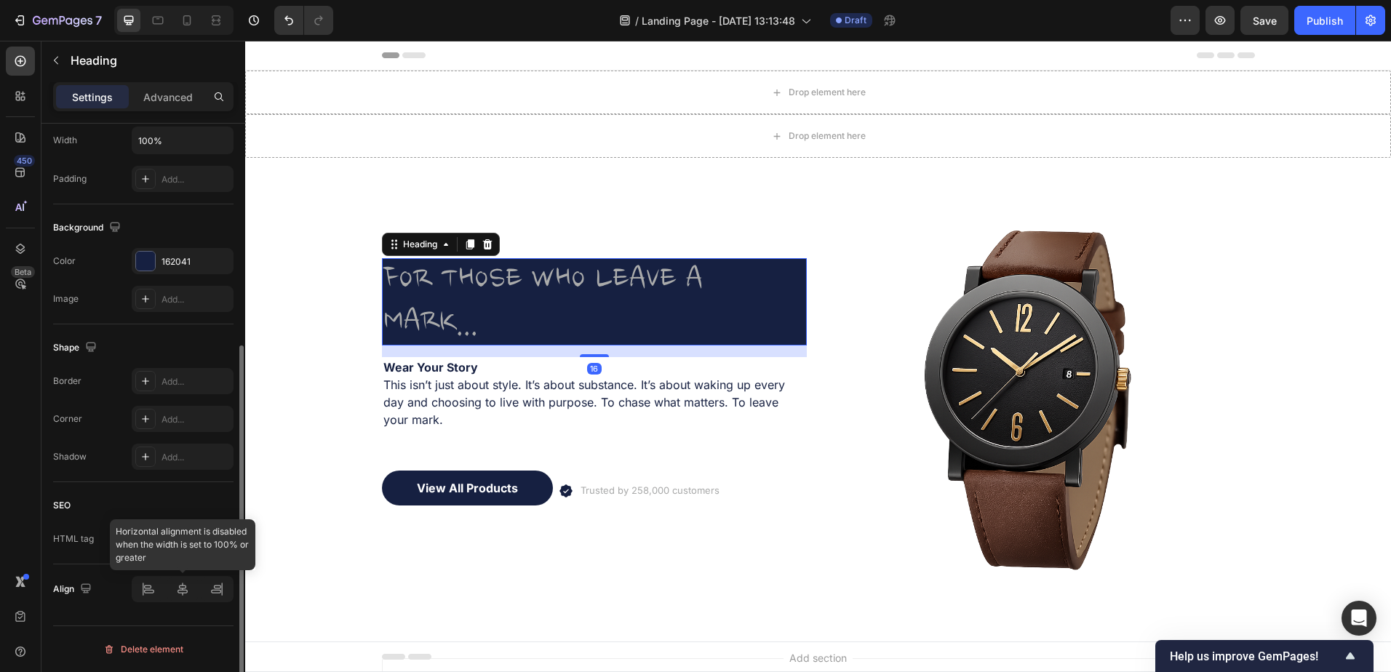
click at [186, 589] on div at bounding box center [183, 589] width 102 height 26
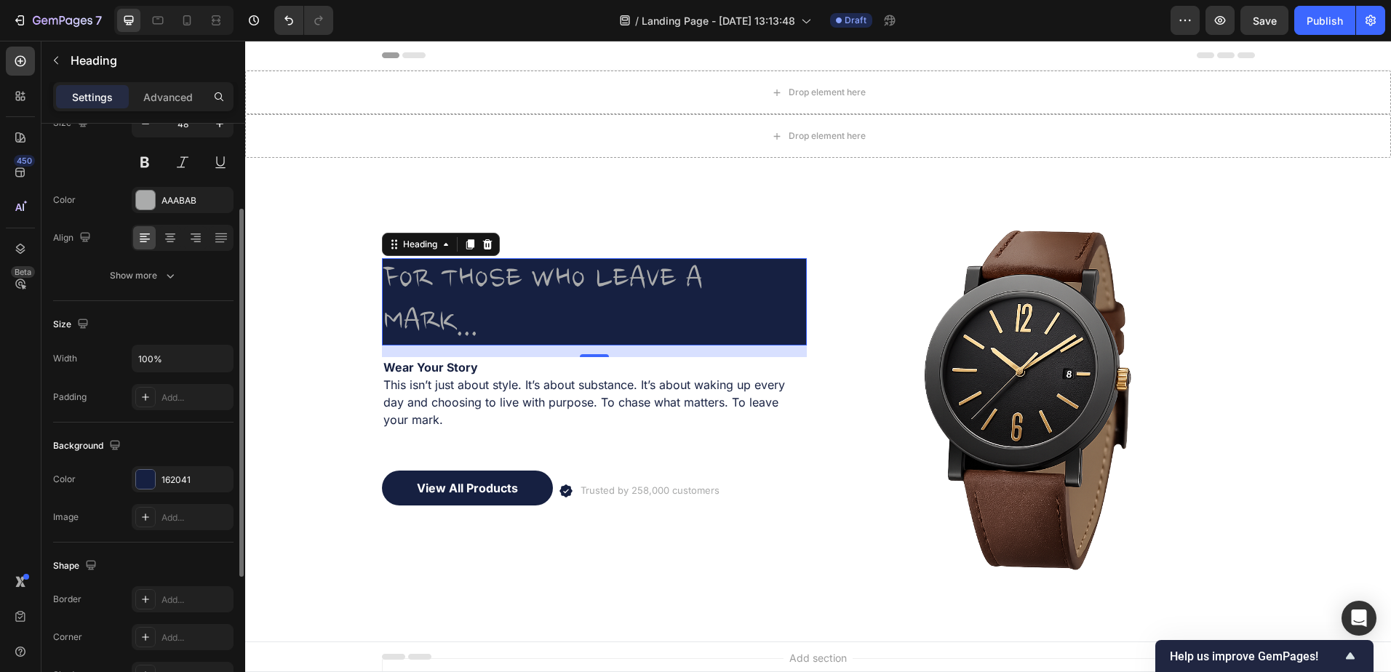
scroll to position [0, 0]
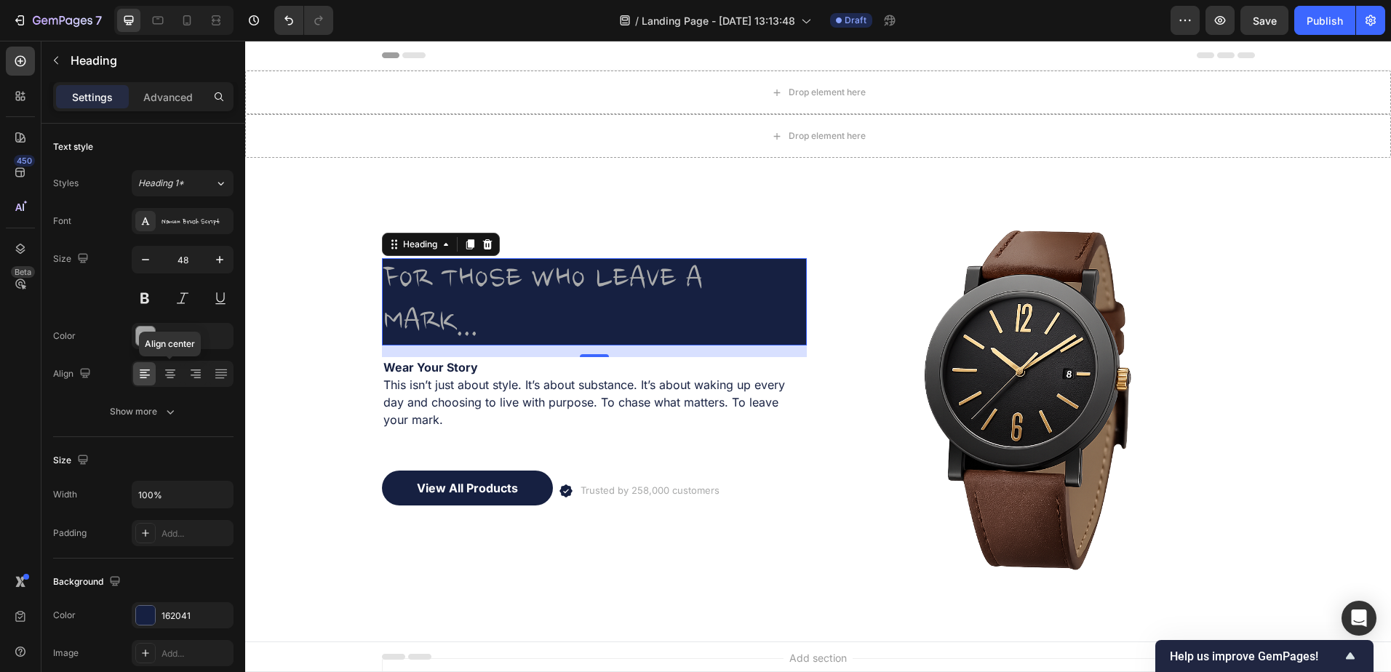
click at [169, 372] on icon at bounding box center [170, 372] width 7 height 1
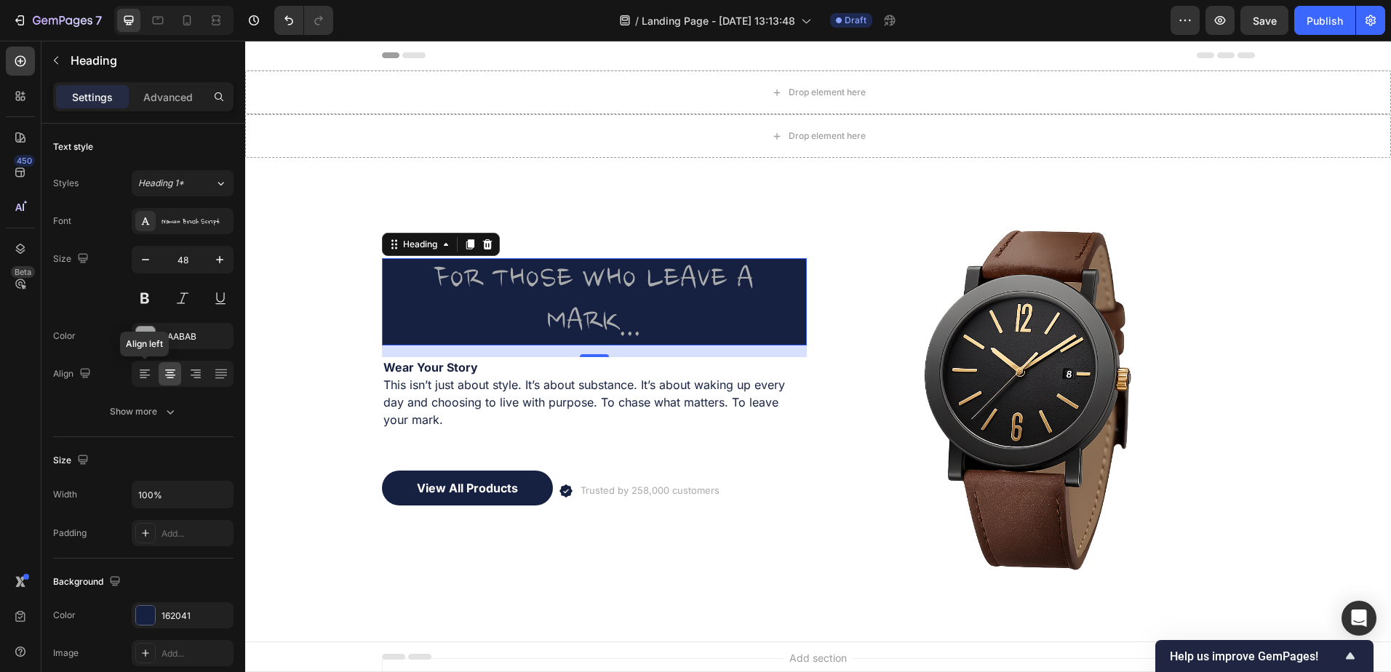
click at [145, 375] on icon at bounding box center [145, 375] width 10 height 1
click at [170, 418] on icon "button" at bounding box center [170, 411] width 15 height 15
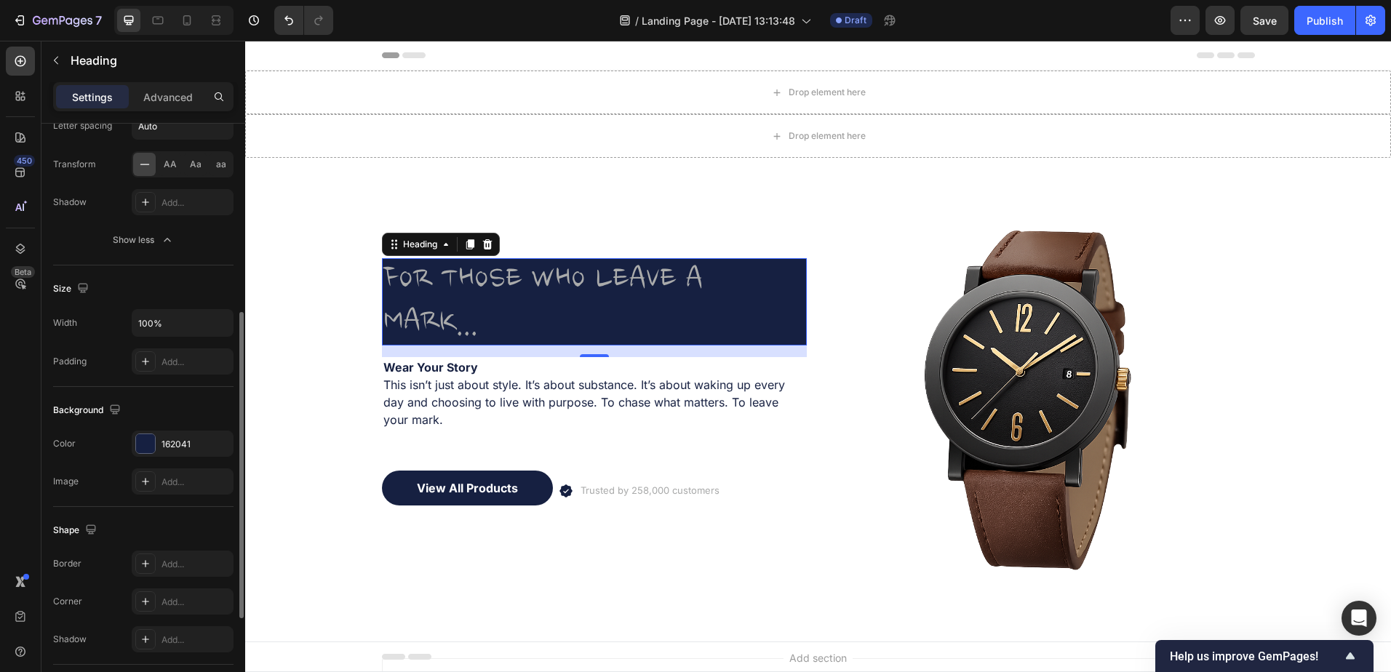
scroll to position [546, 0]
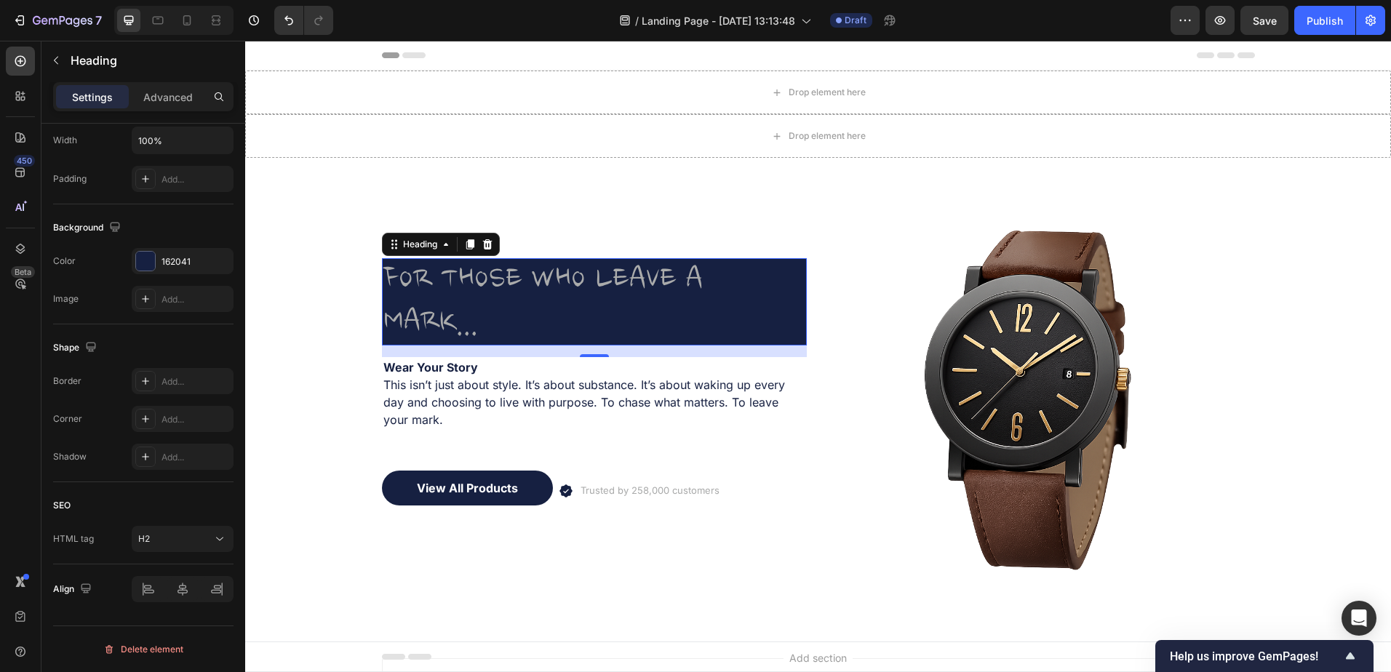
click at [148, 381] on icon at bounding box center [145, 381] width 7 height 7
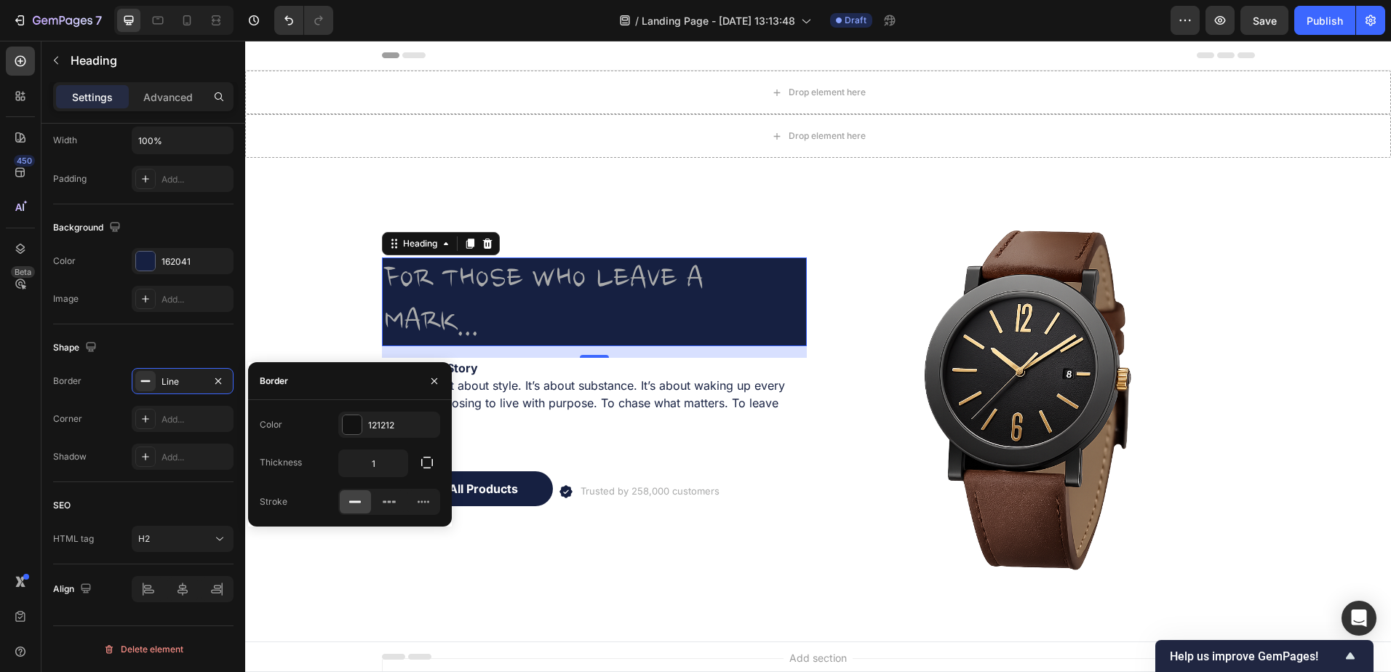
click at [392, 506] on icon at bounding box center [389, 502] width 15 height 15
click at [359, 506] on icon at bounding box center [355, 502] width 15 height 15
click at [388, 469] on input "1" at bounding box center [373, 463] width 68 height 26
click at [425, 460] on icon "button" at bounding box center [427, 462] width 15 height 15
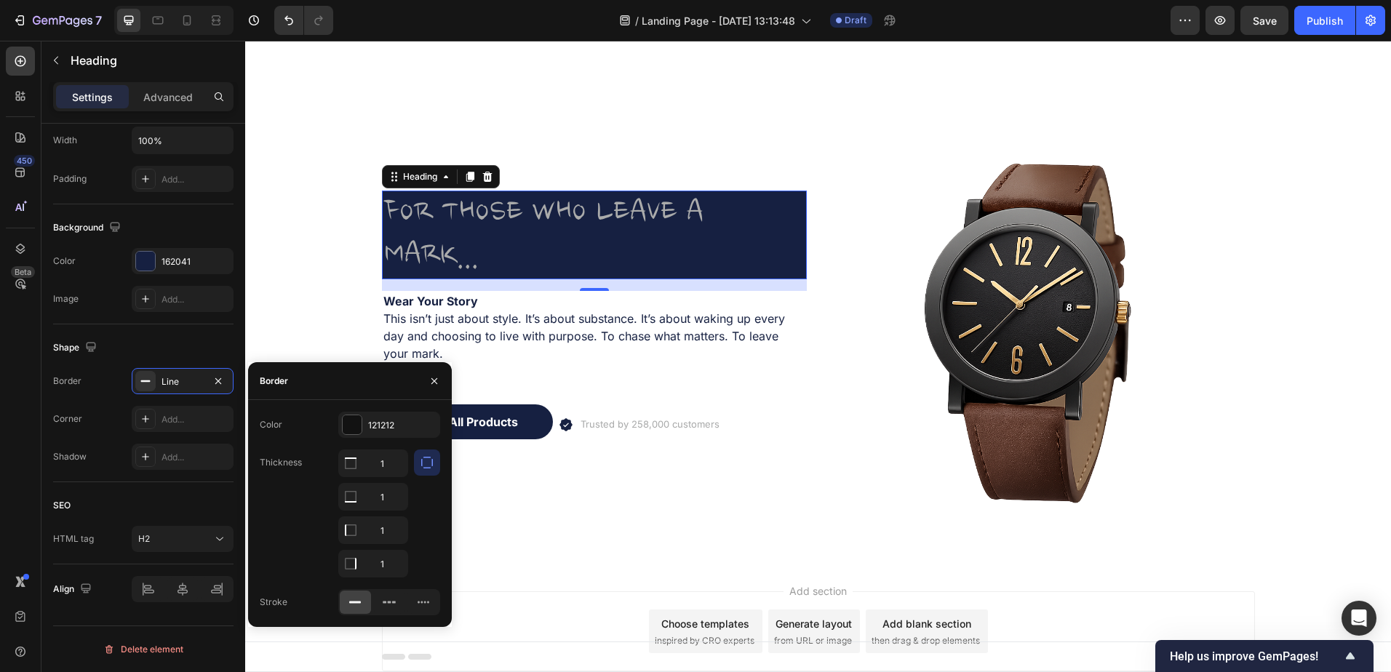
scroll to position [0, 0]
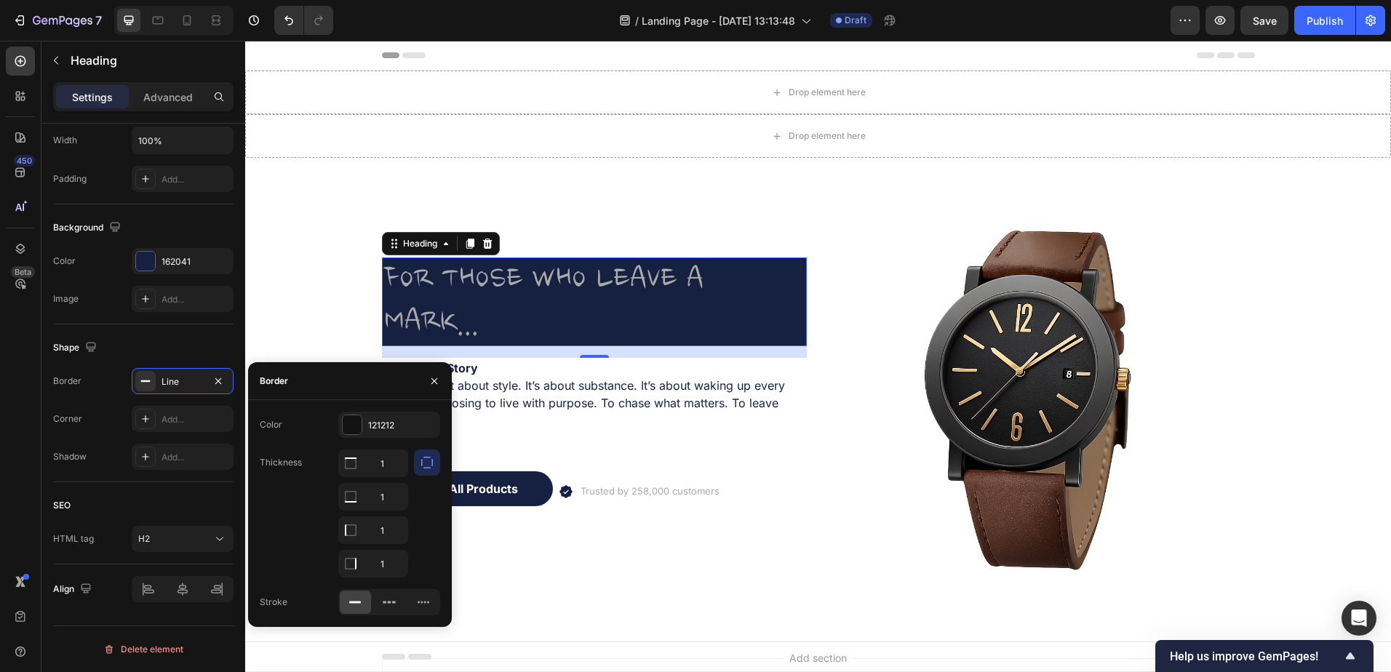
click at [364, 533] on input "1" at bounding box center [373, 530] width 68 height 26
drag, startPoint x: 358, startPoint y: 447, endPoint x: 364, endPoint y: 466, distance: 20.7
click at [359, 447] on div "Color 121212 Thickness 1 1 1 1 Stroke" at bounding box center [350, 514] width 204 height 204
drag, startPoint x: 412, startPoint y: 466, endPoint x: 427, endPoint y: 469, distance: 15.6
click at [415, 467] on div "1 1 1 1" at bounding box center [389, 514] width 102 height 128
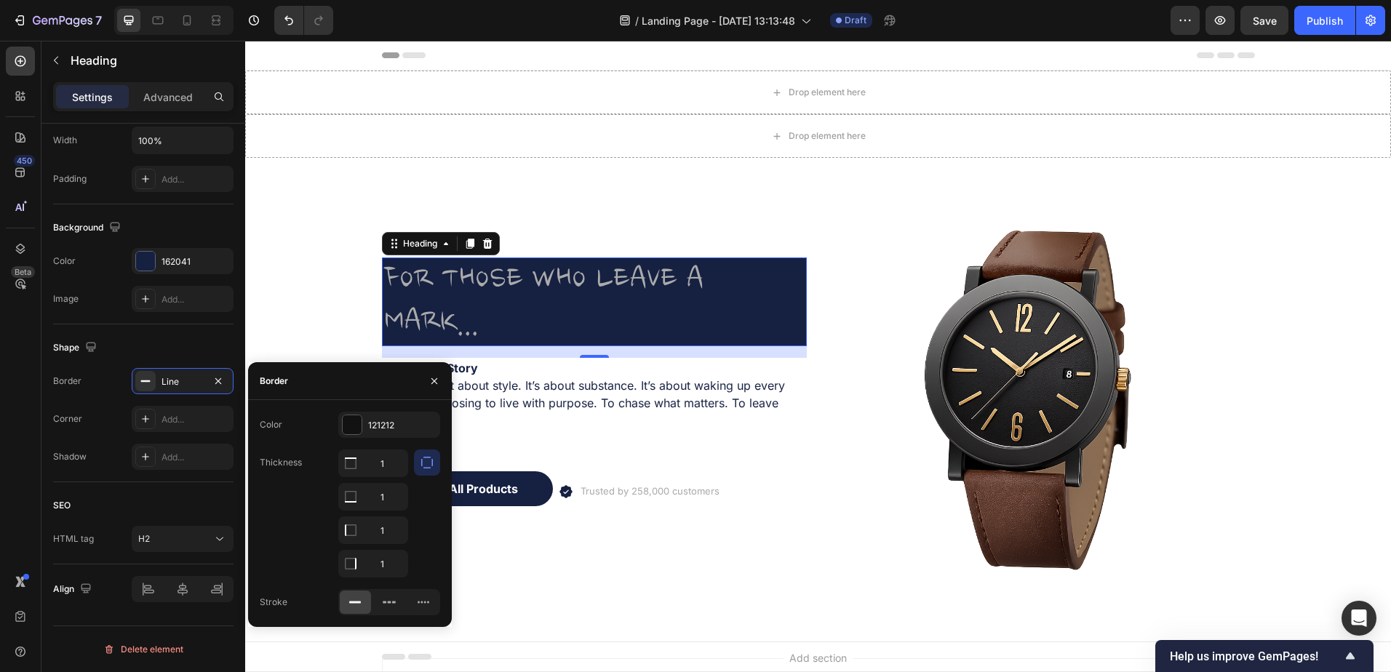
click at [428, 468] on icon "button" at bounding box center [427, 463] width 12 height 12
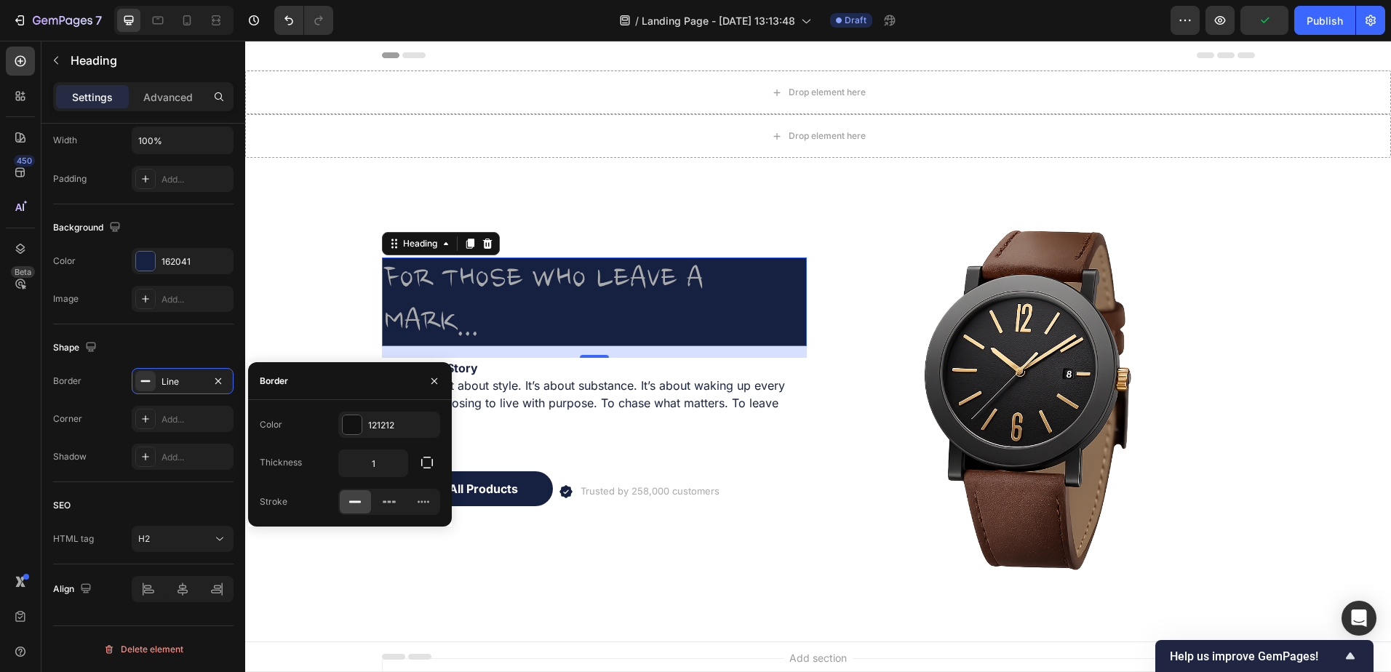
click at [440, 380] on button "button" at bounding box center [434, 381] width 23 height 23
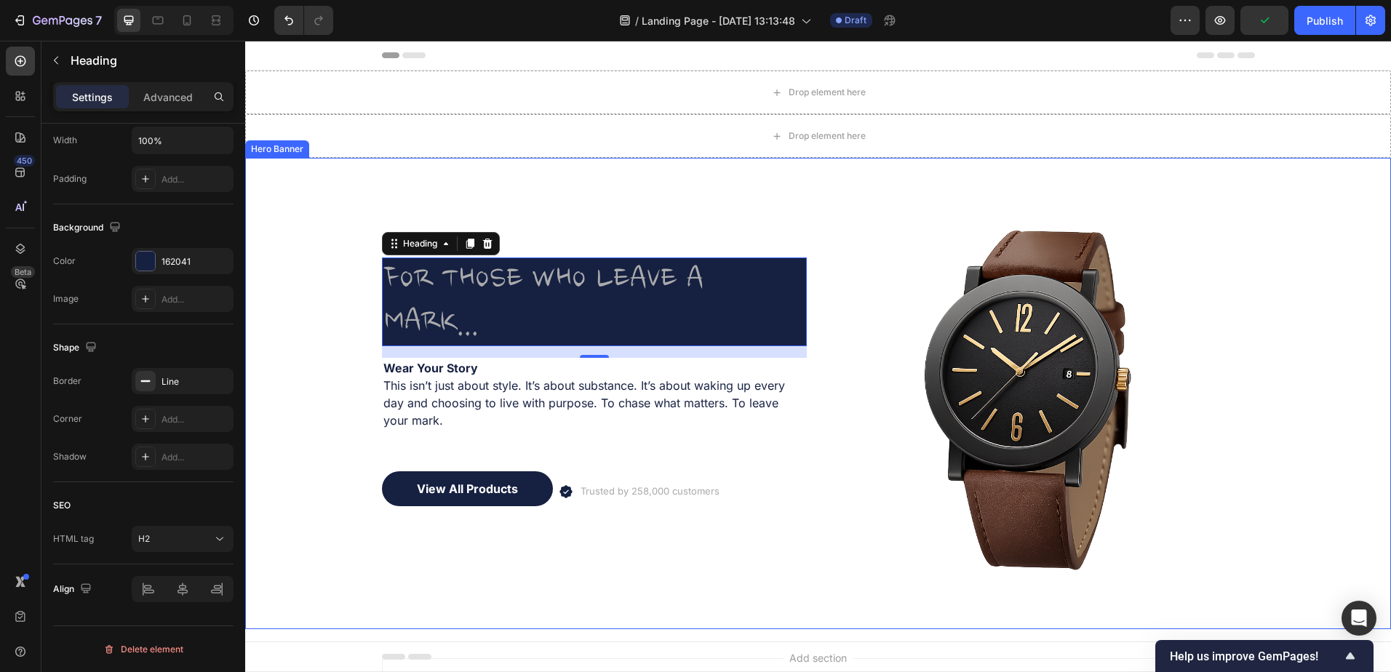
click at [324, 334] on div "Background Image" at bounding box center [818, 393] width 1146 height 471
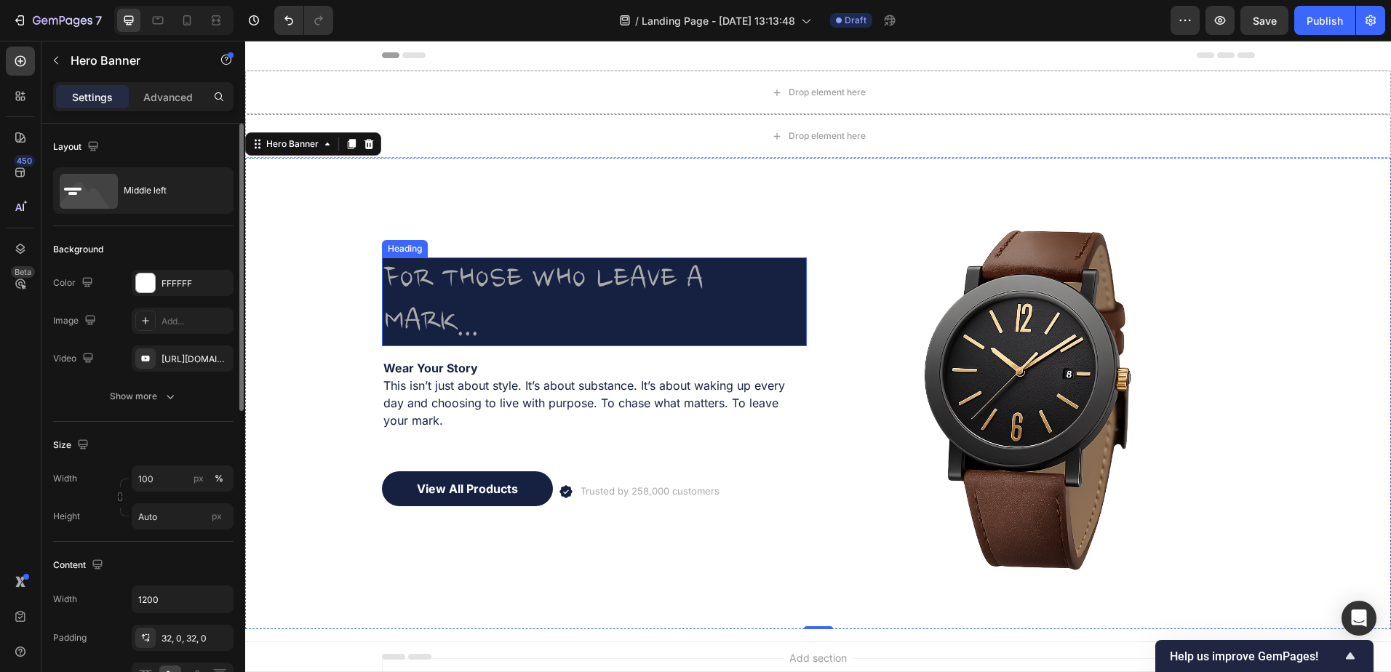
click at [486, 318] on p "FOR THOSE WHO LEAVE A MARK..." at bounding box center [594, 302] width 420 height 84
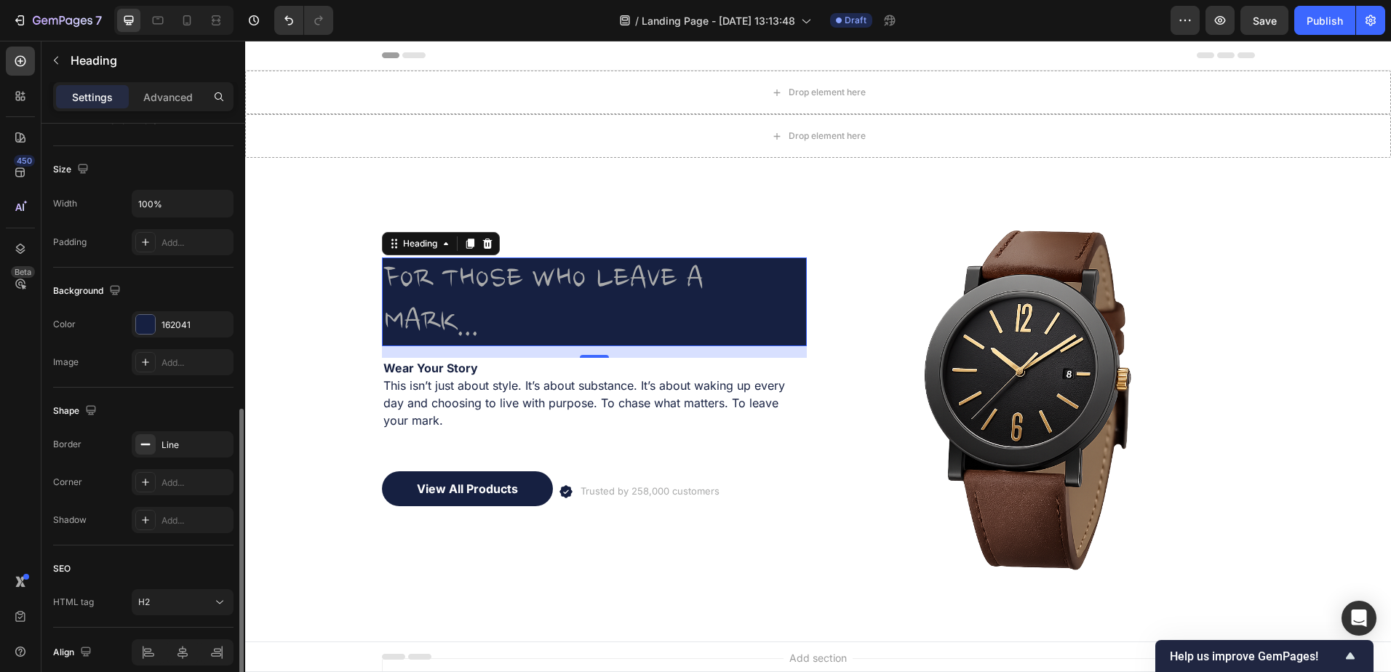
scroll to position [354, 0]
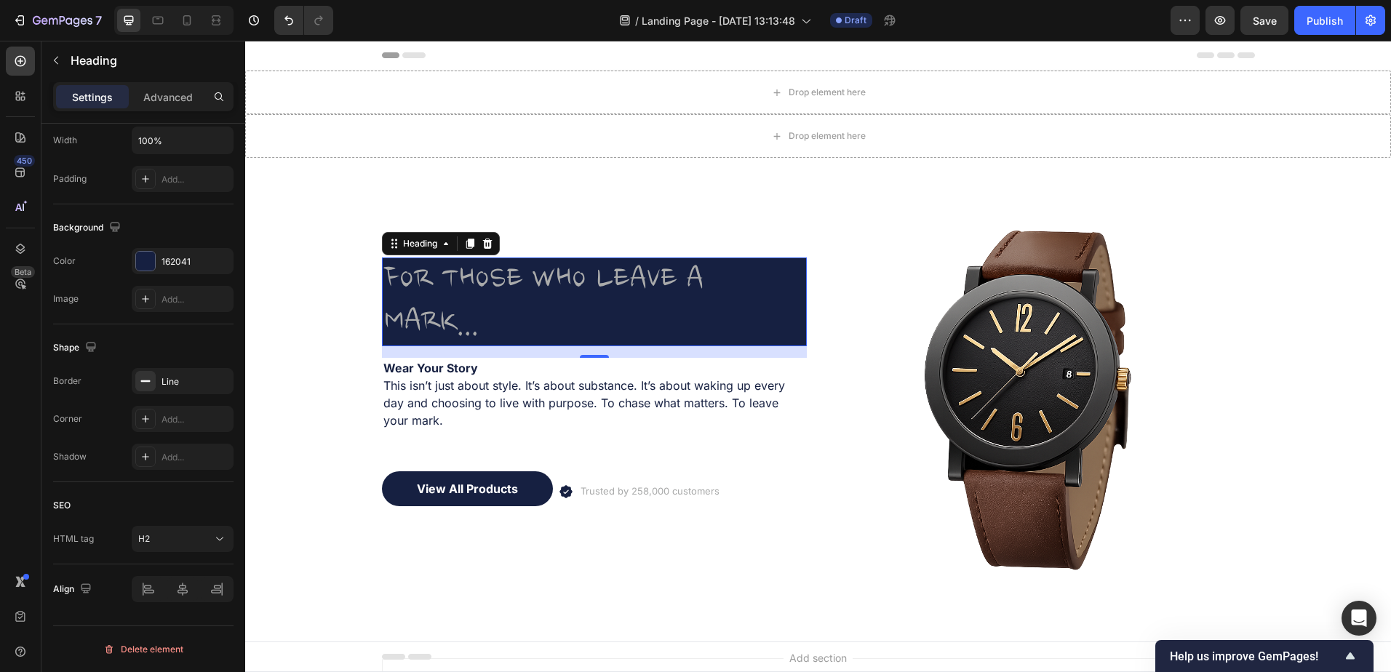
click at [150, 420] on icon at bounding box center [146, 419] width 12 height 12
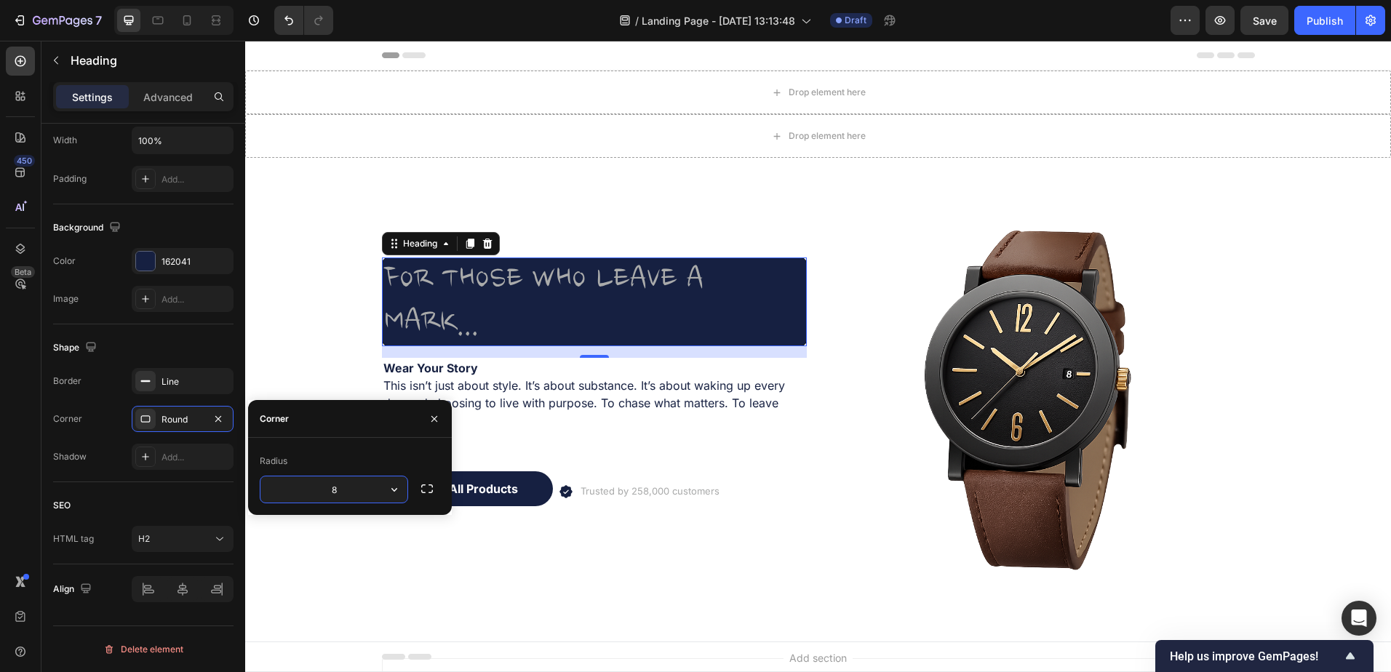
click at [154, 383] on div at bounding box center [145, 381] width 20 height 20
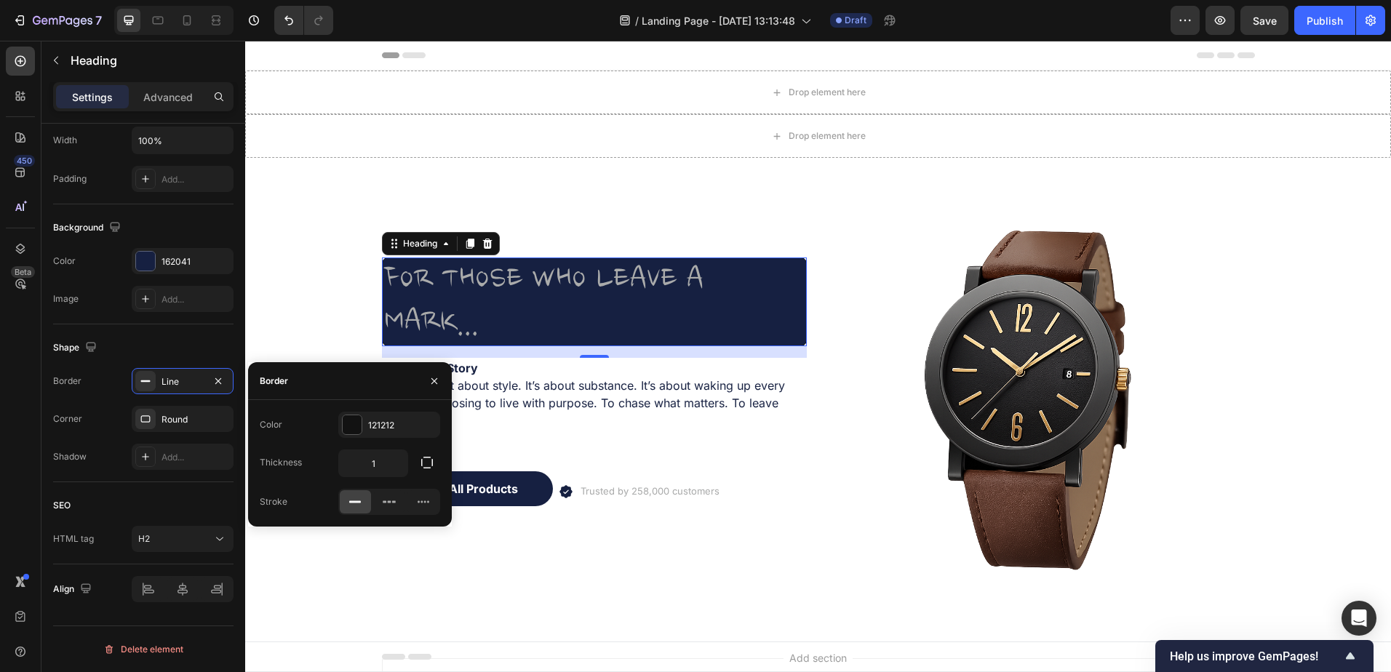
click at [215, 378] on icon "button" at bounding box center [218, 381] width 12 height 12
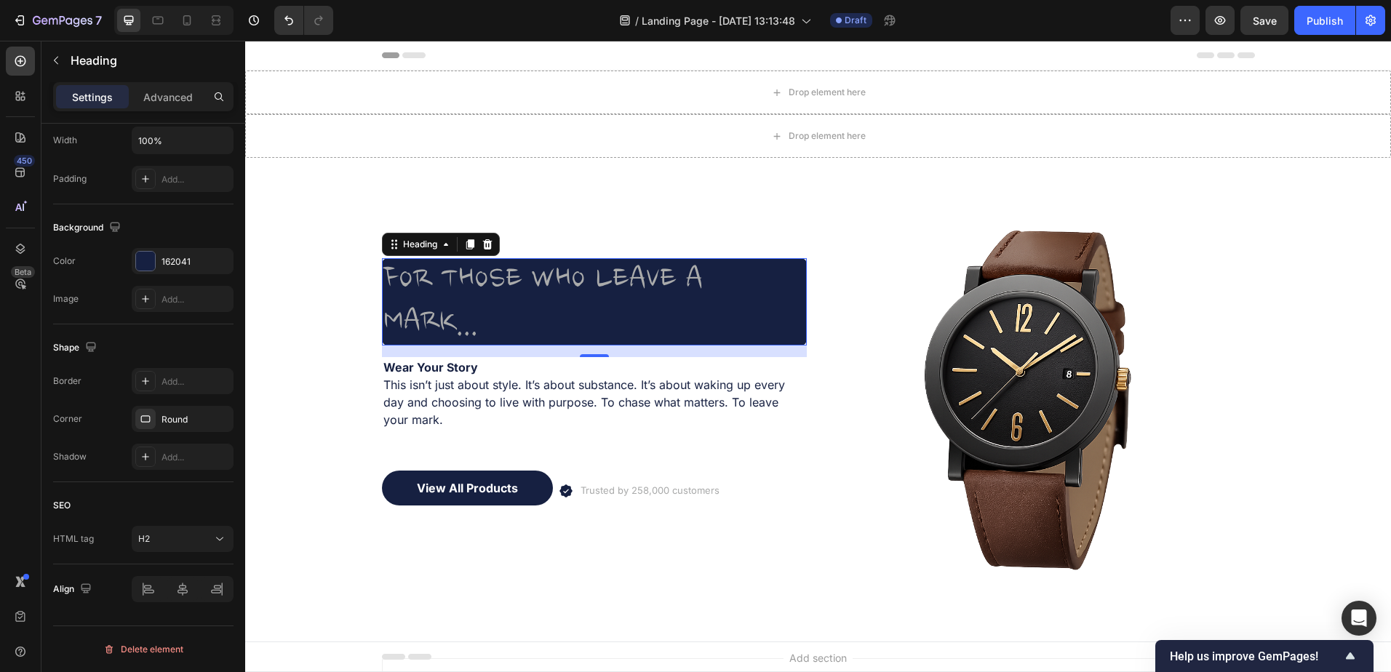
click at [143, 411] on div at bounding box center [145, 419] width 20 height 20
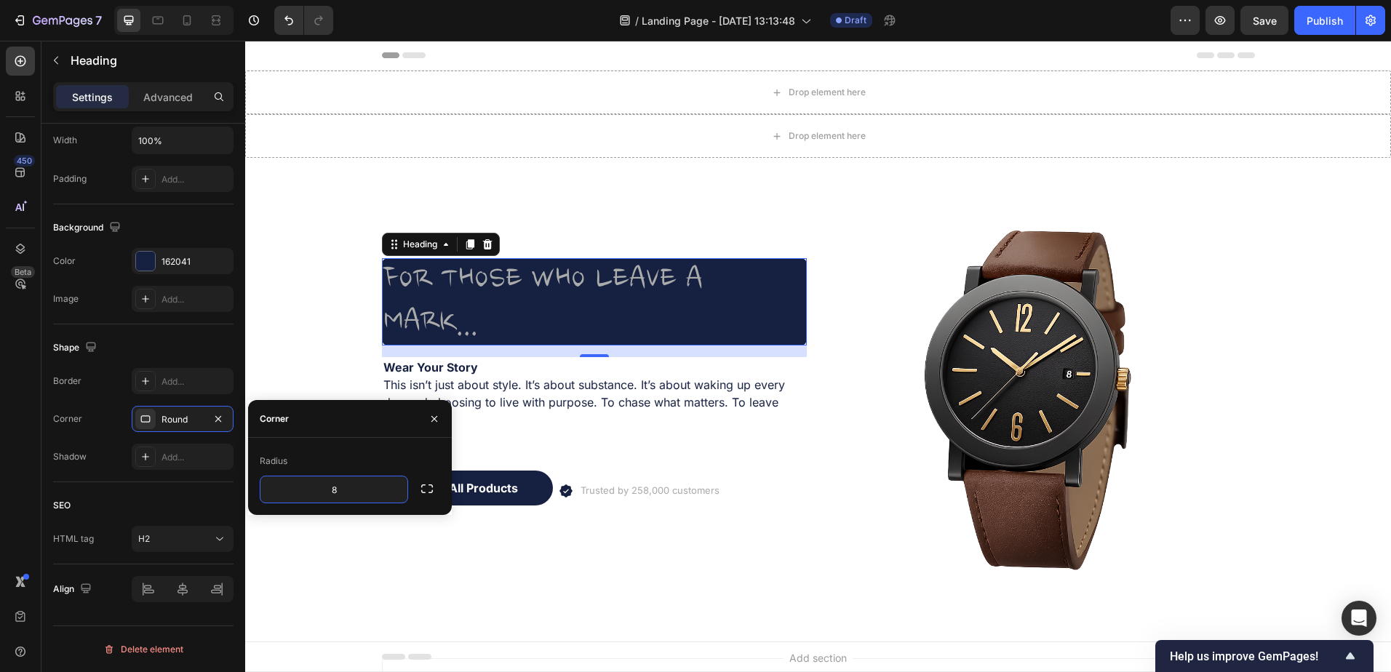
click at [421, 492] on icon "button" at bounding box center [427, 489] width 15 height 15
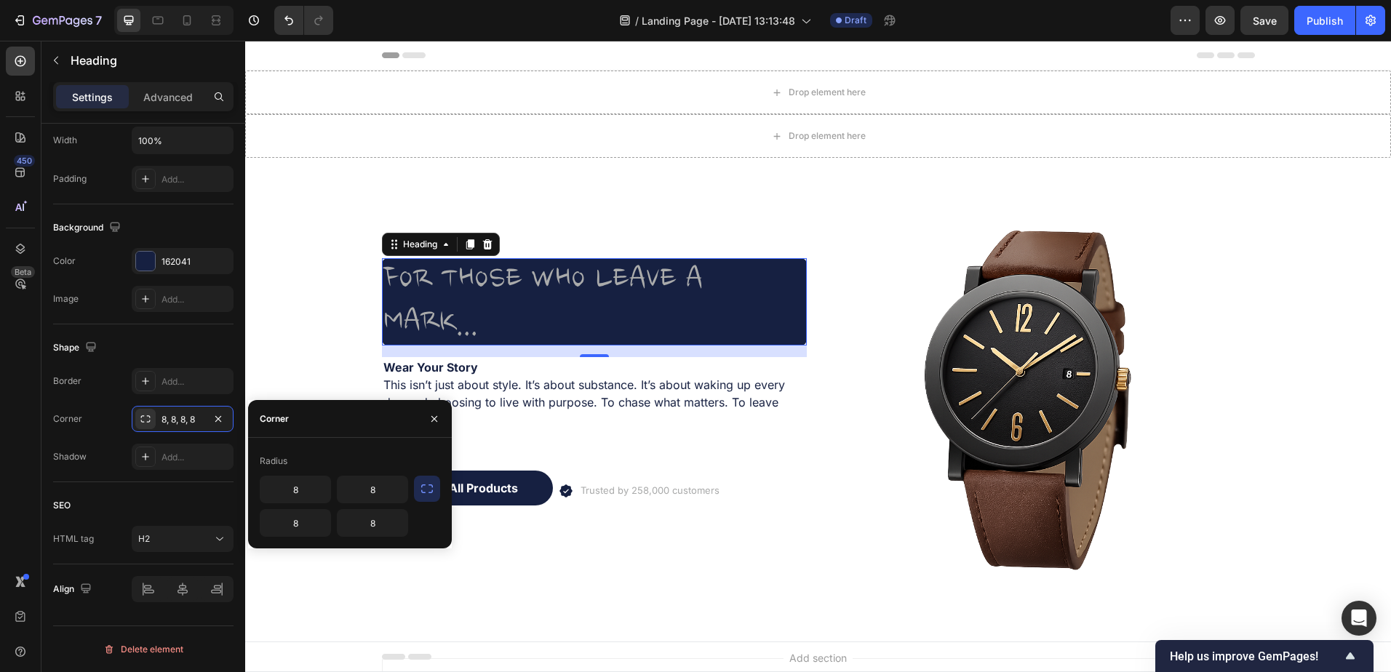
click at [370, 523] on input "8" at bounding box center [373, 523] width 70 height 26
click at [370, 502] on input "8" at bounding box center [373, 489] width 70 height 26
click at [369, 525] on input "8" at bounding box center [373, 523] width 70 height 26
click at [309, 487] on input "8" at bounding box center [295, 489] width 70 height 26
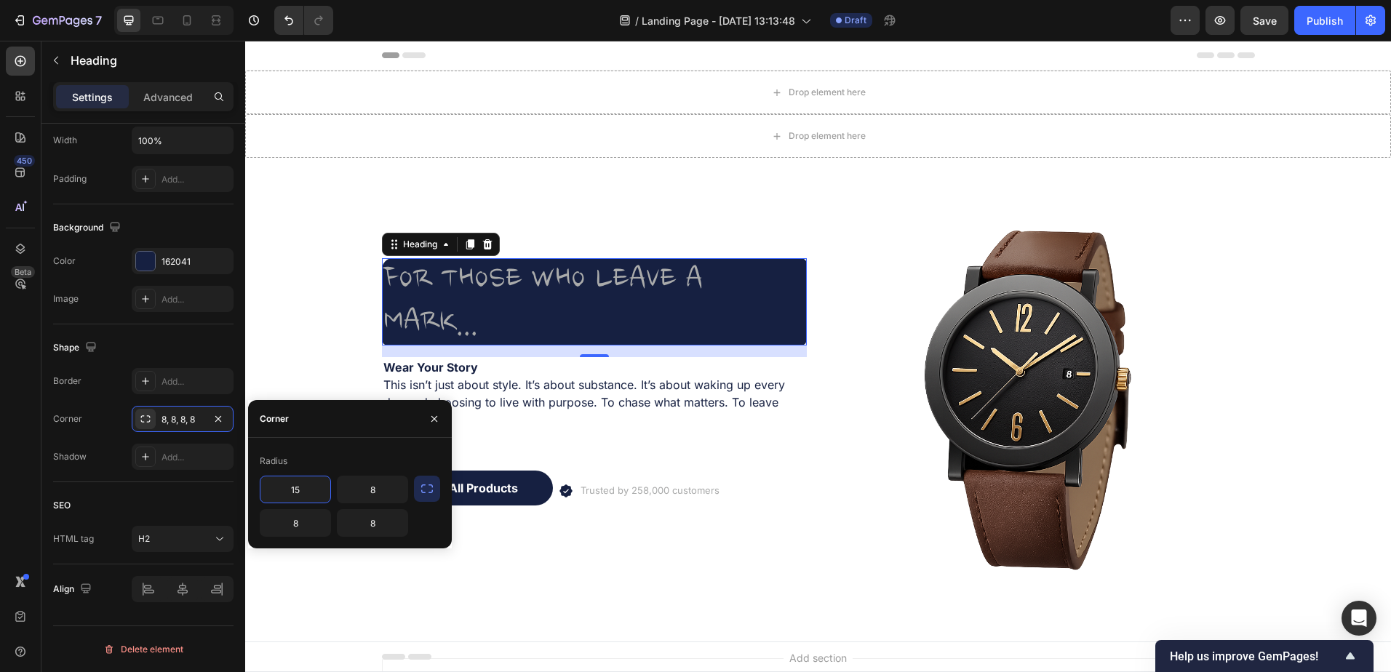
type input "15"
type input "2"
type input "15"
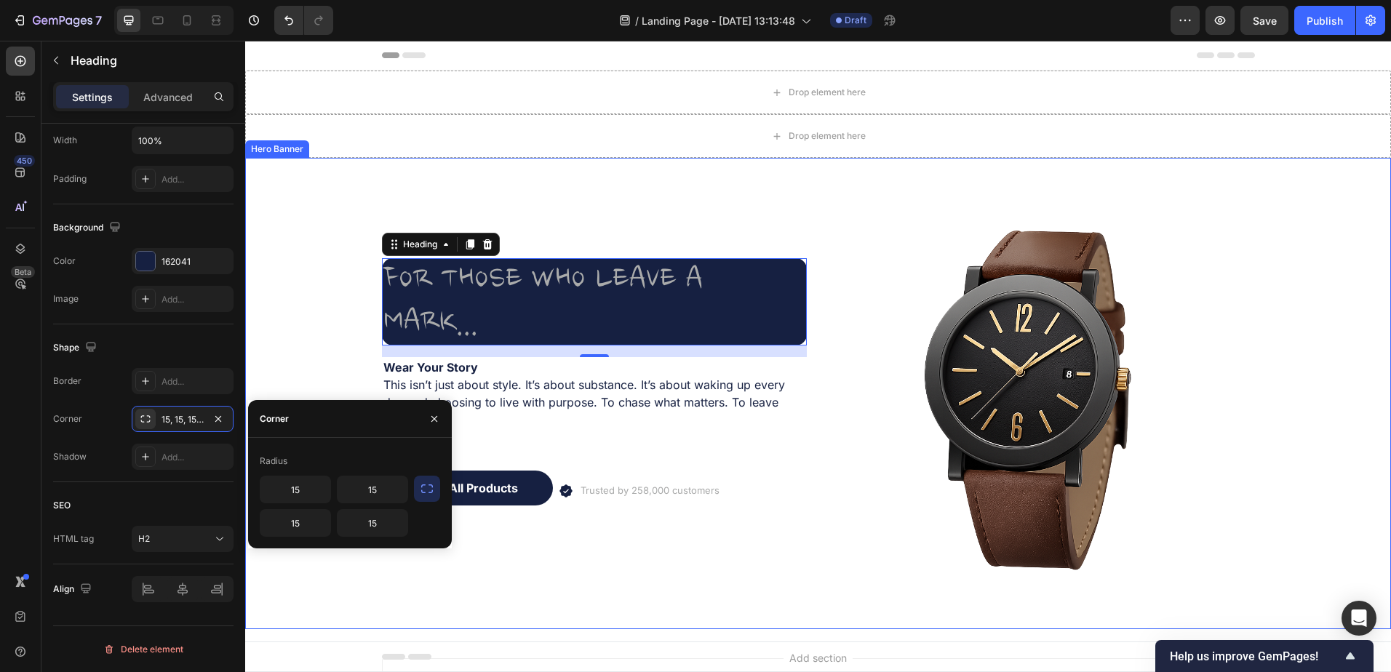
drag, startPoint x: 370, startPoint y: 614, endPoint x: 347, endPoint y: 606, distance: 24.6
click at [370, 615] on div "Background Image" at bounding box center [818, 393] width 1146 height 471
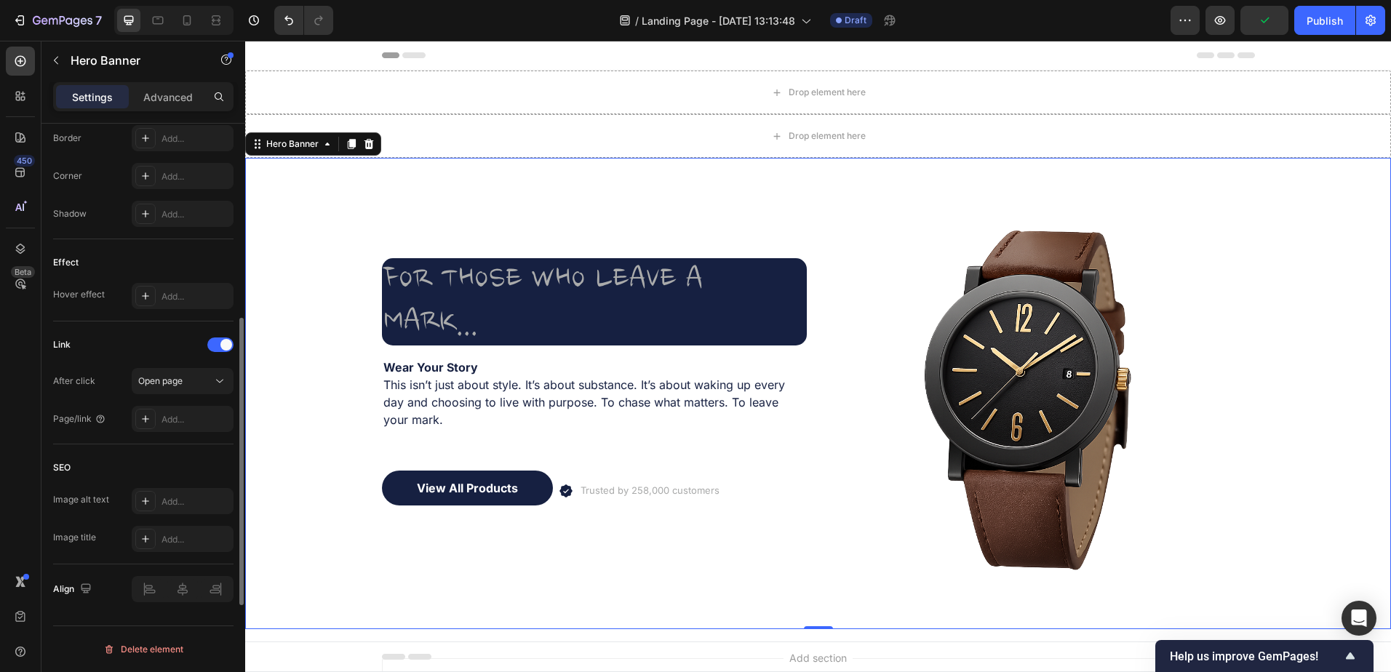
scroll to position [547, 0]
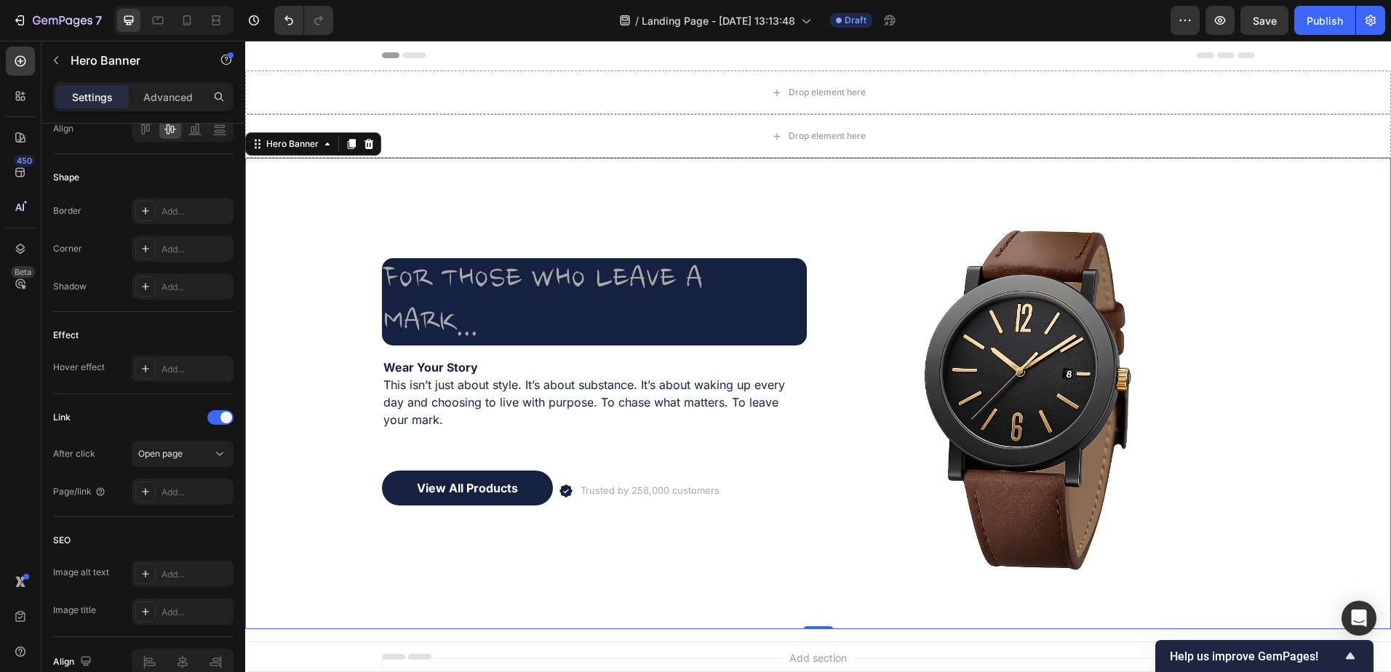
click at [147, 369] on icon at bounding box center [145, 368] width 7 height 7
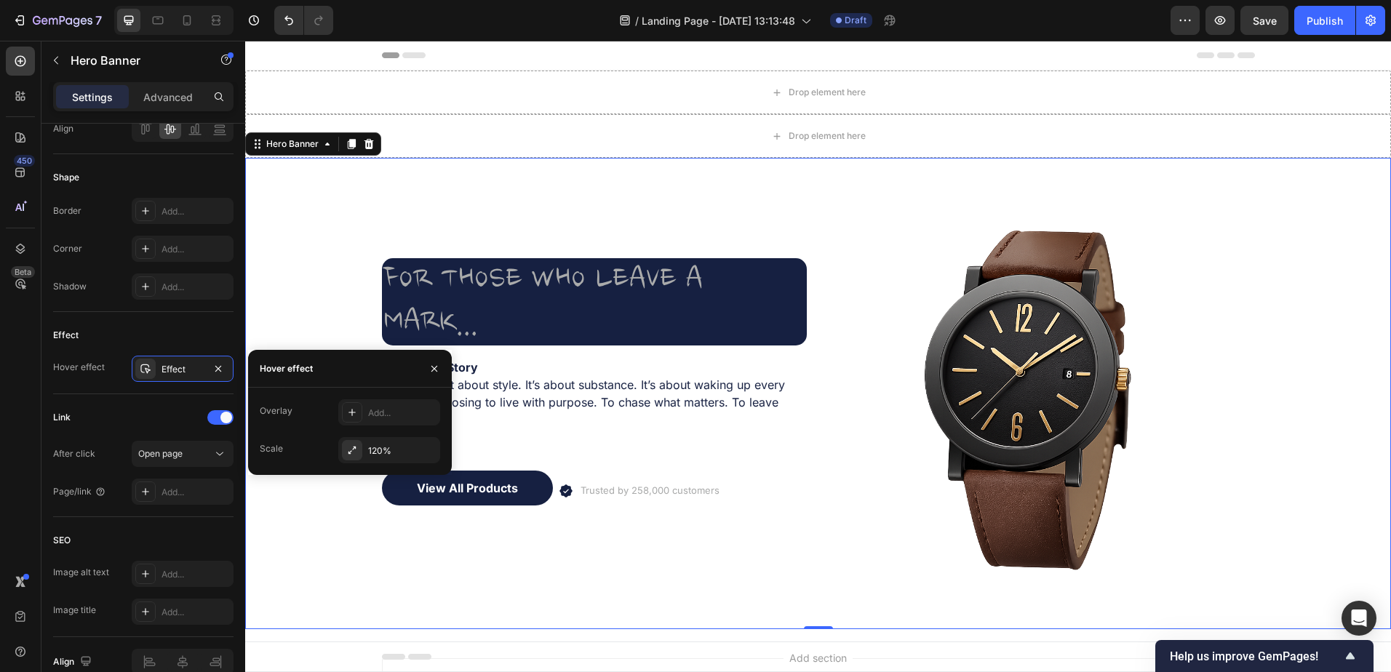
click at [438, 364] on icon "button" at bounding box center [434, 369] width 12 height 12
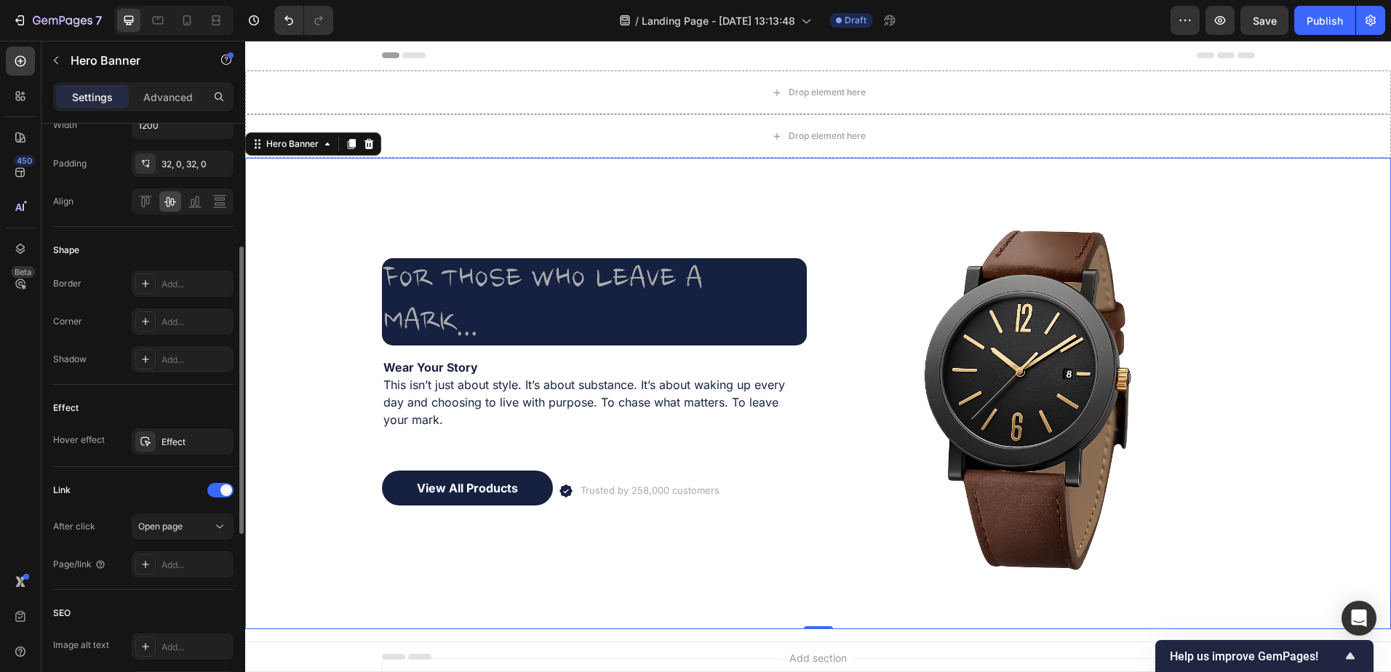
scroll to position [329, 0]
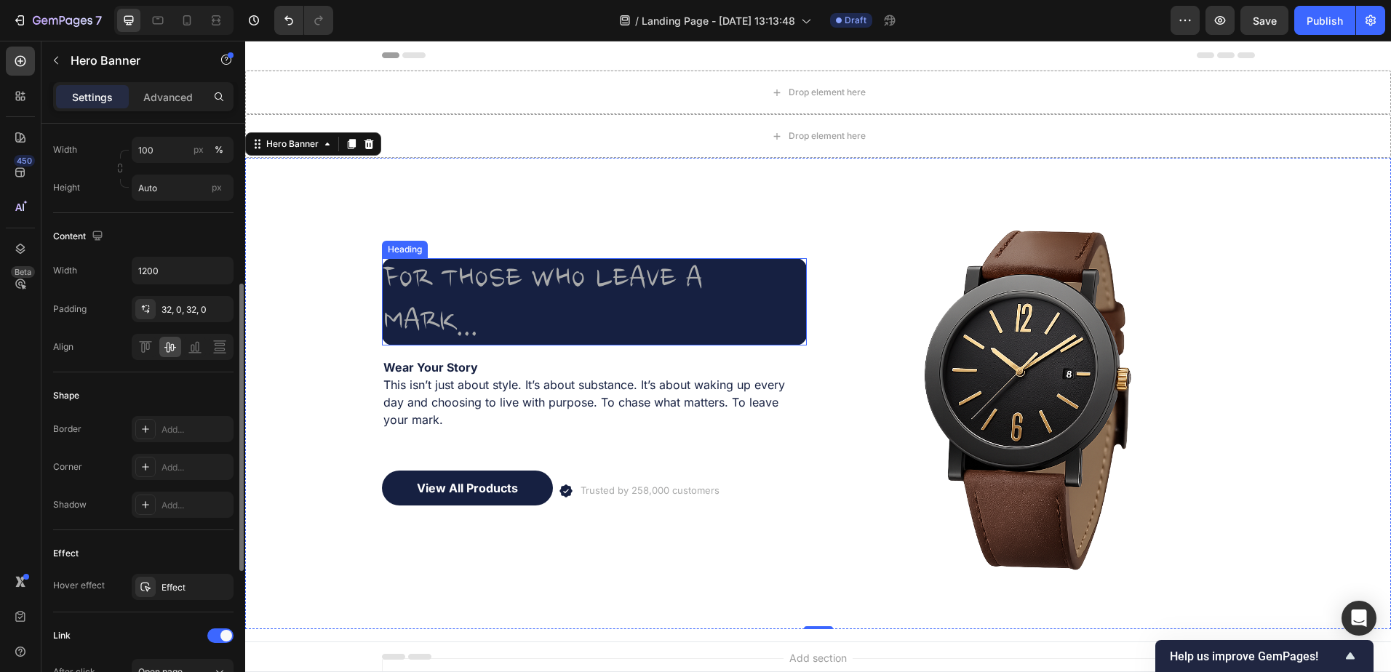
click at [699, 321] on p "FOR THOSE WHO LEAVE A MARK..." at bounding box center [594, 302] width 422 height 84
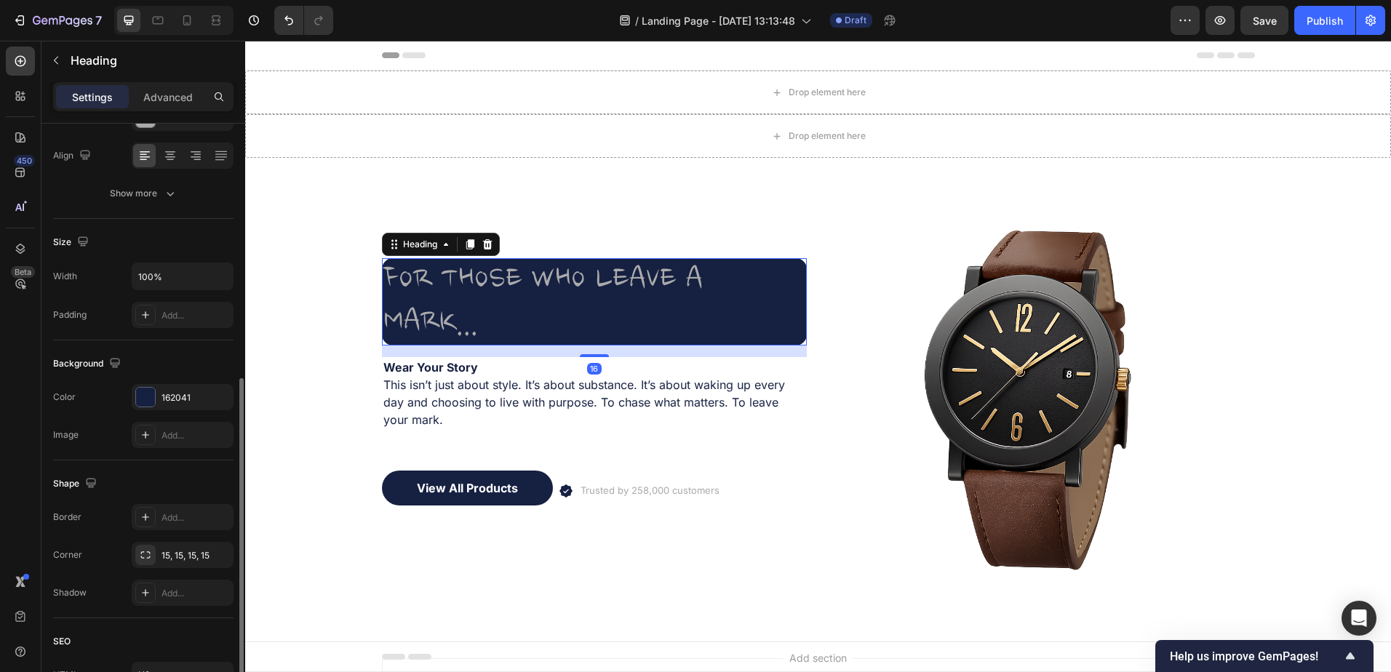
scroll to position [354, 0]
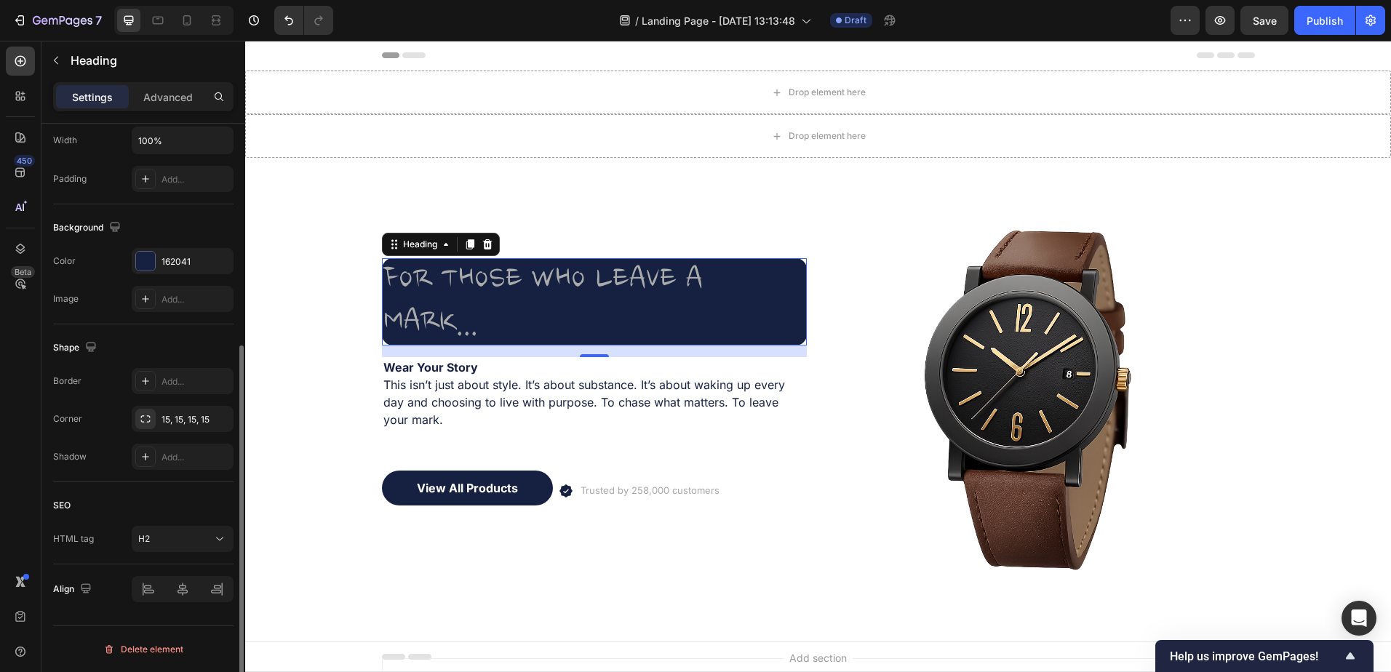
click at [144, 459] on icon at bounding box center [146, 457] width 12 height 12
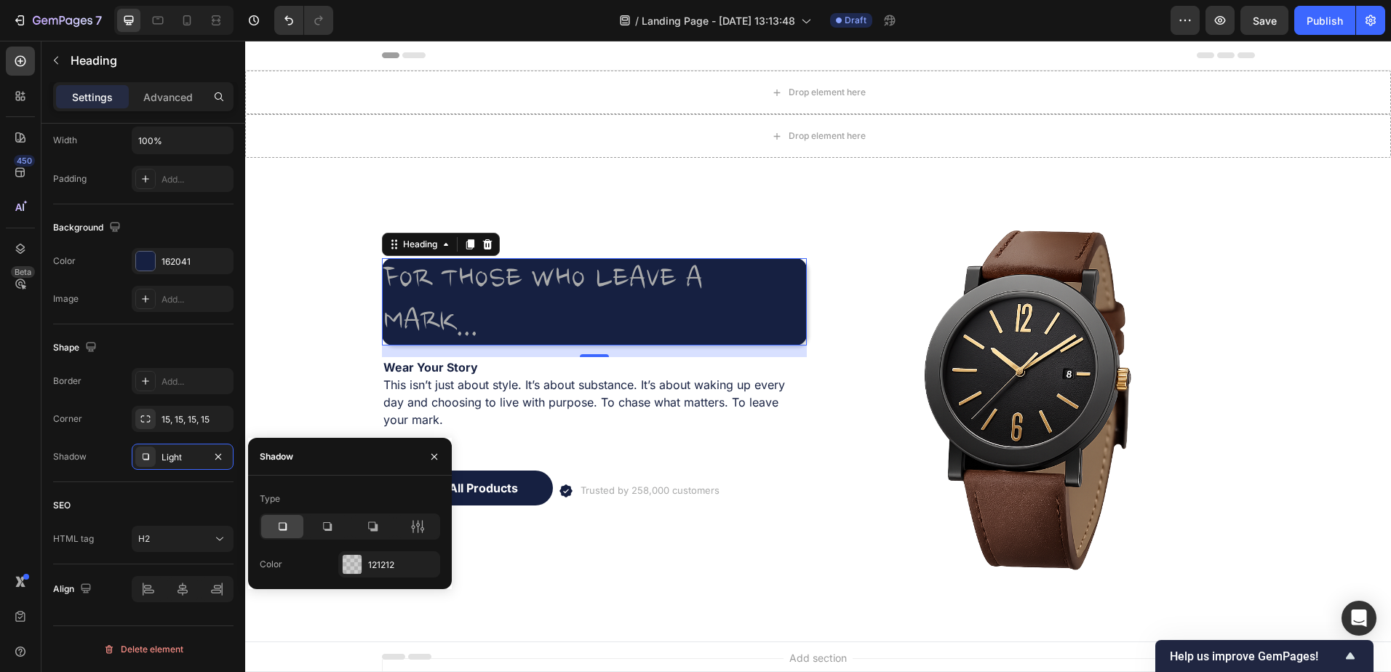
click at [327, 530] on icon at bounding box center [327, 526] width 9 height 9
click at [362, 526] on div at bounding box center [372, 526] width 42 height 23
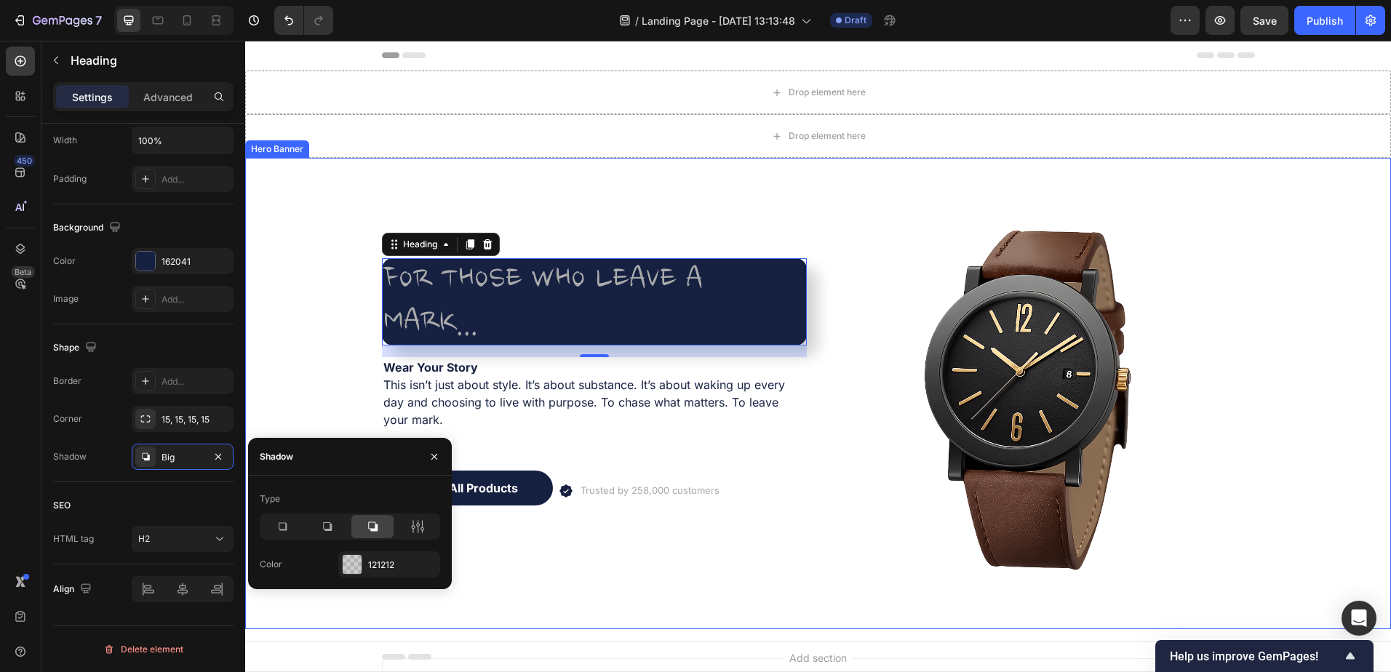
click at [608, 590] on div "FOR THOSE WHO LEAVE A MARK... Heading 16 Wear Your Story This isn’t just about …" at bounding box center [594, 393] width 425 height 425
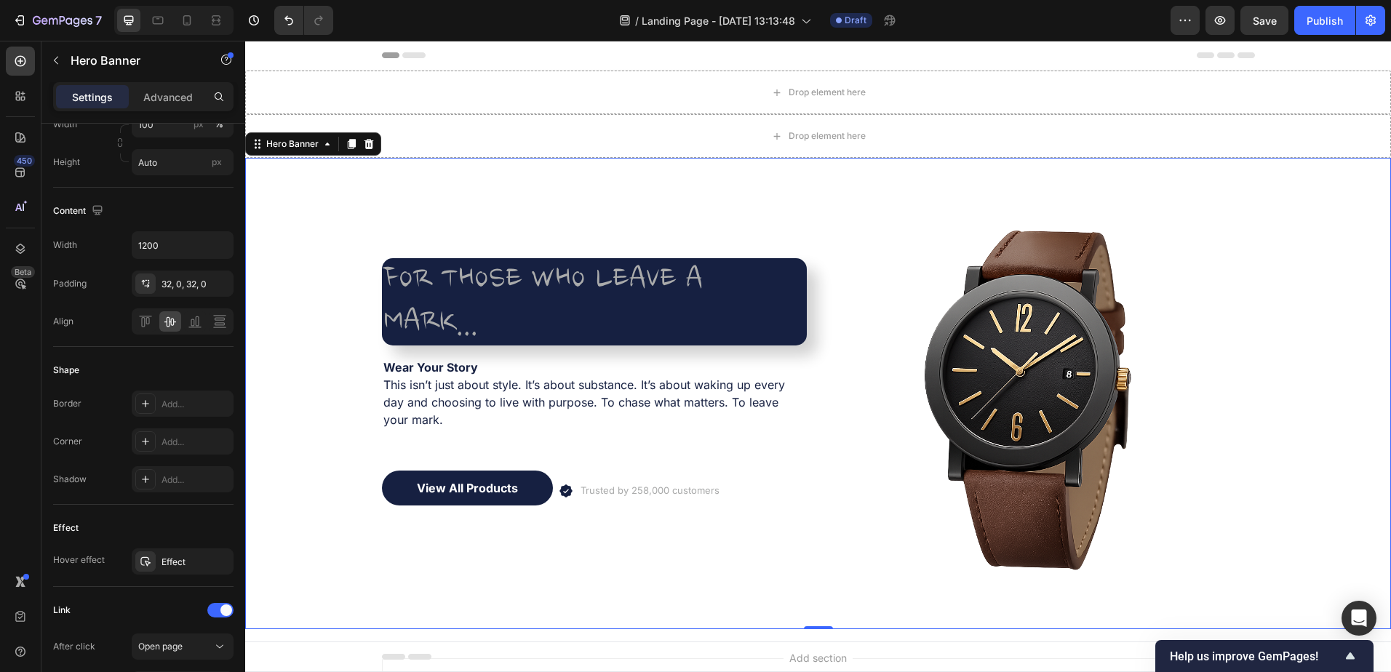
scroll to position [0, 0]
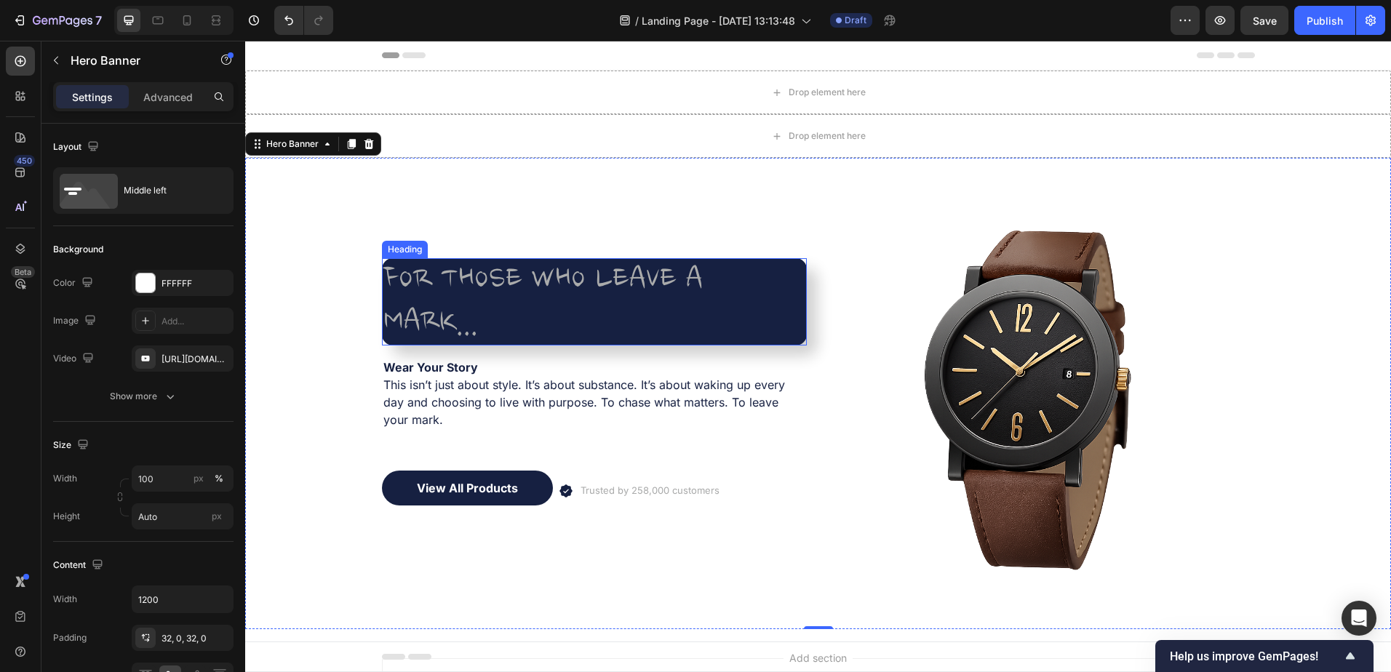
click at [647, 318] on p "FOR THOSE WHO LEAVE A MARK..." at bounding box center [594, 302] width 422 height 84
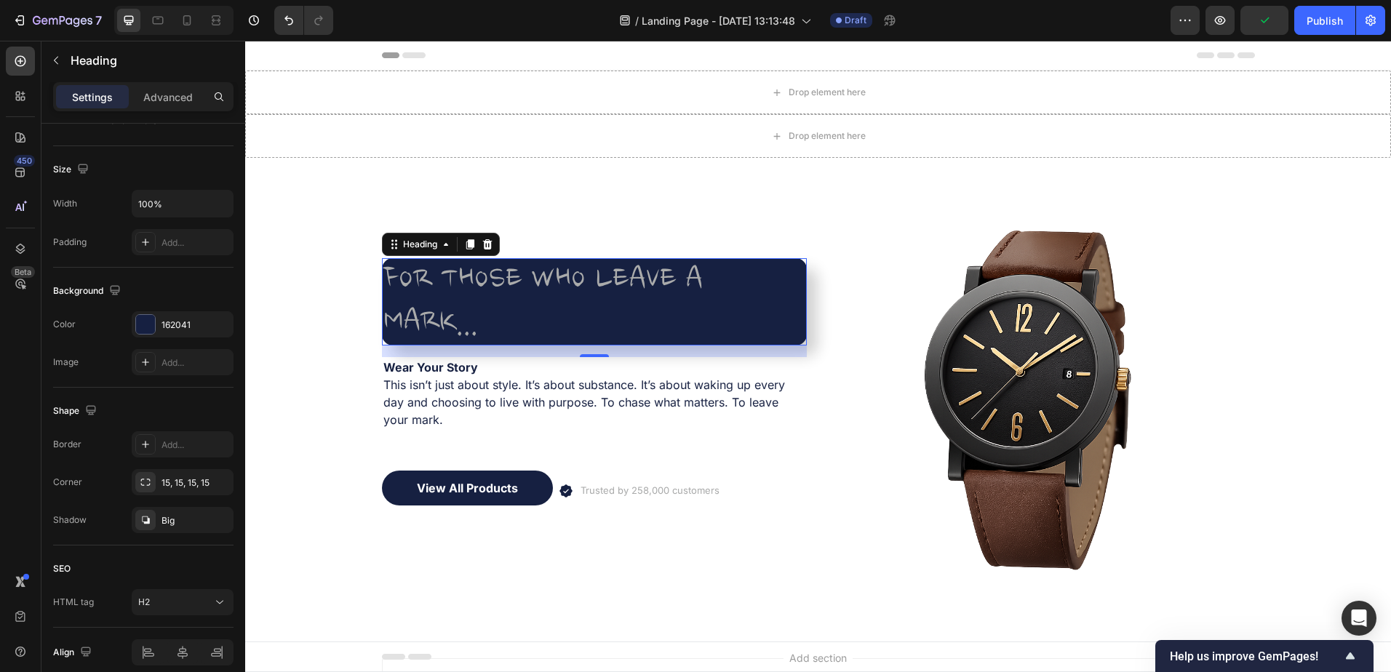
scroll to position [354, 0]
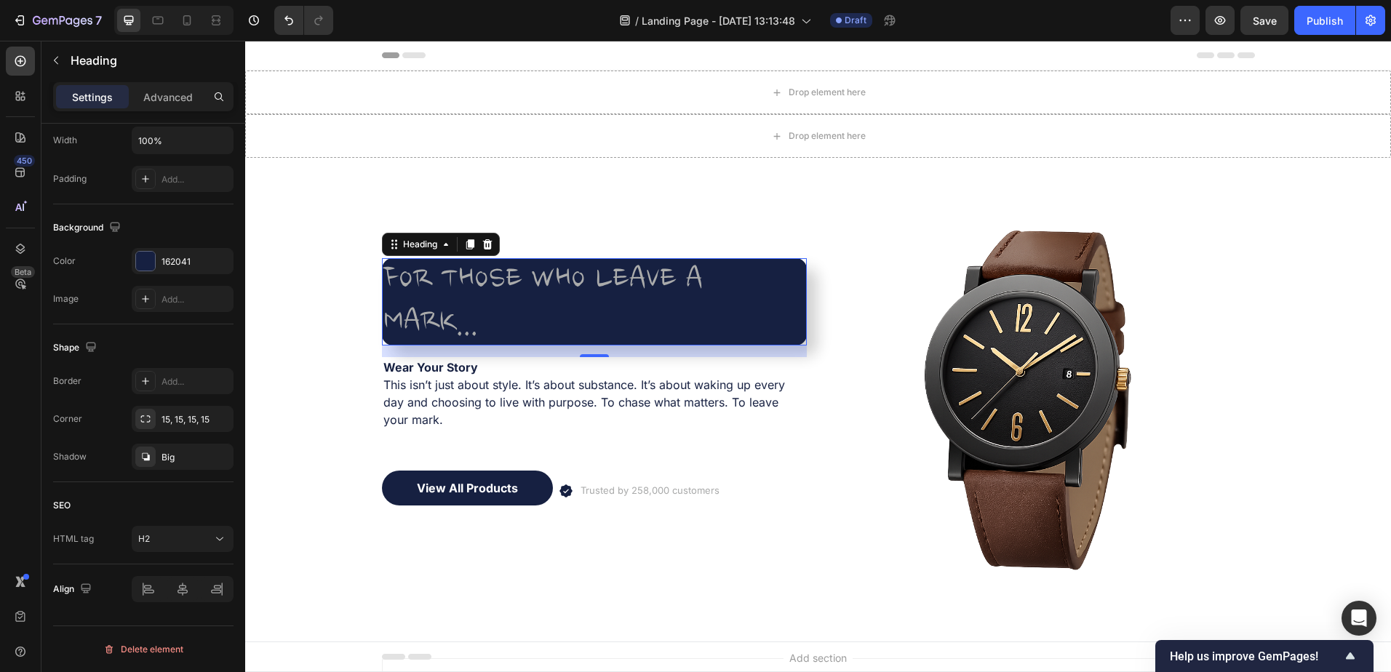
click at [194, 456] on div "Big" at bounding box center [195, 457] width 68 height 13
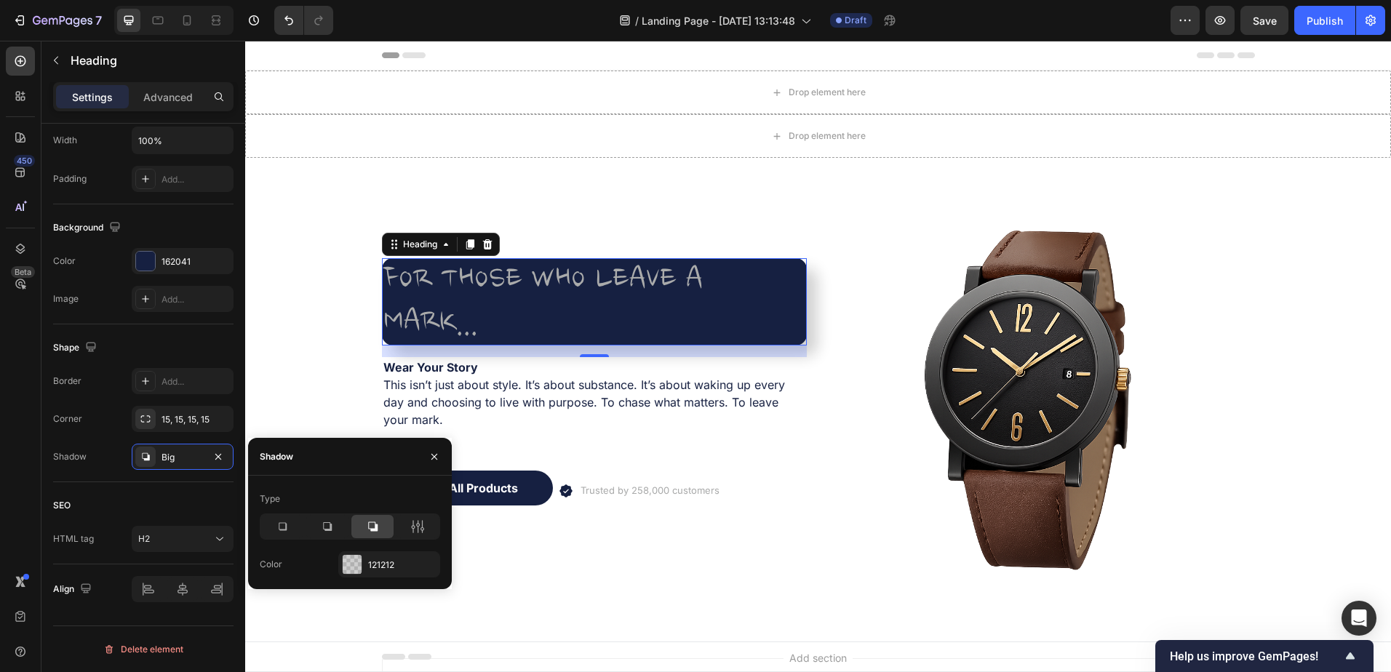
click at [364, 562] on div "121212" at bounding box center [389, 564] width 102 height 26
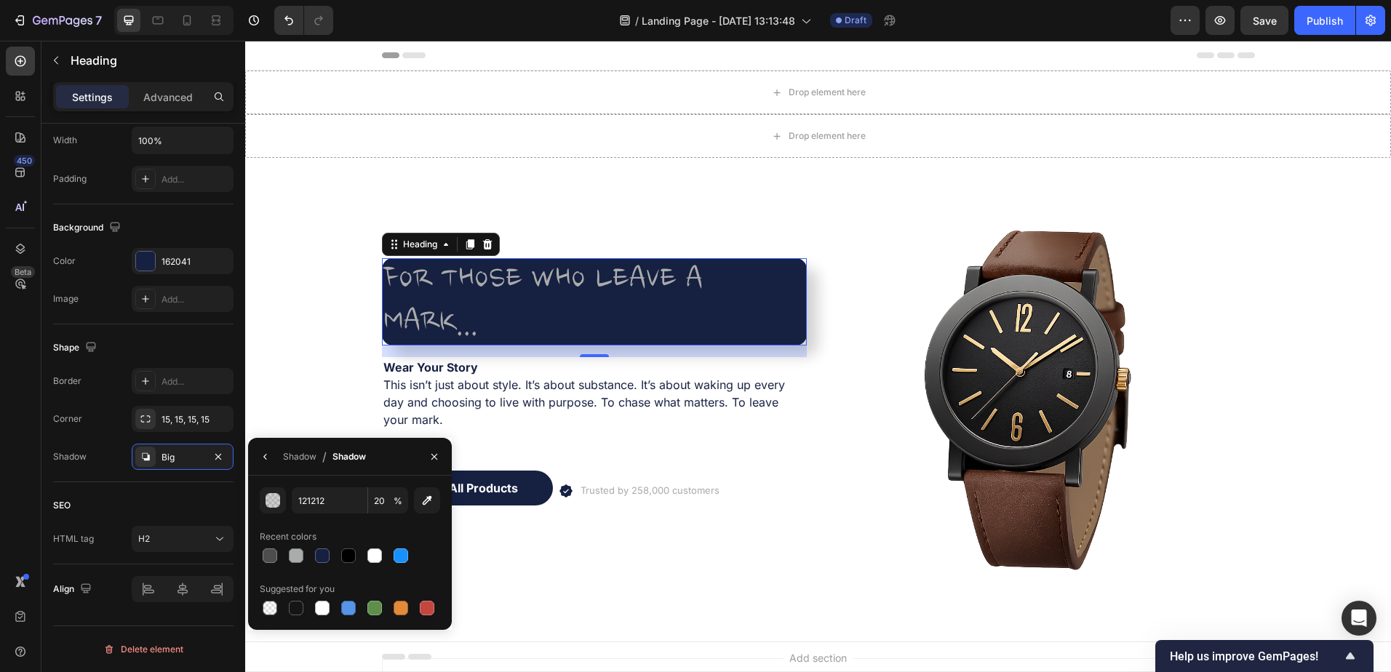
click at [294, 560] on div at bounding box center [296, 556] width 15 height 15
type input "AAABAB"
type input "100"
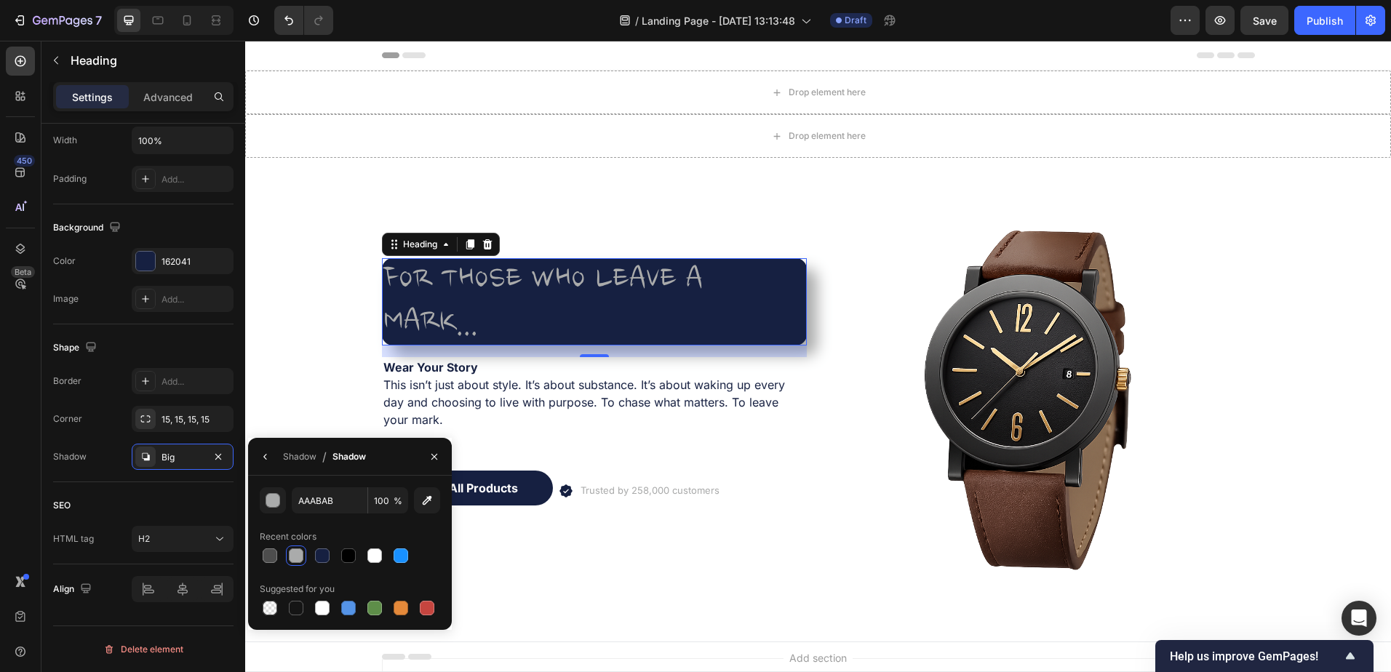
click at [264, 556] on div at bounding box center [270, 556] width 15 height 15
type input "4D4D4D"
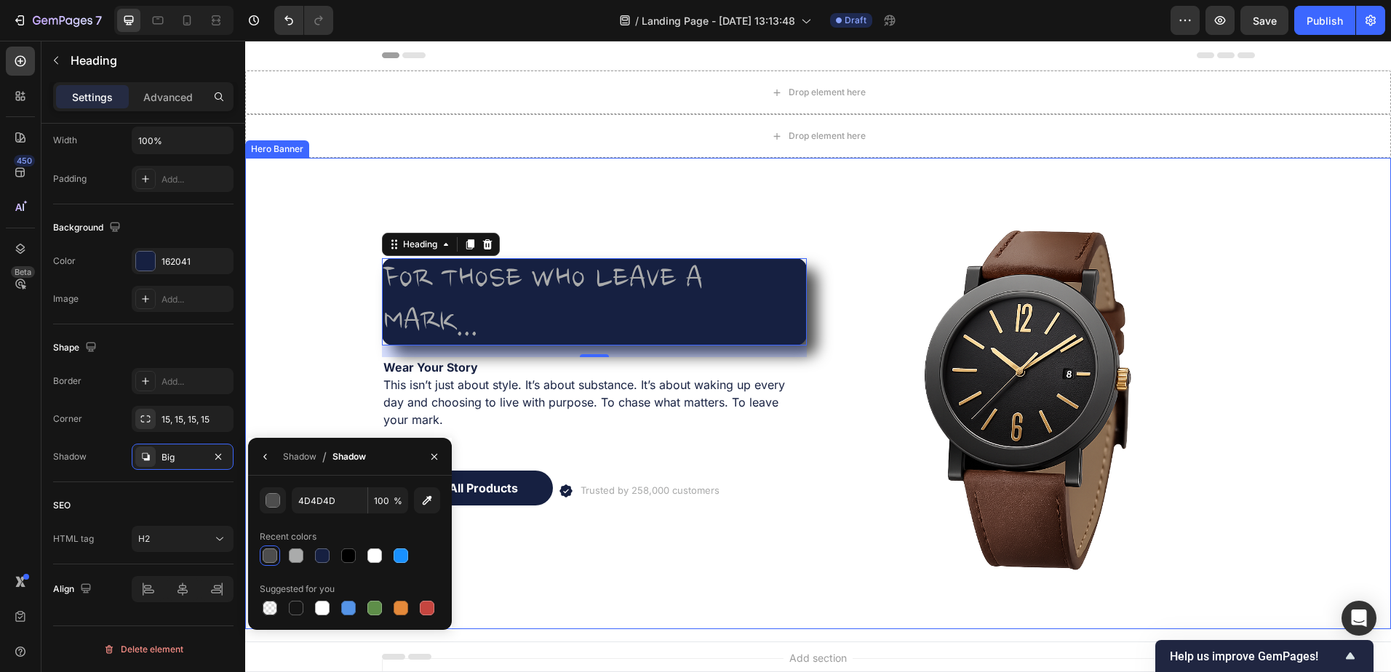
click at [626, 563] on div "FOR THOSE WHO LEAVE A MARK... Heading 16 Wear Your Story This isn’t just about …" at bounding box center [594, 393] width 425 height 425
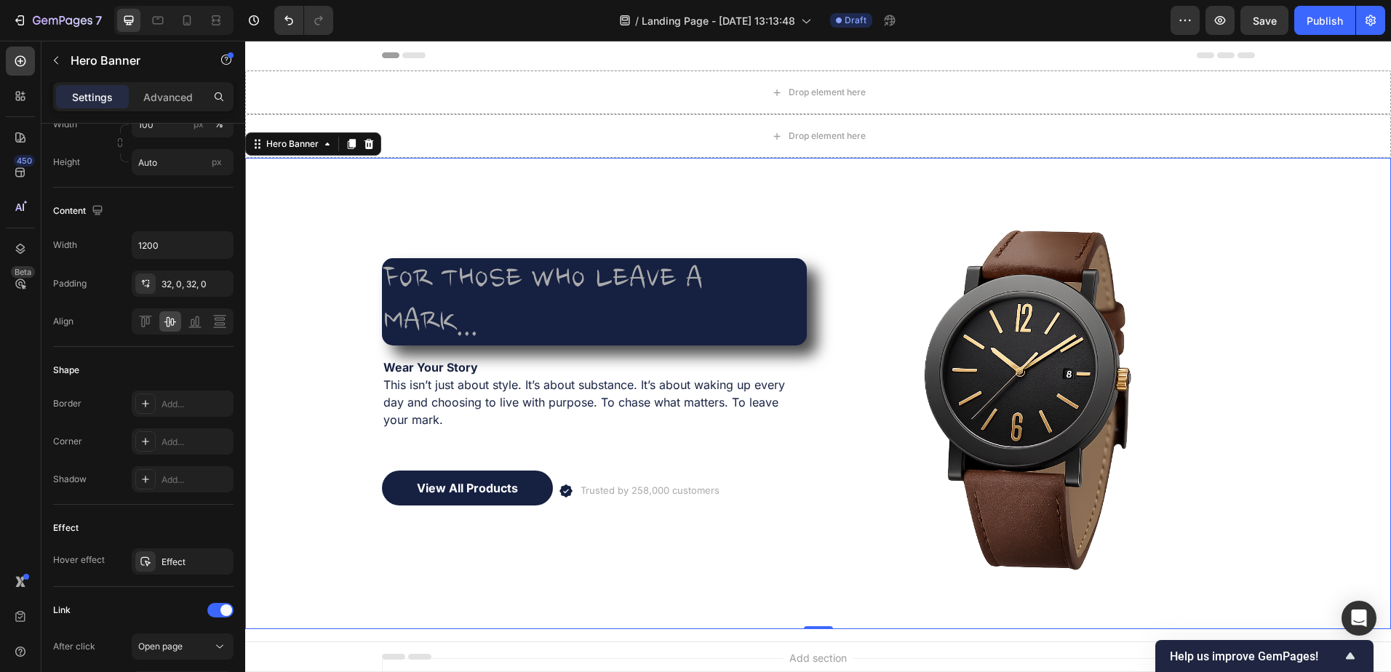
scroll to position [0, 0]
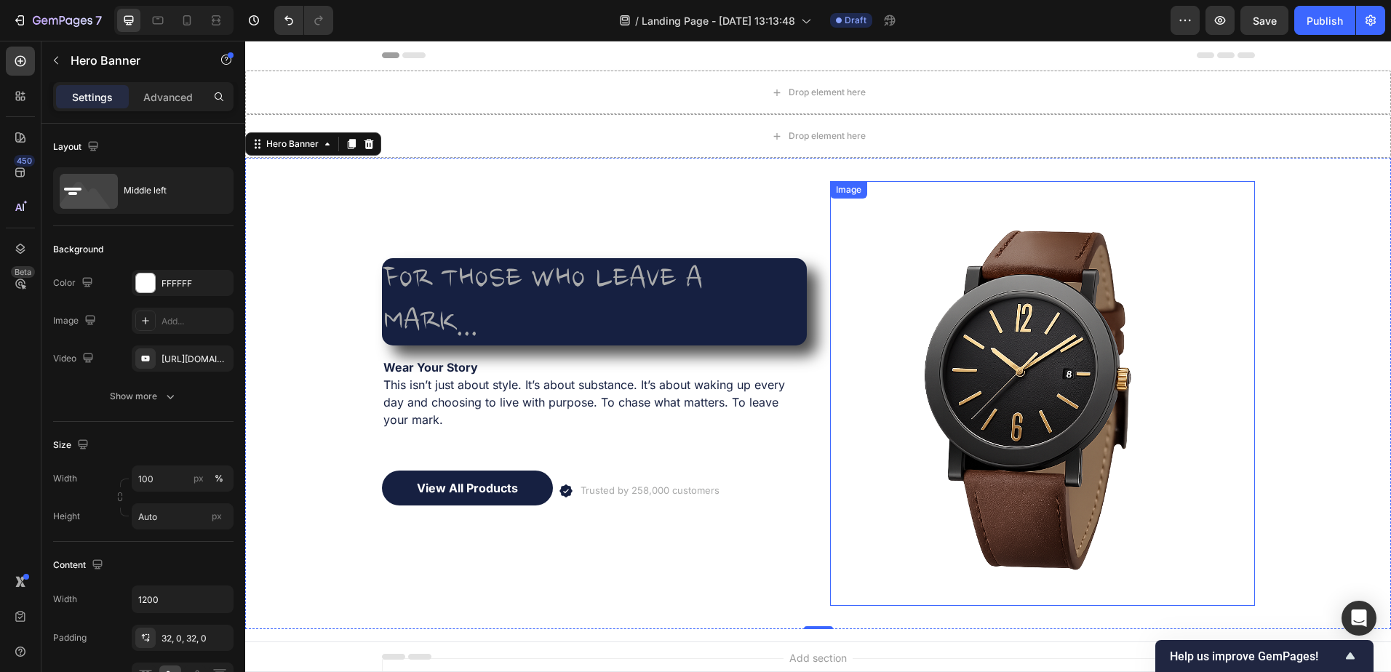
click at [1005, 390] on img at bounding box center [1042, 393] width 425 height 425
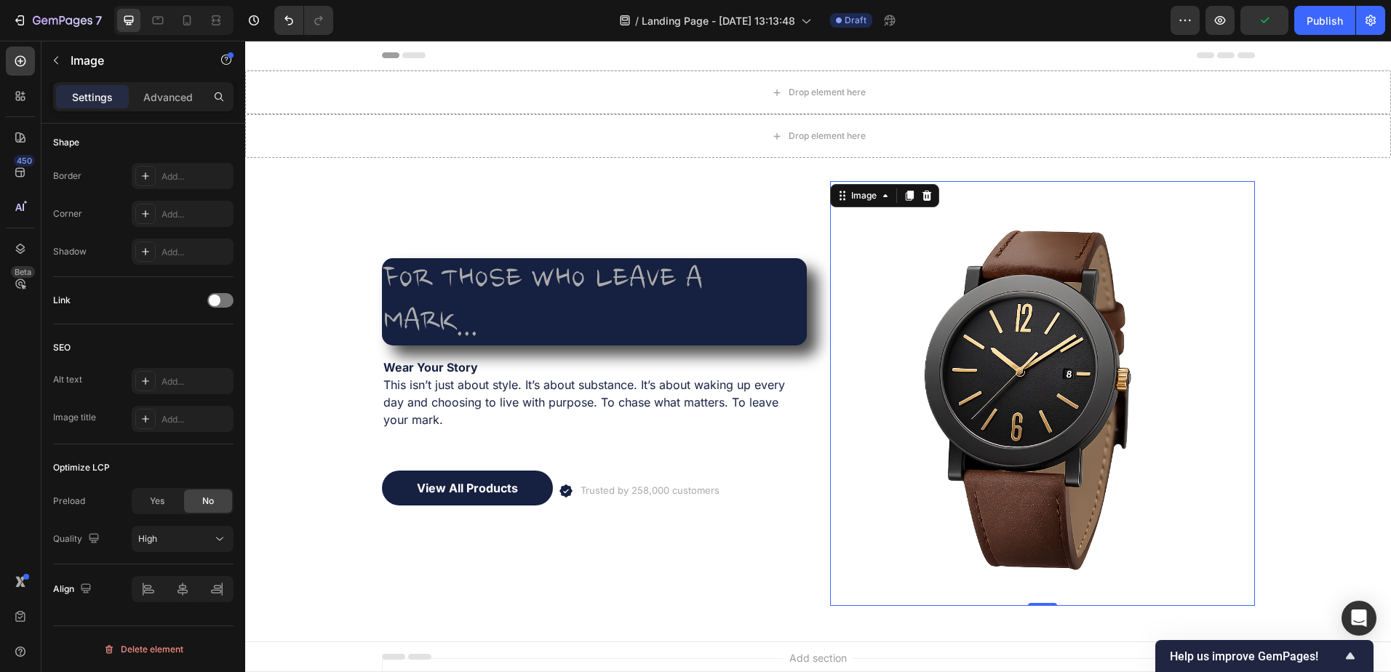
scroll to position [436, 0]
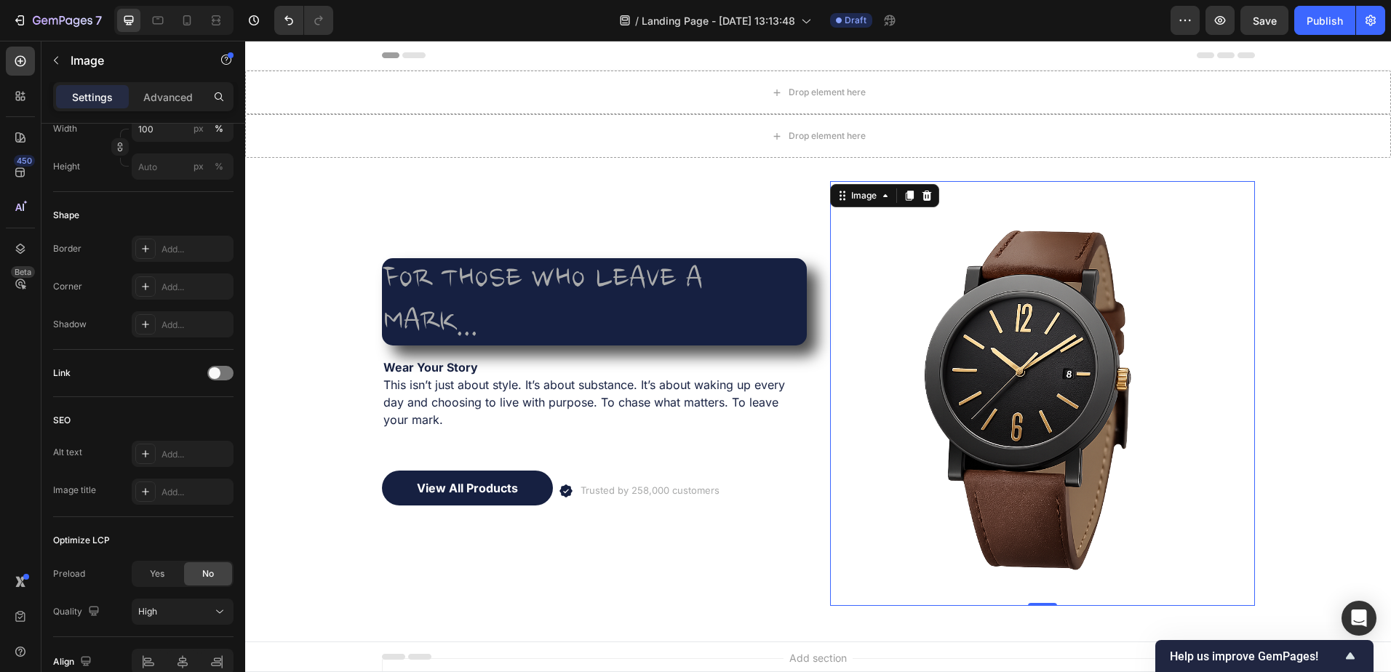
click at [156, 328] on div "Add..." at bounding box center [183, 324] width 102 height 26
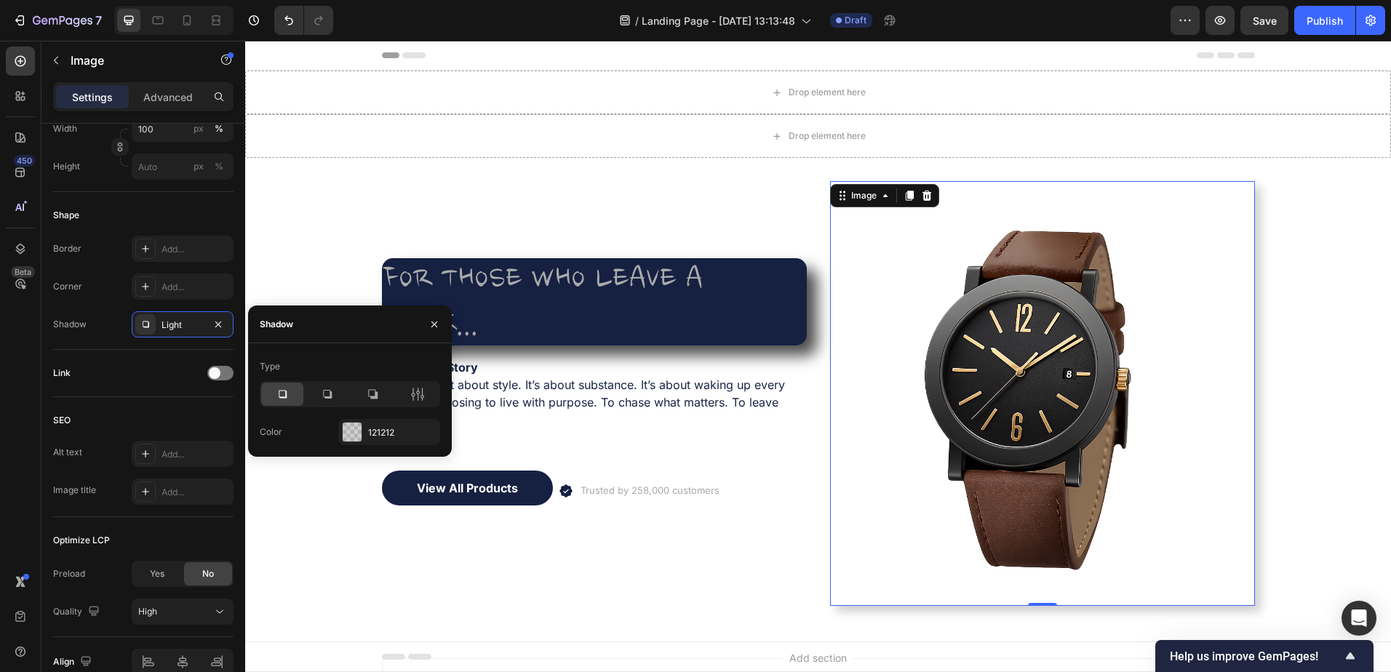
click at [378, 395] on icon at bounding box center [372, 394] width 9 height 9
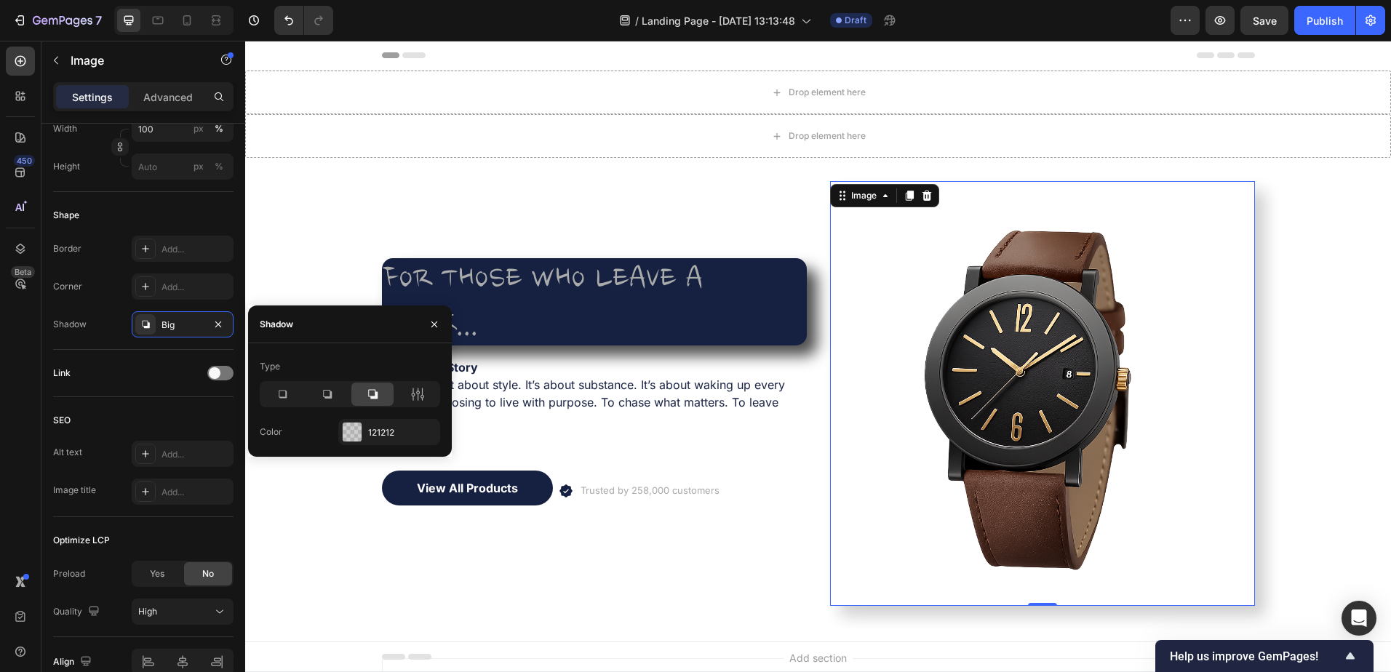
click at [365, 431] on div "121212" at bounding box center [389, 432] width 102 height 26
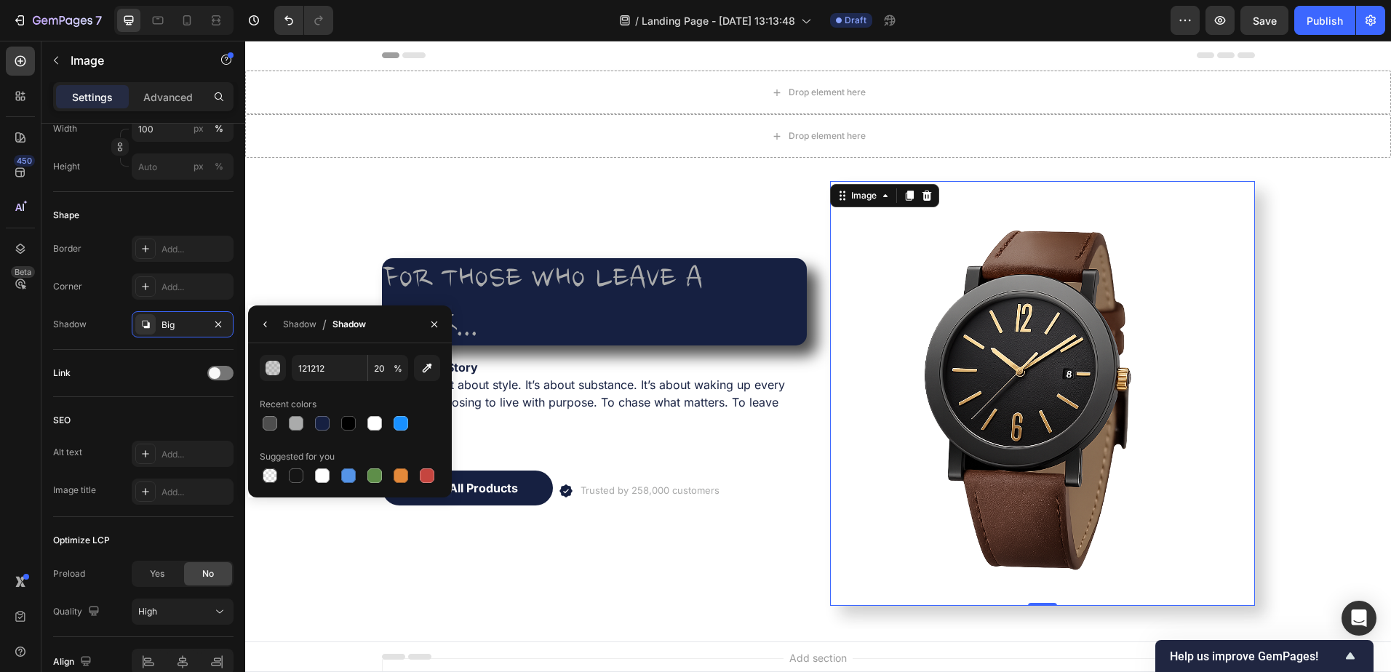
click at [273, 415] on div at bounding box center [269, 423] width 17 height 17
type input "4D4D4D"
type input "100"
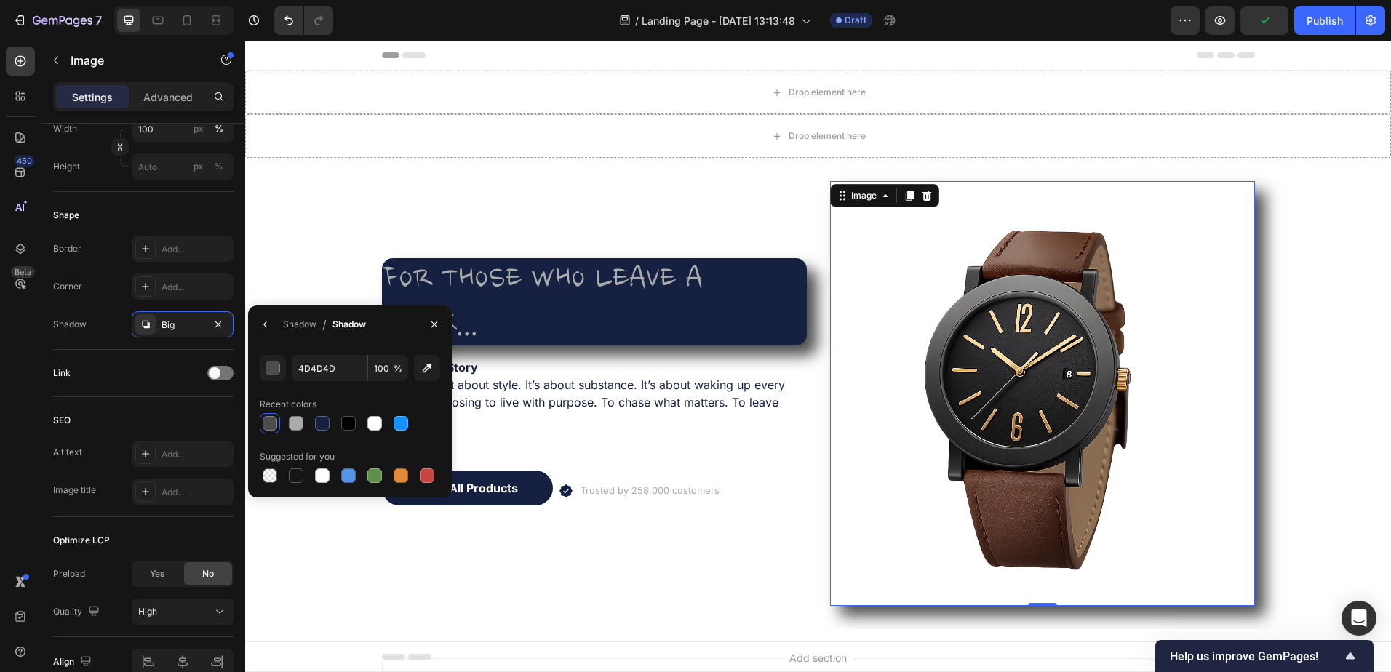
click at [442, 326] on button "button" at bounding box center [434, 324] width 23 height 23
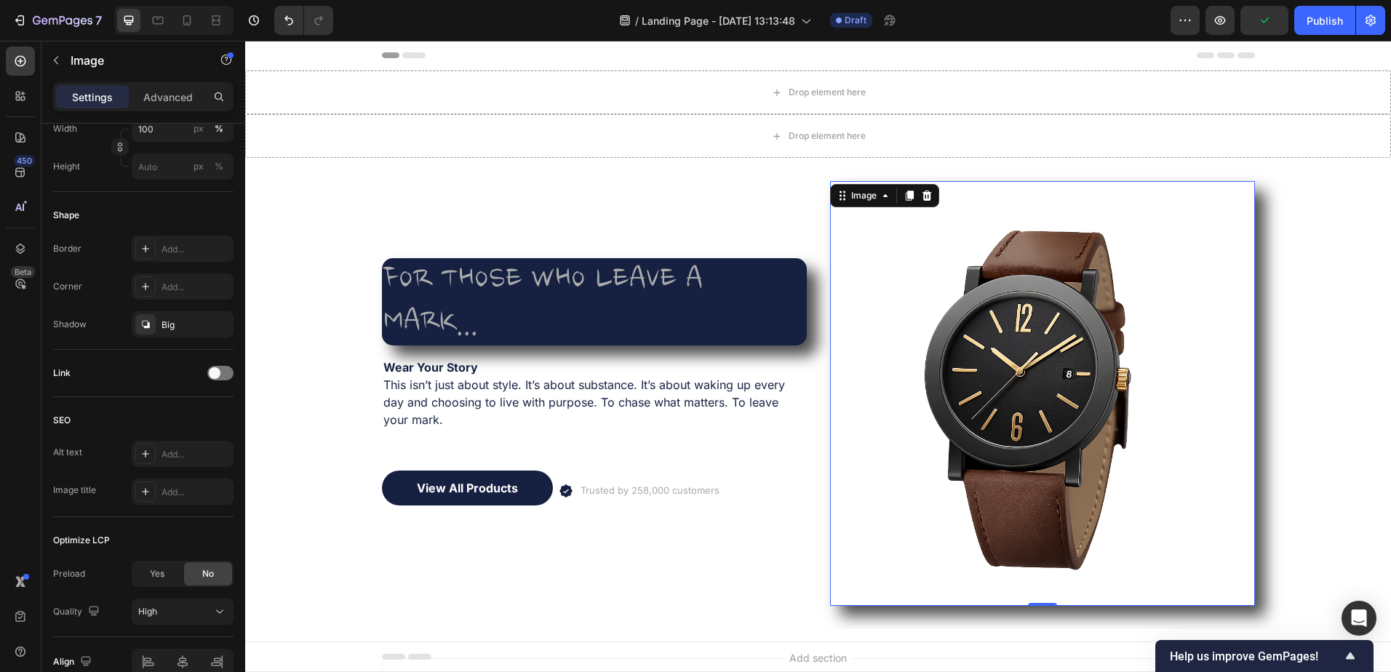
click at [0, 0] on icon "button" at bounding box center [0, 0] width 0 height 0
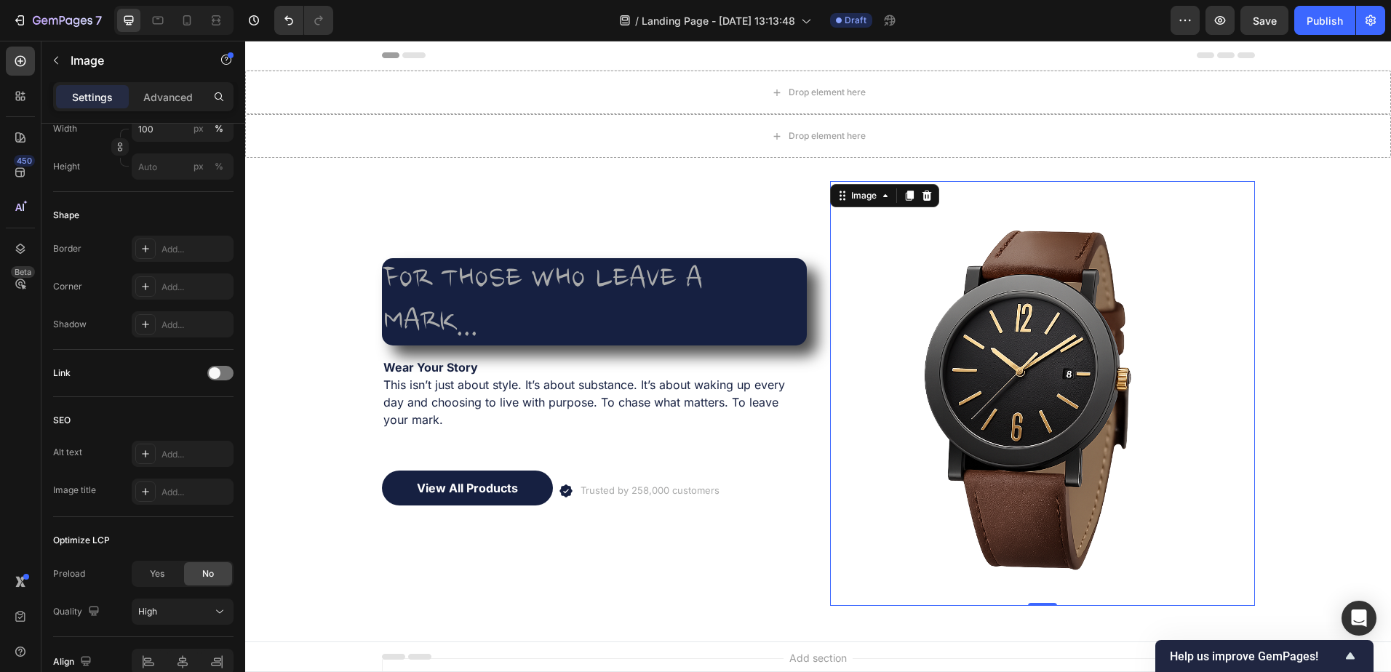
click at [1010, 361] on img at bounding box center [1042, 393] width 425 height 425
click at [666, 557] on div "FOR THOSE WHO LEAVE A MARK... Heading Wear Your Story This isn’t just about sty…" at bounding box center [594, 393] width 425 height 425
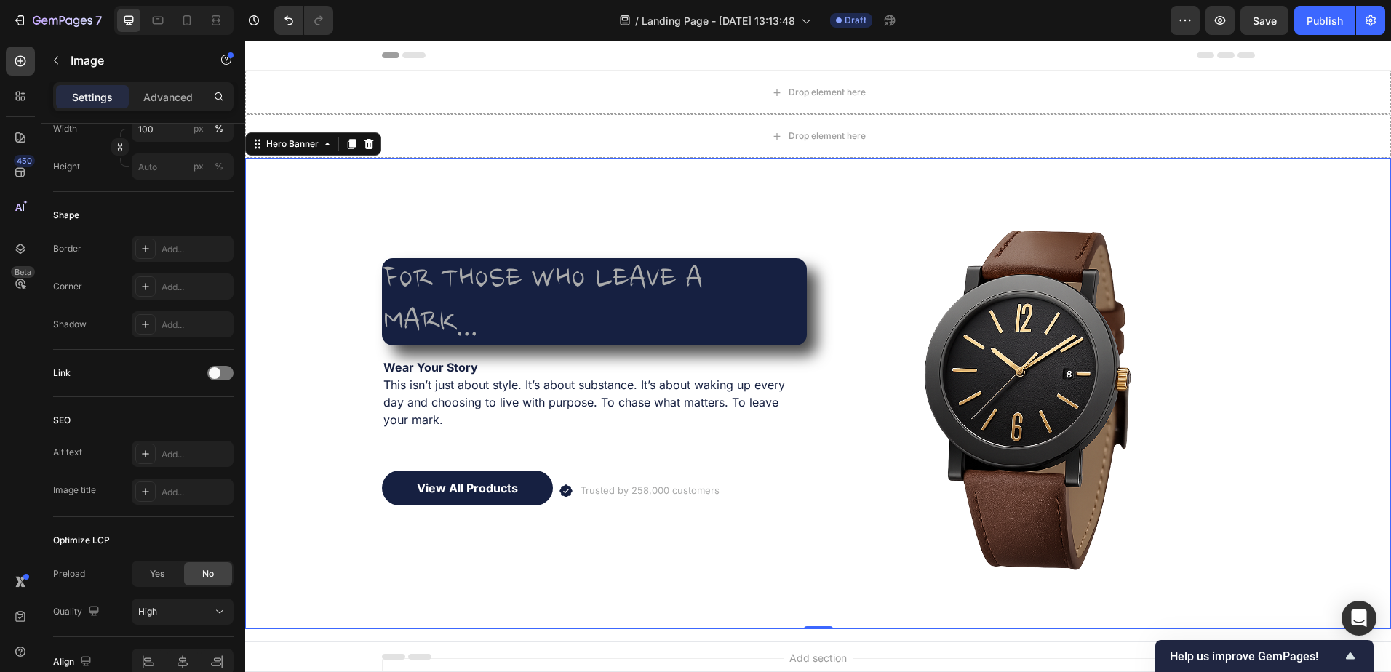
scroll to position [0, 0]
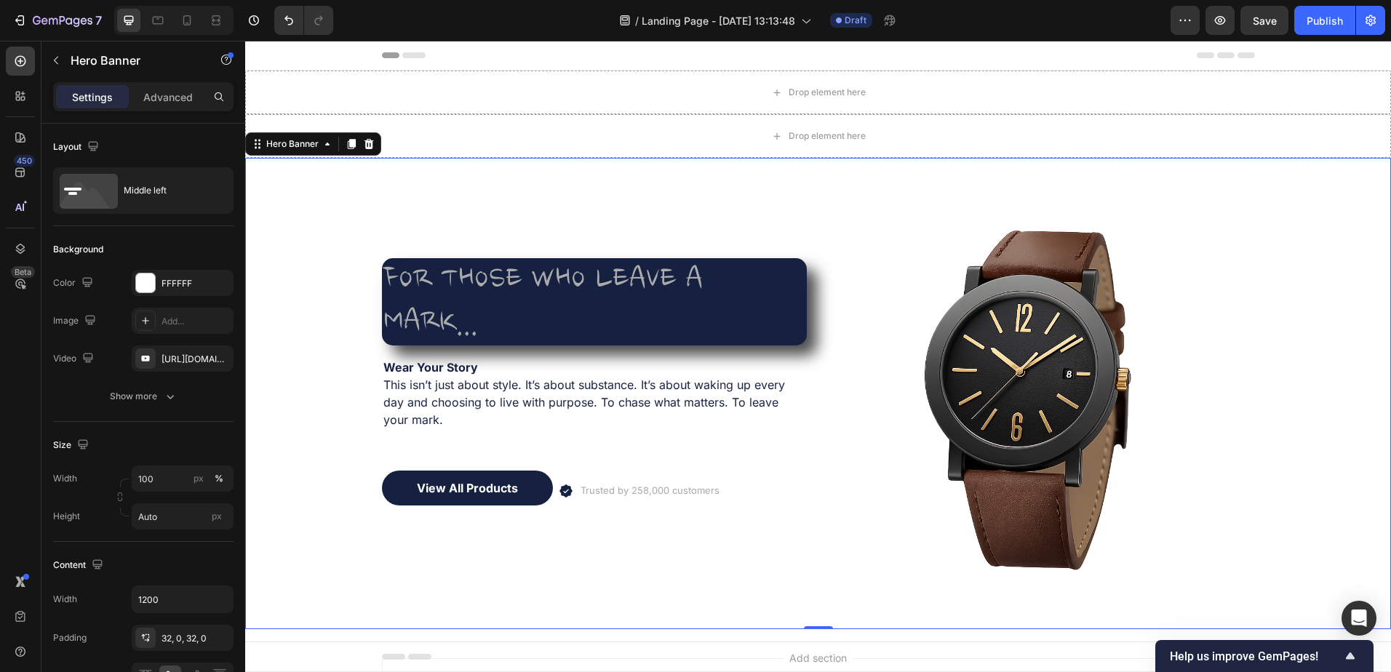
click at [487, 543] on div "FOR THOSE WHO LEAVE A MARK... Heading Wear Your Story This isn’t just about sty…" at bounding box center [594, 393] width 425 height 425
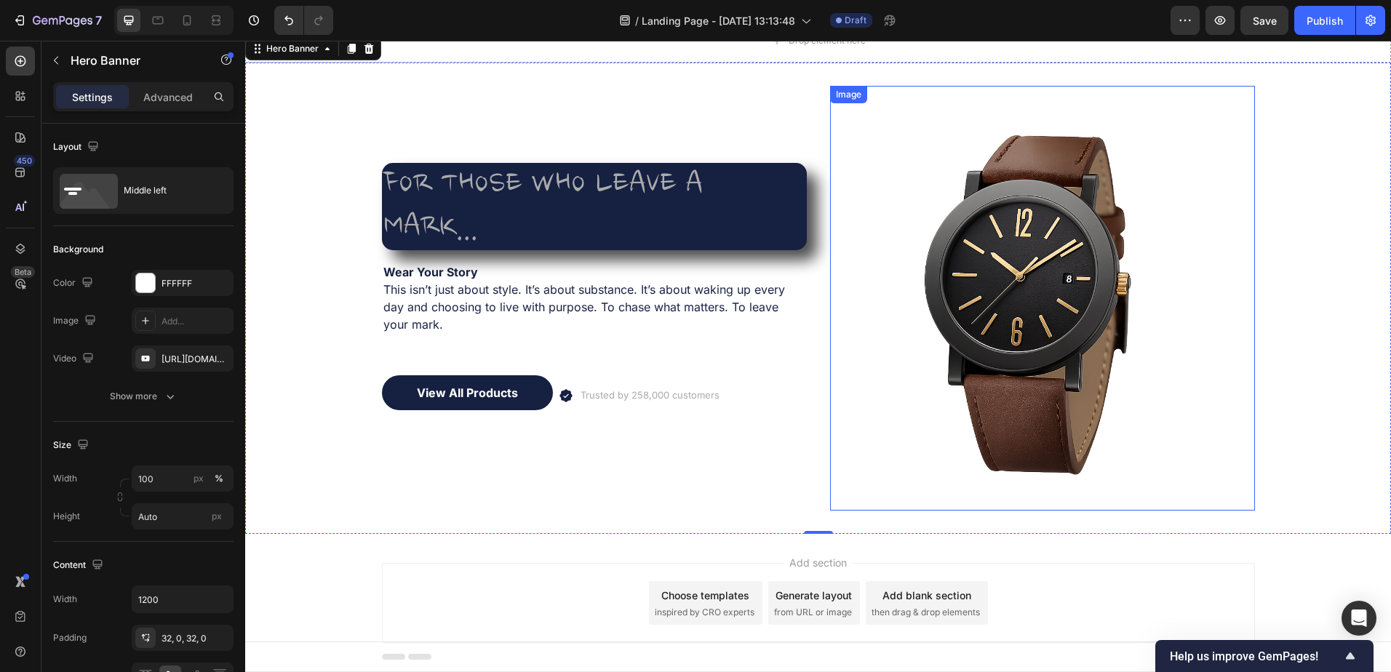
scroll to position [63, 0]
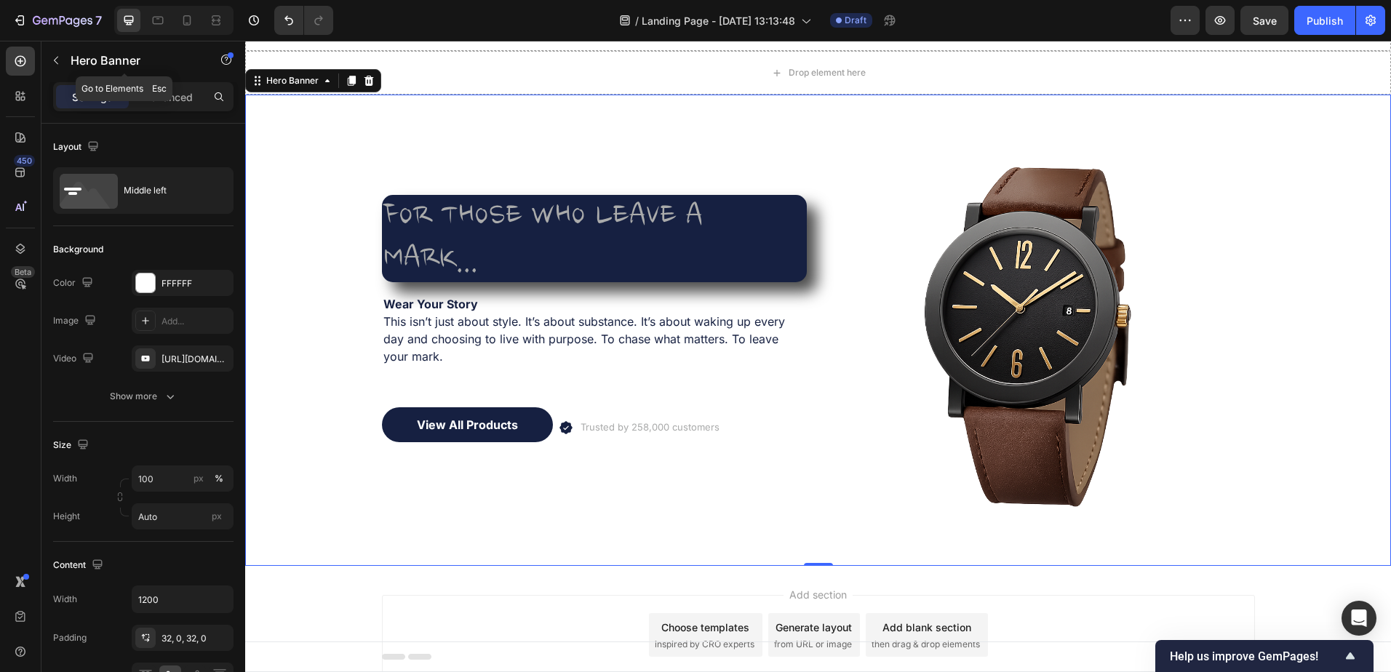
click at [57, 60] on icon "button" at bounding box center [56, 61] width 12 height 12
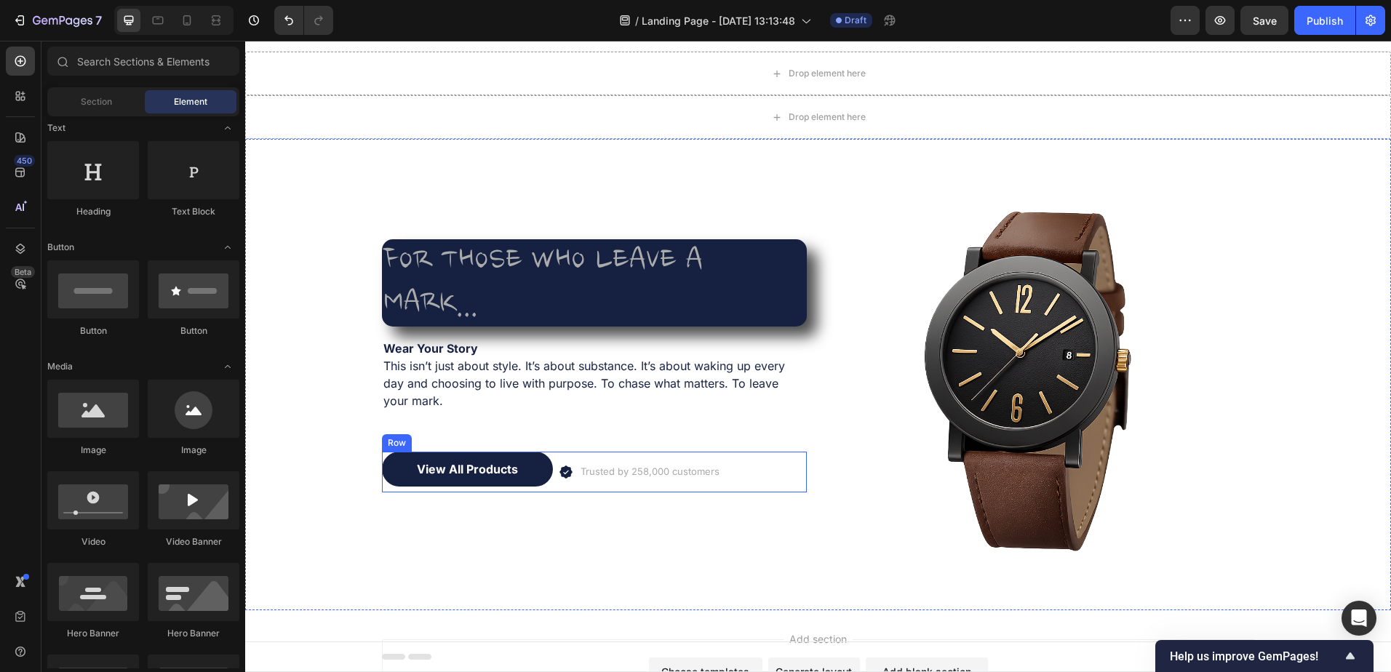
scroll to position [0, 0]
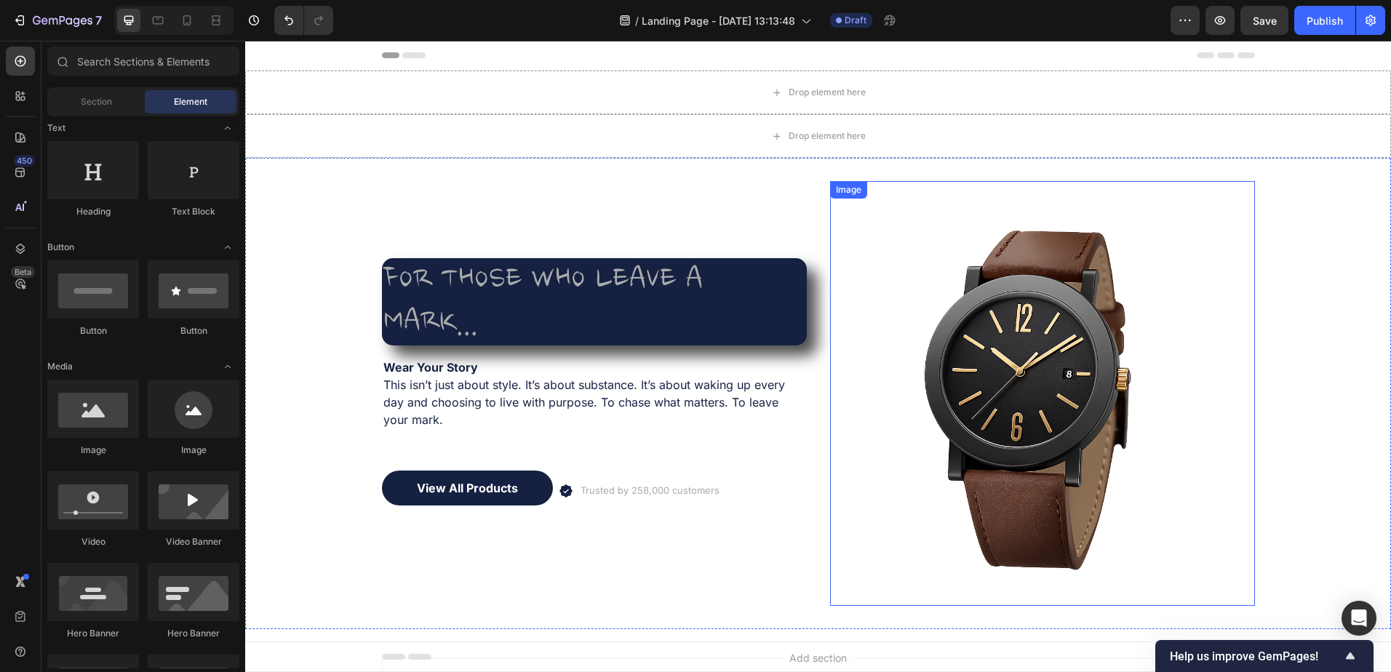
click at [1050, 326] on img at bounding box center [1042, 393] width 425 height 425
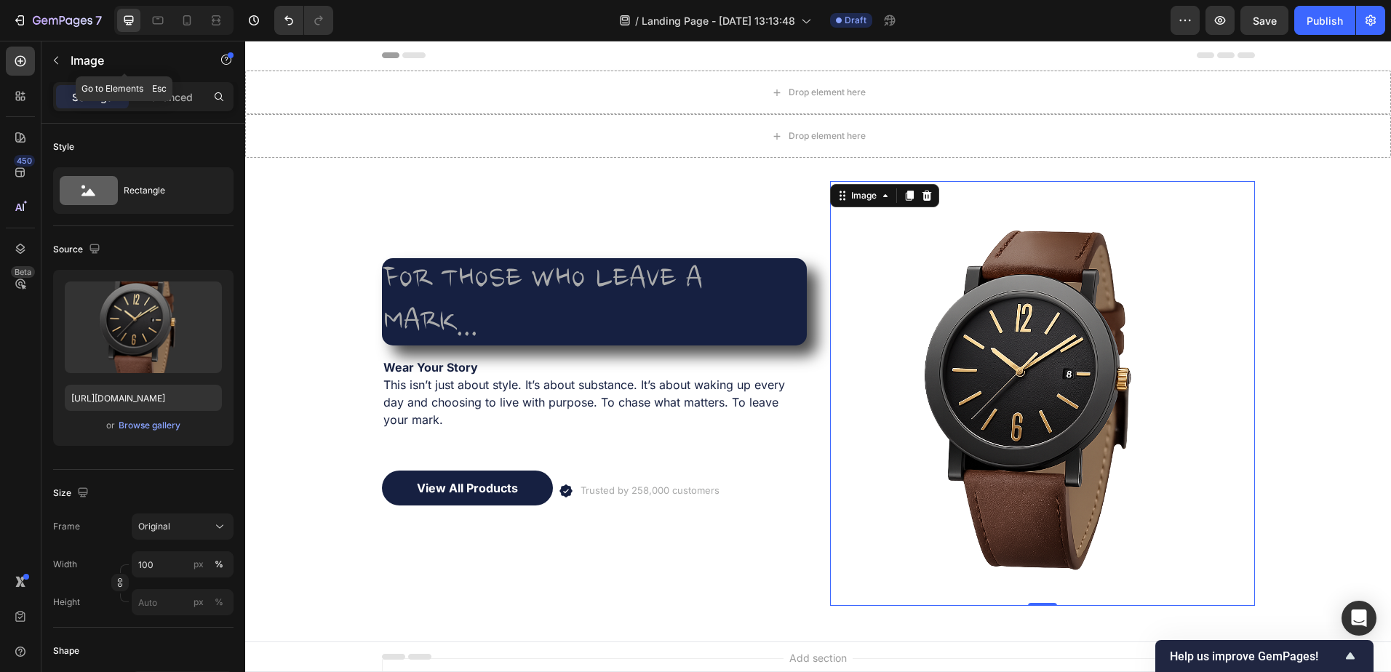
click at [58, 59] on icon "button" at bounding box center [56, 61] width 12 height 12
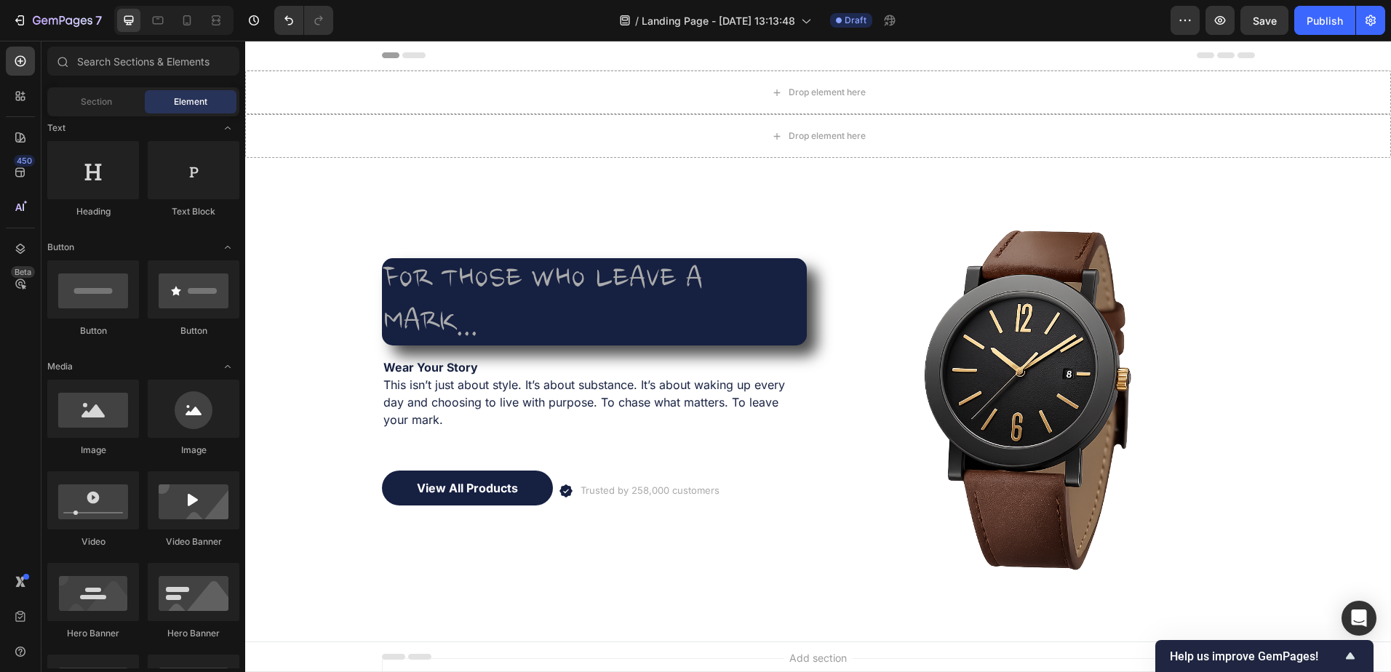
click at [105, 112] on div "Section" at bounding box center [96, 101] width 92 height 23
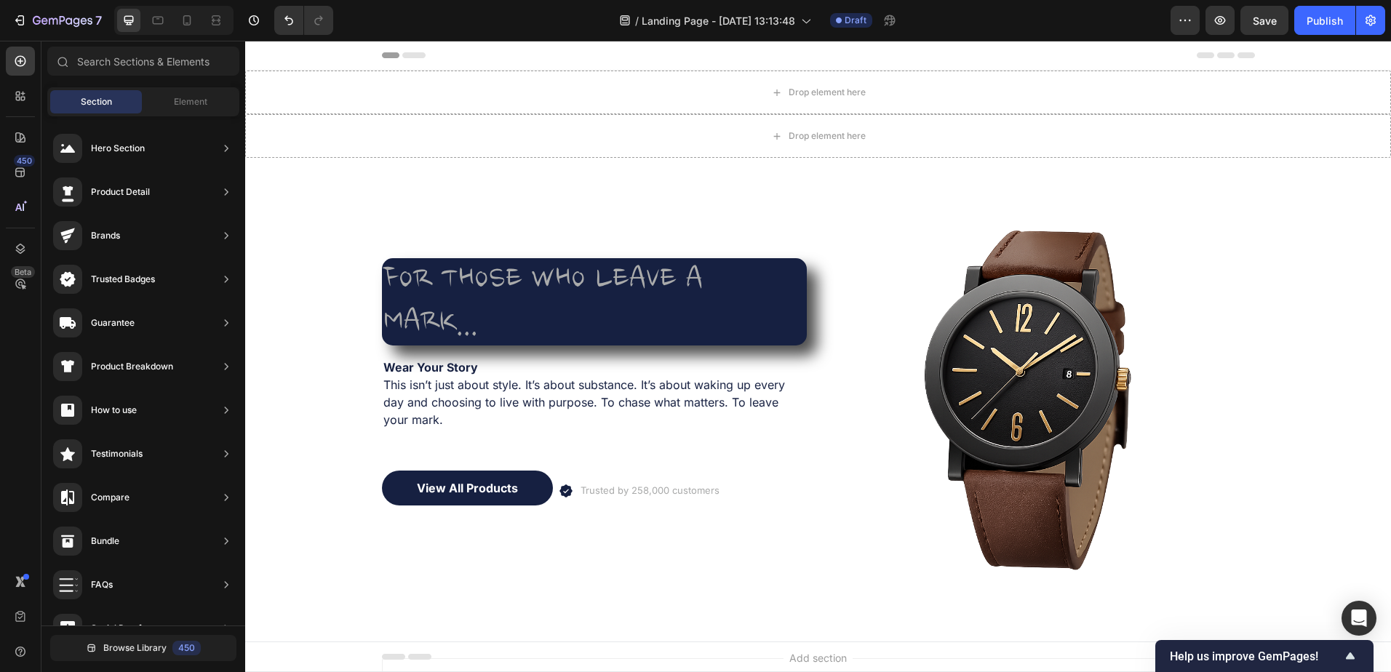
click at [178, 110] on div "Element" at bounding box center [191, 101] width 92 height 23
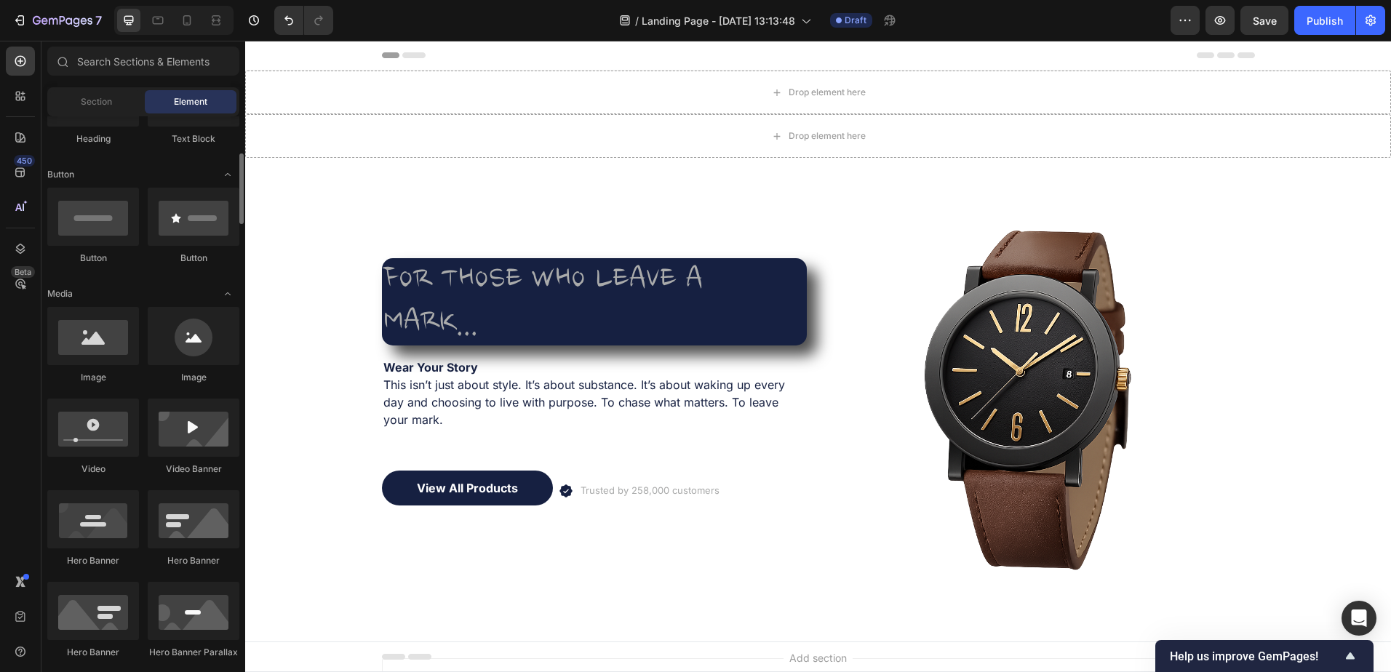
scroll to position [436, 0]
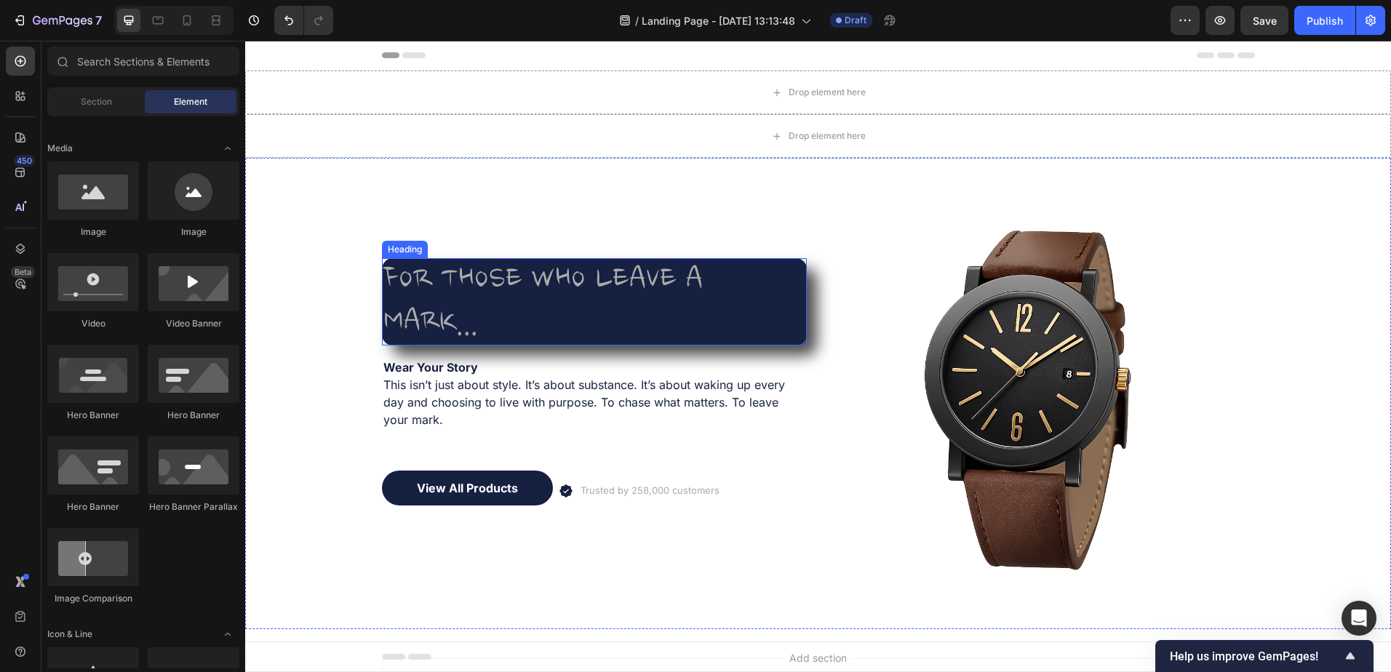
click at [639, 317] on p "FOR THOSE WHO LEAVE A MARK..." at bounding box center [594, 302] width 422 height 84
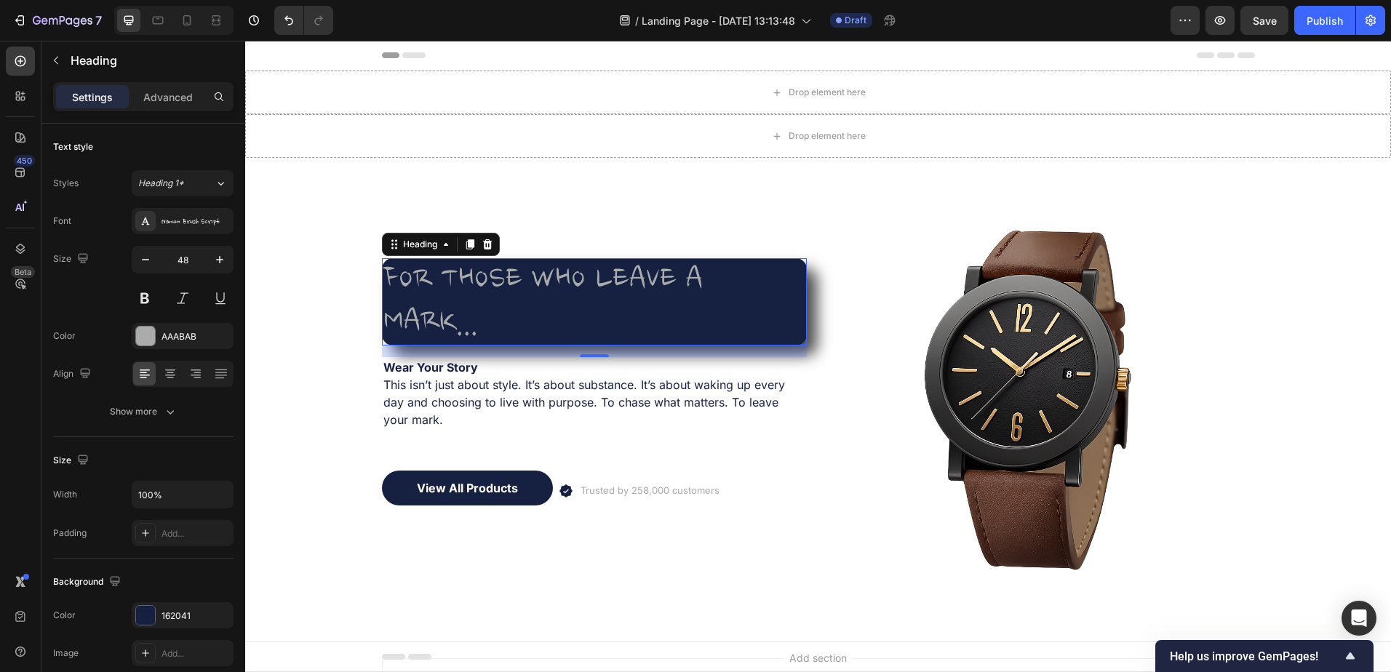
click at [141, 258] on icon "button" at bounding box center [145, 259] width 15 height 15
type input "47"
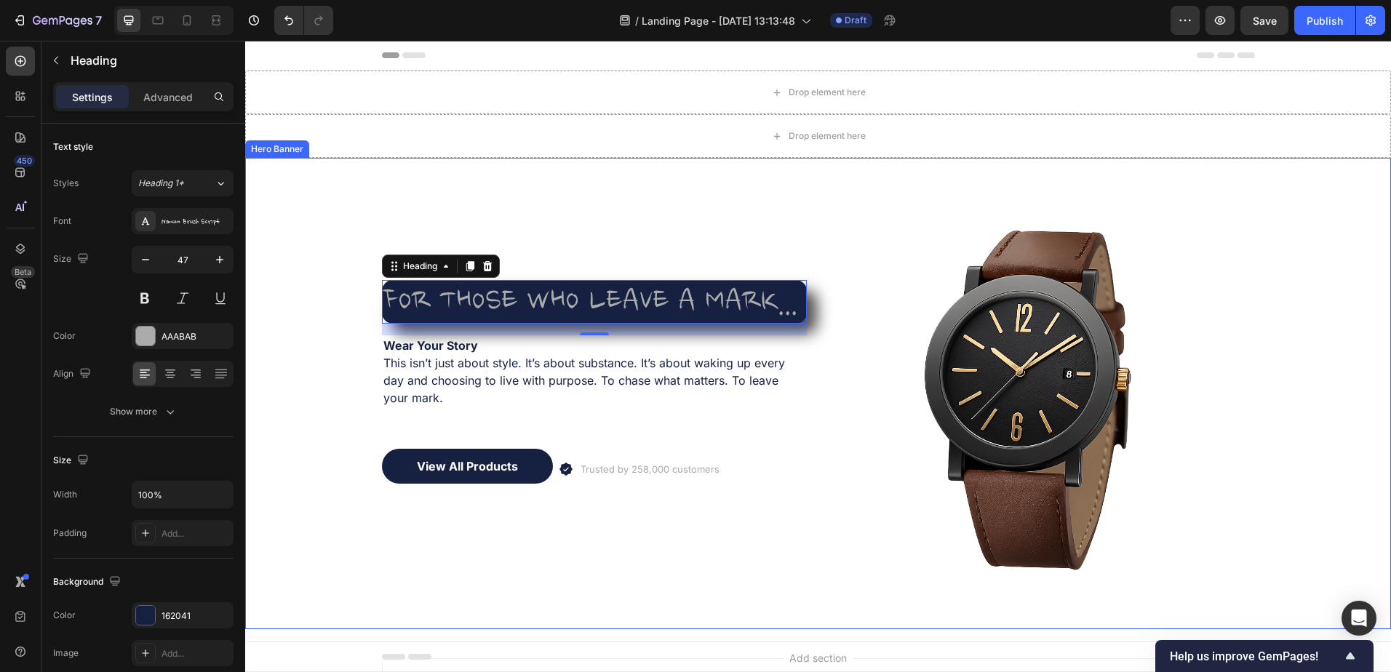
click at [663, 557] on div "FOR THOSE WHO LEAVE A MARK... Heading 16 Wear Your Story This isn’t just about …" at bounding box center [594, 393] width 425 height 425
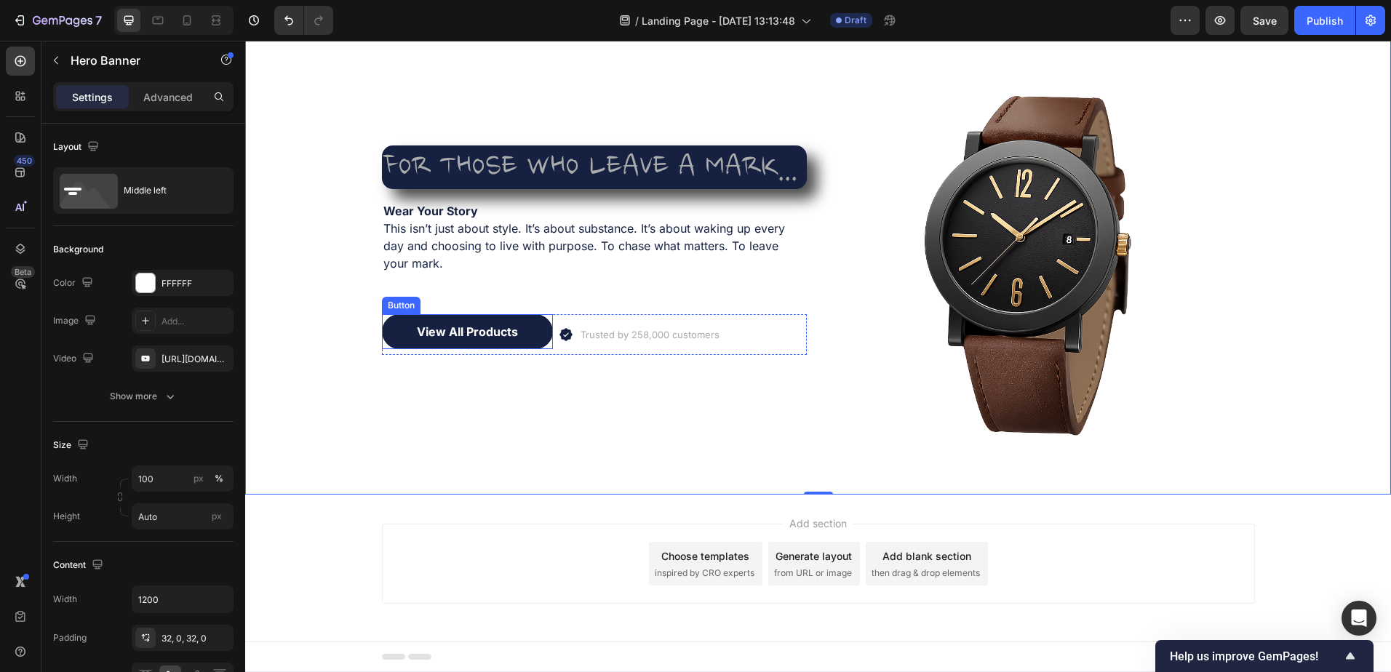
scroll to position [136, 0]
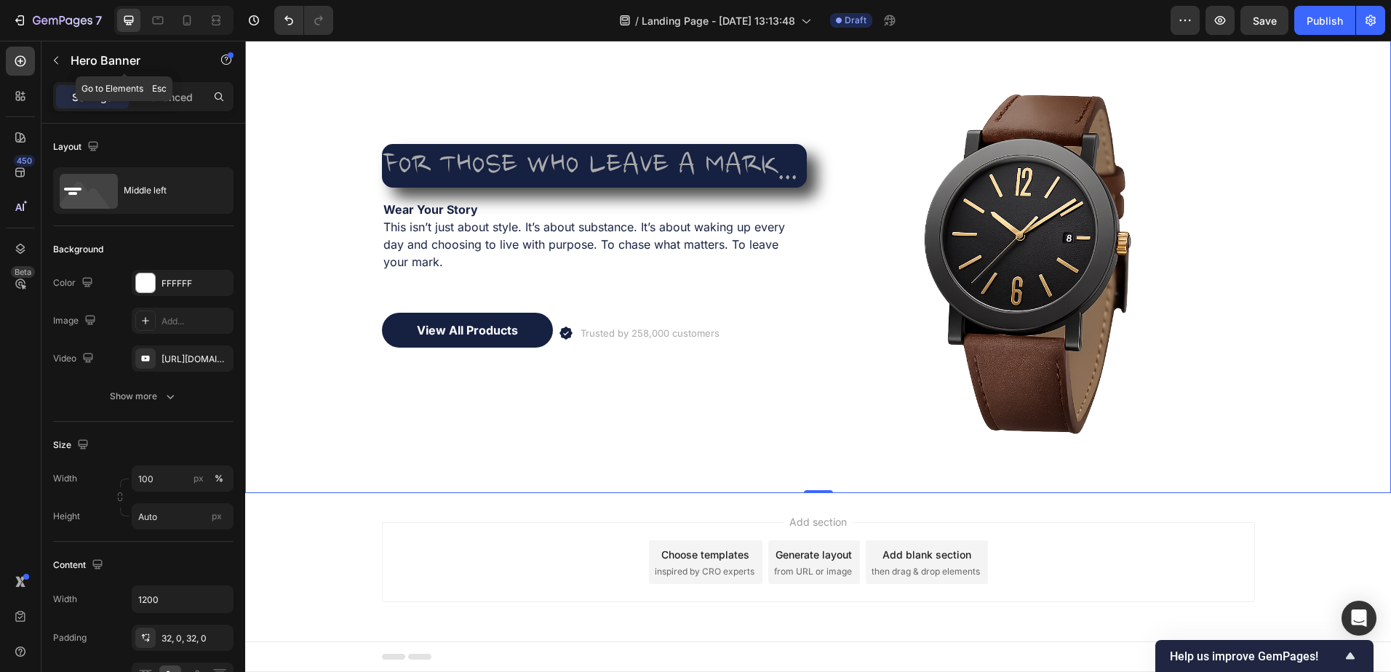
click at [52, 52] on button "button" at bounding box center [55, 60] width 23 height 23
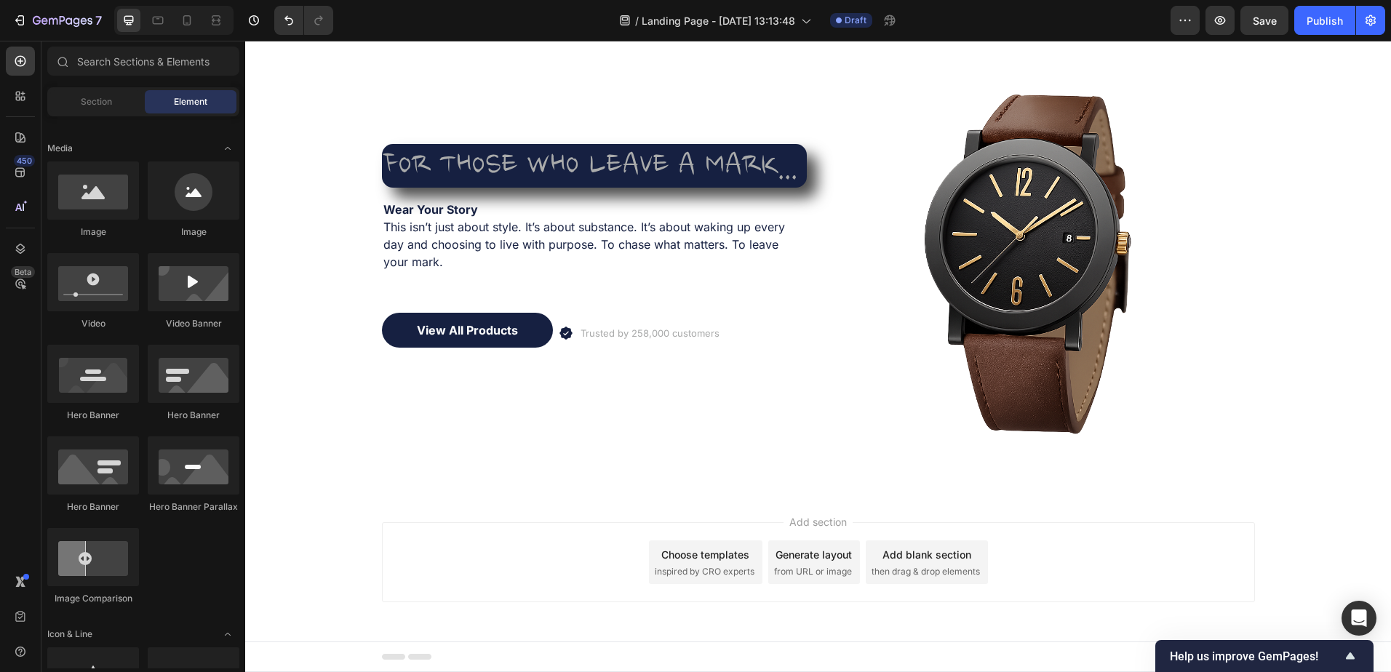
click at [94, 103] on span "Section" at bounding box center [96, 101] width 31 height 13
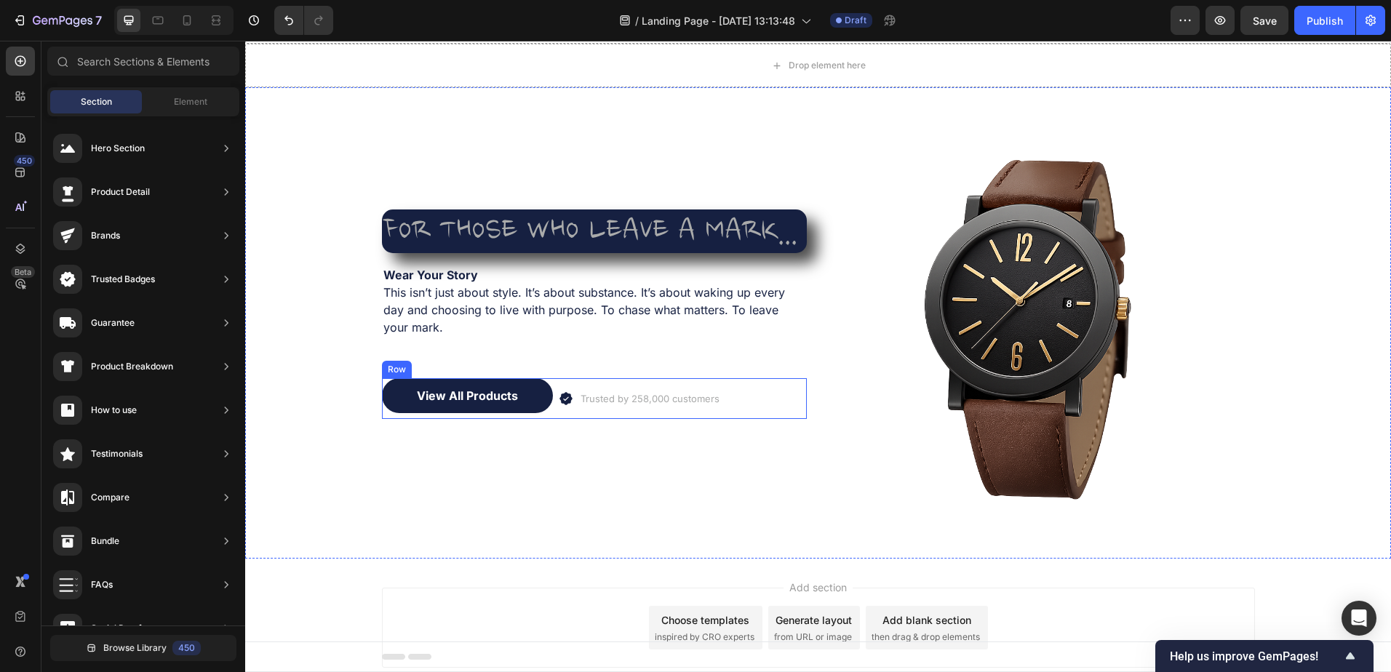
scroll to position [0, 0]
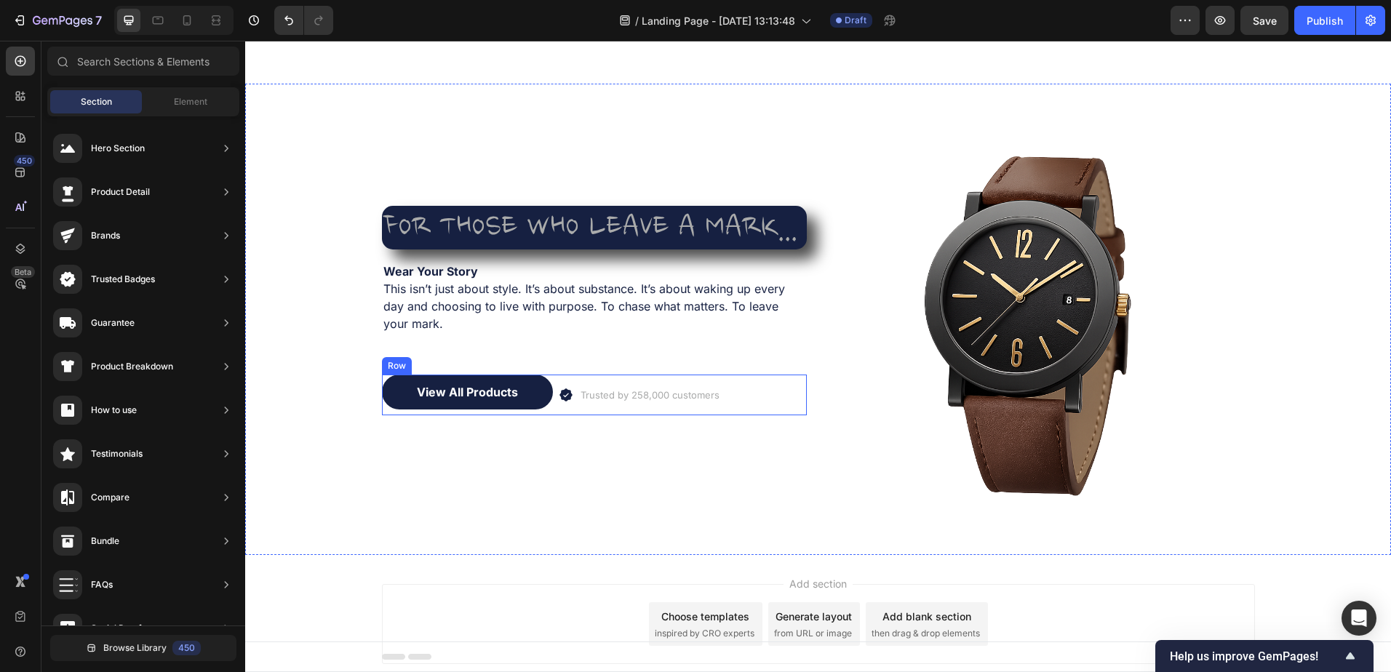
scroll to position [136, 0]
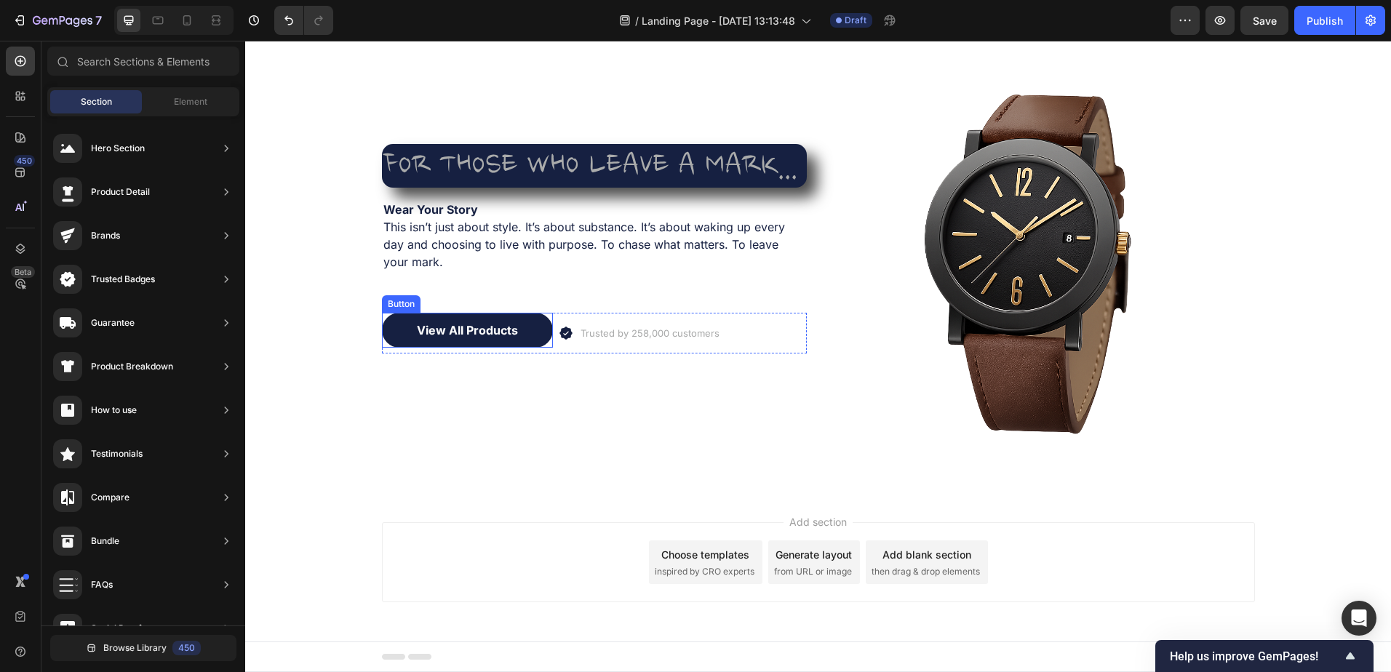
click at [454, 327] on p "View All Products" at bounding box center [467, 330] width 101 height 17
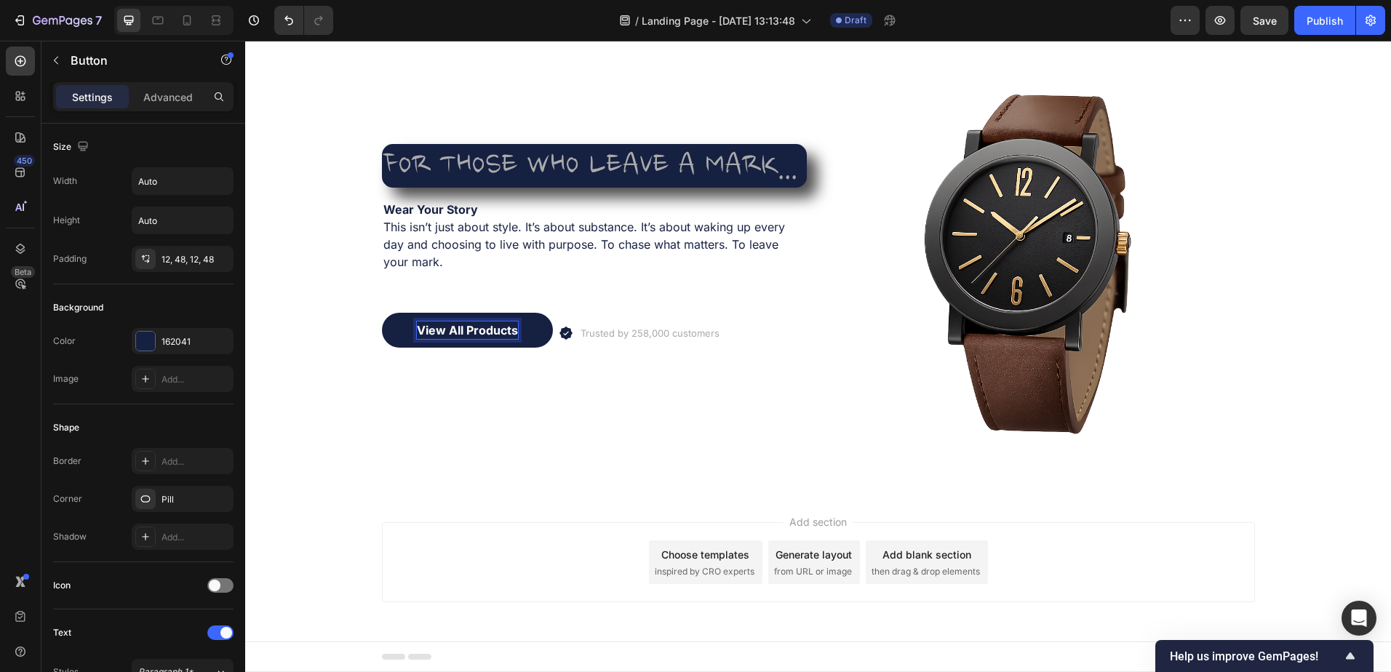
click at [454, 327] on p "View All Products" at bounding box center [467, 330] width 101 height 17
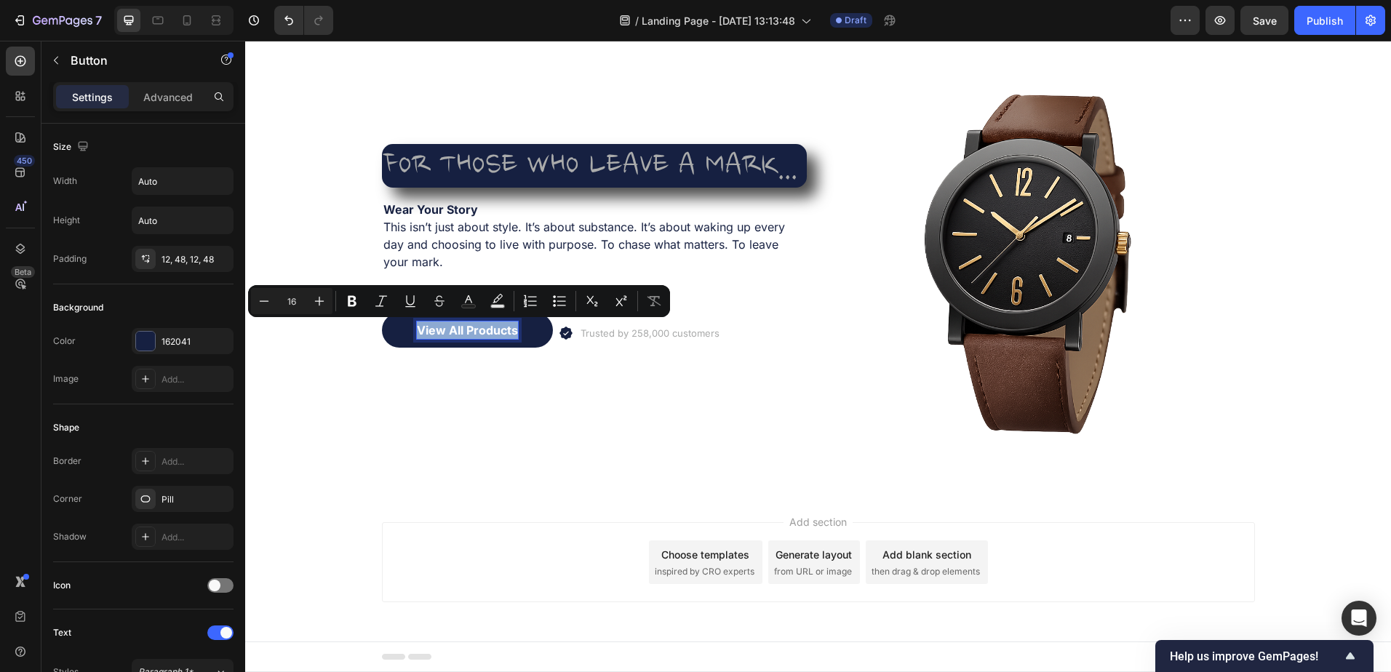
click at [454, 327] on p "View All Products" at bounding box center [467, 330] width 101 height 17
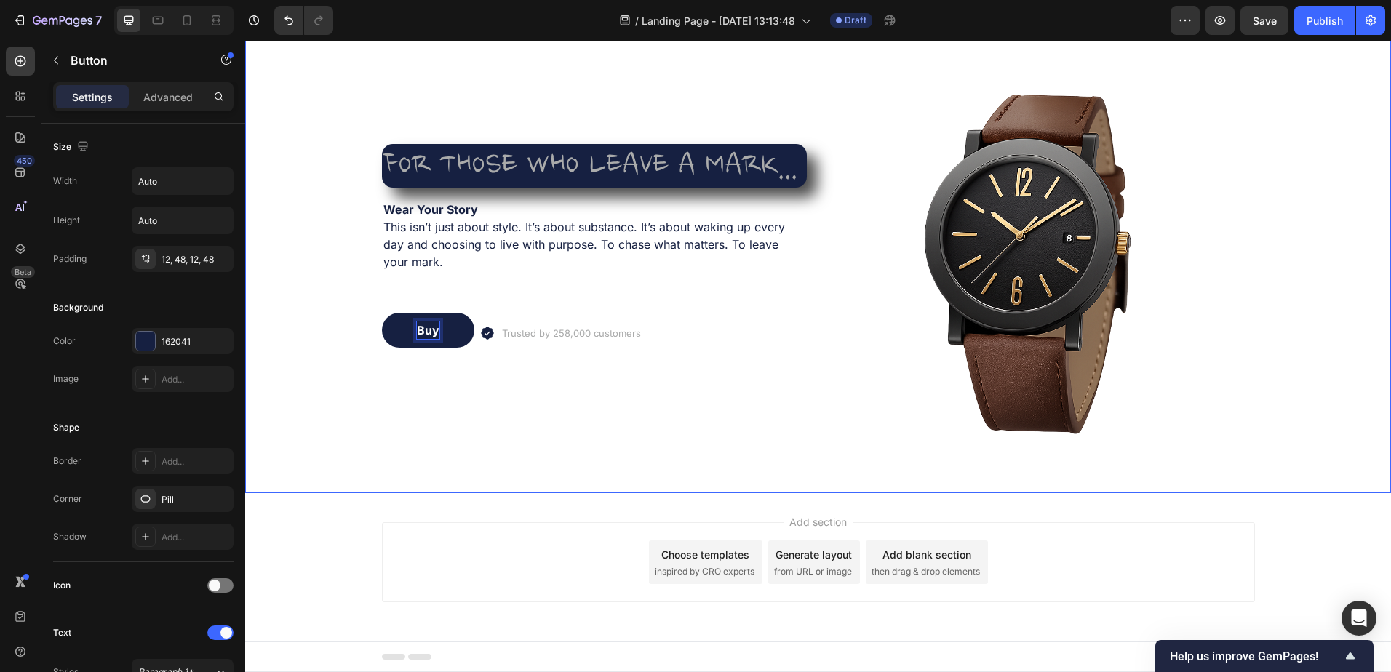
click at [382, 313] on button "Buy" at bounding box center [428, 330] width 92 height 35
click at [382, 313] on button "Mke" at bounding box center [429, 330] width 95 height 35
click at [382, 313] on button "Mke it" at bounding box center [434, 330] width 105 height 35
click at [382, 313] on button "Make" at bounding box center [432, 330] width 101 height 35
click at [382, 313] on button "Make your" at bounding box center [447, 330] width 131 height 35
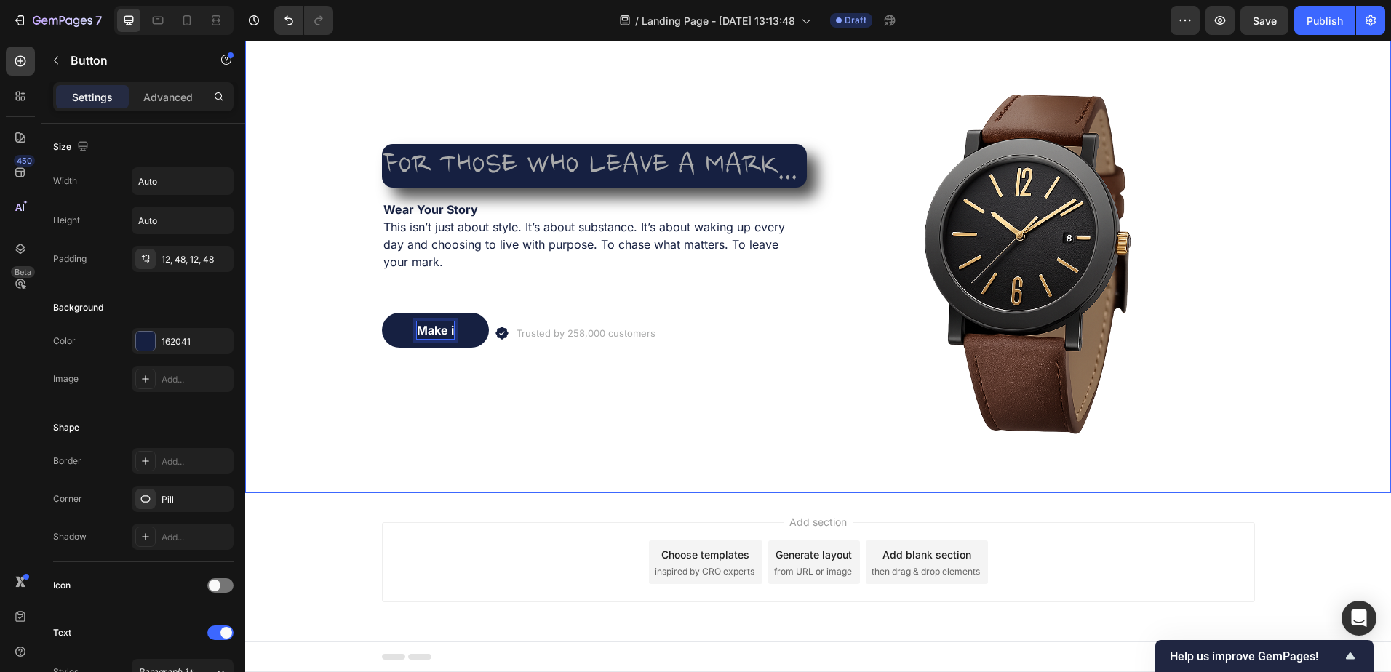
click at [382, 313] on button "Make i" at bounding box center [435, 330] width 107 height 35
click at [492, 426] on div "FOR THOSE WHO LEAVE A MARK... Heading Wear Your Story This isn’t just about sty…" at bounding box center [594, 257] width 425 height 425
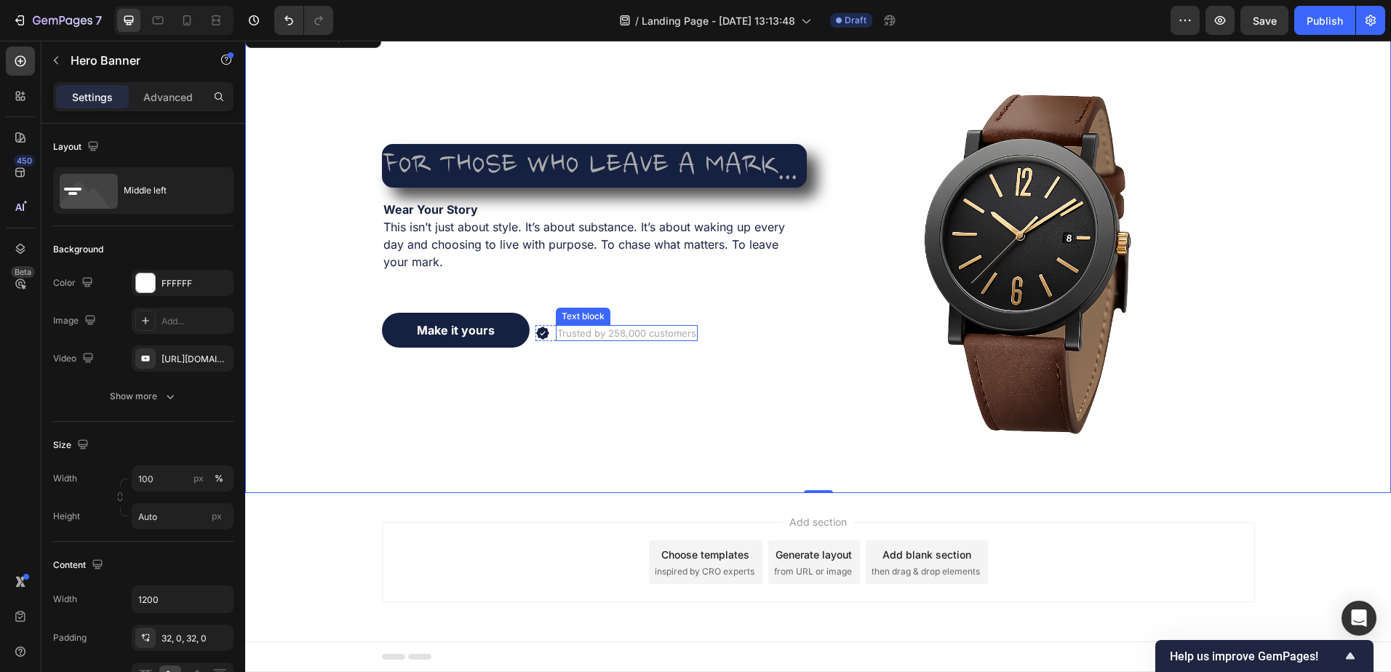
click at [575, 336] on p "Trusted by 258,000 customers" at bounding box center [626, 333] width 139 height 13
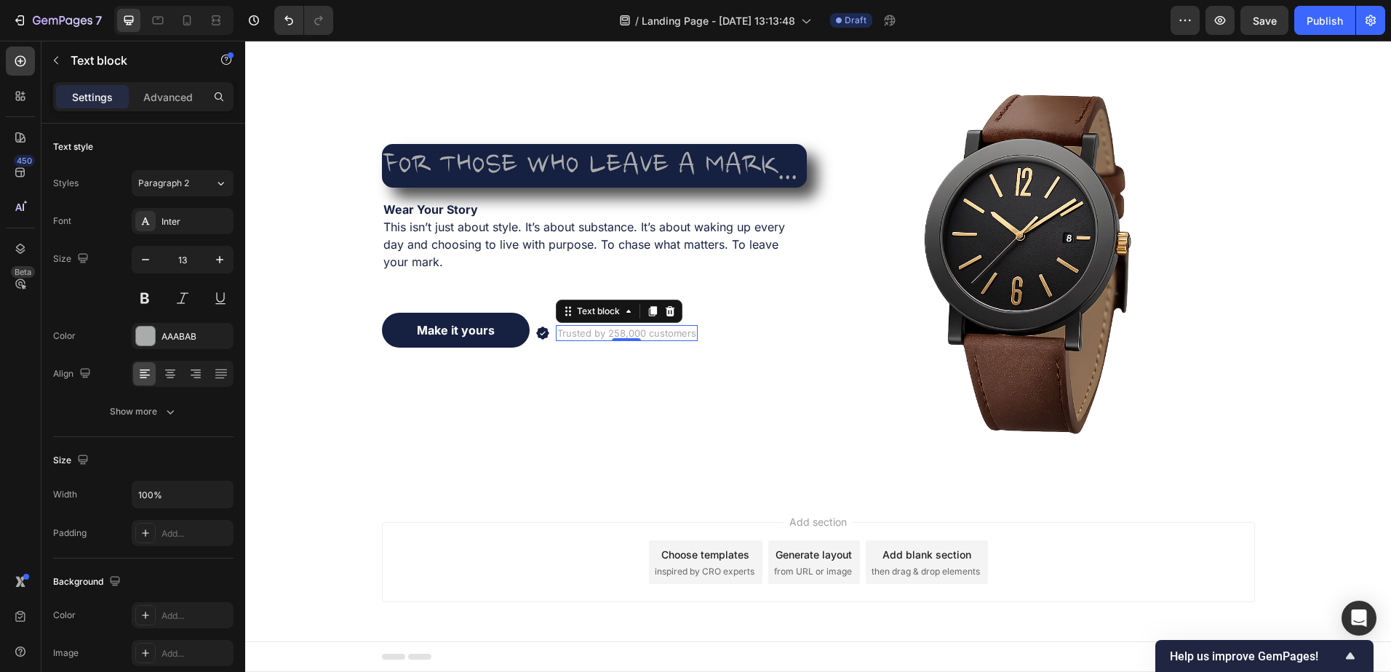
click at [665, 308] on icon at bounding box center [669, 311] width 9 height 10
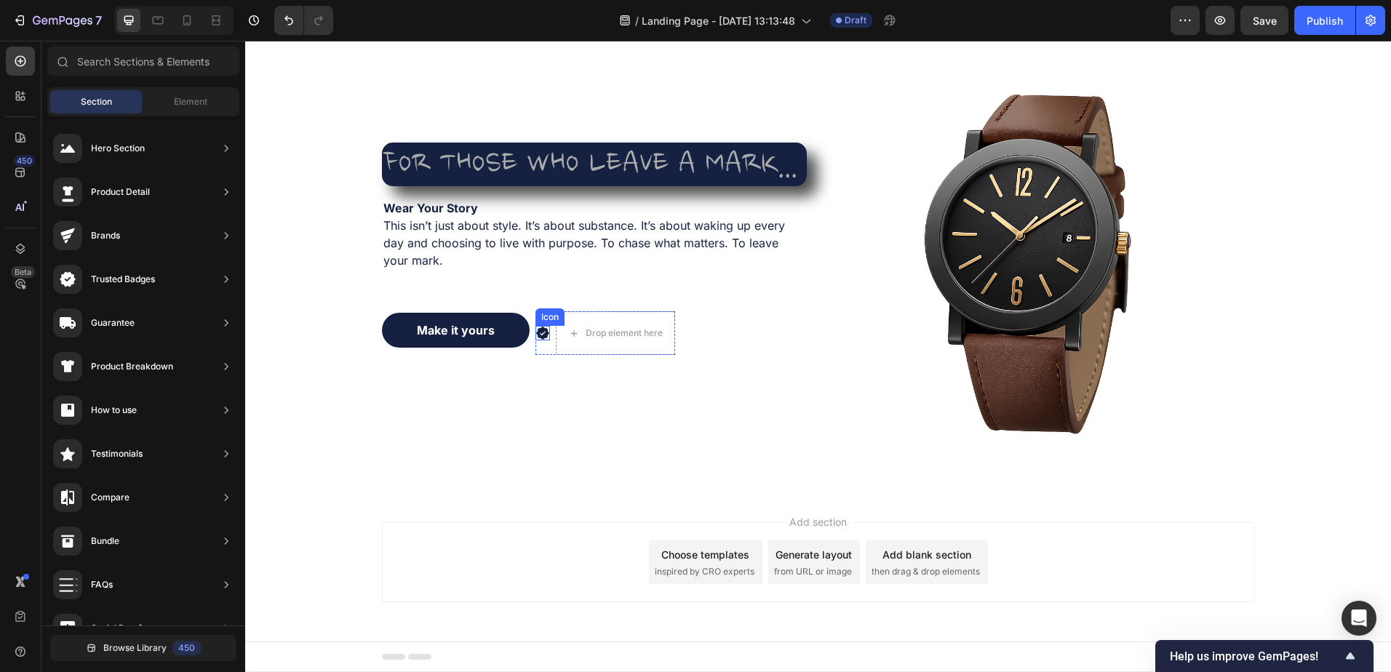
click at [535, 335] on icon at bounding box center [542, 333] width 15 height 15
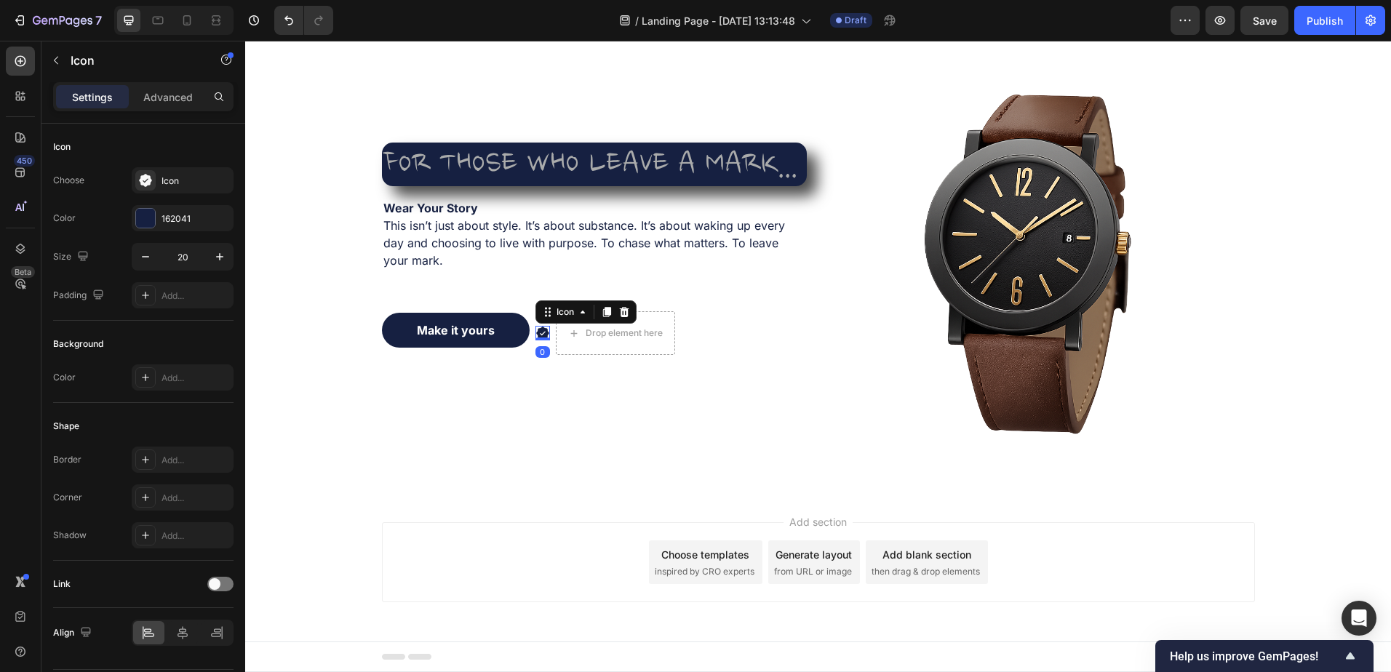
click at [619, 315] on icon at bounding box center [623, 312] width 9 height 10
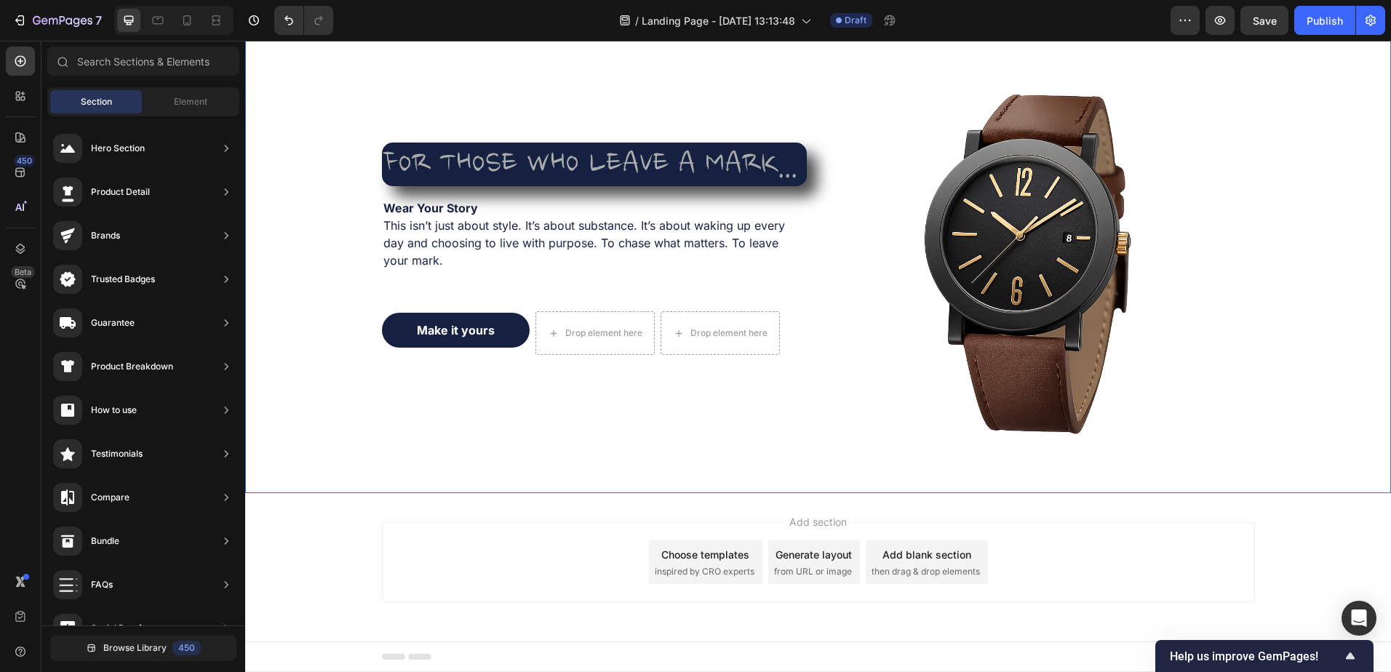
click at [575, 390] on div "FOR THOSE WHO LEAVE A MARK... Heading Wear Your Story This isn’t just about sty…" at bounding box center [594, 257] width 425 height 425
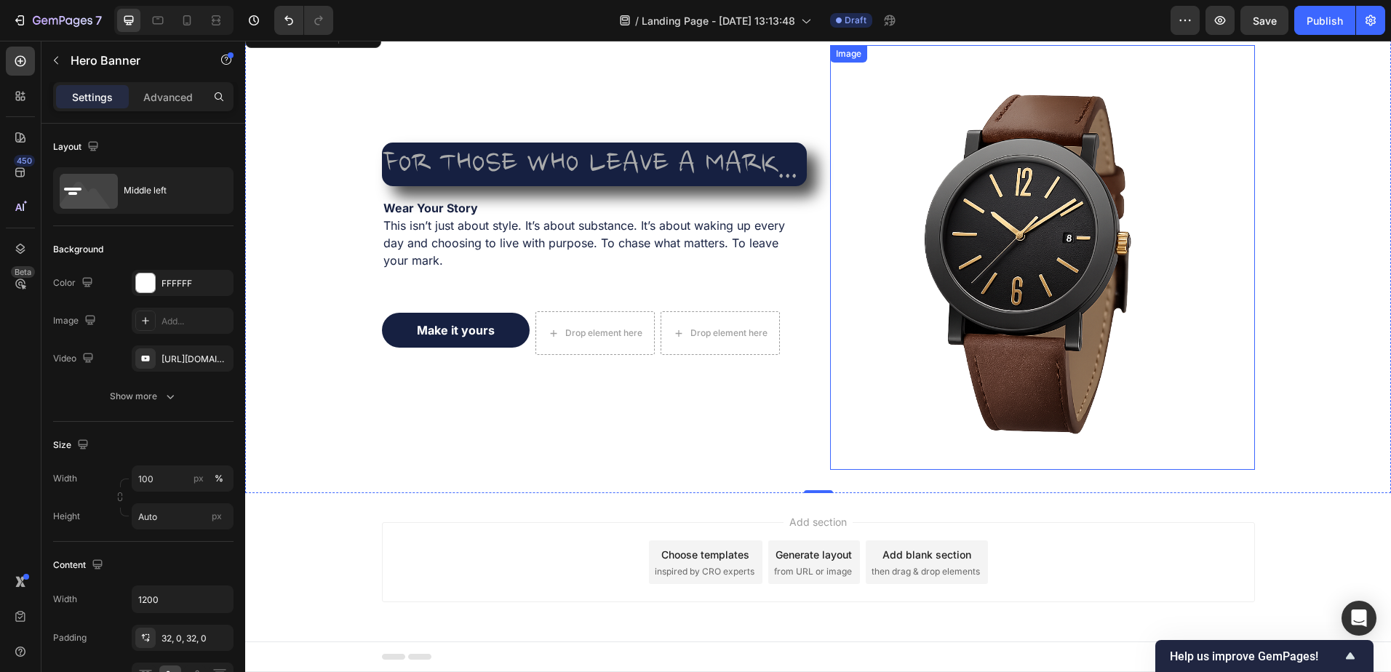
click at [1018, 257] on img at bounding box center [1042, 257] width 425 height 425
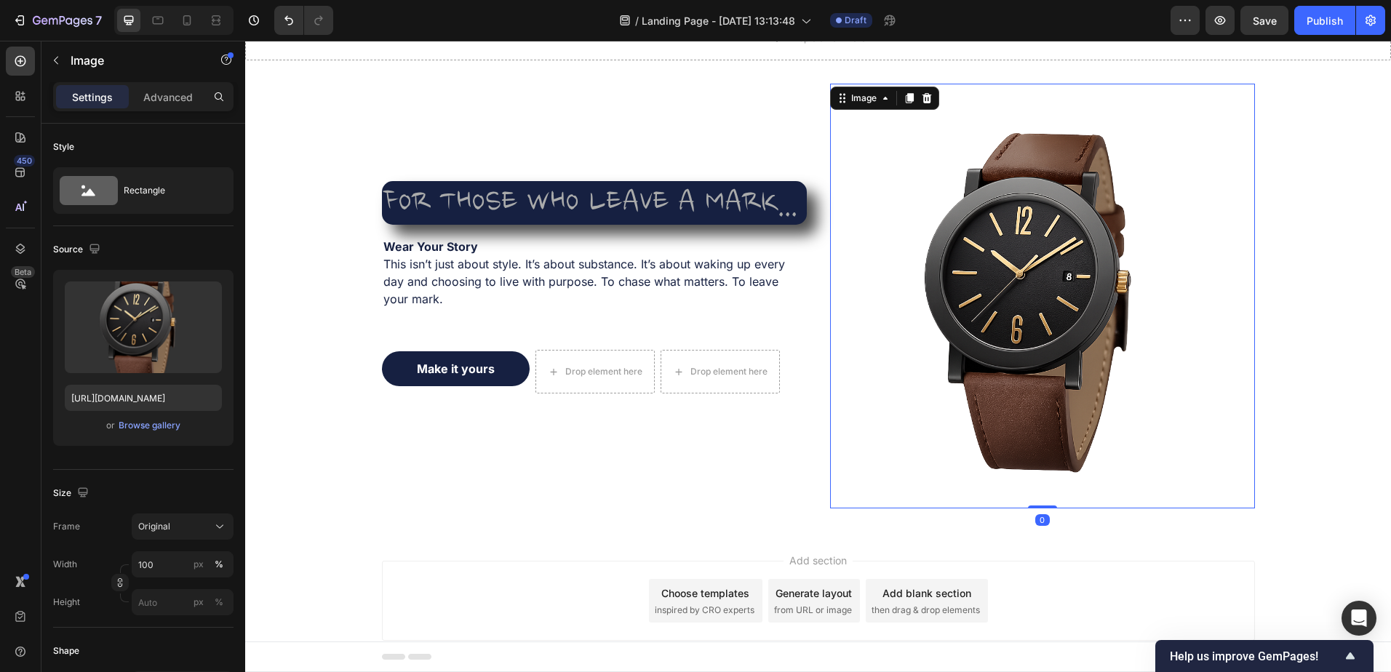
scroll to position [63, 0]
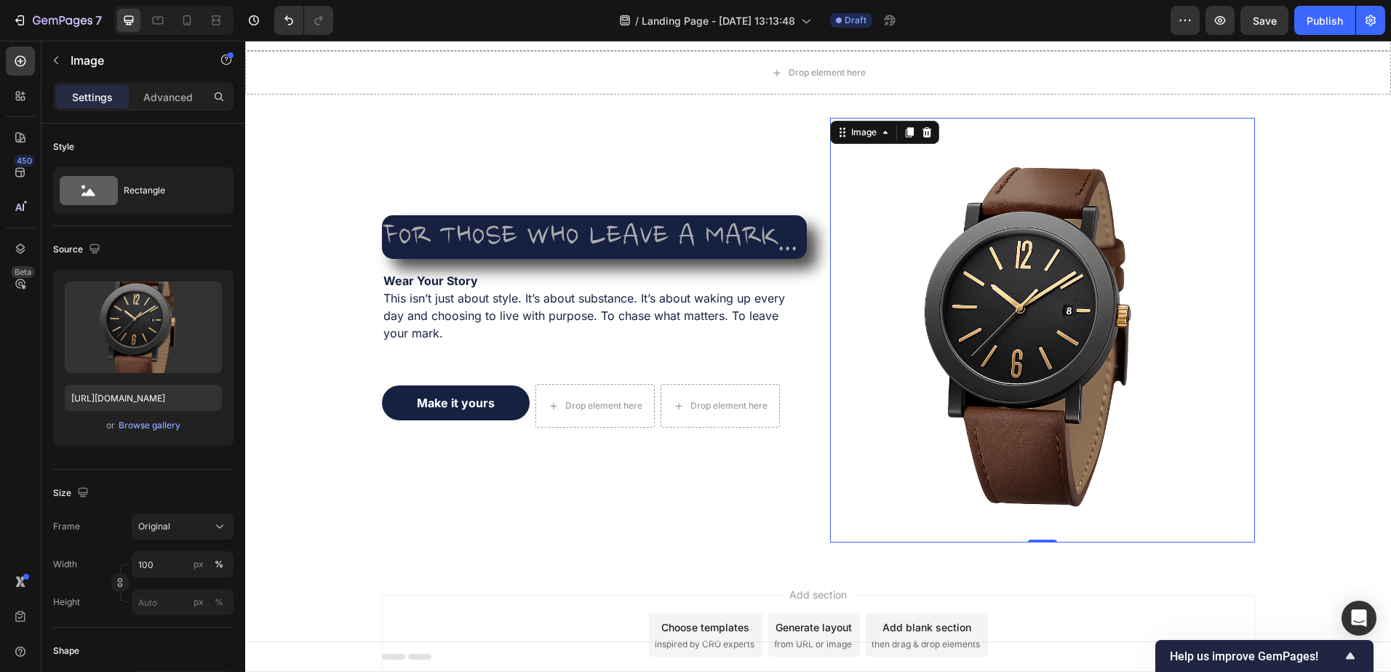
drag, startPoint x: 904, startPoint y: 198, endPoint x: 863, endPoint y: 160, distance: 56.1
click at [900, 192] on img at bounding box center [1042, 330] width 425 height 425
click at [150, 421] on div "Browse gallery" at bounding box center [150, 425] width 62 height 13
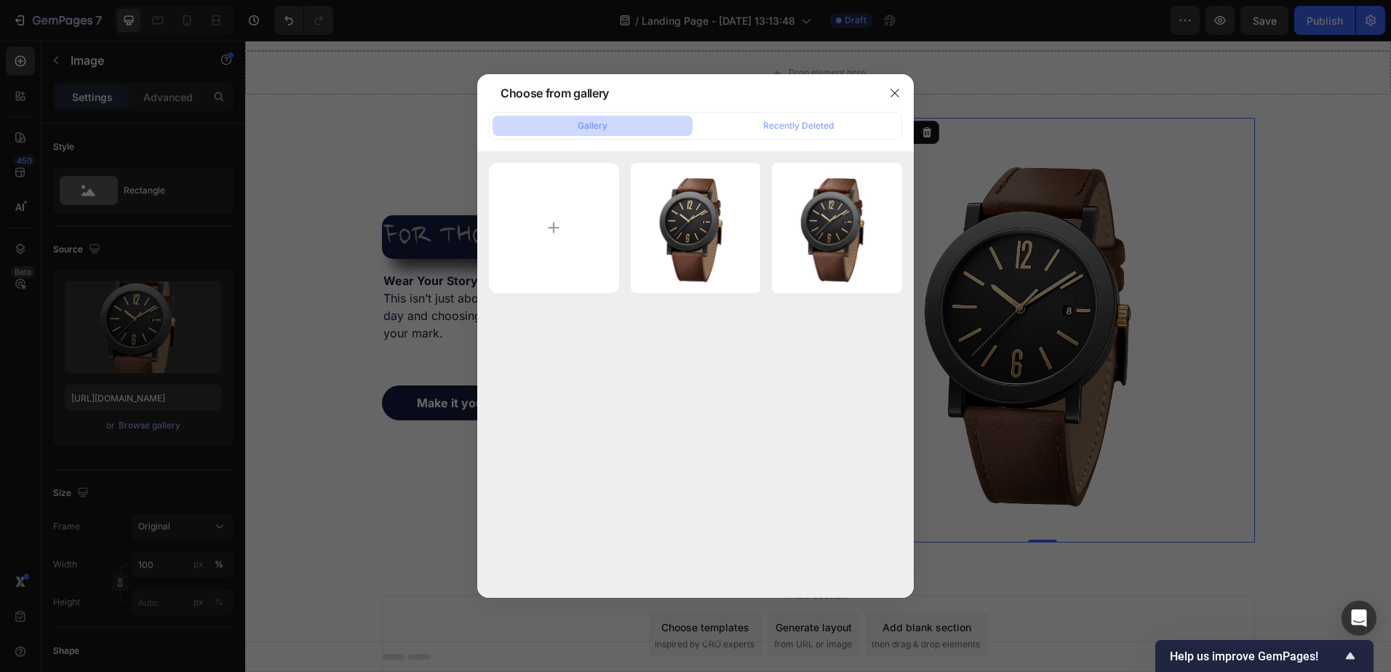
click at [590, 236] on input "file" at bounding box center [554, 228] width 130 height 130
click at [888, 90] on button "button" at bounding box center [894, 92] width 23 height 23
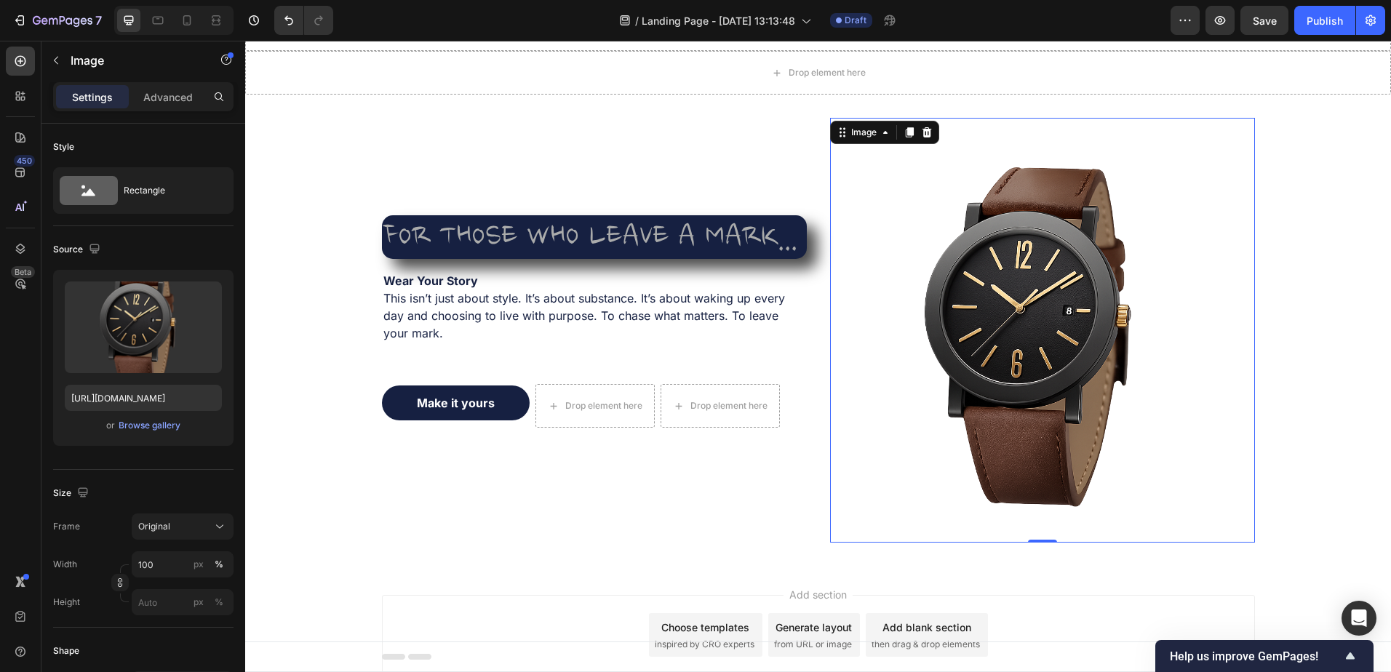
click at [922, 132] on icon at bounding box center [927, 133] width 12 height 12
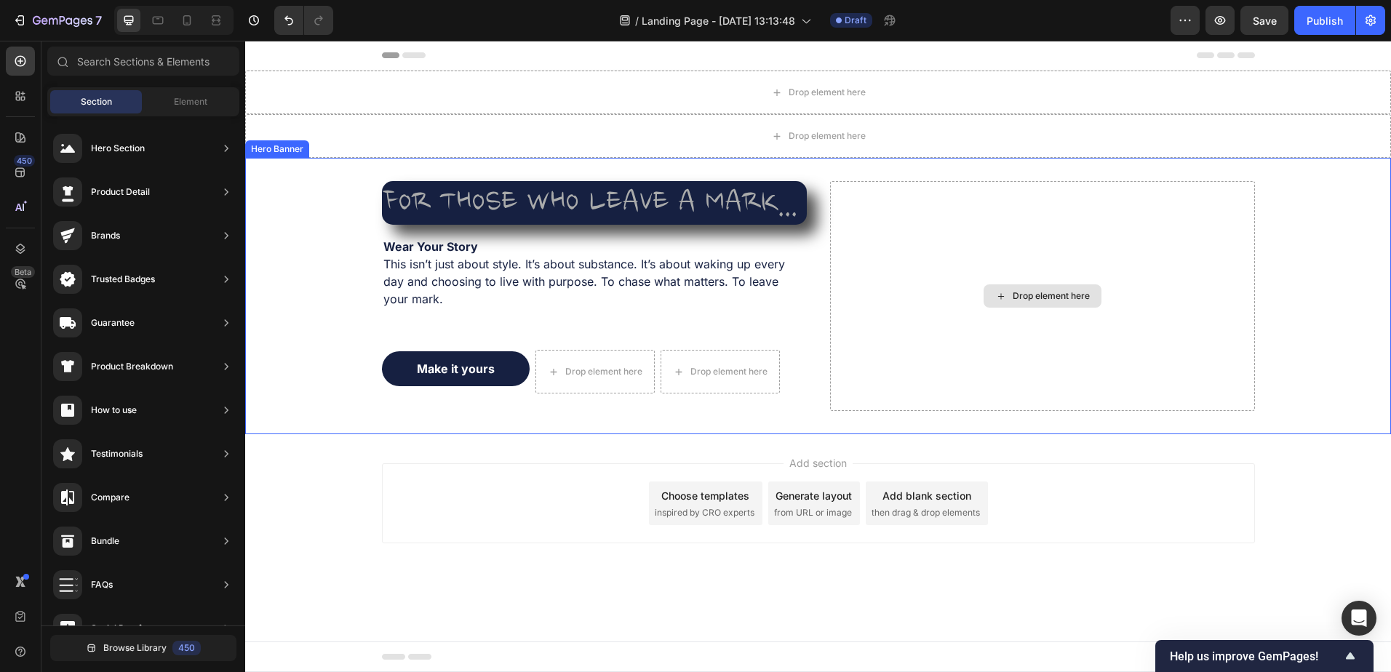
click at [1056, 340] on div "Drop element here" at bounding box center [1042, 296] width 425 height 230
click at [1026, 292] on div "Drop element here" at bounding box center [1051, 296] width 77 height 12
click at [1149, 339] on div "Drop element here" at bounding box center [1042, 296] width 425 height 230
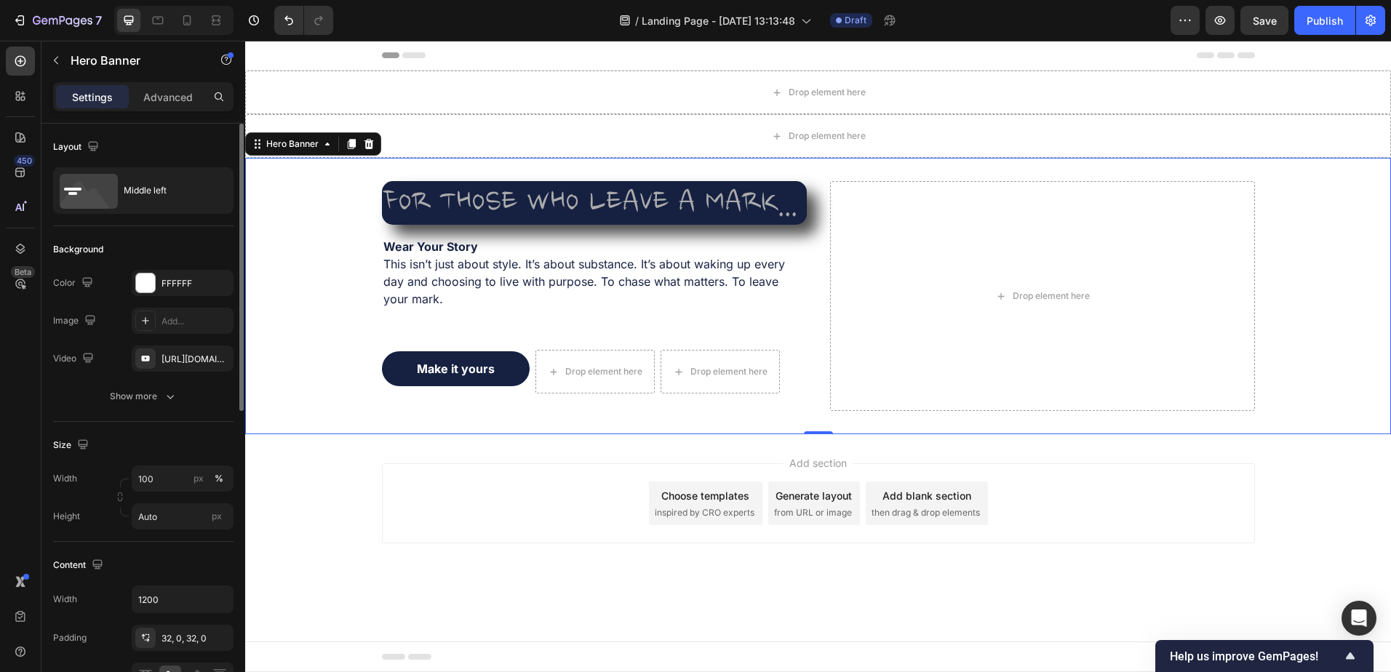
click at [143, 396] on div "Show more" at bounding box center [144, 396] width 68 height 15
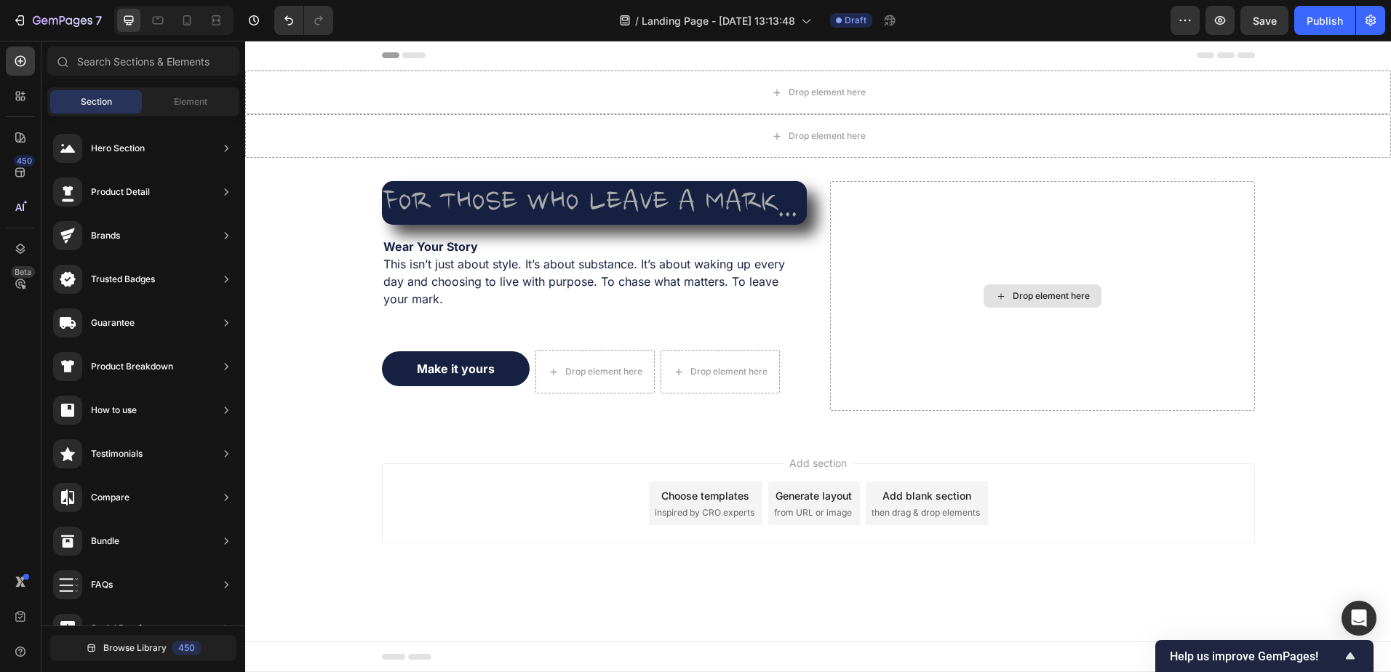
click at [1030, 292] on div "Drop element here" at bounding box center [1051, 296] width 77 height 12
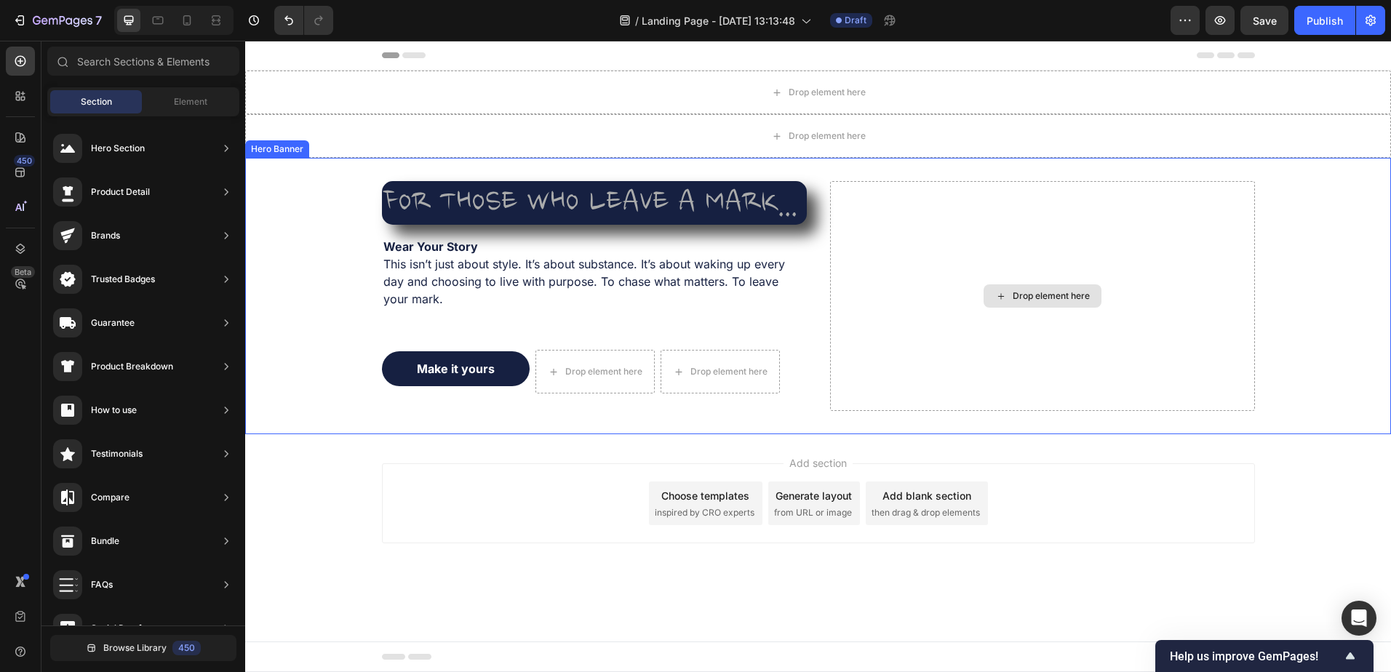
click at [1027, 292] on div "Drop element here" at bounding box center [1051, 296] width 77 height 12
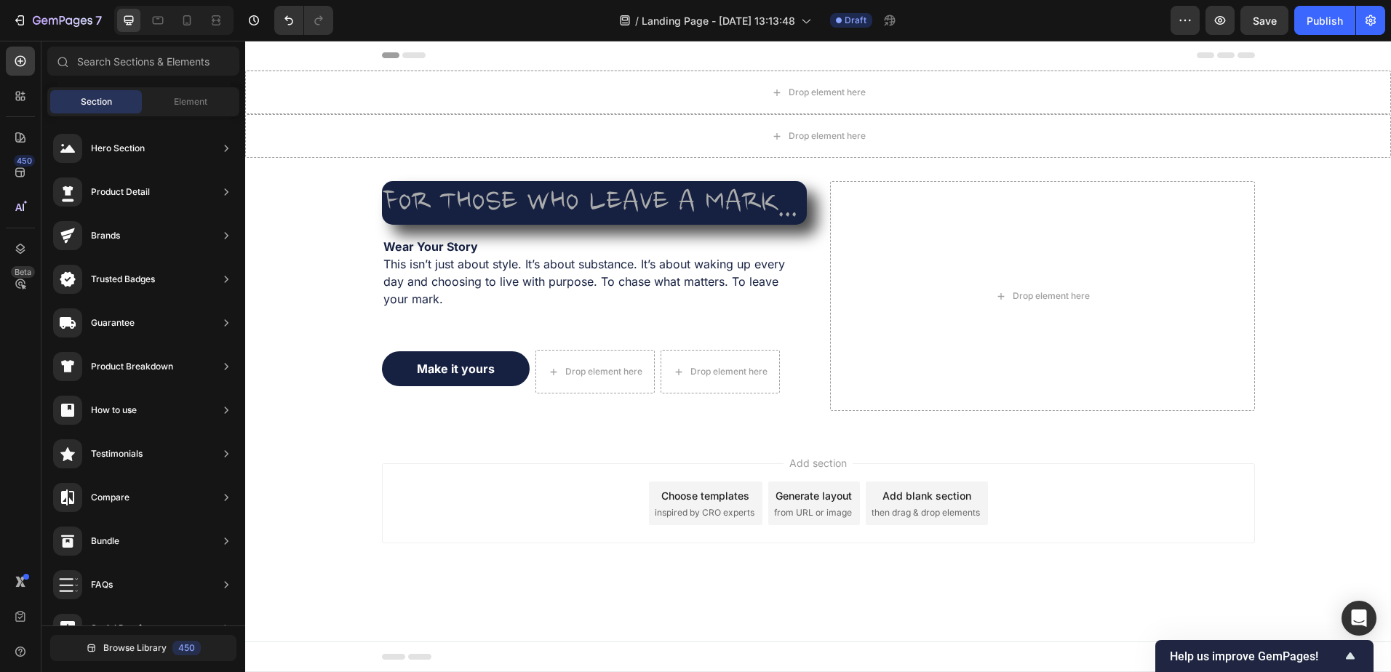
click at [215, 90] on div "Element" at bounding box center [191, 101] width 92 height 23
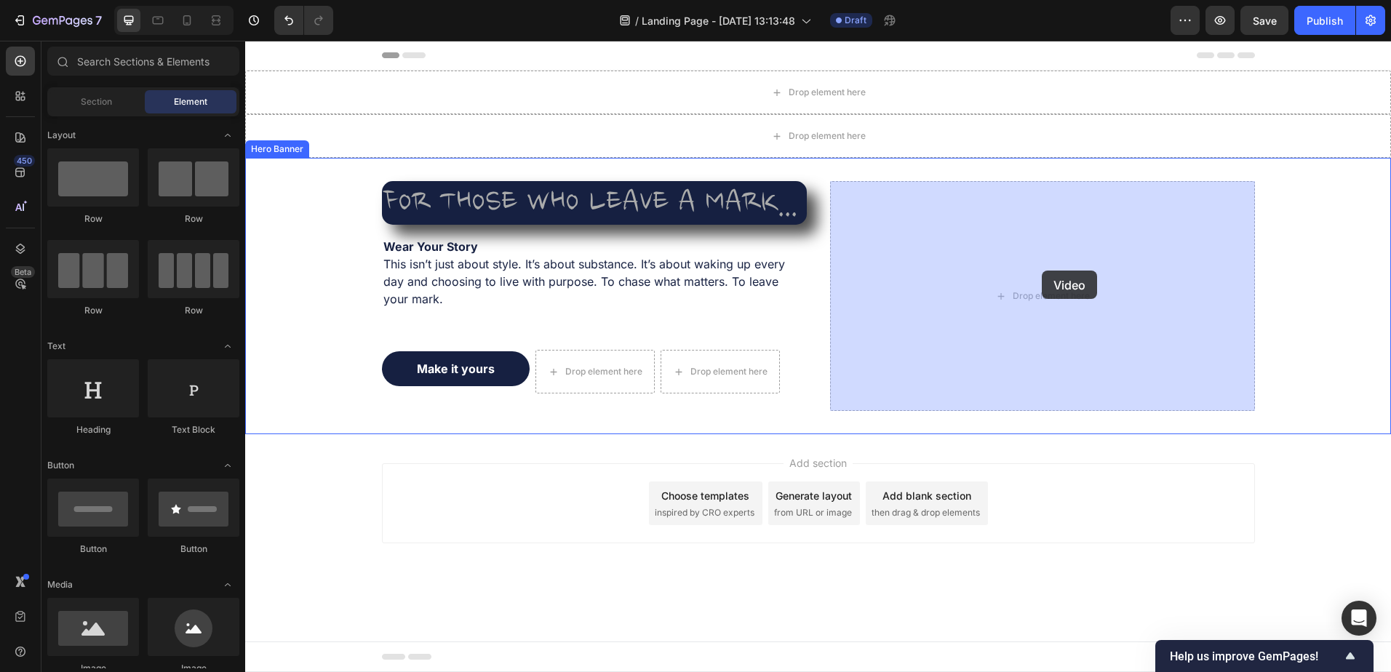
drag, startPoint x: 330, startPoint y: 330, endPoint x: 1041, endPoint y: 271, distance: 713.2
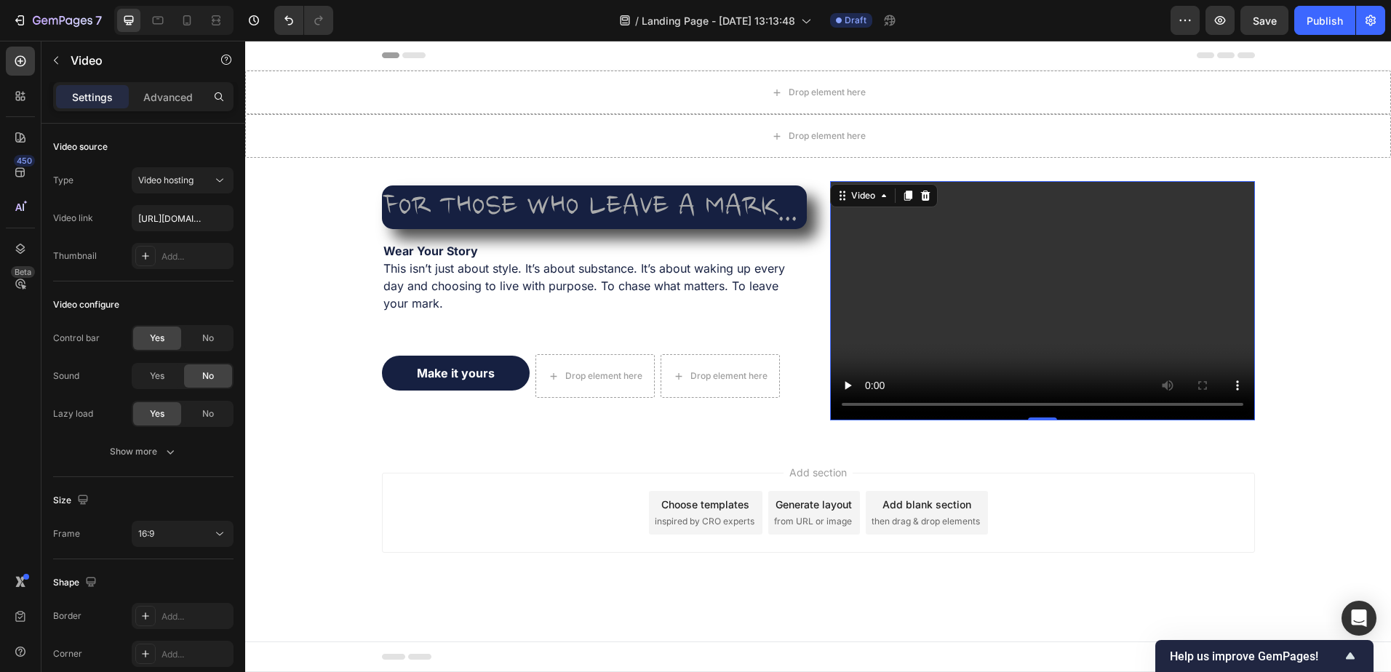
click at [973, 332] on video at bounding box center [1042, 300] width 425 height 239
click at [209, 178] on div "Video hosting" at bounding box center [175, 180] width 74 height 13
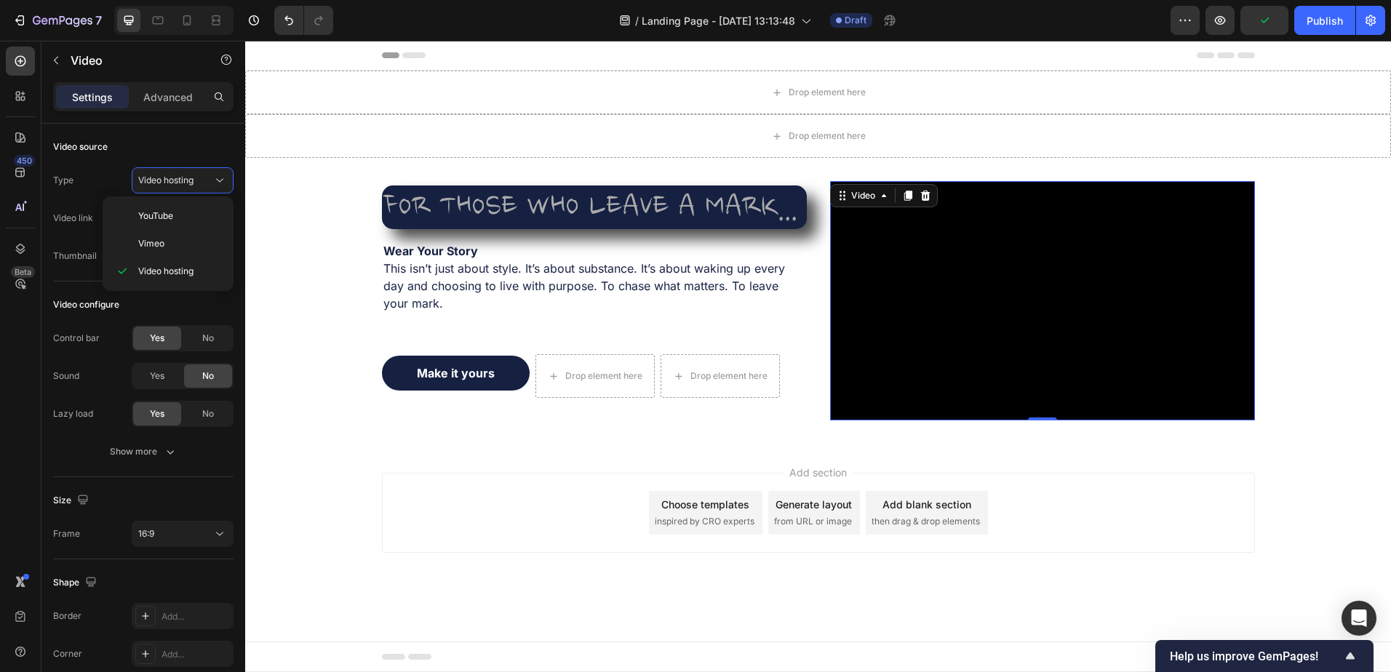
click at [209, 178] on div "Video hosting" at bounding box center [175, 180] width 74 height 13
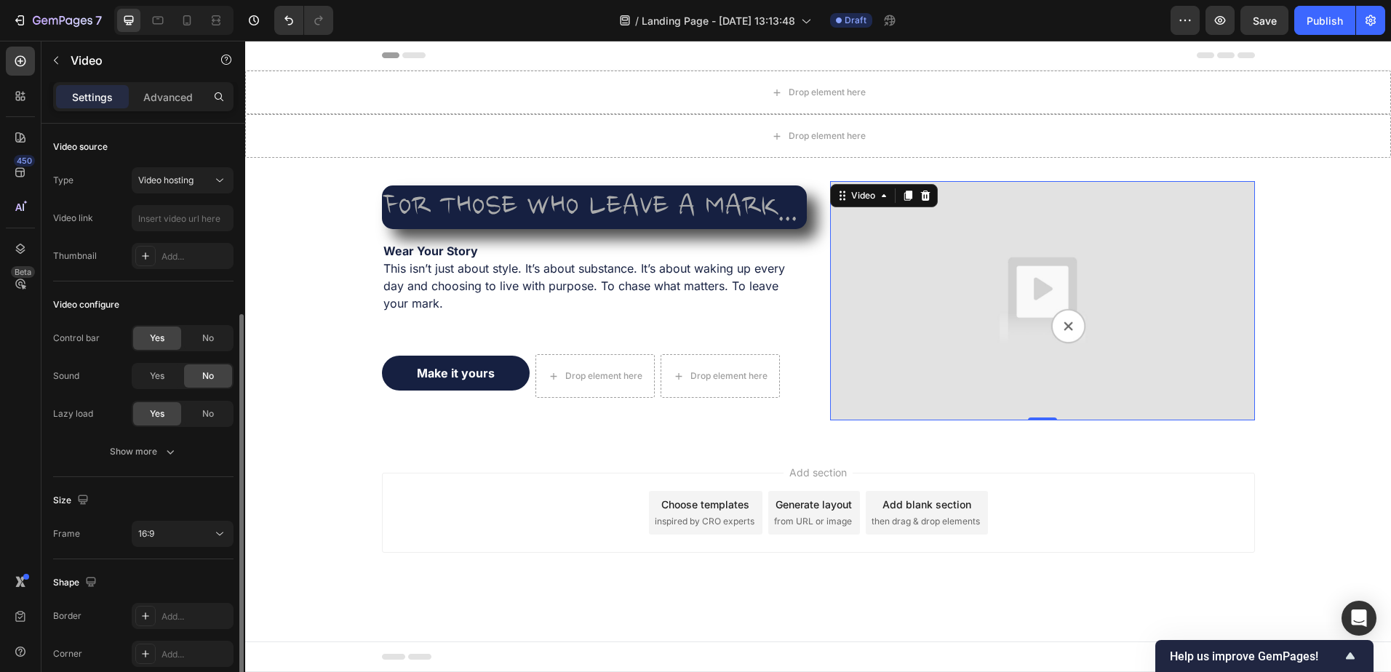
scroll to position [103, 0]
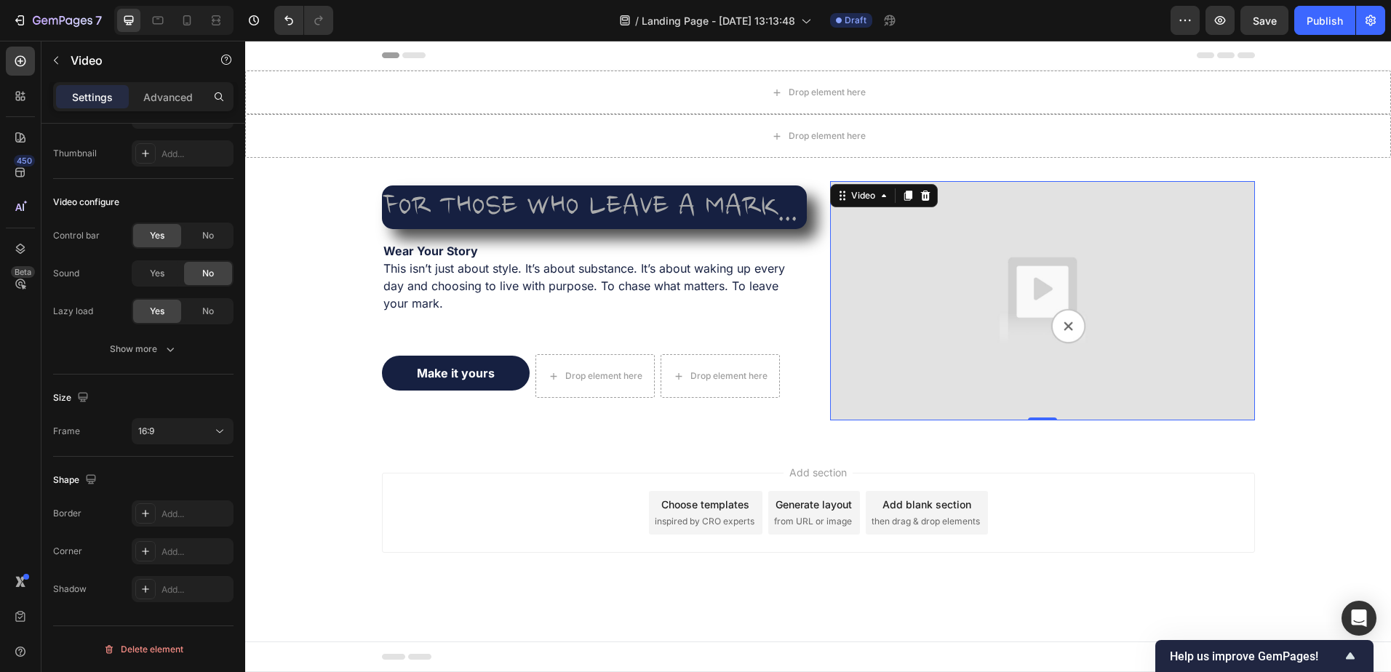
click at [143, 654] on div "Delete element" at bounding box center [143, 649] width 80 height 17
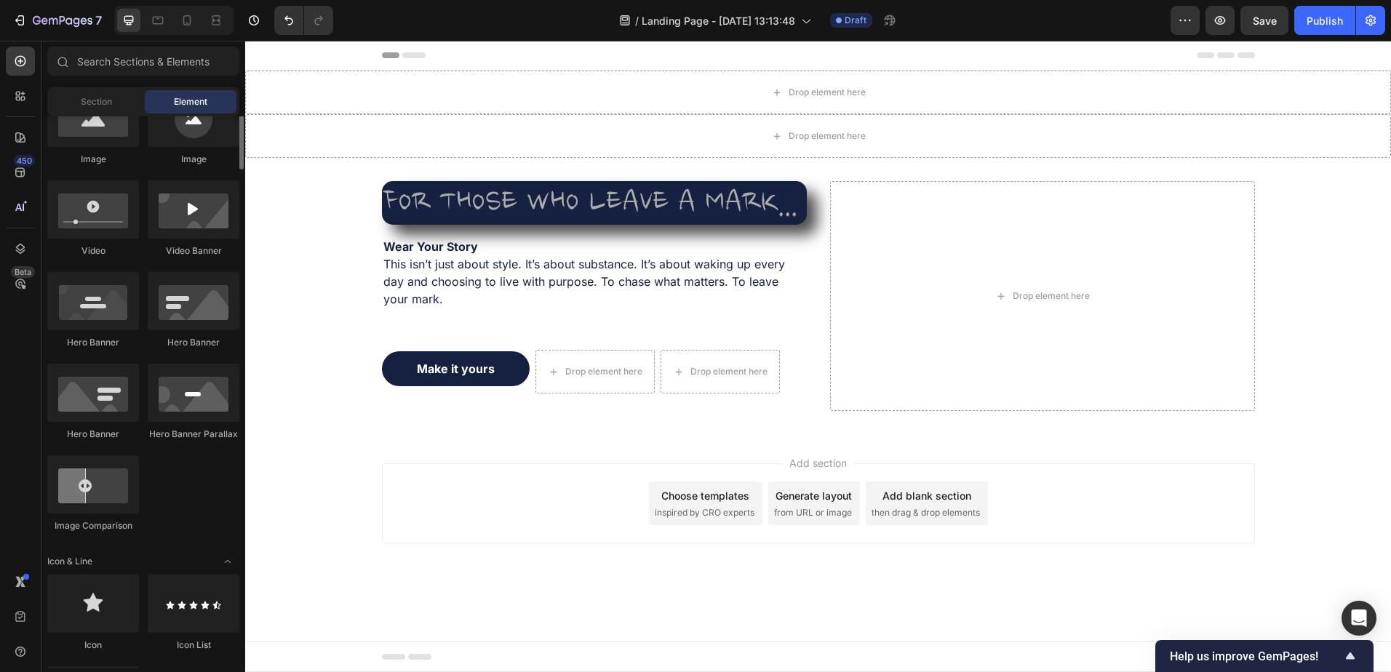
scroll to position [364, 0]
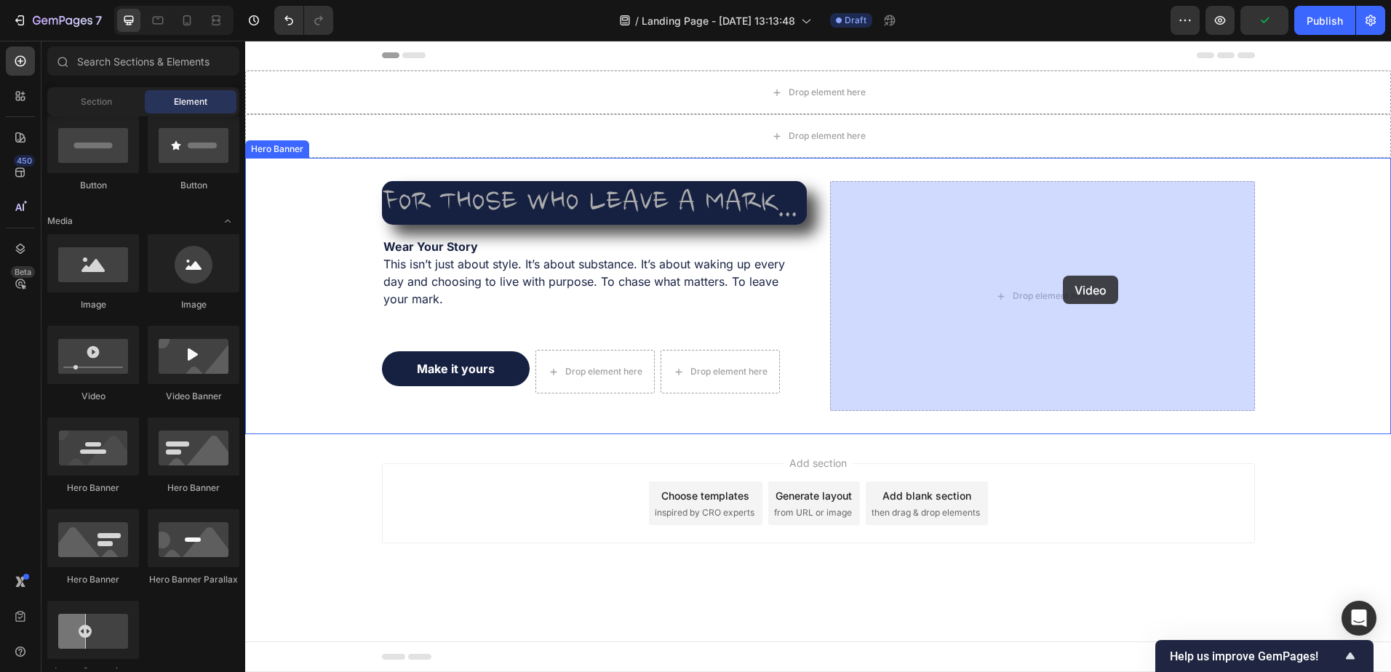
drag, startPoint x: 342, startPoint y: 416, endPoint x: 1063, endPoint y: 276, distance: 734.5
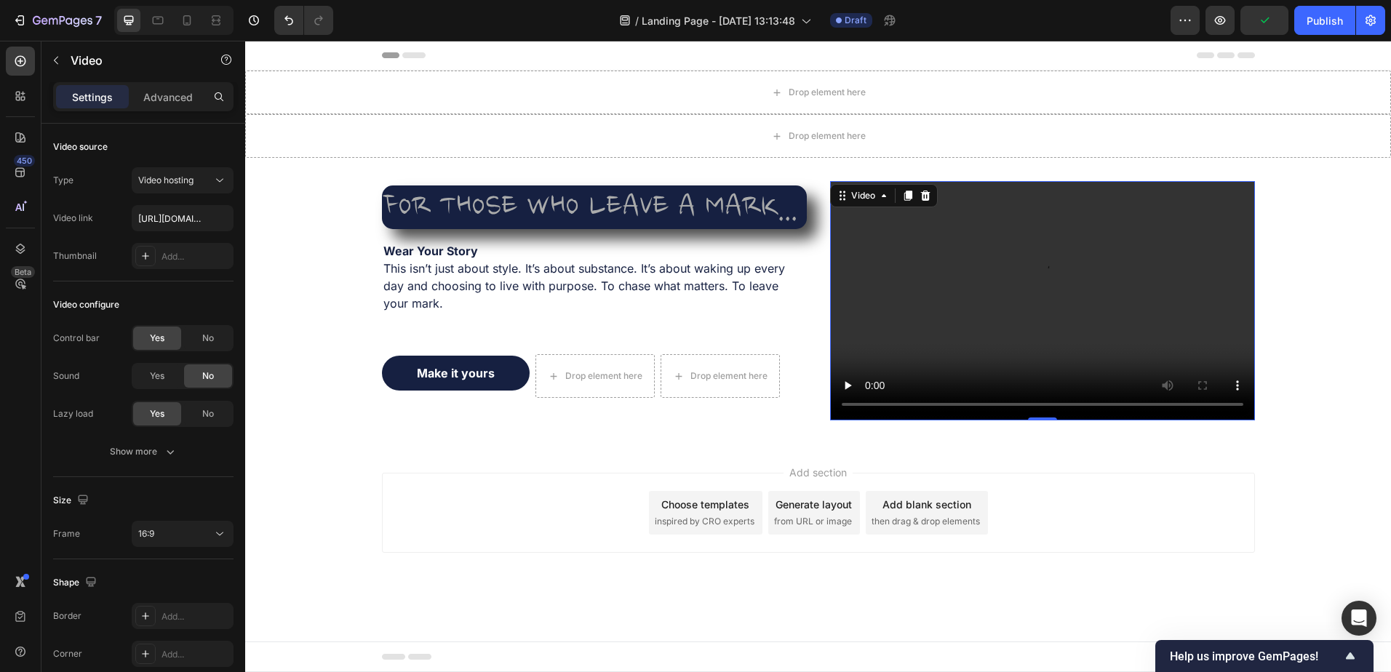
click at [881, 195] on icon at bounding box center [884, 196] width 12 height 12
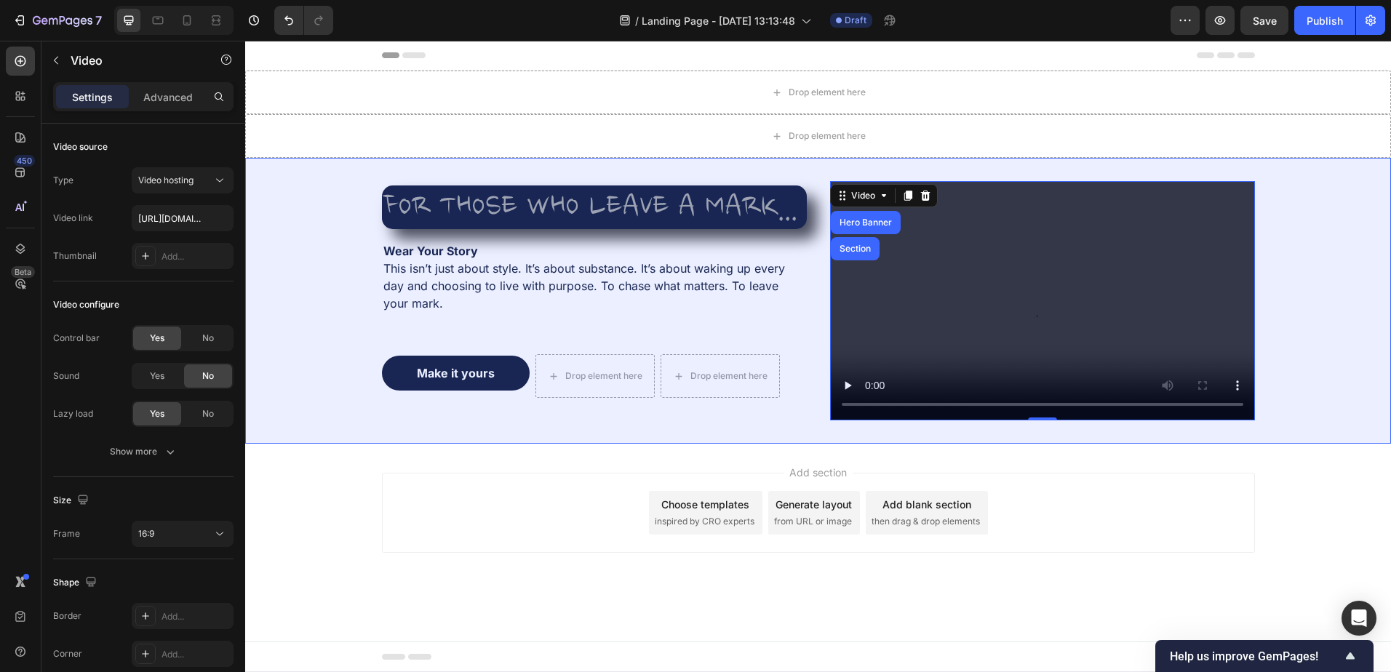
click at [859, 244] on div "Section" at bounding box center [855, 248] width 37 height 9
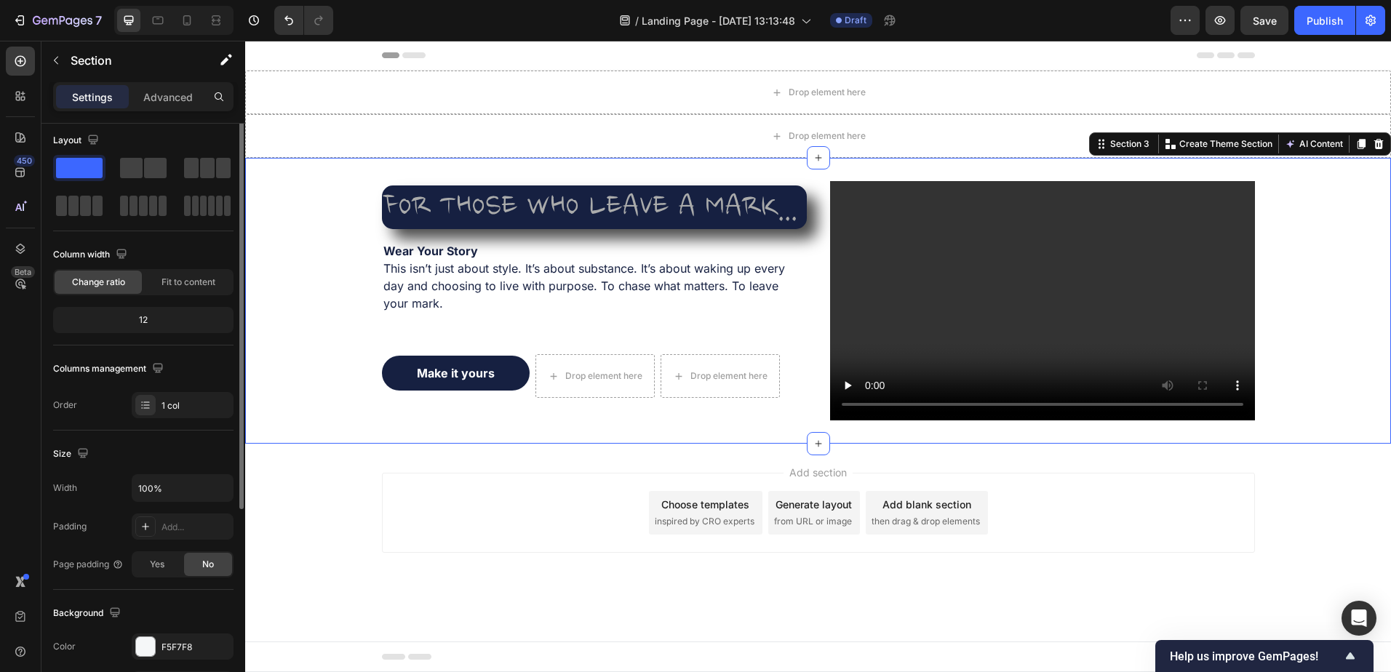
scroll to position [0, 0]
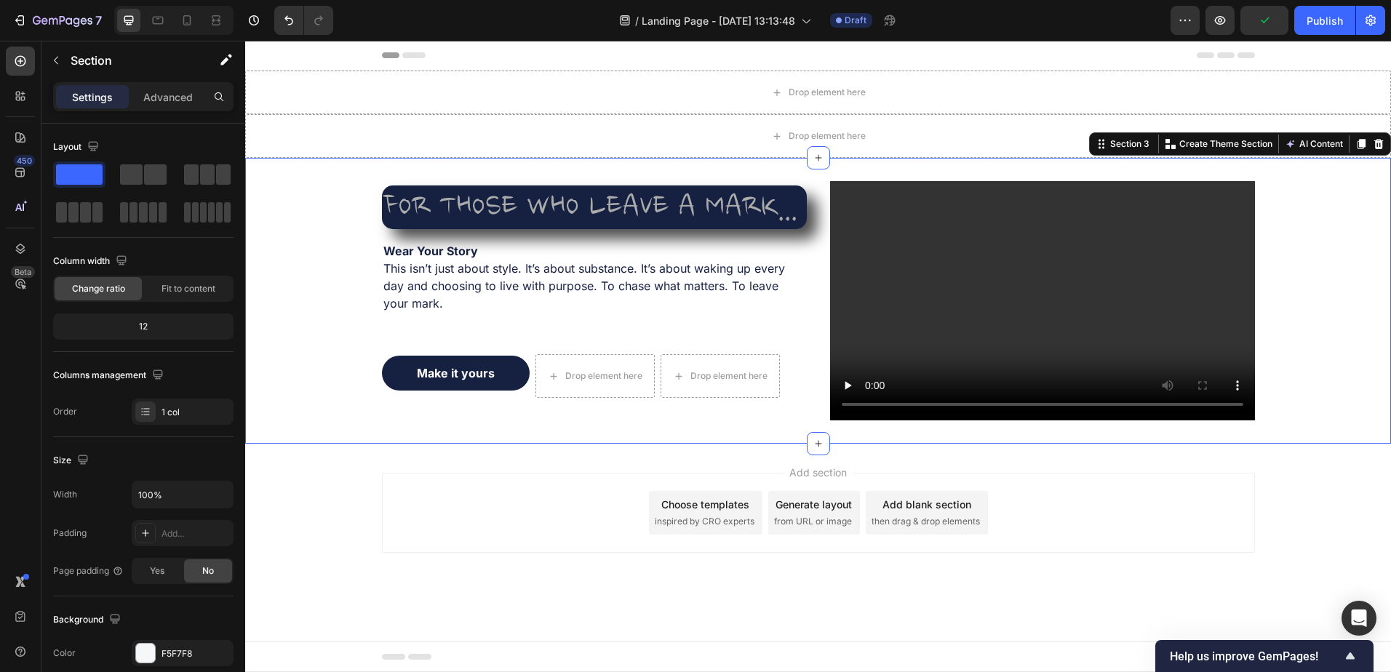
click at [172, 95] on p "Advanced" at bounding box center [167, 96] width 49 height 15
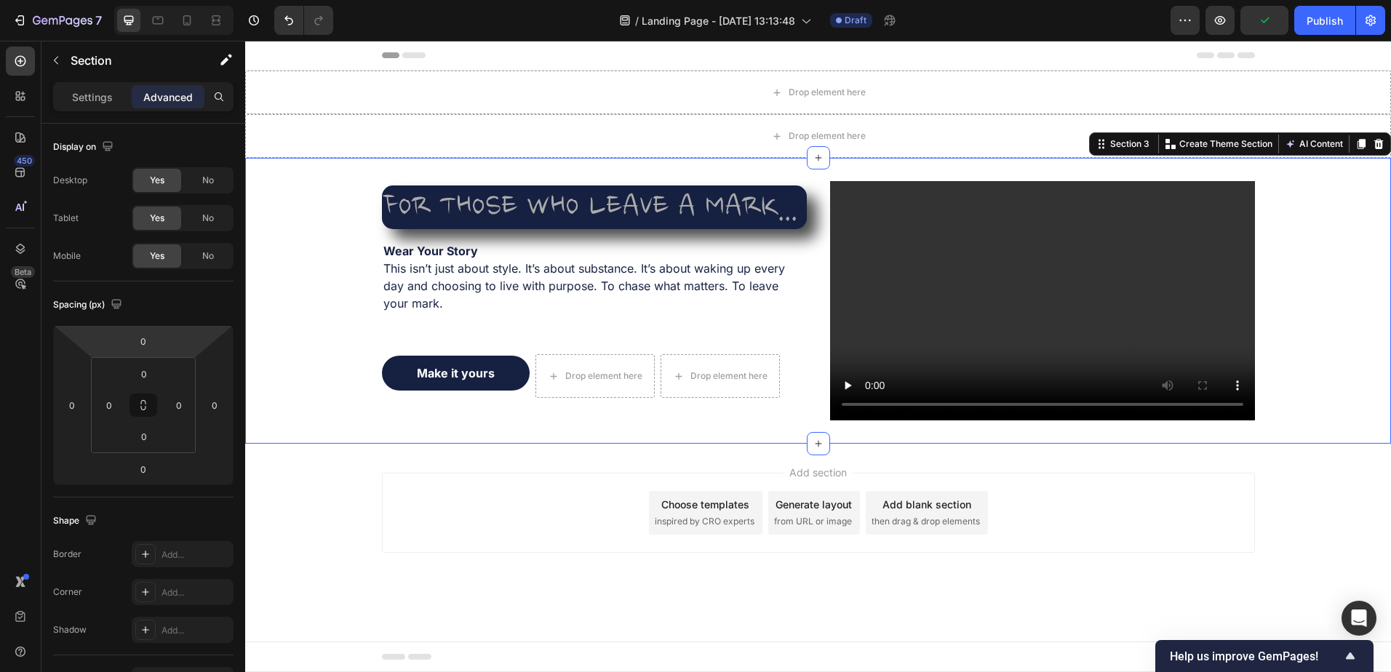
scroll to position [420, 0]
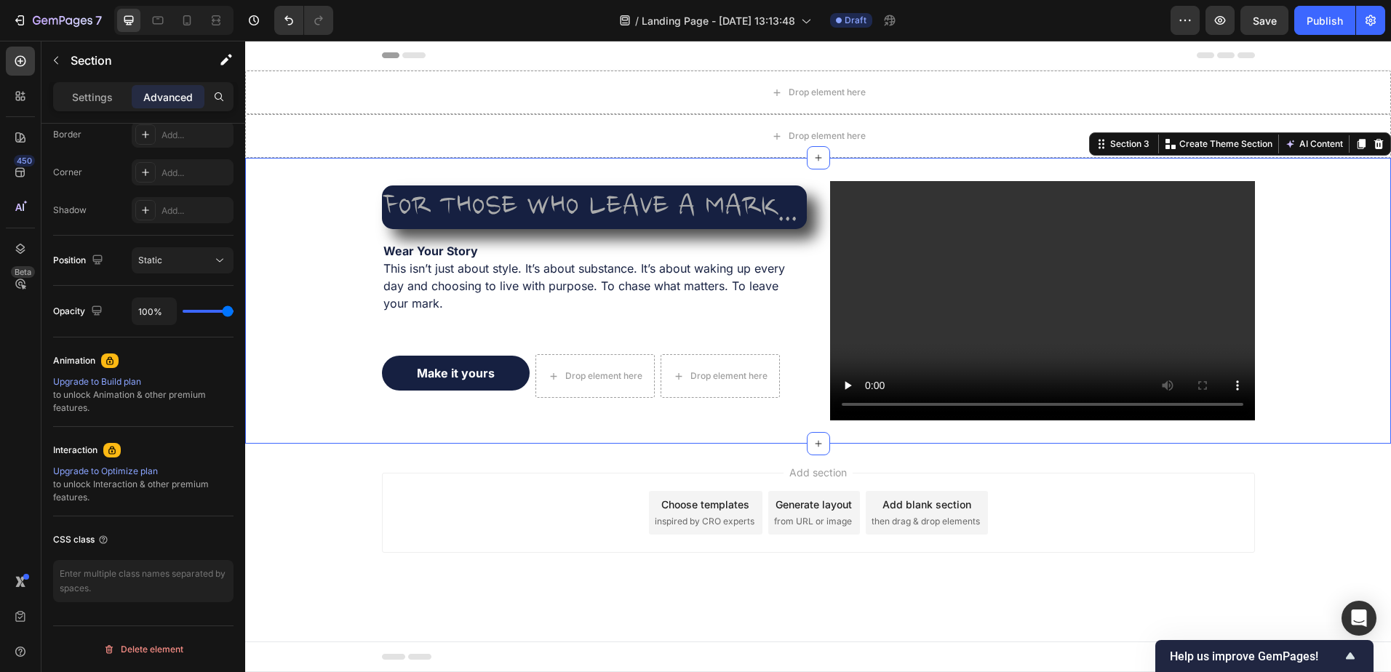
click at [81, 106] on div "Settings" at bounding box center [92, 96] width 73 height 23
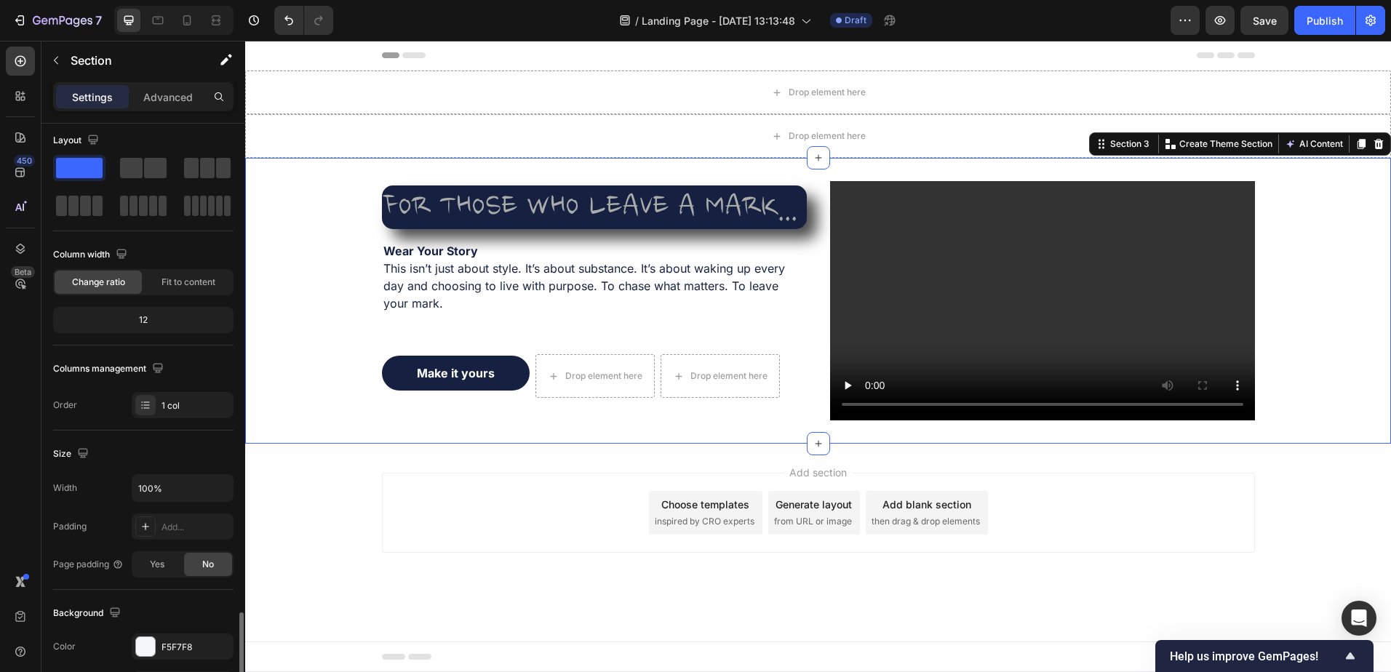
scroll to position [298, 0]
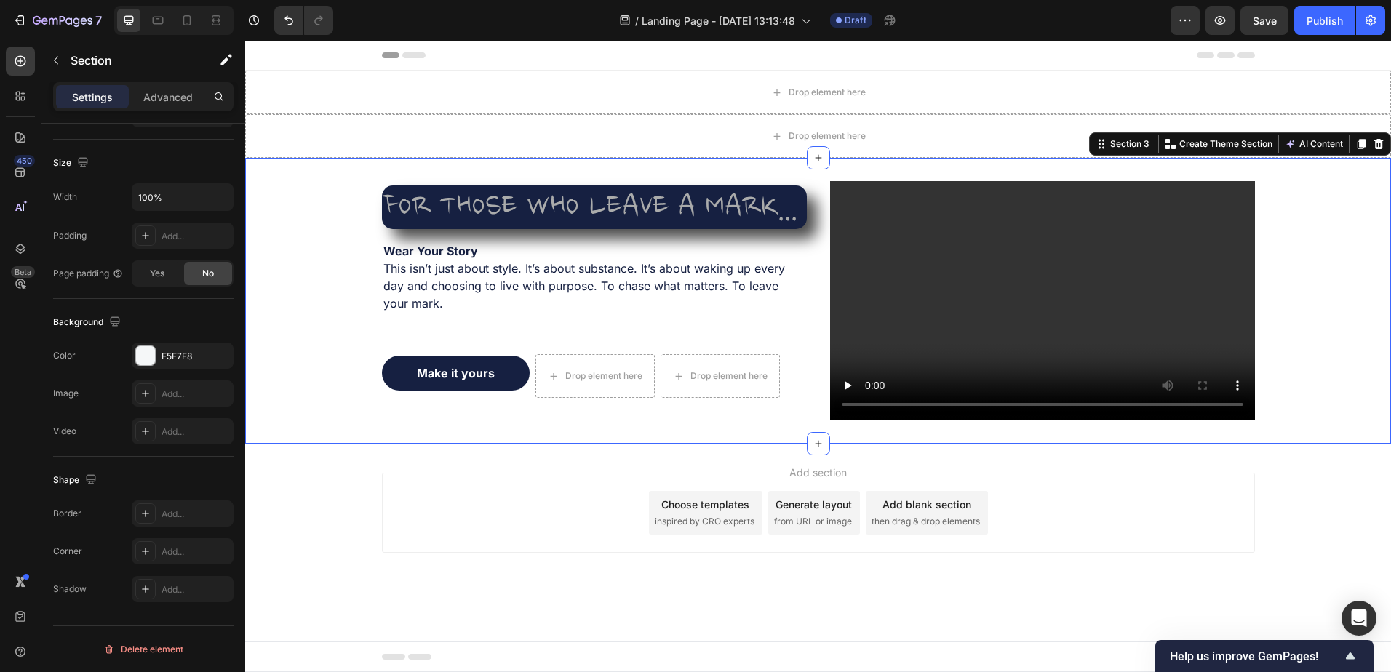
click at [146, 442] on div "Add..." at bounding box center [183, 431] width 102 height 26
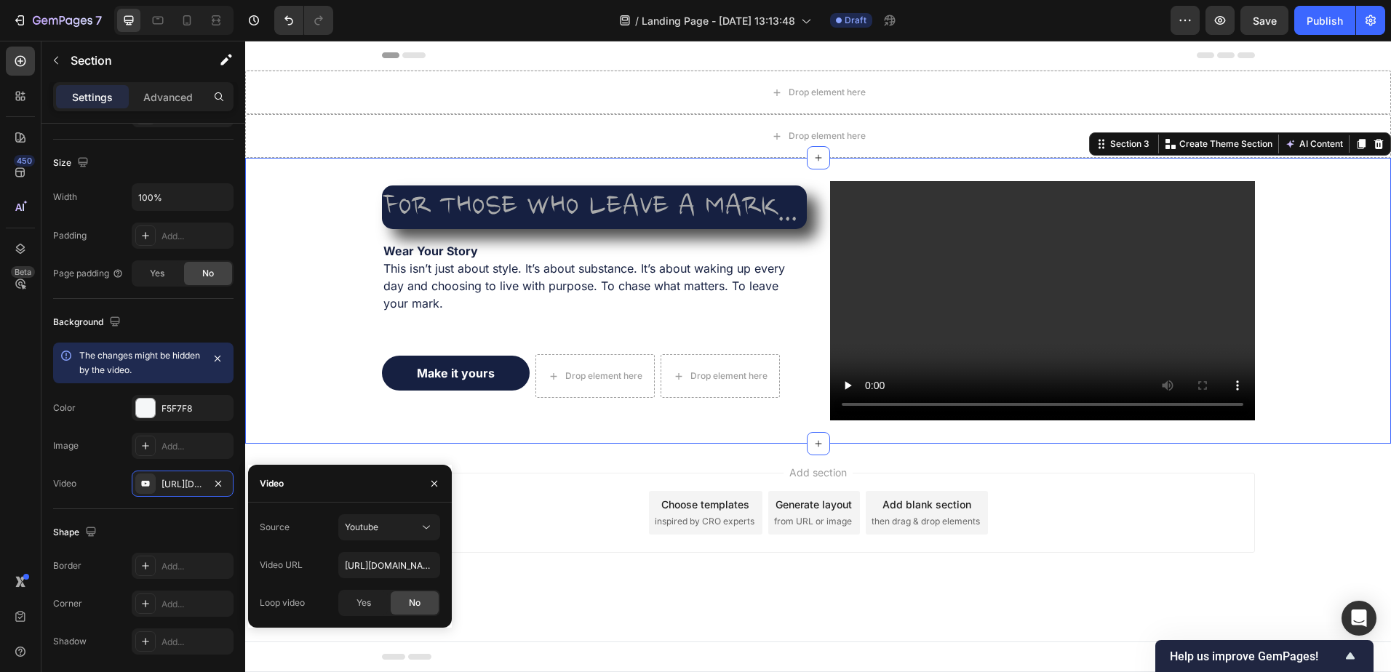
click at [406, 533] on div "Youtube" at bounding box center [382, 527] width 74 height 13
click at [425, 486] on button "button" at bounding box center [434, 483] width 23 height 23
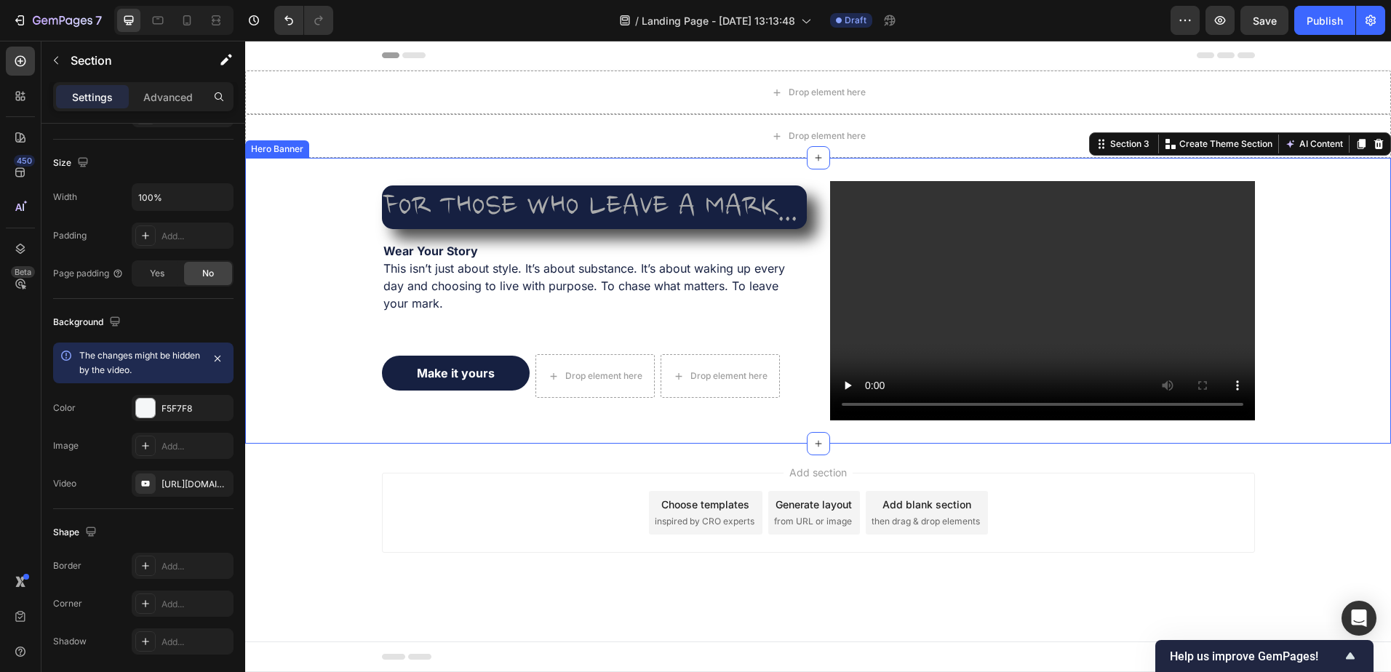
drag, startPoint x: 1353, startPoint y: 345, endPoint x: 1131, endPoint y: 332, distance: 222.3
click at [1303, 341] on div "Background Image" at bounding box center [818, 301] width 1146 height 286
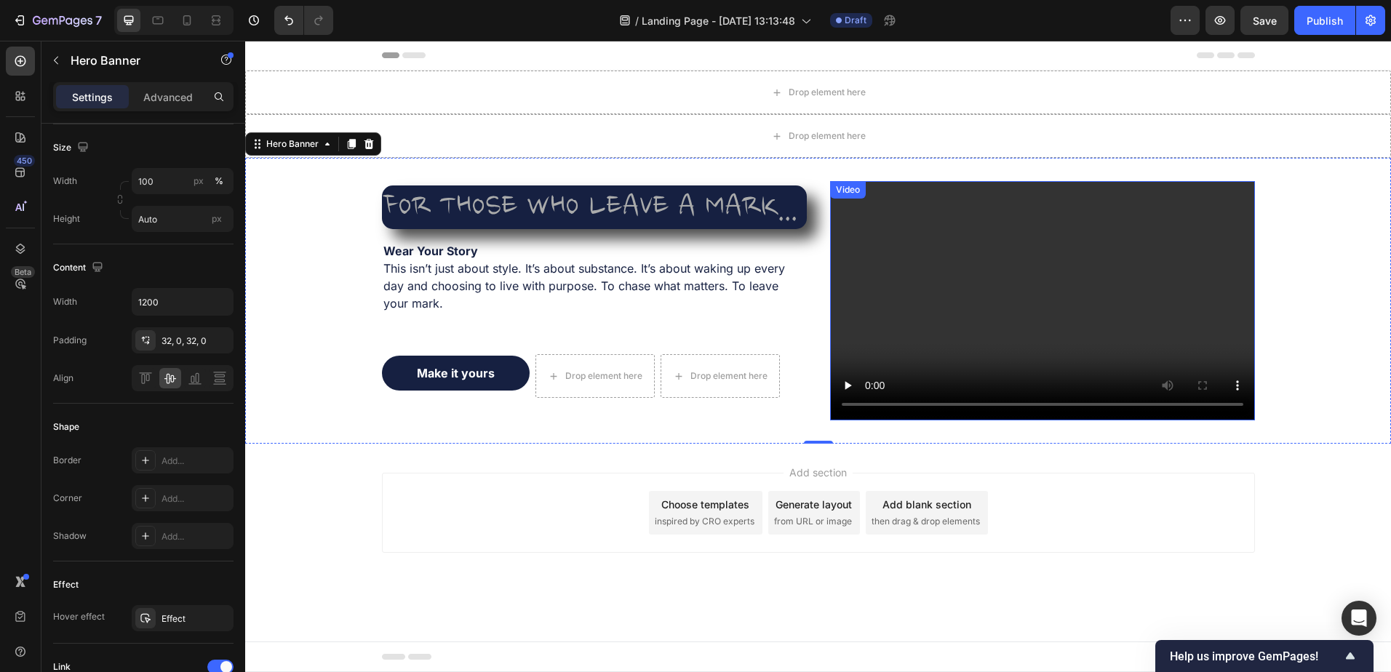
scroll to position [0, 0]
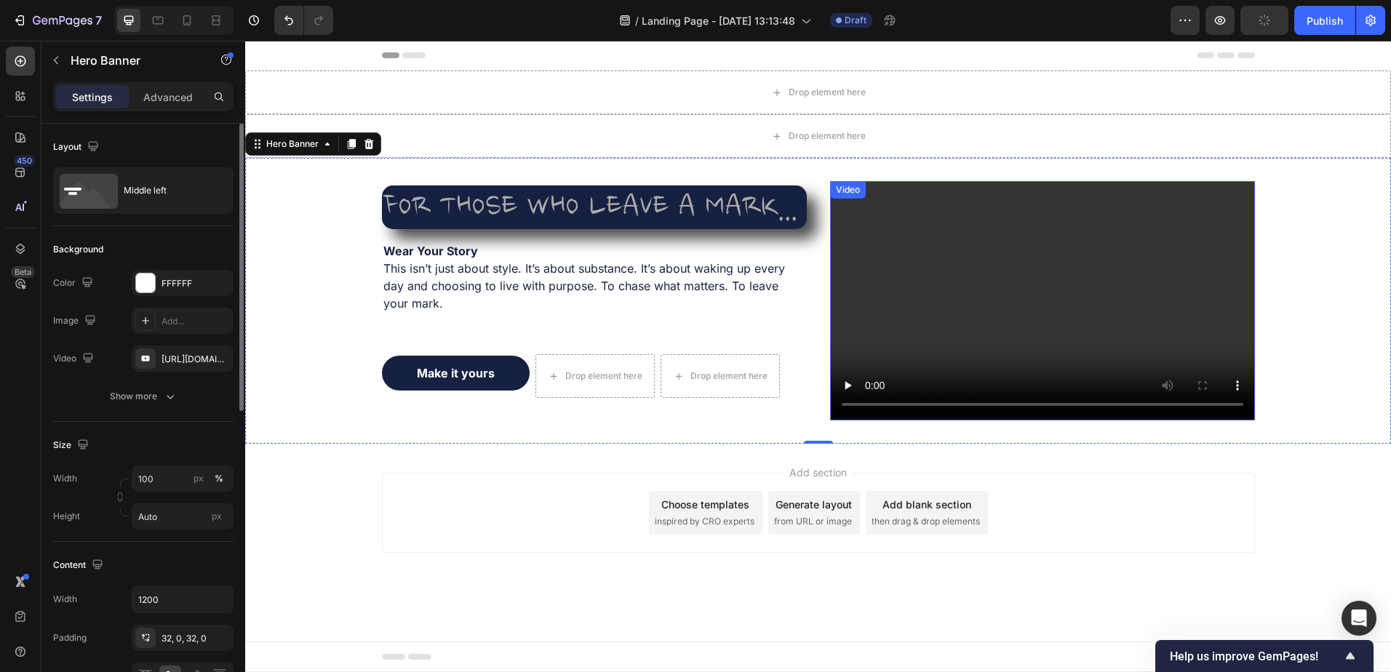
click at [1008, 246] on video at bounding box center [1042, 300] width 425 height 239
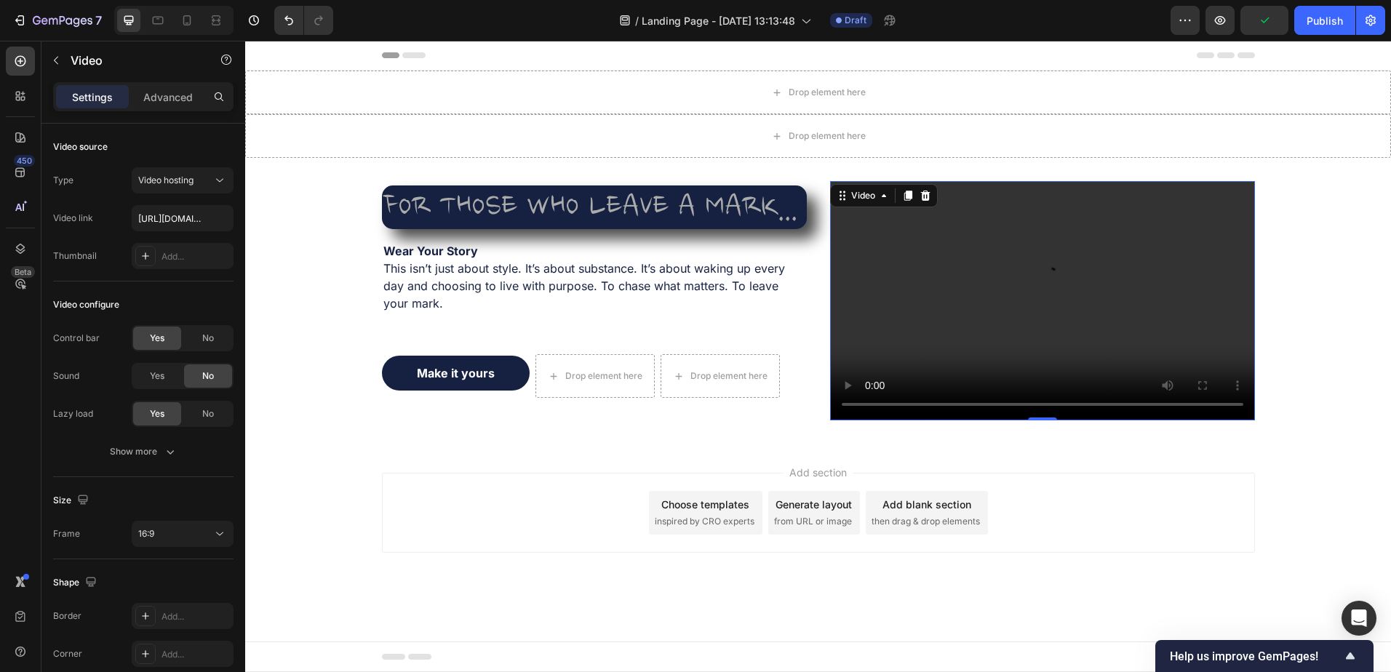
click at [924, 193] on icon at bounding box center [924, 196] width 9 height 10
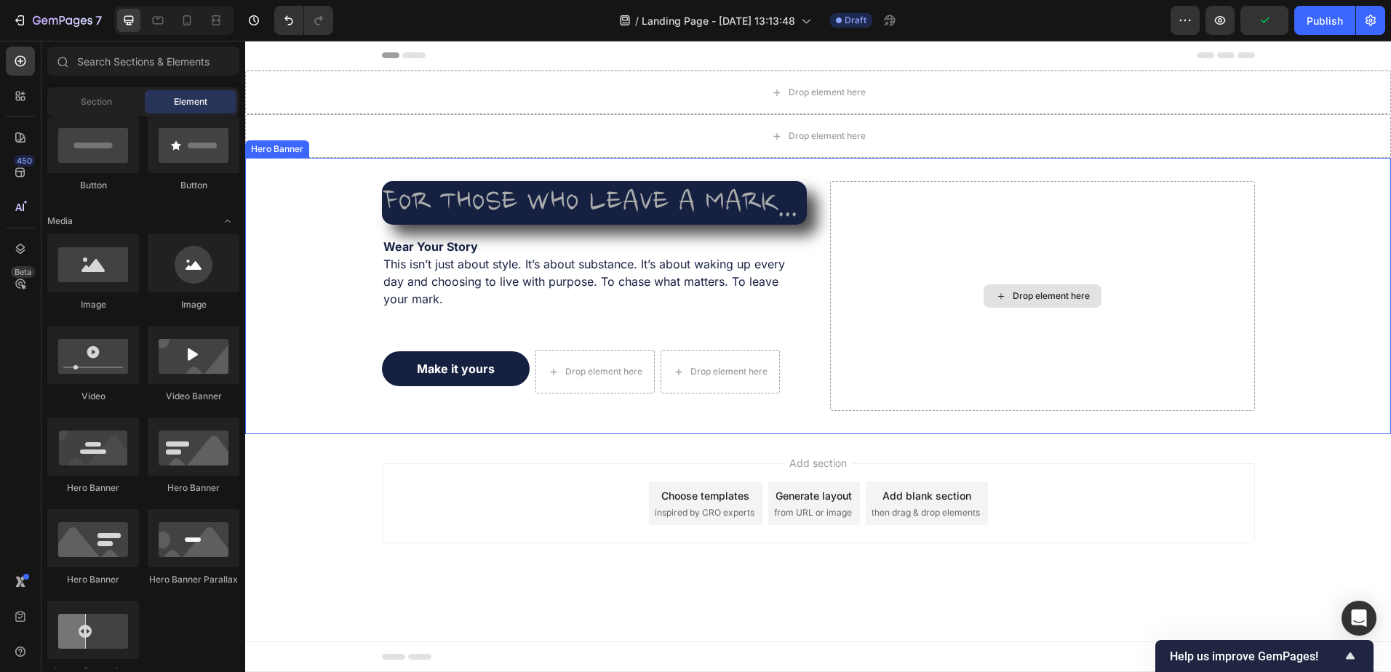
click at [1016, 300] on div "Drop element here" at bounding box center [1051, 296] width 77 height 12
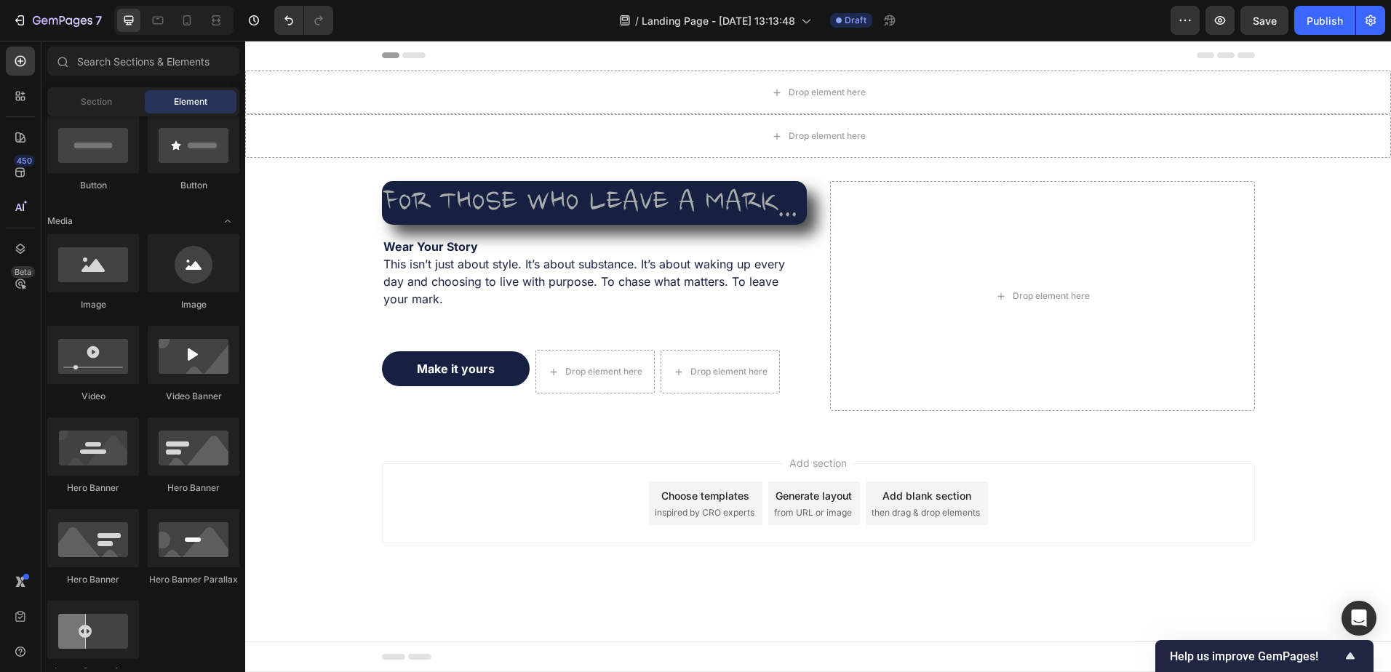
click at [88, 266] on div at bounding box center [93, 263] width 92 height 58
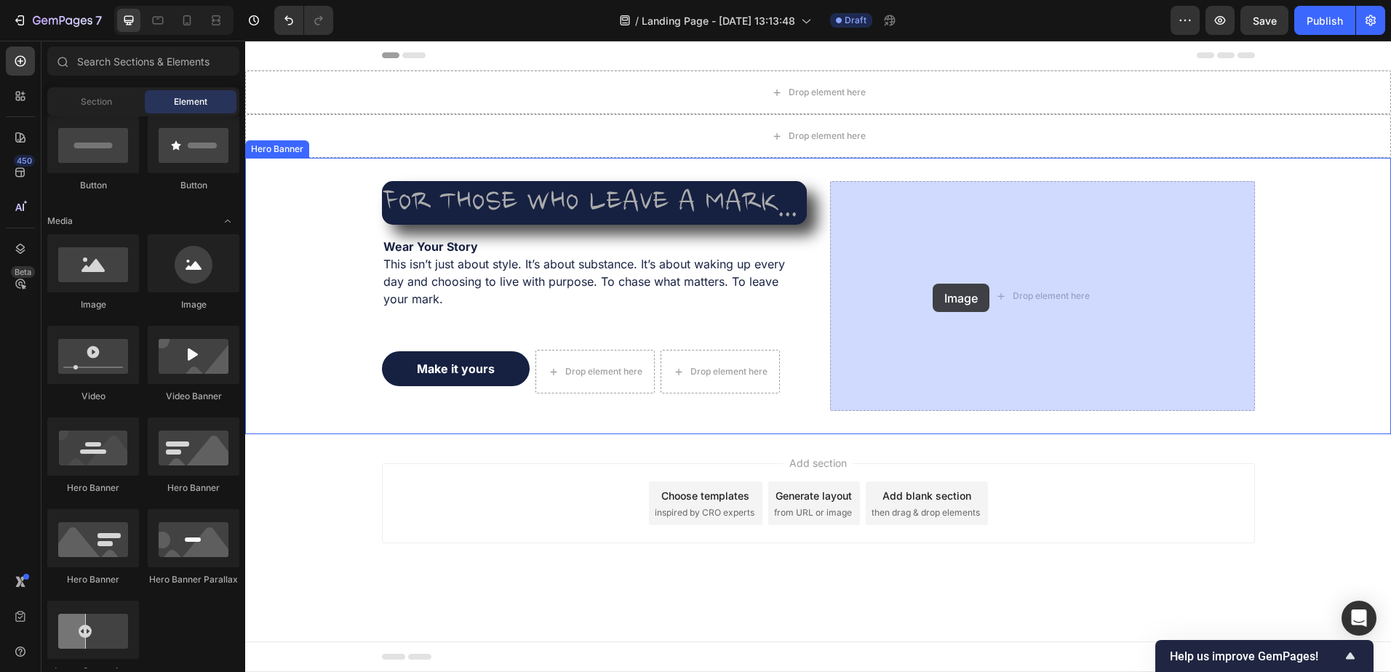
drag, startPoint x: 336, startPoint y: 318, endPoint x: 1029, endPoint y: 273, distance: 694.0
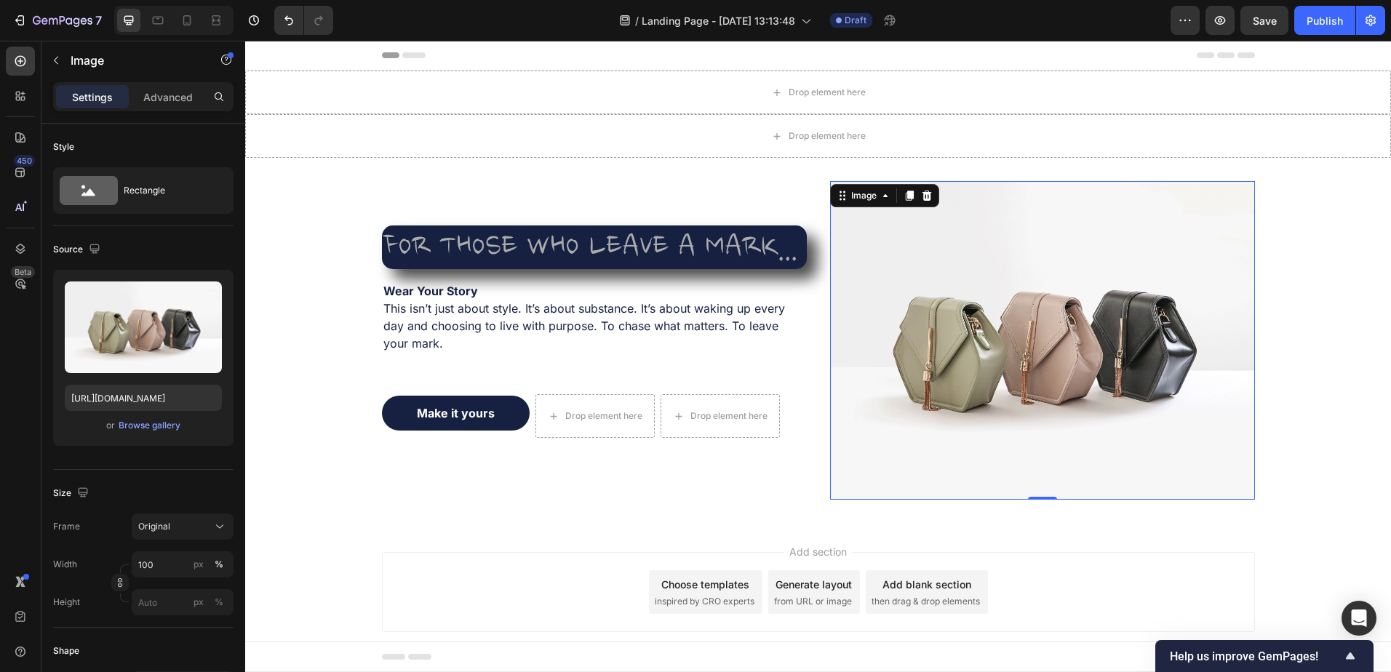
click at [922, 198] on icon at bounding box center [926, 196] width 9 height 10
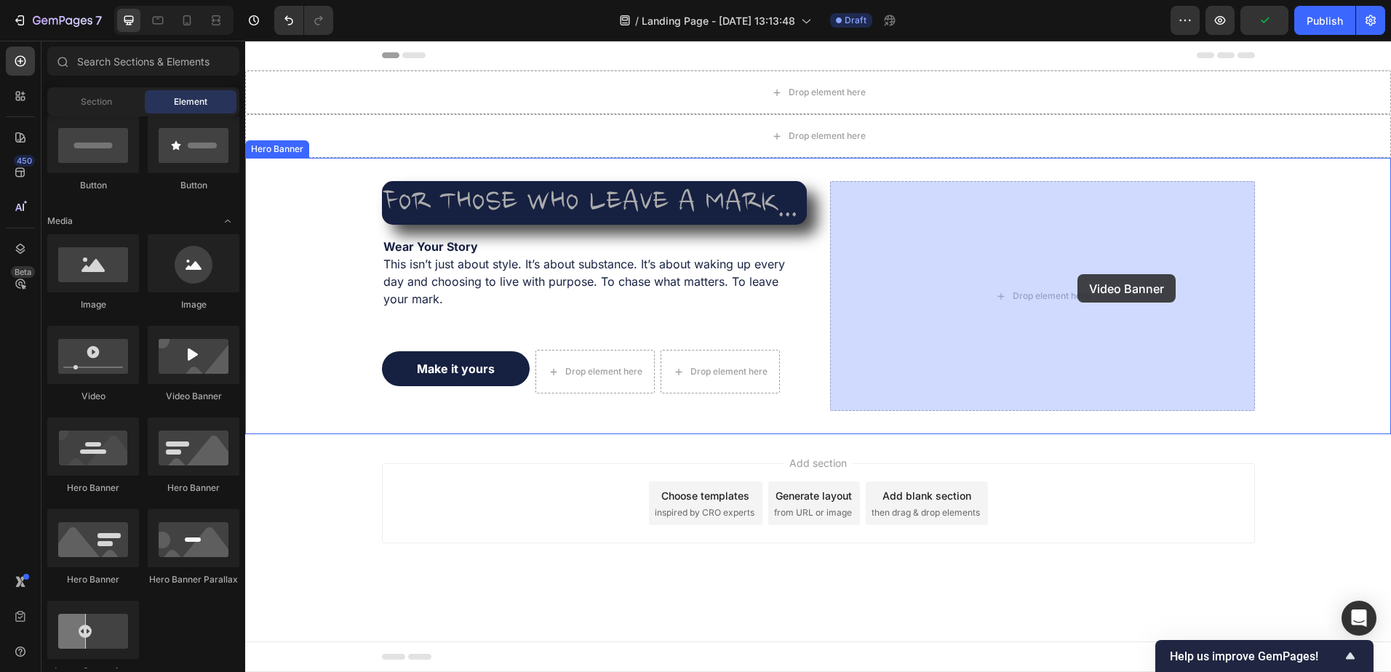
drag, startPoint x: 425, startPoint y: 419, endPoint x: 1105, endPoint y: 251, distance: 700.6
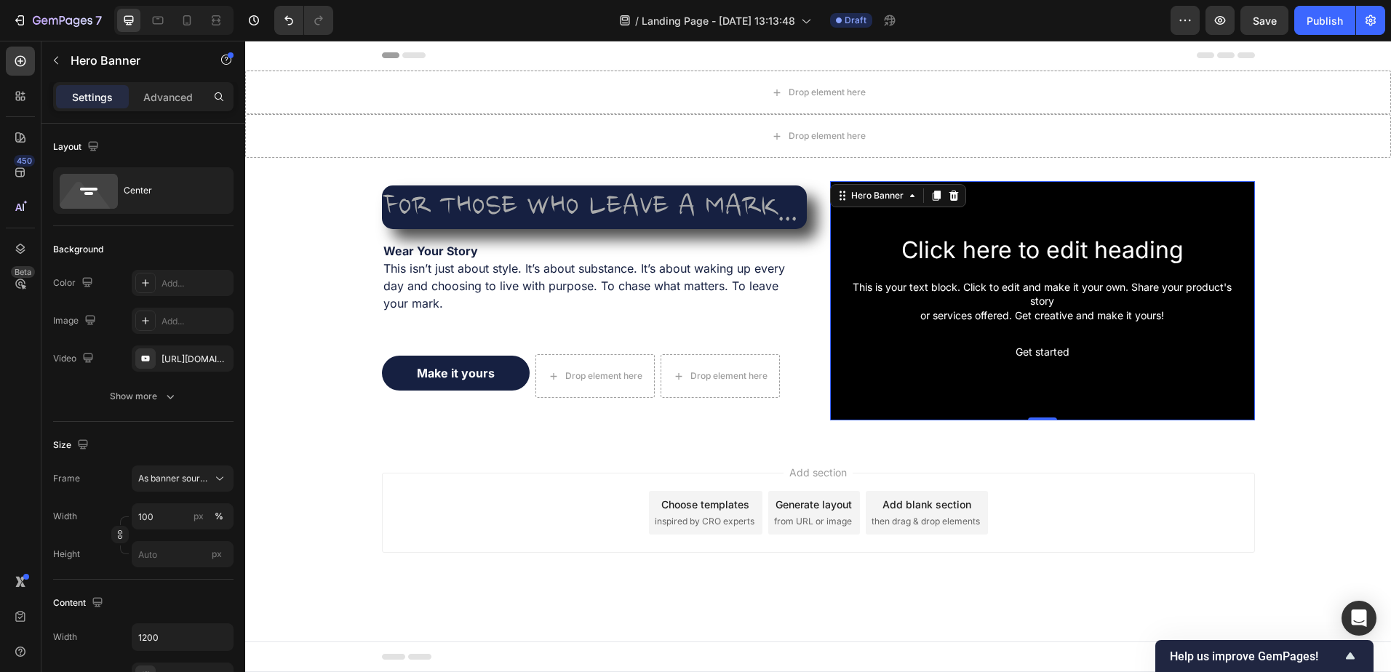
click at [172, 386] on button "Show more" at bounding box center [143, 396] width 180 height 26
click at [204, 359] on div "https://www.youtube.com/watch?v=drIt4RH_kyQ" at bounding box center [183, 359] width 102 height 26
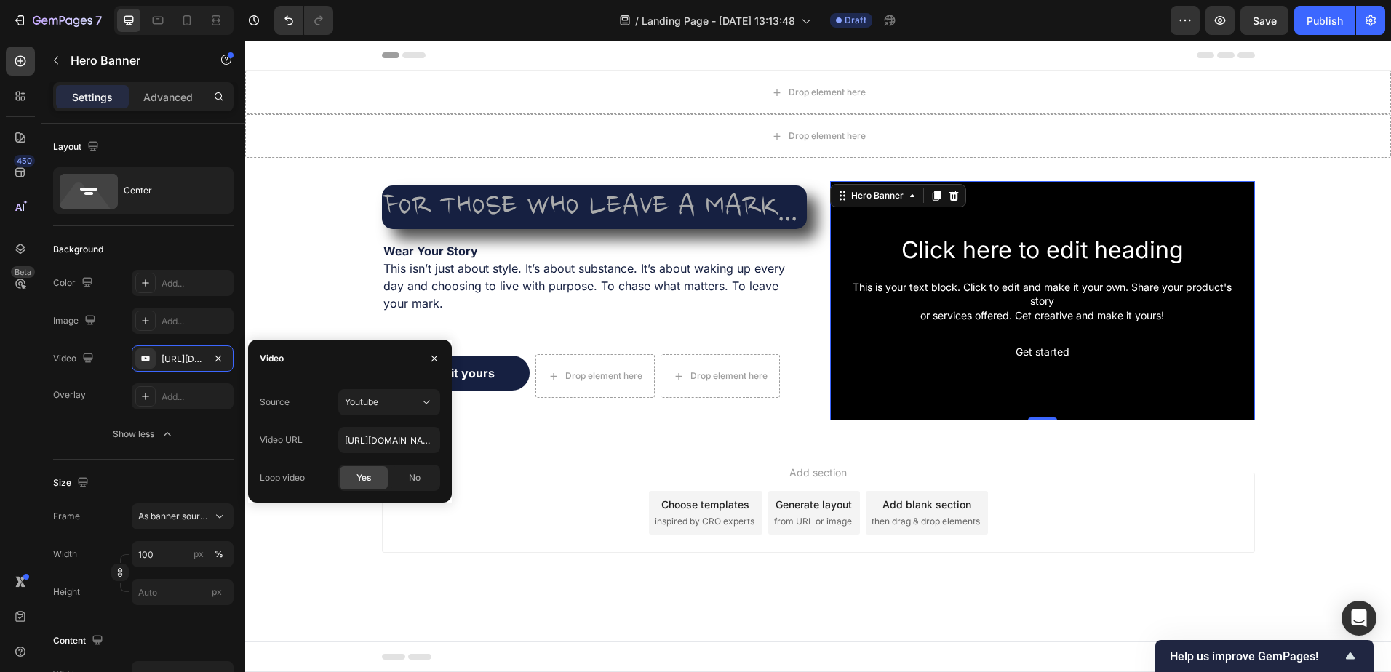
click at [375, 407] on span "Youtube" at bounding box center [361, 401] width 33 height 11
click at [392, 431] on div "Video hosting" at bounding box center [374, 438] width 119 height 28
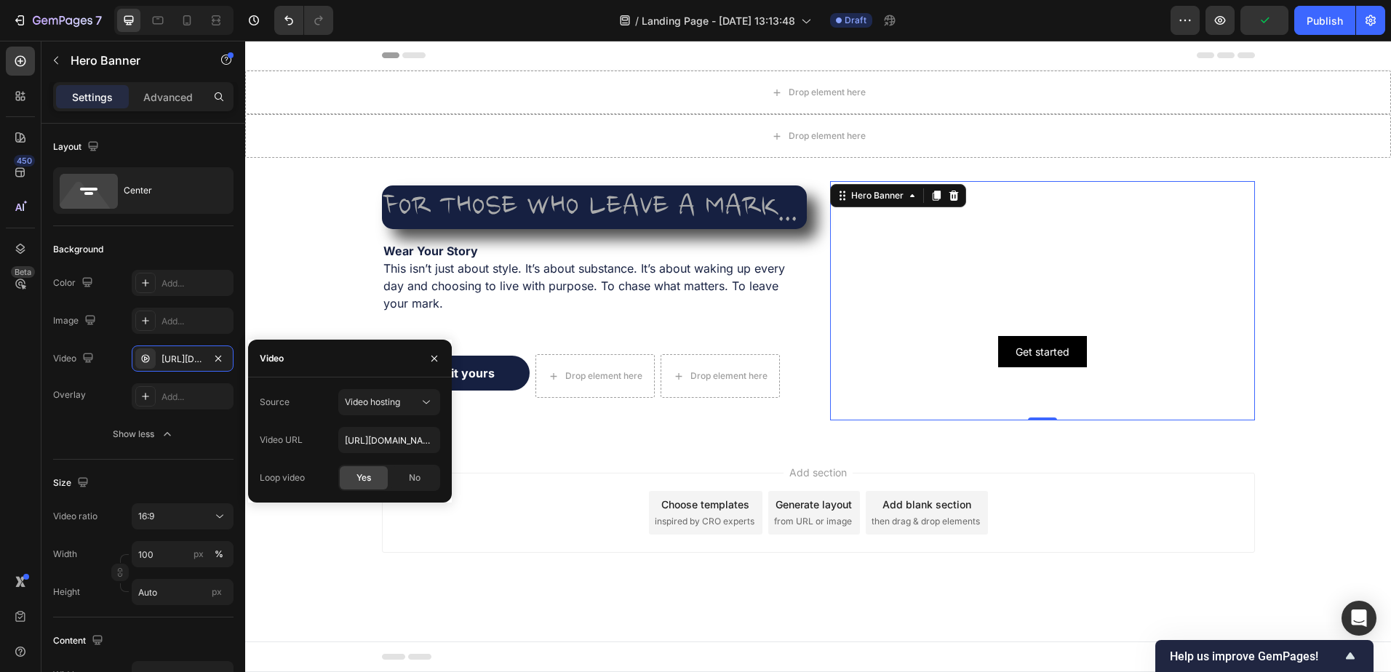
click at [425, 357] on button "button" at bounding box center [434, 358] width 23 height 23
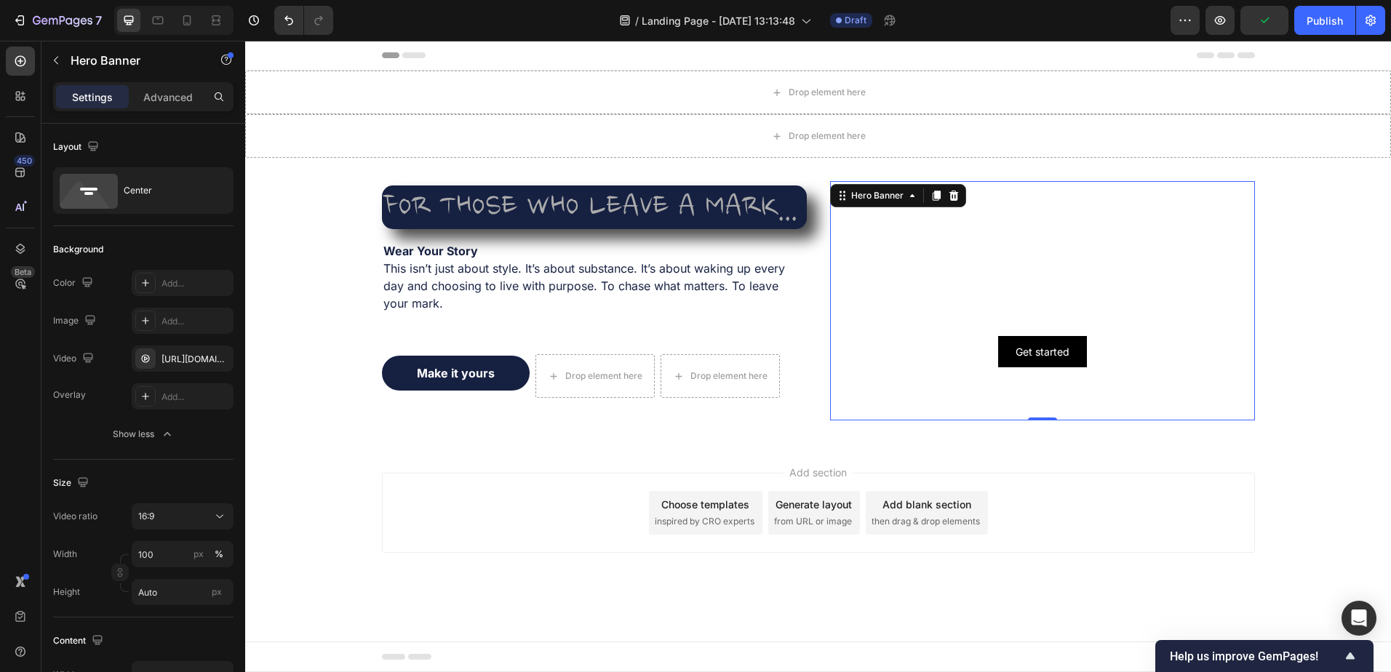
drag, startPoint x: 168, startPoint y: 356, endPoint x: 191, endPoint y: 364, distance: 23.9
click at [171, 356] on div "https://cdn.shopify.com/videos/c/o/v/92a407d4e0c94a288eb54cac18c387dc.mp4" at bounding box center [195, 359] width 68 height 13
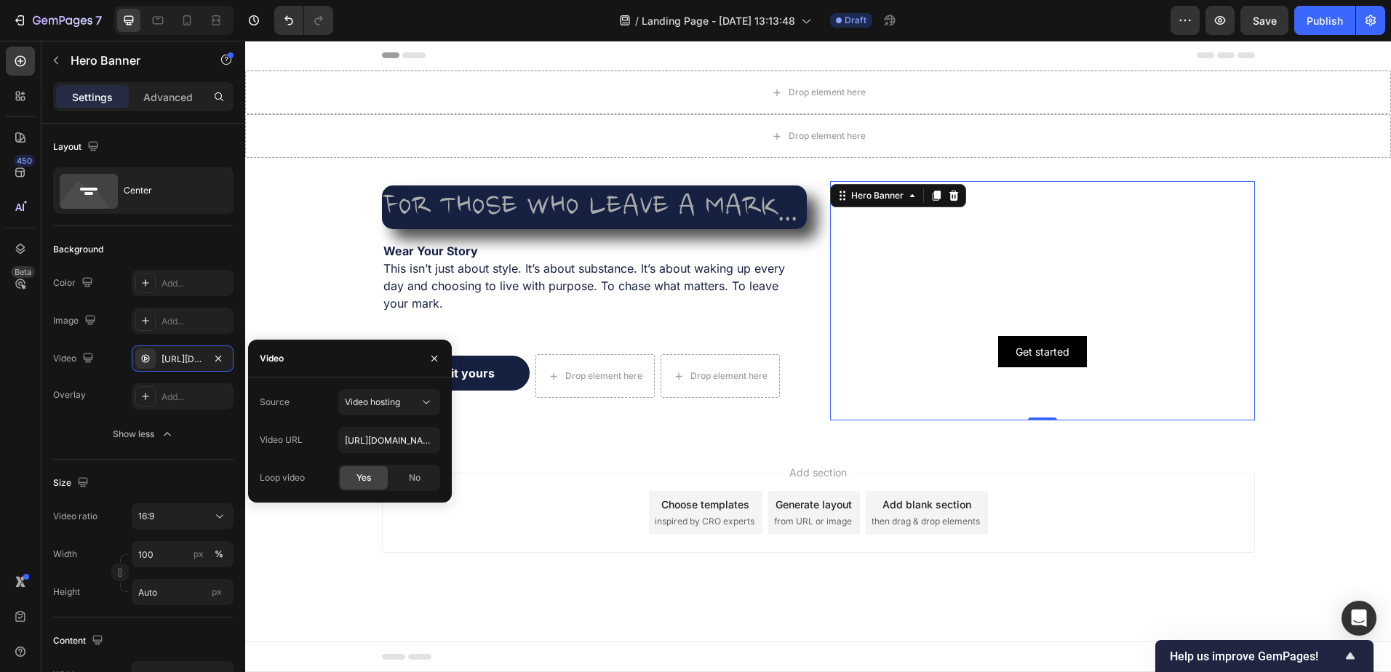
click at [431, 363] on icon "button" at bounding box center [434, 359] width 12 height 12
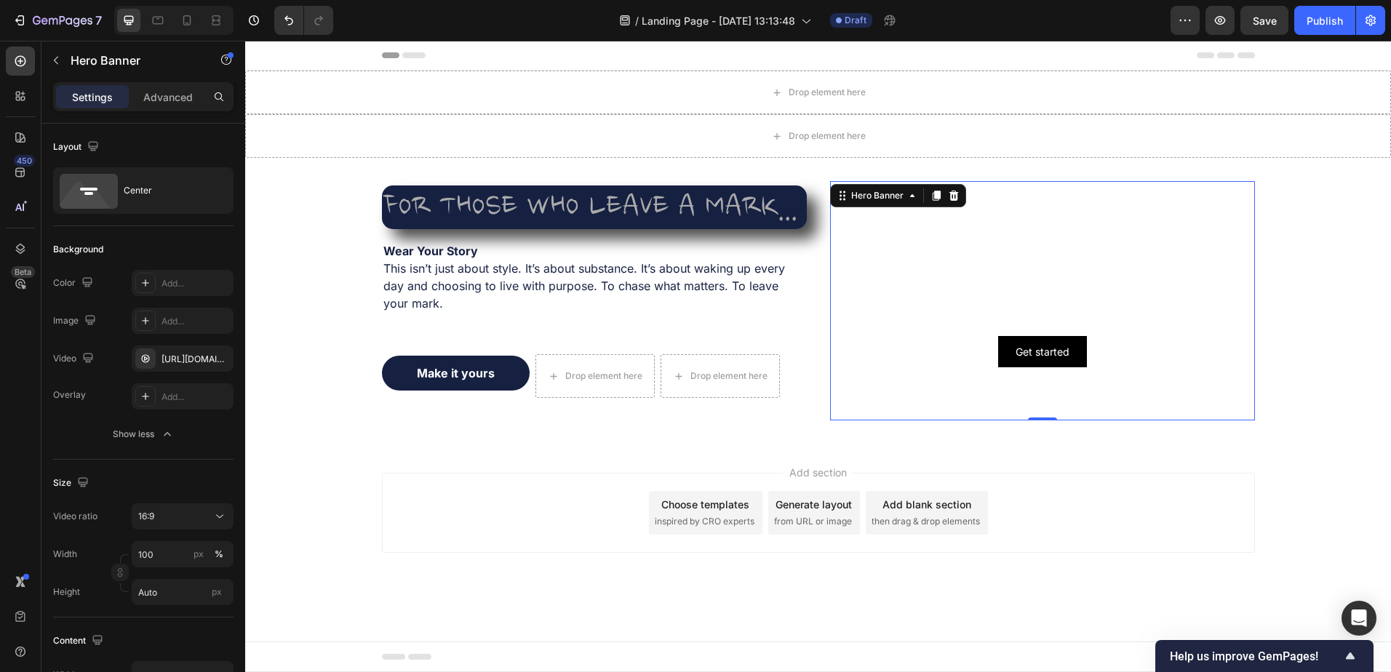
click at [136, 391] on div at bounding box center [145, 396] width 20 height 20
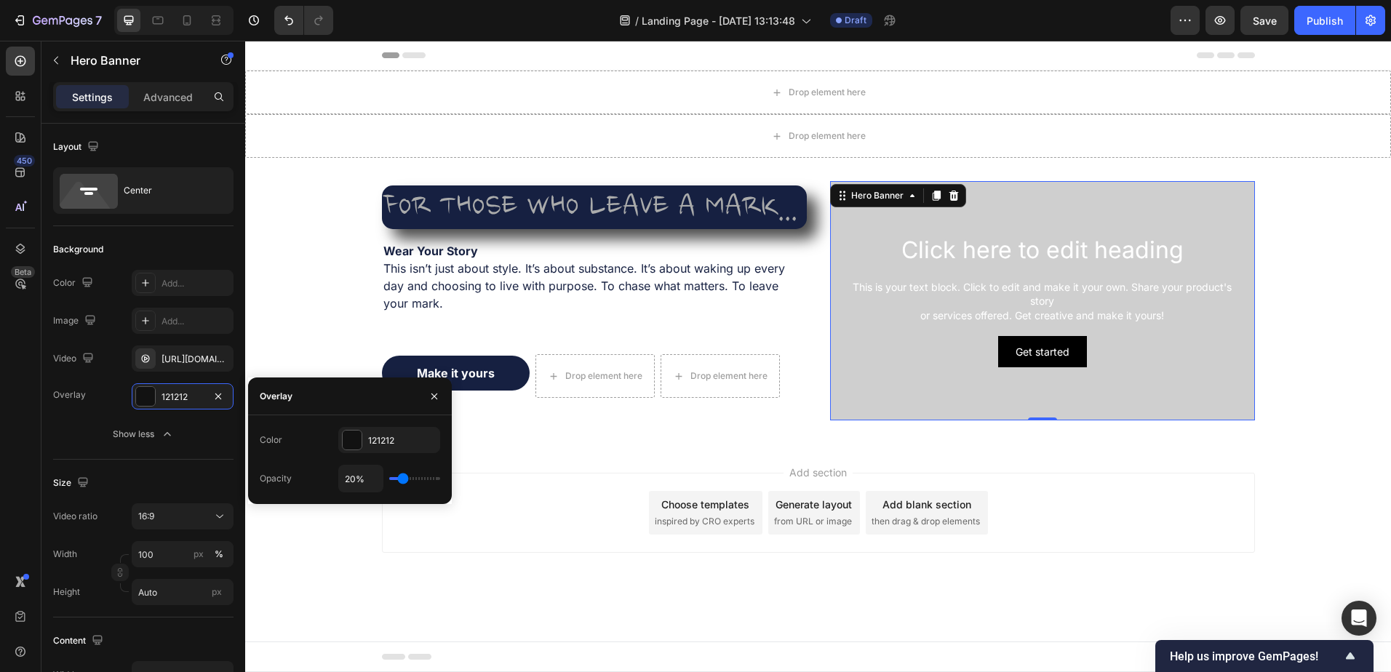
drag, startPoint x: 430, startPoint y: 395, endPoint x: 442, endPoint y: 396, distance: 12.5
click at [431, 395] on icon "button" at bounding box center [434, 397] width 12 height 12
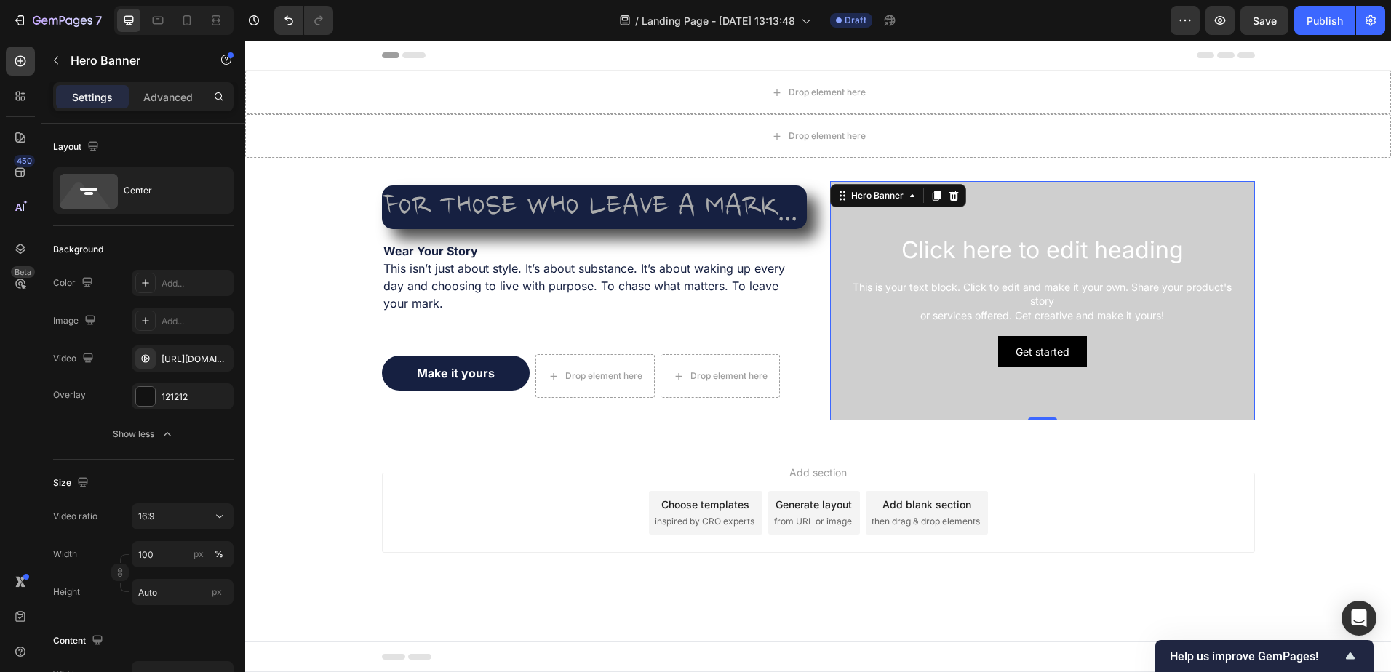
click at [952, 196] on icon at bounding box center [954, 196] width 12 height 12
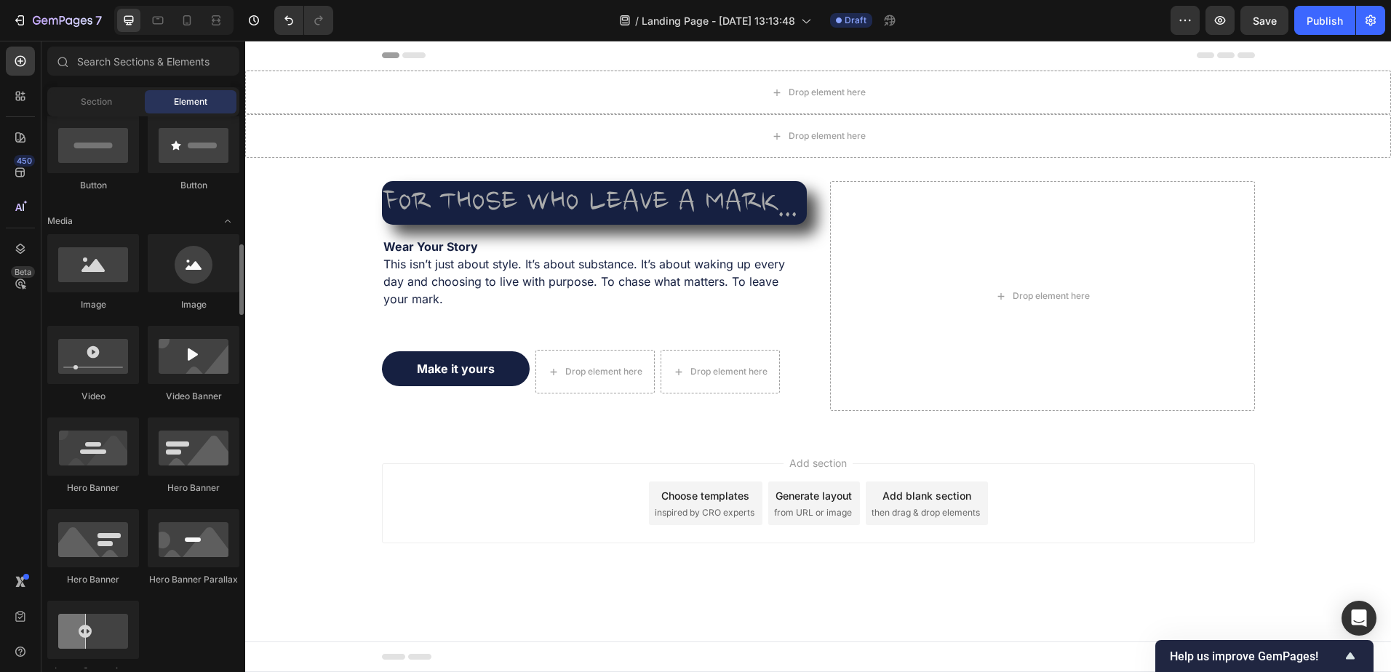
scroll to position [436, 0]
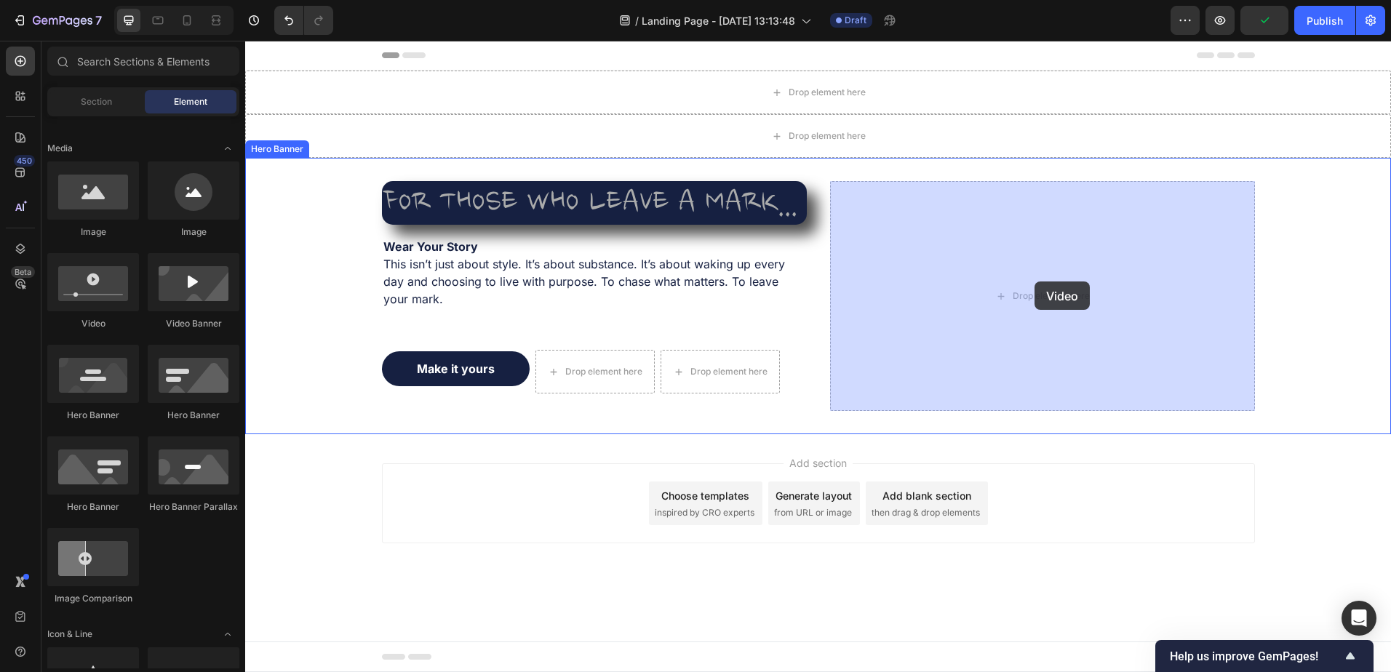
drag, startPoint x: 335, startPoint y: 330, endPoint x: 1034, endPoint y: 282, distance: 701.5
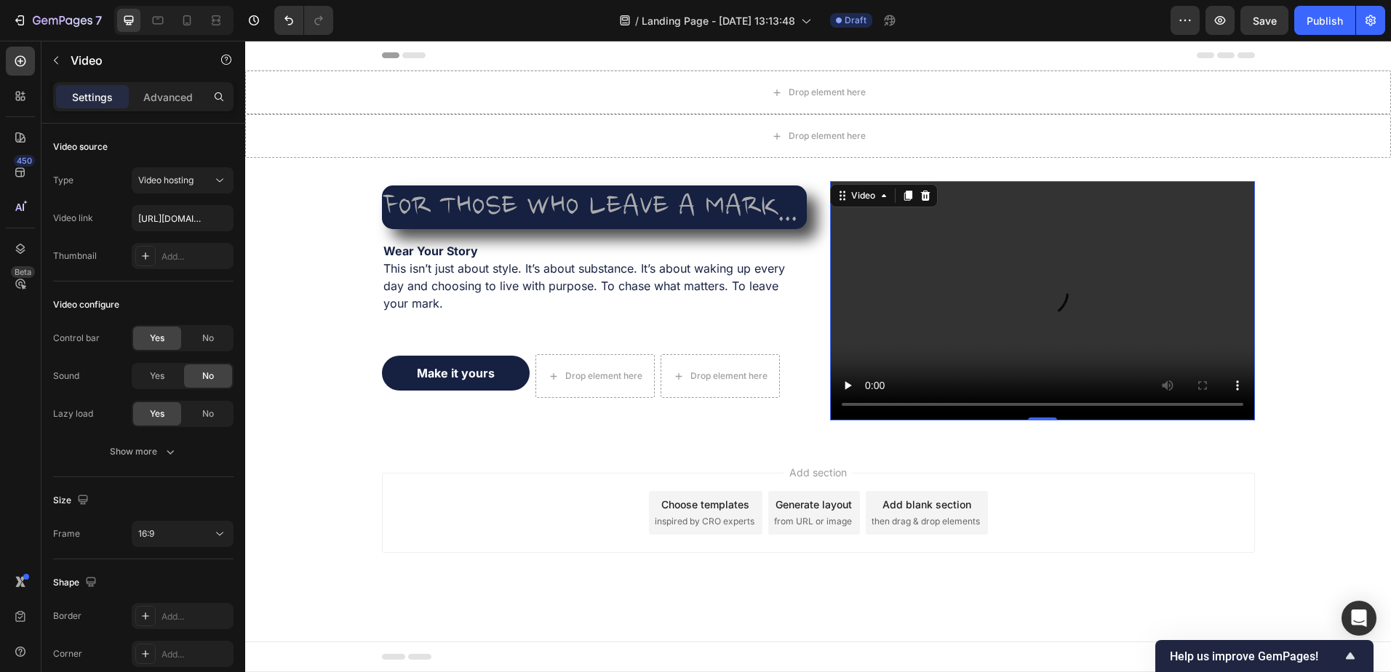
click at [209, 176] on div "Video hosting" at bounding box center [175, 180] width 74 height 13
click at [201, 178] on div "Video hosting" at bounding box center [175, 180] width 74 height 13
click at [189, 225] on input "https://cdn.shopify.com/videos/c/o/v/2cd3deb506b54b009063f7270ab5cf2e.mp4" at bounding box center [183, 218] width 102 height 26
click at [180, 220] on input "text" at bounding box center [183, 218] width 102 height 26
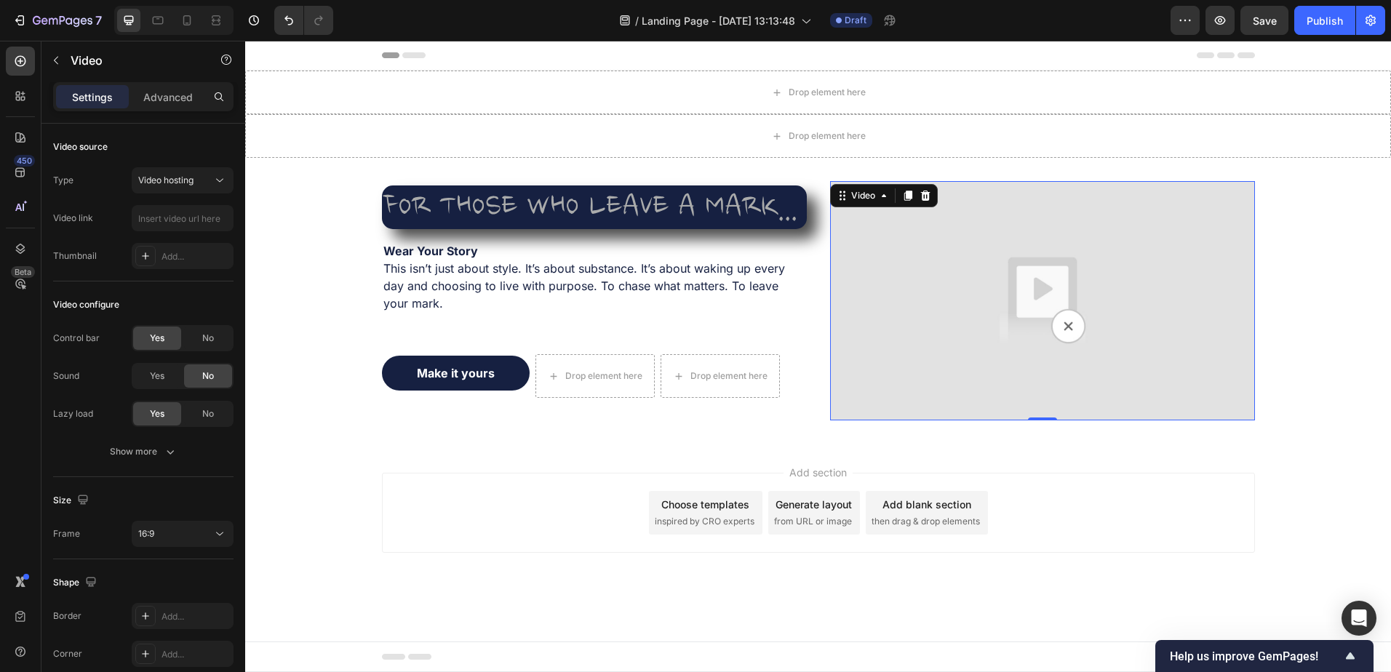
click at [927, 197] on icon at bounding box center [926, 196] width 12 height 12
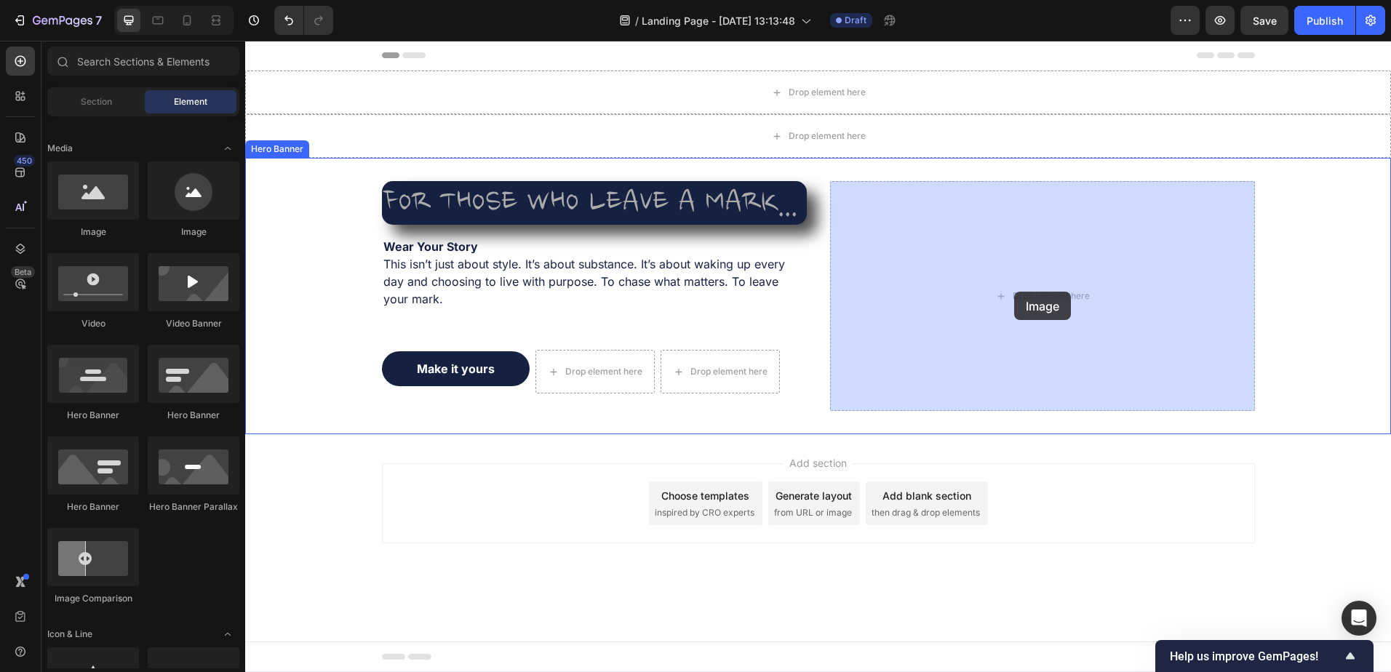
drag, startPoint x: 357, startPoint y: 239, endPoint x: 1013, endPoint y: 280, distance: 656.7
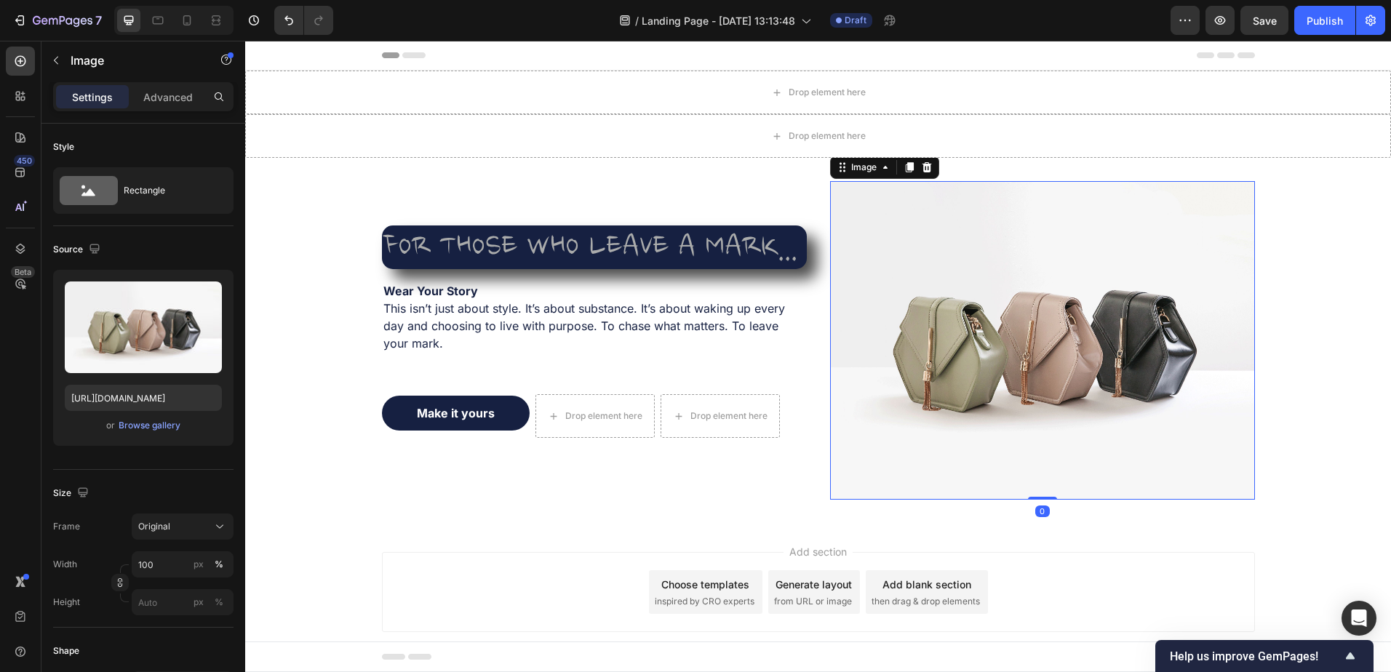
click at [143, 420] on div "Browse gallery" at bounding box center [150, 425] width 62 height 13
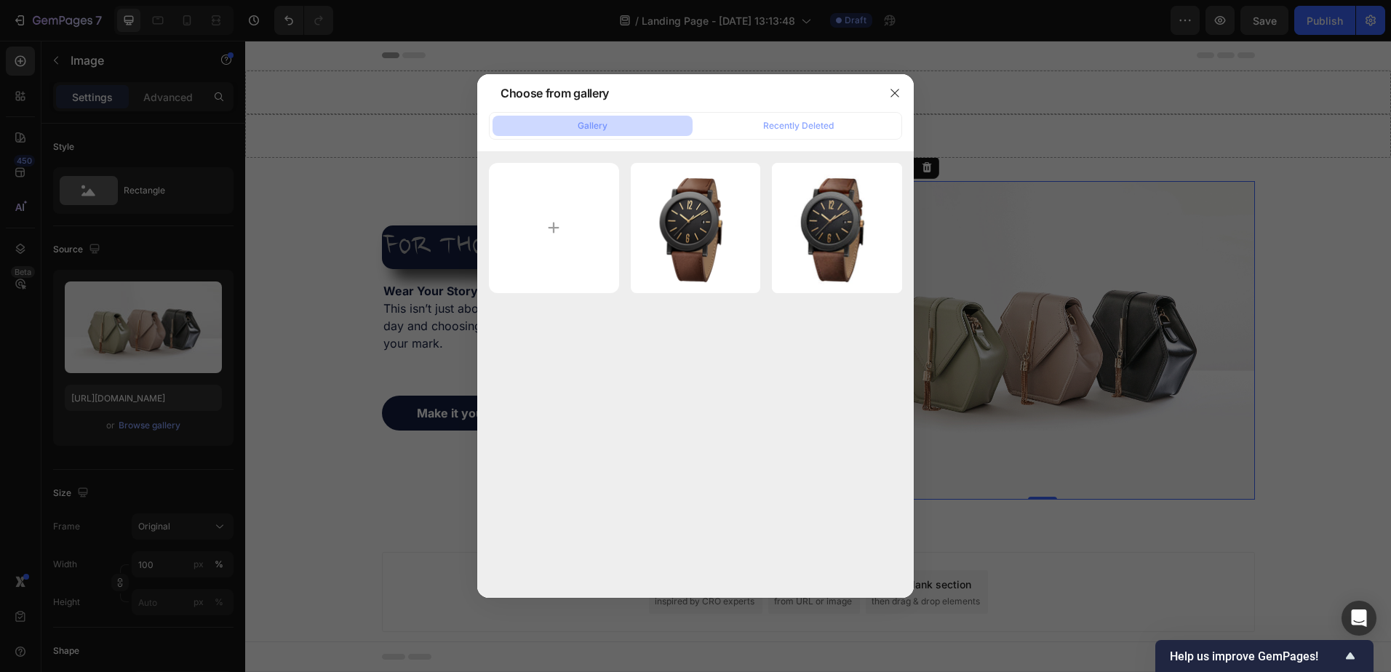
click at [0, 0] on div "No Background.png 1740.91 kb" at bounding box center [0, 0] width 0 height 0
type input "[URL][DOMAIN_NAME]"
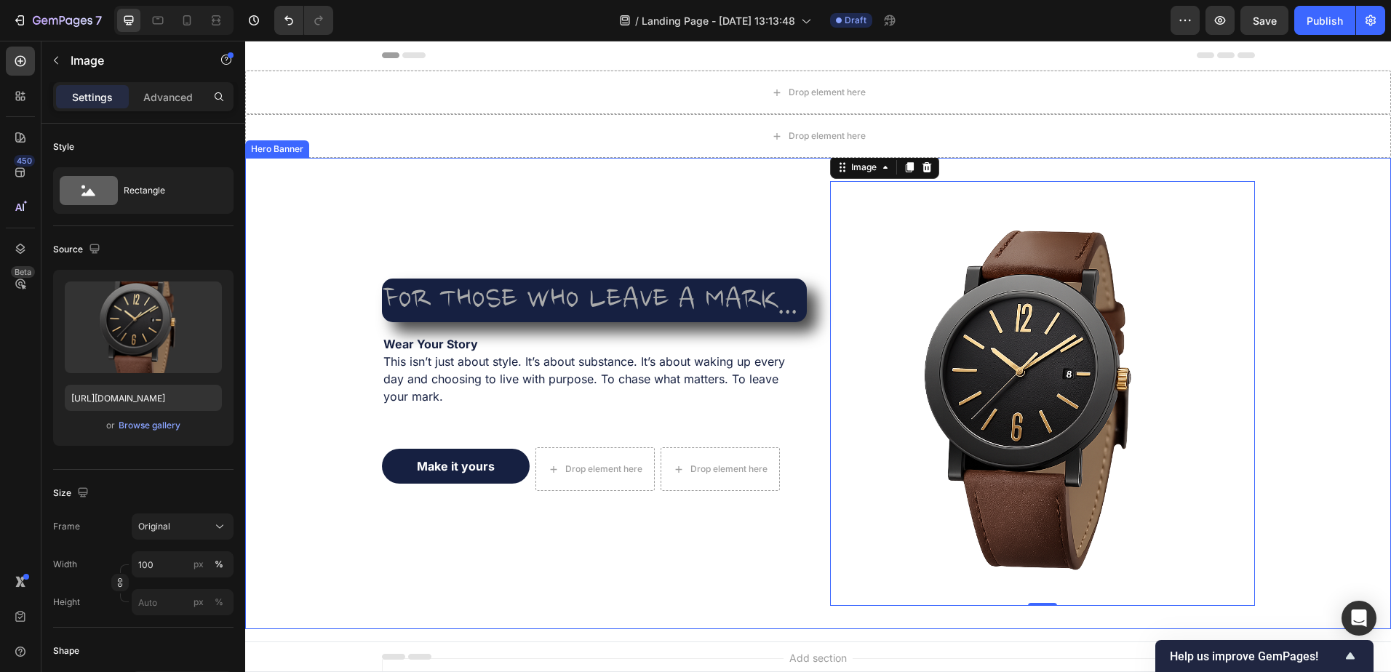
click at [1315, 292] on div "Background Image" at bounding box center [818, 393] width 1146 height 471
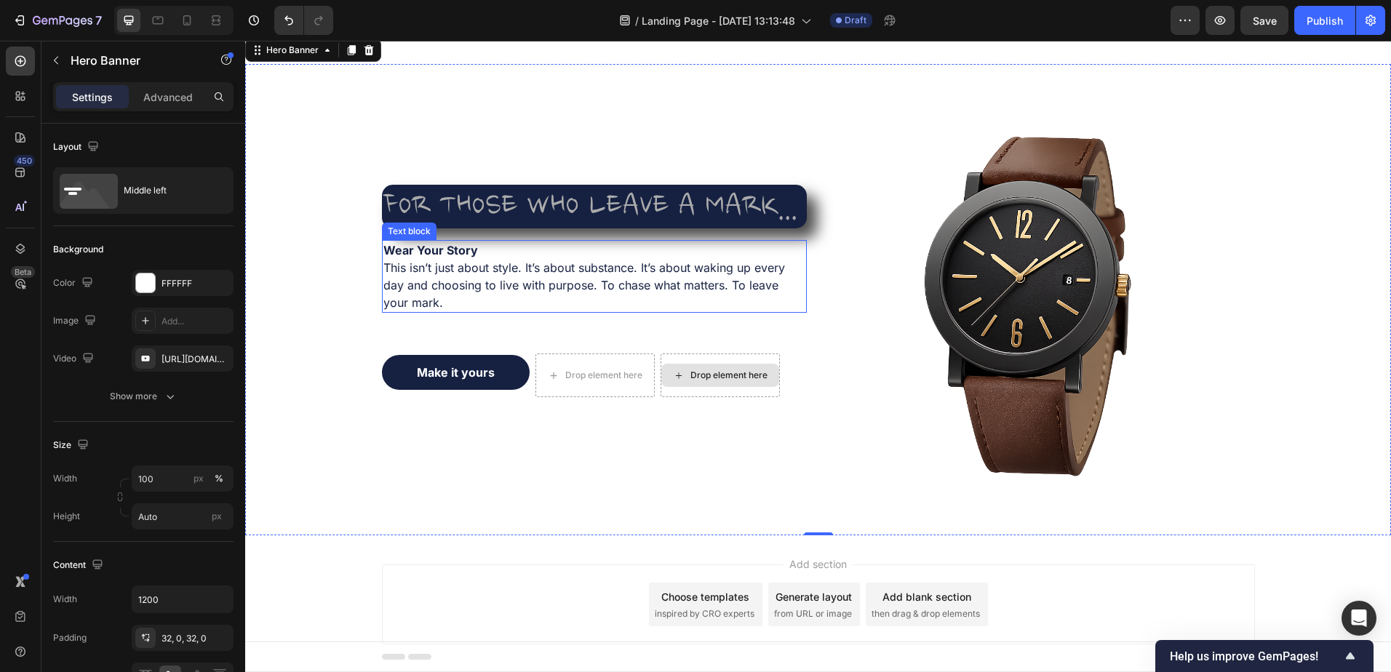
scroll to position [136, 0]
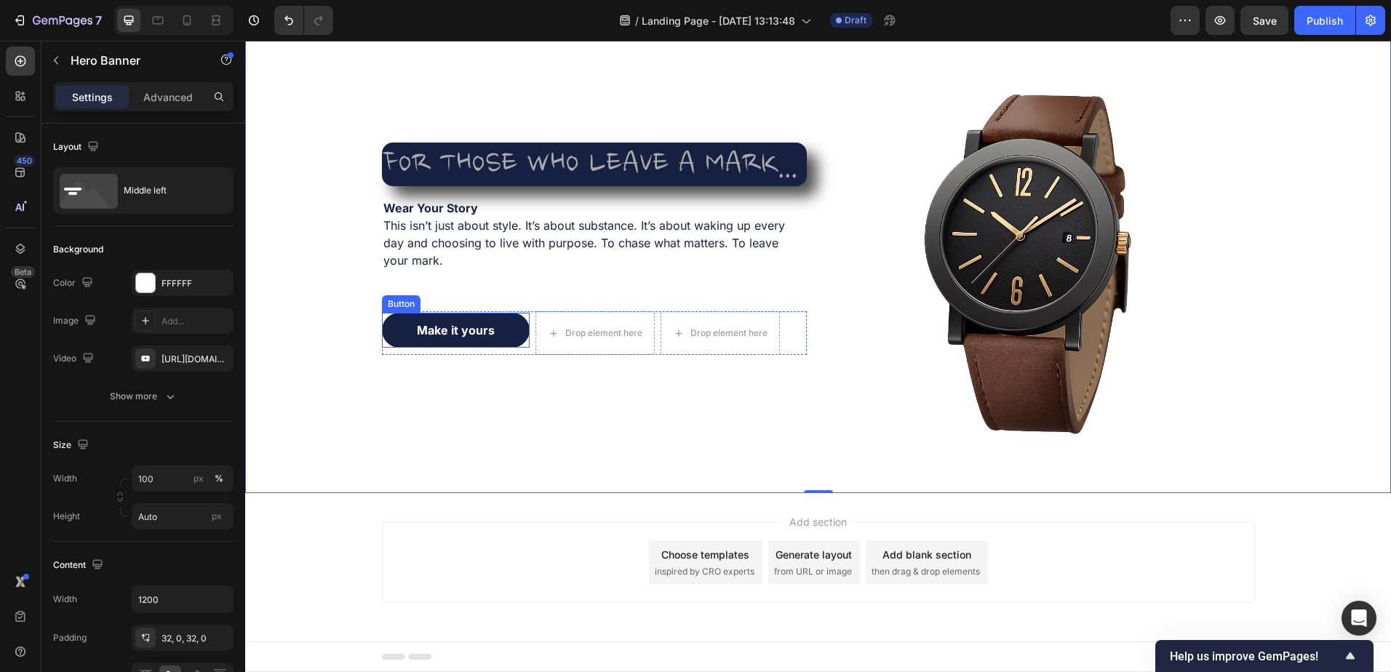
click at [460, 328] on p "Make it yours" at bounding box center [456, 330] width 78 height 17
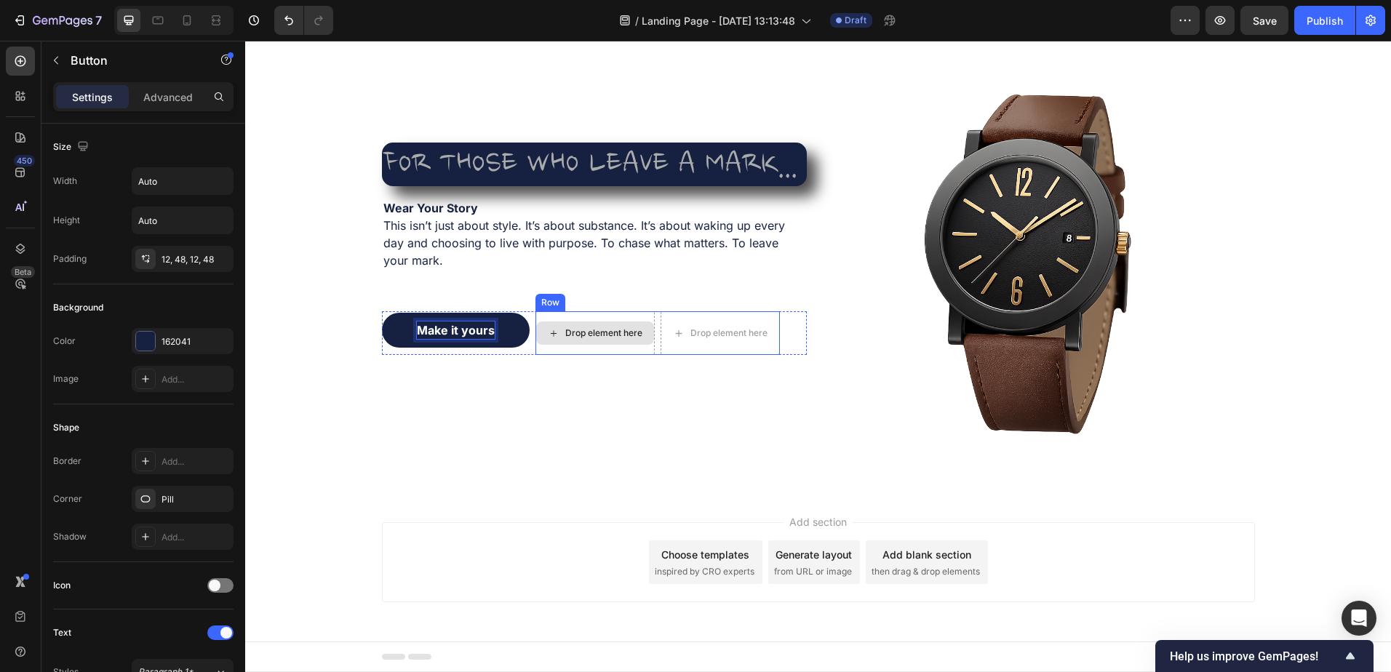
drag, startPoint x: 476, startPoint y: 327, endPoint x: 601, endPoint y: 327, distance: 124.4
click at [496, 338] on button "Make it yours" at bounding box center [456, 330] width 148 height 35
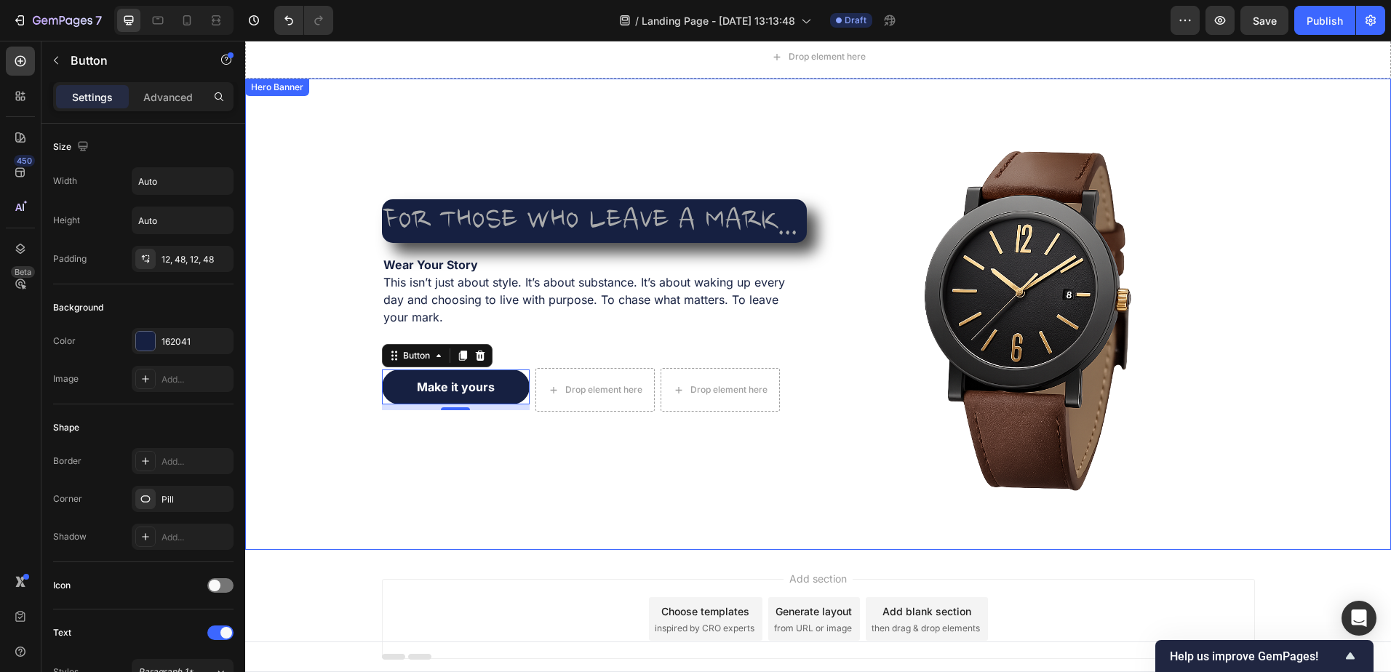
scroll to position [0, 0]
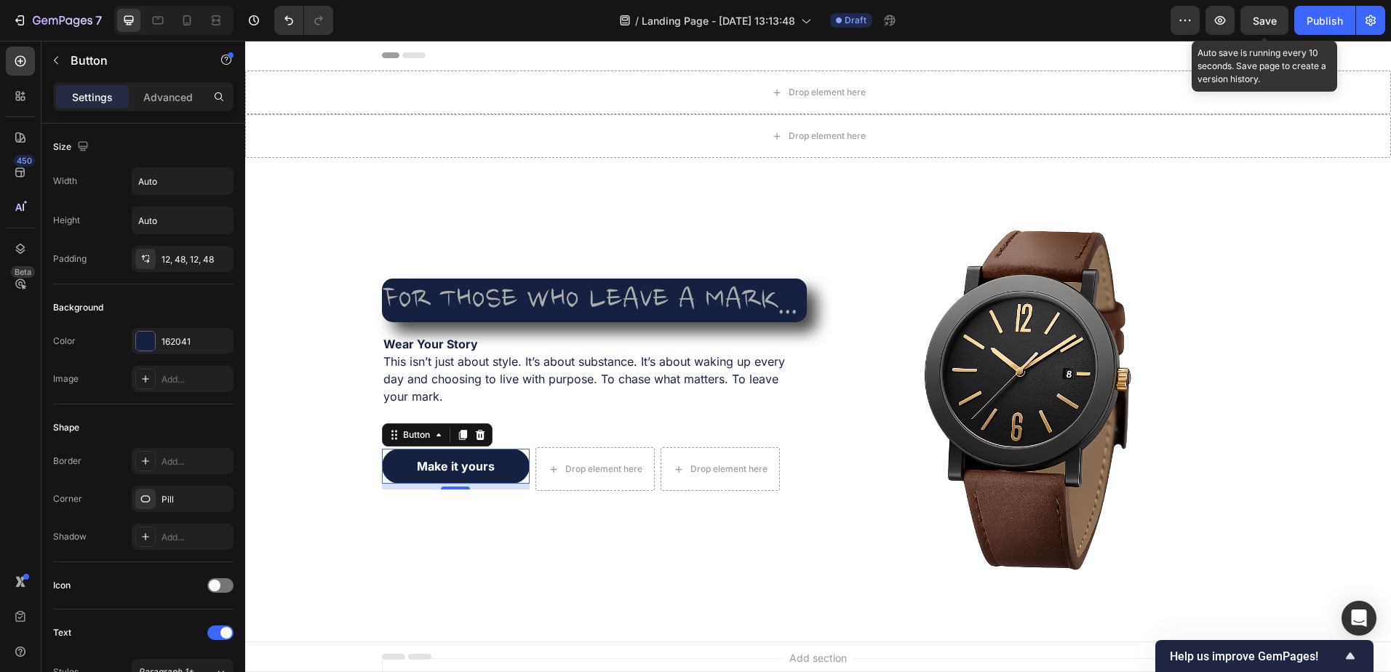
click at [1270, 20] on span "Save" at bounding box center [1265, 21] width 24 height 12
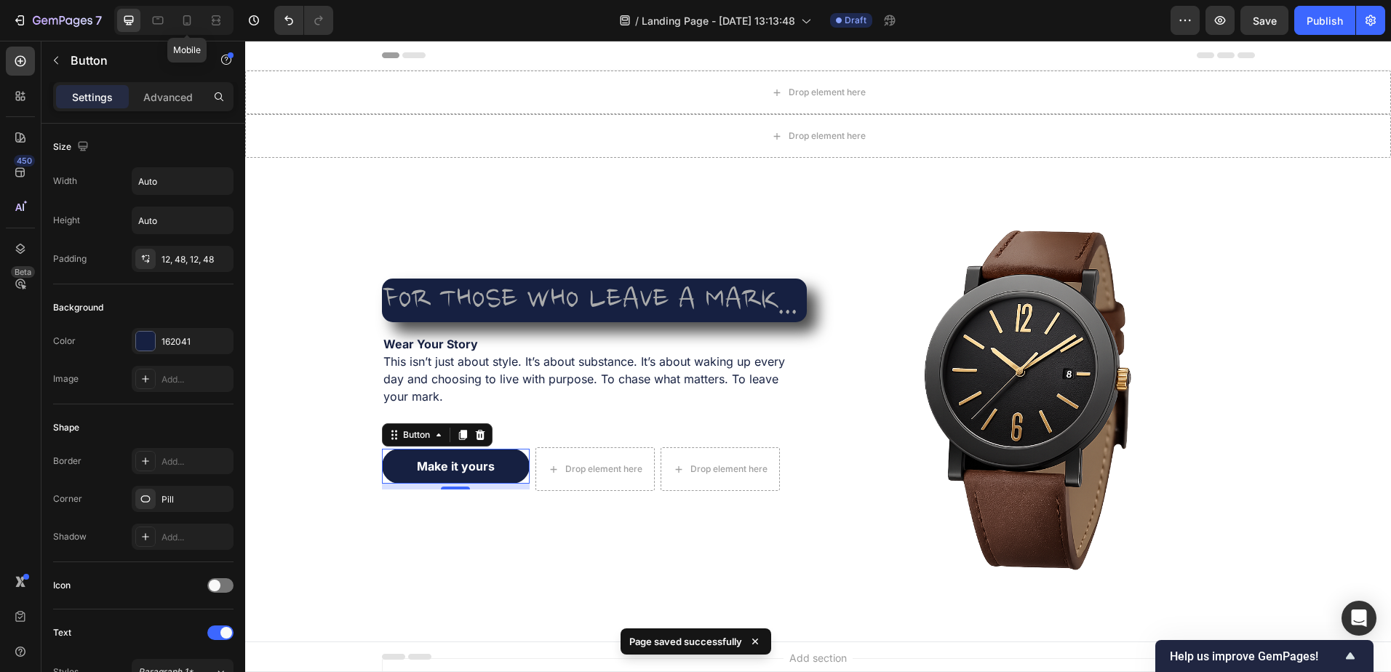
click at [188, 15] on icon at bounding box center [187, 20] width 15 height 15
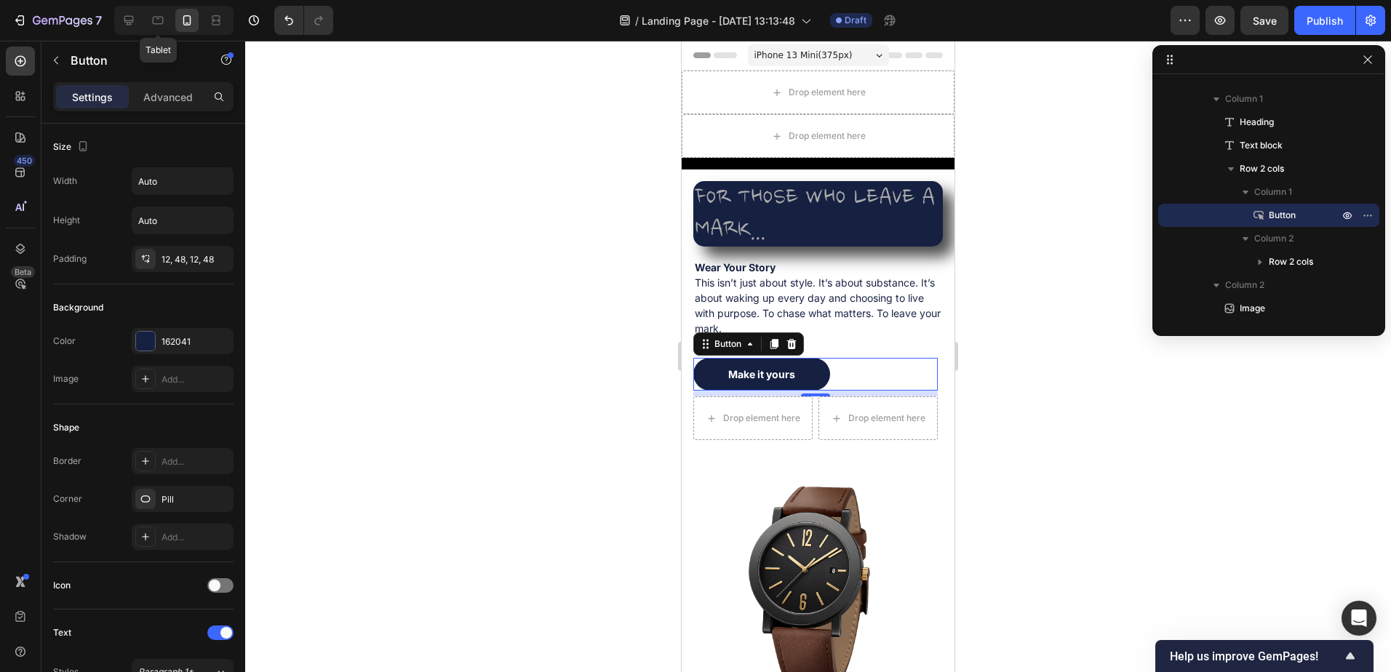
drag, startPoint x: 160, startPoint y: 19, endPoint x: 129, endPoint y: 26, distance: 32.1
click at [151, 20] on icon at bounding box center [158, 20] width 15 height 15
type input "16"
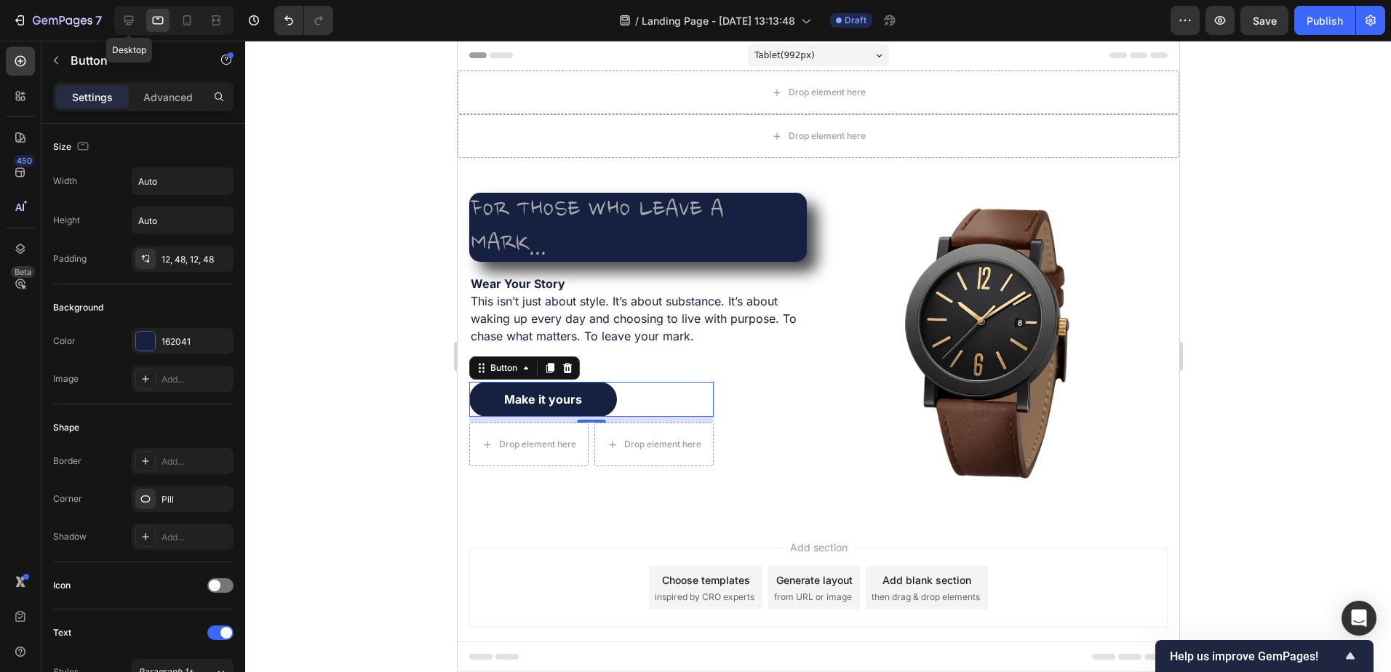
scroll to position [20, 0]
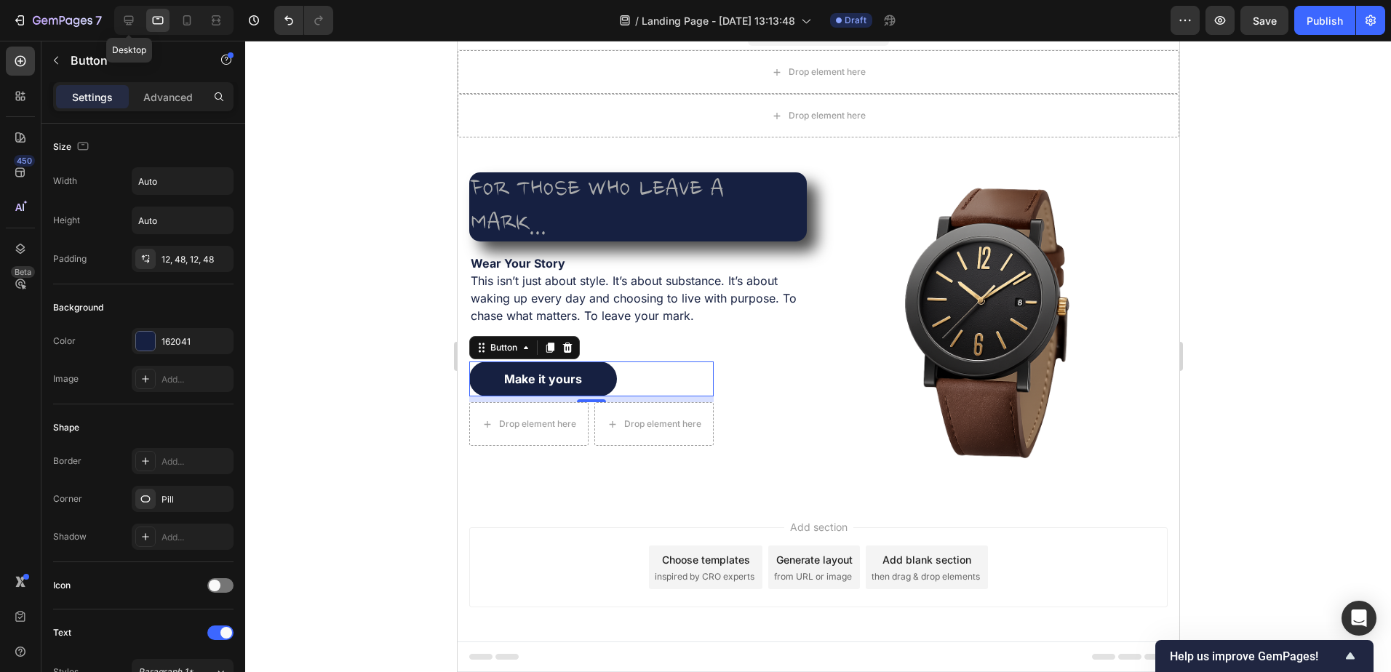
click at [131, 18] on icon at bounding box center [128, 20] width 15 height 15
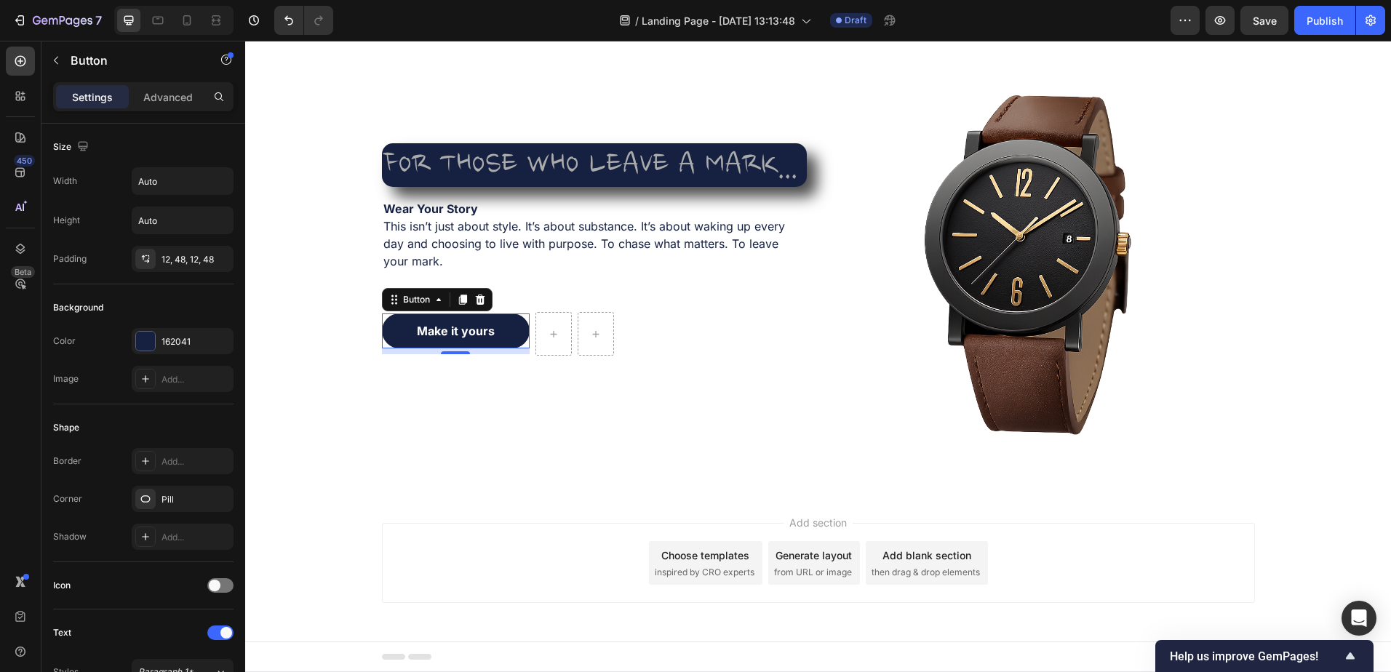
scroll to position [136, 0]
click at [145, 17] on div at bounding box center [173, 20] width 119 height 29
drag, startPoint x: 148, startPoint y: 18, endPoint x: 140, endPoint y: 22, distance: 8.1
click at [148, 19] on div at bounding box center [157, 20] width 23 height 23
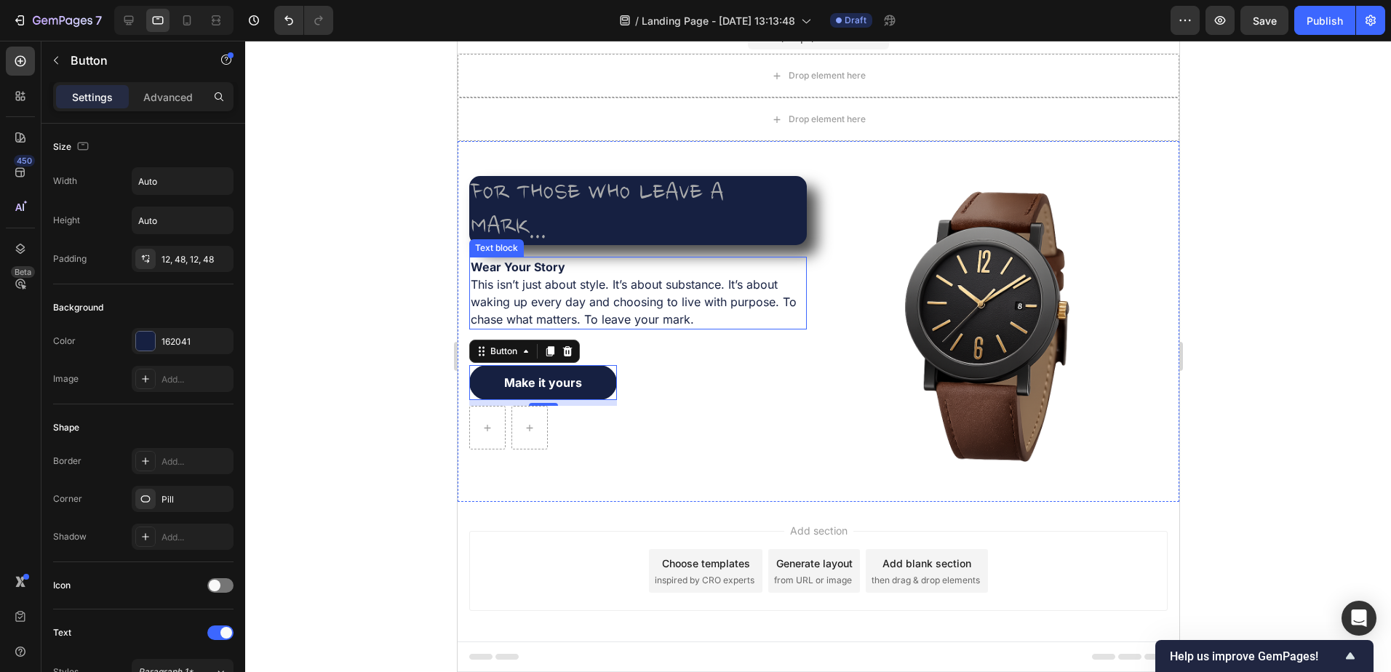
scroll to position [20, 0]
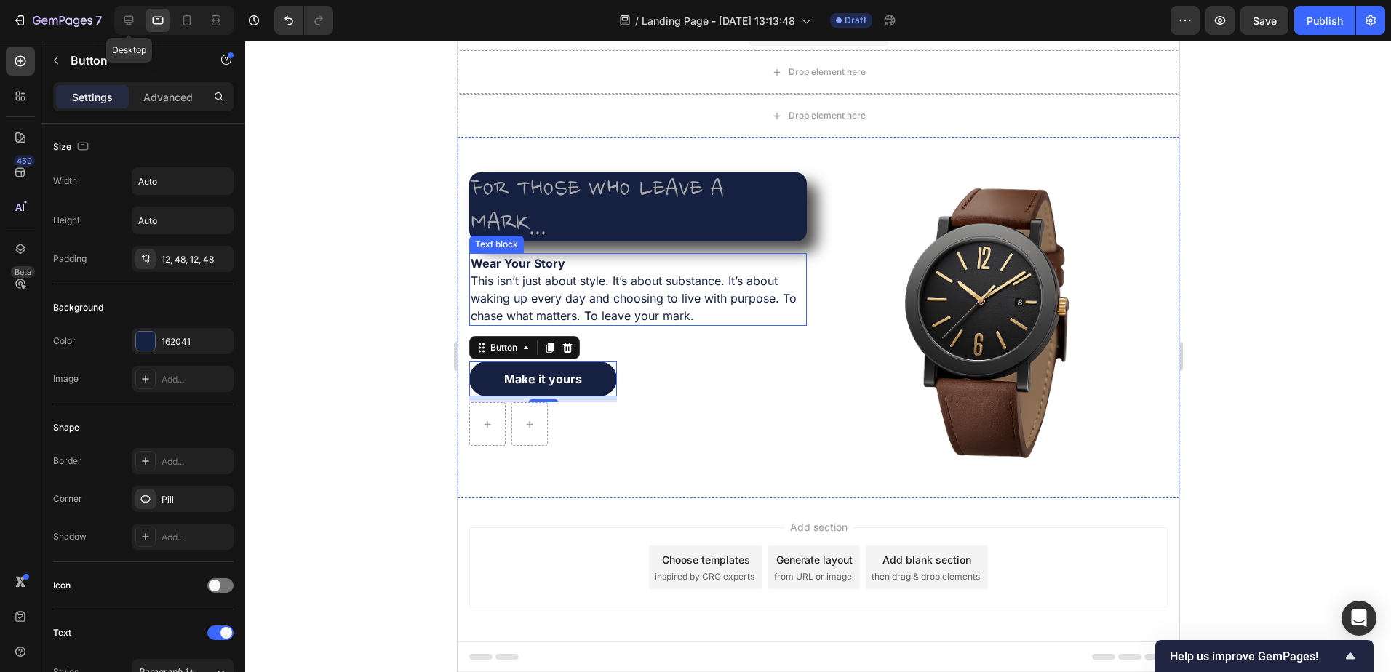
click at [129, 16] on icon at bounding box center [128, 20] width 9 height 9
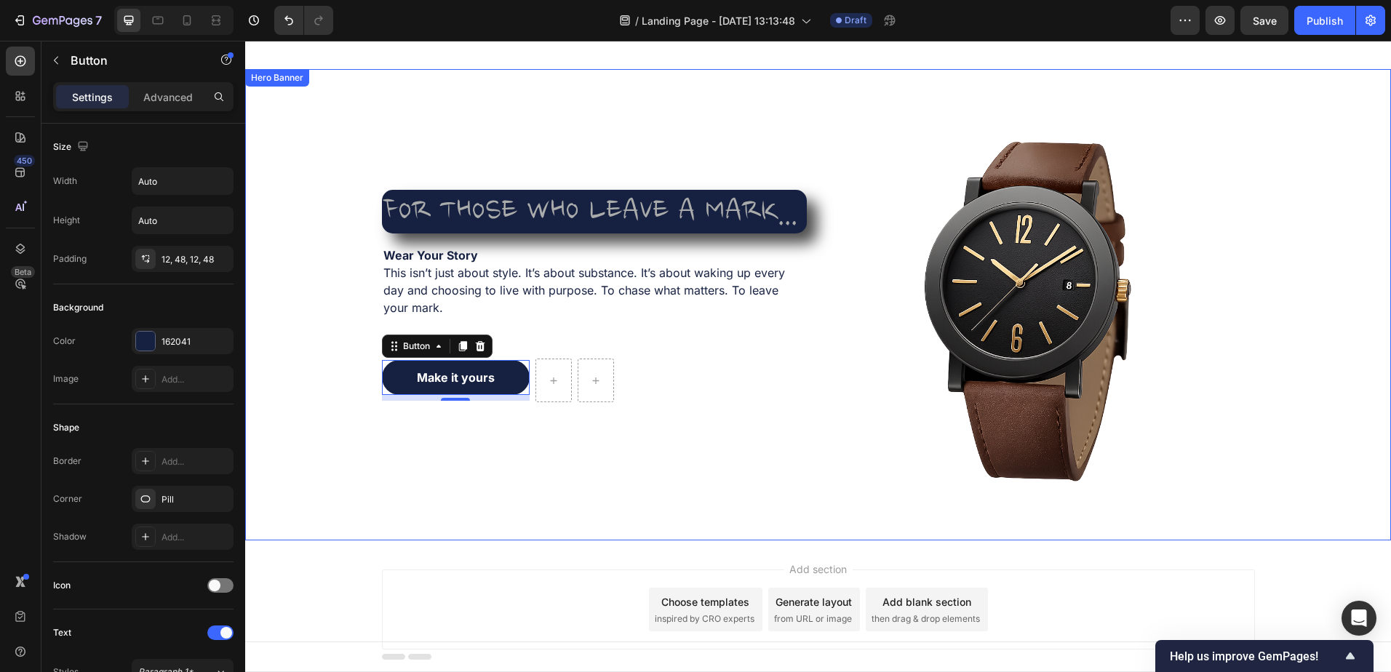
scroll to position [63, 0]
